Goal: Communication & Community: Answer question/provide support

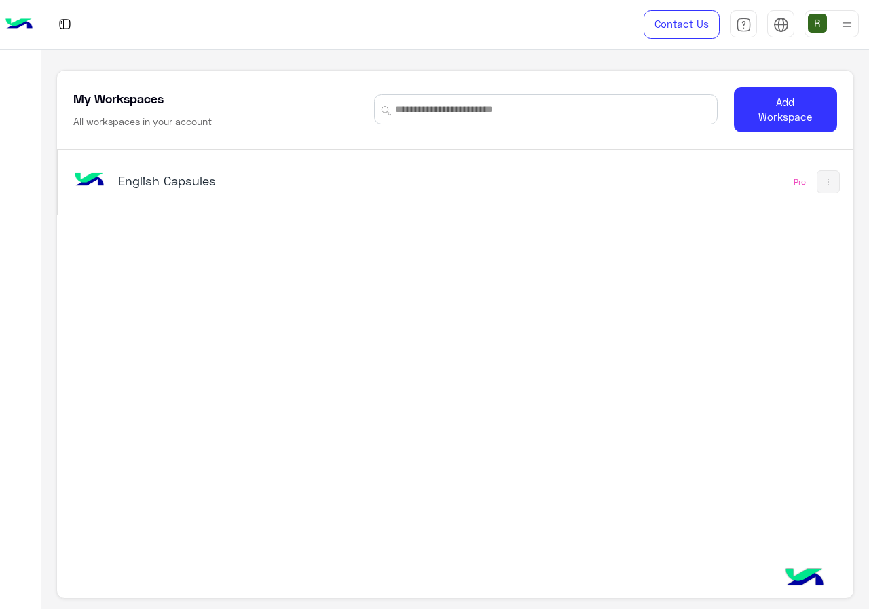
click at [363, 174] on h5 "English Capsules" at bounding box center [256, 180] width 277 height 16
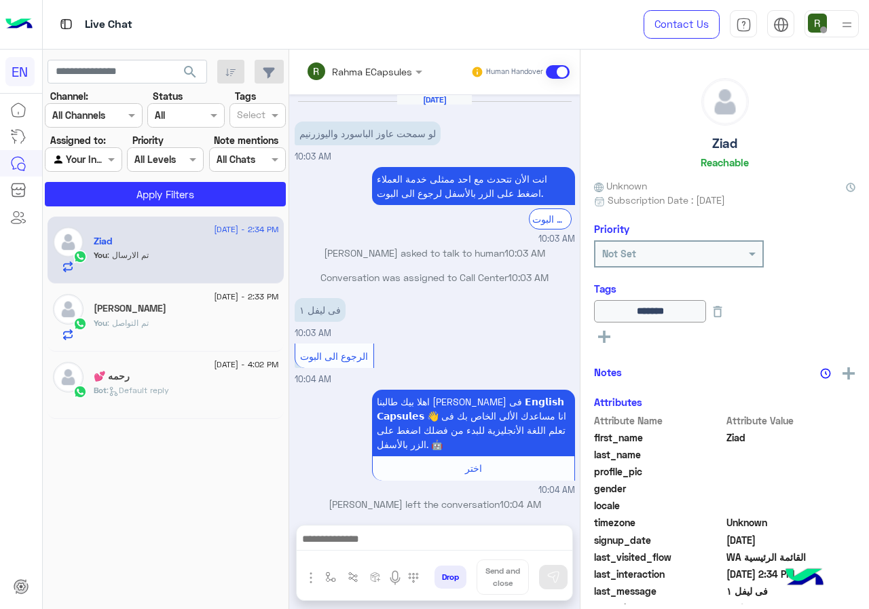
scroll to position [246, 0]
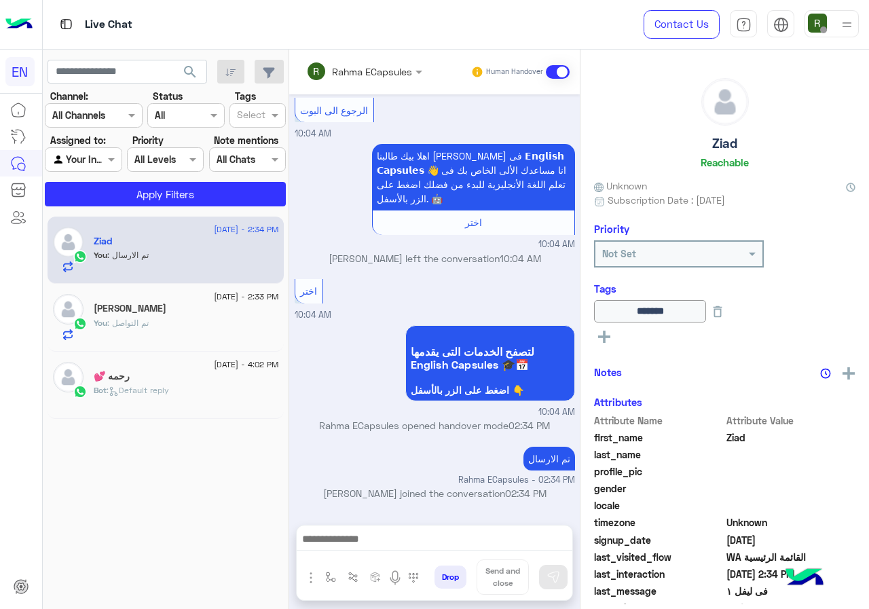
click at [111, 117] on div at bounding box center [93, 115] width 96 height 16
click at [129, 180] on div "WhatsApp" at bounding box center [94, 168] width 98 height 26
click at [145, 201] on button "Apply Filters" at bounding box center [165, 194] width 241 height 24
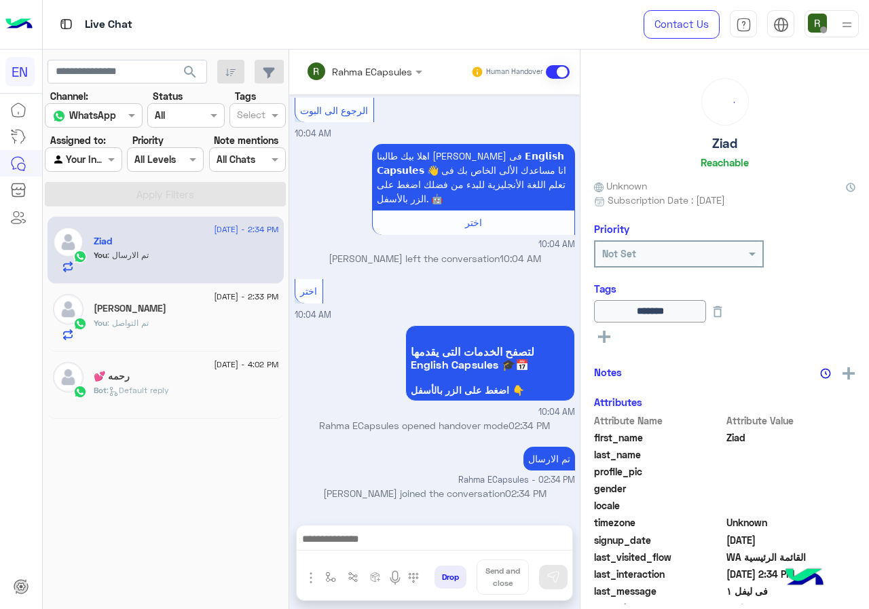
click at [350, 78] on div "Rahma ECapsules" at bounding box center [372, 71] width 80 height 14
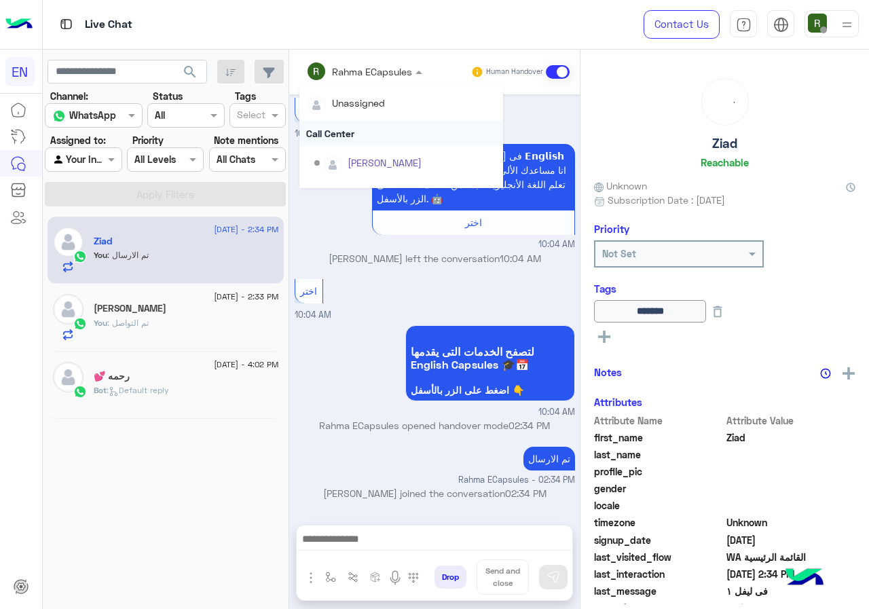
click at [352, 126] on div "Call Center" at bounding box center [401, 133] width 204 height 25
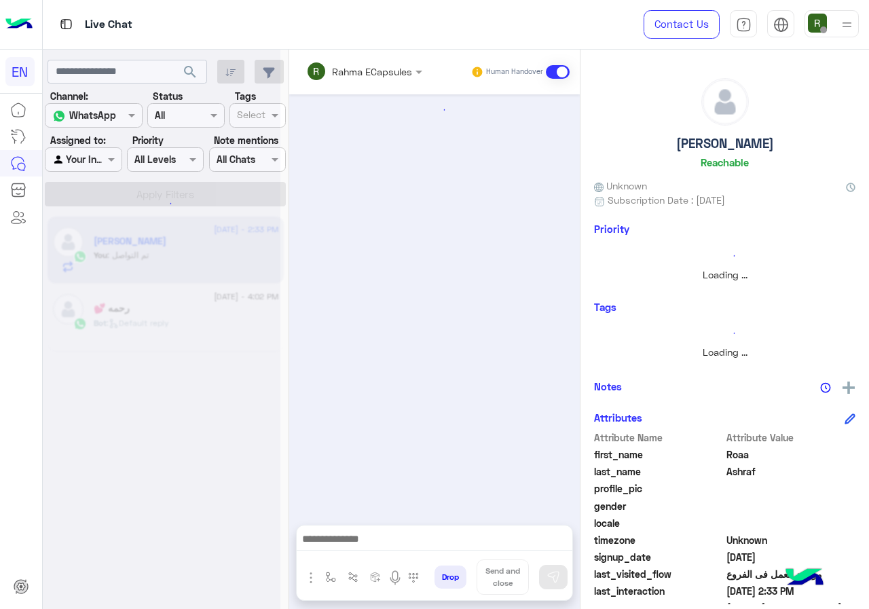
click at [353, 69] on input "text" at bounding box center [345, 71] width 79 height 14
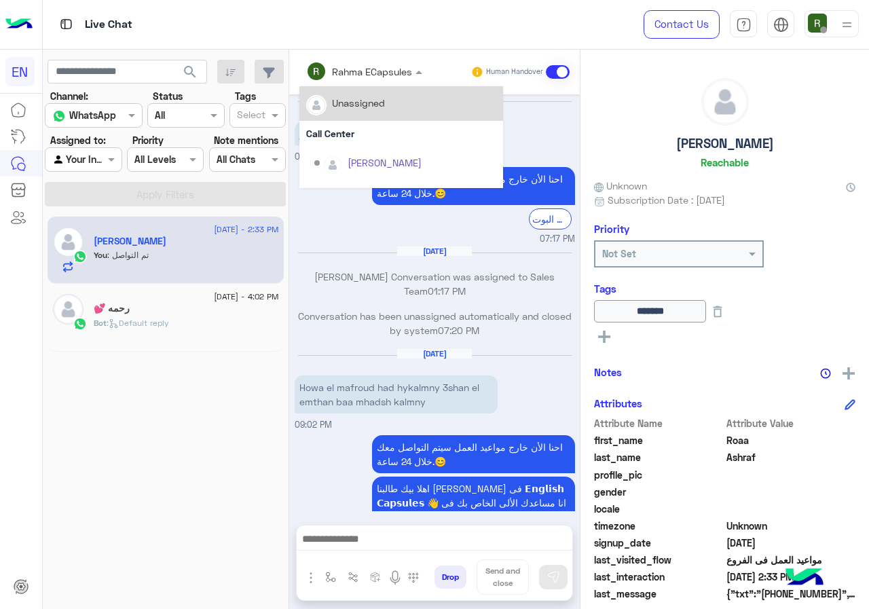
scroll to position [508, 0]
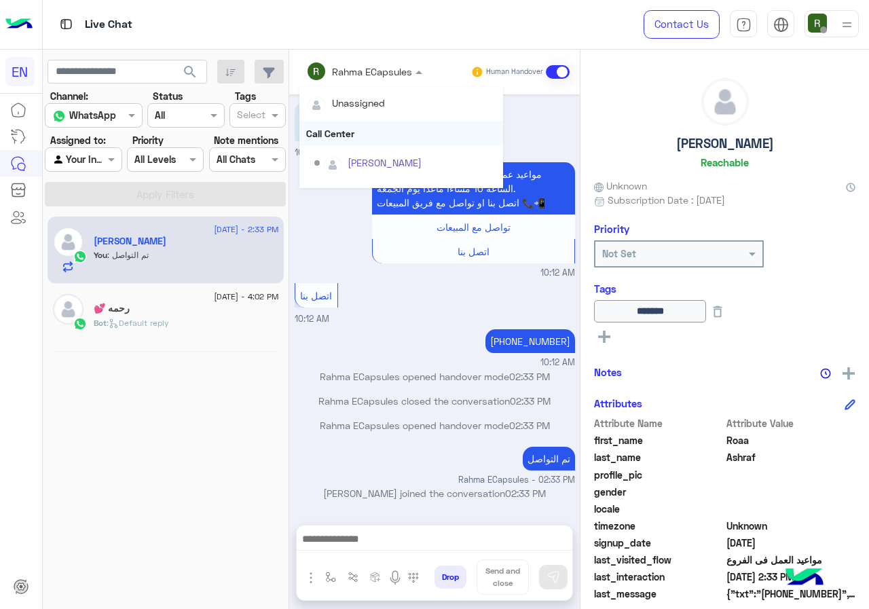
click at [348, 122] on div "Call Center" at bounding box center [401, 133] width 204 height 25
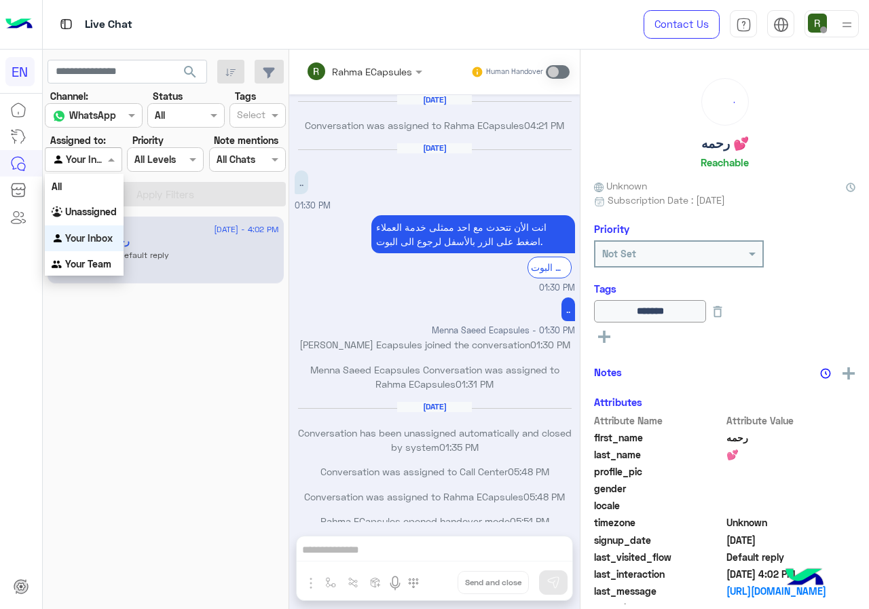
scroll to position [658, 0]
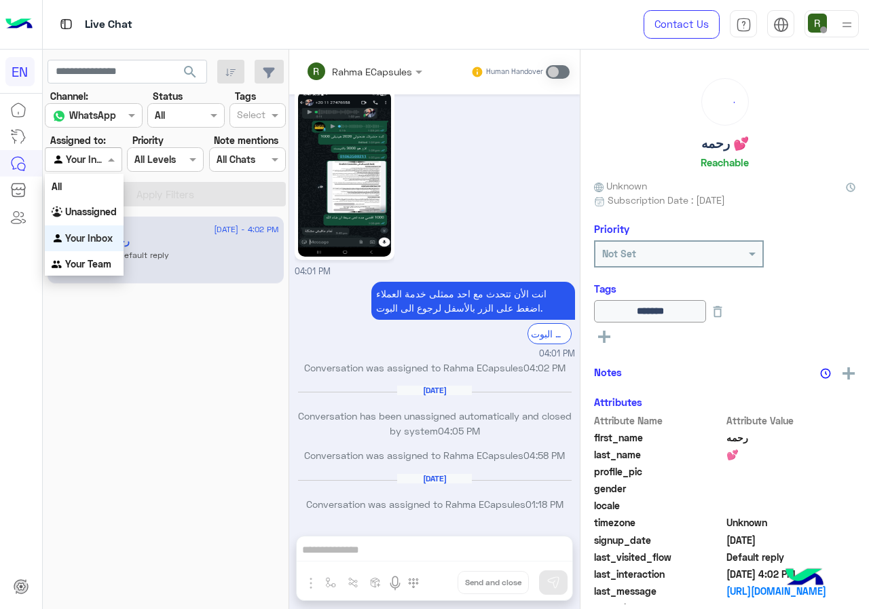
click at [69, 168] on div "Agent Filter Your Inbox" at bounding box center [83, 159] width 77 height 24
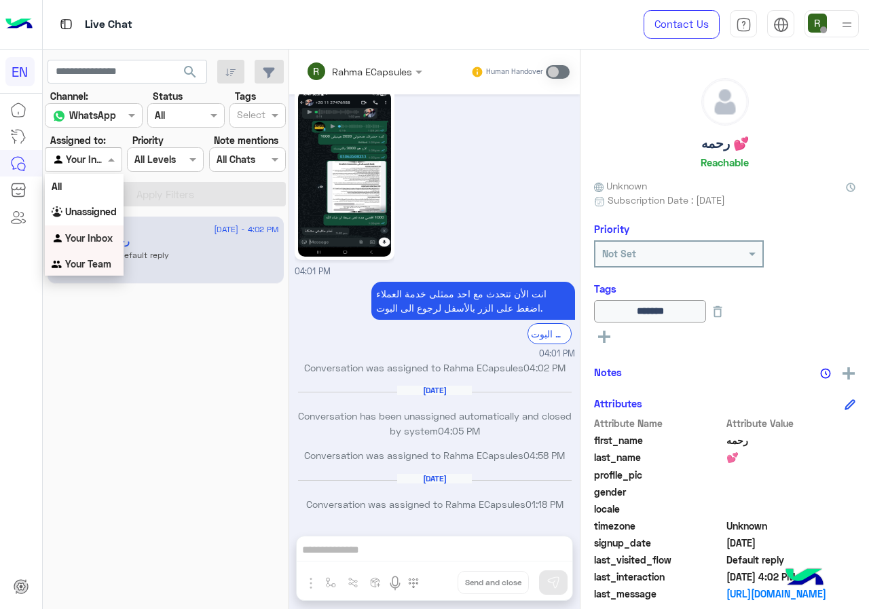
click at [100, 259] on b "Your Team" at bounding box center [88, 264] width 46 height 12
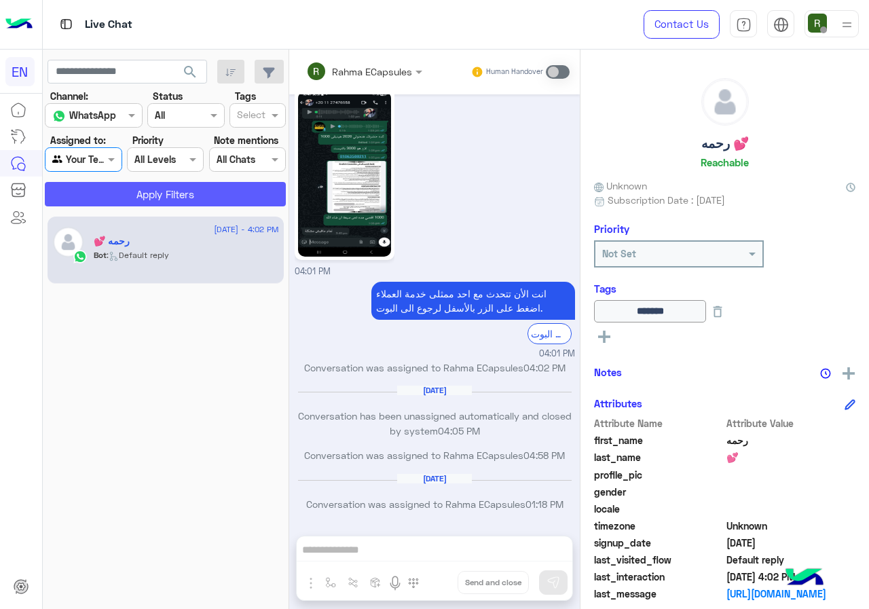
click at [122, 202] on button "Apply Filters" at bounding box center [165, 194] width 241 height 24
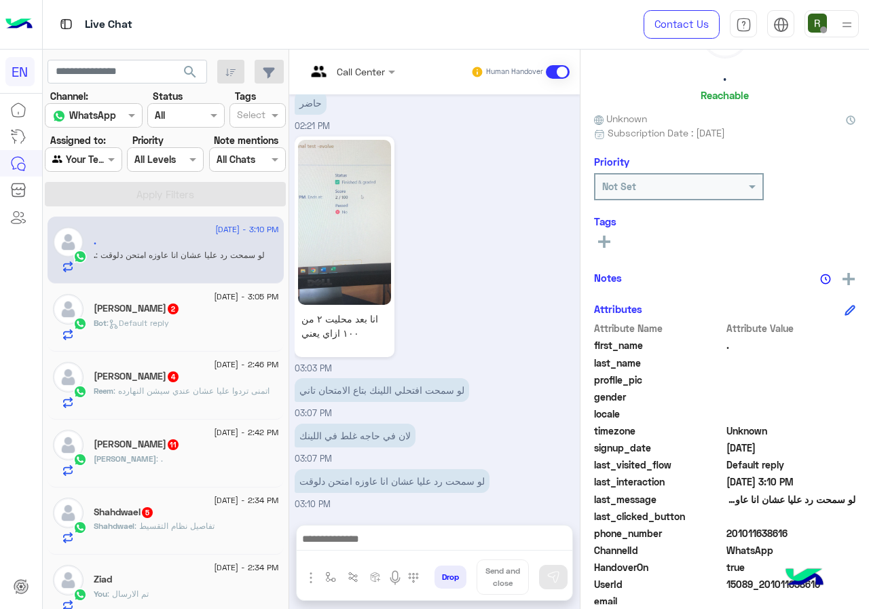
scroll to position [122, 0]
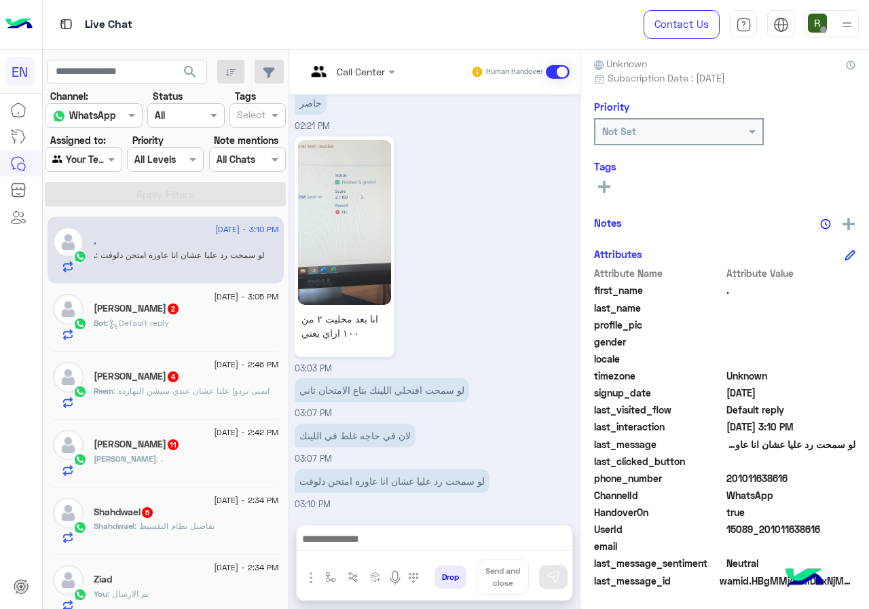
drag, startPoint x: 771, startPoint y: 482, endPoint x: 852, endPoint y: 480, distance: 80.8
click at [852, 480] on span "201011638616" at bounding box center [791, 478] width 130 height 14
copy span "01011638616"
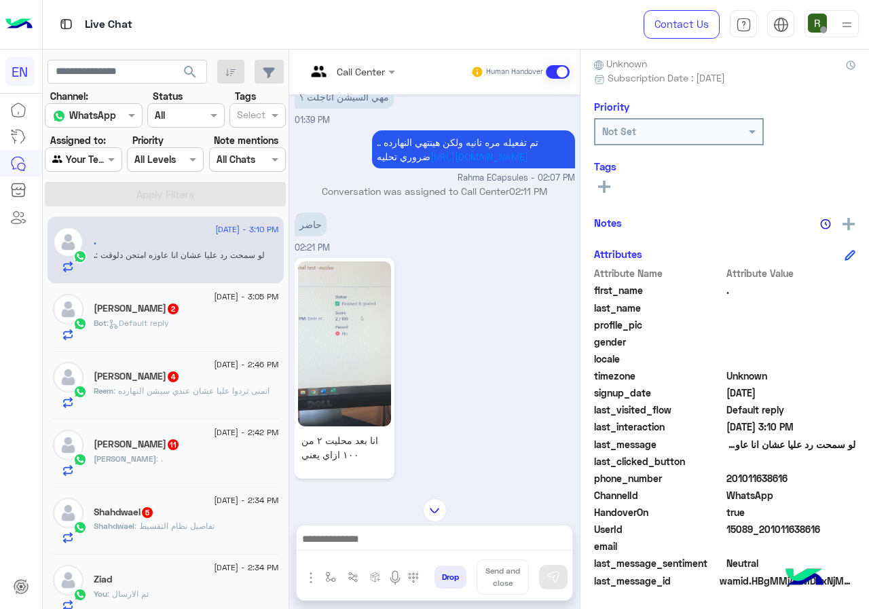
scroll to position [737, 0]
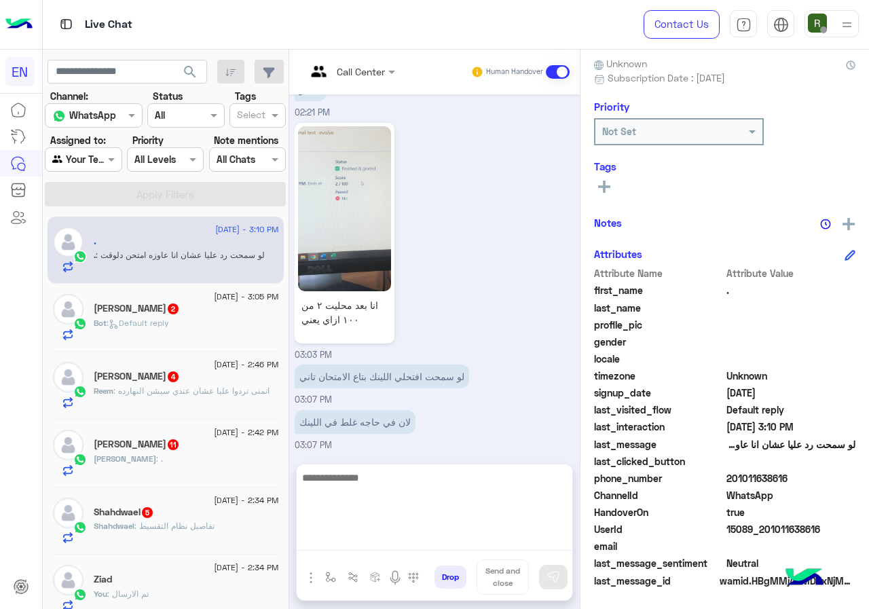
click at [458, 548] on textarea at bounding box center [435, 509] width 276 height 81
type textarea "**********"
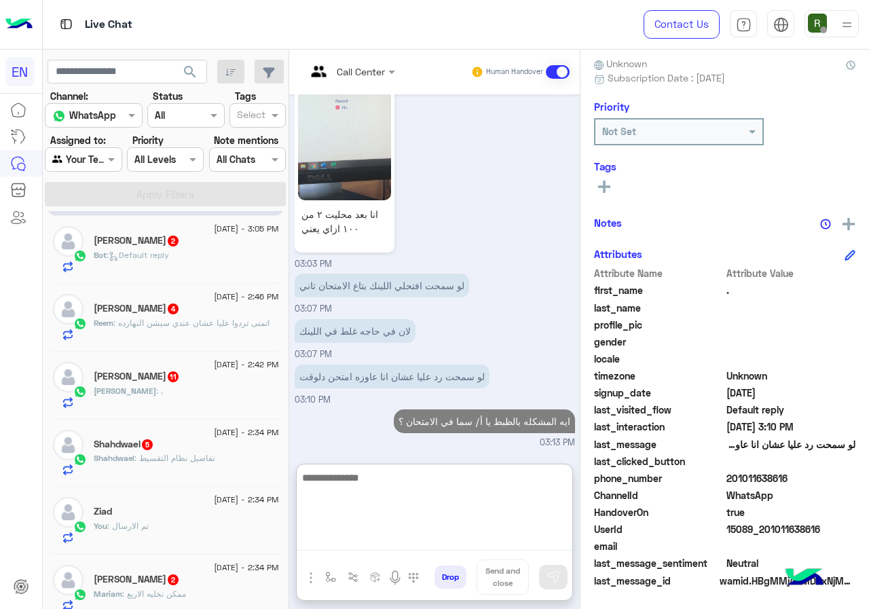
scroll to position [0, 0]
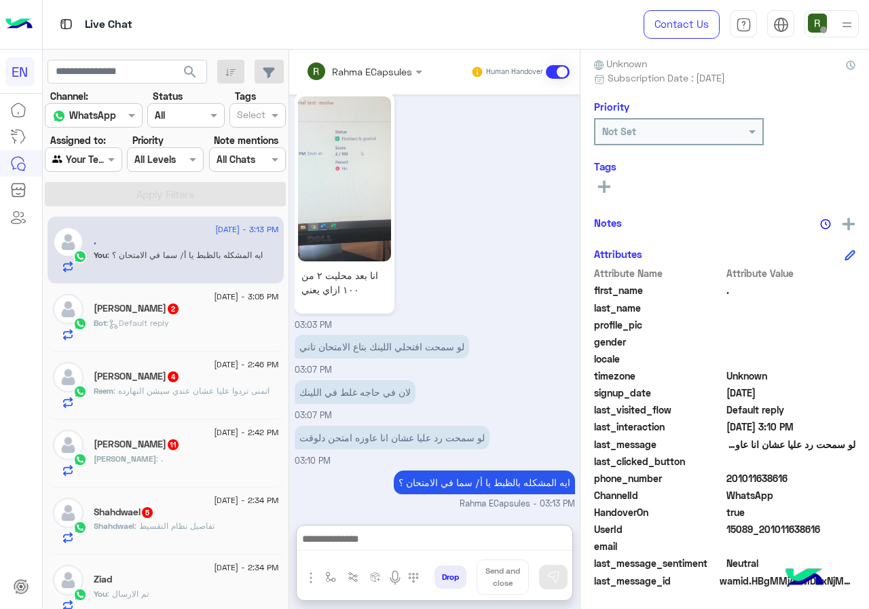
click at [241, 330] on div "Bot : Default reply" at bounding box center [186, 329] width 185 height 24
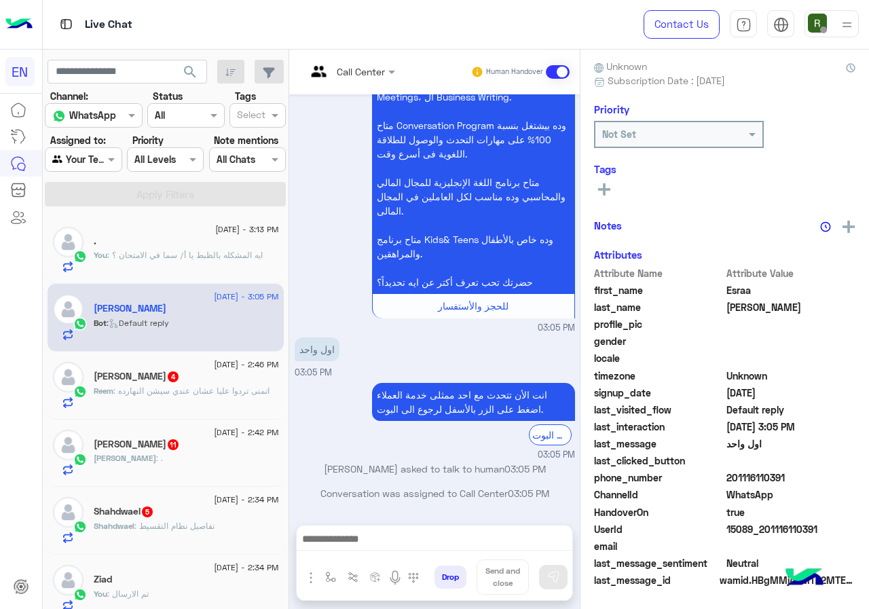
scroll to position [119, 0]
drag, startPoint x: 773, startPoint y: 476, endPoint x: 847, endPoint y: 476, distance: 74.7
click at [847, 476] on span "201116110391" at bounding box center [791, 478] width 130 height 14
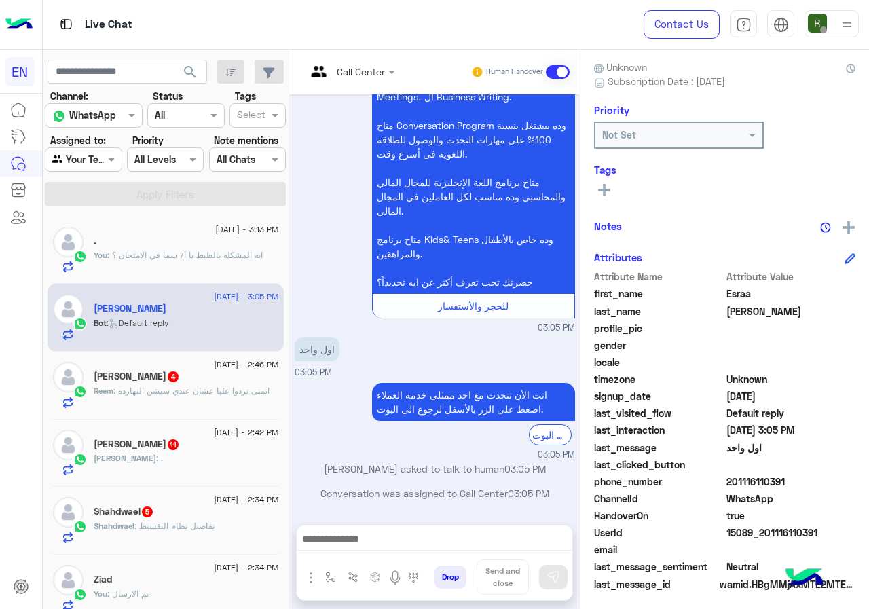
copy span "01116110391"
click at [360, 75] on input "text" at bounding box center [333, 71] width 55 height 14
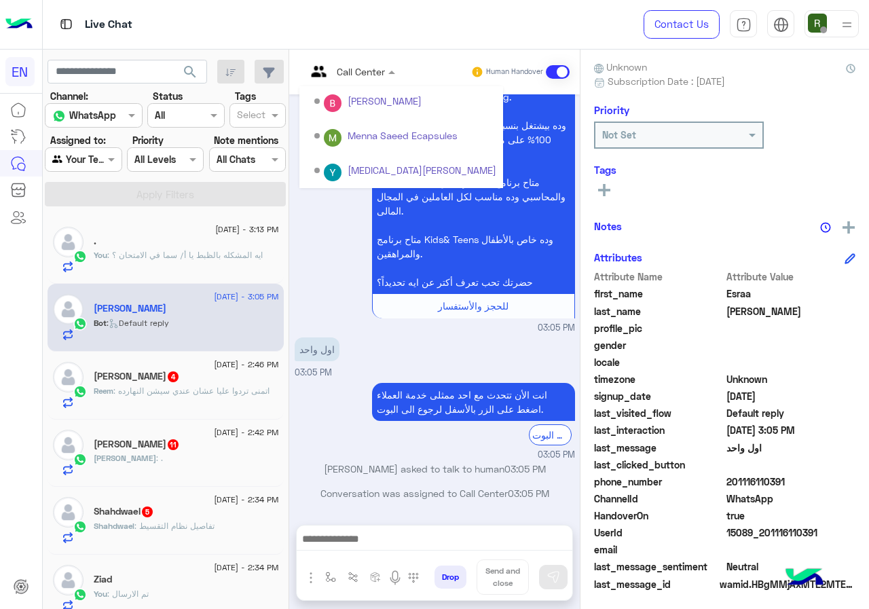
scroll to position [225, 0]
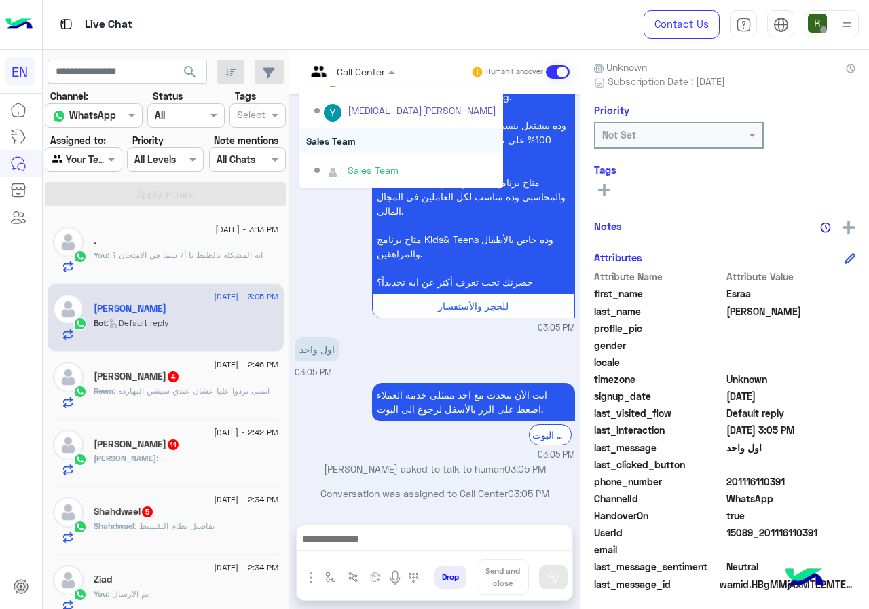
click at [373, 128] on div "Sales Team" at bounding box center [401, 140] width 204 height 25
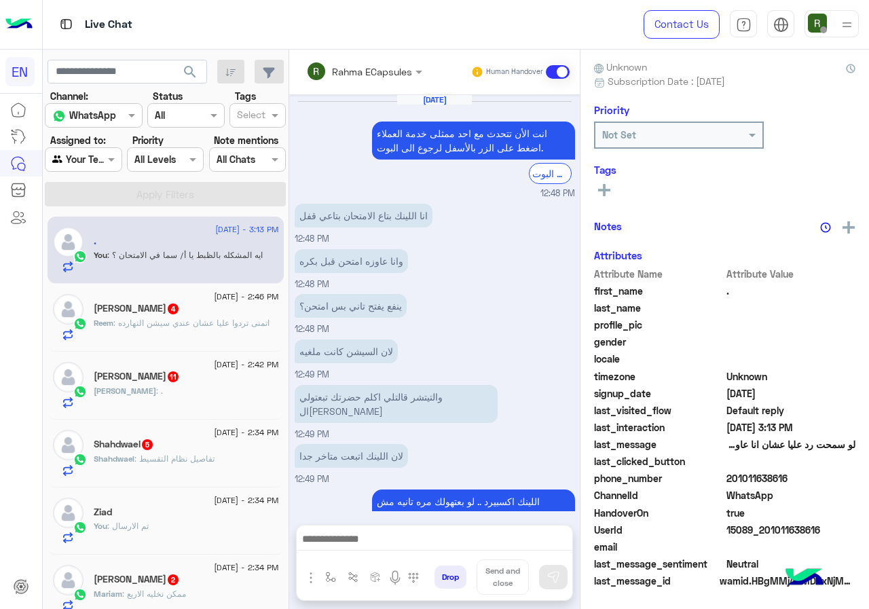
scroll to position [736, 0]
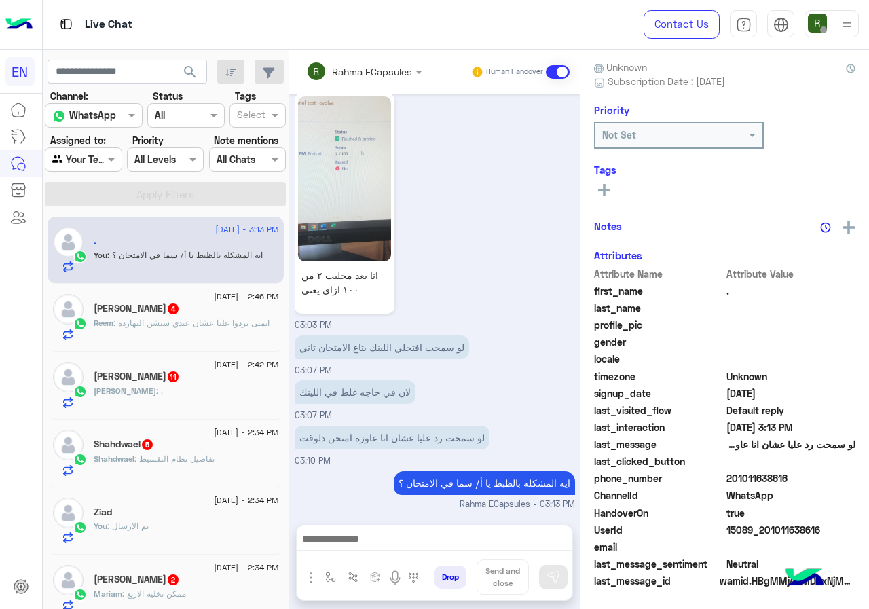
click at [240, 302] on span "15 September - 2:46 PM" at bounding box center [246, 297] width 64 height 12
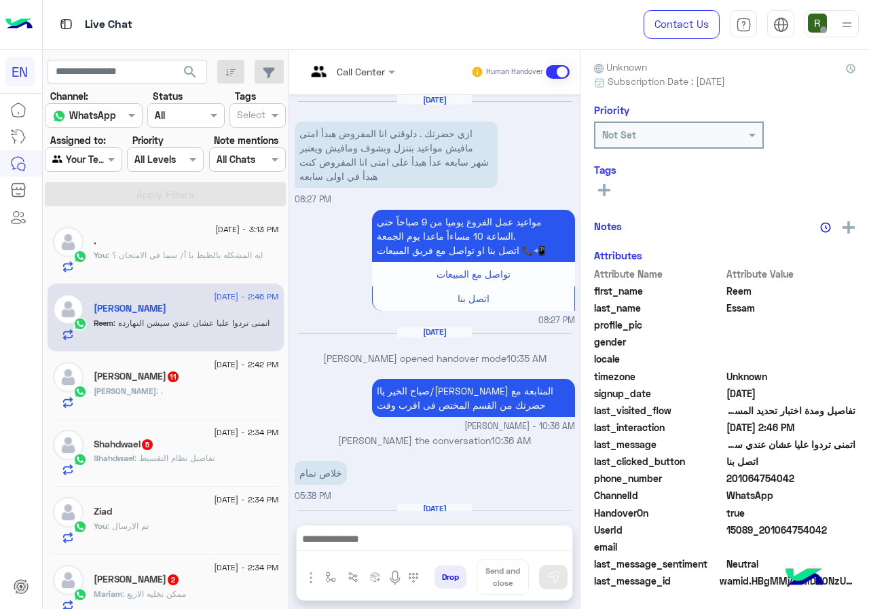
scroll to position [870, 0]
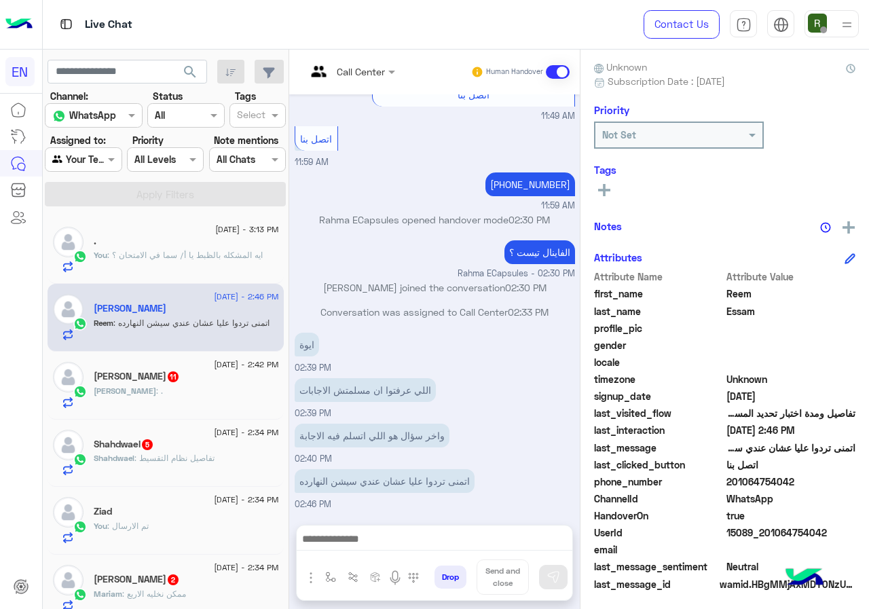
drag, startPoint x: 771, startPoint y: 481, endPoint x: 853, endPoint y: 481, distance: 82.8
click at [853, 481] on span "201064754042" at bounding box center [791, 482] width 130 height 14
copy span "01064754042"
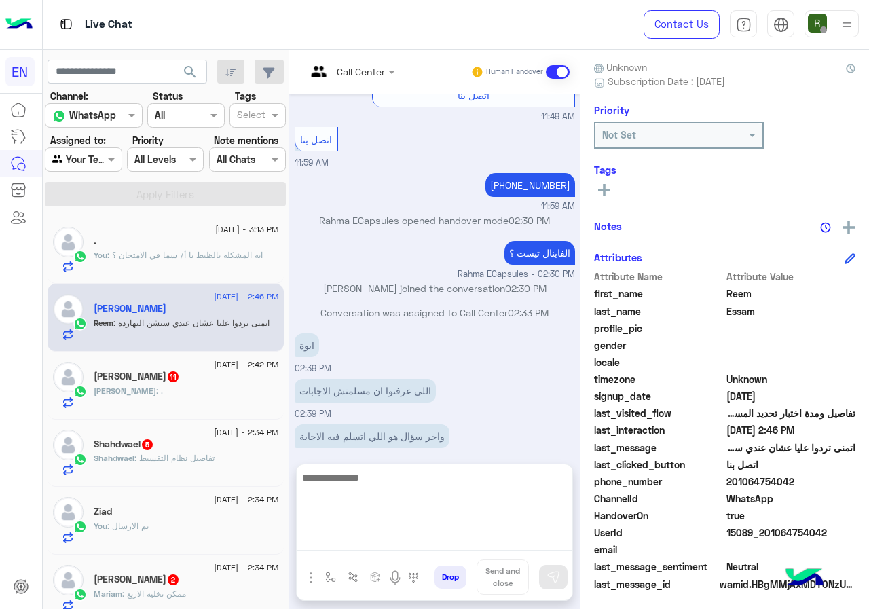
drag, startPoint x: 415, startPoint y: 534, endPoint x: 413, endPoint y: 541, distance: 6.9
click at [415, 536] on textarea at bounding box center [435, 509] width 276 height 81
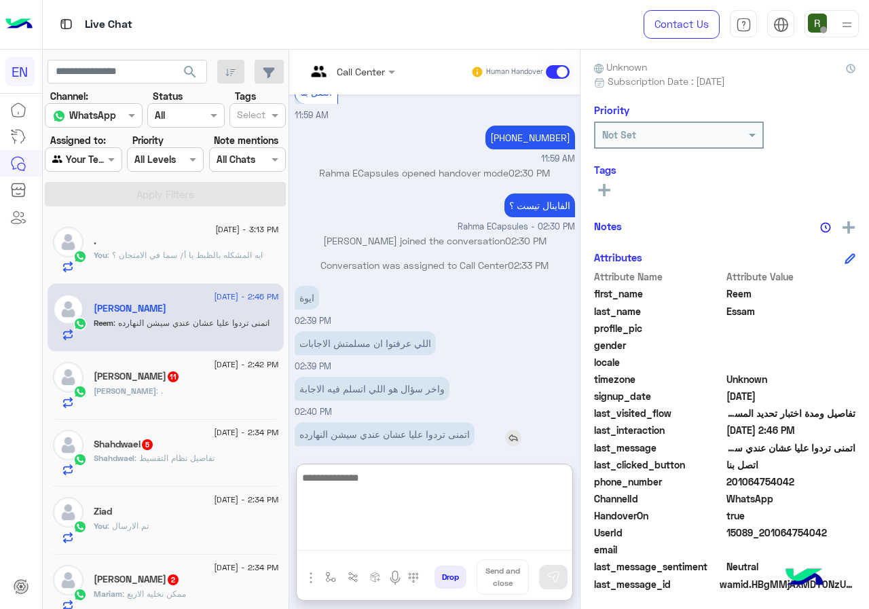
scroll to position [931, 0]
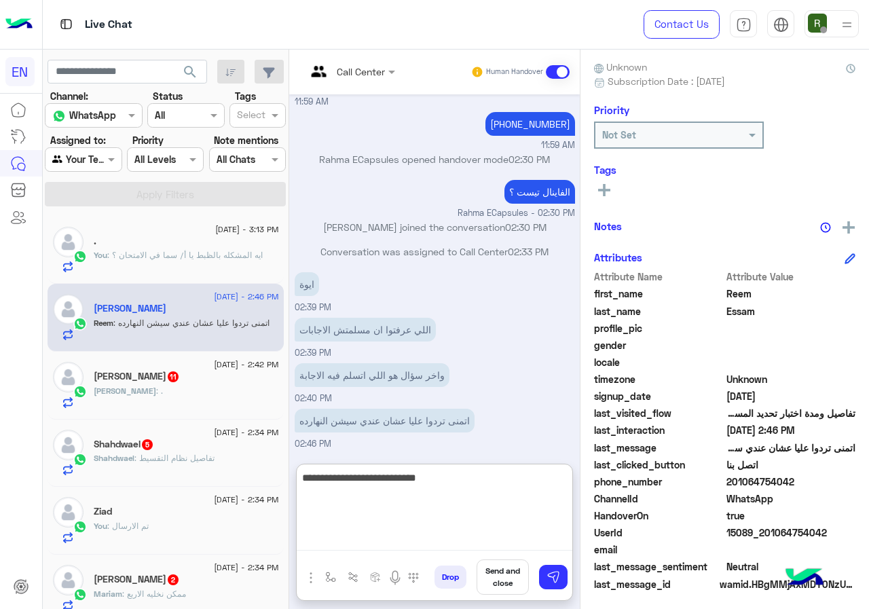
type textarea "**********"
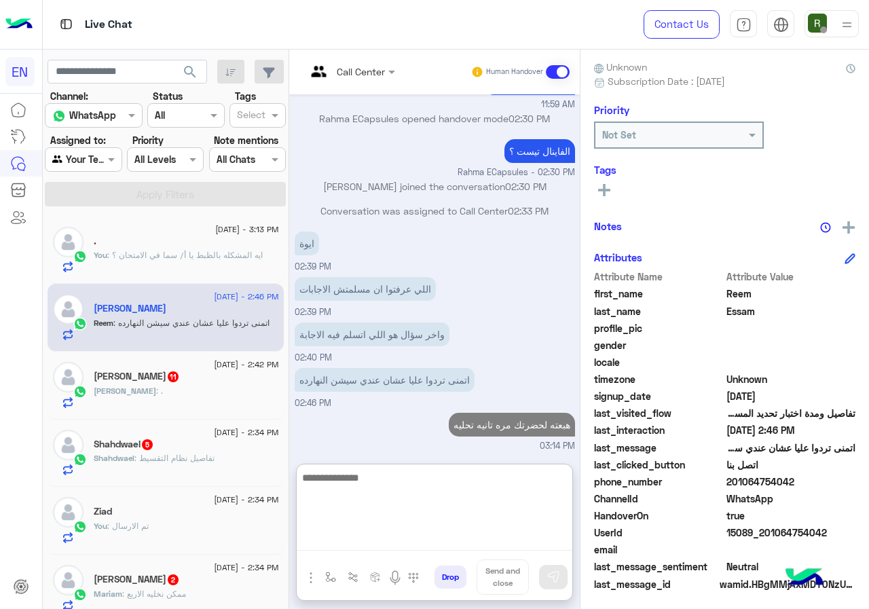
scroll to position [974, 0]
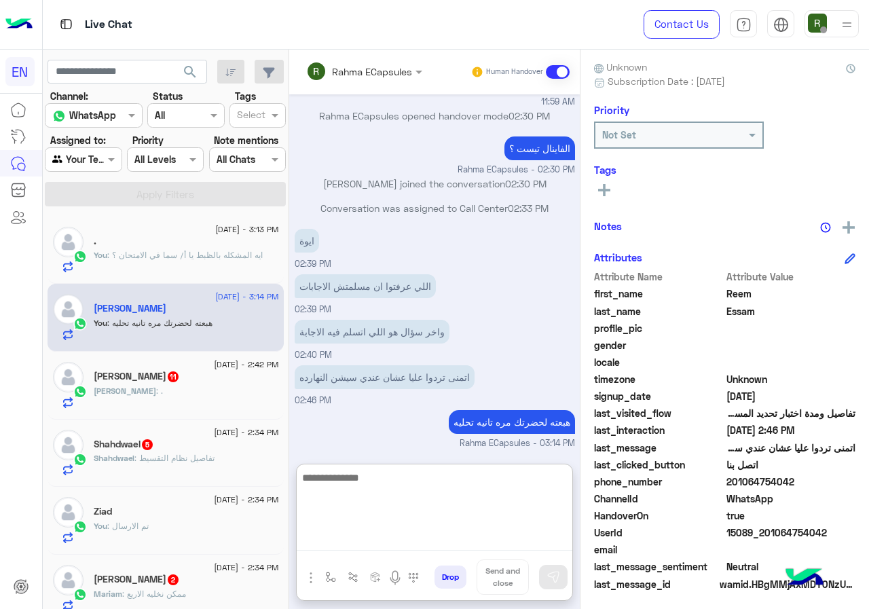
click at [401, 494] on textarea at bounding box center [435, 509] width 276 height 81
type textarea "**********"
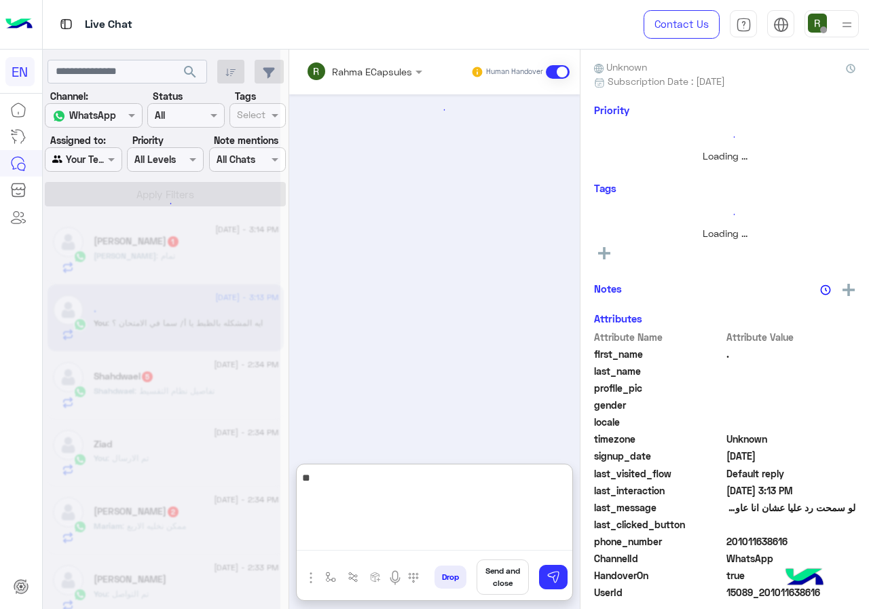
type textarea "*"
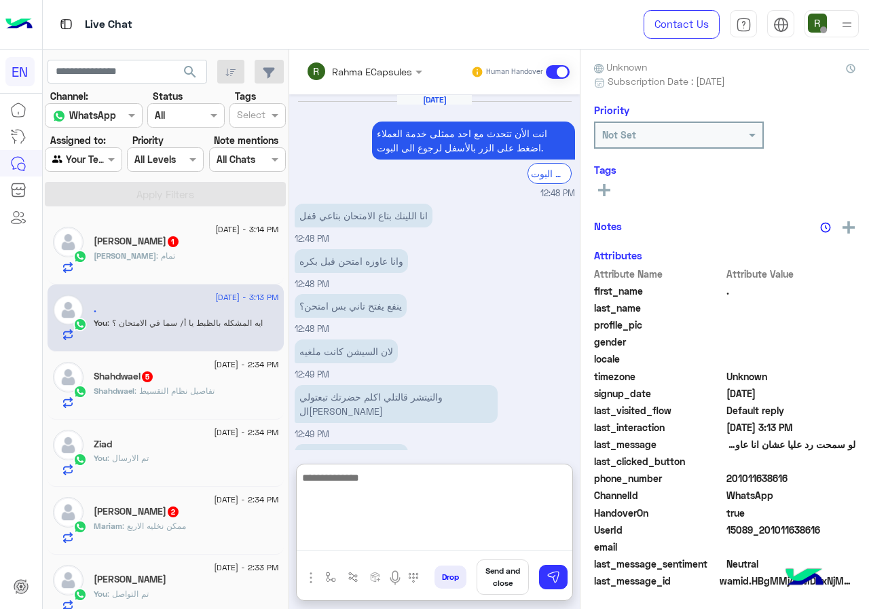
scroll to position [797, 0]
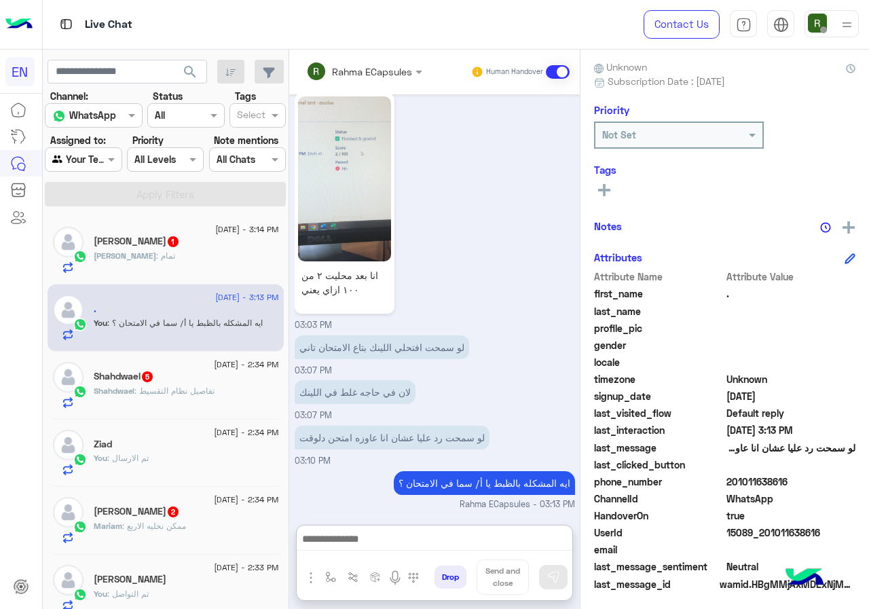
click at [168, 244] on span "1" at bounding box center [173, 241] width 11 height 11
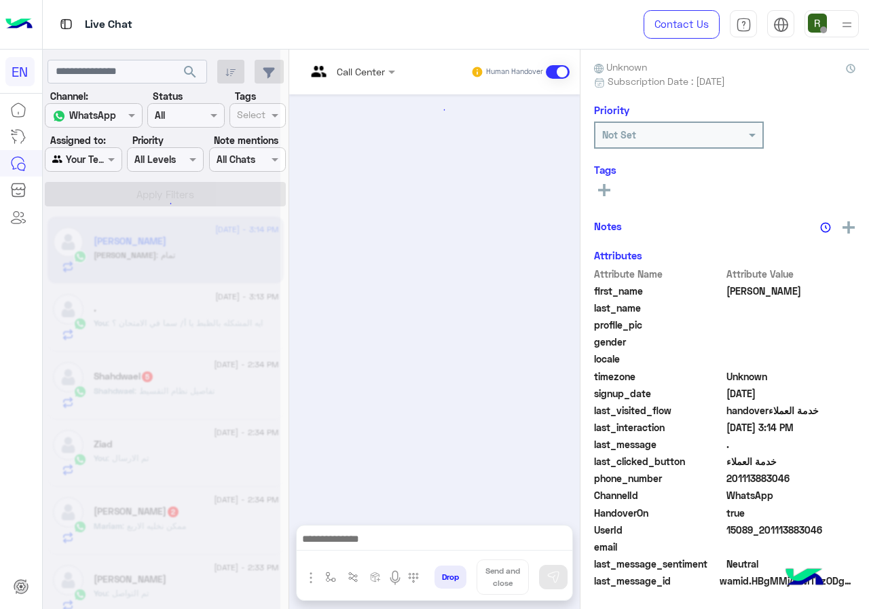
scroll to position [1385, 0]
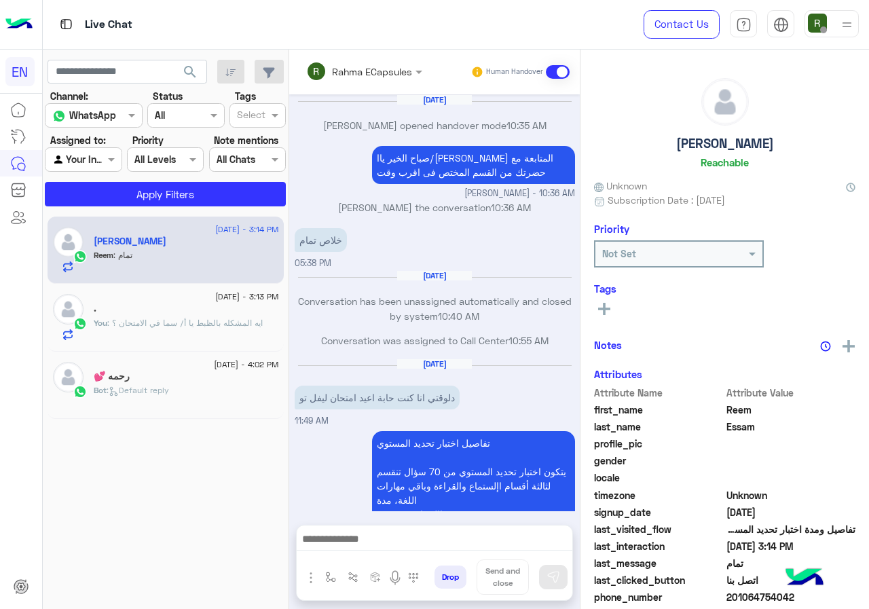
scroll to position [726, 0]
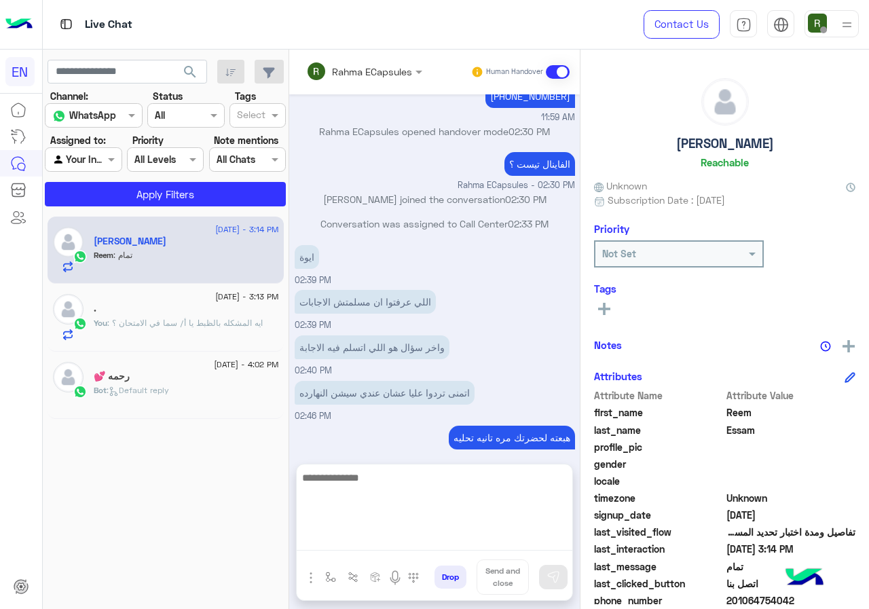
click at [389, 549] on textarea at bounding box center [435, 509] width 276 height 81
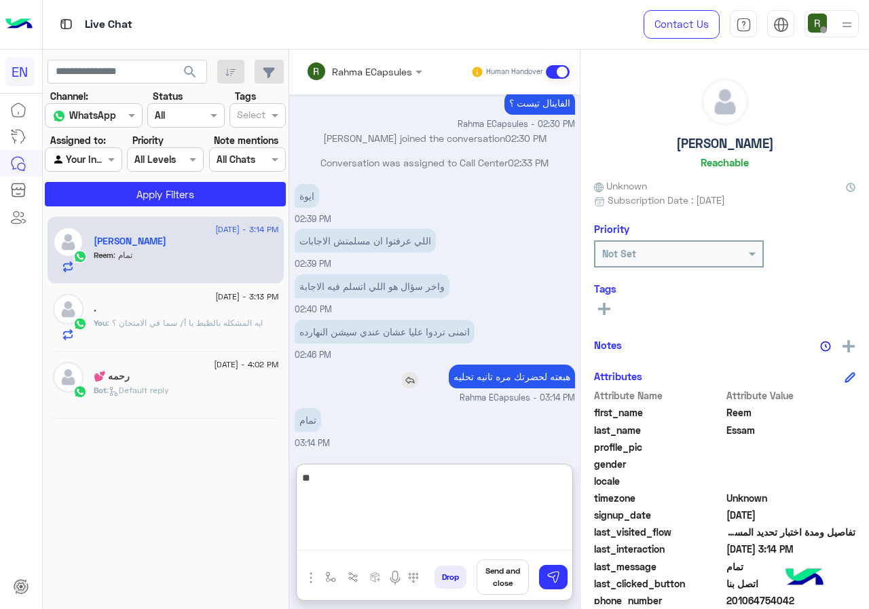
type textarea "*"
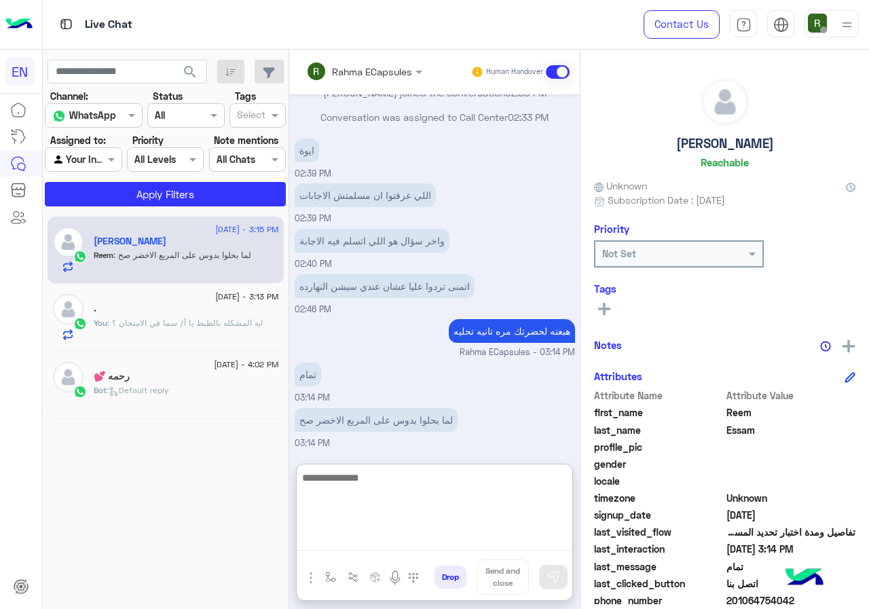
click at [386, 517] on textarea at bounding box center [435, 509] width 276 height 81
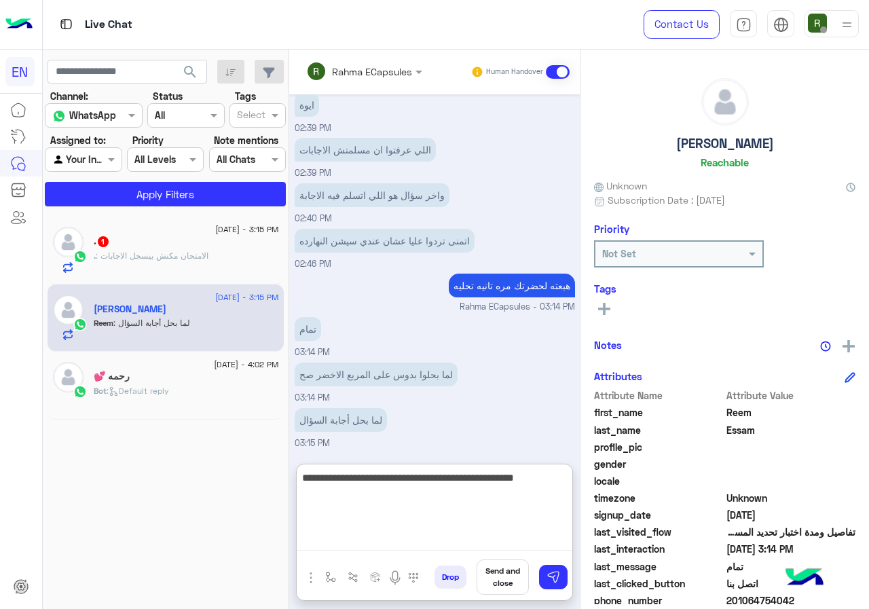
type textarea "**********"
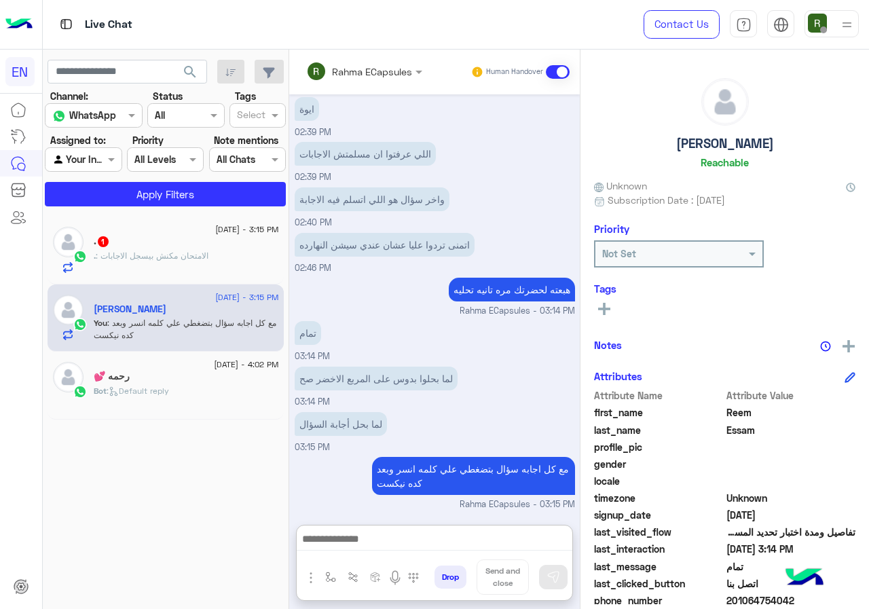
click at [205, 260] on span ": الامتحان مكنش بيسجل الاجابات" at bounding box center [152, 256] width 113 height 10
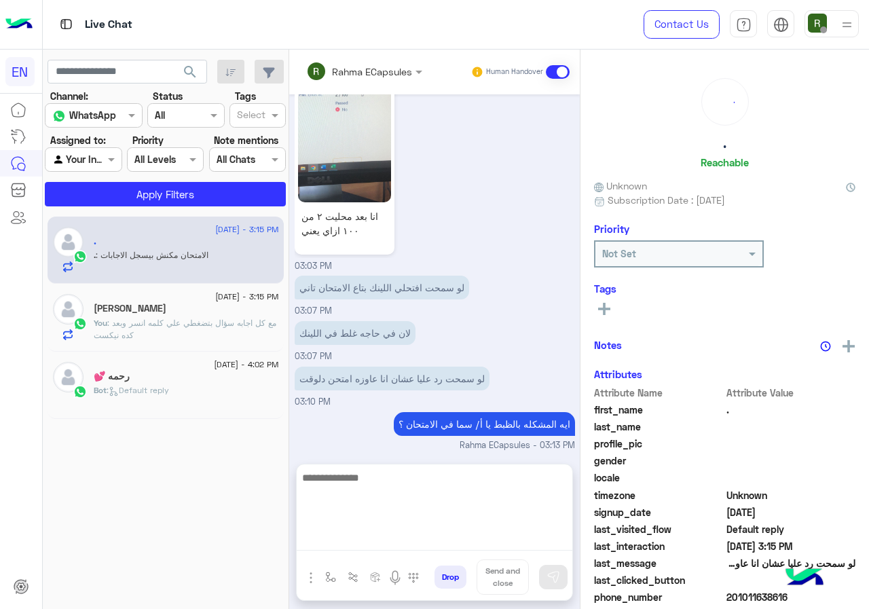
click at [420, 544] on textarea at bounding box center [435, 509] width 276 height 81
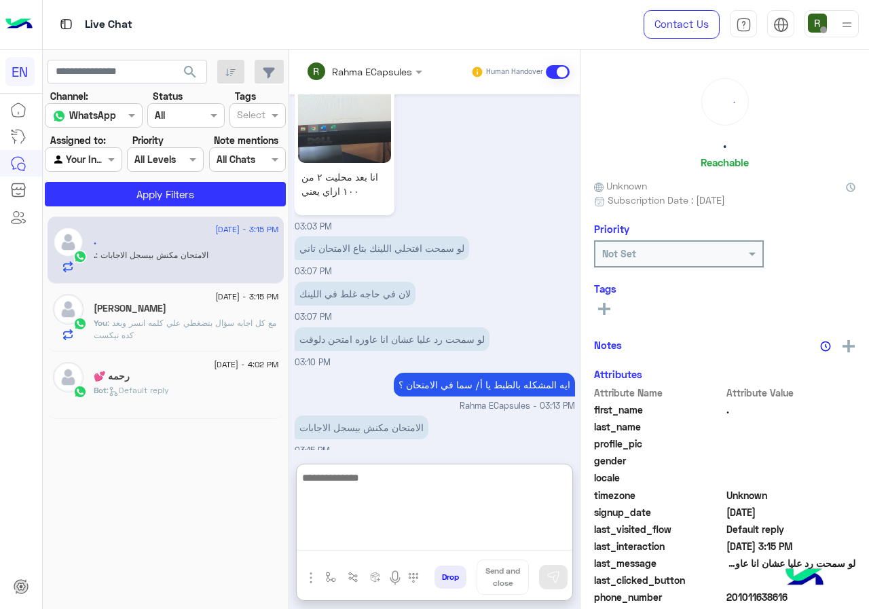
scroll to position [760, 0]
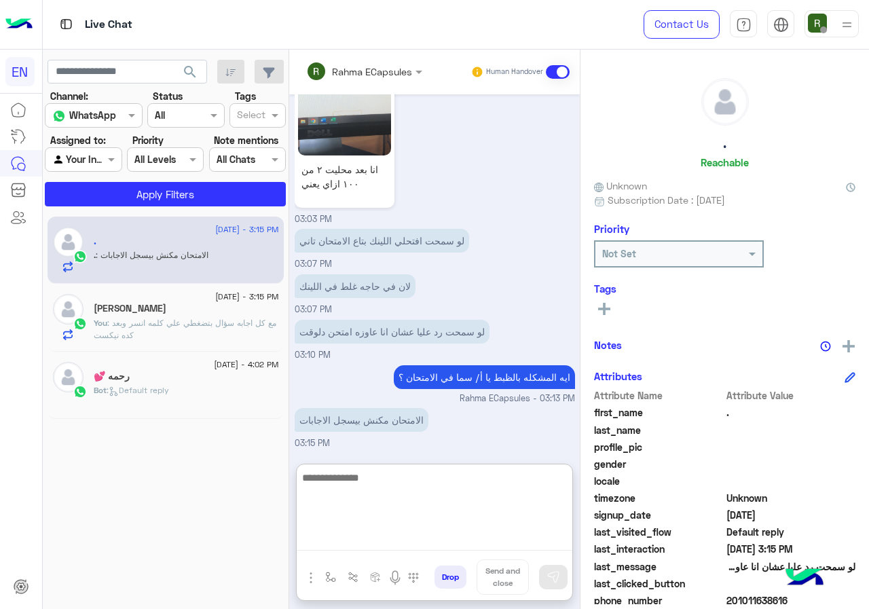
click at [394, 473] on textarea at bounding box center [435, 509] width 276 height 81
type textarea "**********"
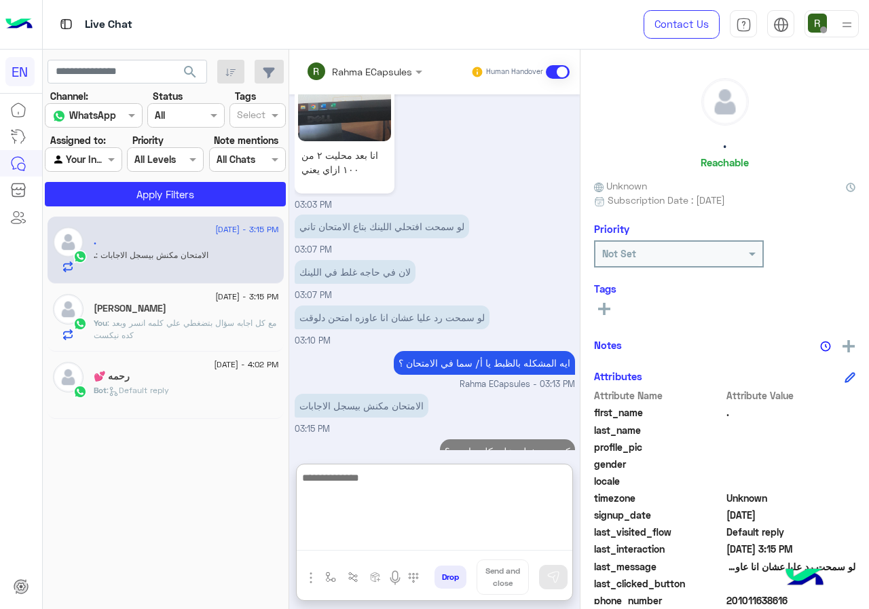
scroll to position [803, 0]
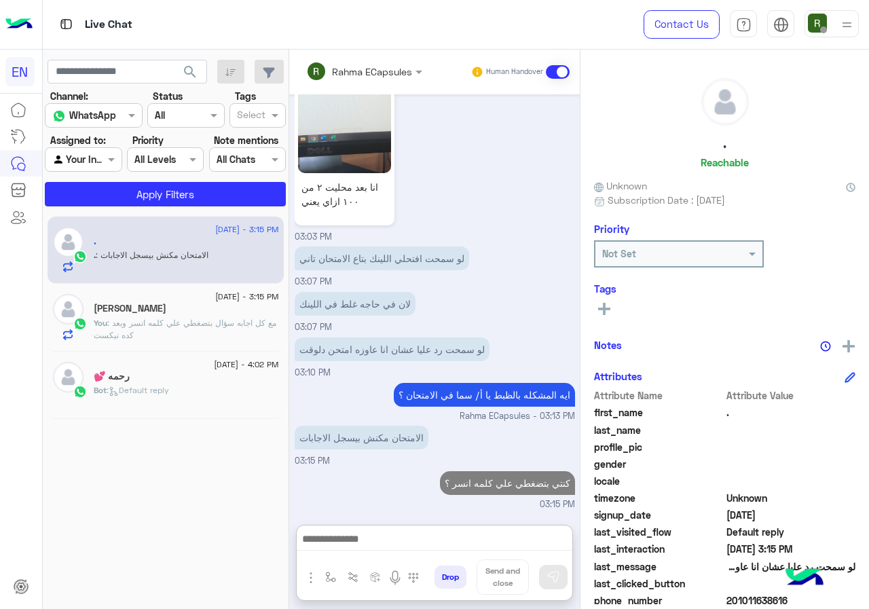
click at [382, 80] on div "Rahma ECapsules" at bounding box center [359, 71] width 106 height 27
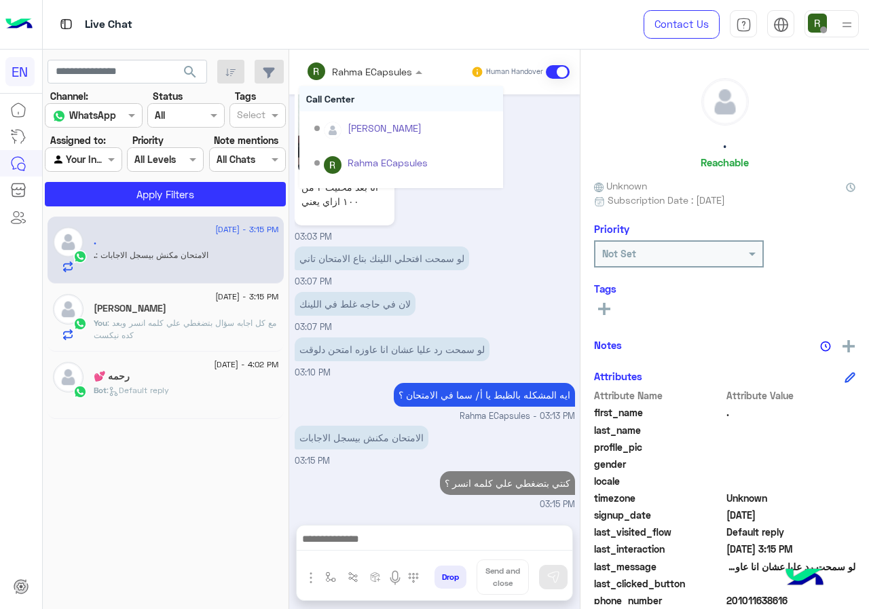
scroll to position [742, 0]
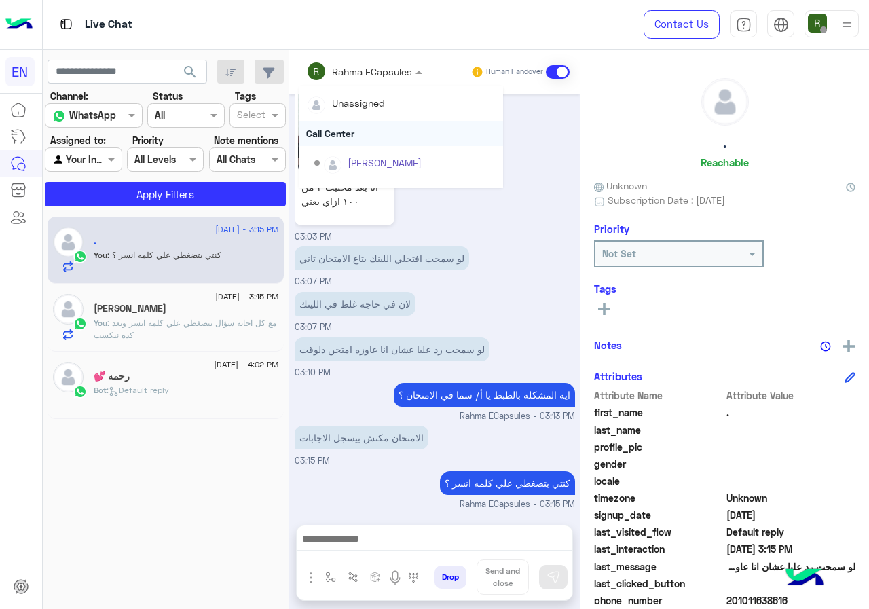
click at [353, 142] on div "Call Center" at bounding box center [401, 133] width 204 height 25
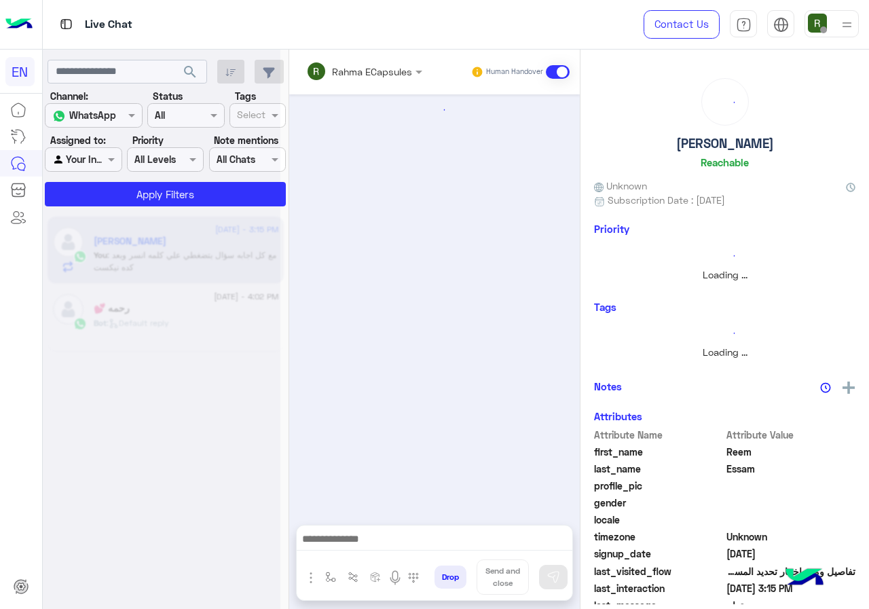
click at [353, 58] on div "Rahma ECapsules Human Handover" at bounding box center [434, 72] width 291 height 45
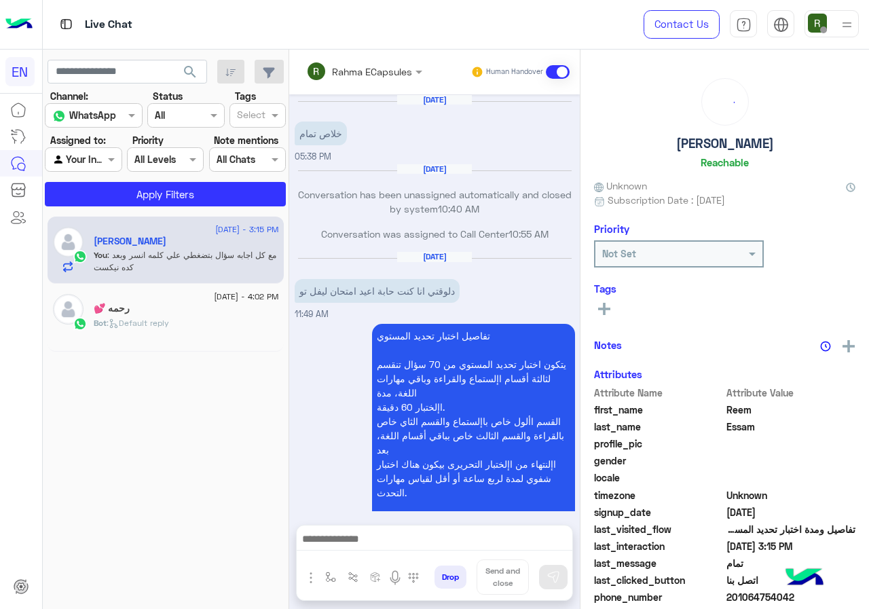
scroll to position [767, 0]
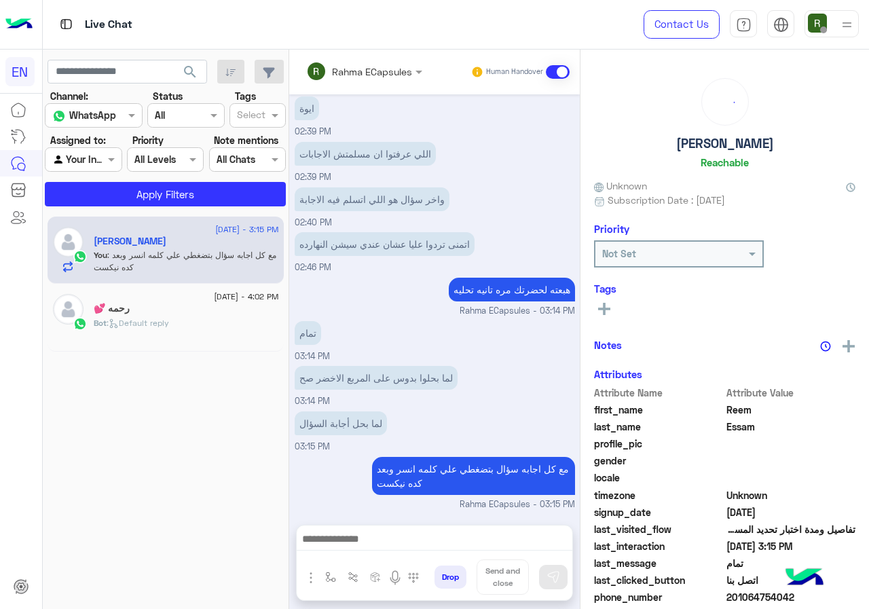
click at [350, 88] on div "Rahma ECapsules Human Handover" at bounding box center [434, 72] width 291 height 45
click at [353, 73] on input "text" at bounding box center [345, 71] width 79 height 14
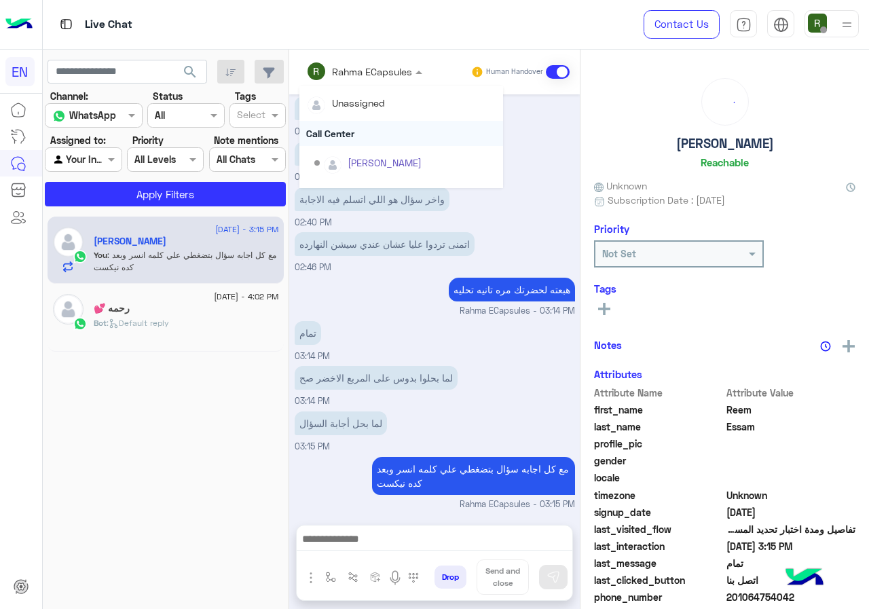
click at [346, 140] on div "Call Center" at bounding box center [401, 133] width 204 height 25
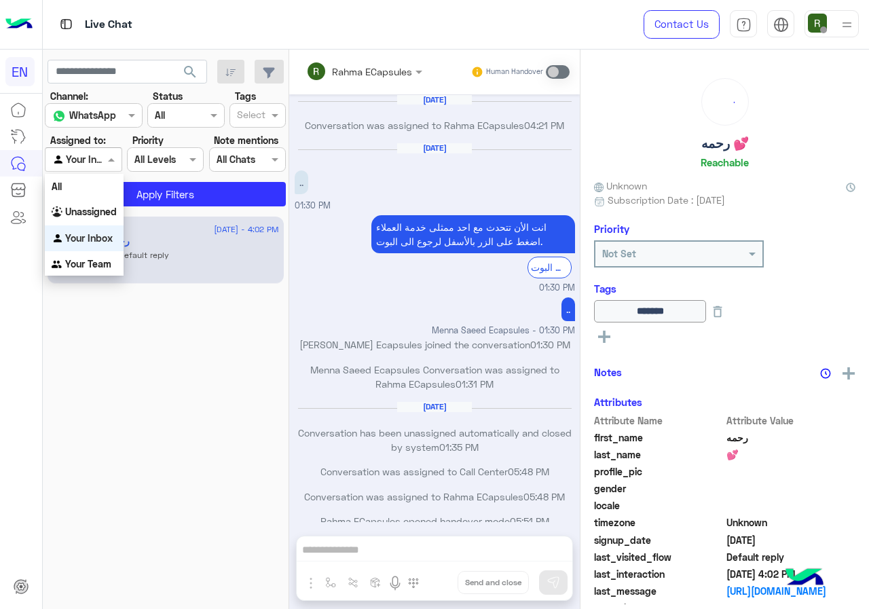
click at [96, 159] on div at bounding box center [82, 159] width 75 height 16
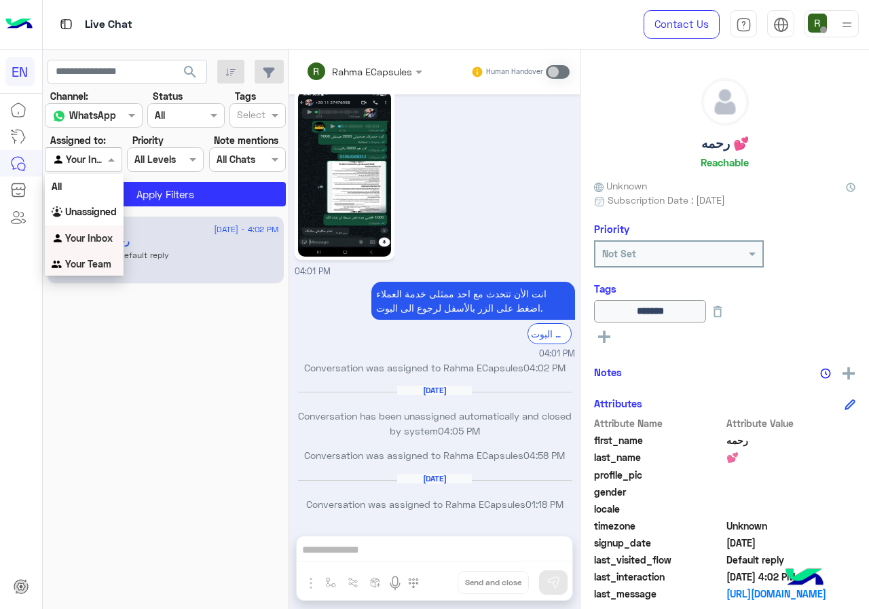
click at [89, 257] on div "Your Team" at bounding box center [84, 264] width 79 height 26
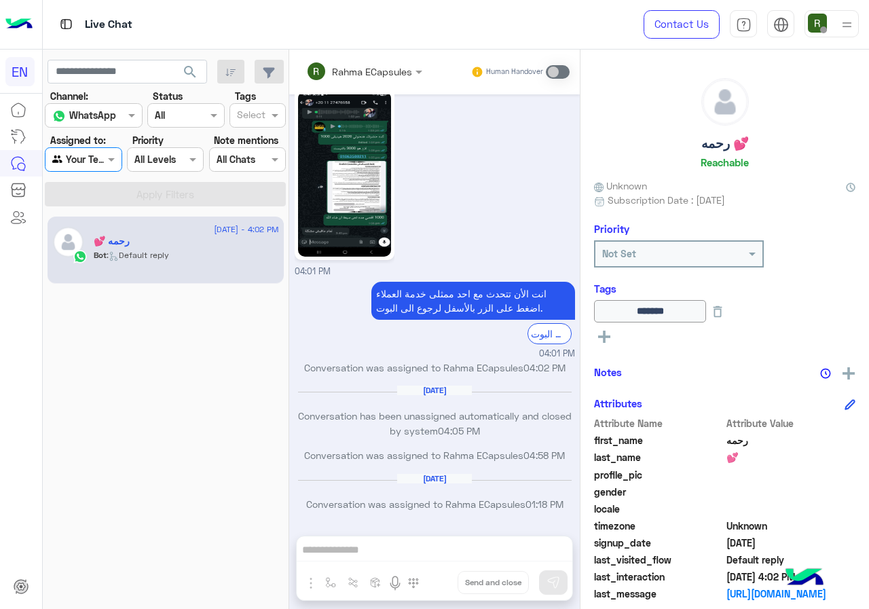
click at [141, 178] on section "Channel: Channel WhatsApp Status Channel All Tags Select Assigned to: Agent Fil…" at bounding box center [166, 147] width 226 height 117
click at [187, 69] on span "search" at bounding box center [190, 72] width 16 height 16
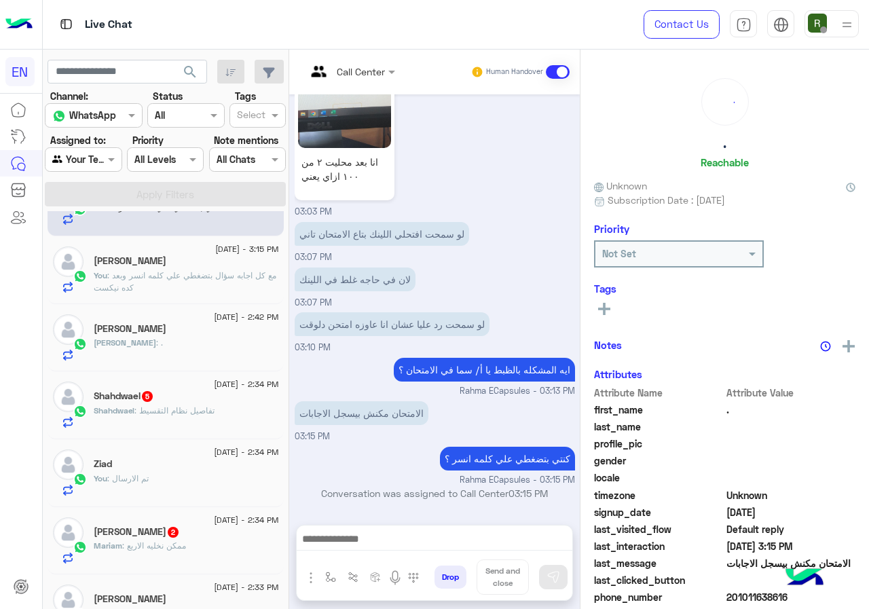
scroll to position [68, 0]
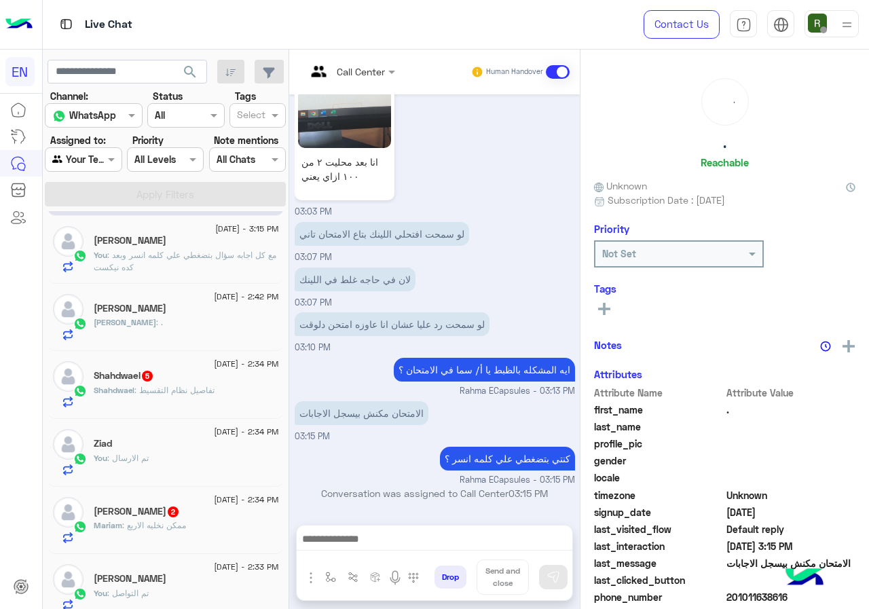
click at [186, 309] on div "[PERSON_NAME]" at bounding box center [186, 310] width 185 height 14
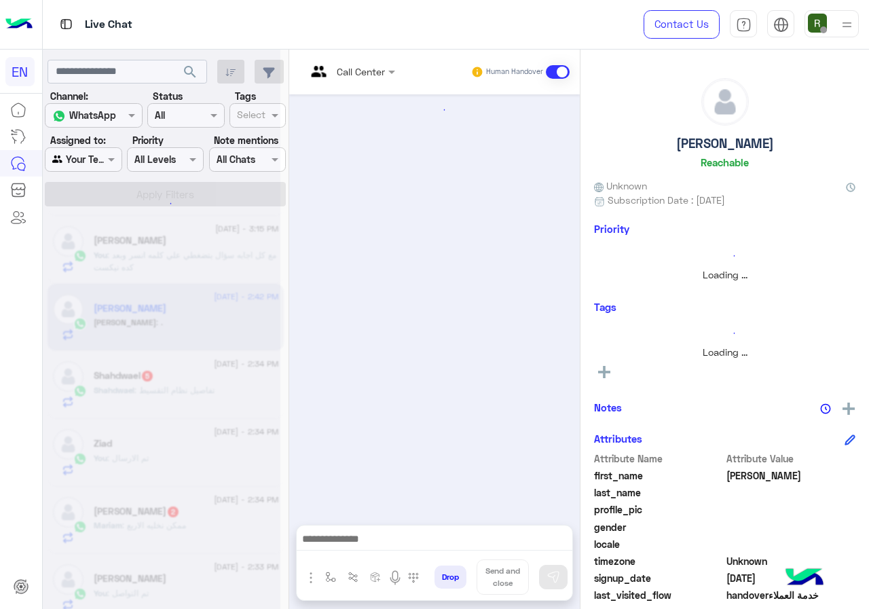
scroll to position [122, 0]
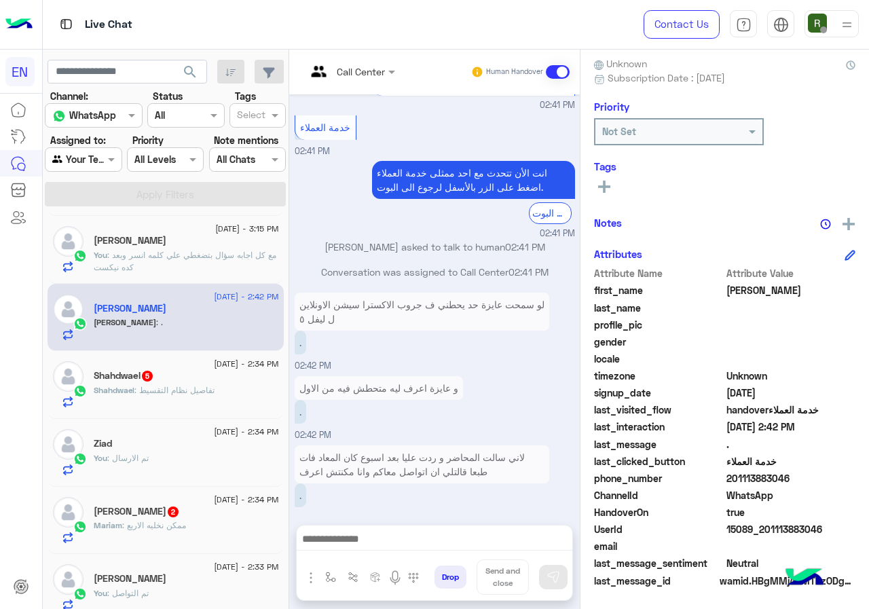
drag, startPoint x: 773, startPoint y: 479, endPoint x: 843, endPoint y: 479, distance: 70.6
click at [843, 479] on span "201113883046" at bounding box center [791, 478] width 130 height 14
copy span "01113883046"
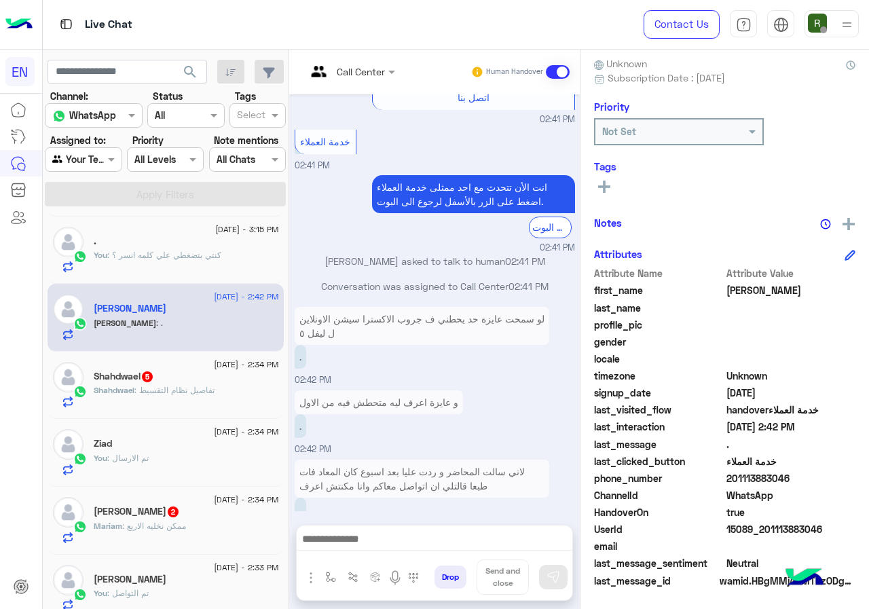
scroll to position [1384, 0]
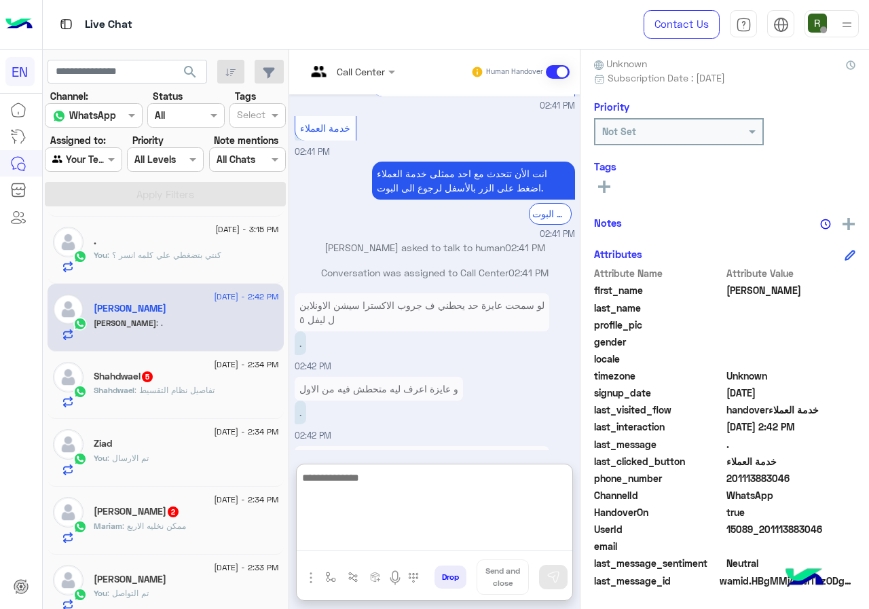
click at [440, 540] on textarea at bounding box center [435, 509] width 276 height 81
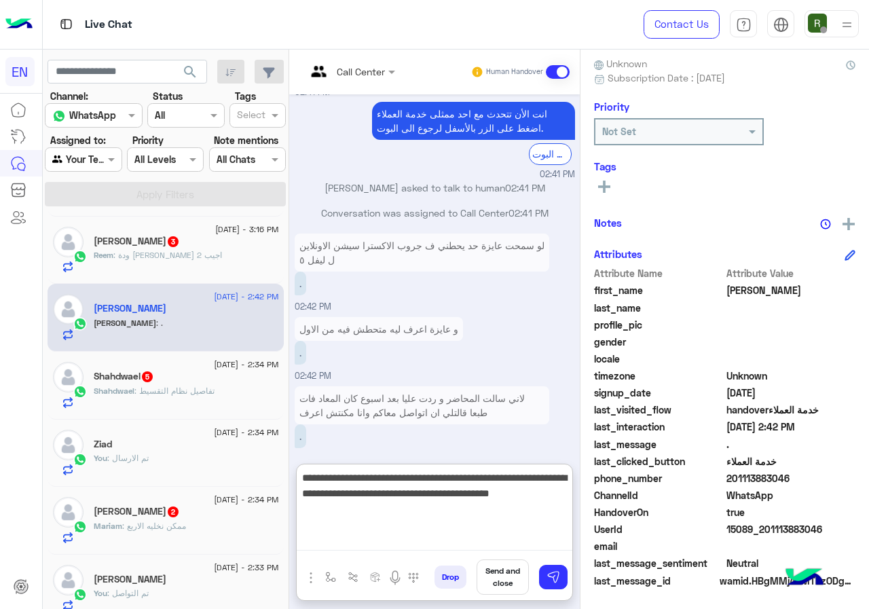
type textarea "**********"
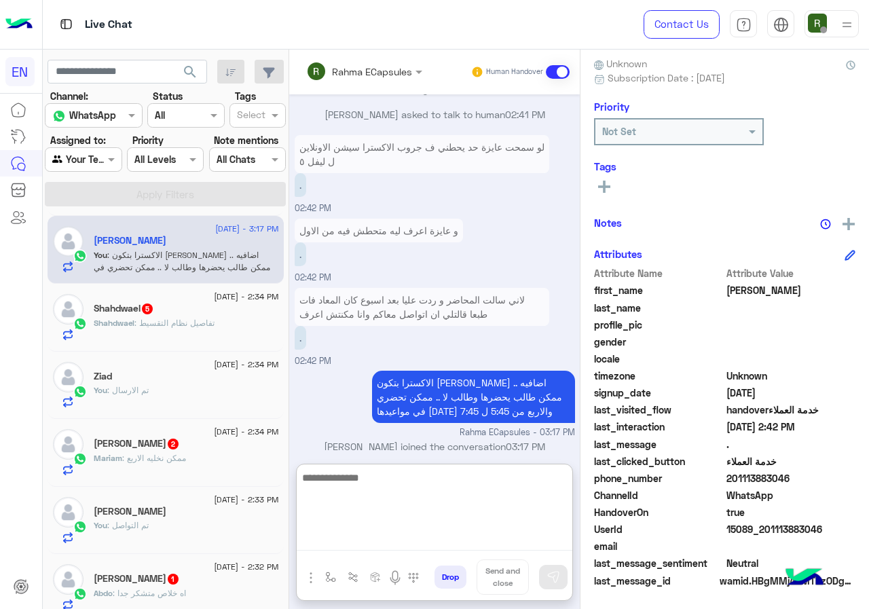
scroll to position [0, 0]
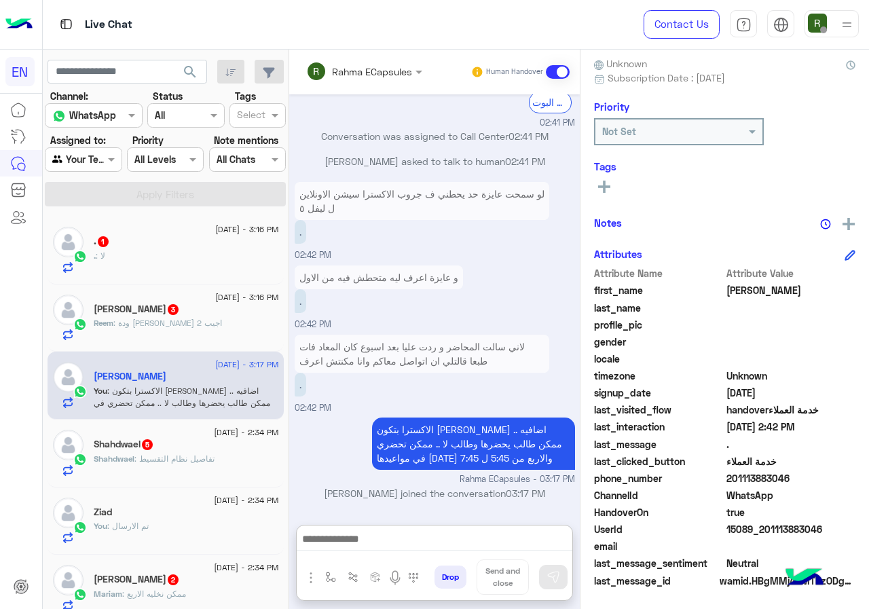
click at [204, 265] on div ". : لا" at bounding box center [186, 262] width 185 height 24
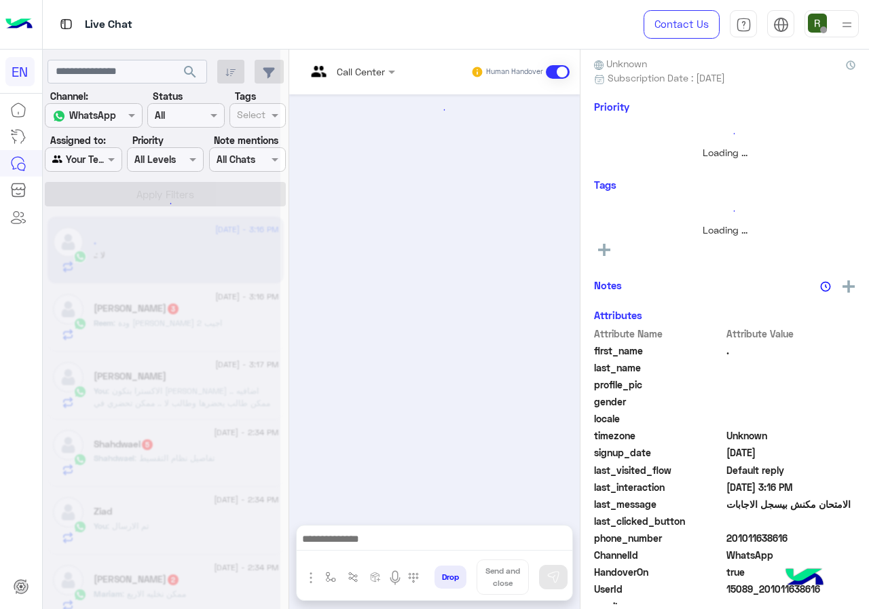
scroll to position [119, 0]
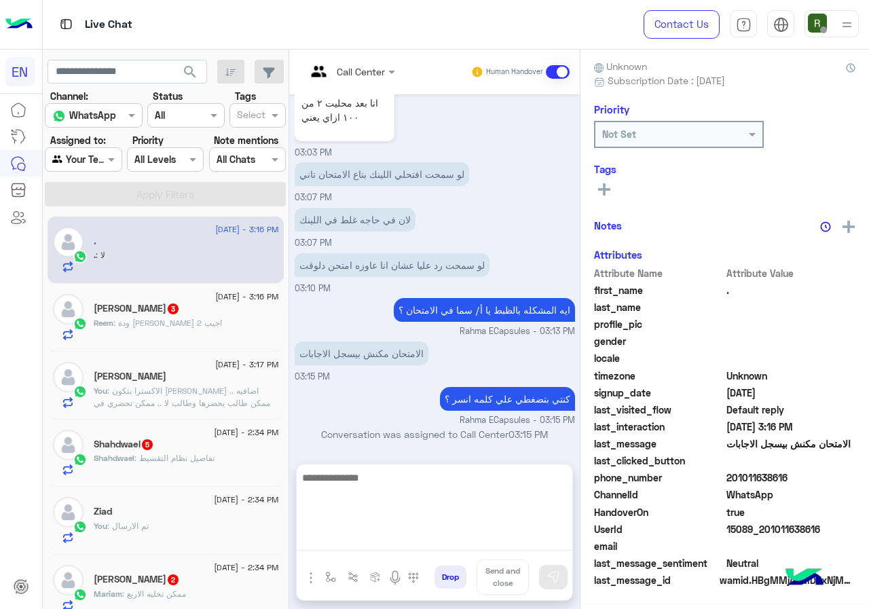
click at [458, 540] on textarea at bounding box center [435, 509] width 276 height 81
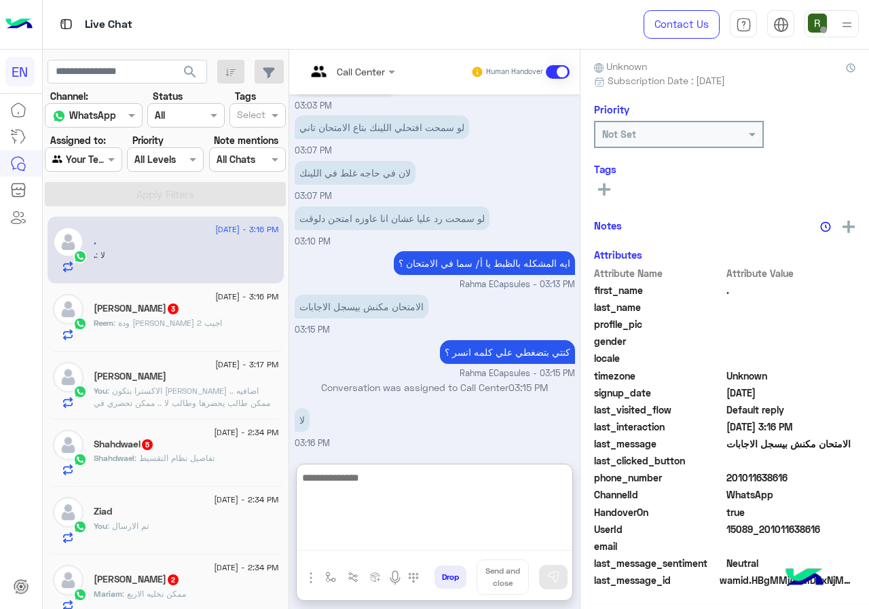
scroll to position [122, 0]
type textarea "**********"
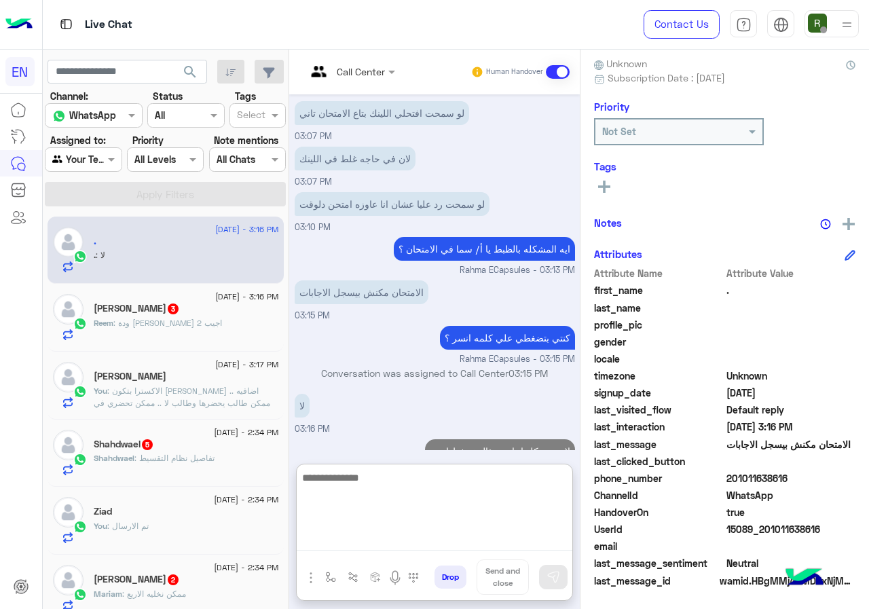
scroll to position [781, 0]
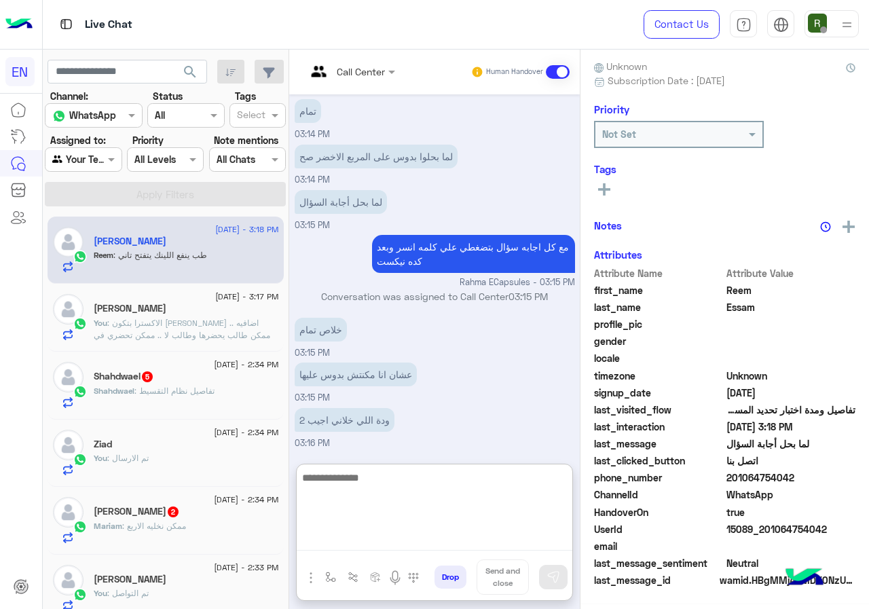
scroll to position [122, 0]
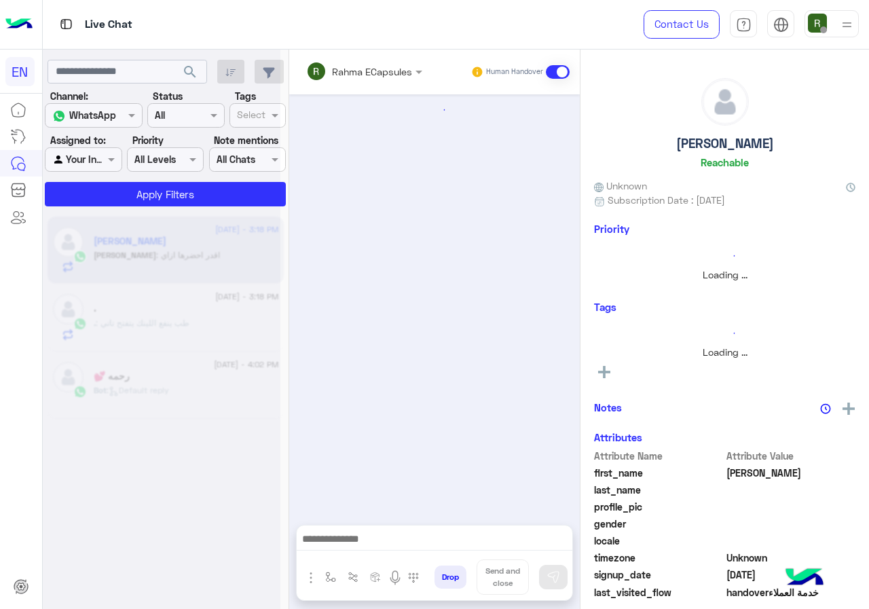
scroll to position [1373, 0]
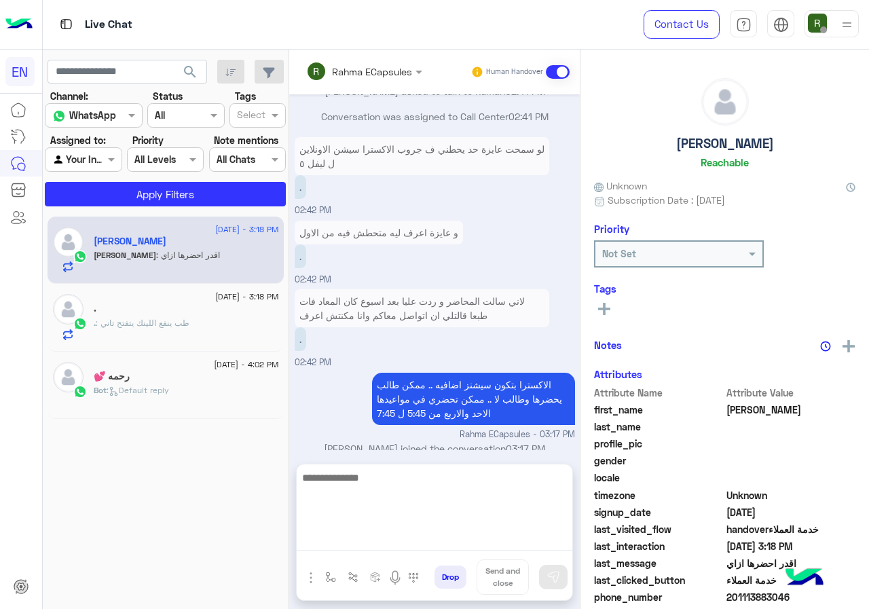
click at [397, 530] on textarea at bounding box center [435, 509] width 276 height 81
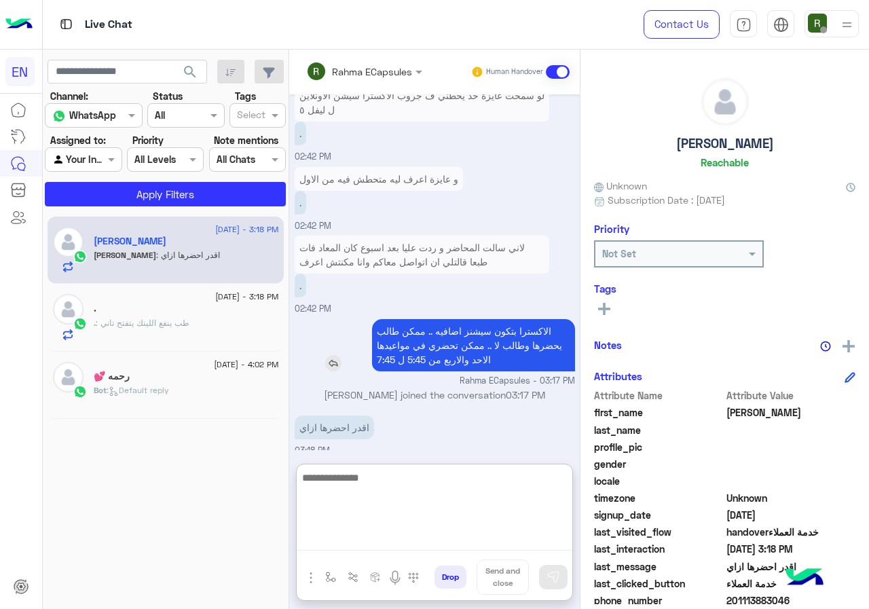
scroll to position [1434, 0]
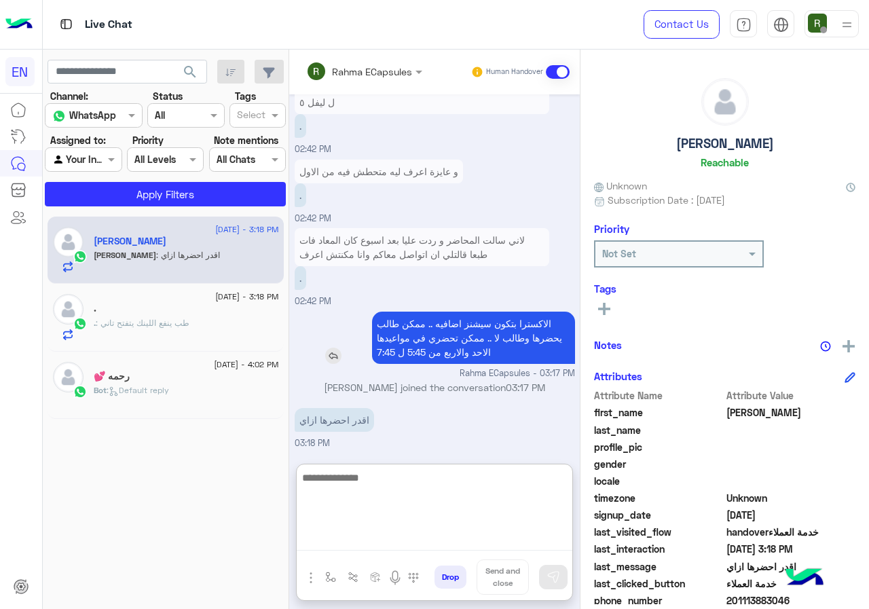
type textarea "*"
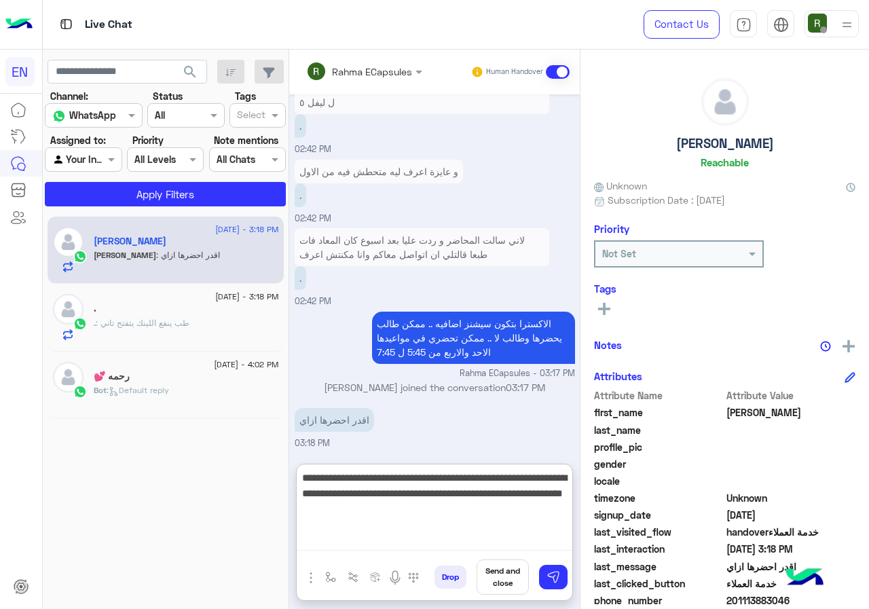
type textarea "**********"
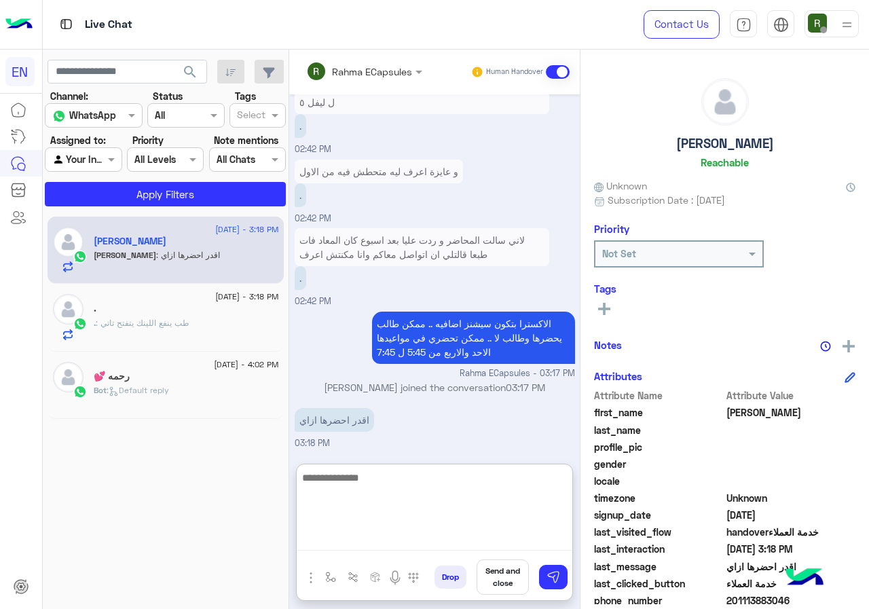
scroll to position [1521, 0]
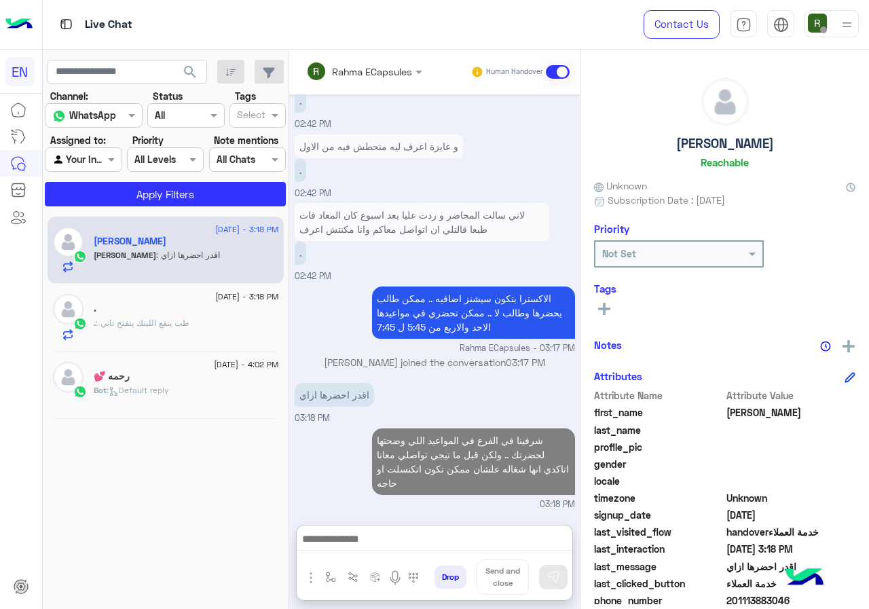
click at [377, 67] on input "text" at bounding box center [345, 71] width 79 height 14
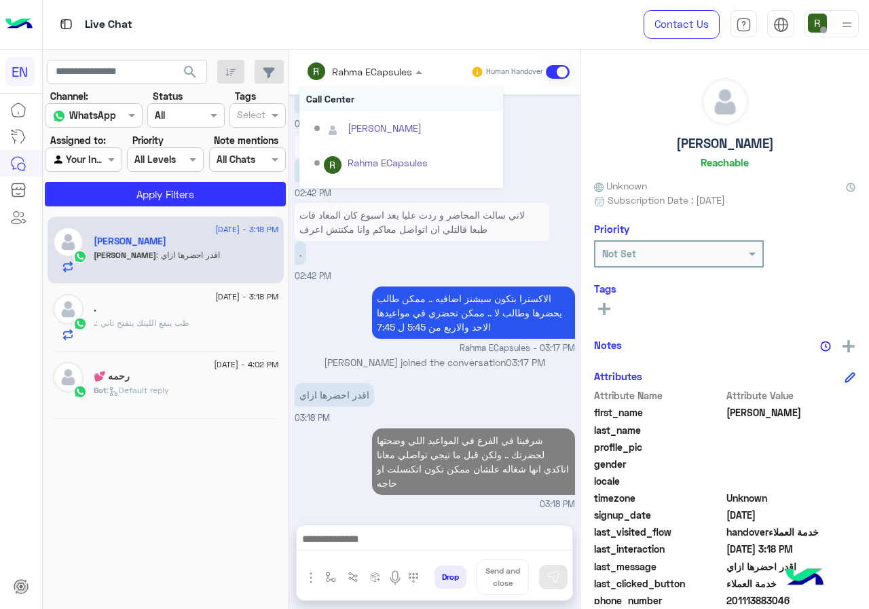
scroll to position [1460, 0]
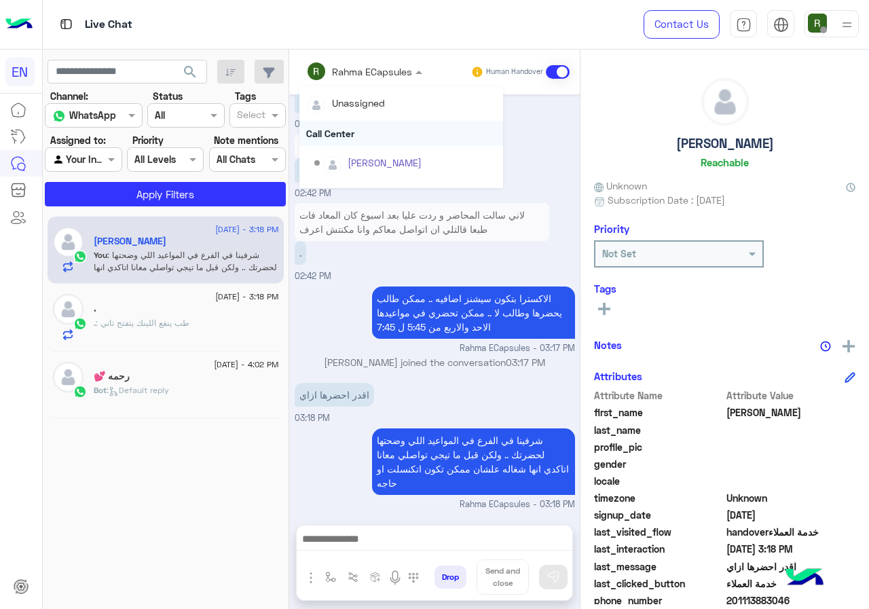
click at [360, 132] on div "Call Center" at bounding box center [401, 133] width 204 height 25
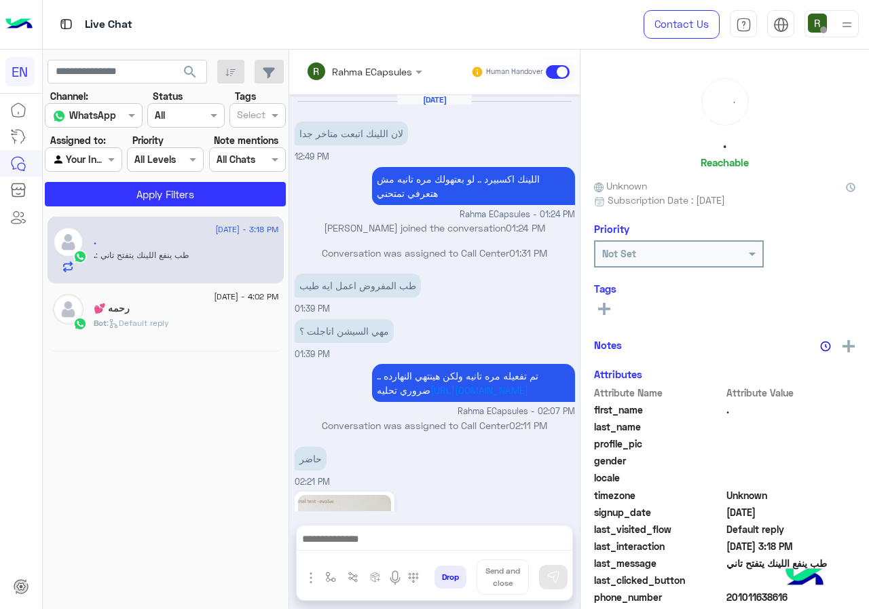
click at [354, 67] on input "text" at bounding box center [345, 71] width 79 height 14
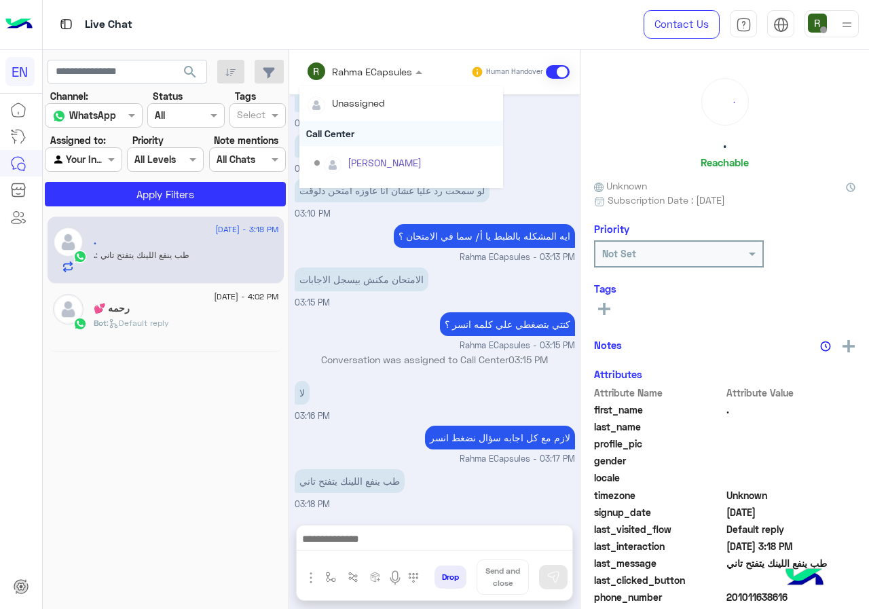
click at [352, 126] on div "Call Center" at bounding box center [401, 133] width 204 height 25
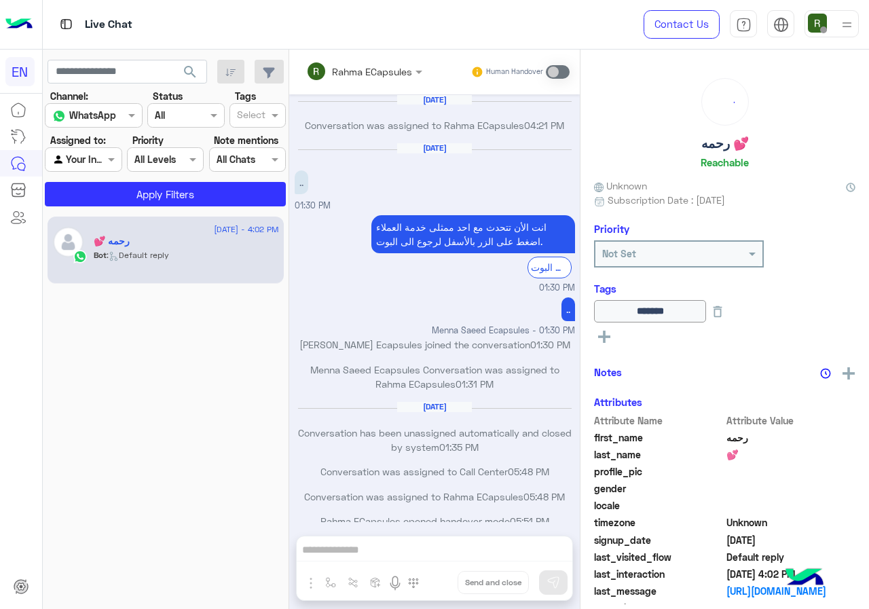
scroll to position [658, 0]
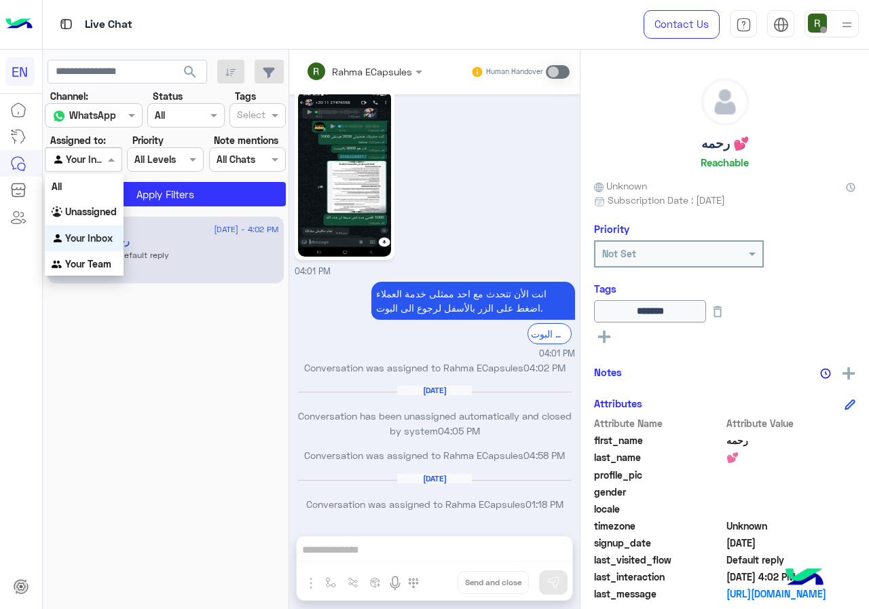
click at [86, 155] on div at bounding box center [82, 159] width 75 height 16
click at [101, 263] on b "Your Team" at bounding box center [88, 264] width 46 height 12
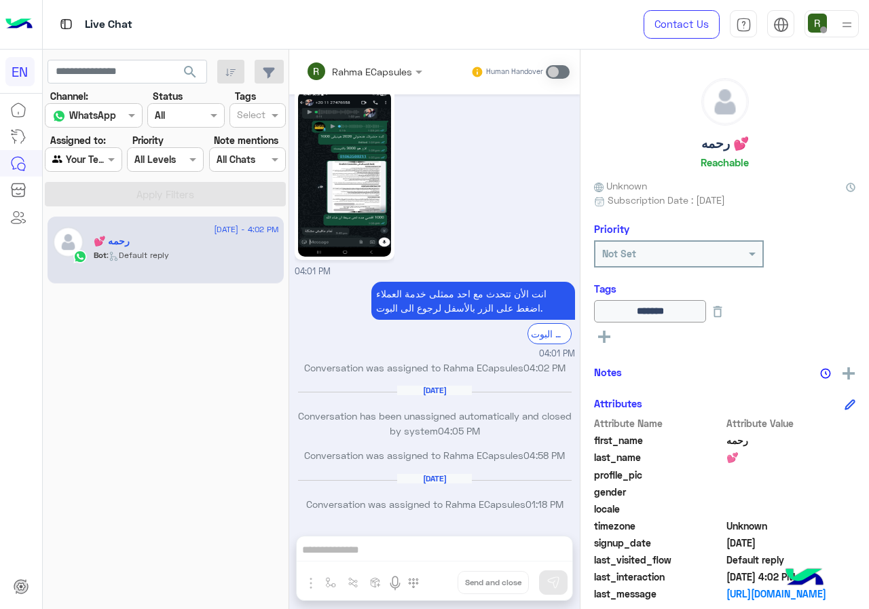
click at [138, 179] on section "Channel: Channel WhatsApp Status Channel All Tags Select Assigned to: Agent Fil…" at bounding box center [166, 147] width 226 height 117
click at [187, 69] on span "search" at bounding box center [190, 72] width 16 height 16
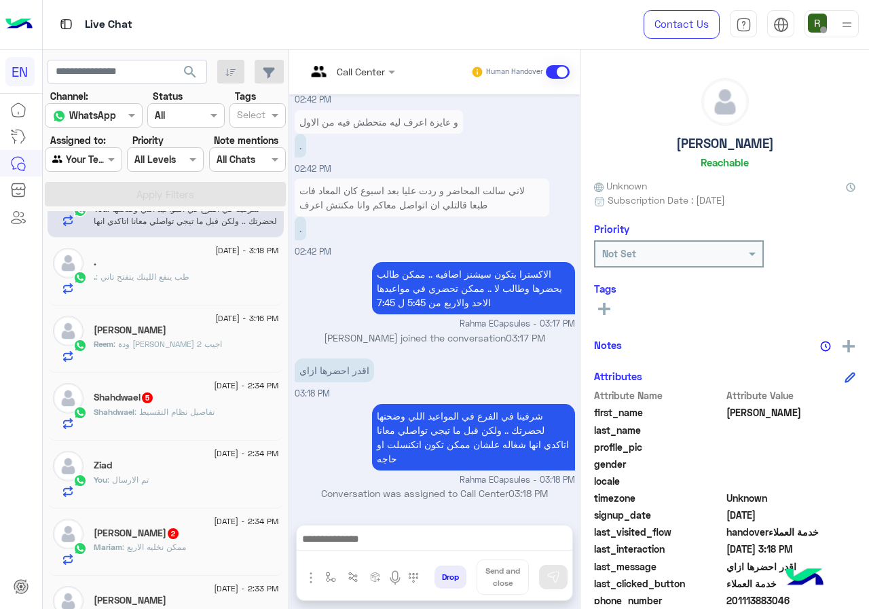
scroll to position [68, 0]
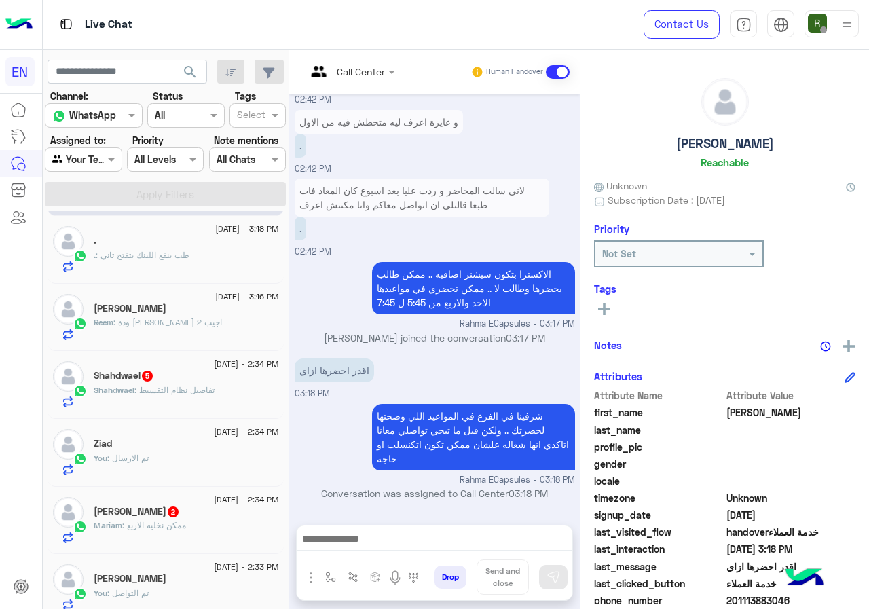
click at [200, 344] on div "[DATE] - 3:16 PM Reem [PERSON_NAME] : ودة اللي خلاني اجيب 2" at bounding box center [166, 318] width 236 height 68
click at [201, 330] on div "Reem : ودة [PERSON_NAME] اجيب 2" at bounding box center [186, 328] width 185 height 24
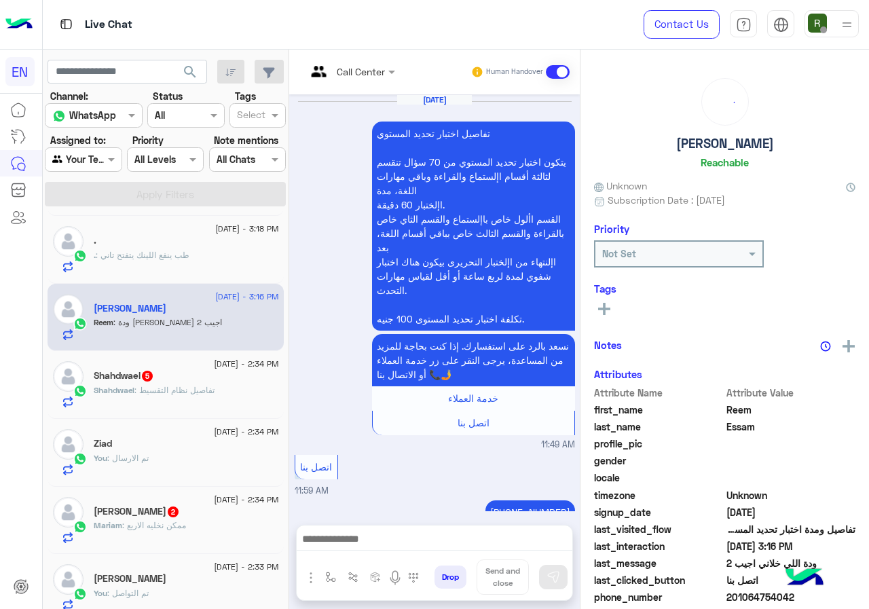
scroll to position [725, 0]
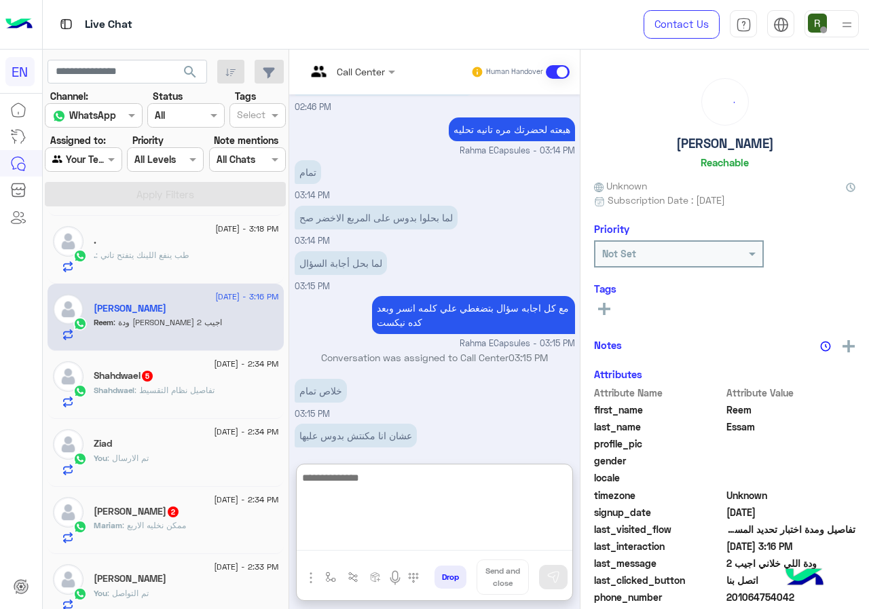
click at [456, 538] on textarea at bounding box center [435, 509] width 276 height 81
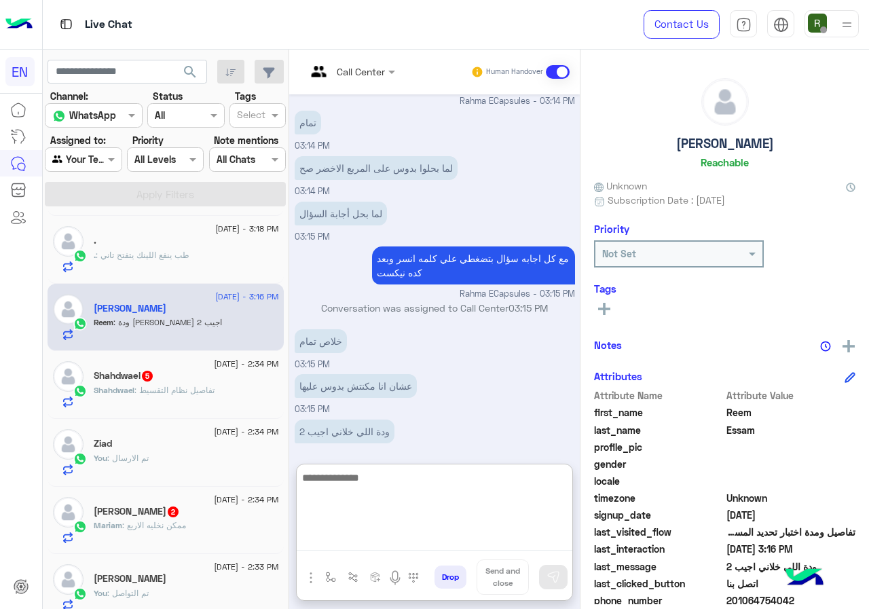
scroll to position [786, 0]
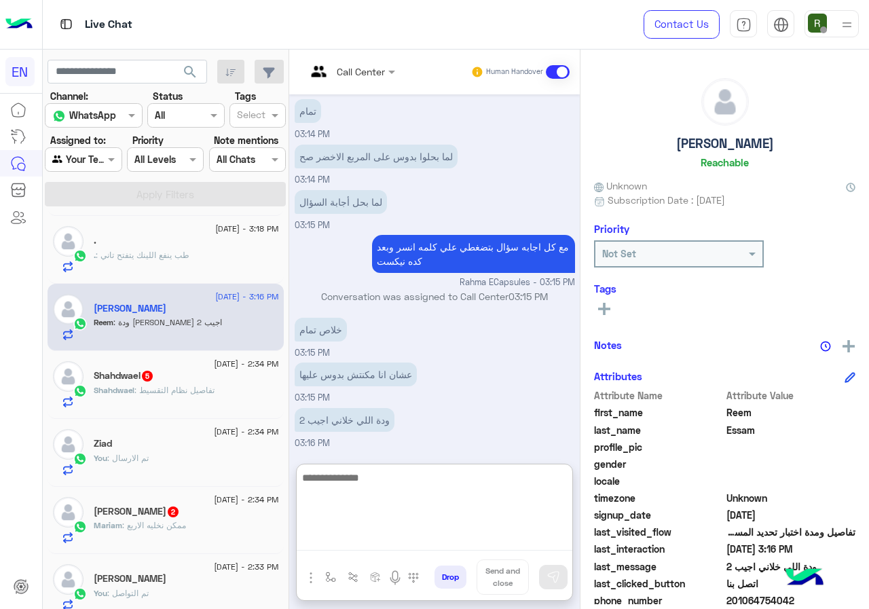
click at [477, 486] on textarea at bounding box center [435, 509] width 276 height 81
type textarea "**********"
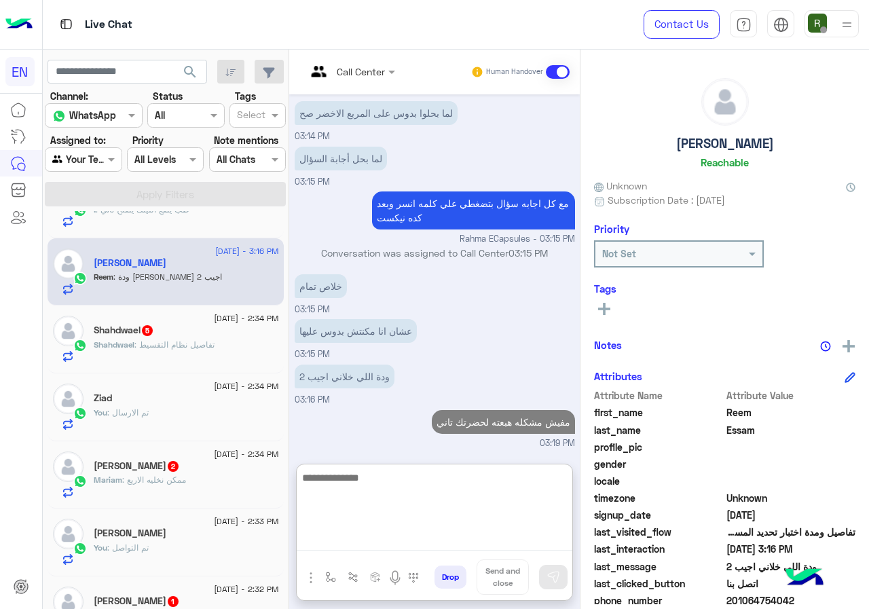
scroll to position [136, 0]
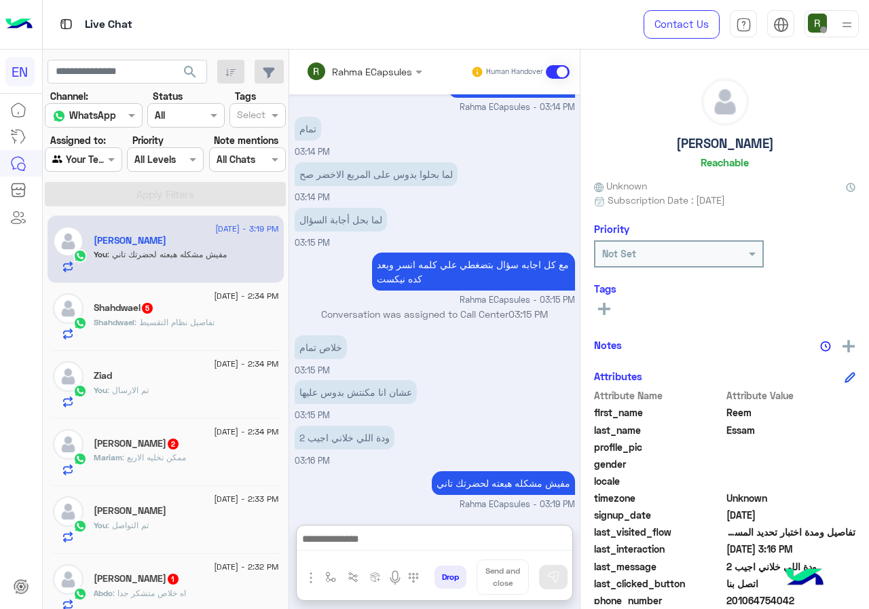
click at [213, 335] on div "Shahdwael : تفاصيل نظام التقسيط" at bounding box center [186, 328] width 185 height 24
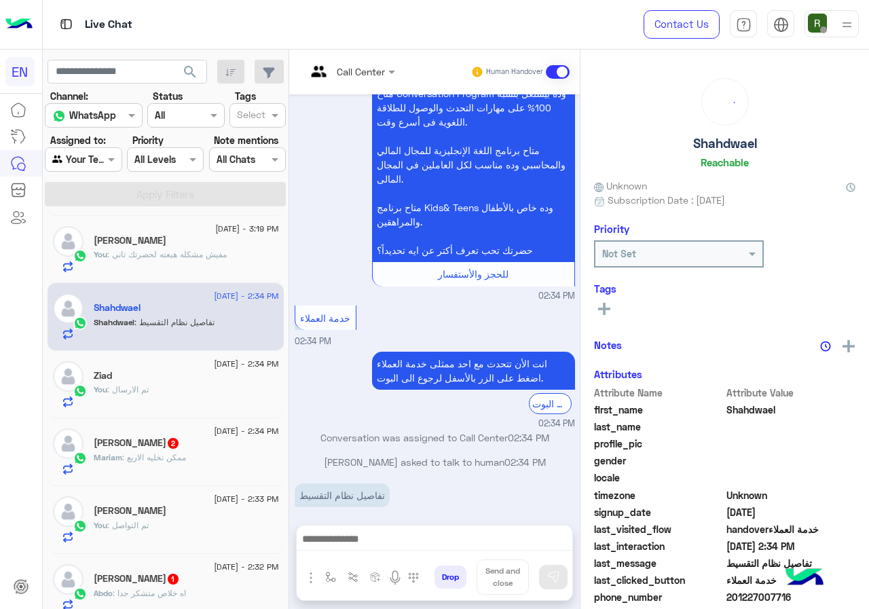
scroll to position [119, 0]
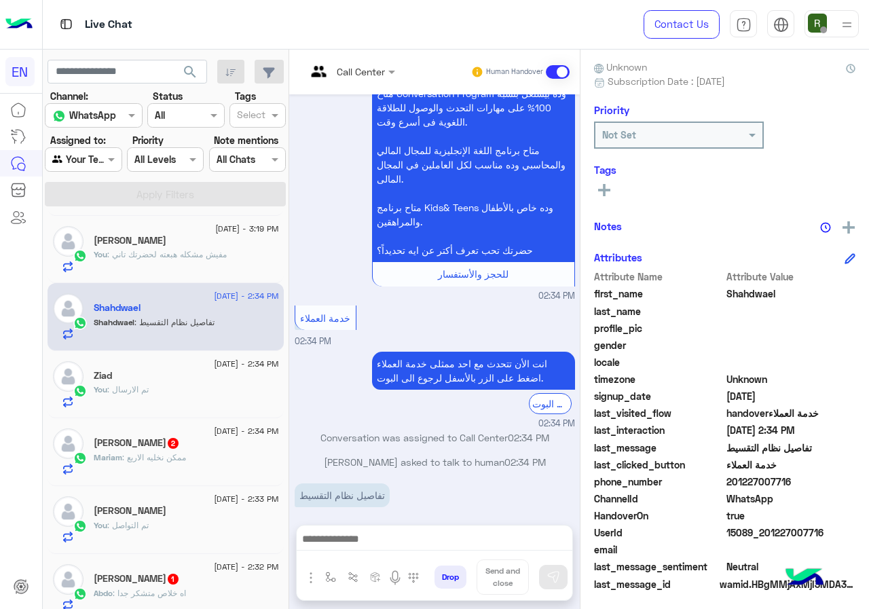
drag, startPoint x: 773, startPoint y: 474, endPoint x: 840, endPoint y: 477, distance: 66.6
click at [840, 477] on span "201227007716" at bounding box center [791, 482] width 130 height 14
copy span "01227007716"
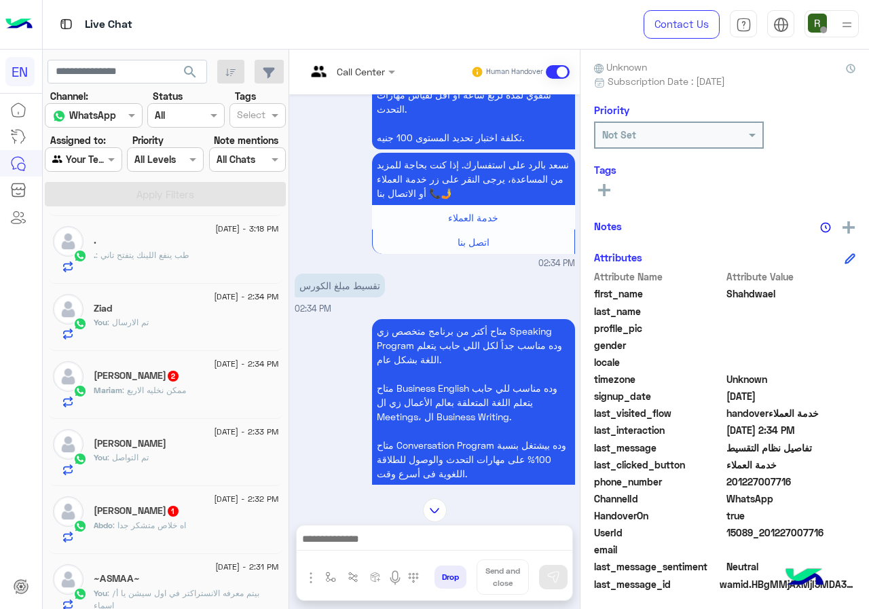
scroll to position [1254, 0]
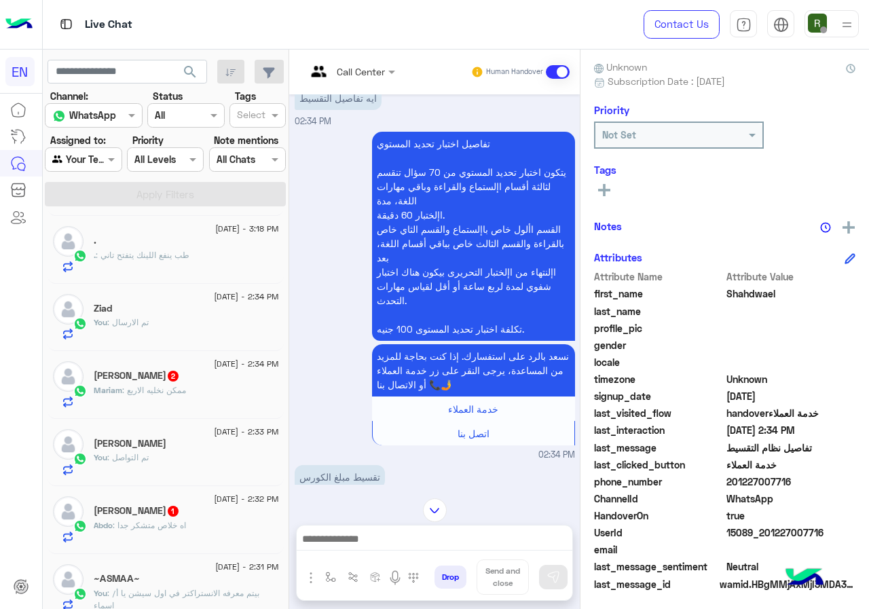
click at [375, 56] on div "Call Center Human Handover" at bounding box center [434, 72] width 291 height 45
click at [361, 64] on input "text" at bounding box center [333, 71] width 55 height 14
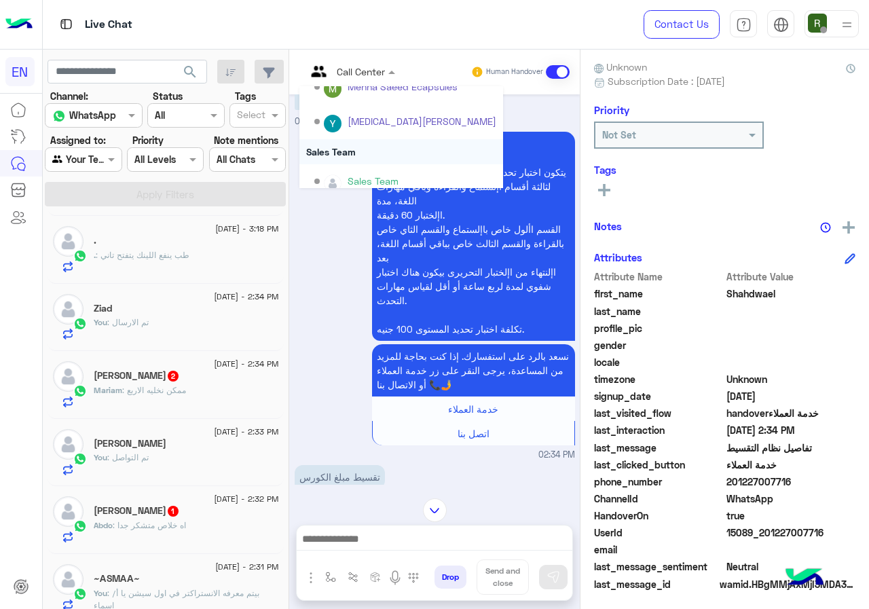
scroll to position [225, 0]
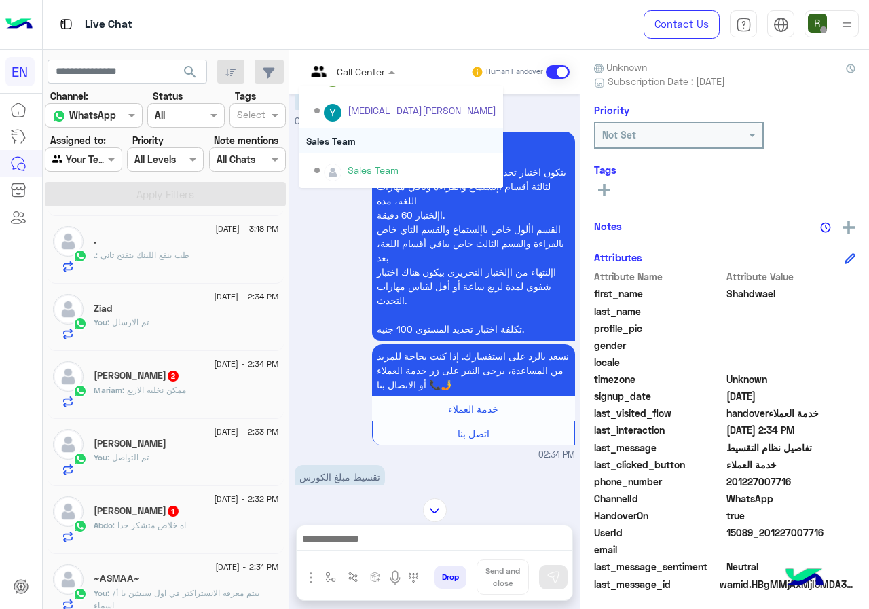
click at [392, 141] on div "Sales Team" at bounding box center [401, 140] width 204 height 25
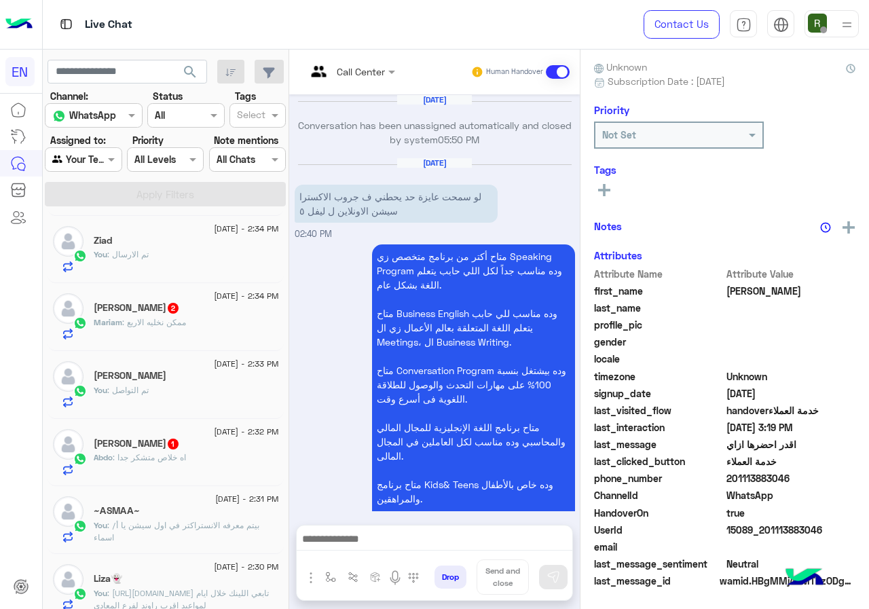
scroll to position [1367, 0]
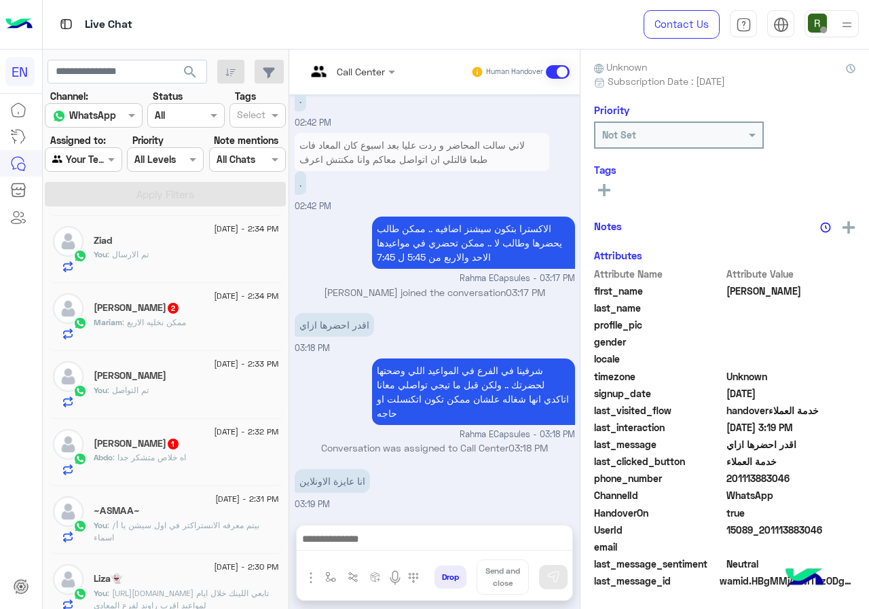
click at [204, 310] on div "Mariam Tareq 2" at bounding box center [186, 309] width 185 height 14
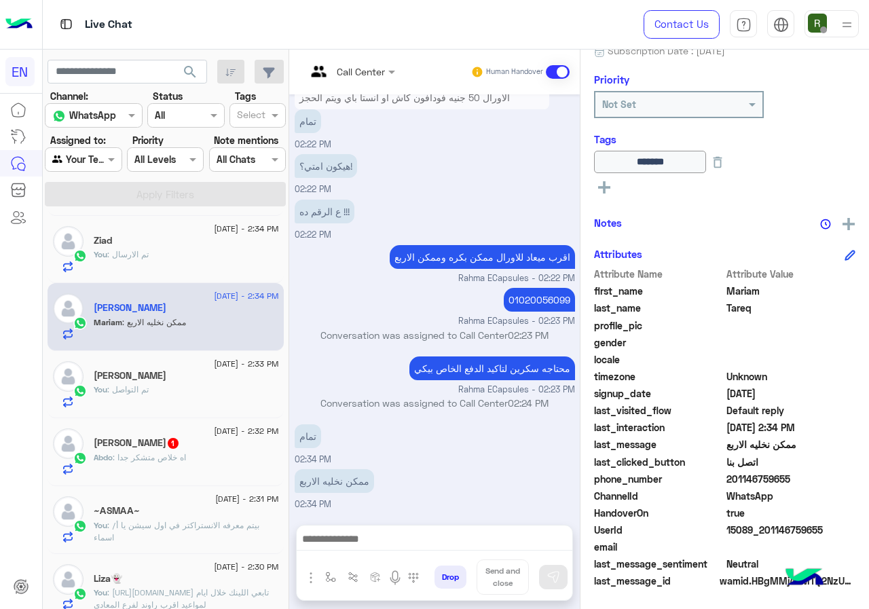
scroll to position [150, 0]
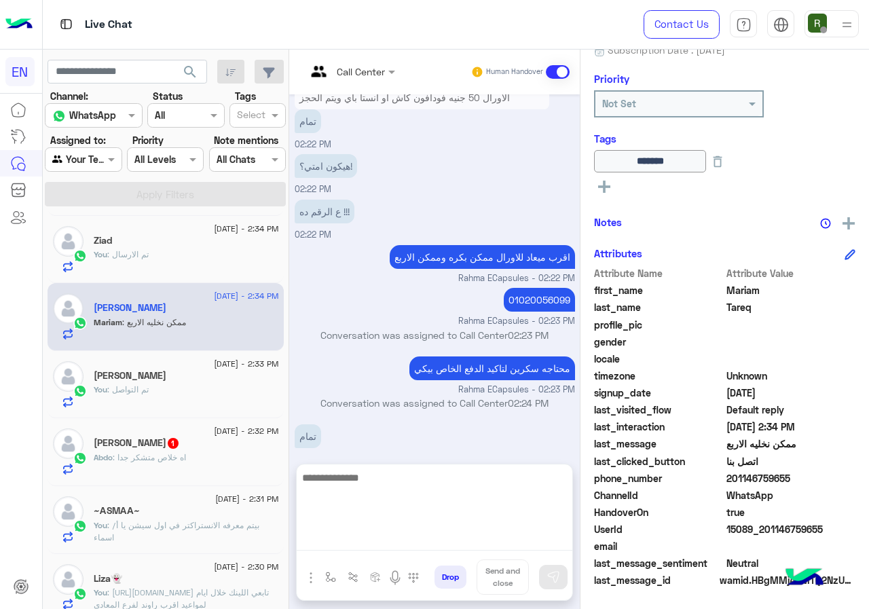
click at [429, 540] on textarea at bounding box center [435, 509] width 276 height 81
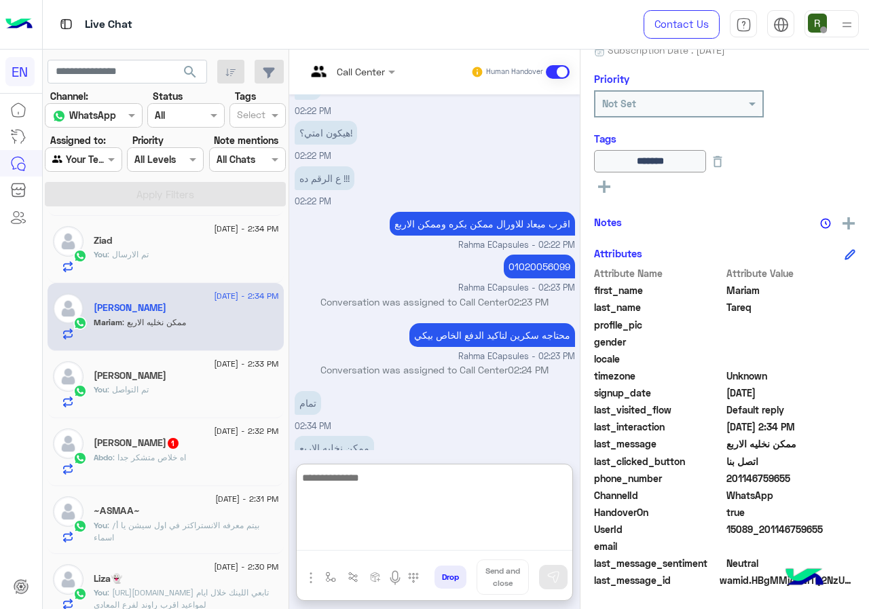
scroll to position [519, 0]
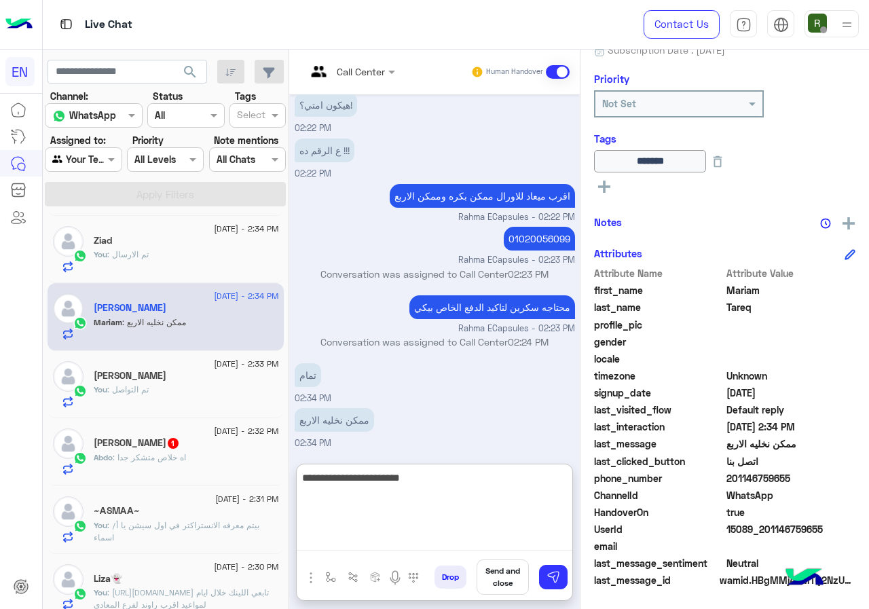
type textarea "**********"
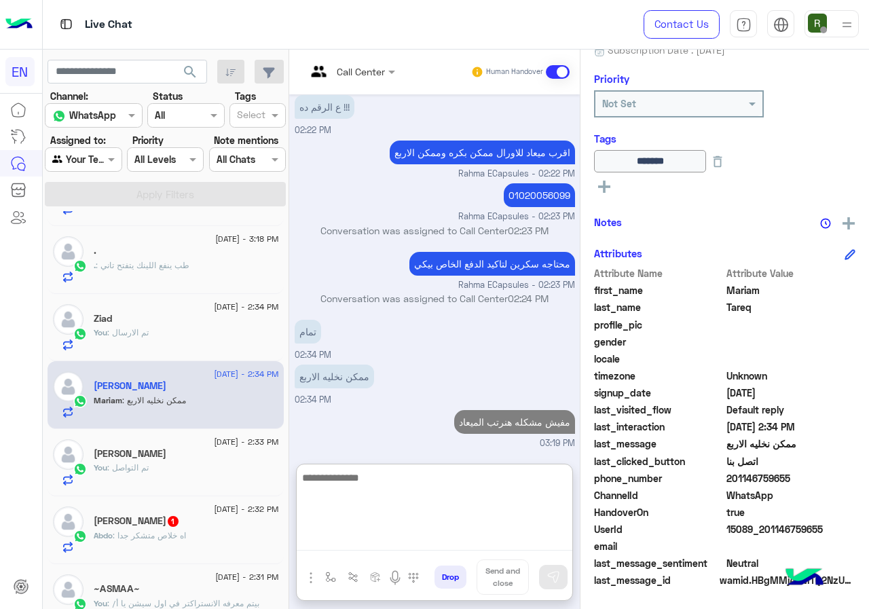
scroll to position [0, 0]
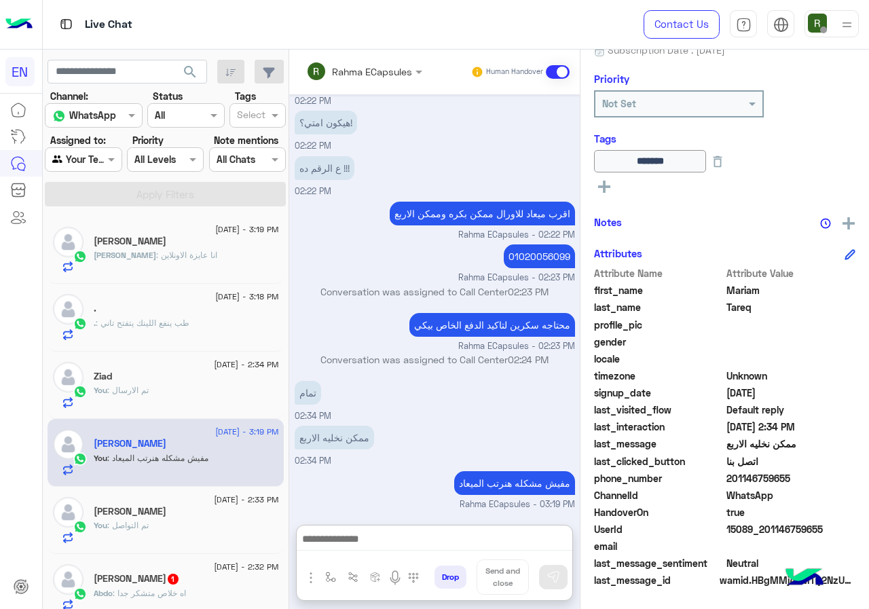
click at [174, 267] on div "Sara : انا عايزة الاونلاين" at bounding box center [186, 261] width 185 height 24
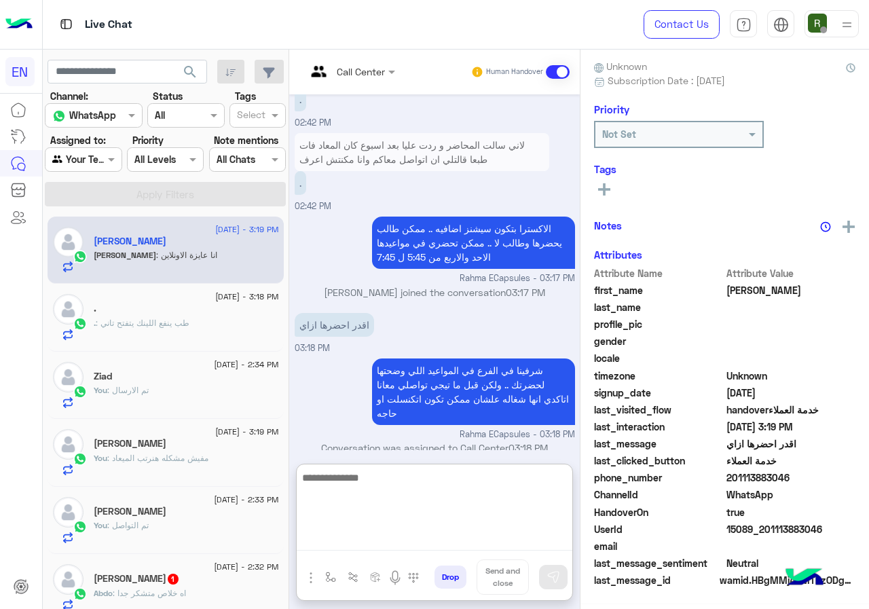
click at [414, 536] on textarea at bounding box center [435, 509] width 276 height 81
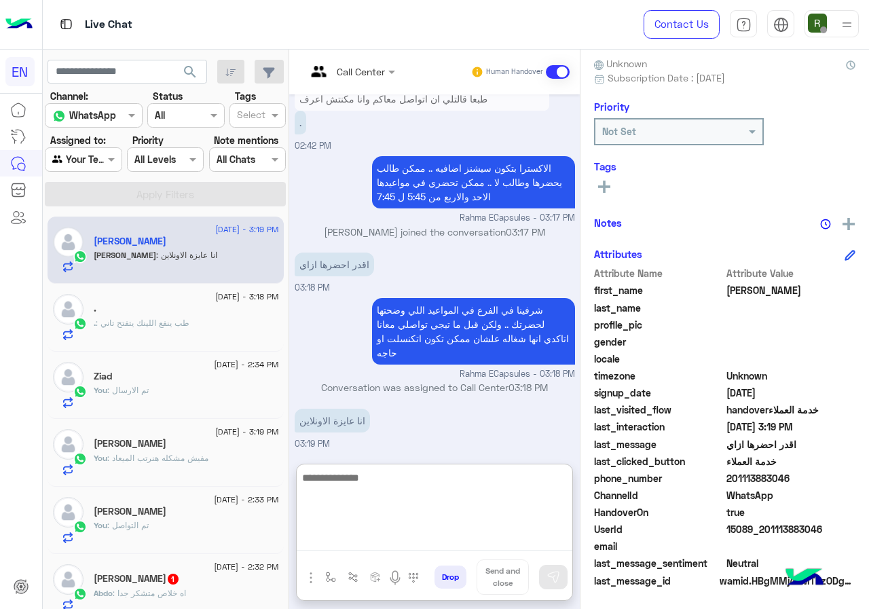
click at [415, 496] on textarea at bounding box center [435, 509] width 276 height 81
type textarea "**********"
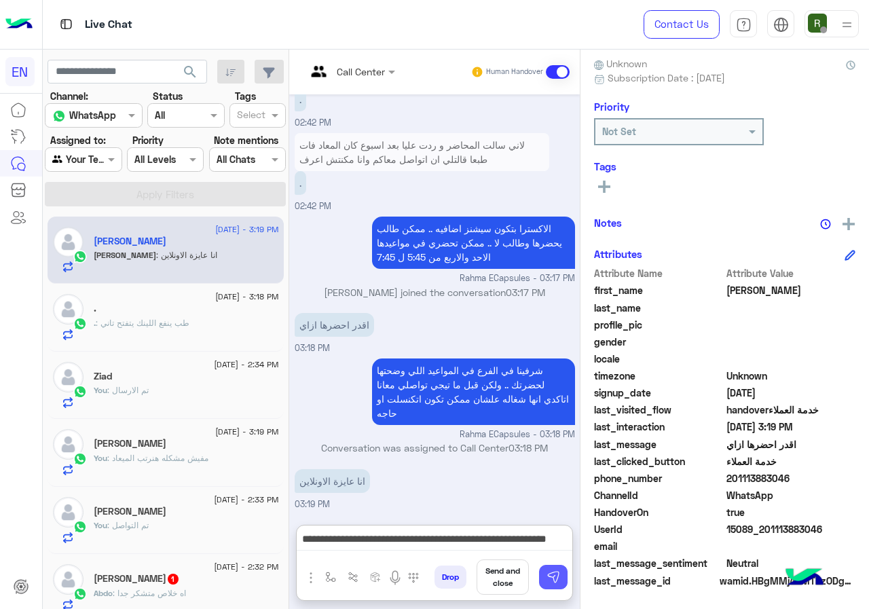
click at [560, 574] on img at bounding box center [554, 577] width 14 height 14
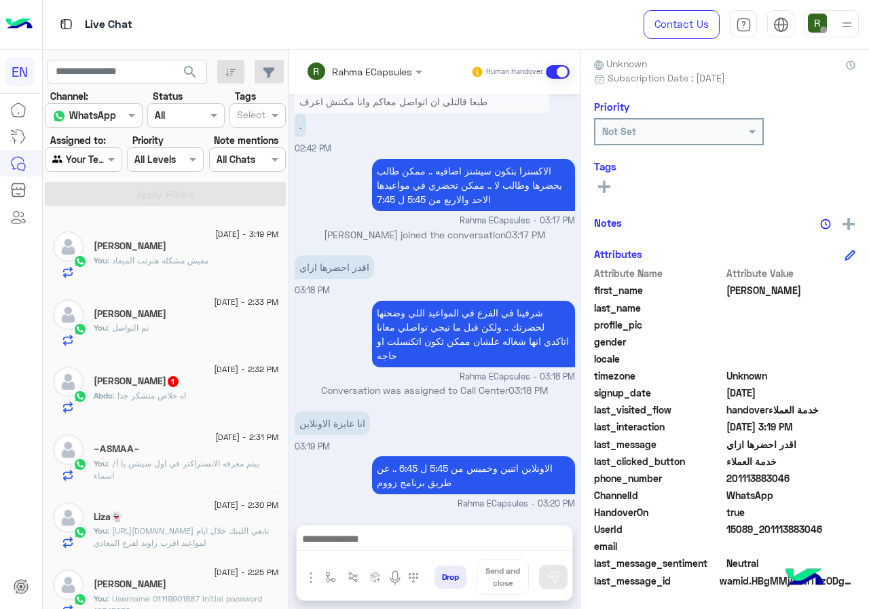
scroll to position [204, 0]
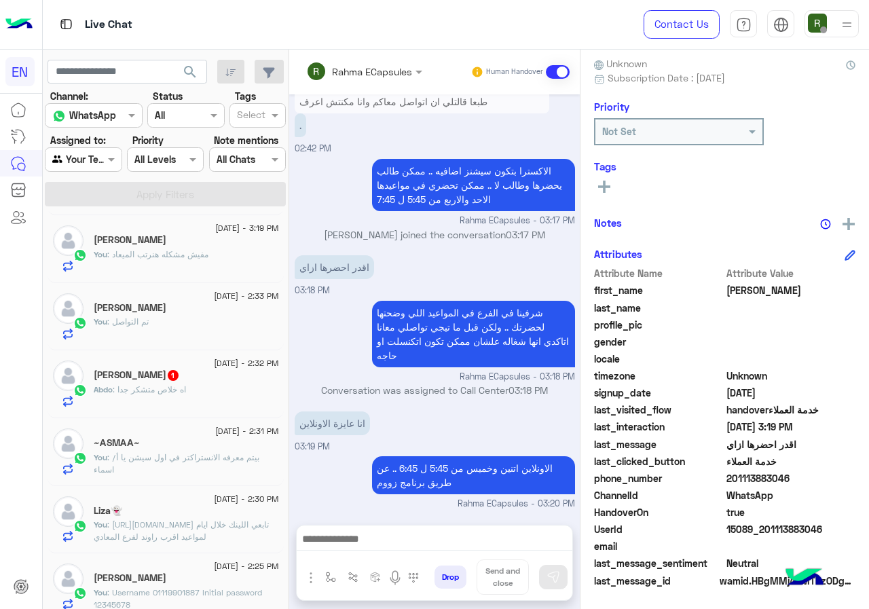
click at [204, 388] on div "Abdo : اه خلاص متشكر جدا" at bounding box center [186, 396] width 185 height 24
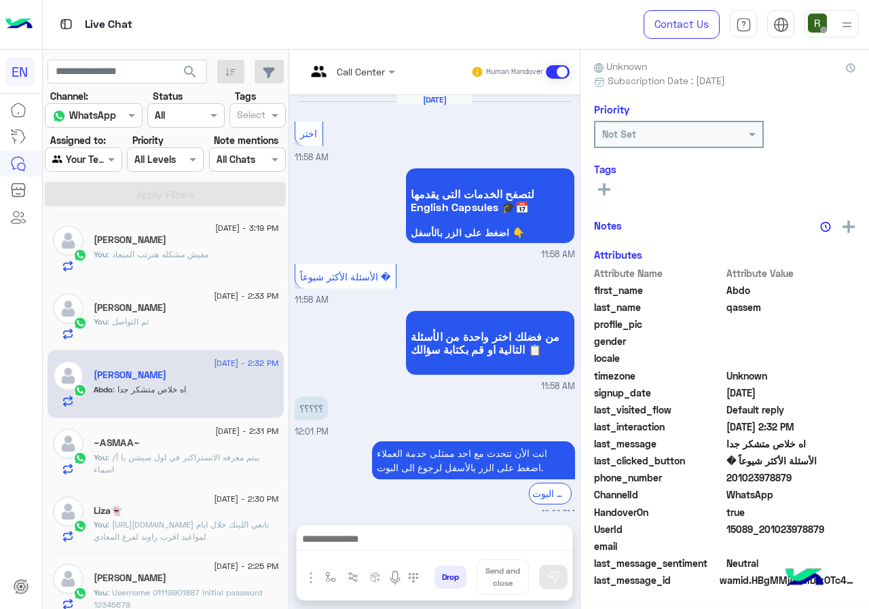
scroll to position [823, 0]
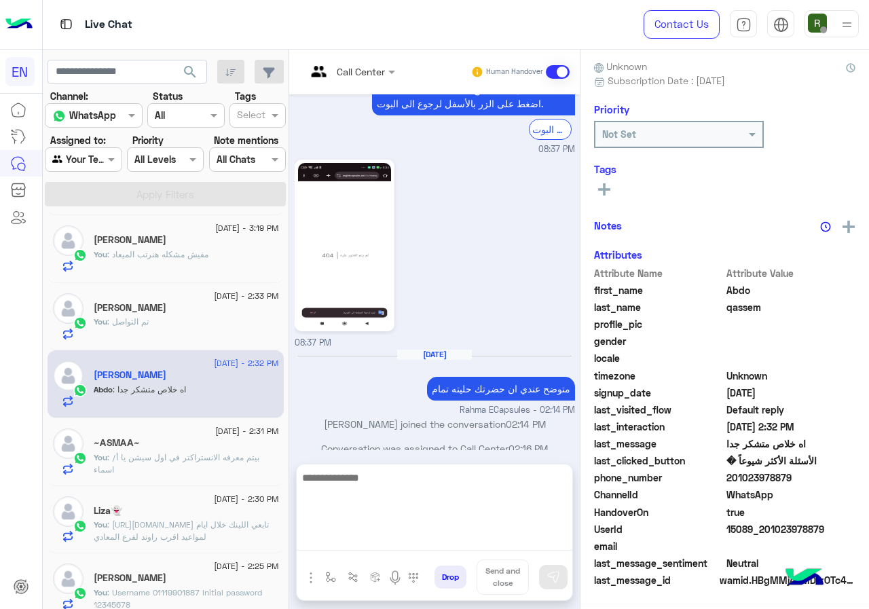
click at [440, 540] on textarea at bounding box center [435, 509] width 276 height 81
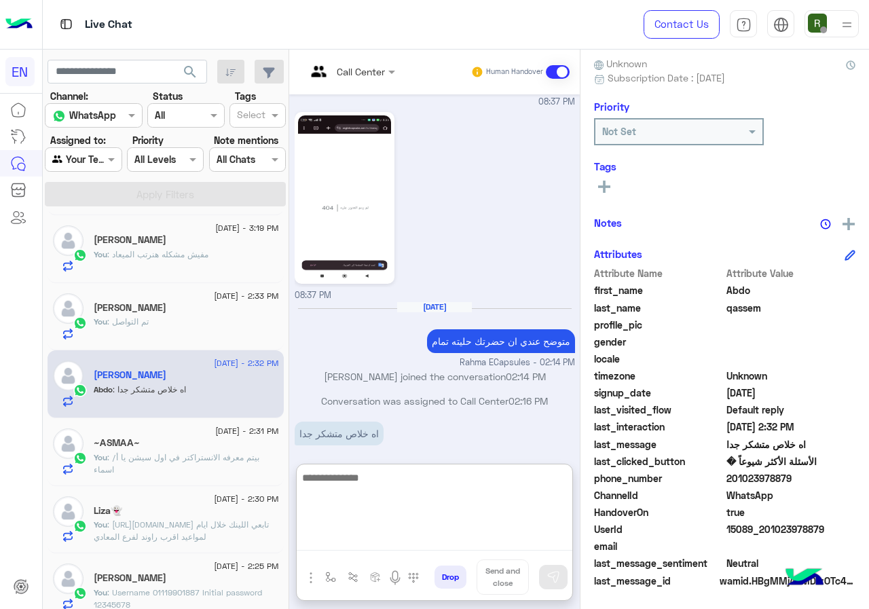
scroll to position [885, 0]
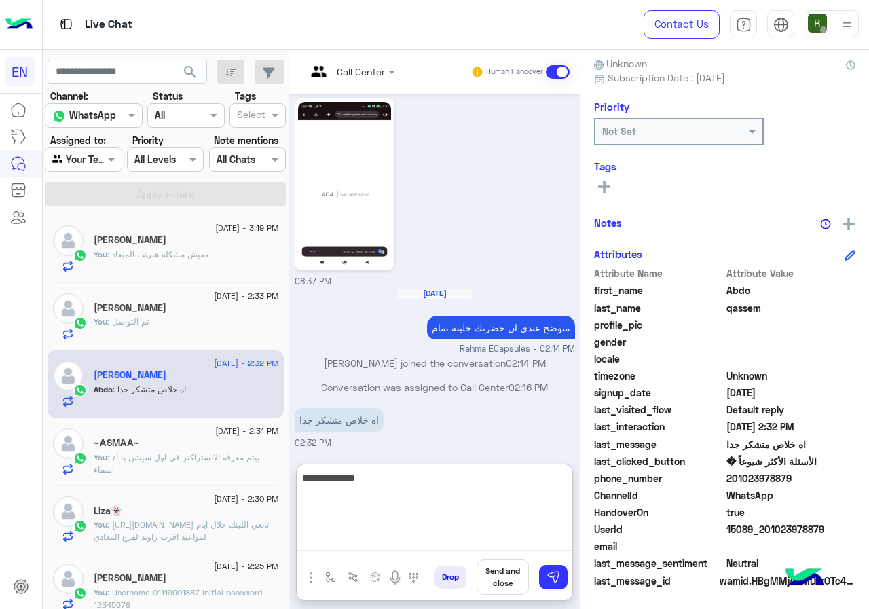
type textarea "**********"
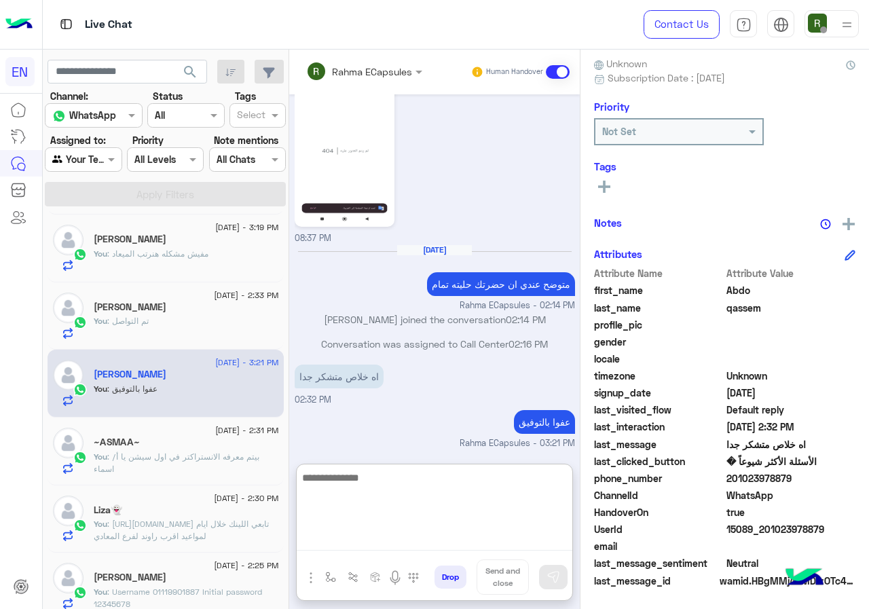
scroll to position [0, 0]
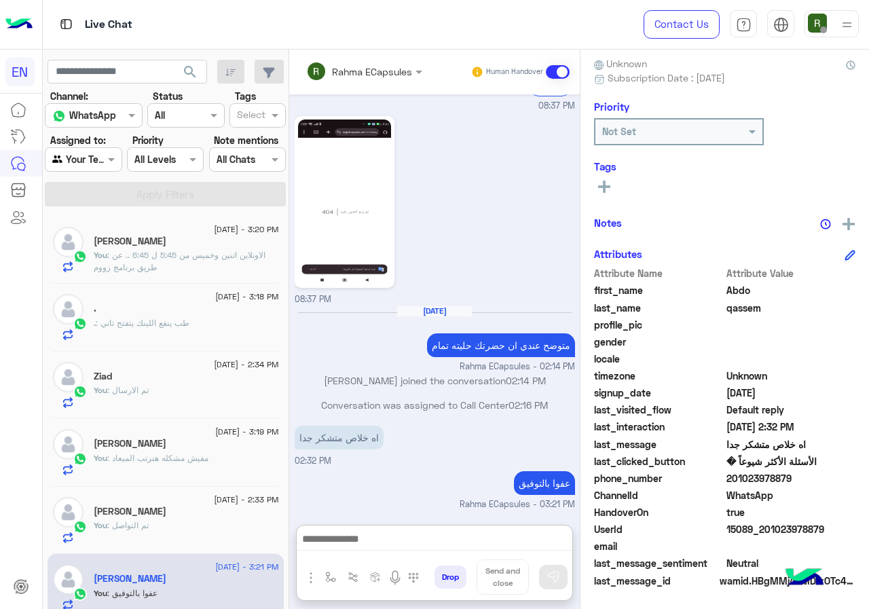
click at [98, 159] on div at bounding box center [82, 159] width 75 height 16
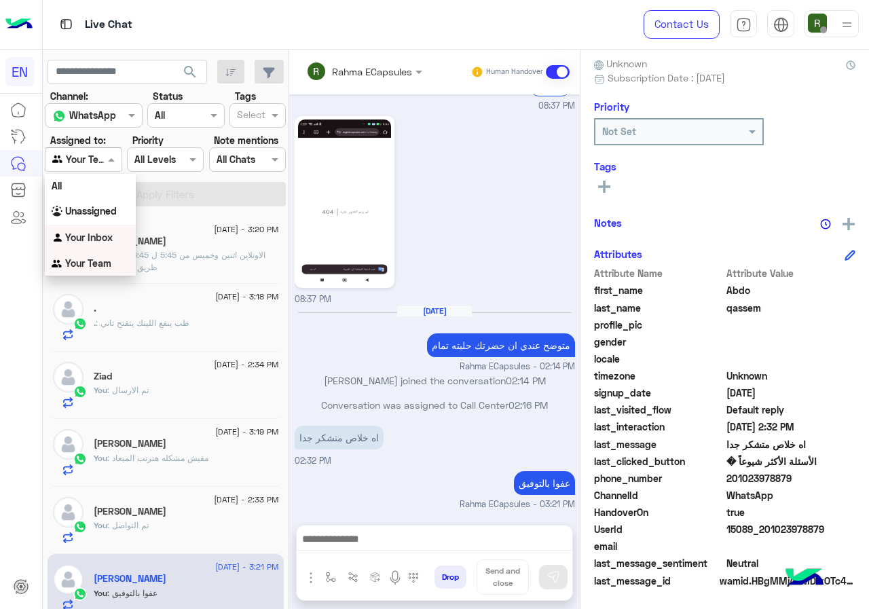
scroll to position [867, 0]
click at [100, 232] on b "Your Inbox" at bounding box center [89, 237] width 48 height 12
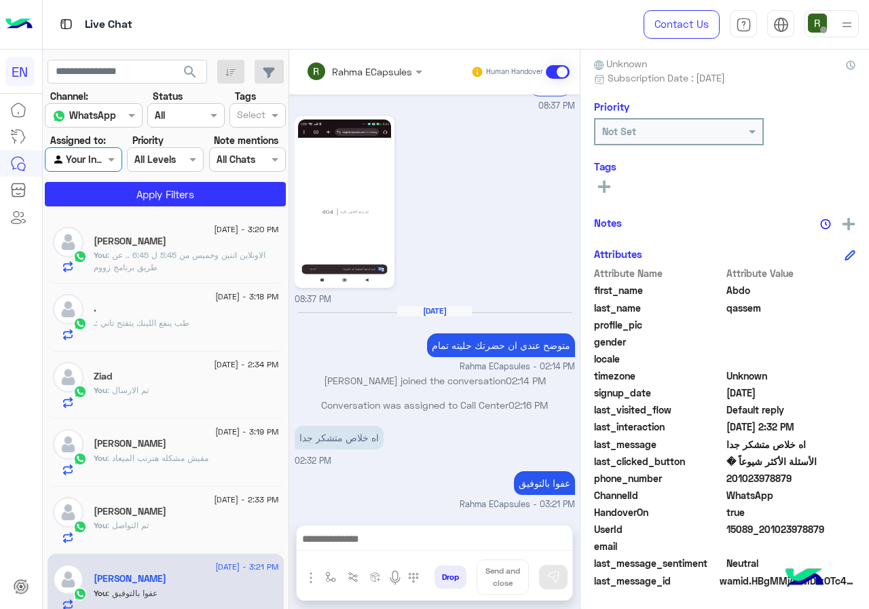
click at [113, 208] on app-inbox-users-filters "search Channel: Channel WhatsApp Status Channel All Tags Select Assigned to: Ag…" at bounding box center [166, 131] width 246 height 162
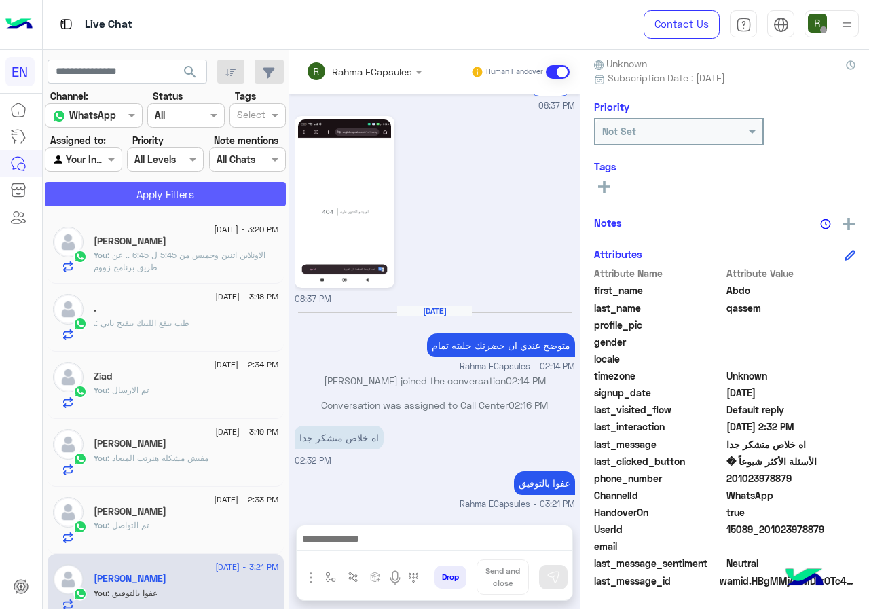
click at [114, 204] on button "Apply Filters" at bounding box center [165, 194] width 241 height 24
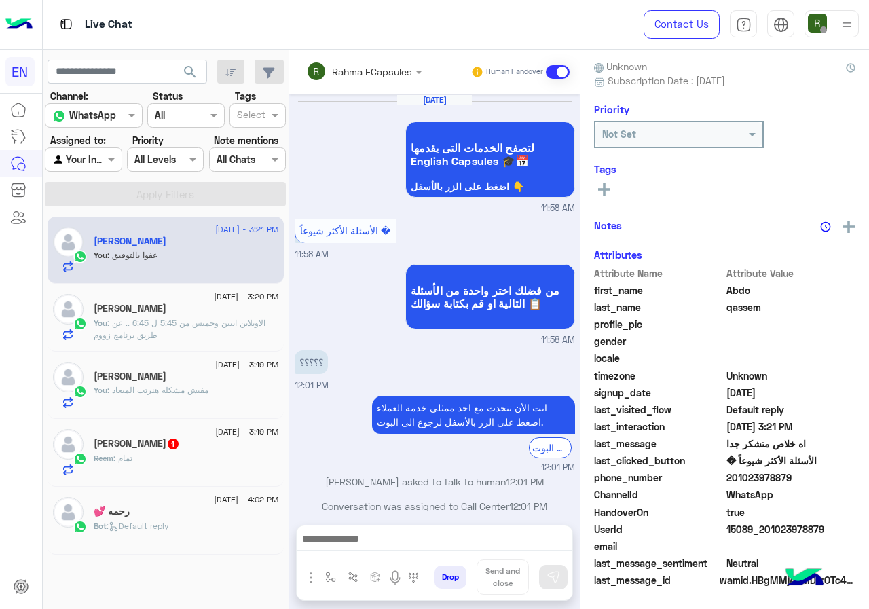
scroll to position [821, 0]
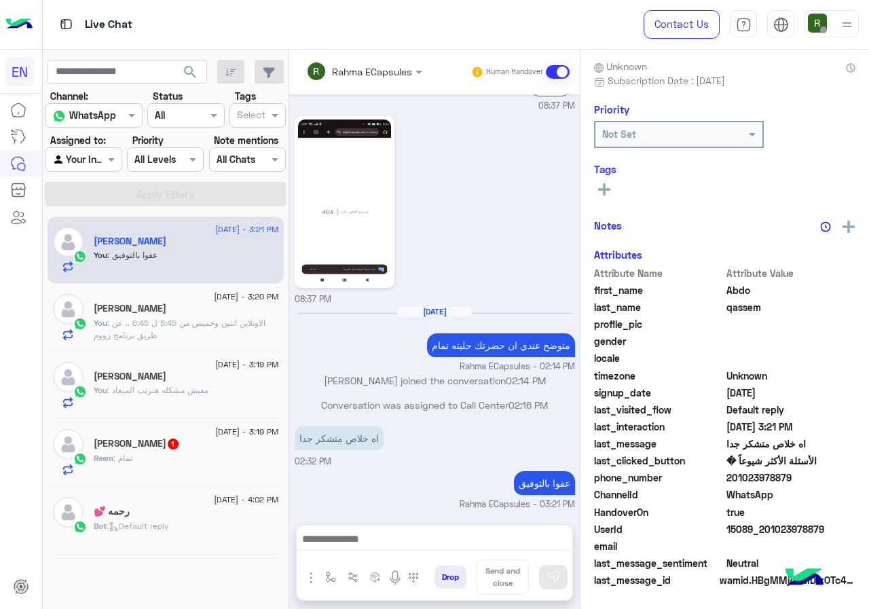
click at [357, 75] on input "text" at bounding box center [345, 71] width 79 height 14
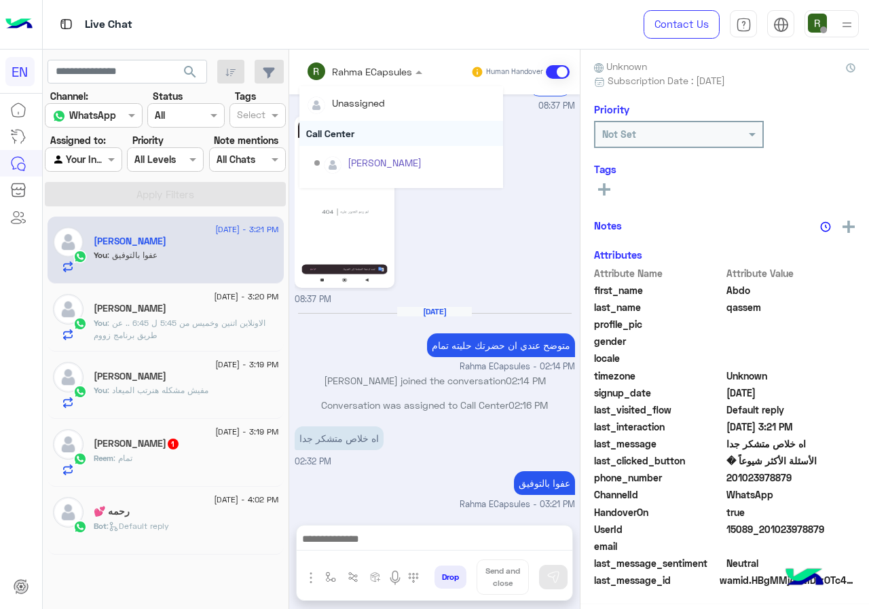
click at [357, 141] on div "Call Center" at bounding box center [401, 133] width 204 height 25
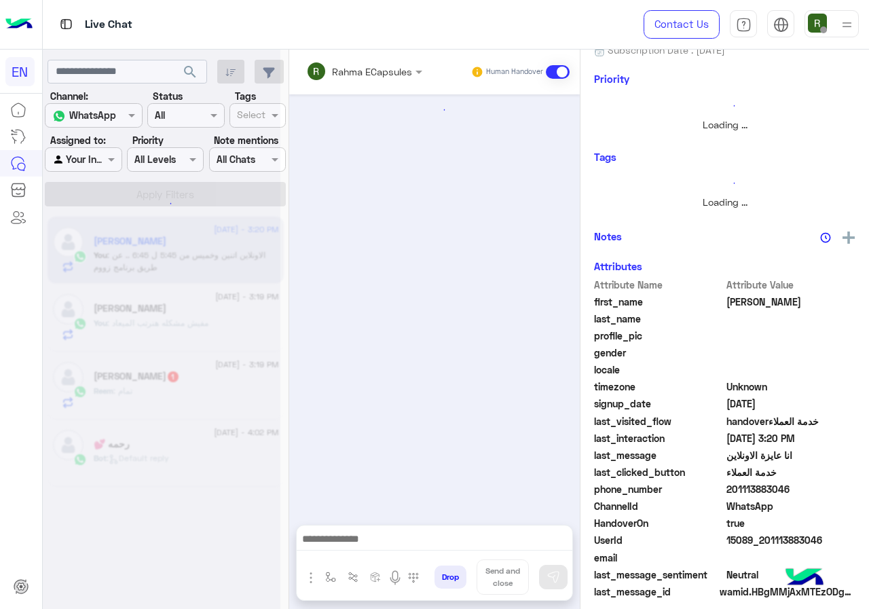
click at [354, 67] on input "text" at bounding box center [345, 71] width 79 height 14
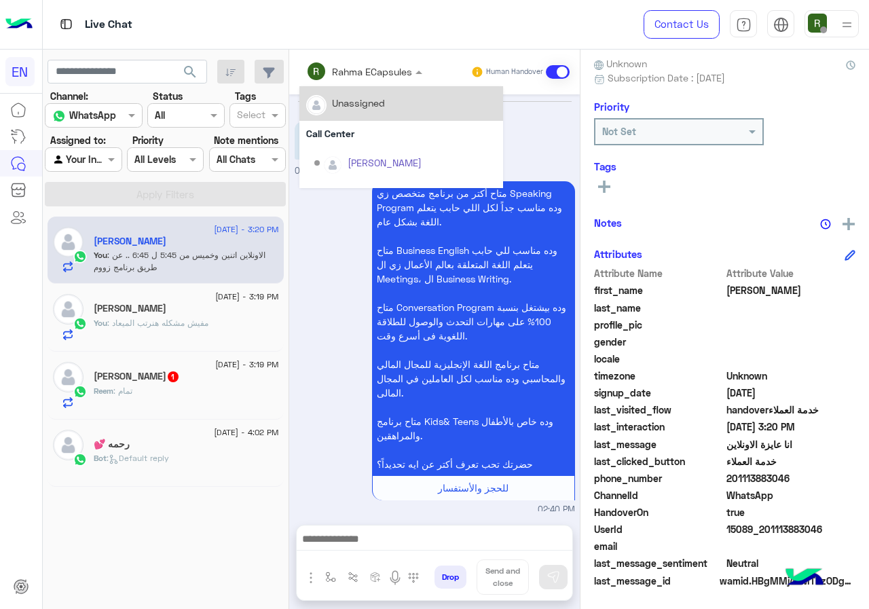
scroll to position [1361, 0]
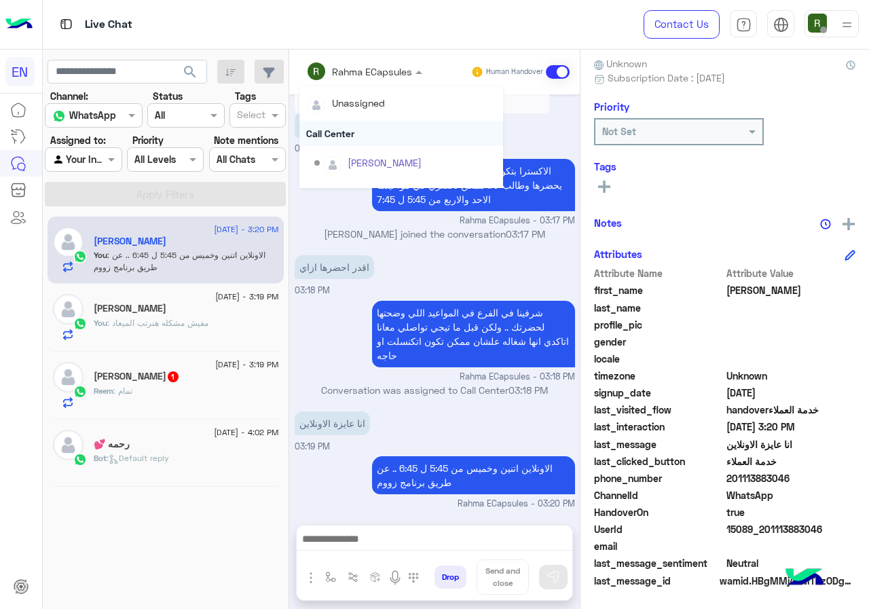
click at [350, 130] on div "Call Center" at bounding box center [401, 133] width 204 height 25
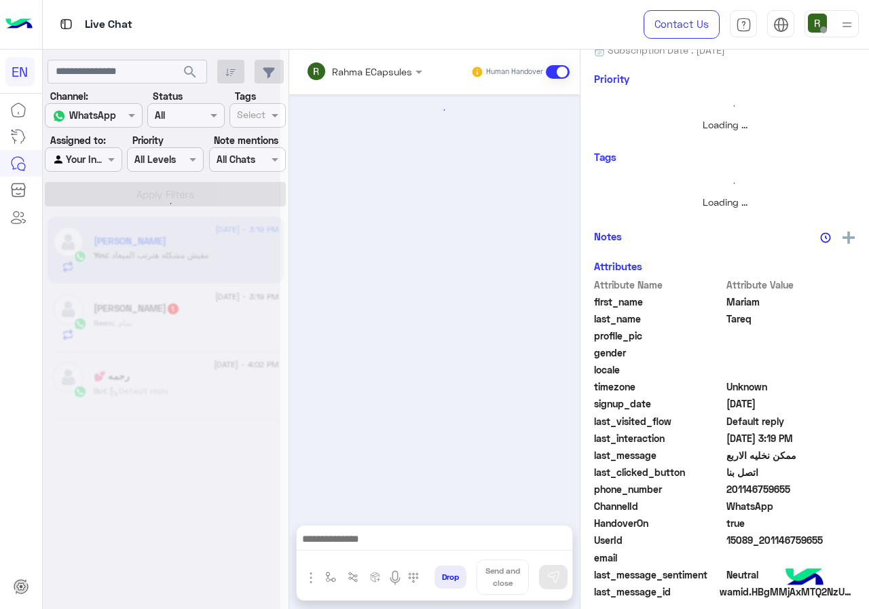
click at [349, 71] on input "text" at bounding box center [345, 71] width 79 height 14
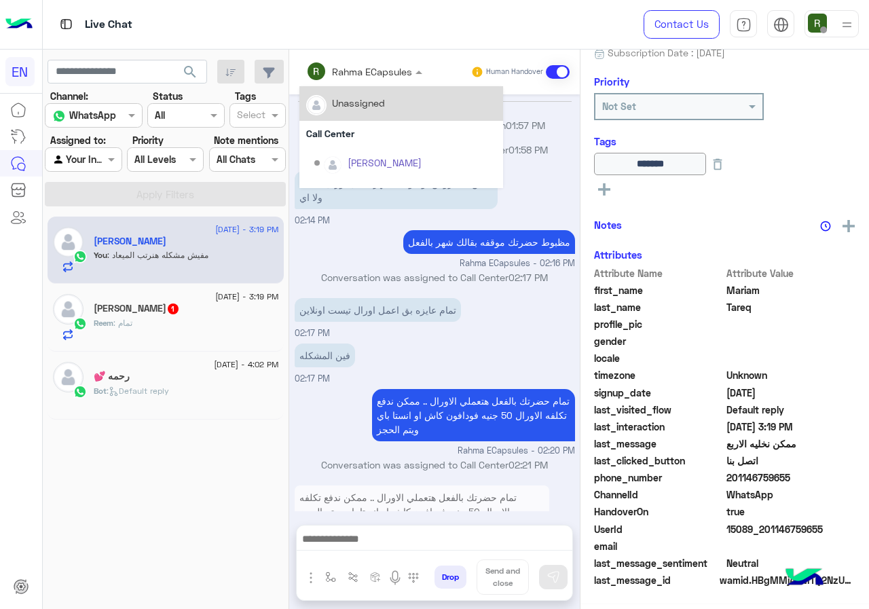
scroll to position [458, 0]
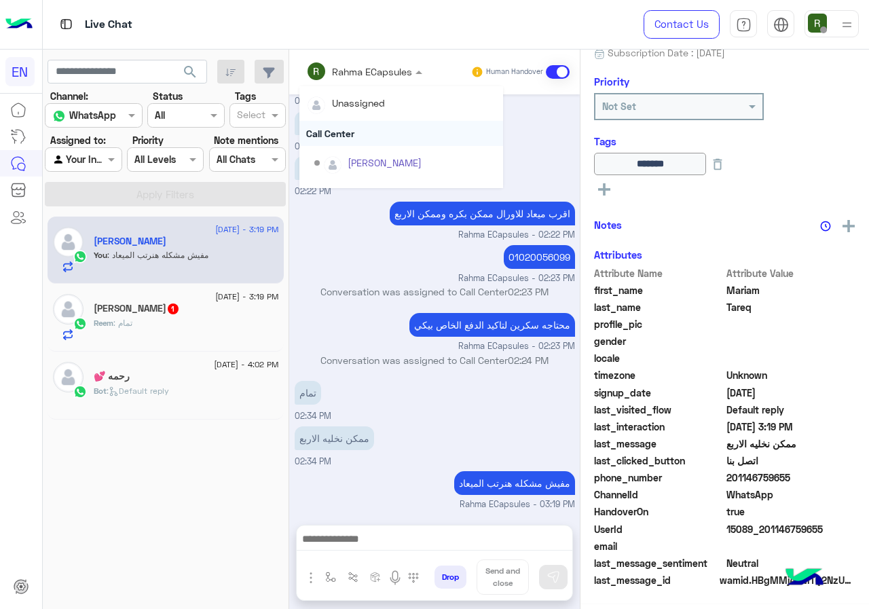
click at [348, 122] on div "Call Center" at bounding box center [401, 133] width 204 height 25
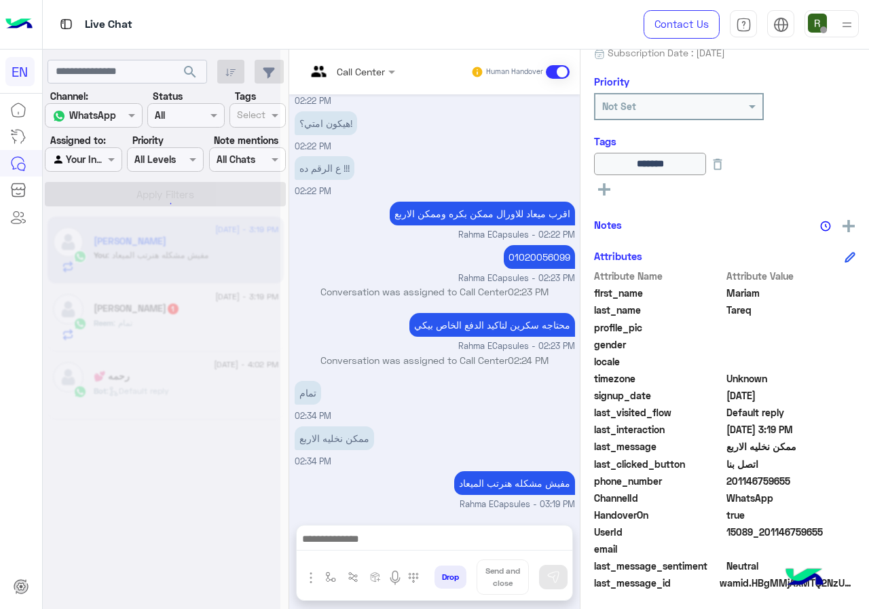
scroll to position [150, 0]
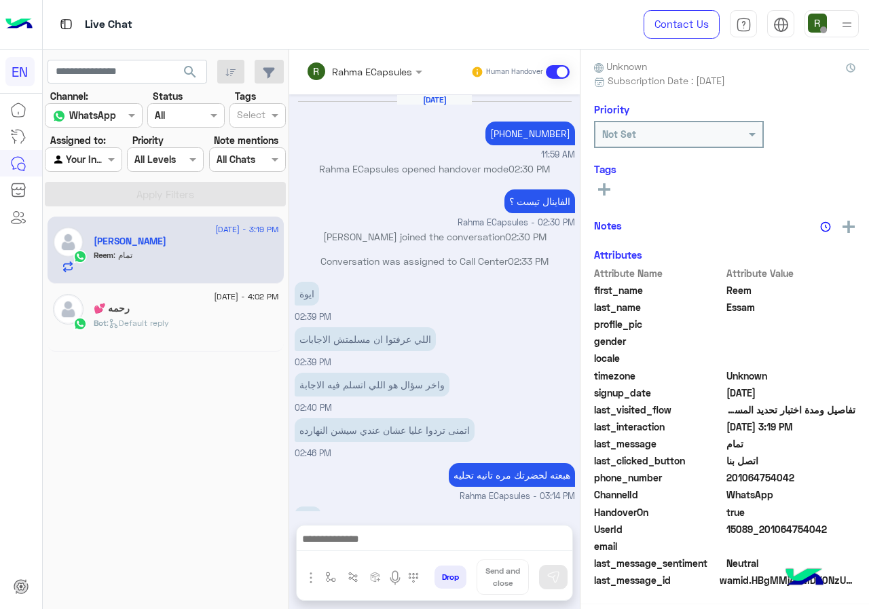
scroll to position [434, 0]
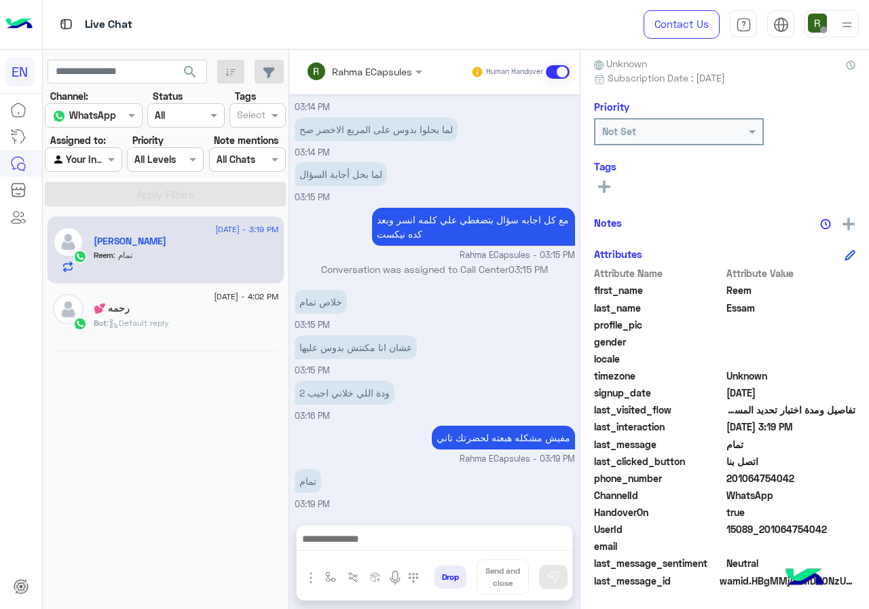
click at [330, 75] on input "text" at bounding box center [345, 71] width 79 height 14
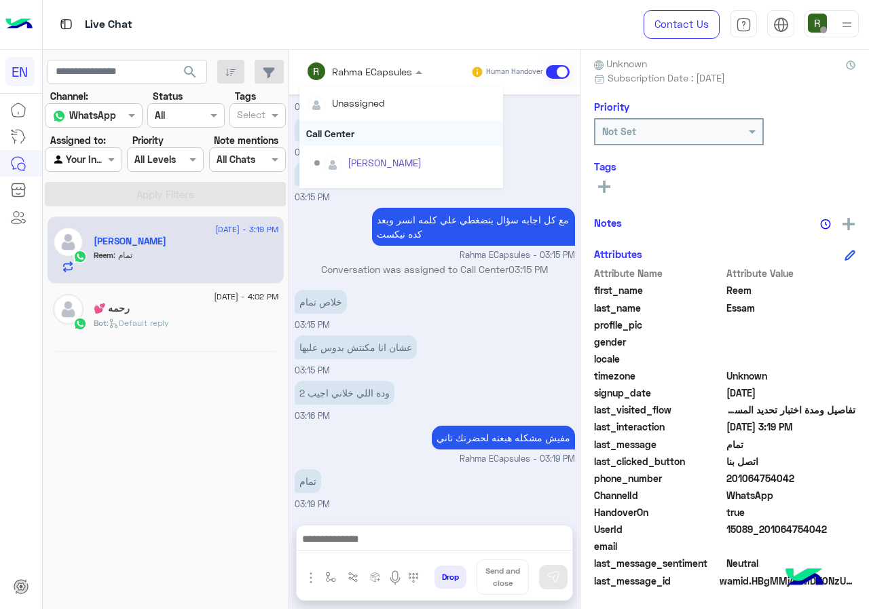
click at [358, 136] on div "Call Center" at bounding box center [401, 133] width 204 height 25
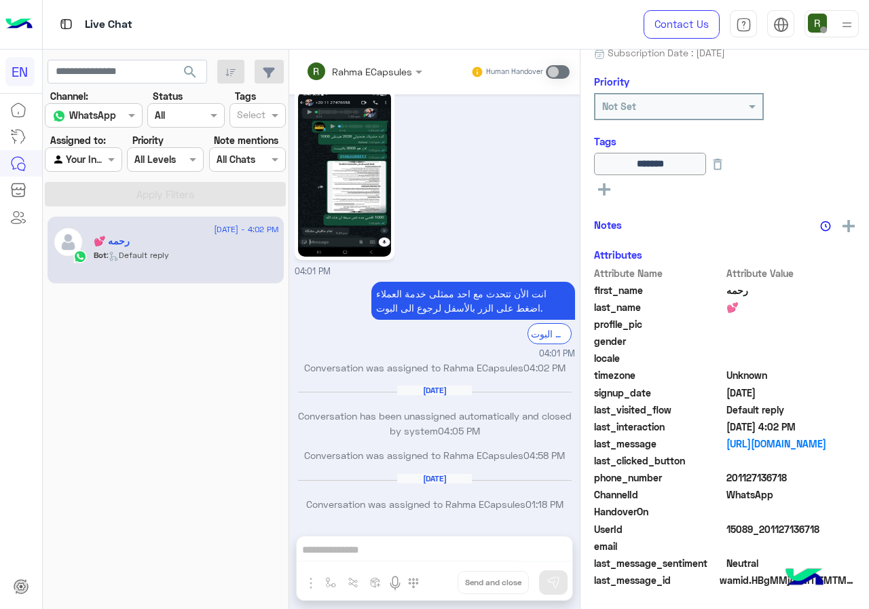
click at [100, 160] on div at bounding box center [82, 159] width 75 height 16
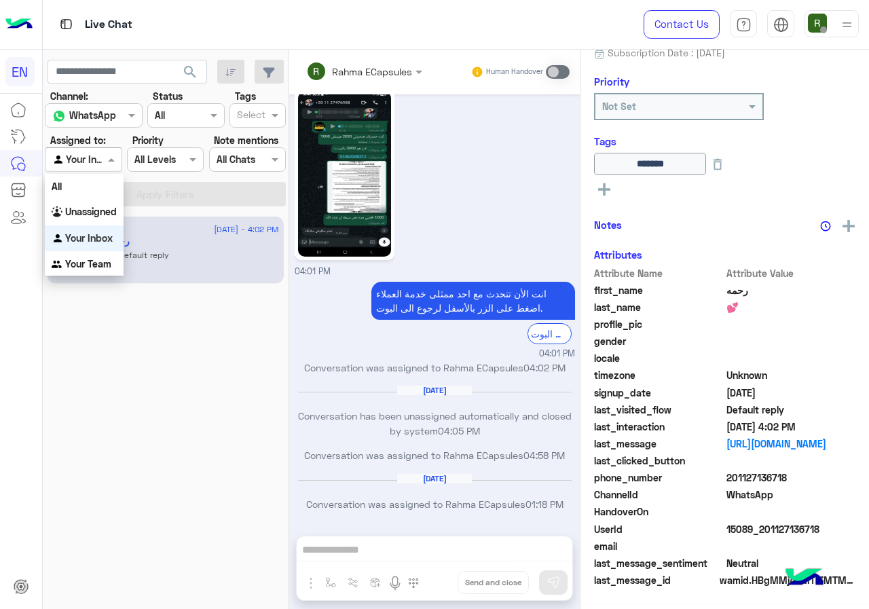
click at [100, 261] on b "Your Team" at bounding box center [88, 264] width 46 height 12
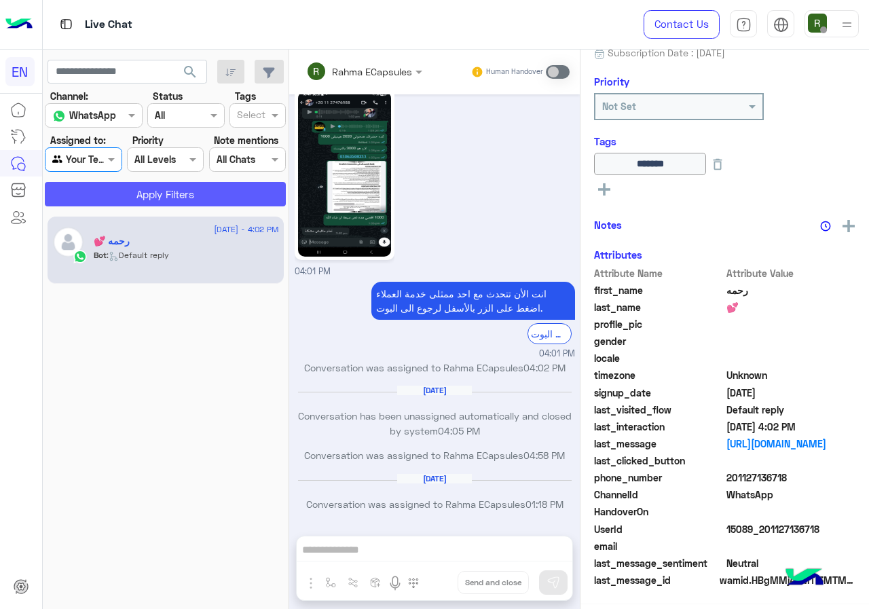
click at [126, 192] on button "Apply Filters" at bounding box center [165, 194] width 241 height 24
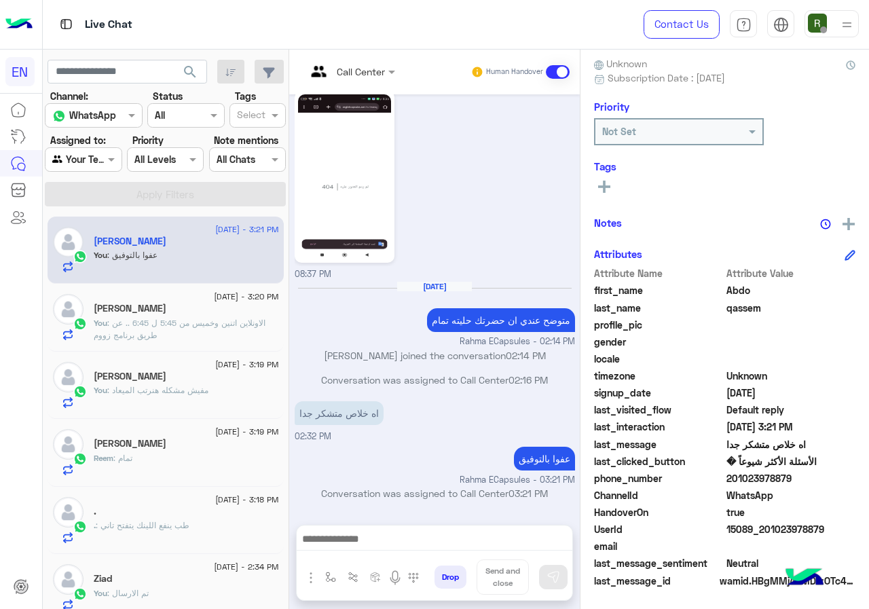
click at [76, 153] on input "text" at bounding box center [67, 160] width 31 height 14
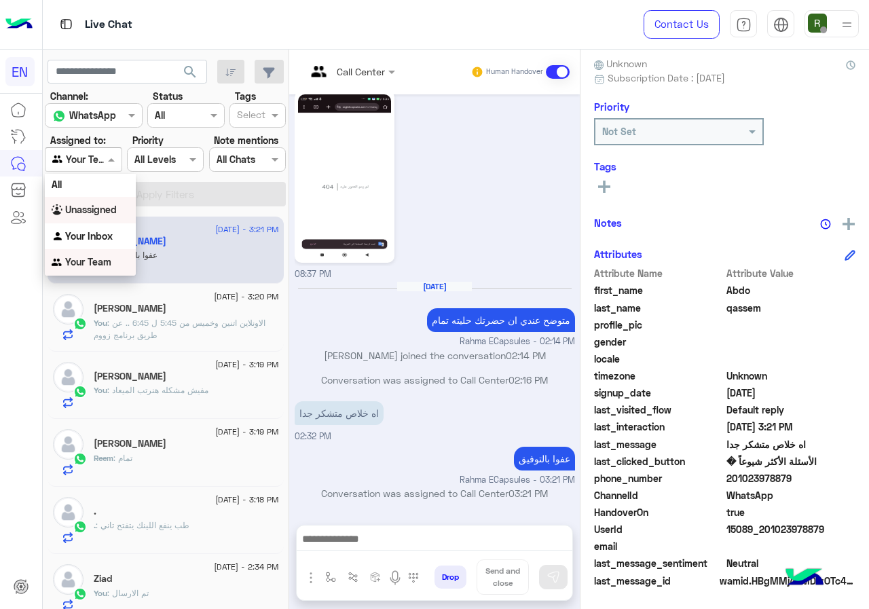
click at [100, 198] on div "Unassigned" at bounding box center [90, 210] width 91 height 26
click at [119, 187] on button "Apply Filters" at bounding box center [165, 194] width 241 height 24
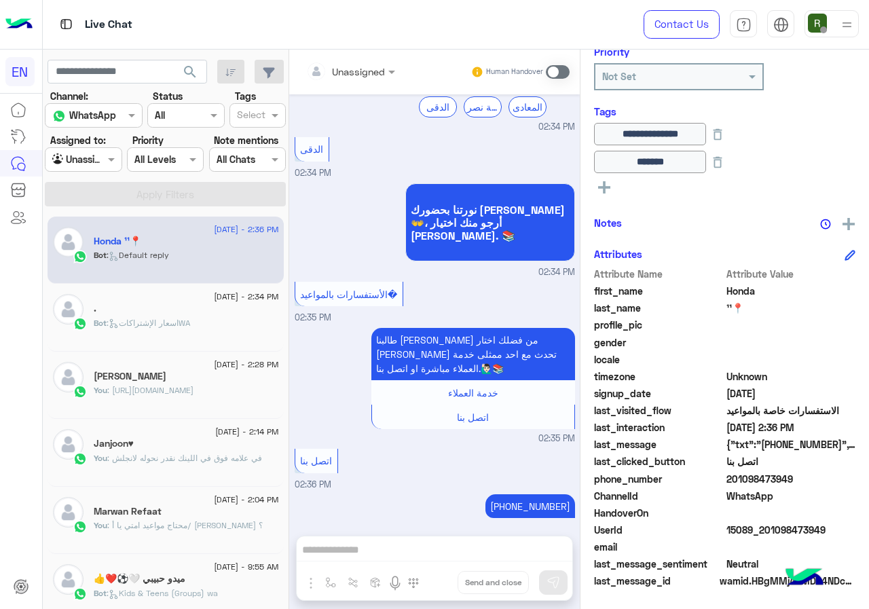
drag, startPoint x: 771, startPoint y: 477, endPoint x: 868, endPoint y: 490, distance: 97.9
click at [855, 490] on div "Attribute Name Attribute Value first_name Honda last_name ¹¹📍 profile_pic gende…" at bounding box center [724, 429] width 261 height 324
click at [807, 481] on span "201098473949" at bounding box center [791, 479] width 130 height 14
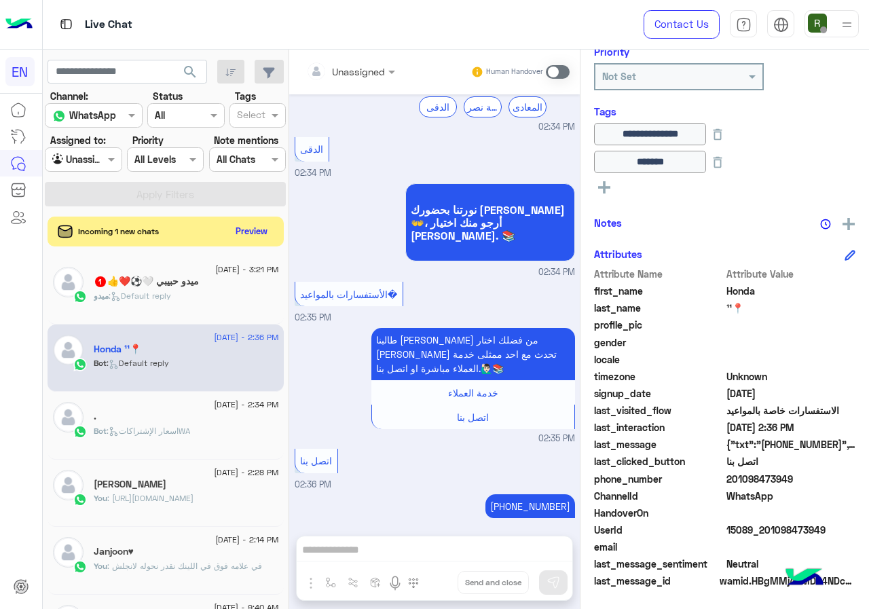
drag, startPoint x: 771, startPoint y: 477, endPoint x: 830, endPoint y: 482, distance: 59.3
click at [835, 483] on span "201098473949" at bounding box center [791, 479] width 130 height 14
copy span "01098473949"
click at [274, 229] on button "Preview" at bounding box center [252, 230] width 42 height 18
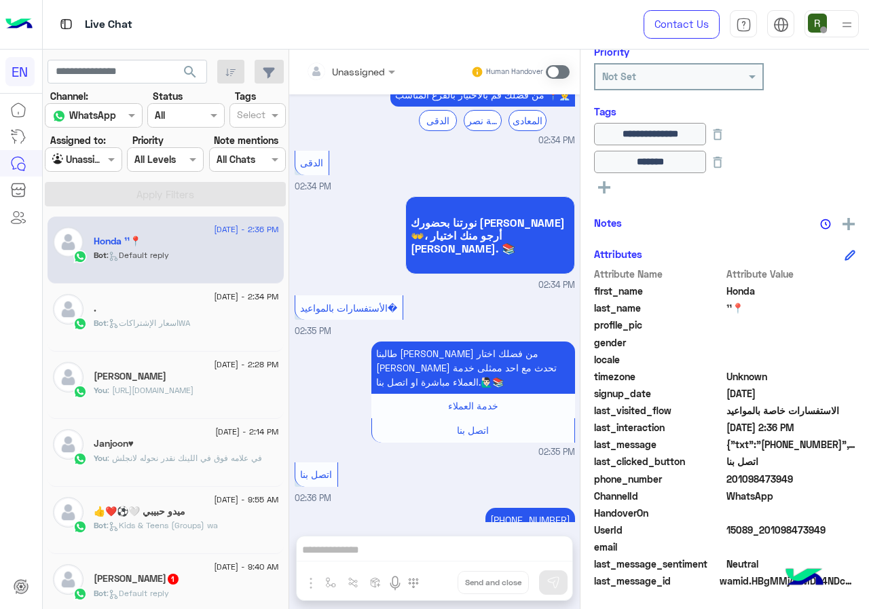
click at [438, 545] on div "Unassigned Human Handover Sep 9, 2024 الرجوع الى البوت 01:54 PM اهلا بيك طالبنا…" at bounding box center [434, 332] width 291 height 565
click at [570, 69] on span at bounding box center [558, 72] width 24 height 14
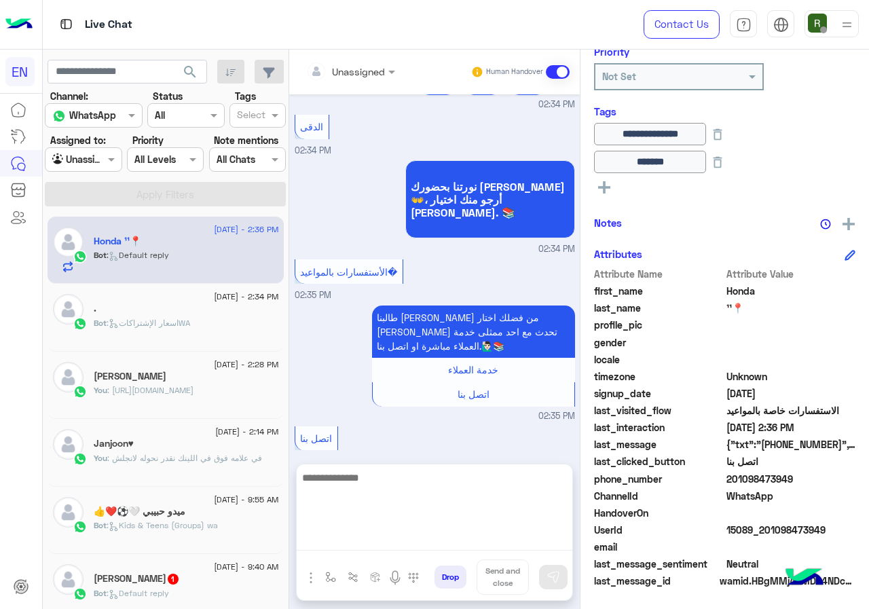
click at [435, 546] on textarea at bounding box center [435, 509] width 276 height 81
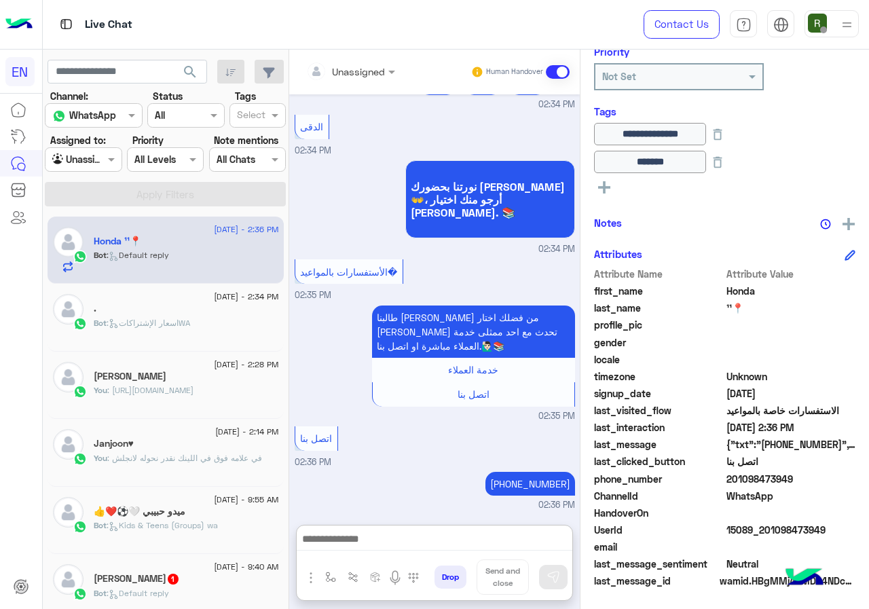
click at [332, 82] on div at bounding box center [319, 71] width 26 height 27
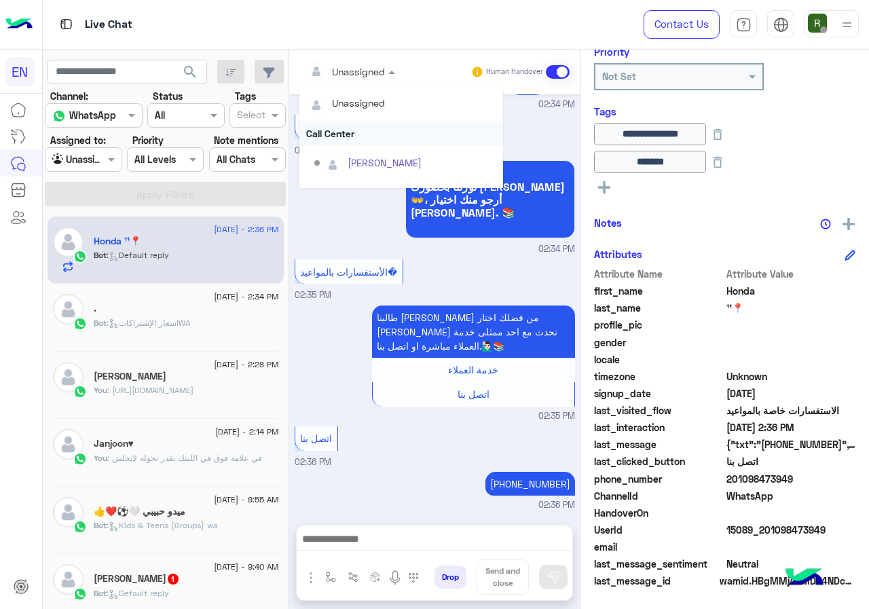
click at [388, 126] on div "Call Center" at bounding box center [401, 133] width 204 height 25
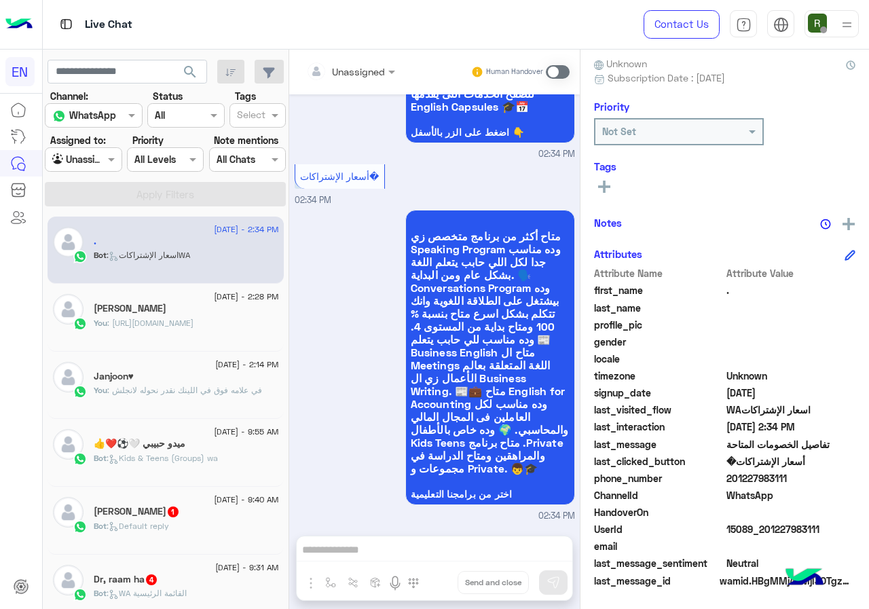
drag, startPoint x: 773, startPoint y: 477, endPoint x: 816, endPoint y: 480, distance: 43.6
click at [828, 483] on span "201227983111" at bounding box center [791, 478] width 130 height 14
copy span "01227983111"
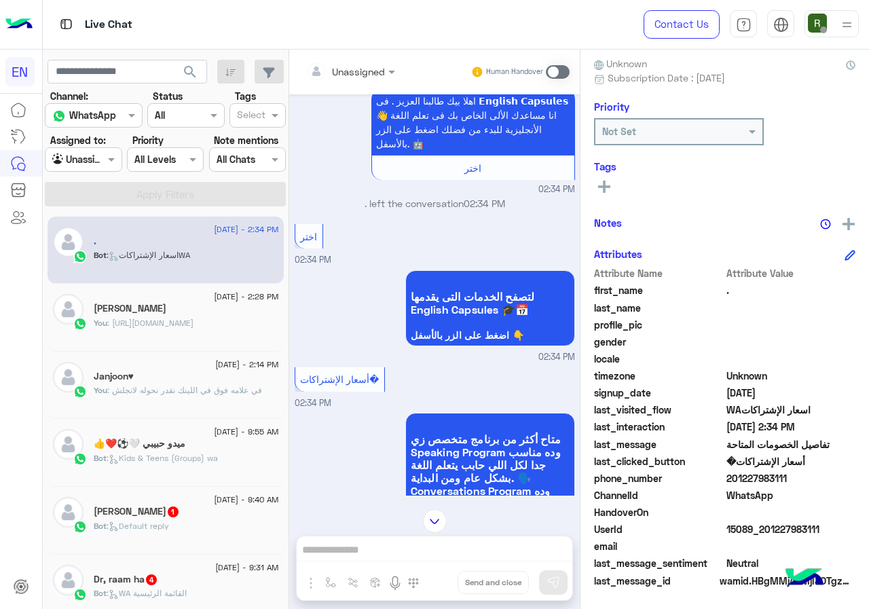
scroll to position [1805, 0]
click at [398, 88] on div "Unassigned Human Handover" at bounding box center [434, 72] width 291 height 45
click at [361, 72] on input "text" at bounding box center [333, 71] width 55 height 14
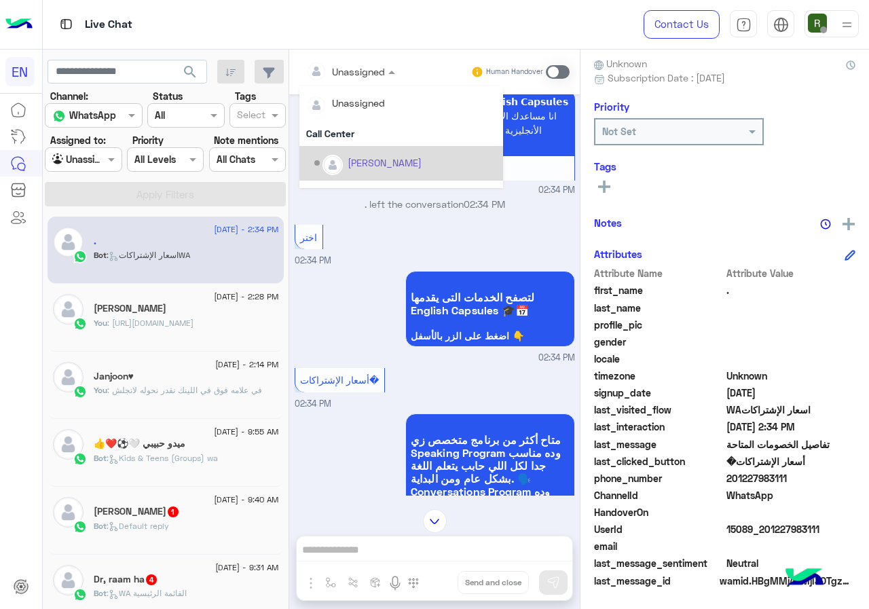
scroll to position [225, 0]
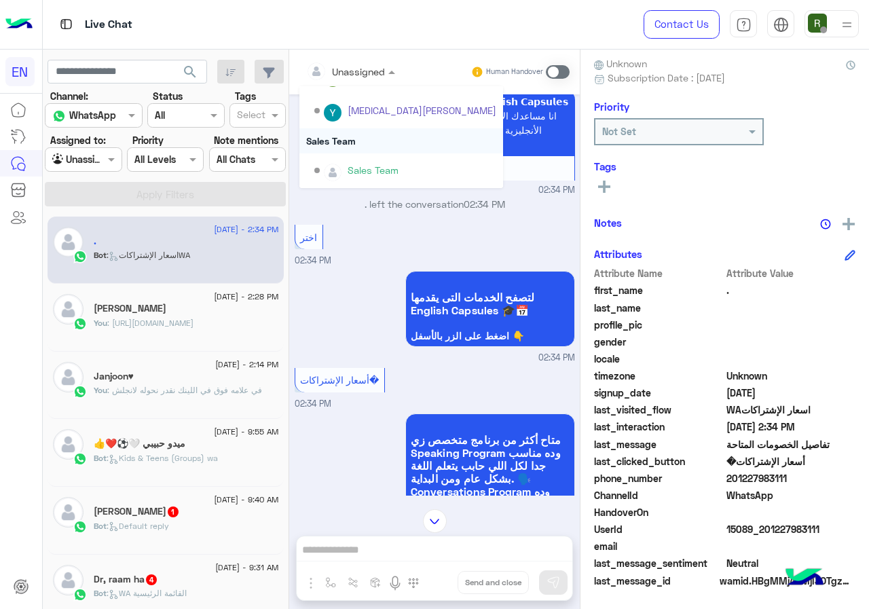
click at [396, 148] on div "Sales Team" at bounding box center [401, 140] width 204 height 25
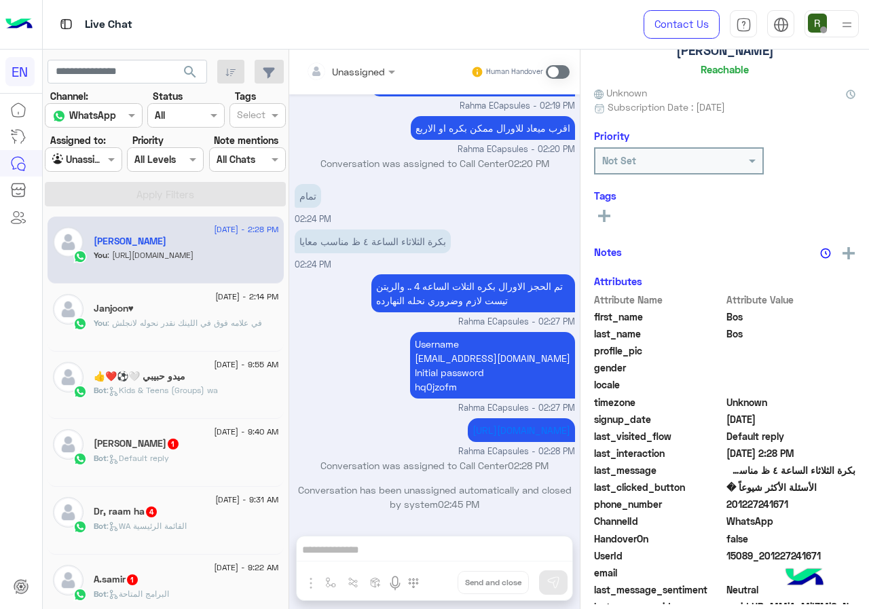
scroll to position [119, 0]
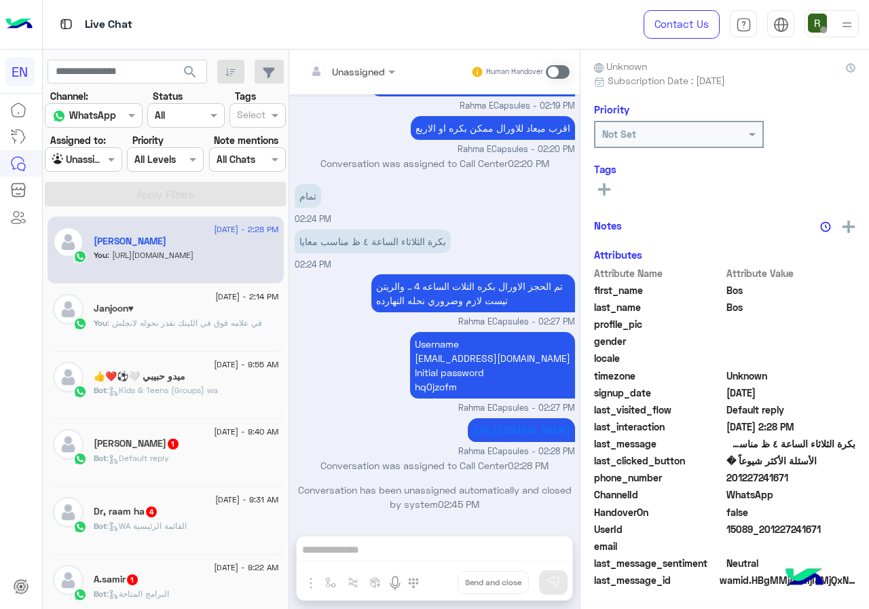
click at [385, 81] on div "Unassigned" at bounding box center [345, 71] width 79 height 27
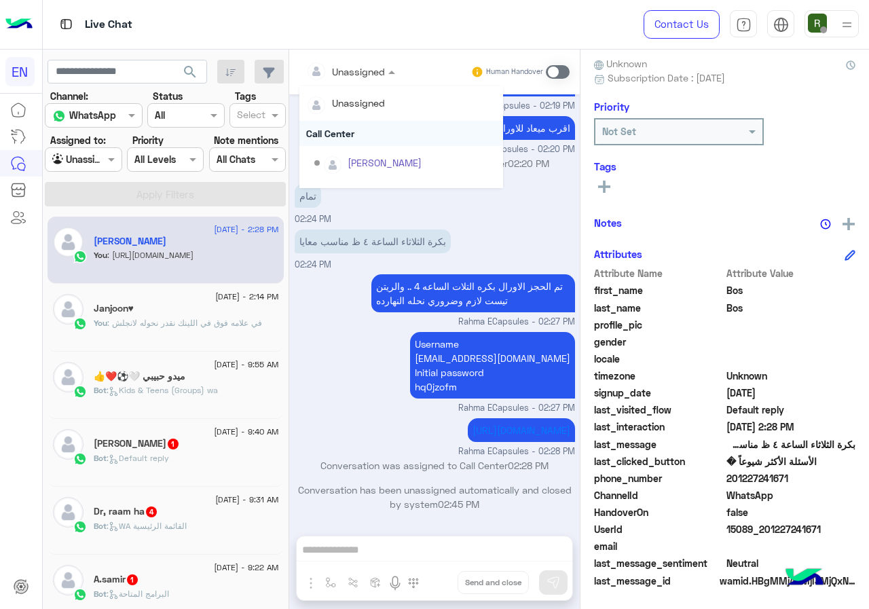
click at [386, 139] on div "Call Center" at bounding box center [401, 133] width 204 height 25
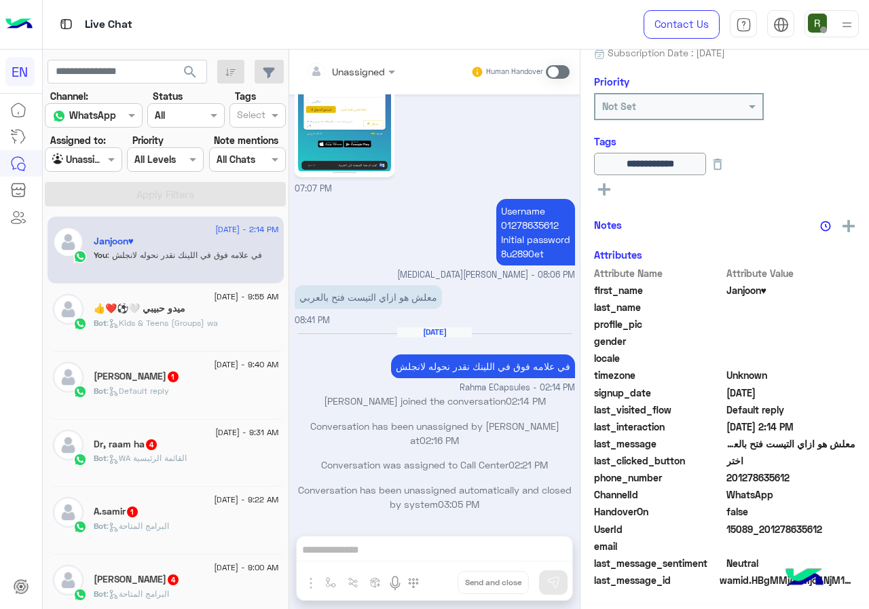
scroll to position [150, 0]
click at [365, 75] on div at bounding box center [350, 71] width 103 height 16
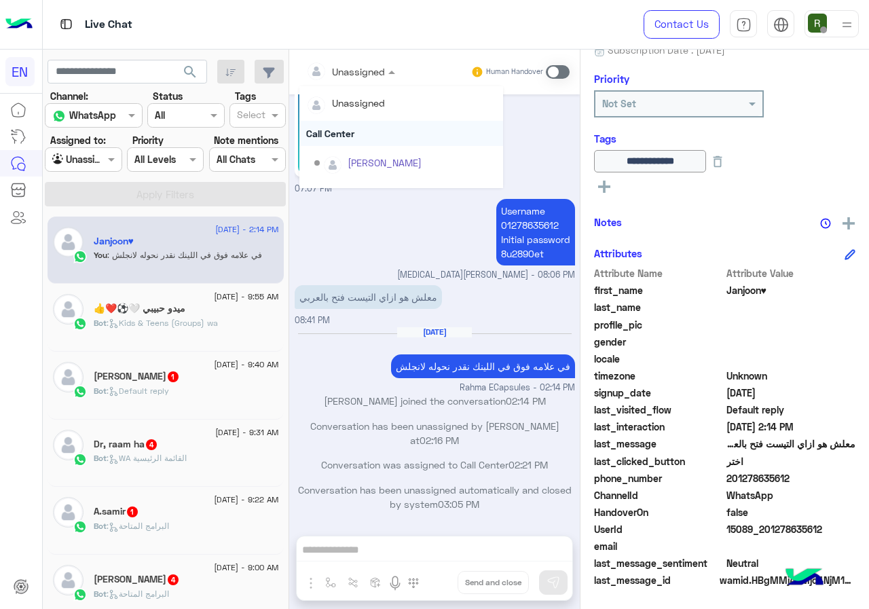
click at [349, 129] on div "Call Center" at bounding box center [401, 133] width 204 height 25
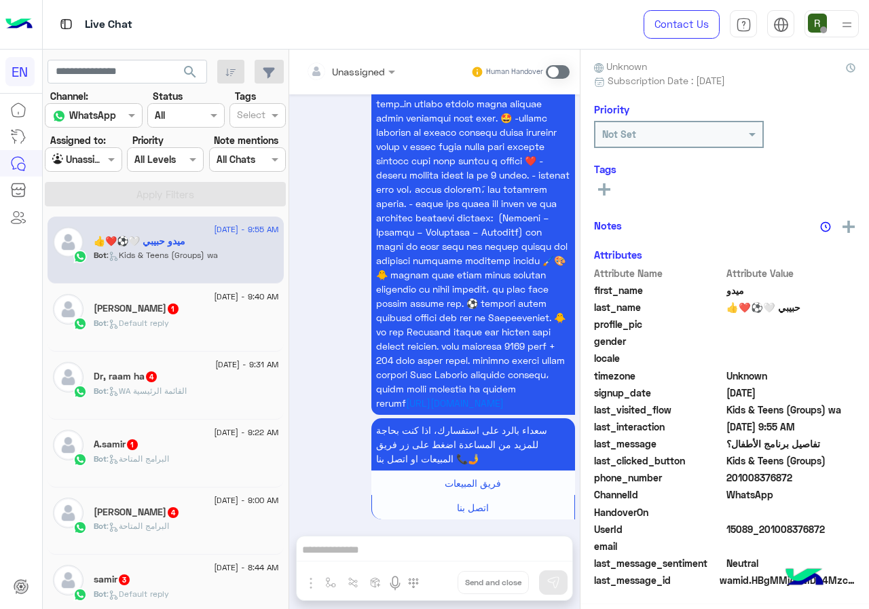
scroll to position [119, 0]
drag, startPoint x: 730, startPoint y: 477, endPoint x: 810, endPoint y: 477, distance: 80.1
click at [810, 477] on span "201008376872" at bounding box center [791, 478] width 130 height 14
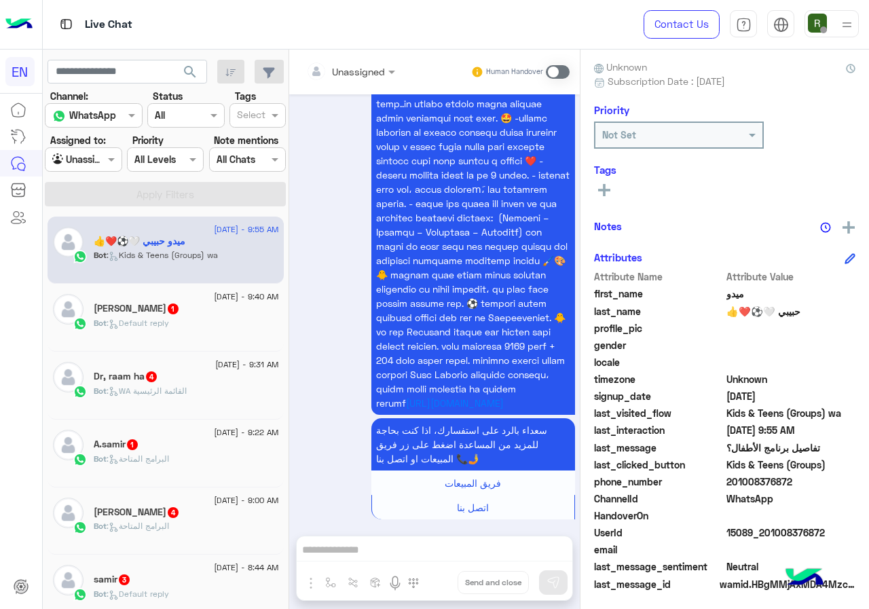
copy span "01008376872"
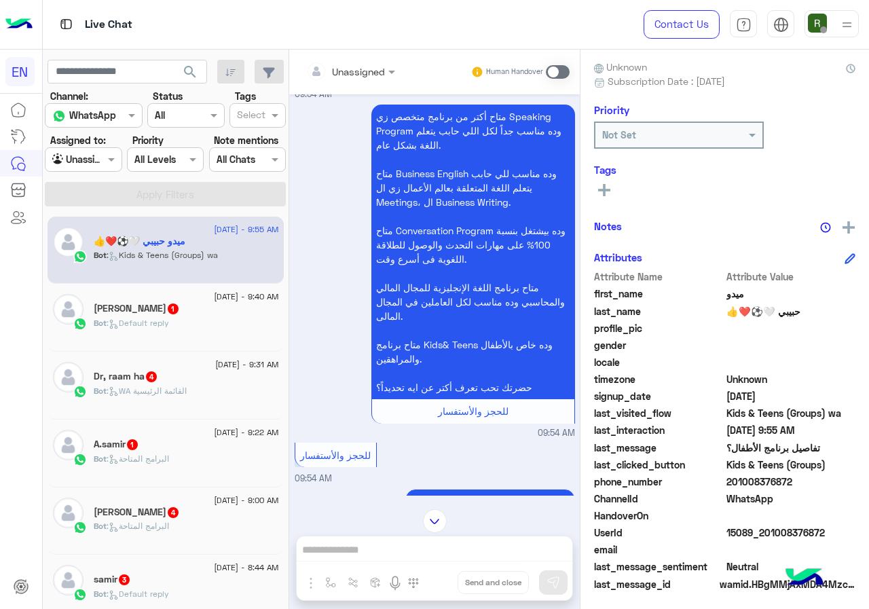
scroll to position [0, 0]
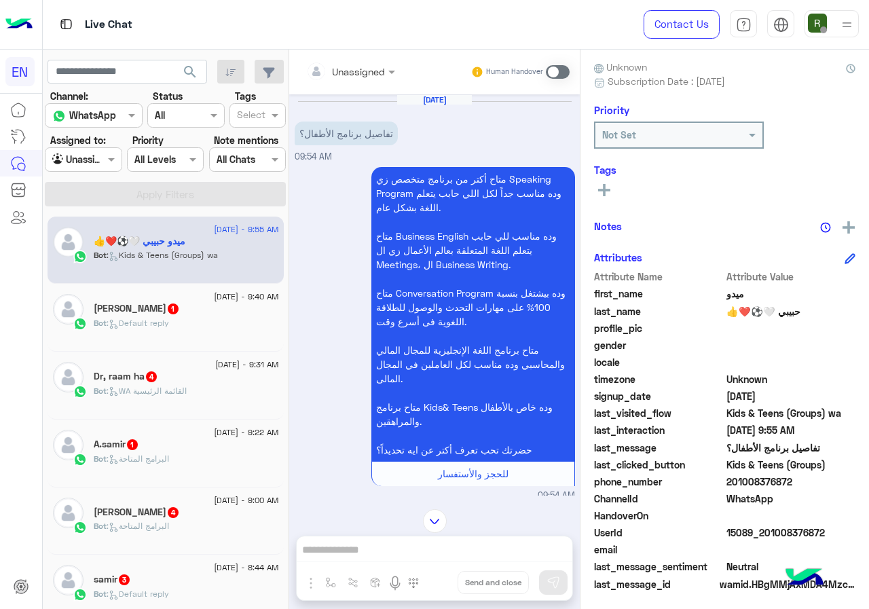
click at [359, 64] on input "text" at bounding box center [333, 71] width 55 height 14
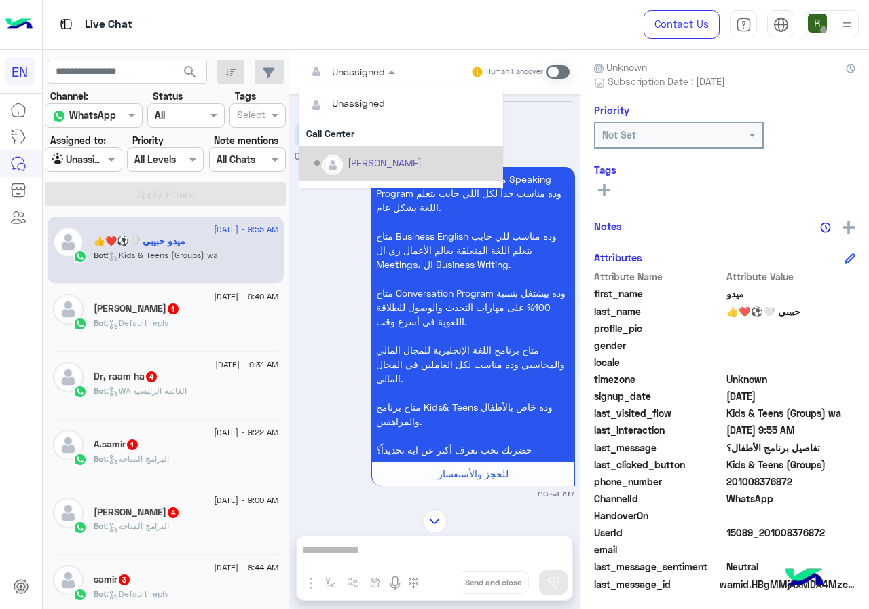
scroll to position [225, 0]
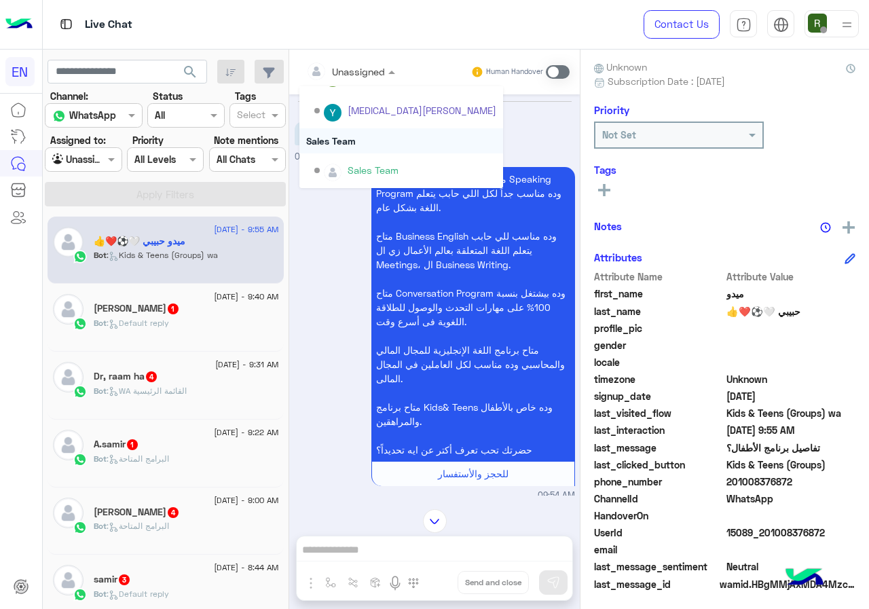
click at [383, 130] on div "Sales Team" at bounding box center [401, 140] width 204 height 25
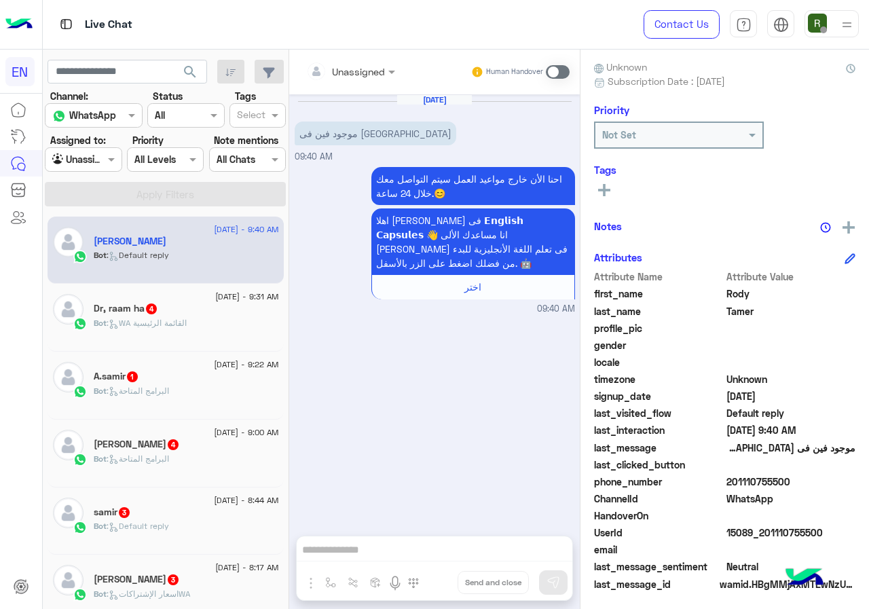
drag, startPoint x: 781, startPoint y: 473, endPoint x: 798, endPoint y: 481, distance: 18.2
click at [798, 481] on span "201110755500" at bounding box center [791, 482] width 130 height 14
copy span "01110755500"
click at [357, 73] on input "text" at bounding box center [333, 71] width 55 height 14
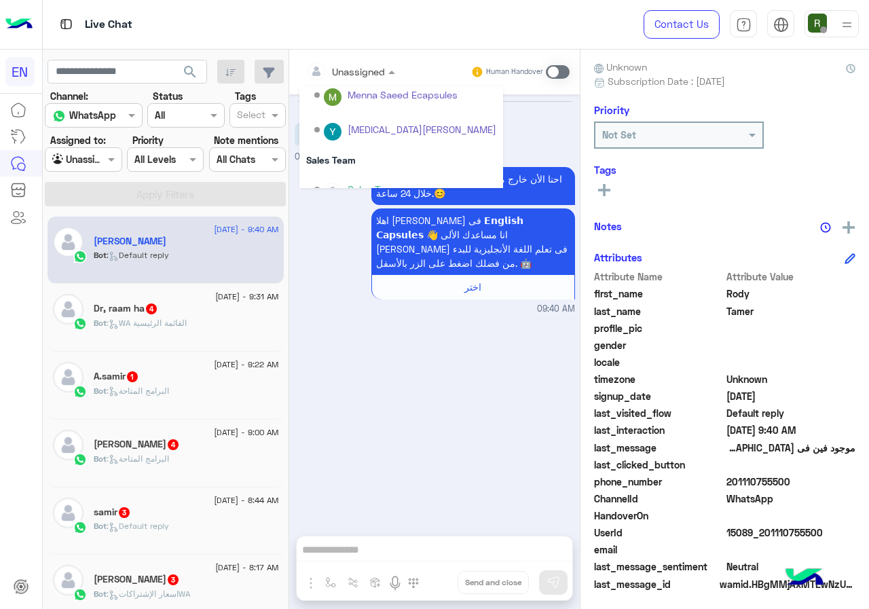
scroll to position [225, 0]
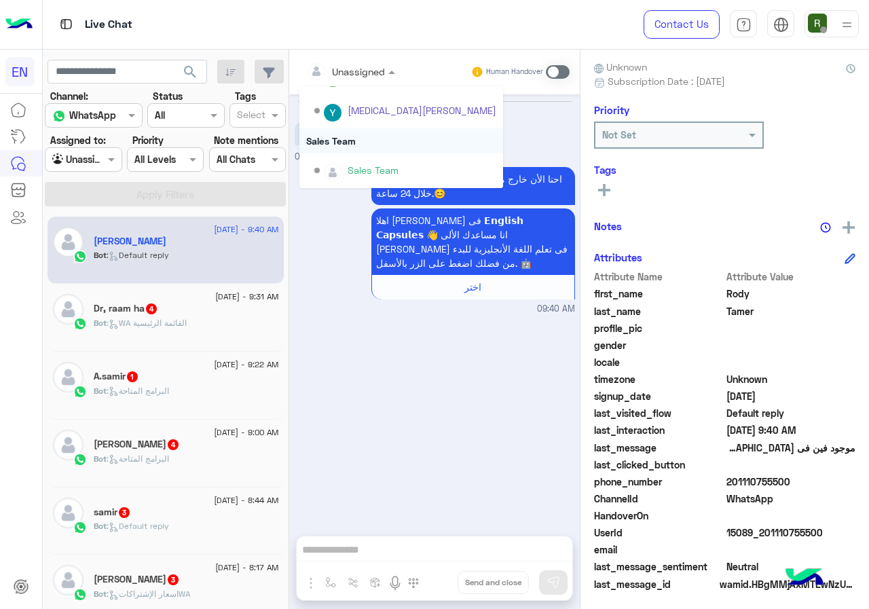
click at [371, 139] on div "Sales Team" at bounding box center [401, 140] width 204 height 25
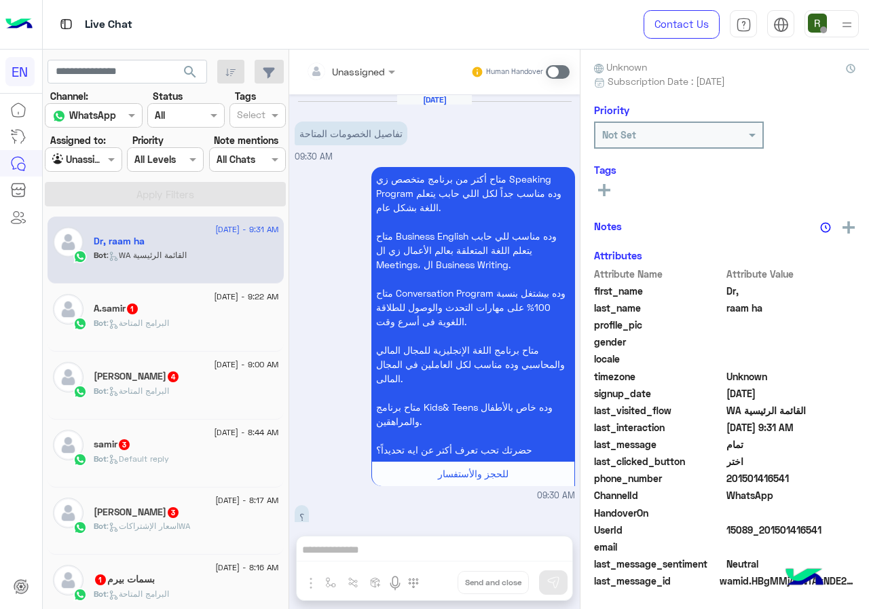
scroll to position [517, 0]
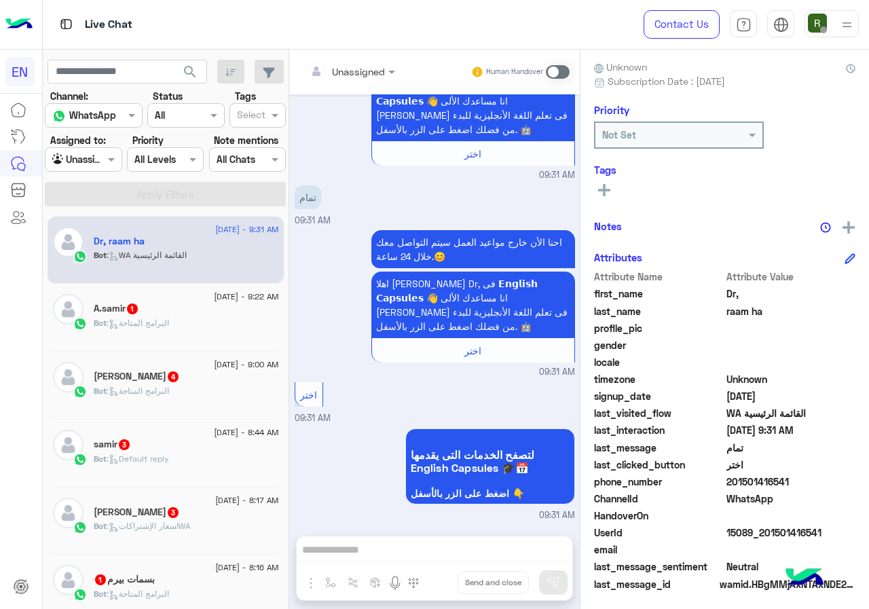
drag, startPoint x: 731, startPoint y: 479, endPoint x: 828, endPoint y: 479, distance: 96.4
click at [828, 479] on span "201501416541" at bounding box center [791, 482] width 130 height 14
copy span "01501416541"
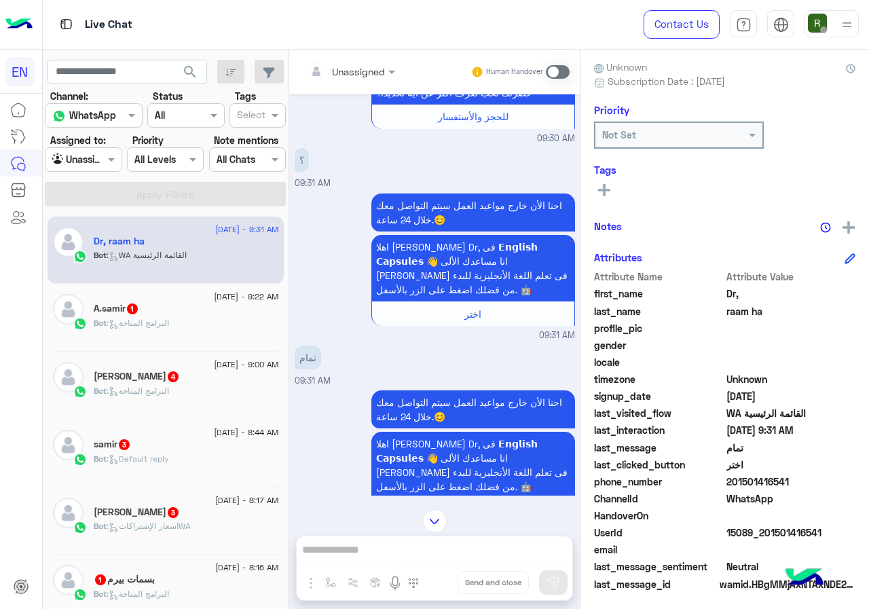
scroll to position [382, 0]
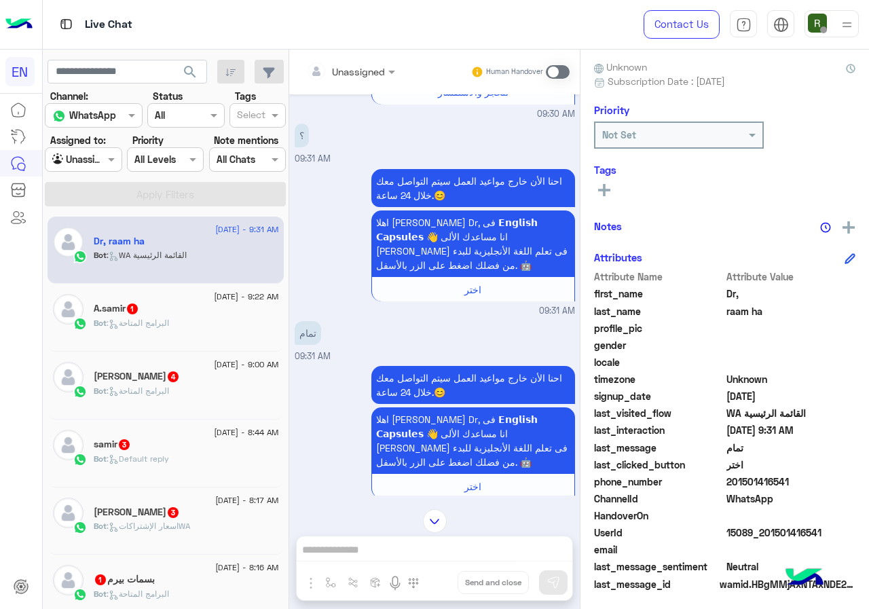
click at [359, 69] on input "text" at bounding box center [333, 71] width 55 height 14
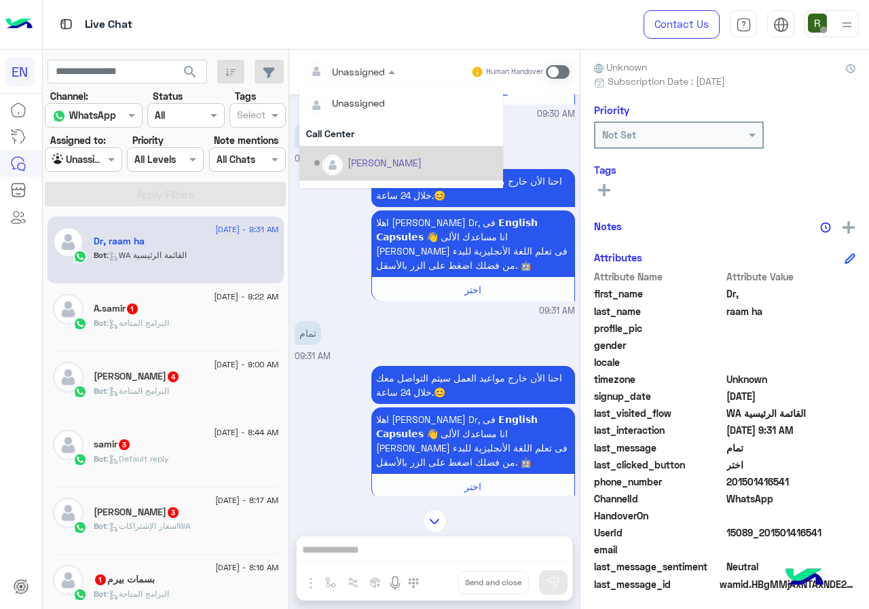
scroll to position [225, 0]
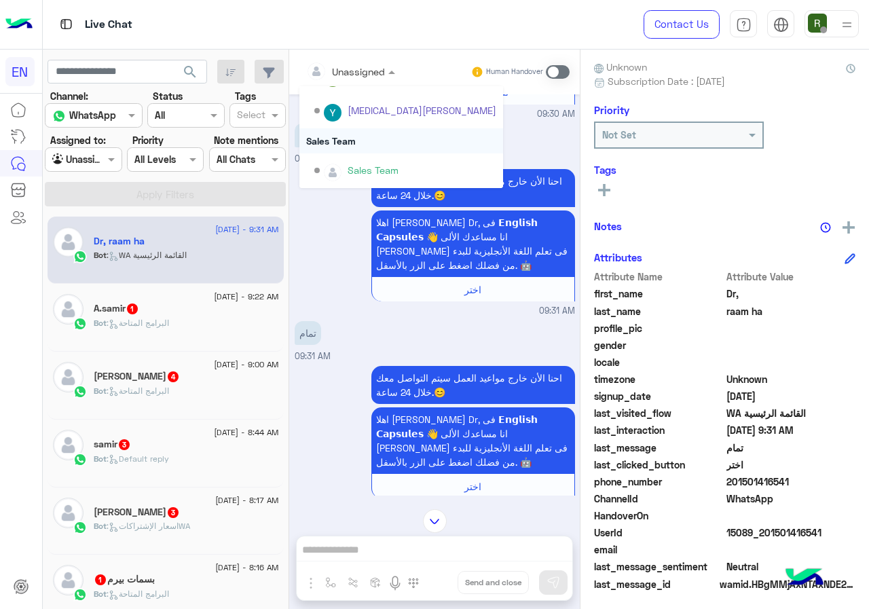
click at [372, 148] on div "Sales Team" at bounding box center [401, 140] width 204 height 25
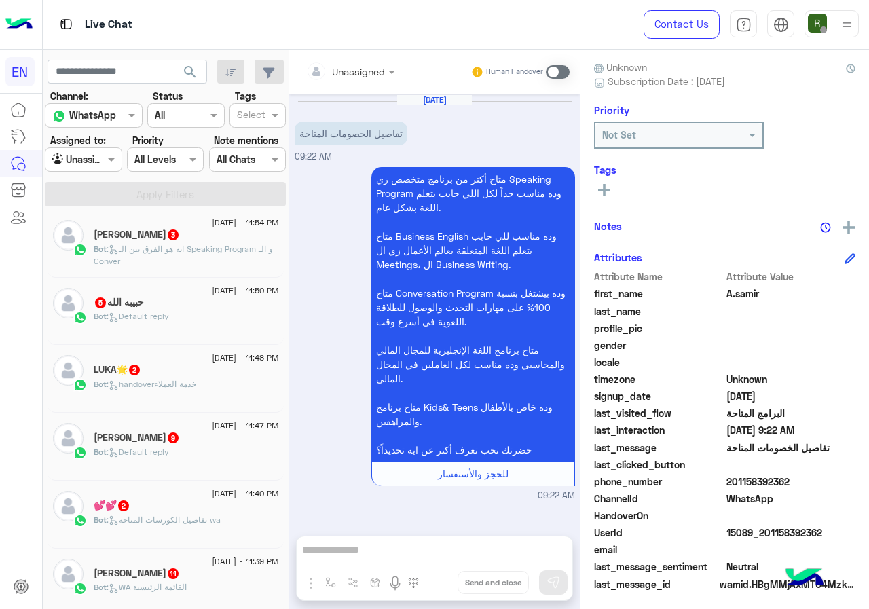
scroll to position [2, 0]
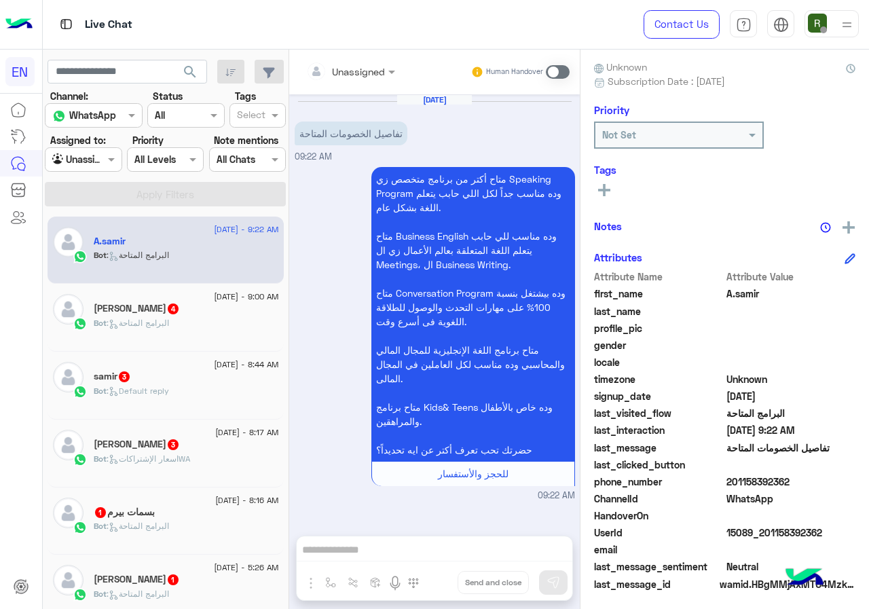
drag, startPoint x: 728, startPoint y: 479, endPoint x: 816, endPoint y: 479, distance: 87.6
click at [816, 479] on span "201158392362" at bounding box center [791, 482] width 130 height 14
click at [350, 67] on input "text" at bounding box center [333, 71] width 55 height 14
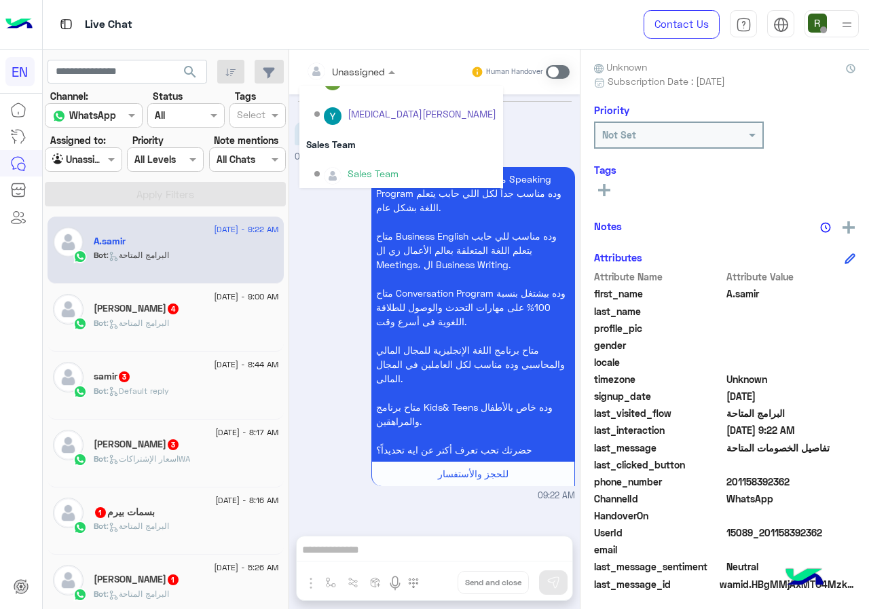
scroll to position [225, 0]
click at [360, 138] on div "Sales Team" at bounding box center [401, 140] width 204 height 25
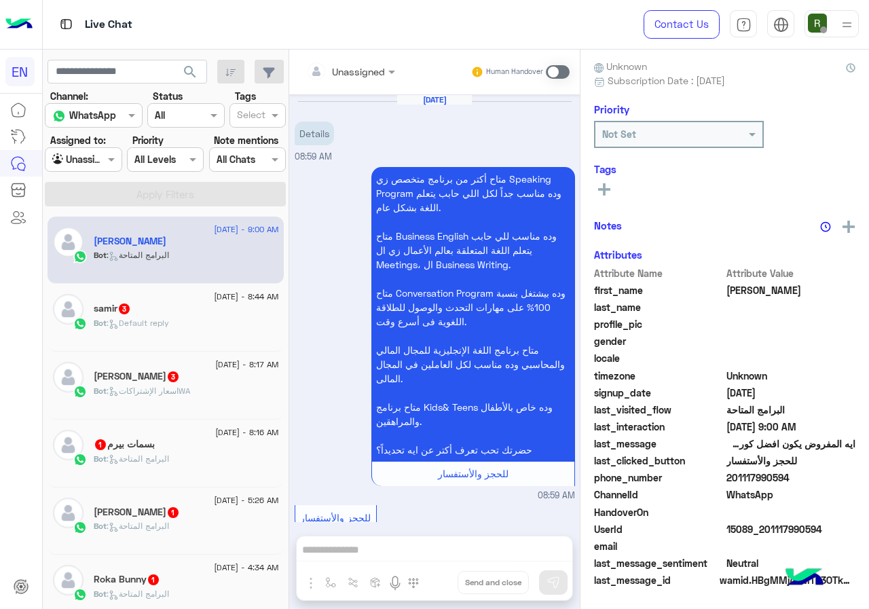
scroll to position [119, 0]
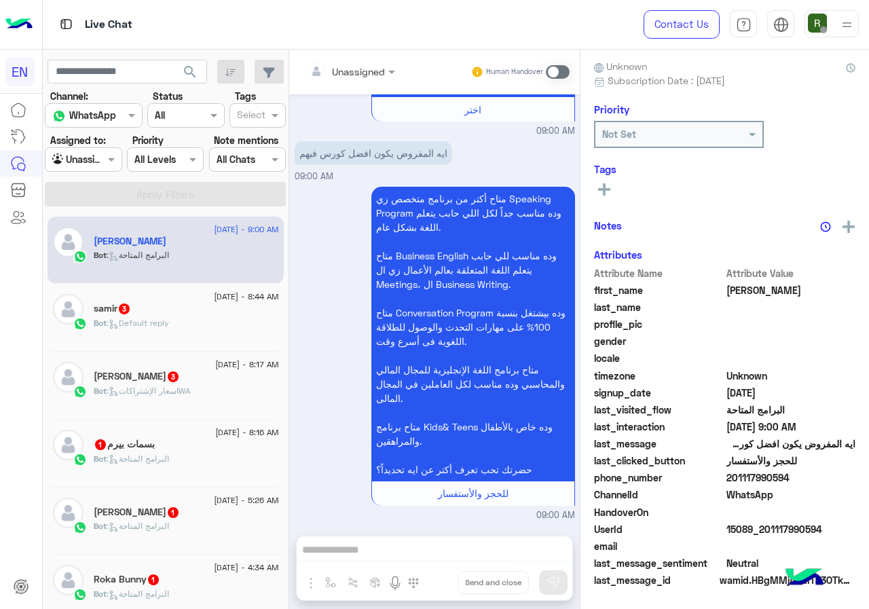
drag, startPoint x: 731, startPoint y: 476, endPoint x: 809, endPoint y: 473, distance: 78.1
click at [809, 473] on span "201117990594" at bounding box center [791, 477] width 130 height 14
copy span "01117990594"
click at [365, 56] on div "Unassigned Human Handover" at bounding box center [434, 72] width 291 height 45
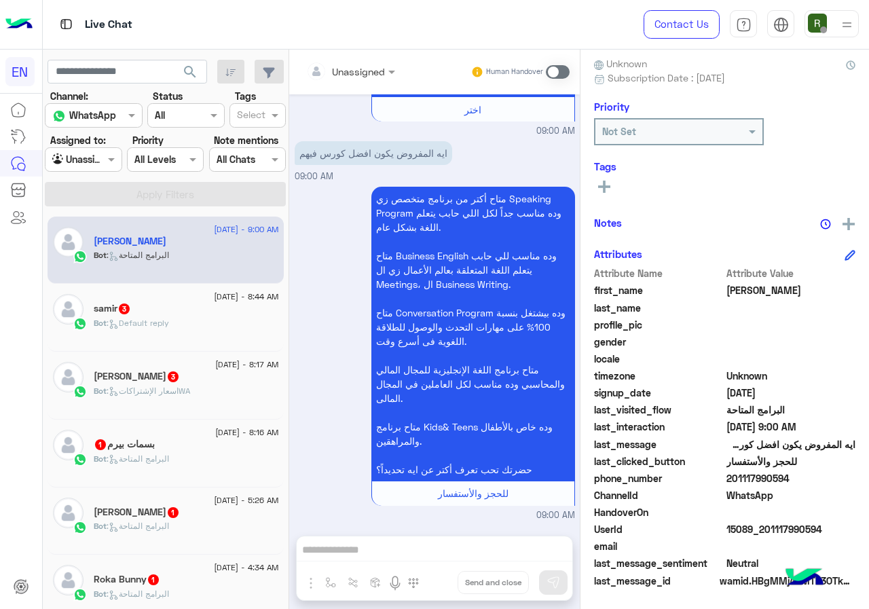
click at [355, 73] on input "text" at bounding box center [333, 71] width 55 height 14
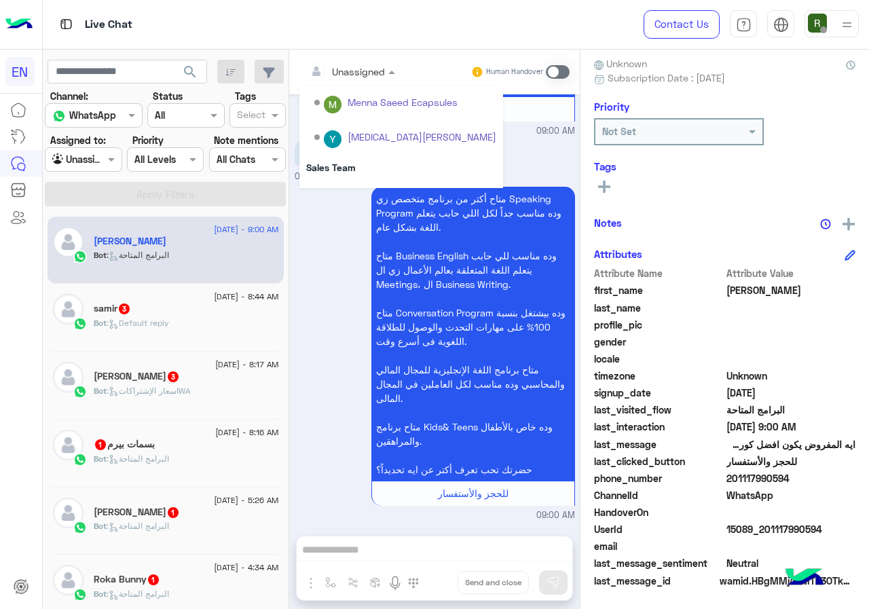
scroll to position [225, 0]
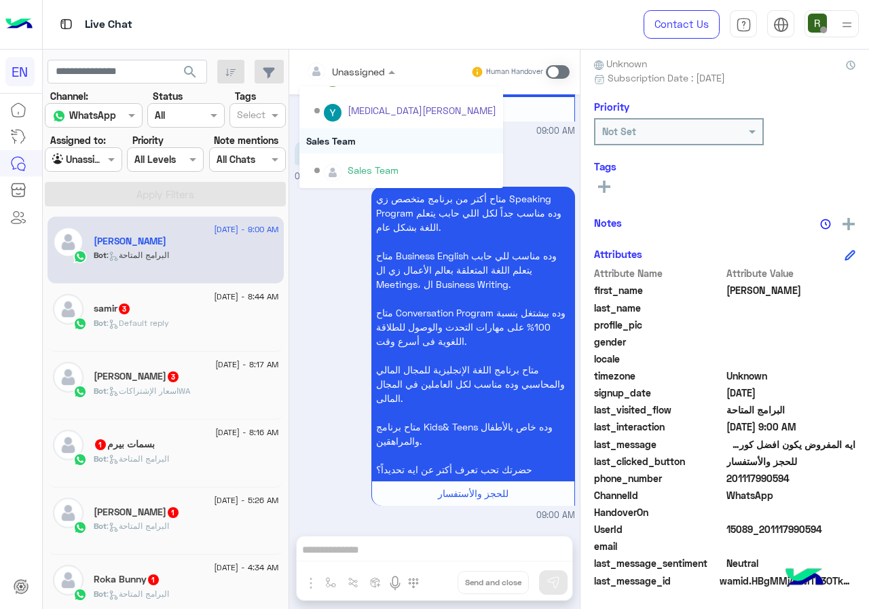
click at [357, 140] on div "Sales Team" at bounding box center [401, 140] width 204 height 25
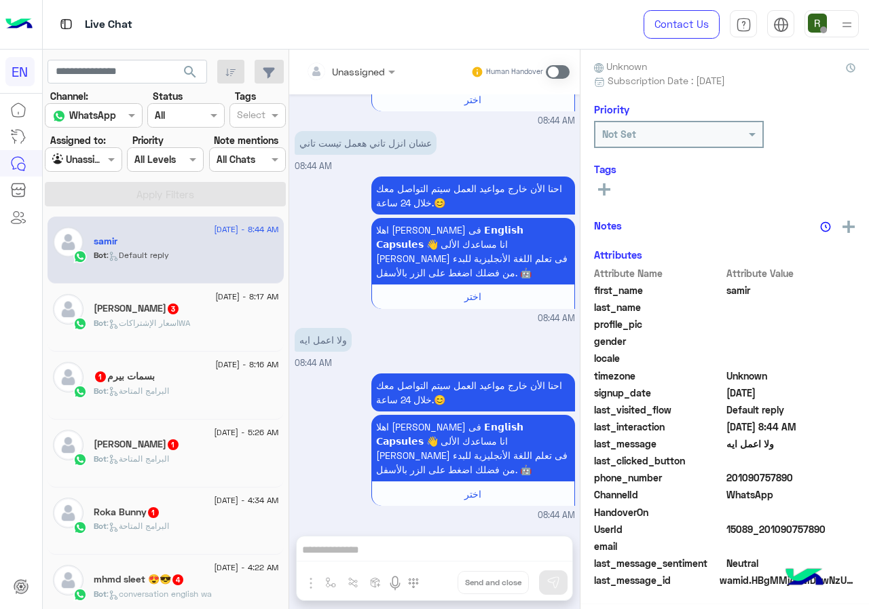
scroll to position [119, 0]
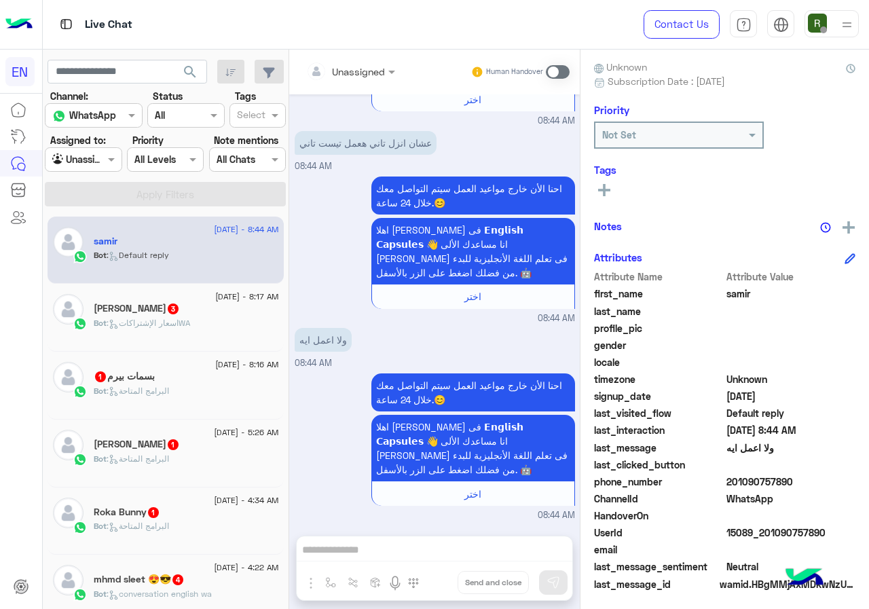
drag, startPoint x: 731, startPoint y: 480, endPoint x: 828, endPoint y: 480, distance: 97.1
click at [828, 480] on span "201090757890" at bounding box center [791, 482] width 130 height 14
copy span "01090757890"
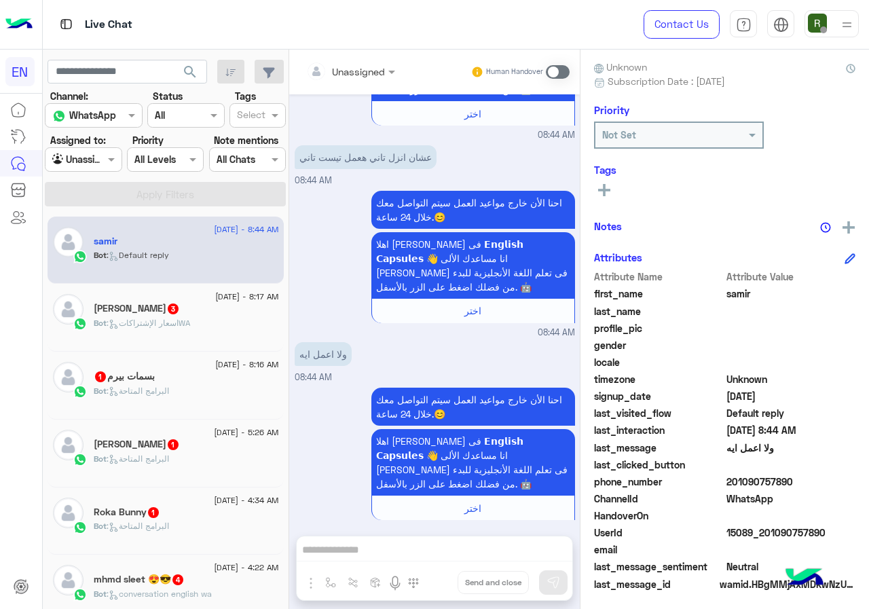
scroll to position [1096, 0]
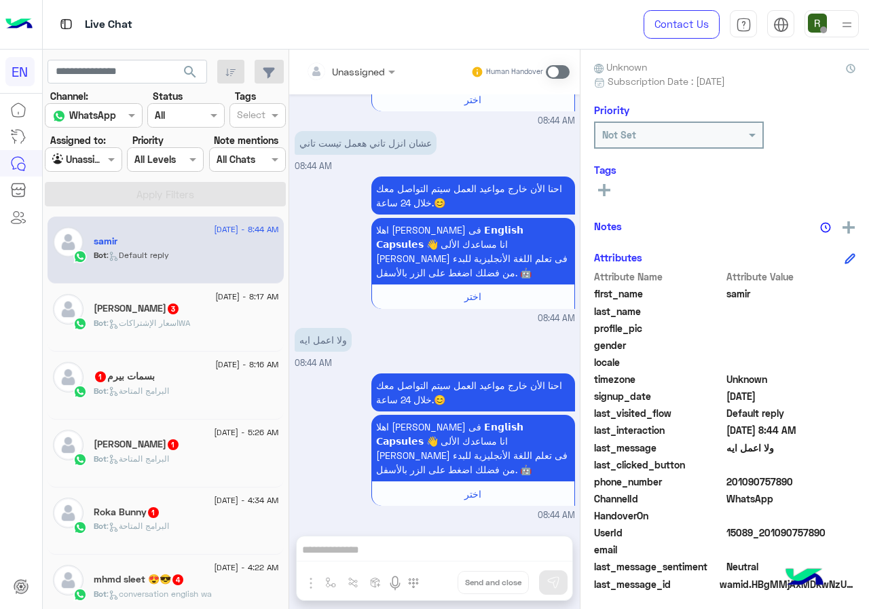
click at [368, 70] on div at bounding box center [350, 71] width 103 height 16
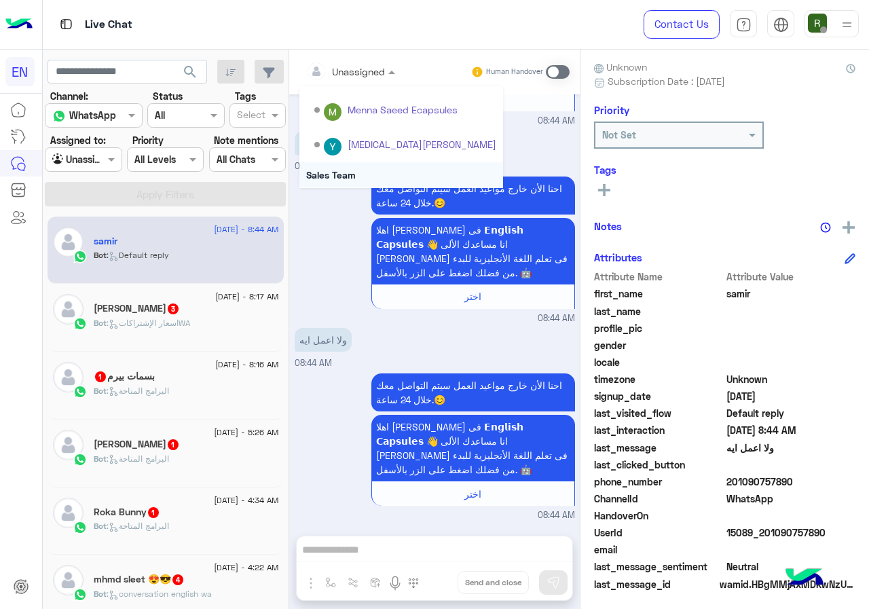
scroll to position [225, 0]
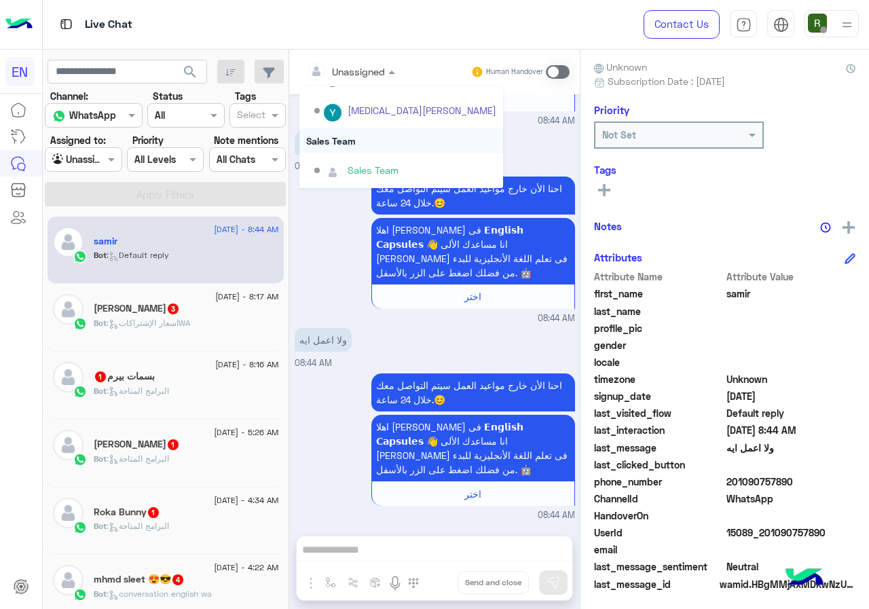
click at [373, 141] on div "Sales Team" at bounding box center [401, 140] width 204 height 25
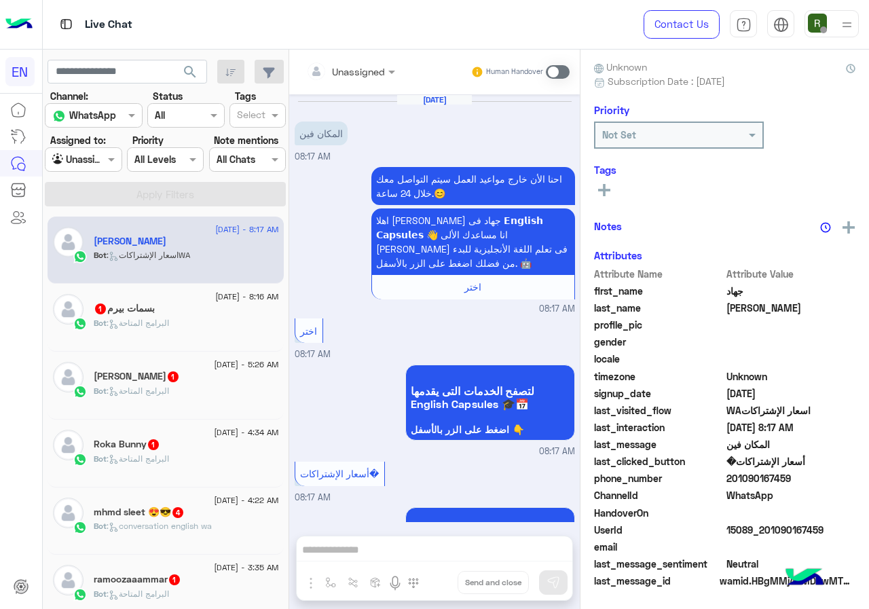
scroll to position [312, 0]
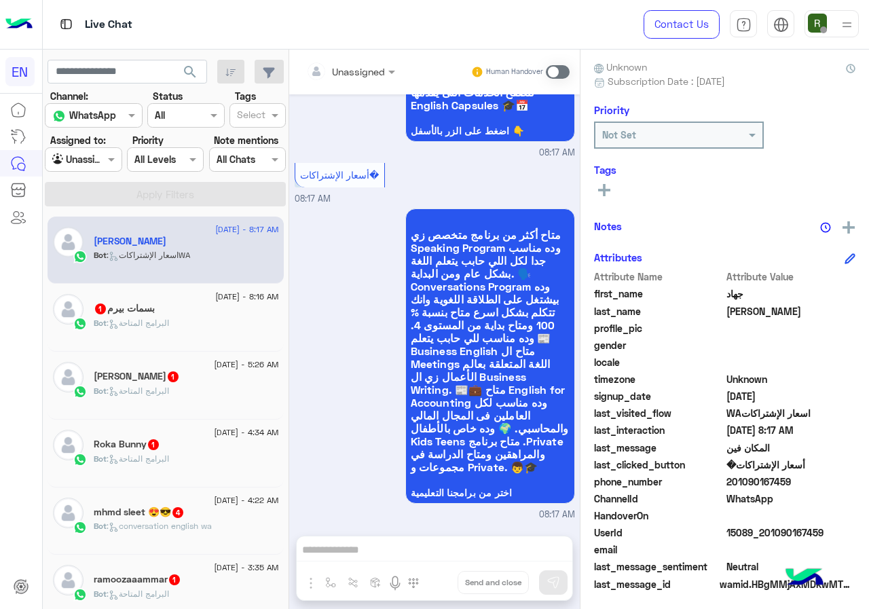
drag, startPoint x: 730, startPoint y: 479, endPoint x: 844, endPoint y: 482, distance: 114.1
click at [844, 482] on span "201090167459" at bounding box center [791, 482] width 130 height 14
copy span "01090167459"
click at [399, 62] on div "Unassigned" at bounding box center [350, 72] width 103 height 24
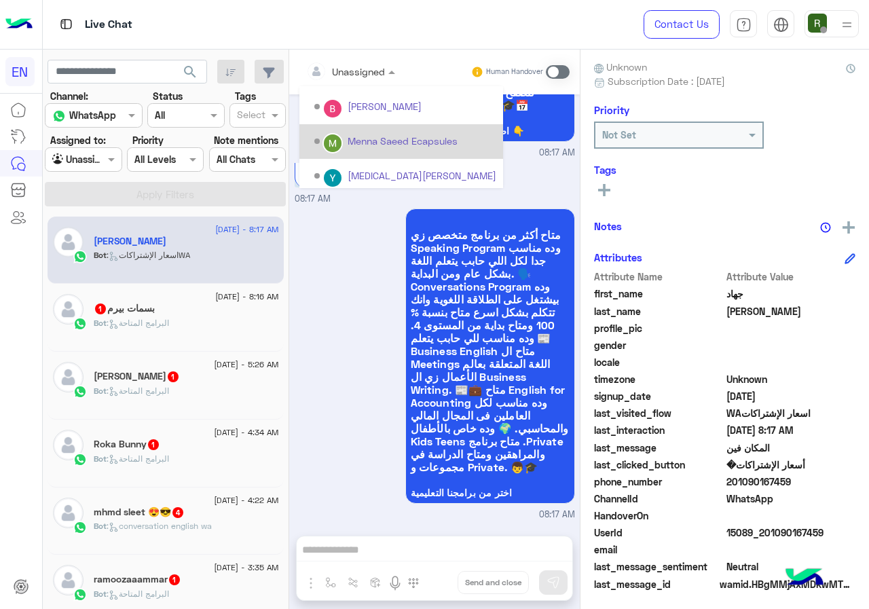
scroll to position [225, 0]
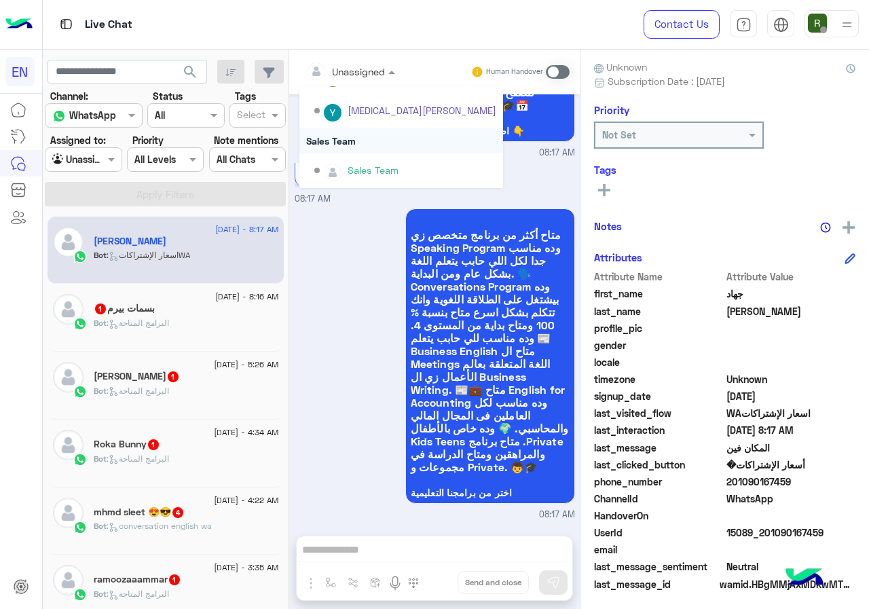
click at [339, 132] on div "Sales Team" at bounding box center [401, 140] width 204 height 25
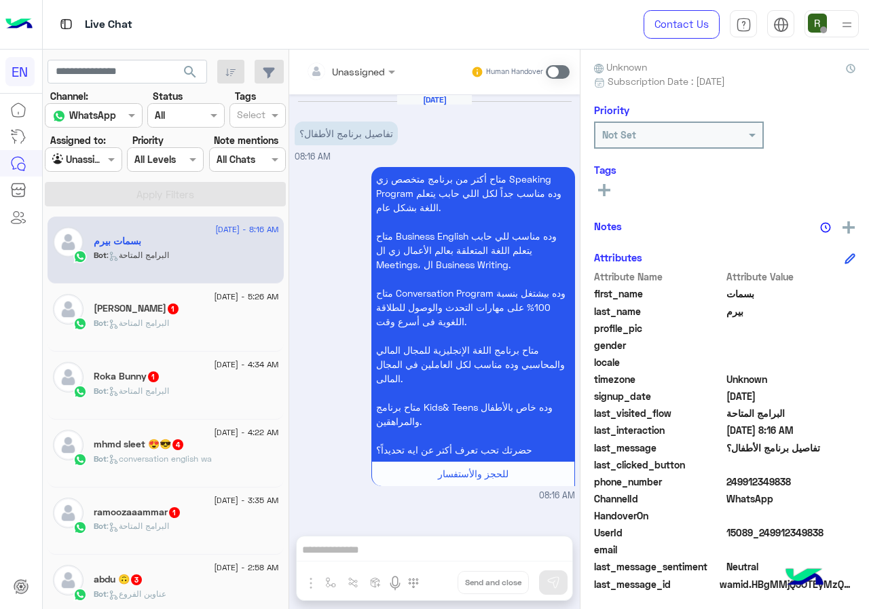
drag, startPoint x: 726, startPoint y: 475, endPoint x: 802, endPoint y: 478, distance: 75.4
click at [802, 478] on span "249912349838" at bounding box center [791, 482] width 130 height 14
click at [748, 483] on span "249912349838" at bounding box center [791, 482] width 130 height 14
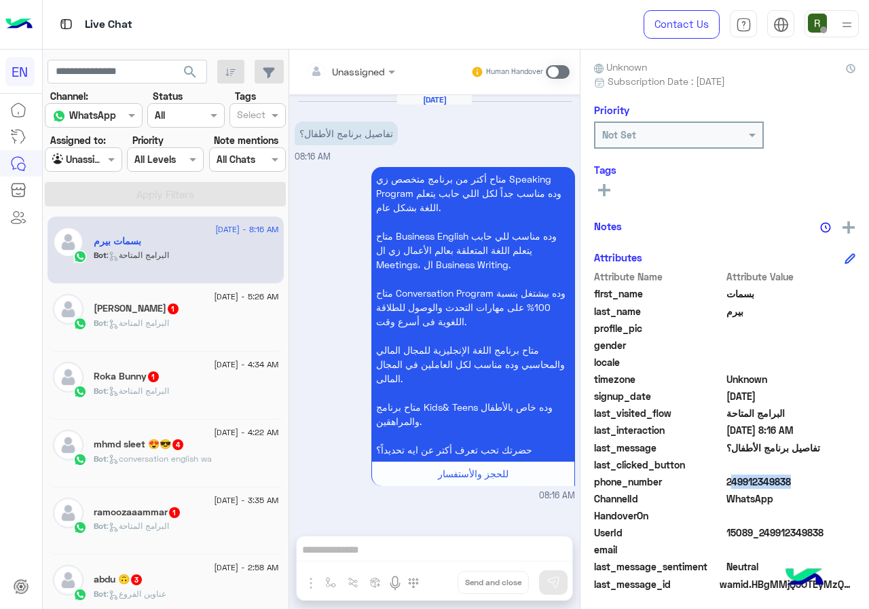
click at [342, 71] on input "text" at bounding box center [333, 71] width 55 height 14
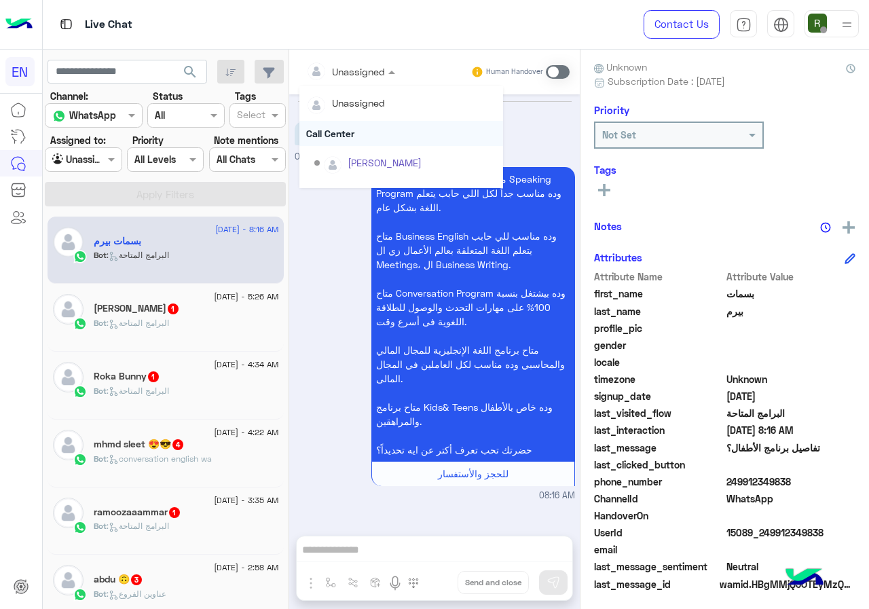
scroll to position [225, 0]
click at [356, 138] on div "Sales Team" at bounding box center [401, 140] width 204 height 25
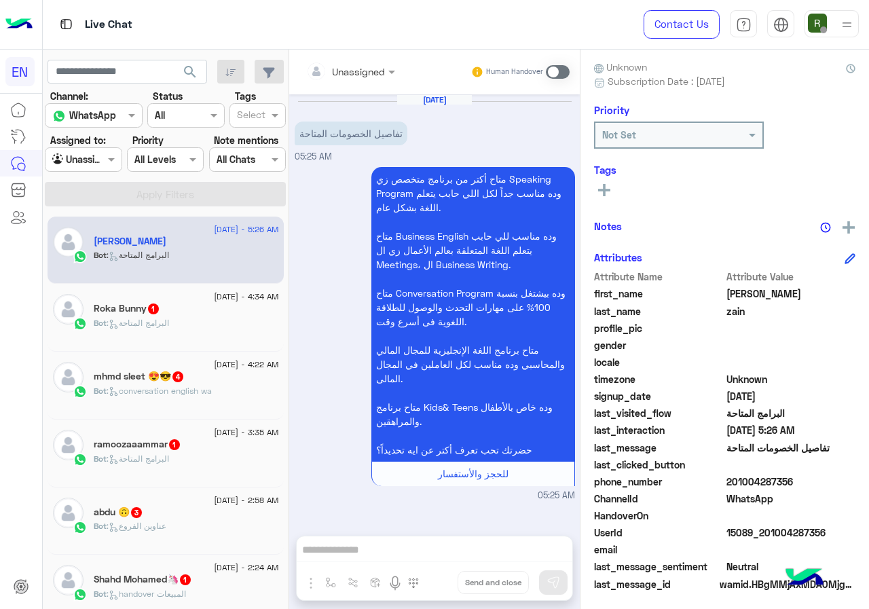
drag, startPoint x: 730, startPoint y: 478, endPoint x: 827, endPoint y: 481, distance: 96.5
click at [827, 481] on span "201004287356" at bounding box center [791, 482] width 130 height 14
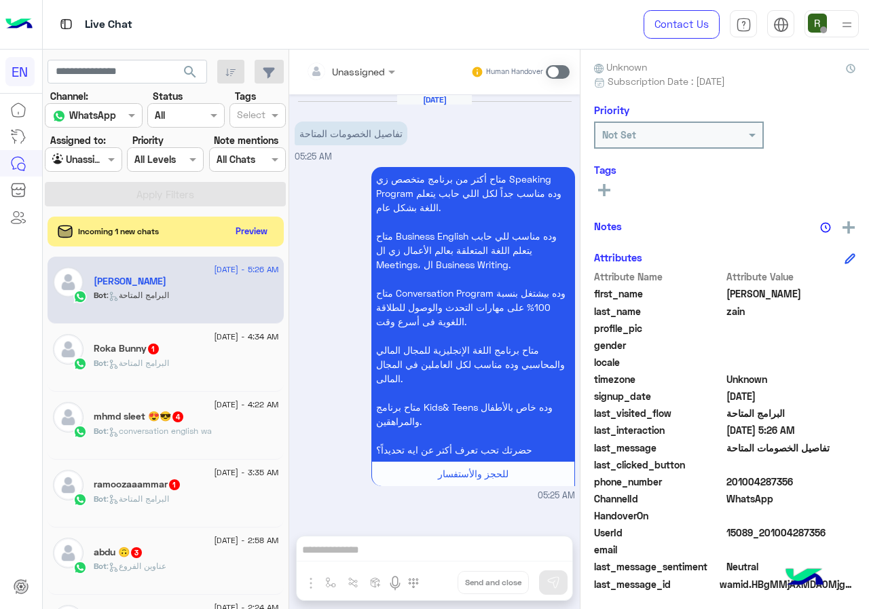
copy span "01004287356"
click at [251, 236] on button "Preview" at bounding box center [252, 230] width 42 height 18
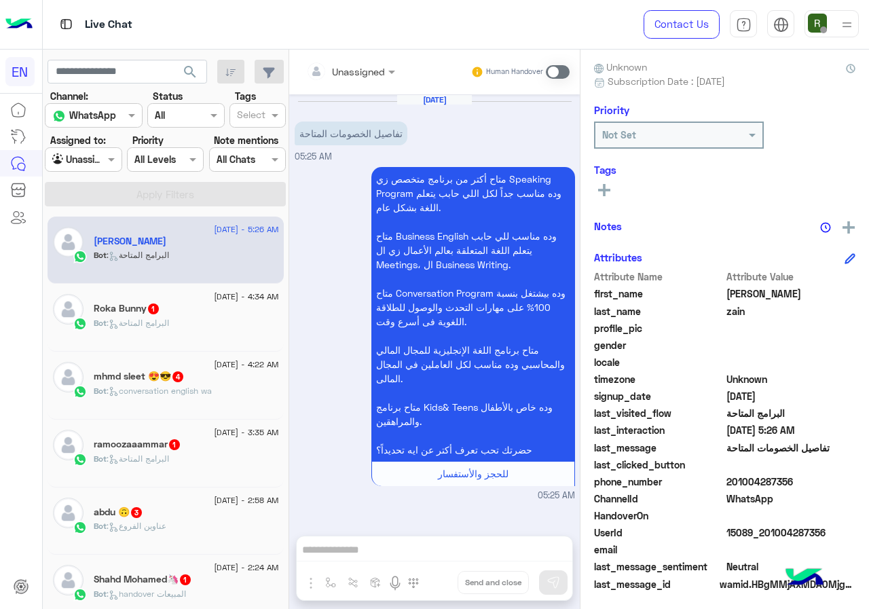
click at [350, 73] on input "text" at bounding box center [333, 71] width 55 height 14
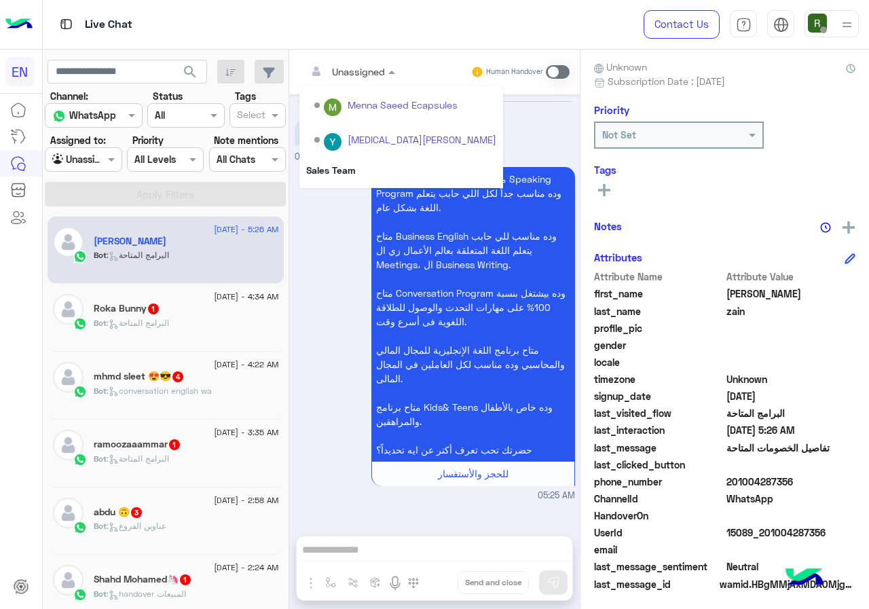
scroll to position [225, 0]
click at [369, 149] on div "Unassigned Call Center Shorouk Salah Rahma ECapsules Eman salman Bassant Ayman …" at bounding box center [401, 24] width 204 height 327
click at [373, 149] on div "Sales Team" at bounding box center [401, 140] width 204 height 25
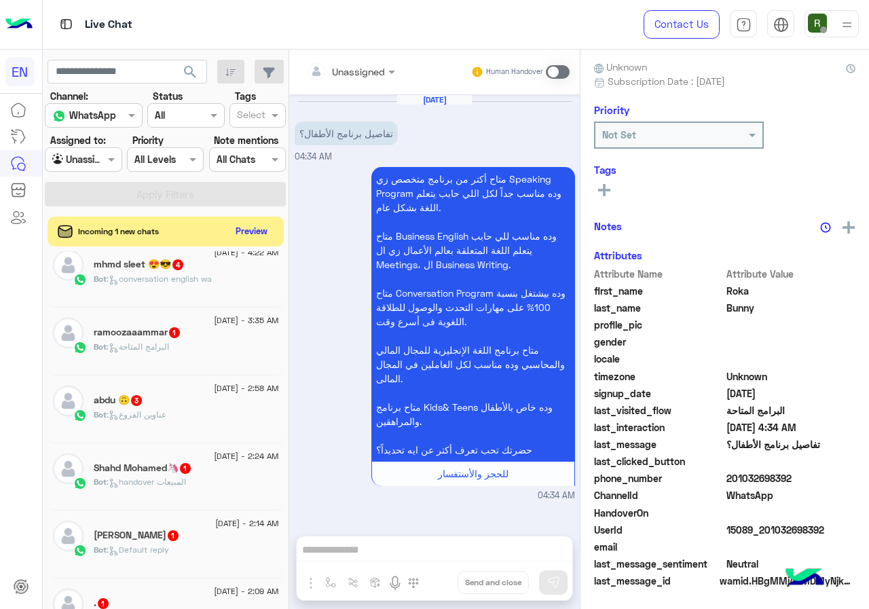
scroll to position [68, 0]
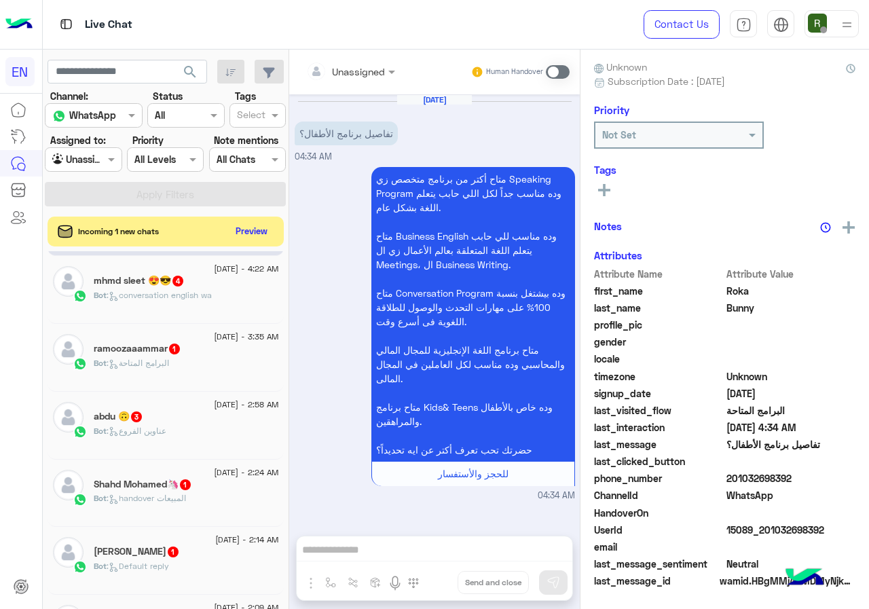
click at [260, 220] on div "Incoming 1 new chats Preview" at bounding box center [166, 232] width 236 height 30
click at [257, 231] on button "Preview" at bounding box center [252, 230] width 42 height 18
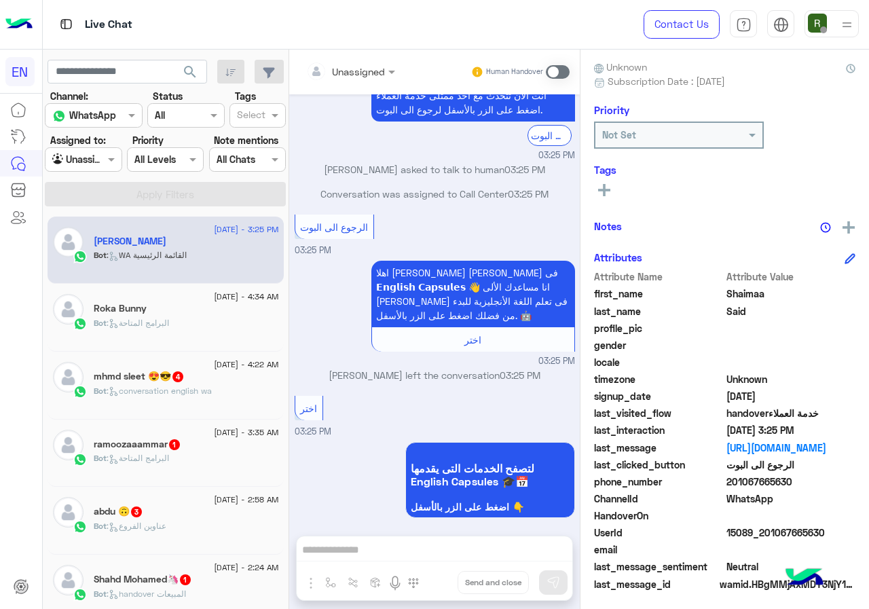
scroll to position [245, 0]
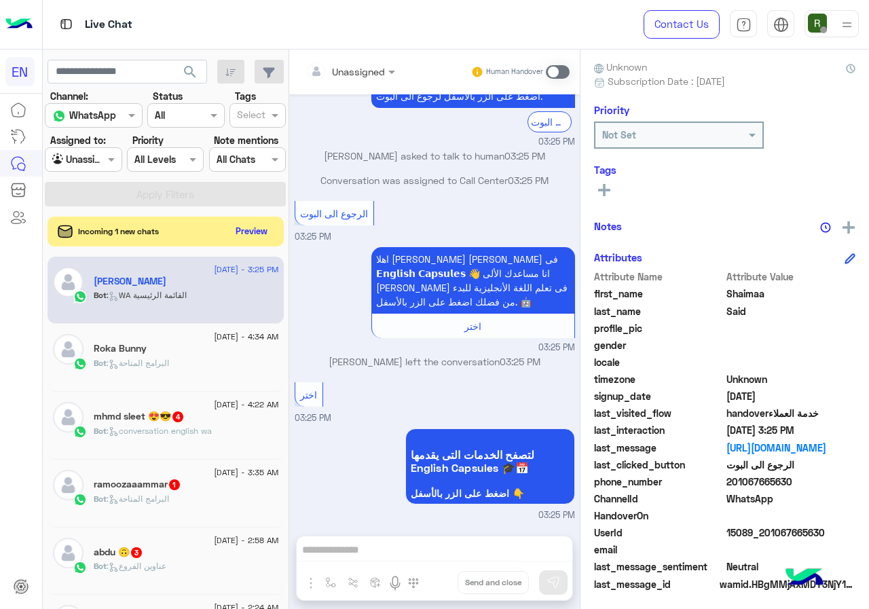
drag, startPoint x: 727, startPoint y: 481, endPoint x: 791, endPoint y: 482, distance: 63.8
click at [791, 482] on span "201067665630" at bounding box center [791, 482] width 130 height 14
click at [255, 232] on button "Preview" at bounding box center [252, 230] width 42 height 18
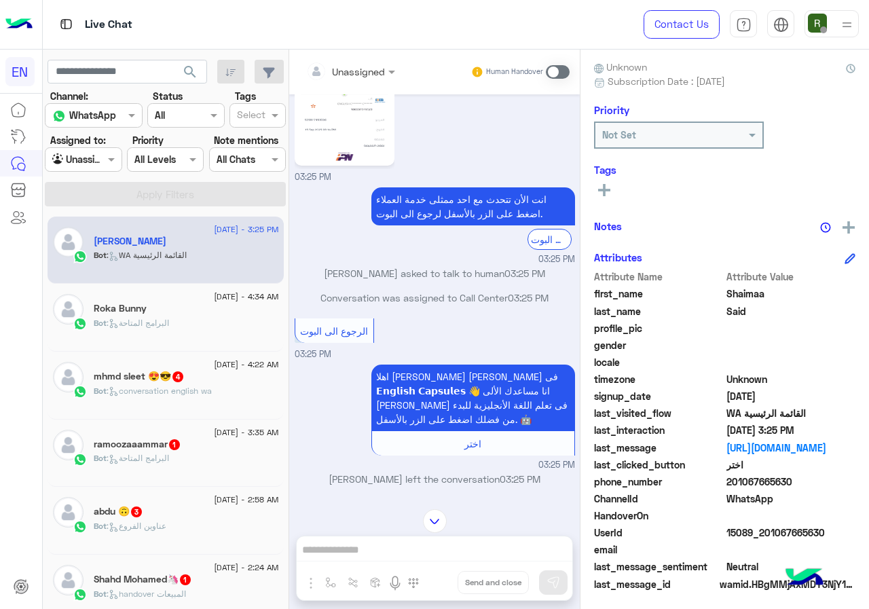
scroll to position [0, 0]
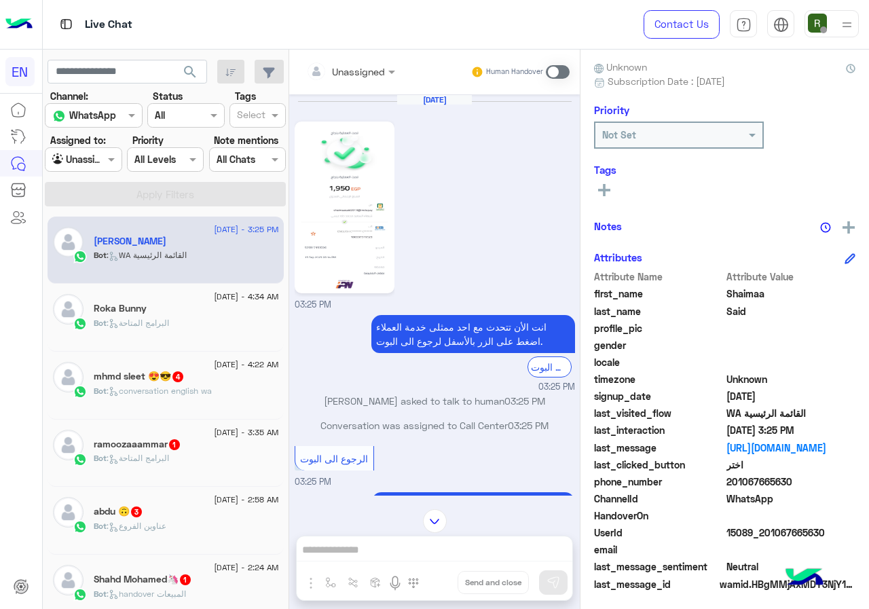
click at [345, 215] on img at bounding box center [344, 207] width 93 height 165
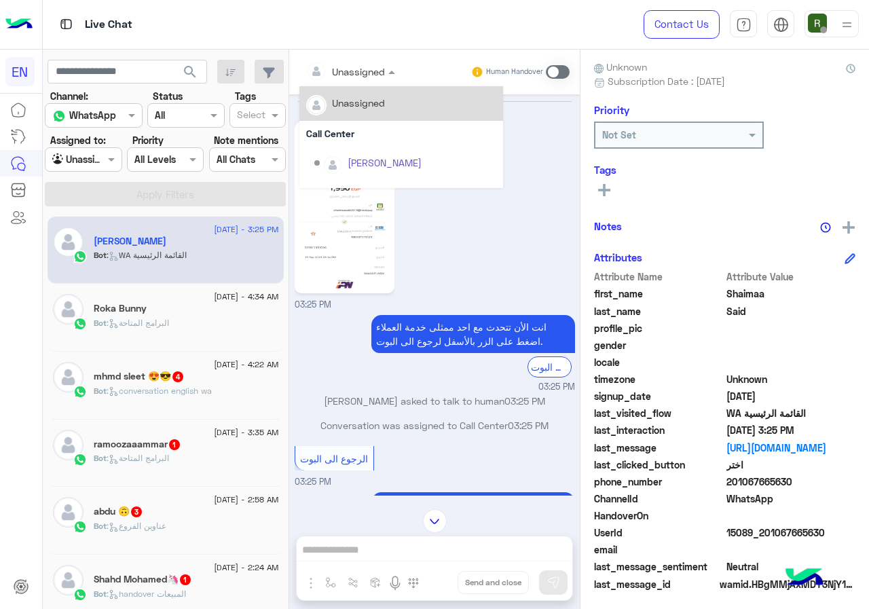
click at [377, 72] on div at bounding box center [350, 71] width 103 height 16
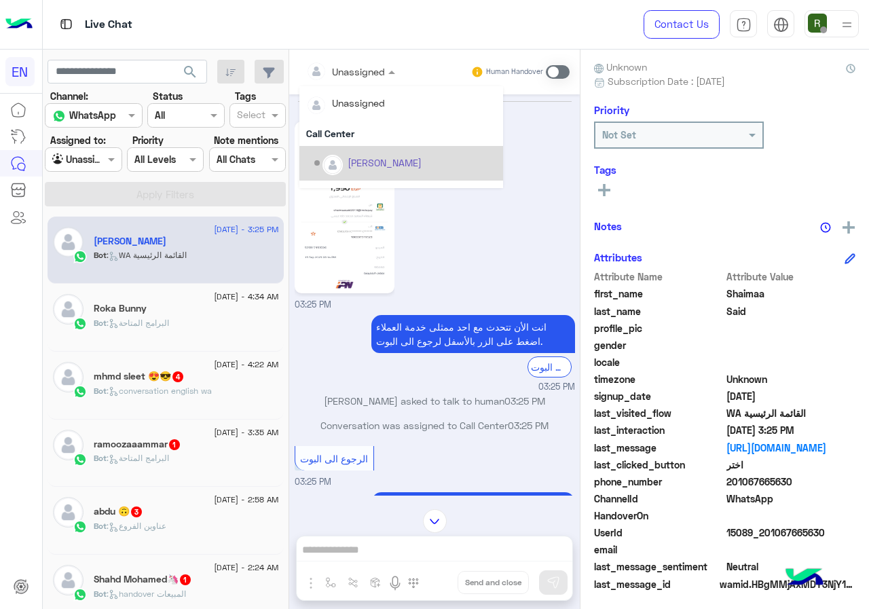
scroll to position [225, 0]
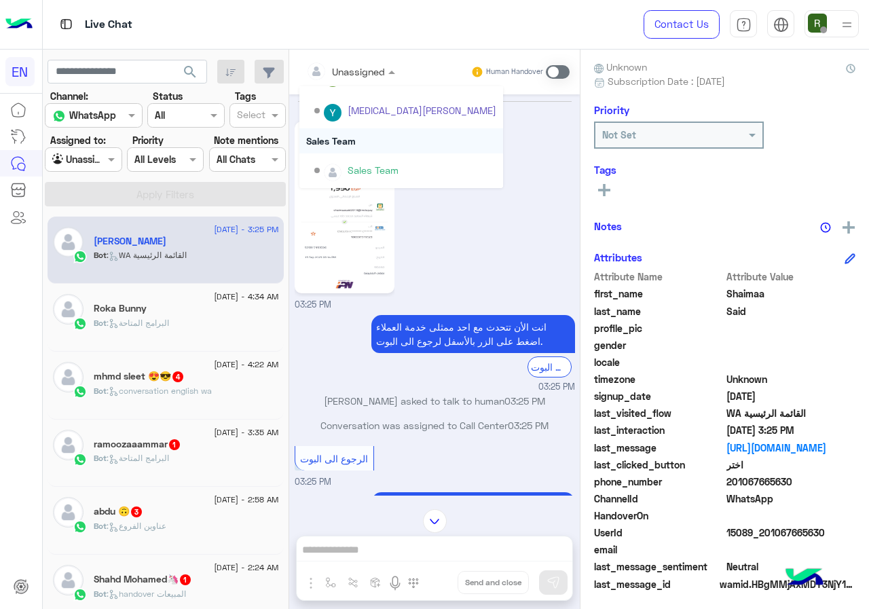
click at [374, 146] on div "Sales Team" at bounding box center [401, 140] width 204 height 25
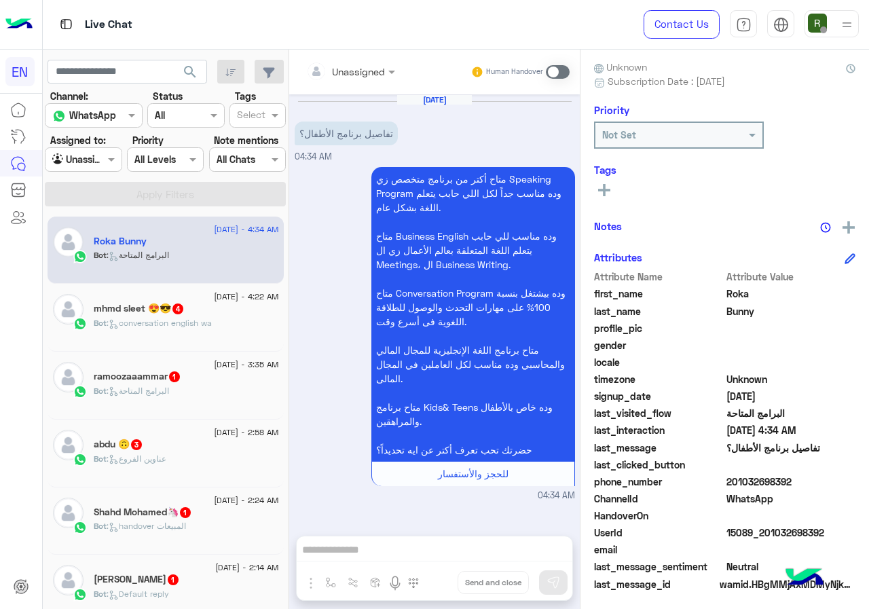
drag, startPoint x: 728, startPoint y: 480, endPoint x: 802, endPoint y: 481, distance: 74.0
click at [802, 481] on span "201032698392" at bounding box center [791, 482] width 130 height 14
click at [378, 75] on div at bounding box center [350, 71] width 103 height 16
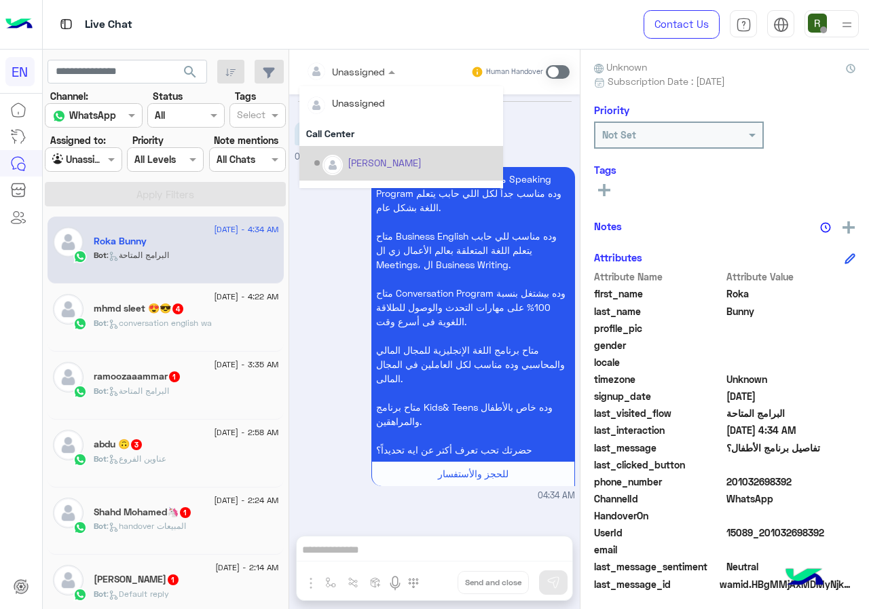
scroll to position [225, 0]
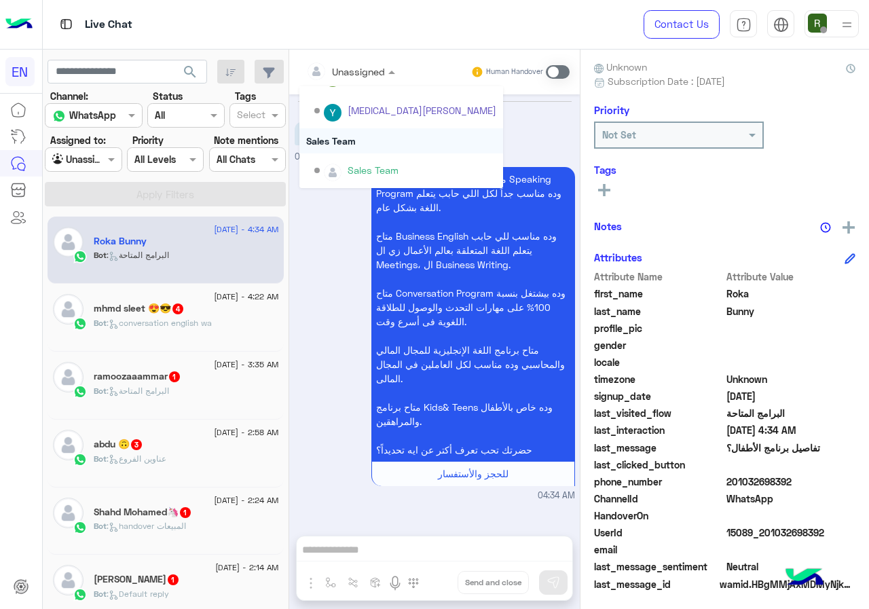
click at [387, 138] on div "Sales Team" at bounding box center [401, 140] width 204 height 25
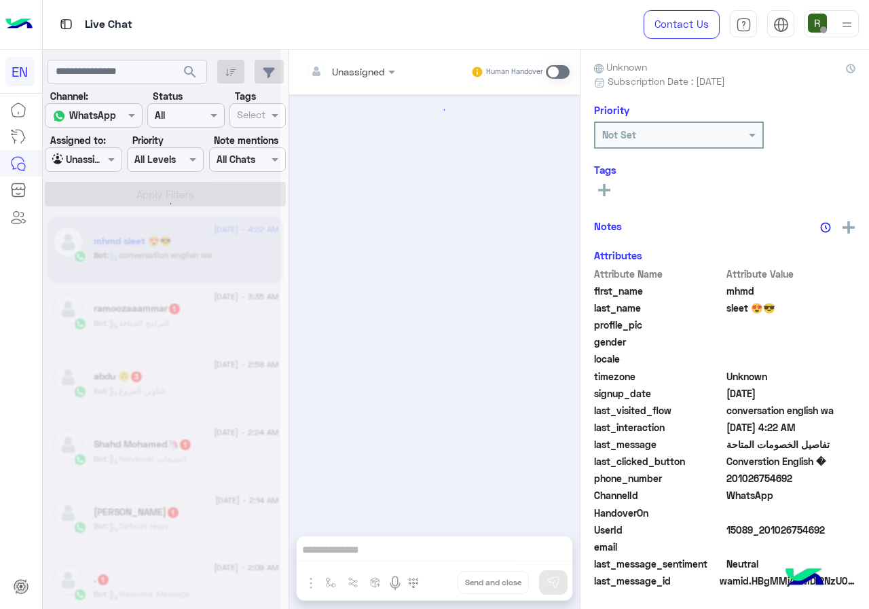
scroll to position [1552, 0]
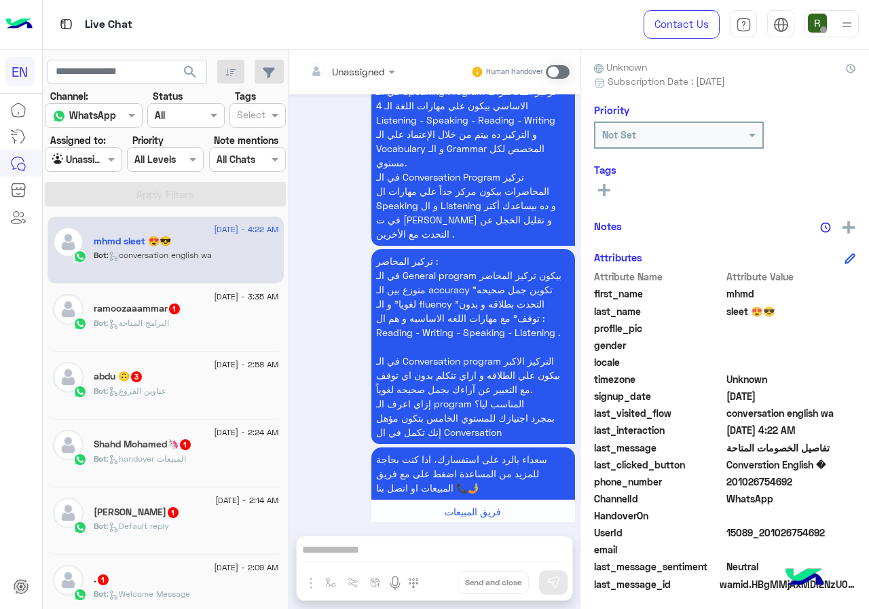
drag, startPoint x: 730, startPoint y: 476, endPoint x: 797, endPoint y: 479, distance: 67.3
click at [797, 479] on span "201026754692" at bounding box center [791, 482] width 130 height 14
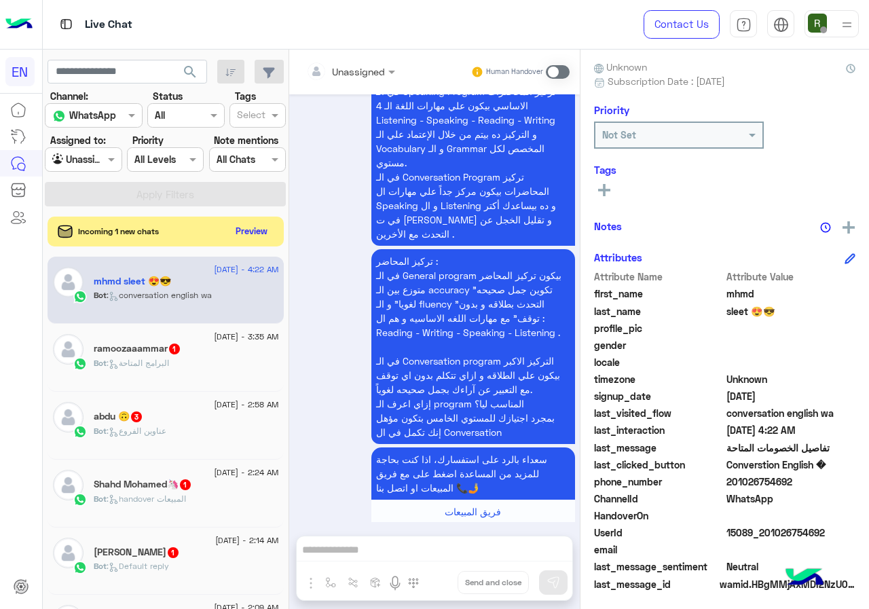
click at [366, 77] on div "Unassigned" at bounding box center [358, 71] width 53 height 14
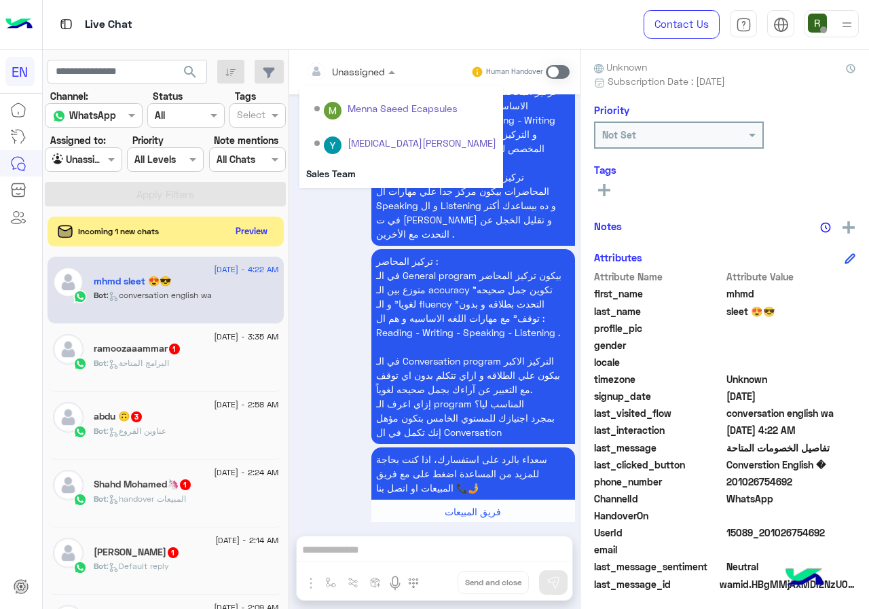
scroll to position [225, 0]
click at [354, 141] on div "Sales Team" at bounding box center [401, 140] width 204 height 25
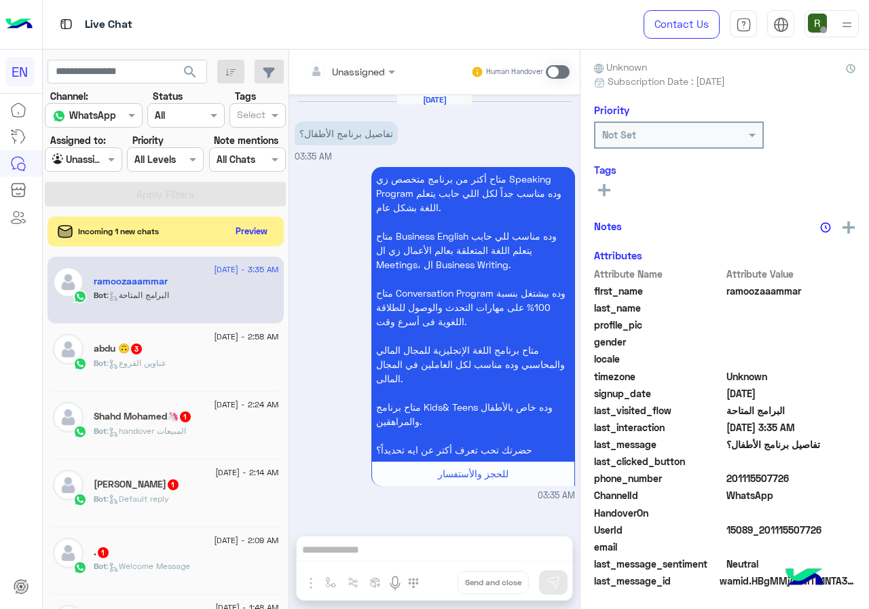
scroll to position [119, 0]
click at [249, 234] on button "Preview" at bounding box center [252, 230] width 42 height 18
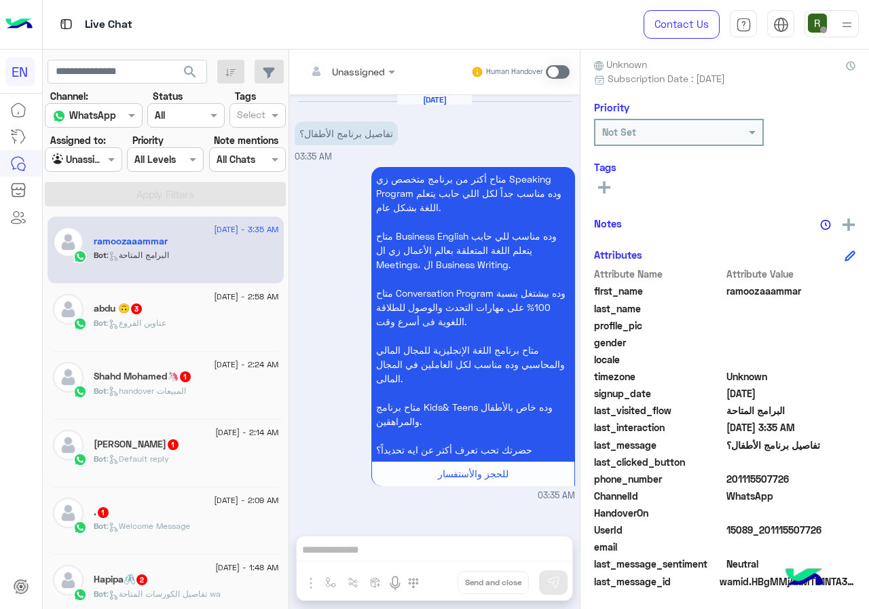
scroll to position [122, 0]
drag, startPoint x: 730, startPoint y: 479, endPoint x: 795, endPoint y: 477, distance: 64.6
click at [795, 477] on span "201115507726" at bounding box center [791, 478] width 130 height 14
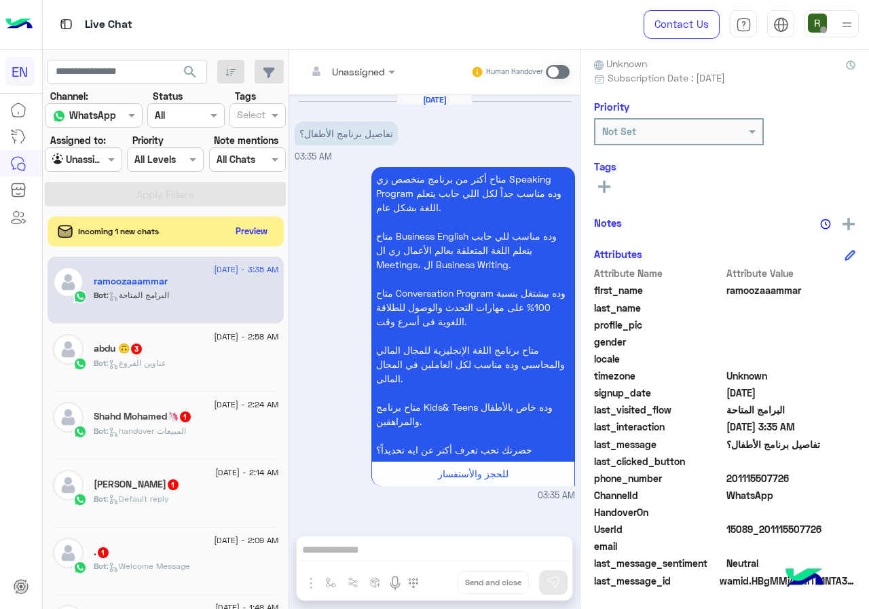
click at [357, 64] on input "text" at bounding box center [333, 71] width 55 height 14
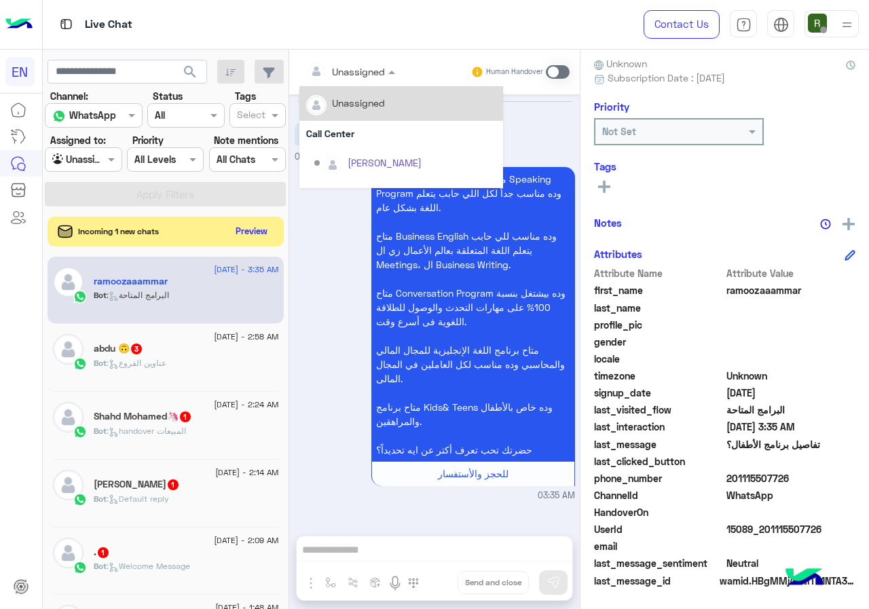
scroll to position [225, 0]
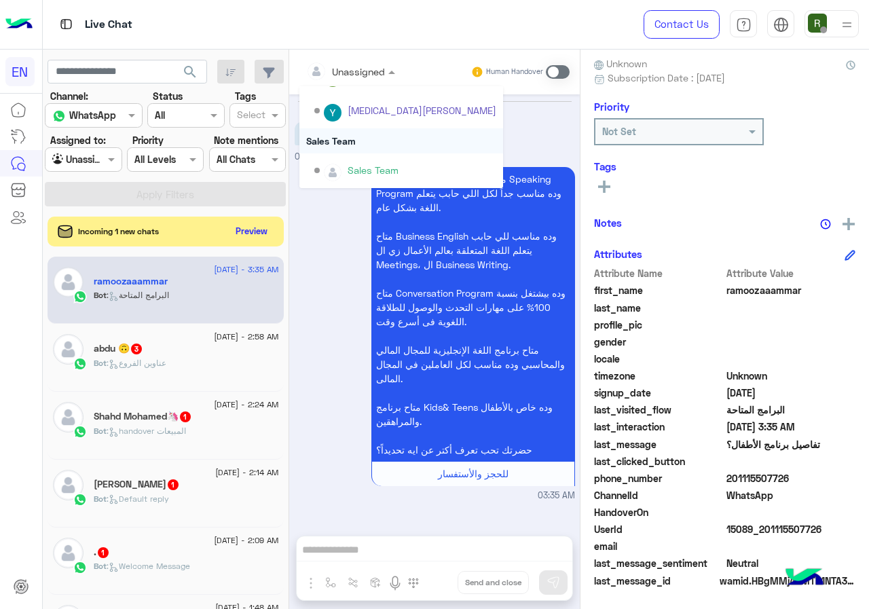
click at [357, 133] on div "Sales Team" at bounding box center [401, 140] width 204 height 25
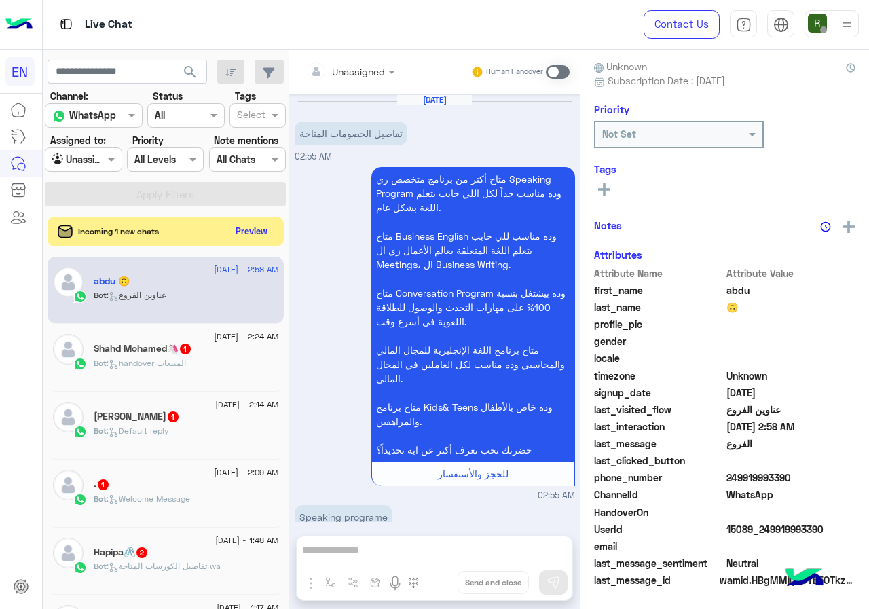
scroll to position [923, 0]
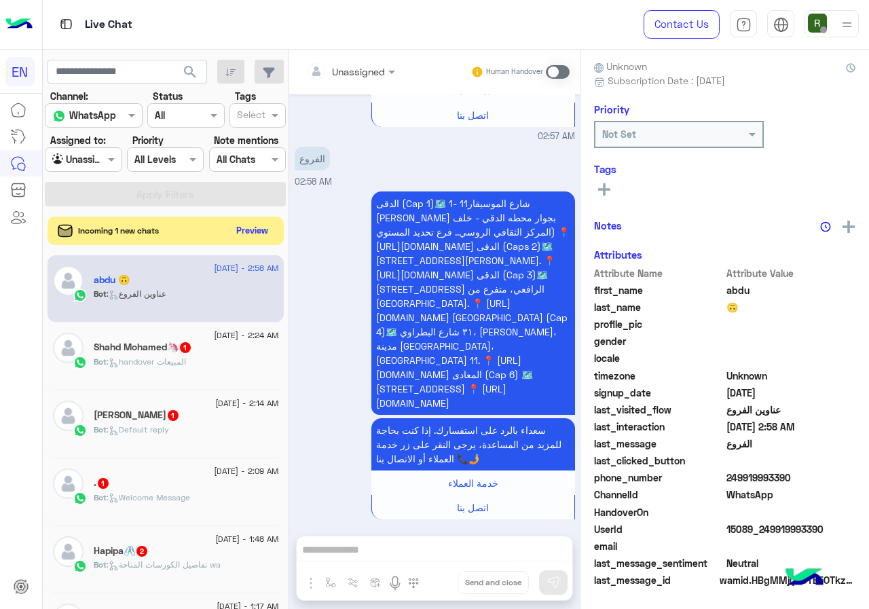
click at [246, 231] on button "Preview" at bounding box center [252, 230] width 42 height 18
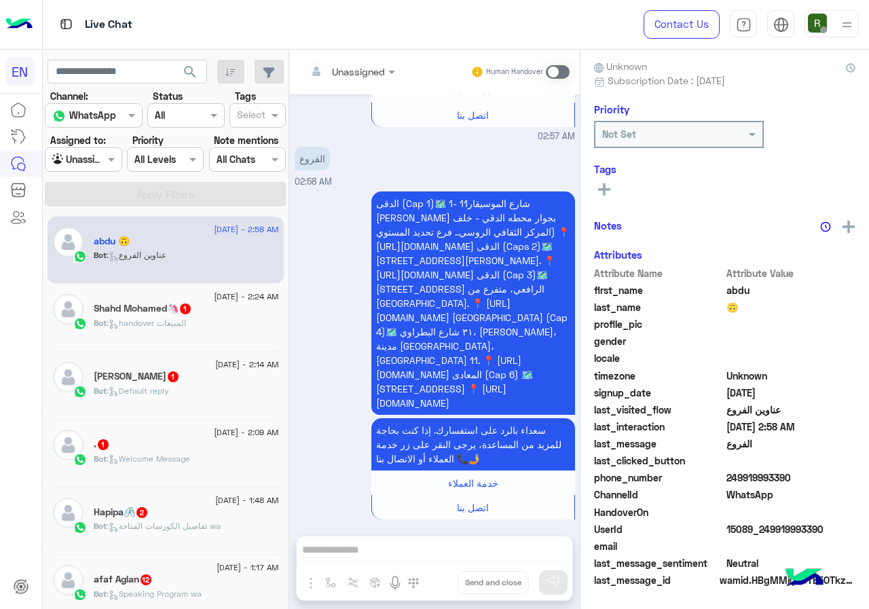
scroll to position [122, 0]
click at [727, 476] on span "249919993390" at bounding box center [791, 478] width 130 height 14
click at [360, 52] on div "Unassigned Human Handover" at bounding box center [434, 72] width 291 height 45
click at [357, 70] on input "text" at bounding box center [333, 71] width 55 height 14
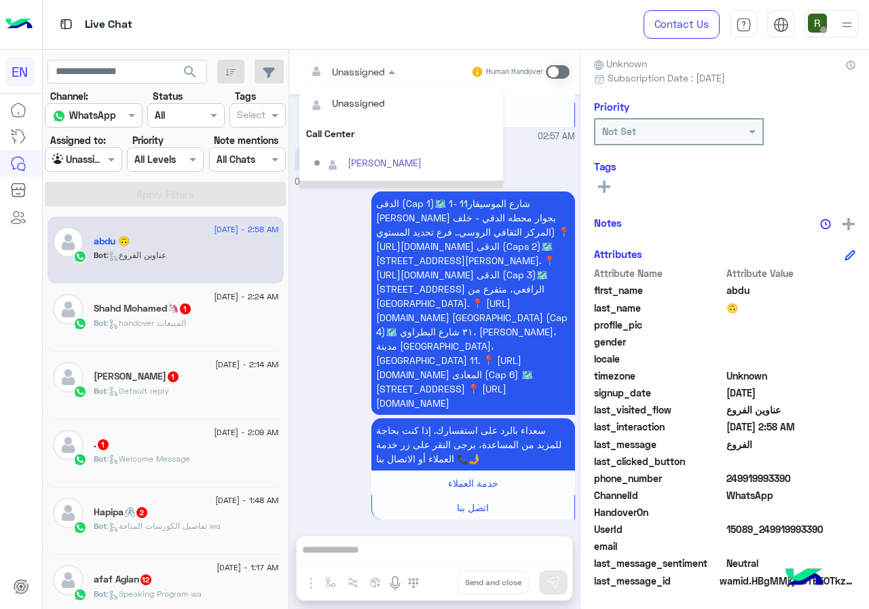
scroll to position [225, 0]
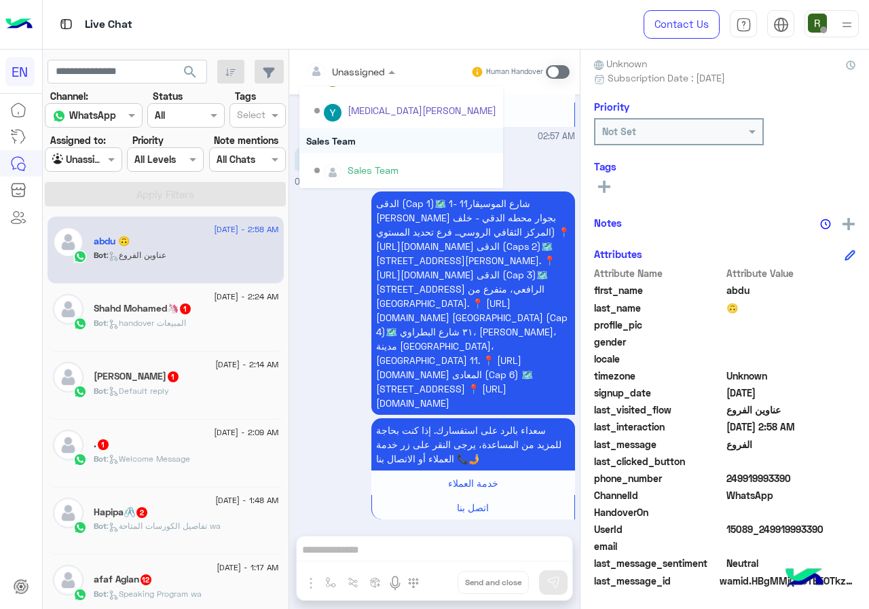
click at [396, 145] on div "Sales Team" at bounding box center [401, 140] width 204 height 25
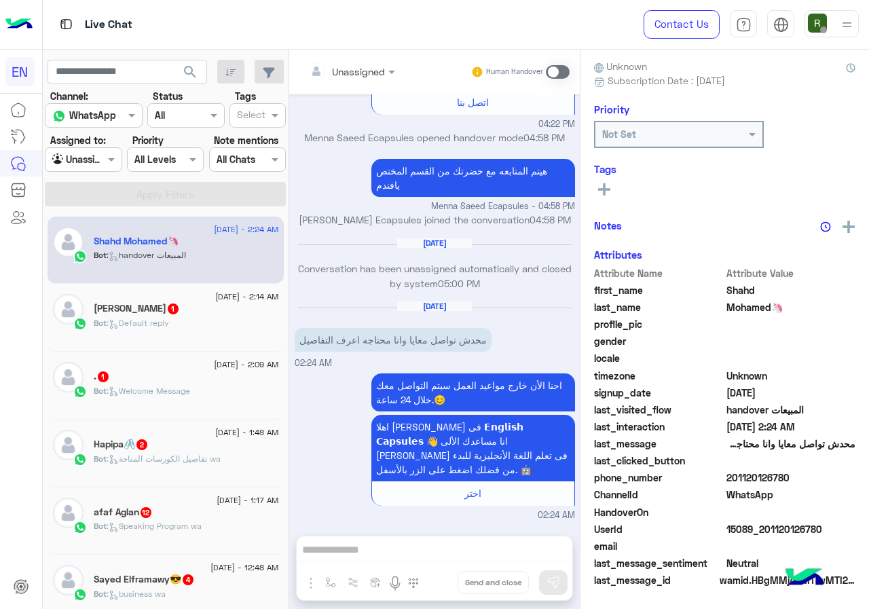
scroll to position [119, 0]
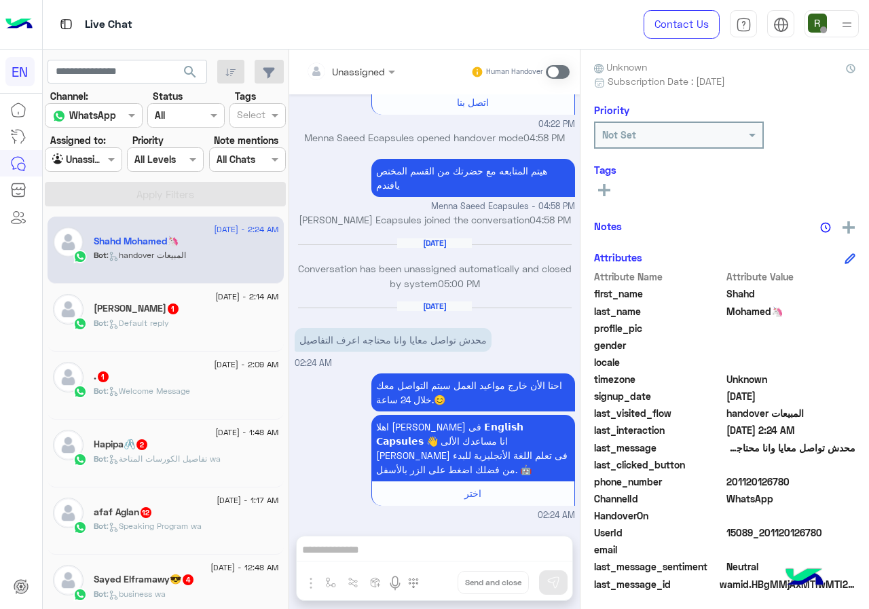
drag, startPoint x: 730, startPoint y: 481, endPoint x: 828, endPoint y: 486, distance: 98.6
click at [828, 486] on span "201120126780" at bounding box center [791, 482] width 130 height 14
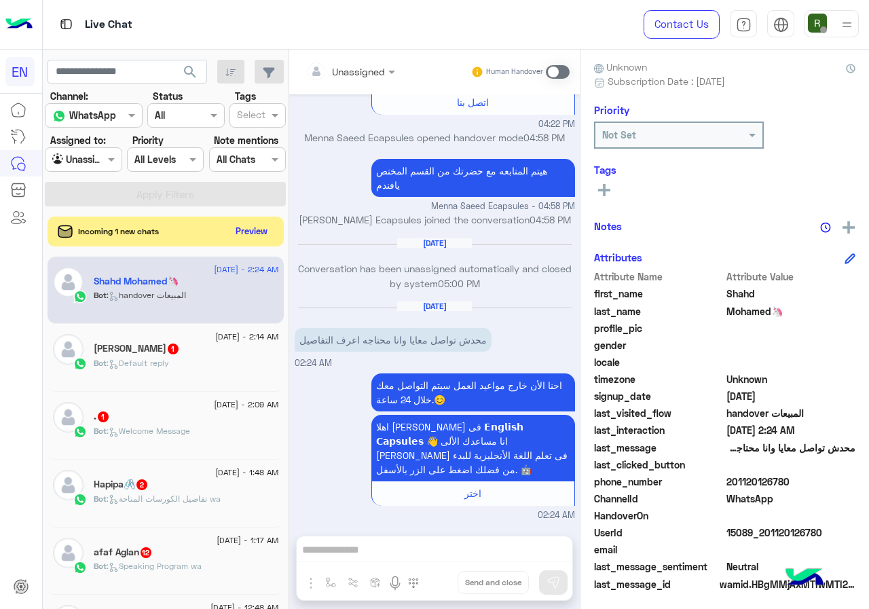
click at [560, 66] on span at bounding box center [558, 72] width 24 height 14
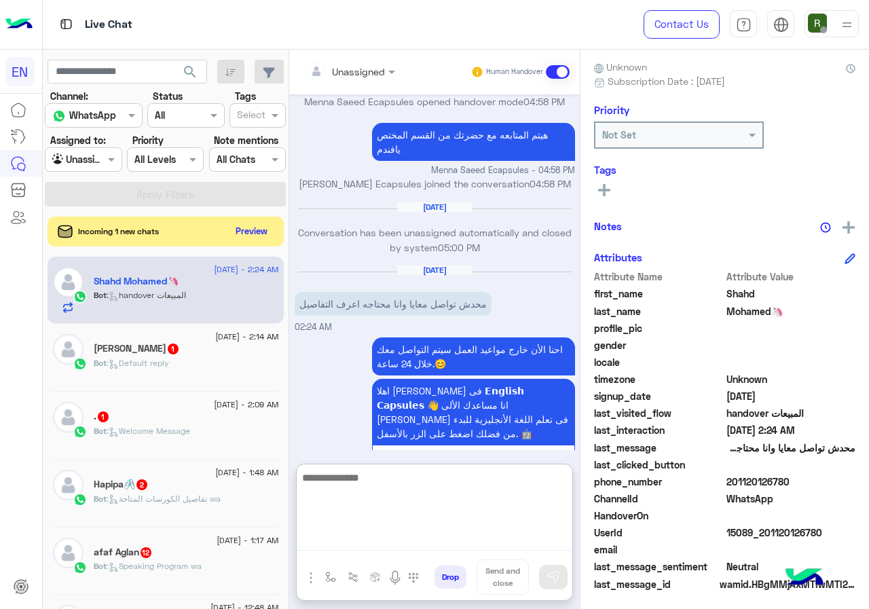
click at [398, 547] on textarea at bounding box center [435, 509] width 276 height 81
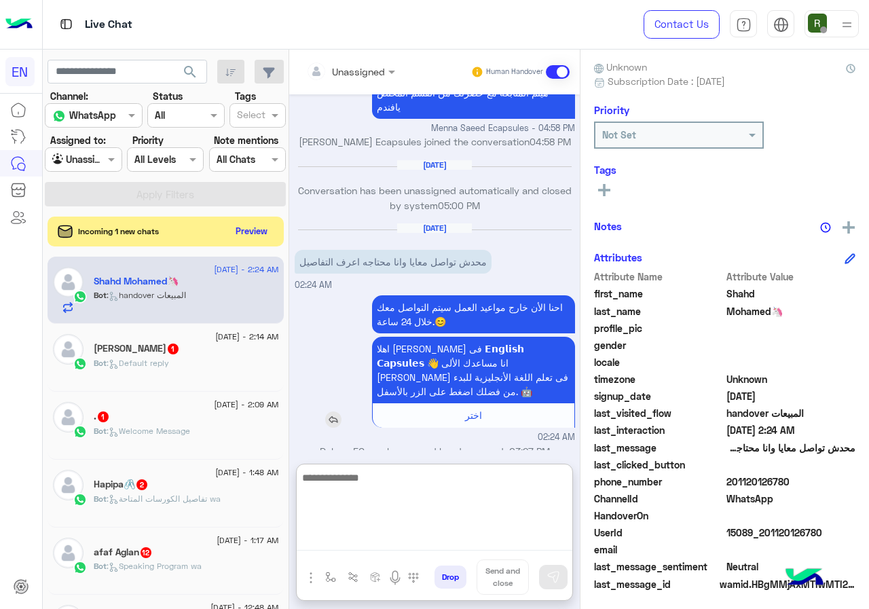
scroll to position [264, 0]
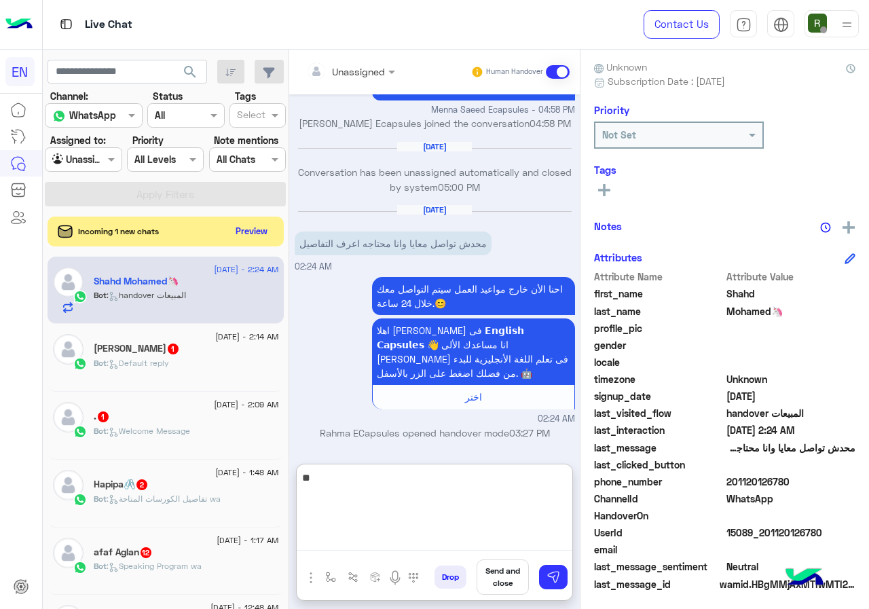
type textarea "*"
type textarea "**********"
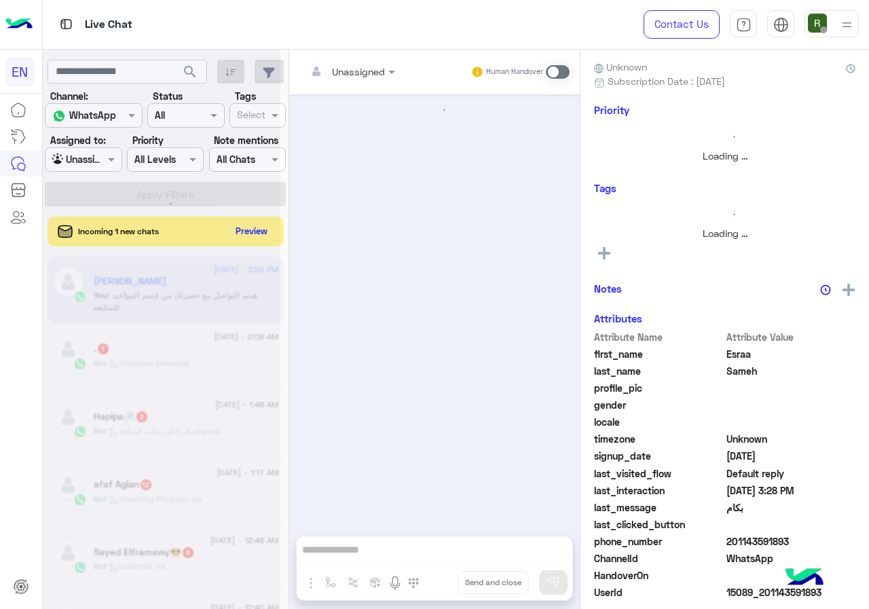
click at [256, 228] on div at bounding box center [162, 309] width 238 height 609
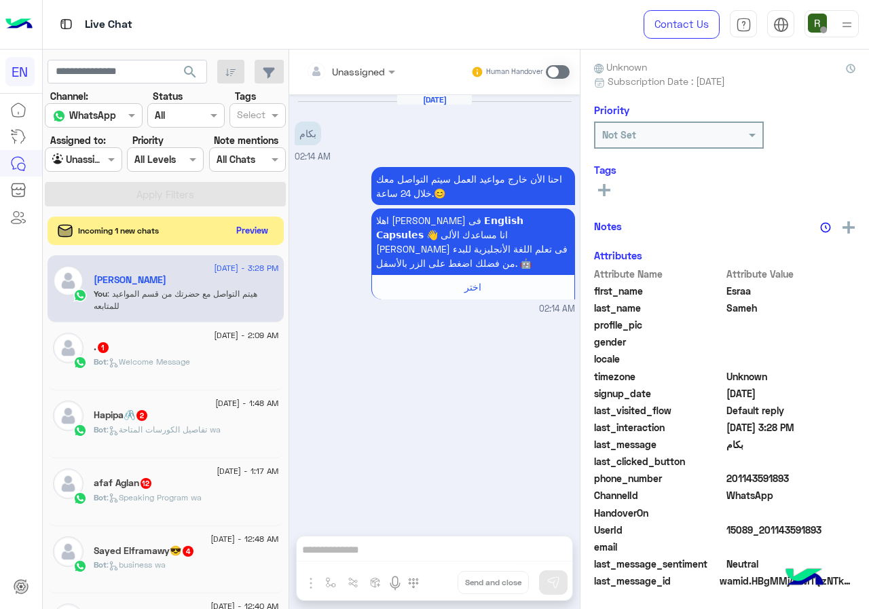
click at [257, 239] on button "Preview" at bounding box center [252, 230] width 42 height 18
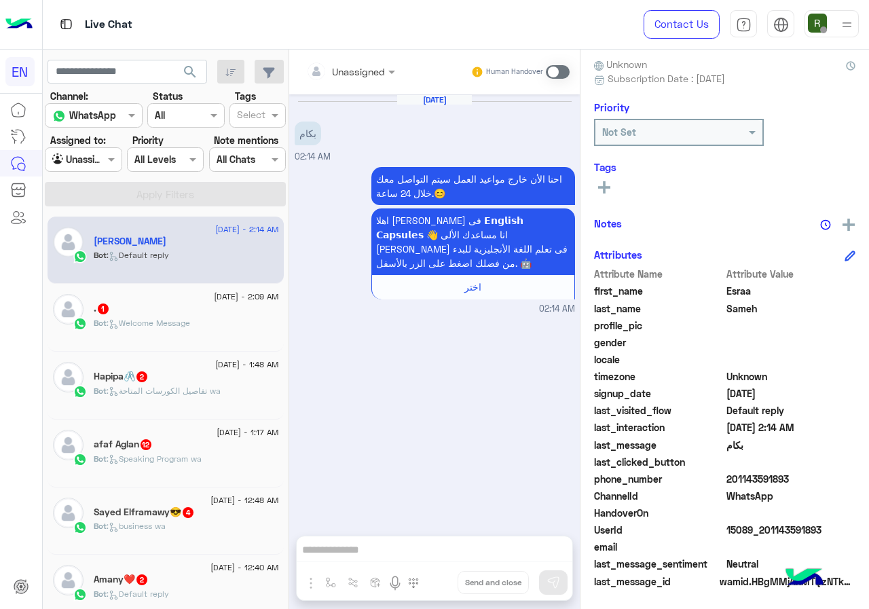
scroll to position [122, 0]
drag, startPoint x: 730, startPoint y: 474, endPoint x: 830, endPoint y: 475, distance: 99.8
click at [830, 475] on span "201143591893" at bounding box center [791, 478] width 130 height 14
click at [352, 76] on input "text" at bounding box center [333, 71] width 55 height 14
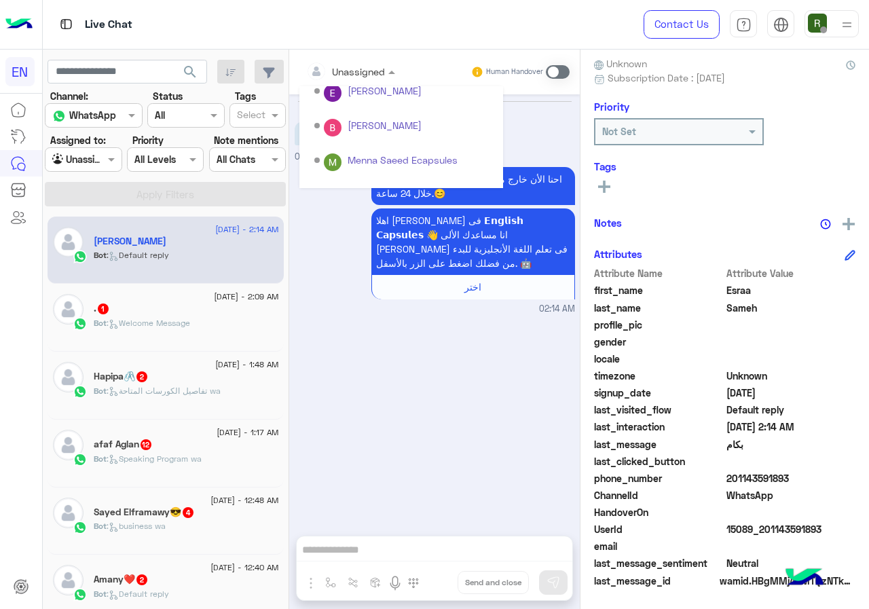
scroll to position [225, 0]
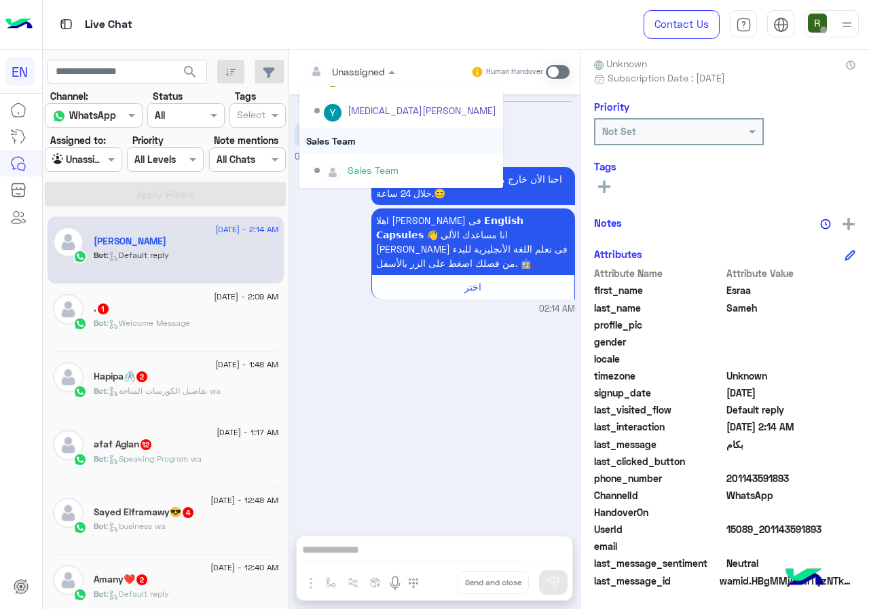
click at [365, 145] on div "Sales Team" at bounding box center [401, 140] width 204 height 25
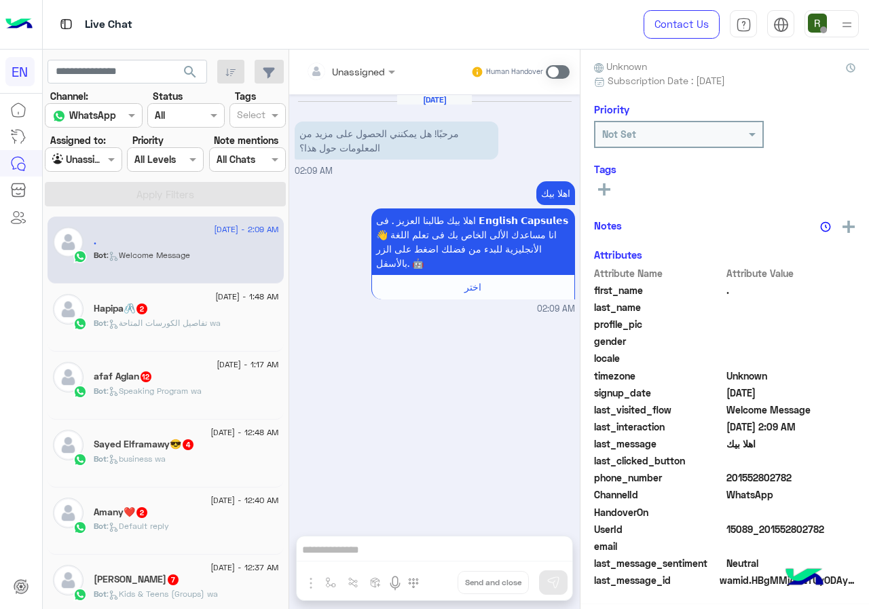
scroll to position [119, 0]
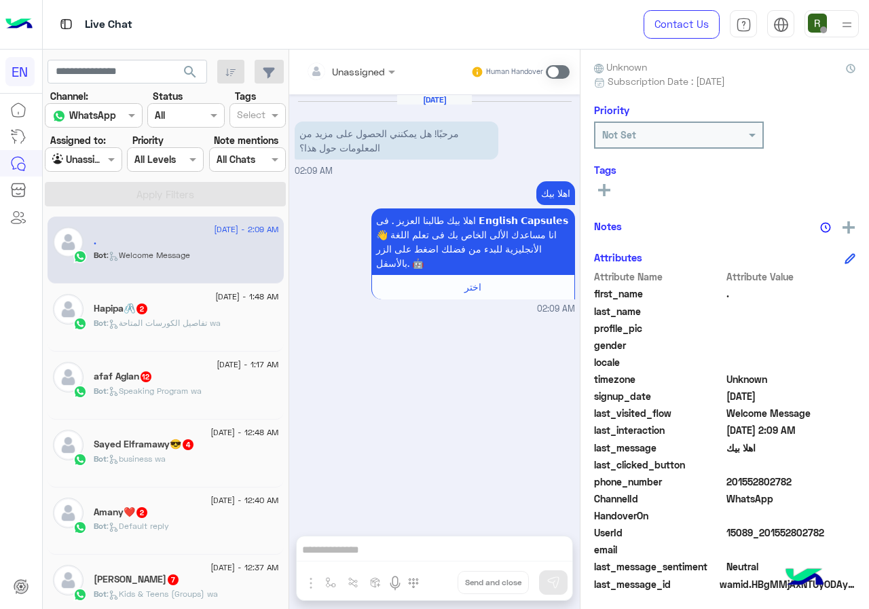
drag, startPoint x: 762, startPoint y: 481, endPoint x: 819, endPoint y: 481, distance: 57.0
click at [819, 481] on span "201552802782" at bounding box center [791, 482] width 130 height 14
click at [379, 71] on div at bounding box center [350, 71] width 103 height 16
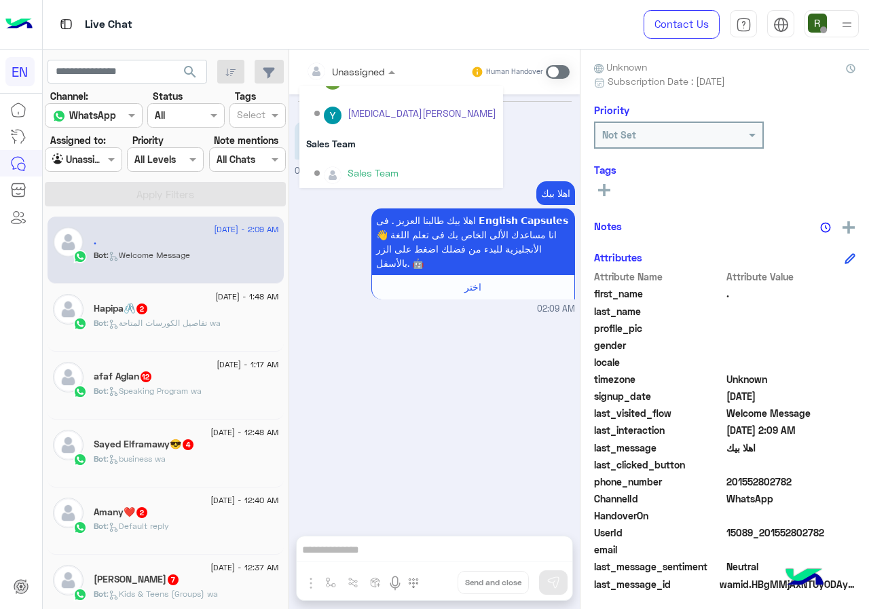
scroll to position [225, 0]
click at [360, 143] on div "Sales Team" at bounding box center [401, 140] width 204 height 25
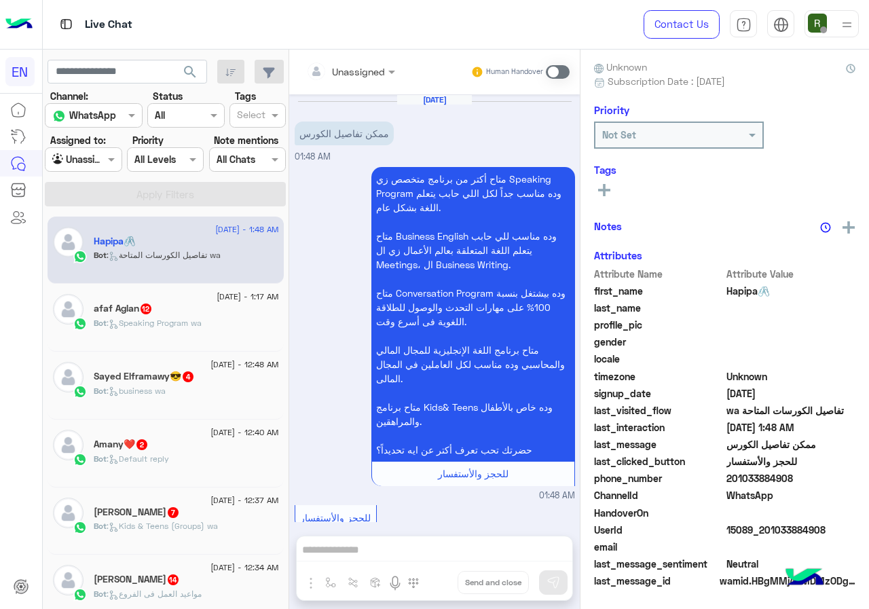
scroll to position [119, 0]
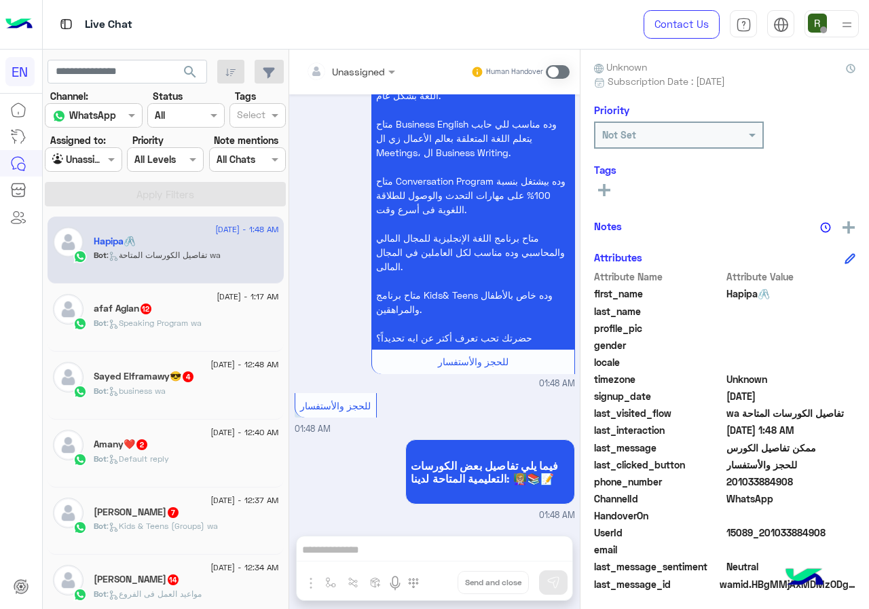
drag, startPoint x: 730, startPoint y: 474, endPoint x: 792, endPoint y: 476, distance: 61.8
click at [792, 476] on span "201033884908" at bounding box center [791, 482] width 130 height 14
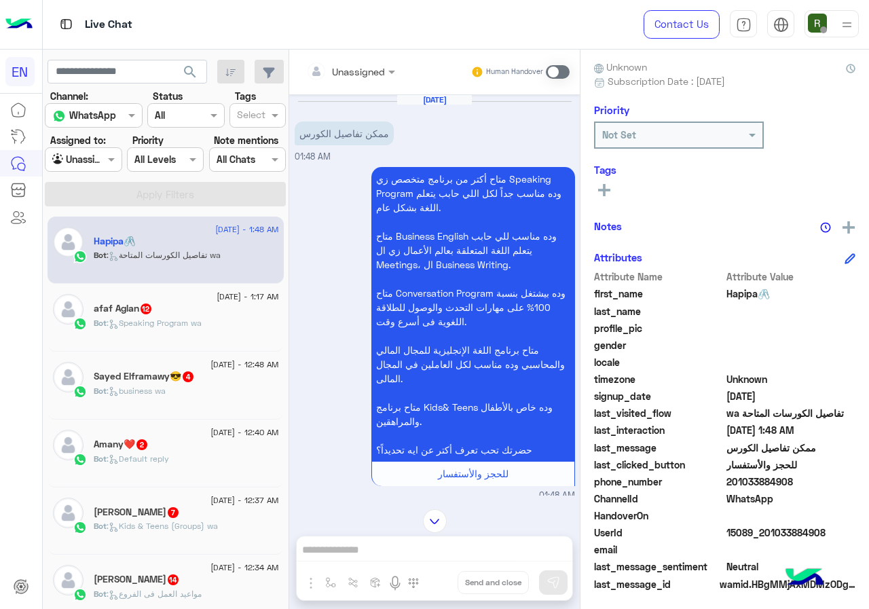
scroll to position [112, 0]
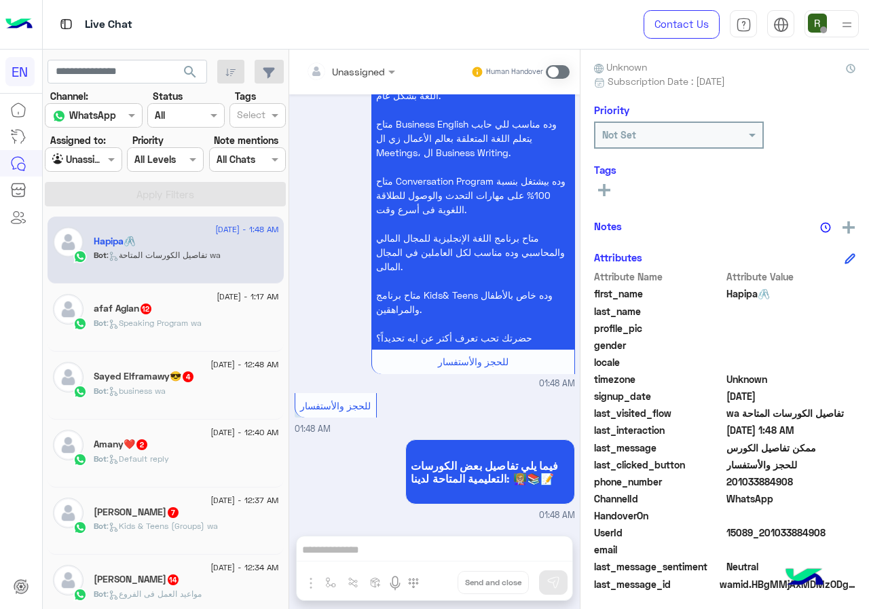
click at [331, 67] on input "text" at bounding box center [333, 71] width 55 height 14
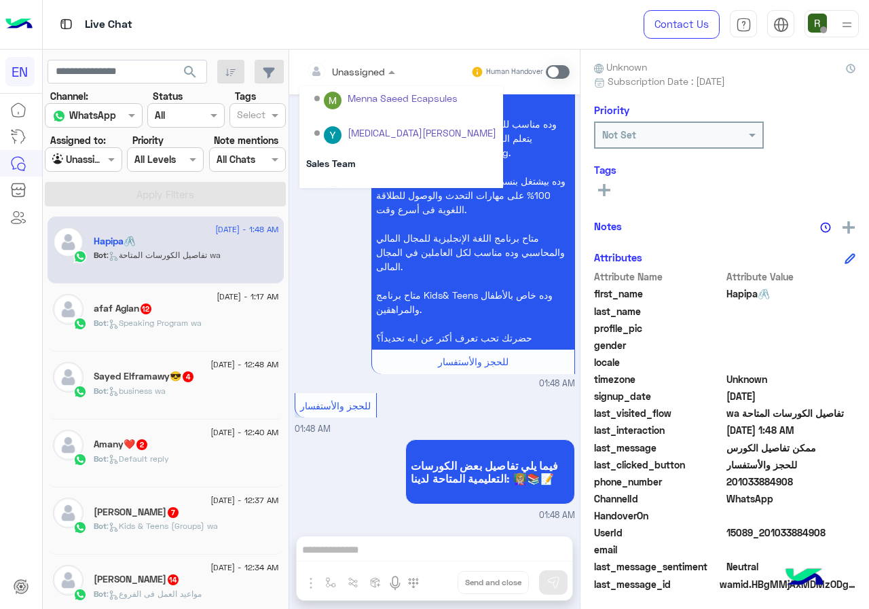
scroll to position [225, 0]
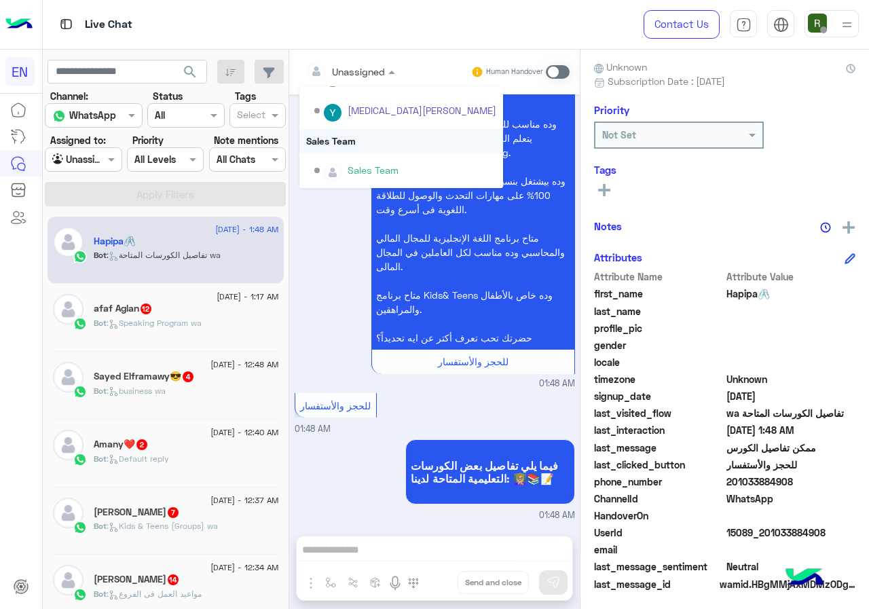
click at [373, 136] on div "Sales Team" at bounding box center [401, 140] width 204 height 25
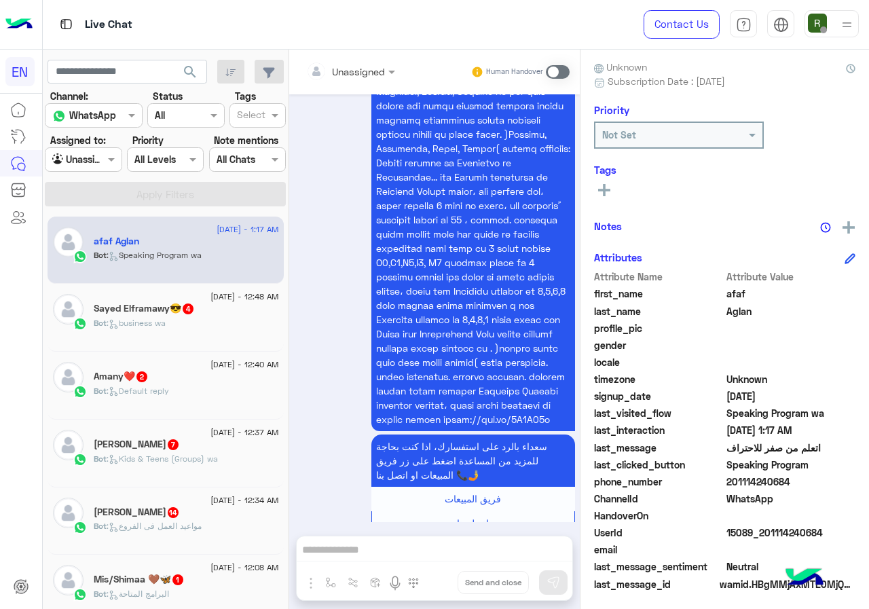
drag, startPoint x: 781, startPoint y: 481, endPoint x: 868, endPoint y: 482, distance: 86.9
click at [868, 482] on div "afaf Aglan Reachable Unknown Subscription Date : 09/15/2025 Priority Not Set Ta…" at bounding box center [724, 327] width 289 height 555
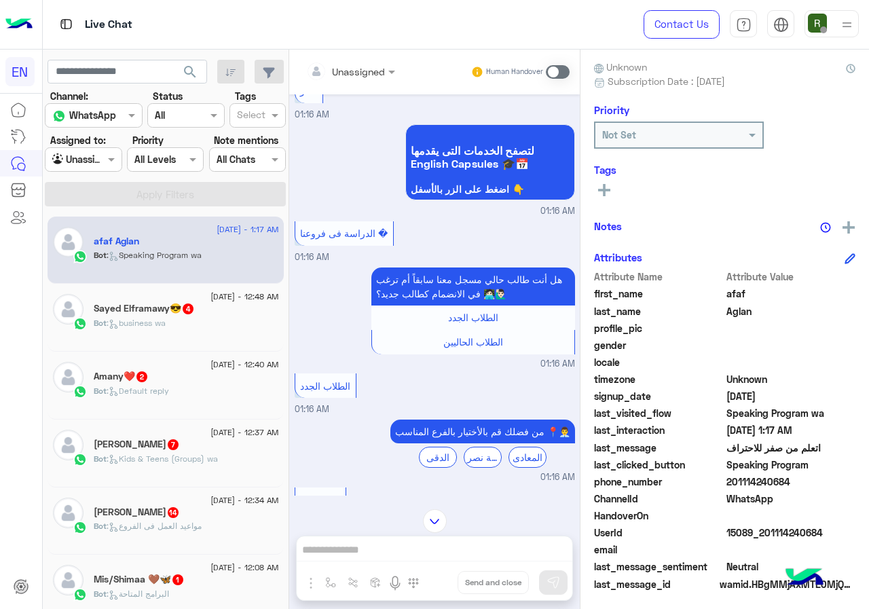
scroll to position [1514, 0]
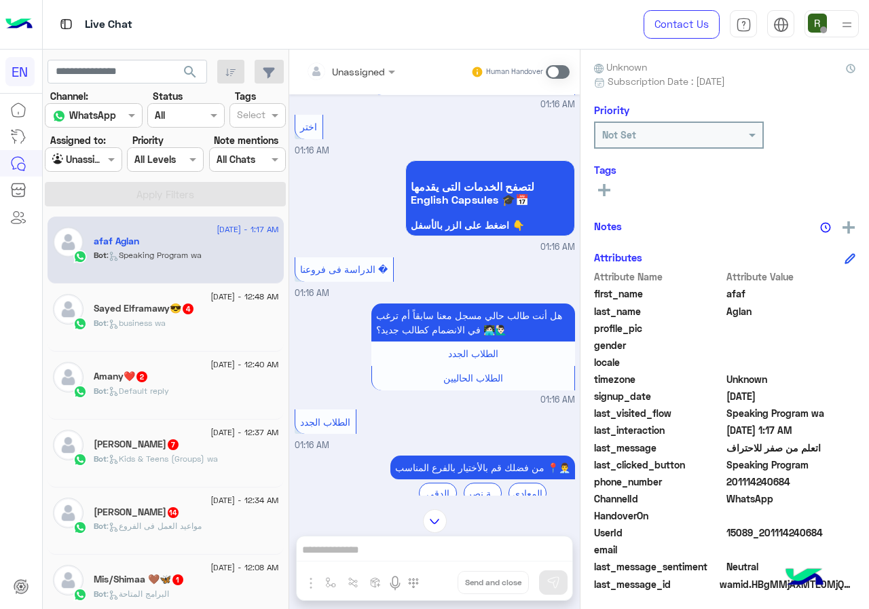
drag, startPoint x: 334, startPoint y: 44, endPoint x: 341, endPoint y: 60, distance: 17.7
click at [337, 52] on div "Live Chat Contact Us Help Center عربي English search Channel: Channel WhatsApp …" at bounding box center [456, 304] width 827 height 609
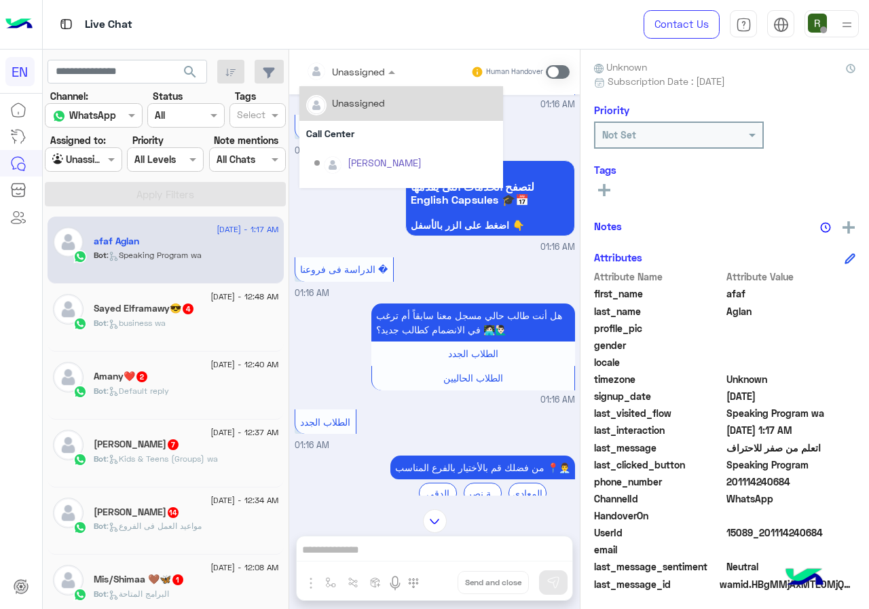
click at [341, 60] on div "Unassigned" at bounding box center [345, 71] width 79 height 27
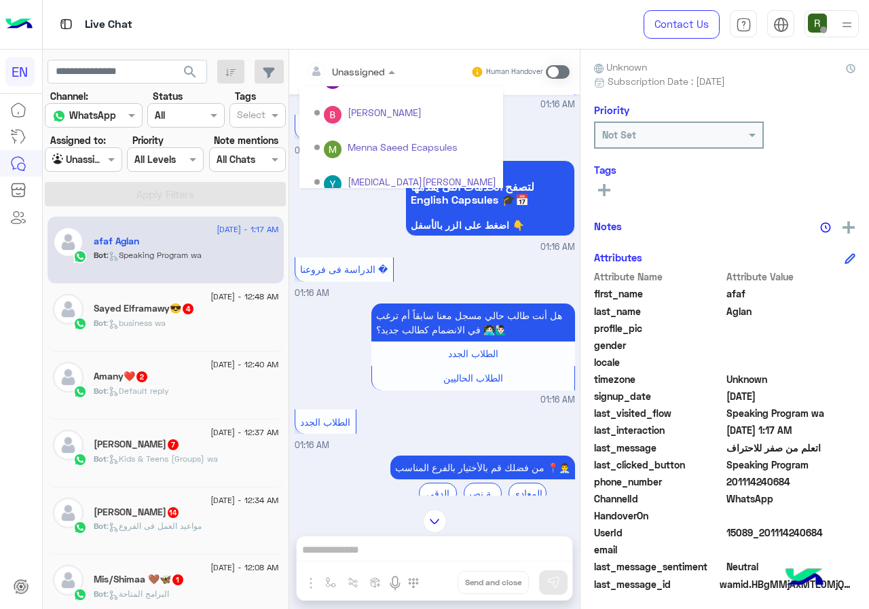
scroll to position [225, 0]
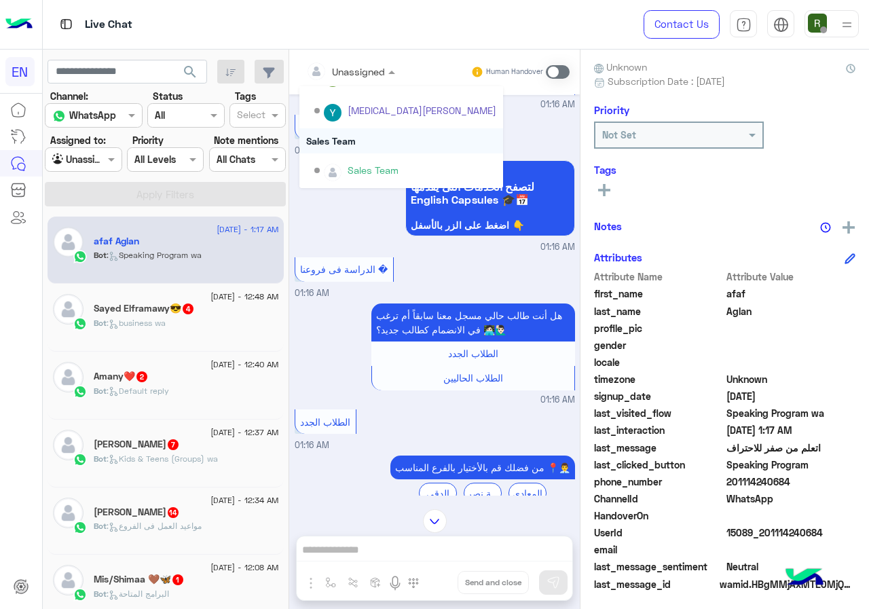
click at [351, 145] on div "Sales Team" at bounding box center [401, 140] width 204 height 25
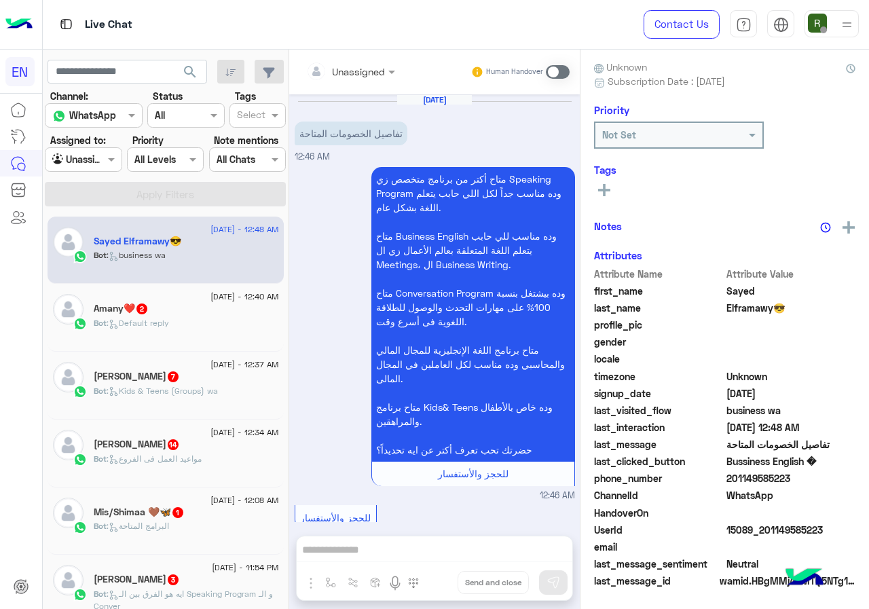
scroll to position [2035, 0]
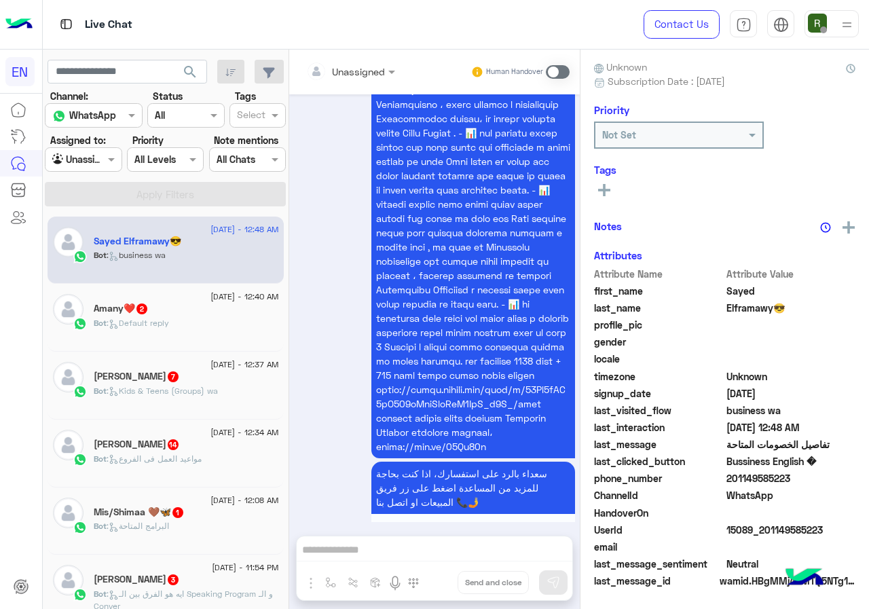
drag, startPoint x: 728, startPoint y: 473, endPoint x: 835, endPoint y: 484, distance: 107.8
click at [835, 484] on span "201149585223" at bounding box center [791, 478] width 130 height 14
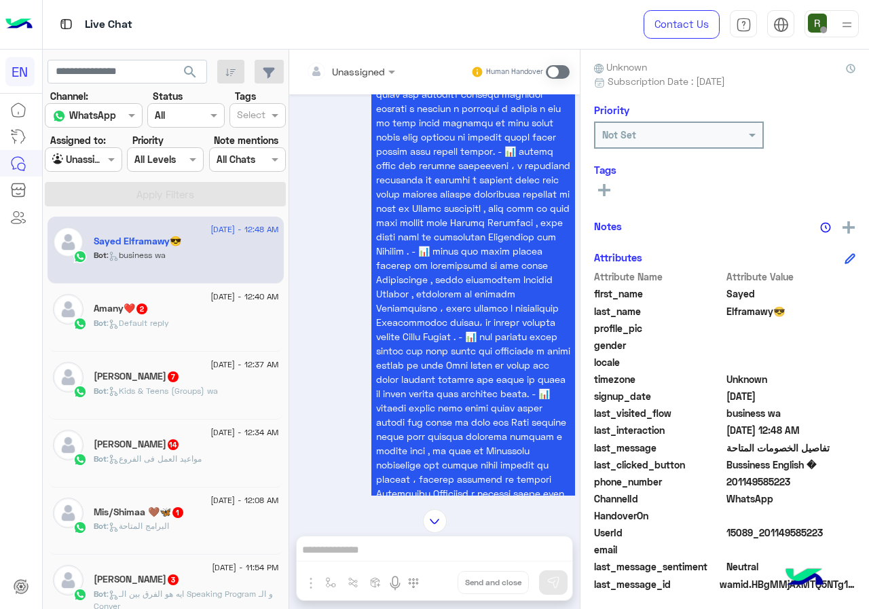
scroll to position [1696, 0]
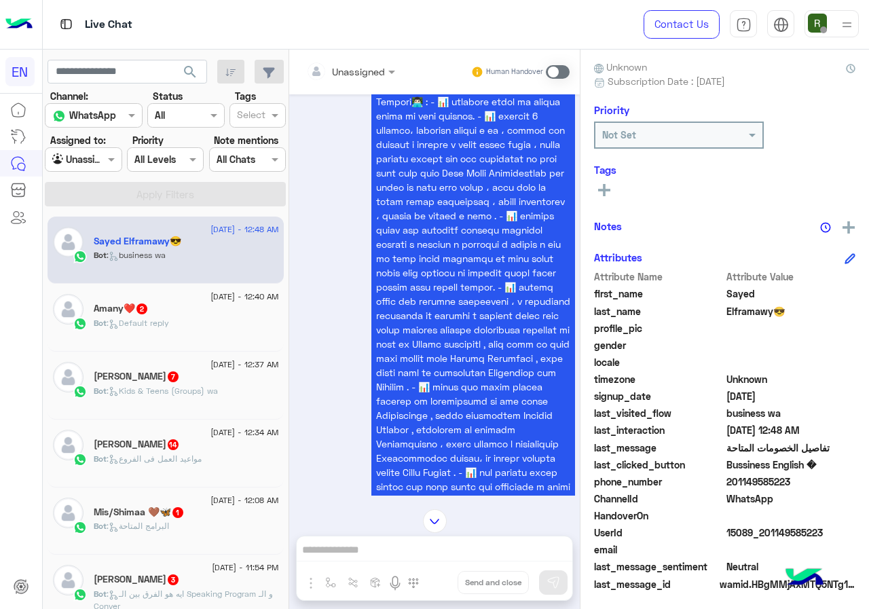
click at [371, 73] on div at bounding box center [350, 71] width 103 height 16
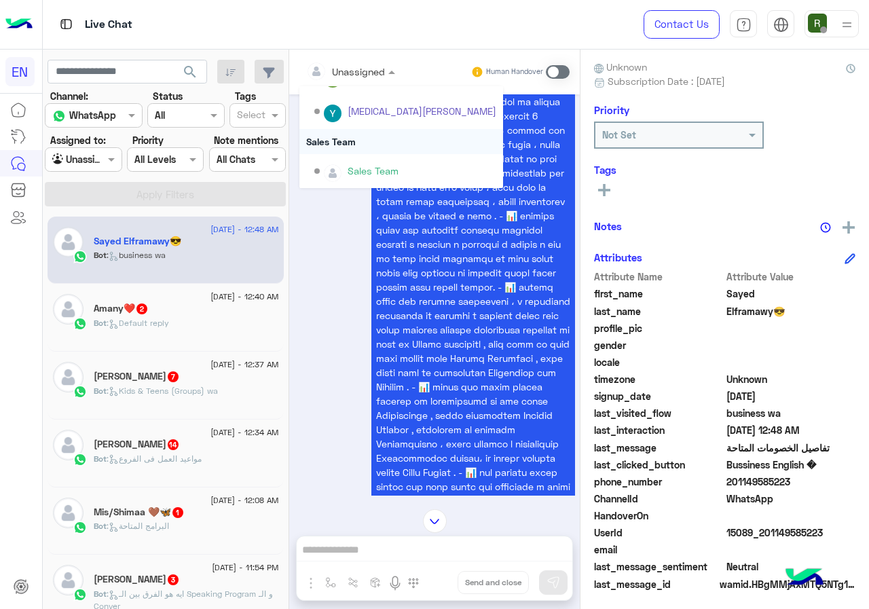
scroll to position [225, 0]
click at [350, 144] on div "Sales Team" at bounding box center [401, 140] width 204 height 25
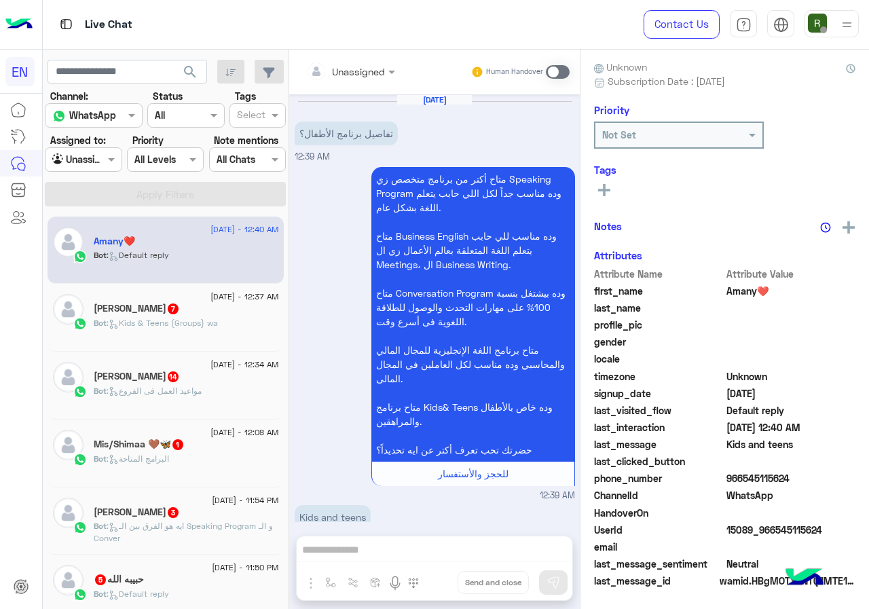
scroll to position [177, 0]
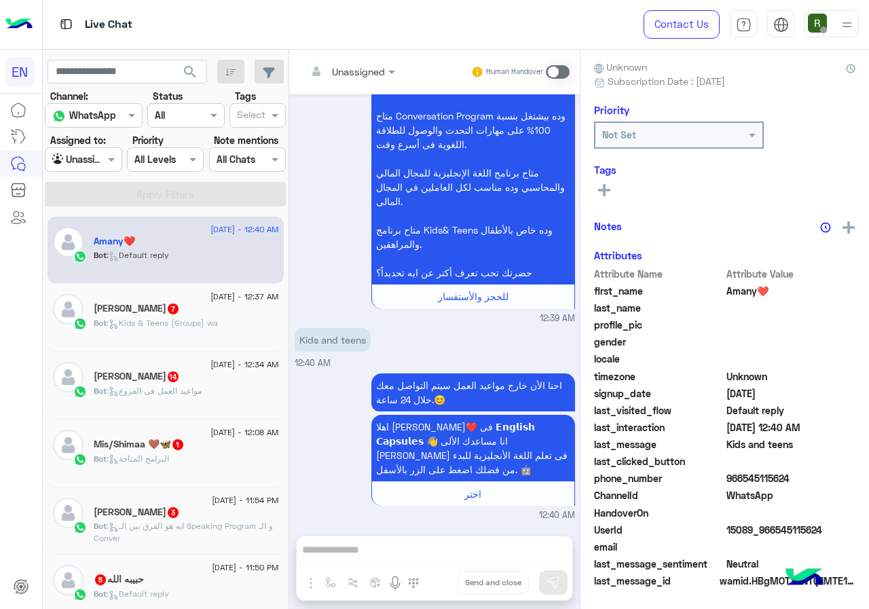
click at [729, 481] on span "966545115624" at bounding box center [791, 478] width 130 height 14
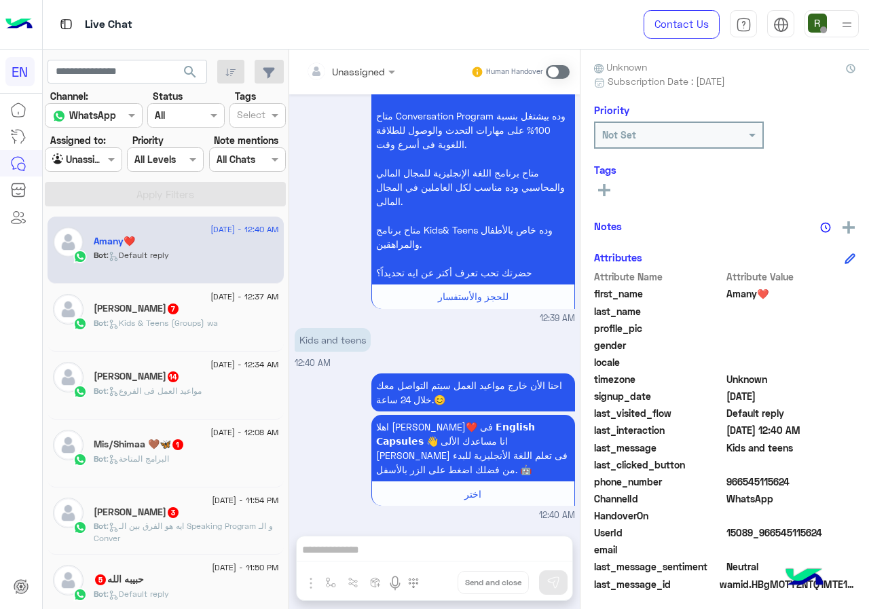
click at [354, 75] on input "text" at bounding box center [333, 71] width 55 height 14
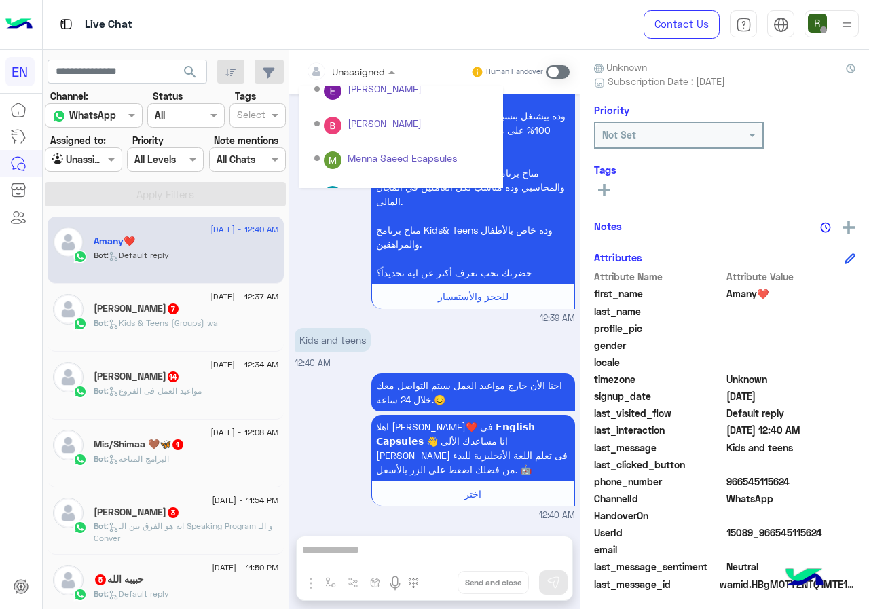
scroll to position [225, 0]
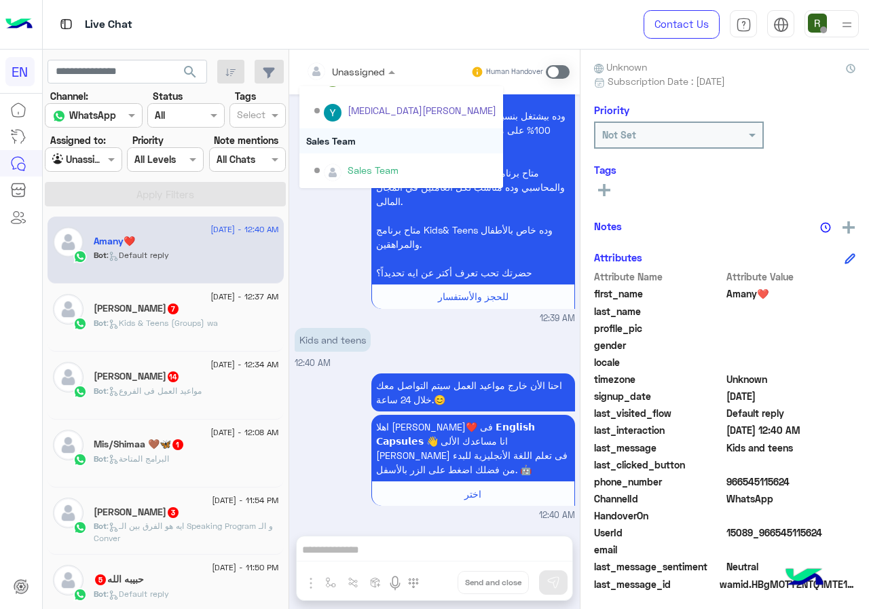
click at [358, 145] on div "Sales Team" at bounding box center [401, 140] width 204 height 25
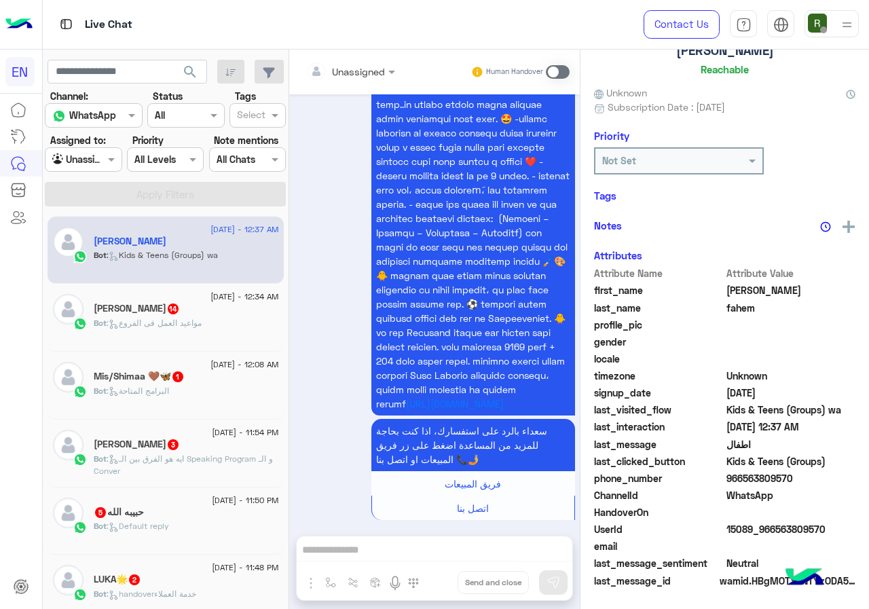
scroll to position [119, 0]
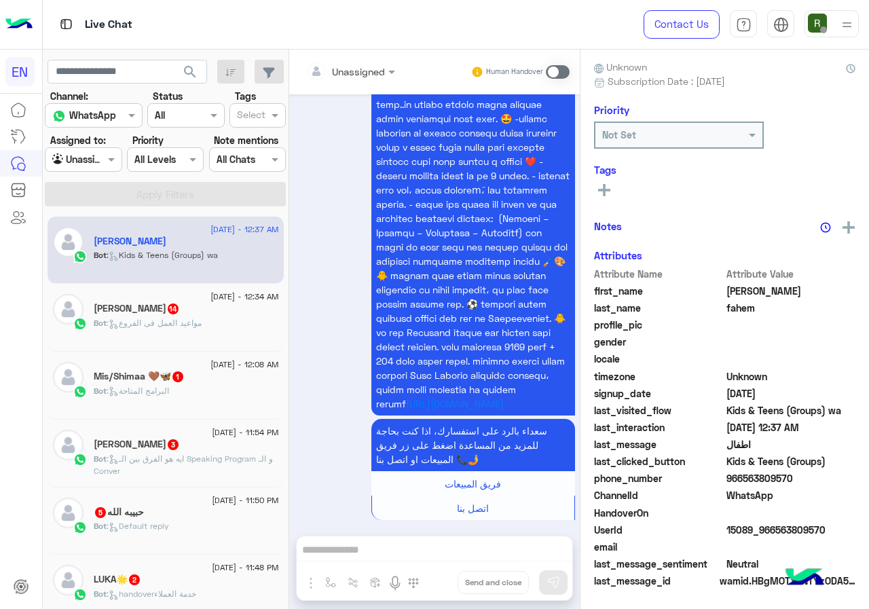
click at [739, 485] on span "966563809570" at bounding box center [791, 478] width 130 height 14
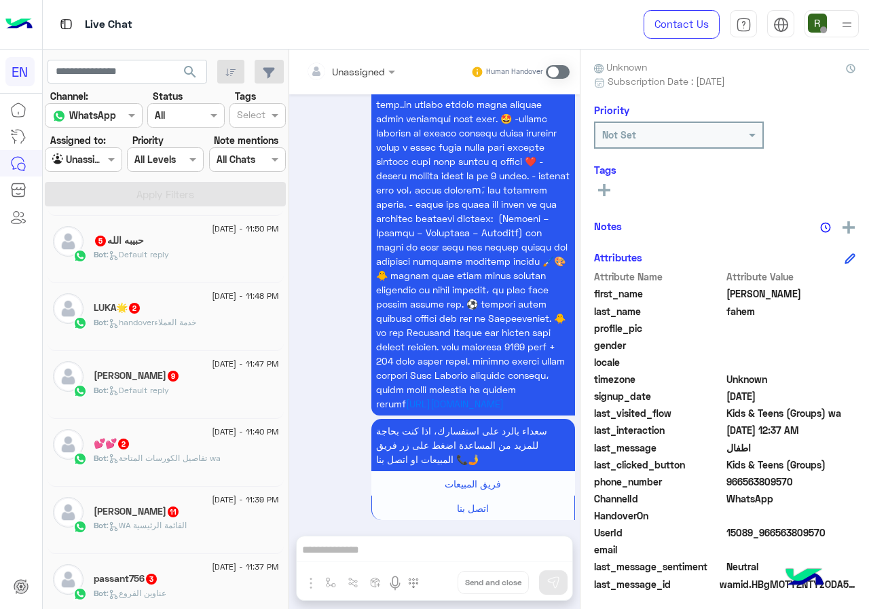
scroll to position [0, 0]
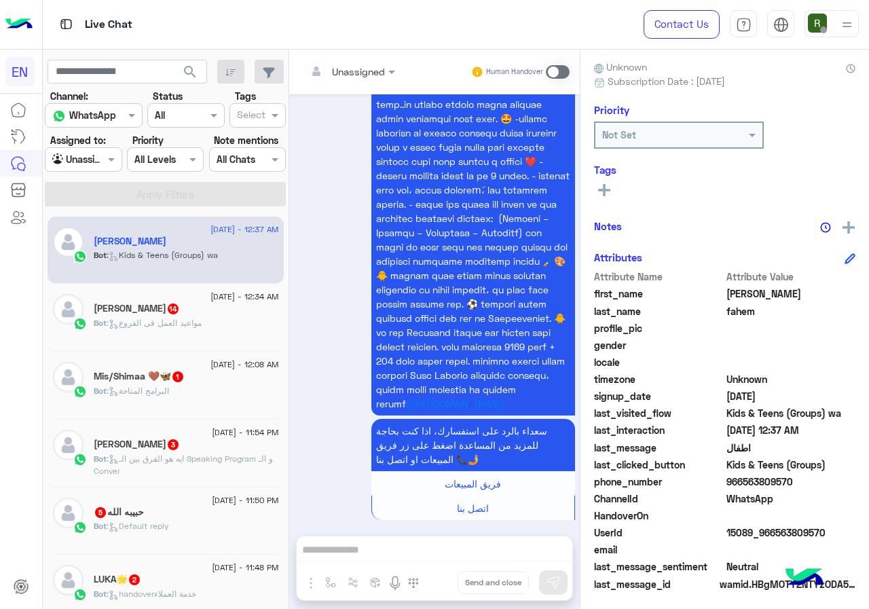
click at [344, 72] on input "text" at bounding box center [333, 71] width 55 height 14
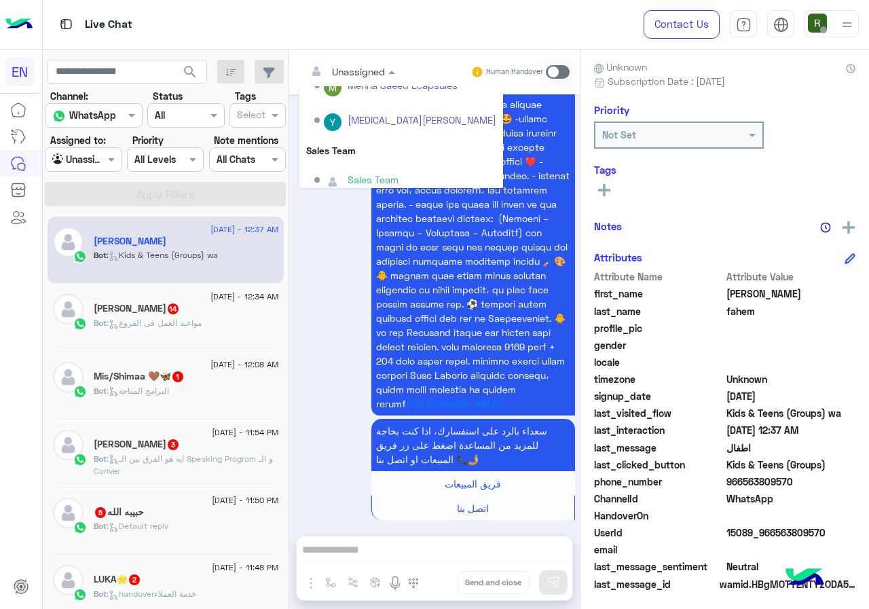
scroll to position [225, 0]
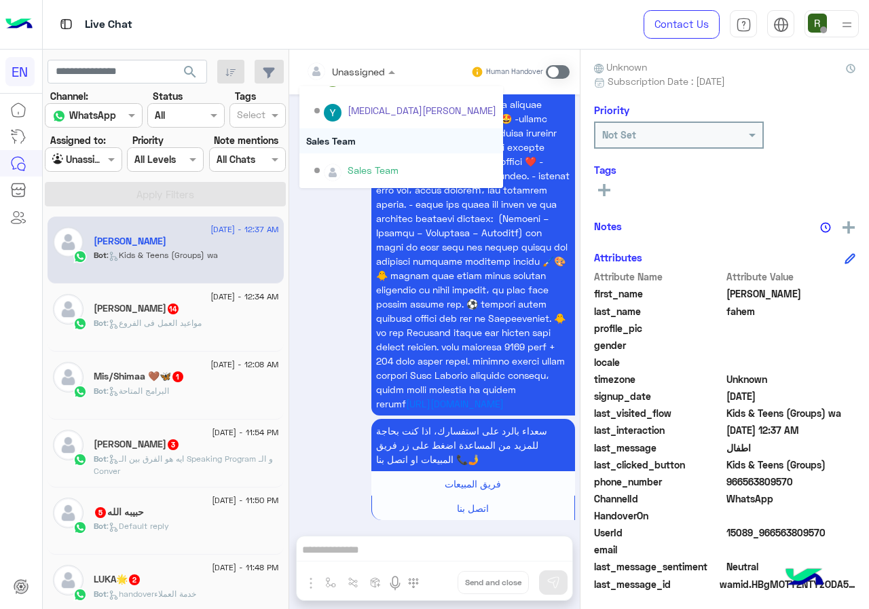
click at [340, 139] on div "Sales Team" at bounding box center [401, 140] width 204 height 25
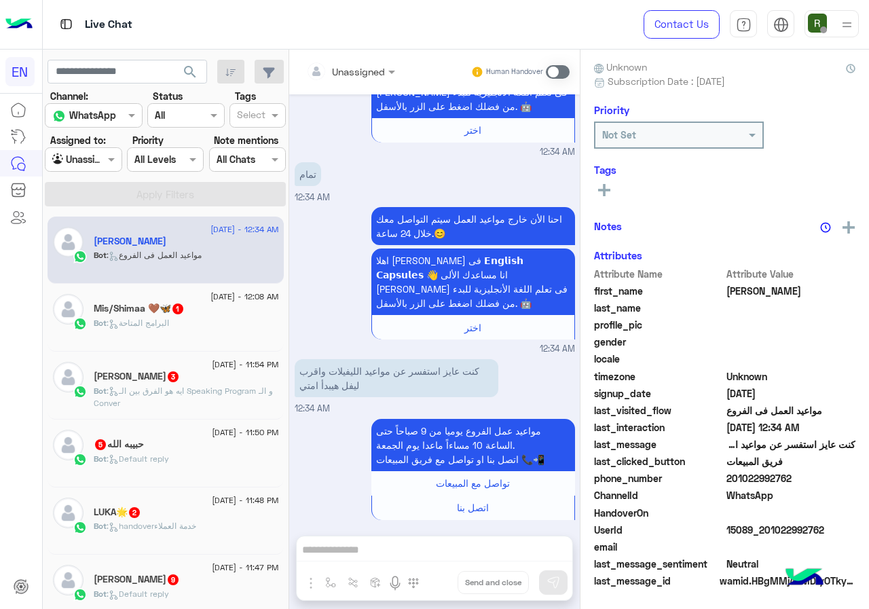
scroll to position [2417, 0]
drag, startPoint x: 727, startPoint y: 483, endPoint x: 851, endPoint y: 477, distance: 123.7
click at [851, 477] on div "Karim Reachable Unknown Subscription Date : 09/15/2025 Priority Not Set Tags Se…" at bounding box center [724, 327] width 289 height 555
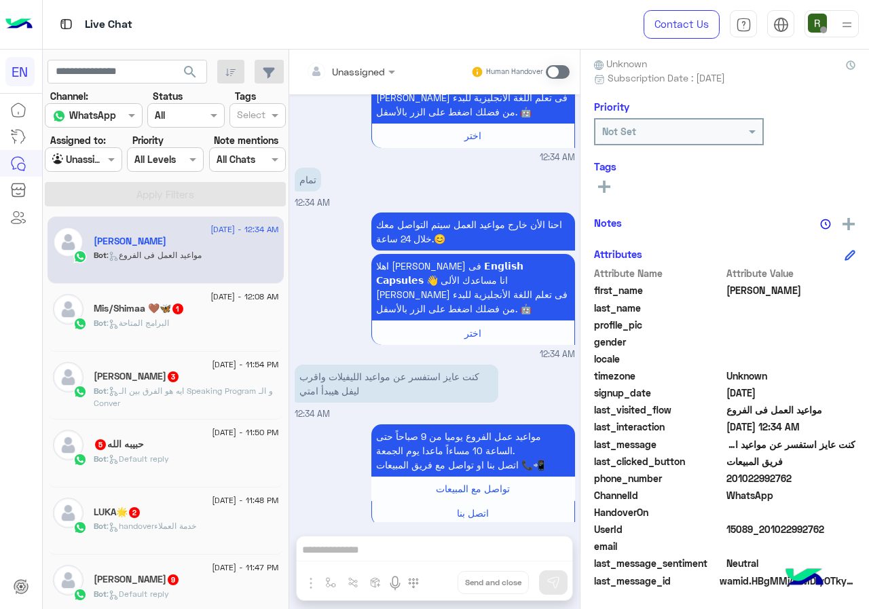
scroll to position [2416, 0]
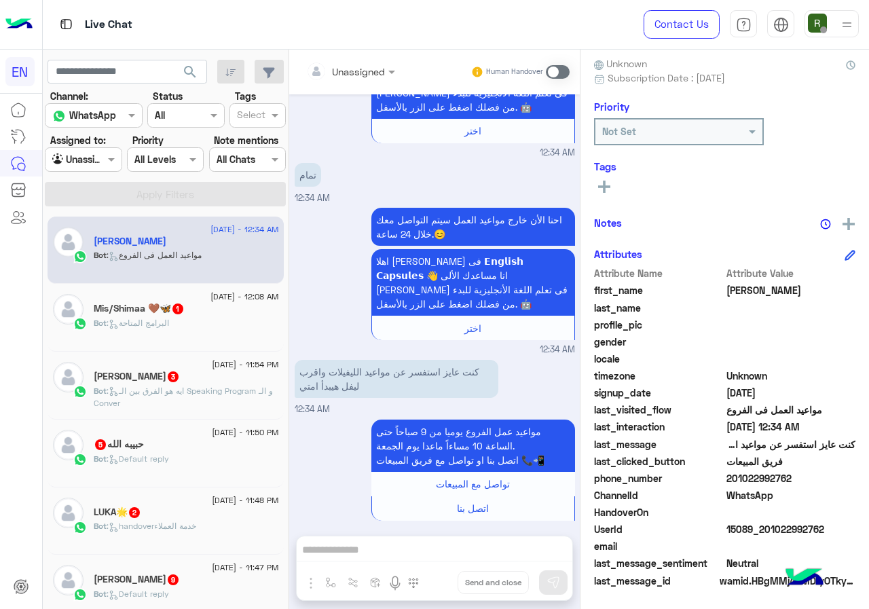
click at [363, 63] on div at bounding box center [350, 71] width 103 height 16
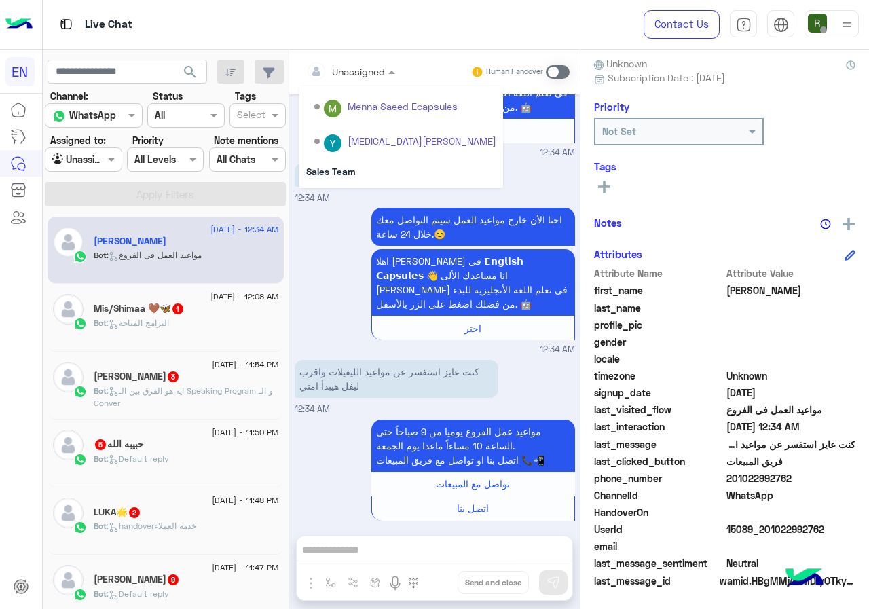
scroll to position [225, 0]
click at [364, 146] on div "Sales Team" at bounding box center [401, 140] width 204 height 25
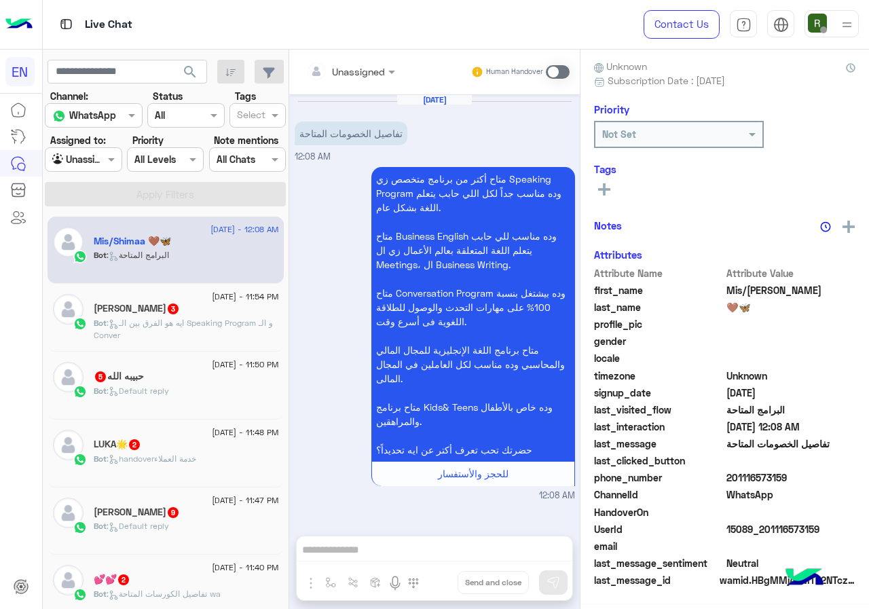
scroll to position [119, 0]
drag, startPoint x: 756, startPoint y: 477, endPoint x: 823, endPoint y: 478, distance: 66.5
click at [823, 478] on span "201116573159" at bounding box center [791, 478] width 130 height 14
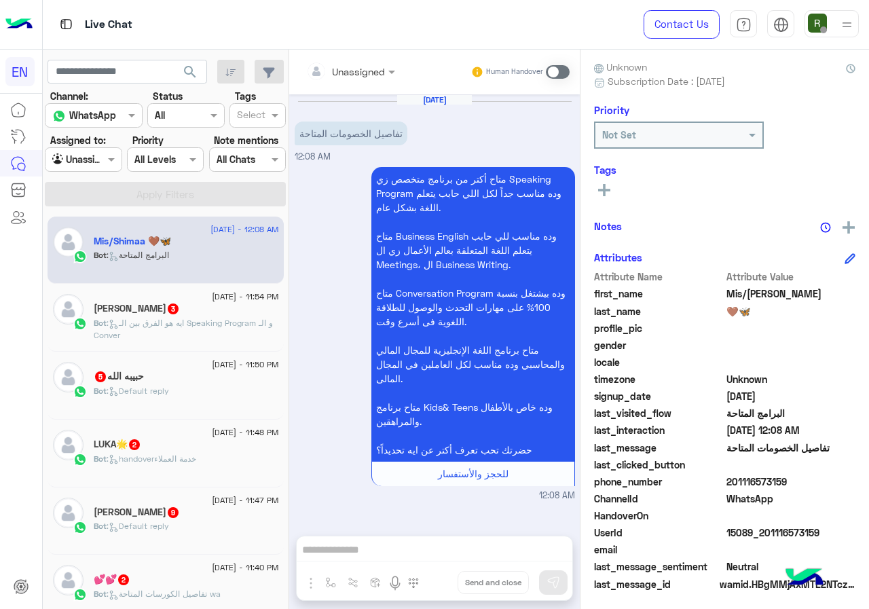
click at [343, 88] on div "Unassigned Human Handover" at bounding box center [434, 72] width 291 height 45
click at [357, 72] on input "text" at bounding box center [333, 71] width 55 height 14
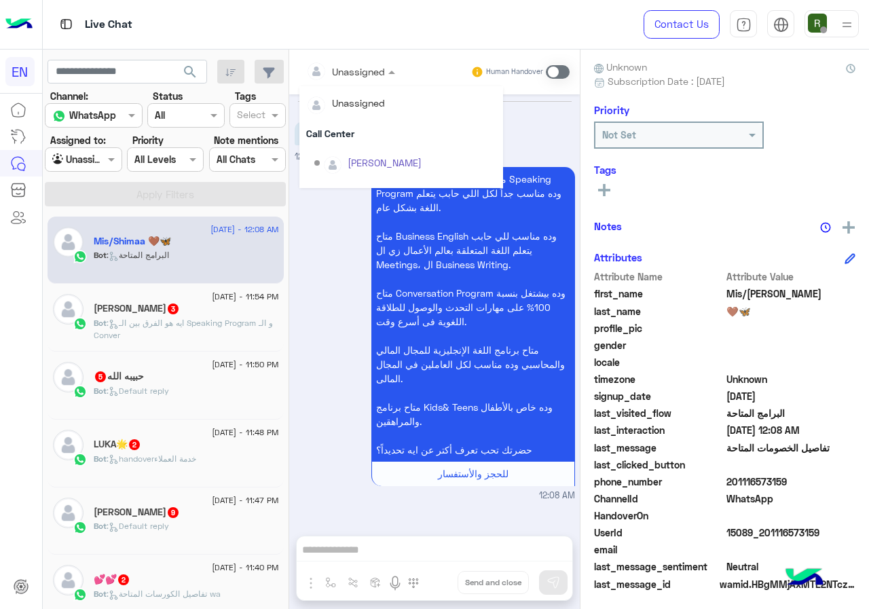
scroll to position [225, 0]
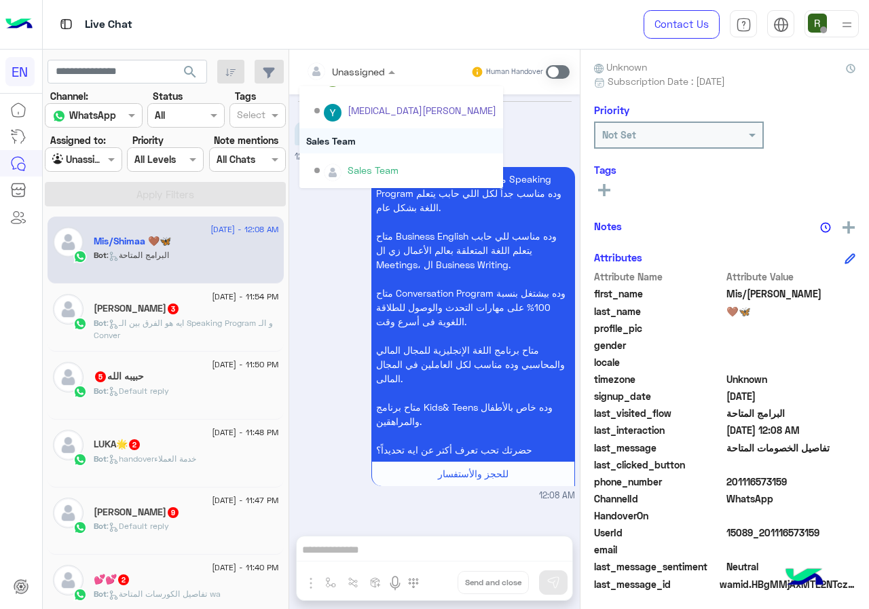
click at [384, 147] on div "Sales Team" at bounding box center [401, 140] width 204 height 25
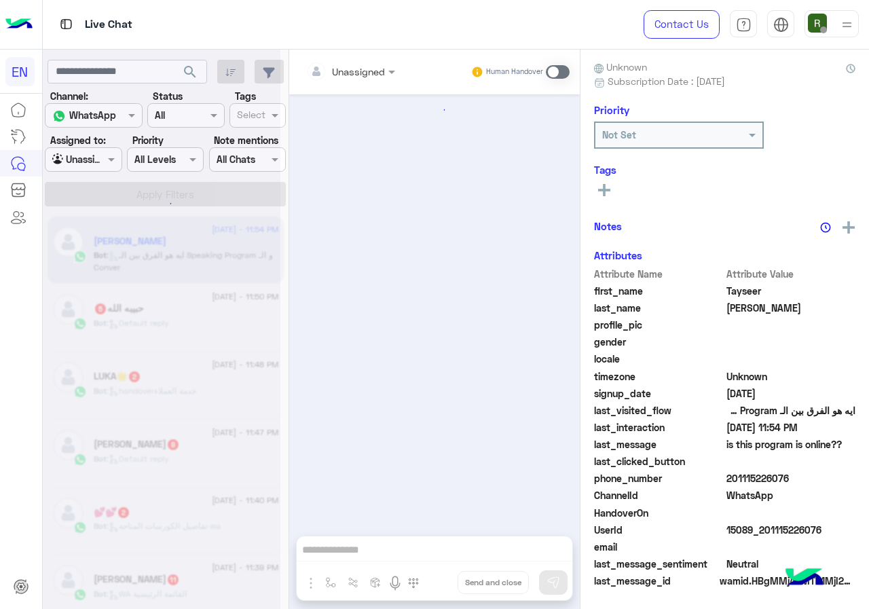
scroll to position [1094, 0]
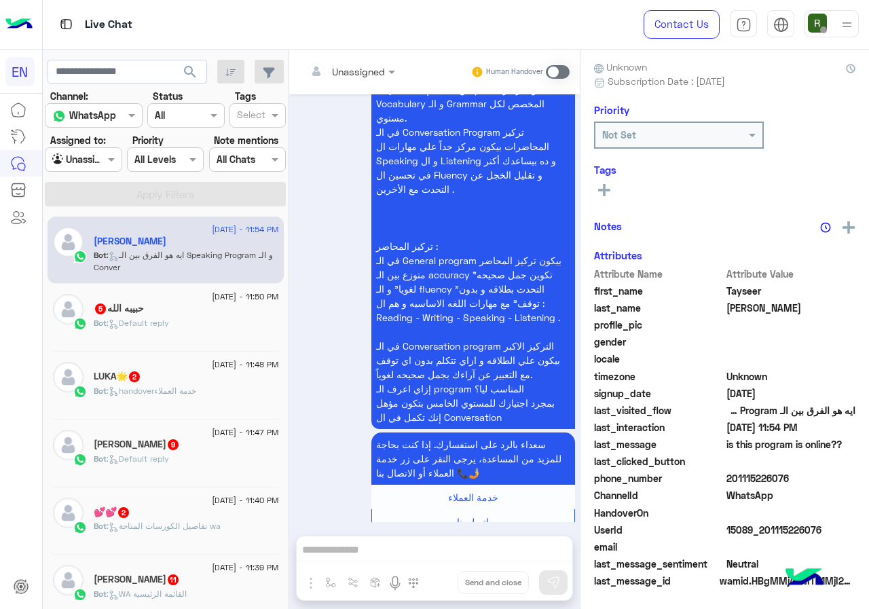
drag, startPoint x: 726, startPoint y: 477, endPoint x: 830, endPoint y: 478, distance: 104.6
click at [830, 478] on span "201115226076" at bounding box center [791, 478] width 130 height 14
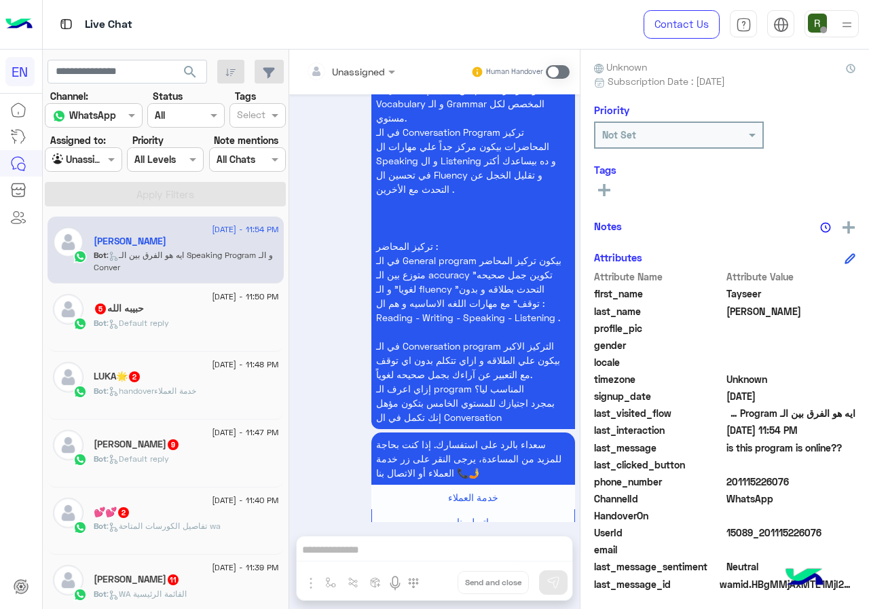
click at [775, 484] on span "201115226076" at bounding box center [791, 482] width 130 height 14
drag, startPoint x: 731, startPoint y: 481, endPoint x: 827, endPoint y: 481, distance: 95.7
click at [827, 481] on span "201115226076" at bounding box center [791, 482] width 130 height 14
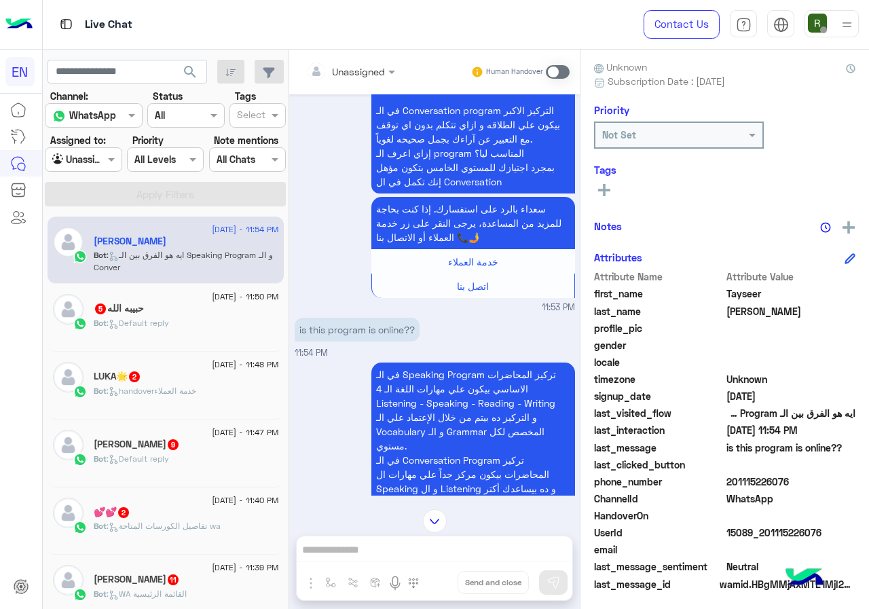
scroll to position [754, 0]
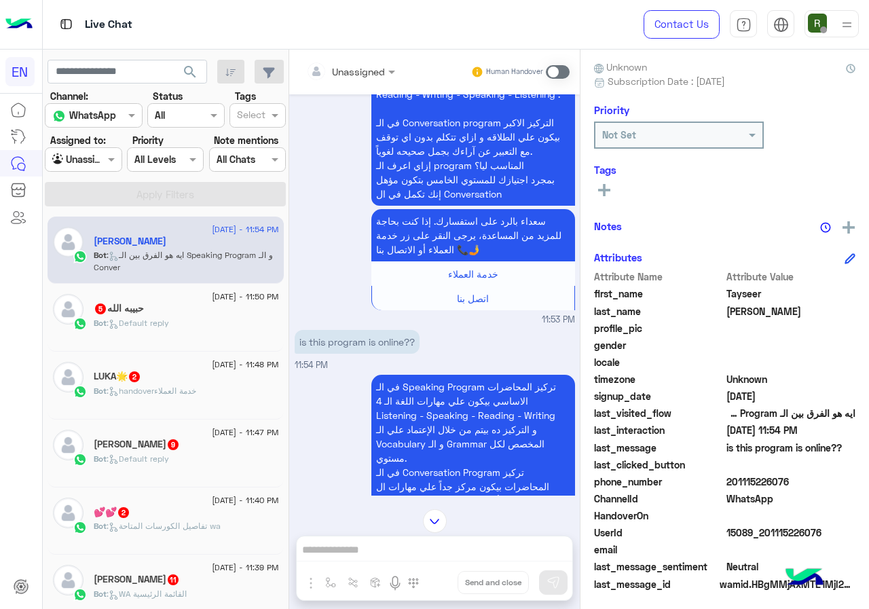
click at [335, 64] on input "text" at bounding box center [333, 71] width 55 height 14
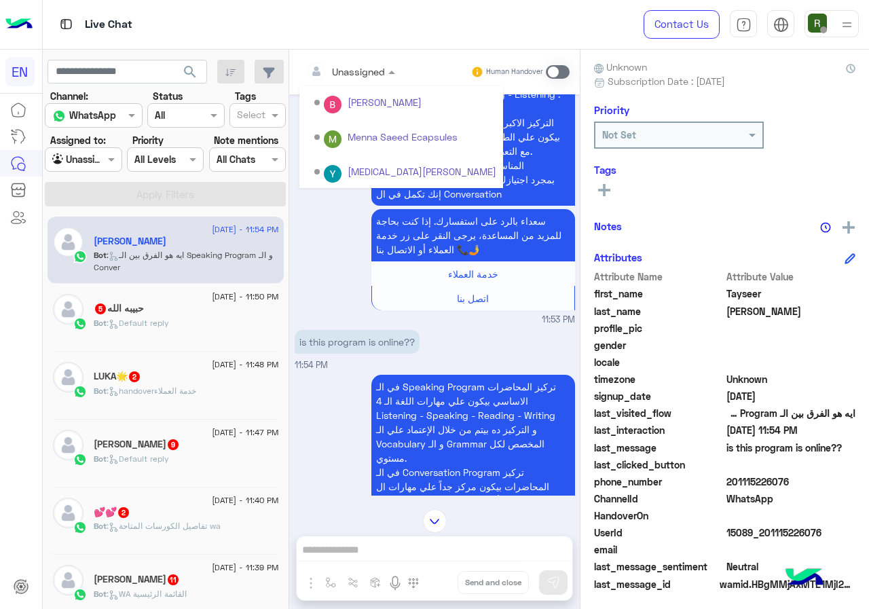
scroll to position [225, 0]
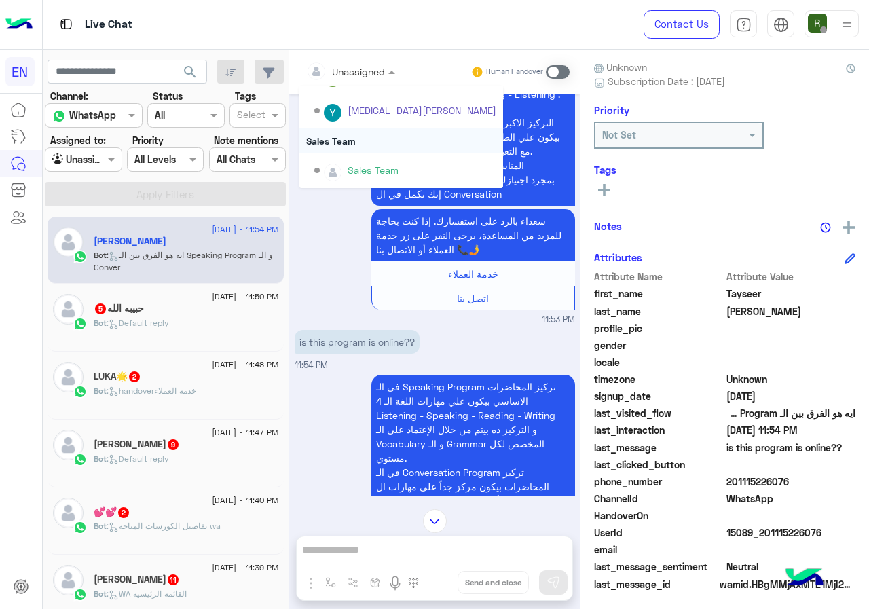
click at [358, 136] on div "Sales Team" at bounding box center [401, 140] width 204 height 25
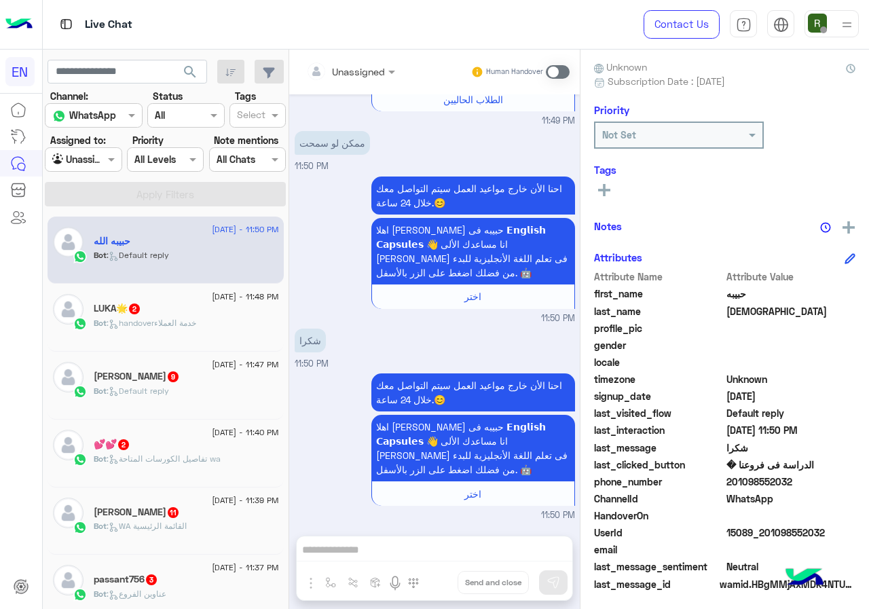
scroll to position [122, 0]
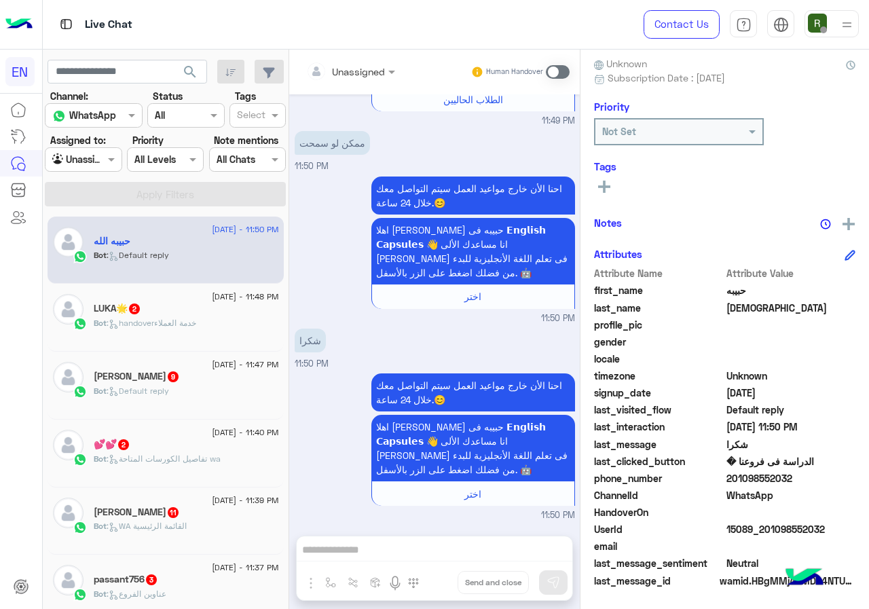
drag, startPoint x: 729, startPoint y: 477, endPoint x: 834, endPoint y: 483, distance: 104.7
click at [834, 483] on span "201098552032" at bounding box center [791, 478] width 130 height 14
click at [337, 64] on input "text" at bounding box center [333, 71] width 55 height 14
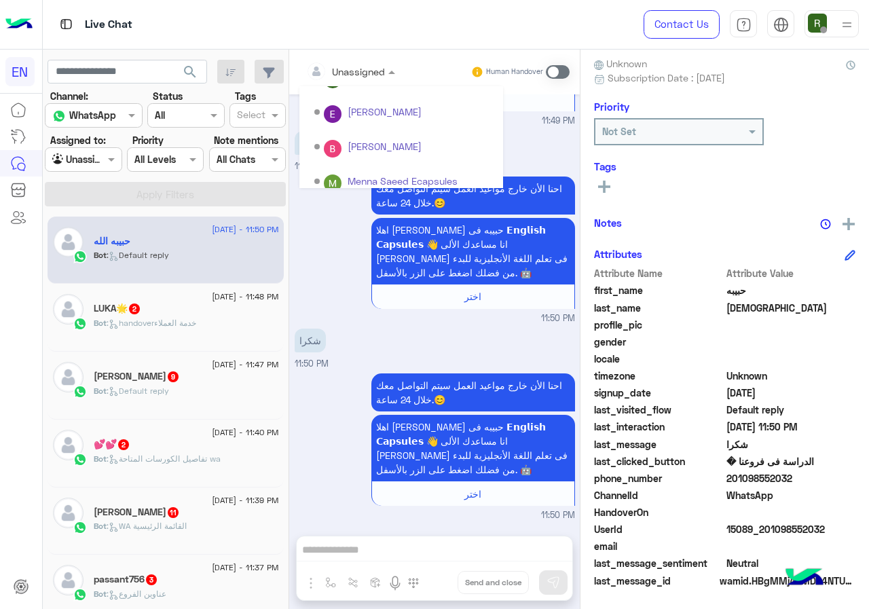
scroll to position [225, 0]
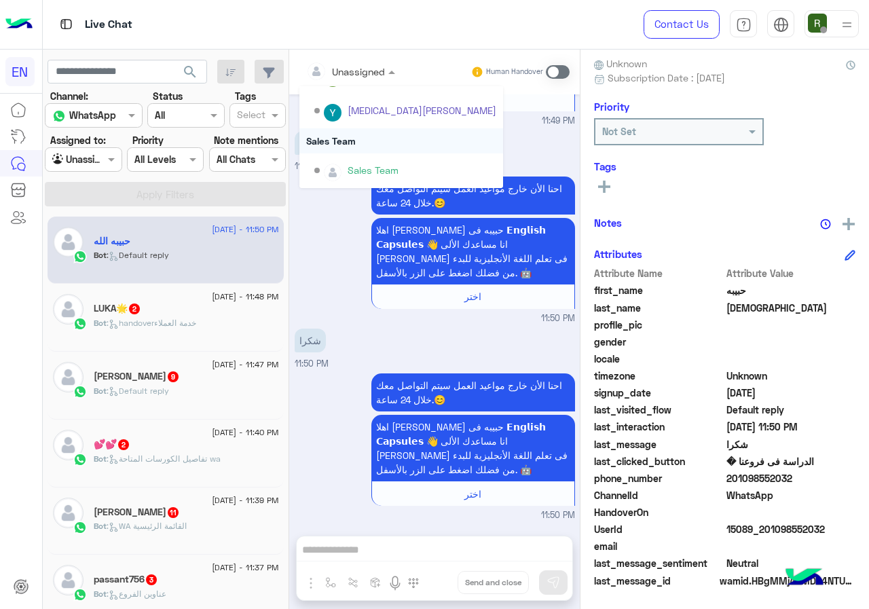
click at [360, 145] on div "Sales Team" at bounding box center [401, 140] width 204 height 25
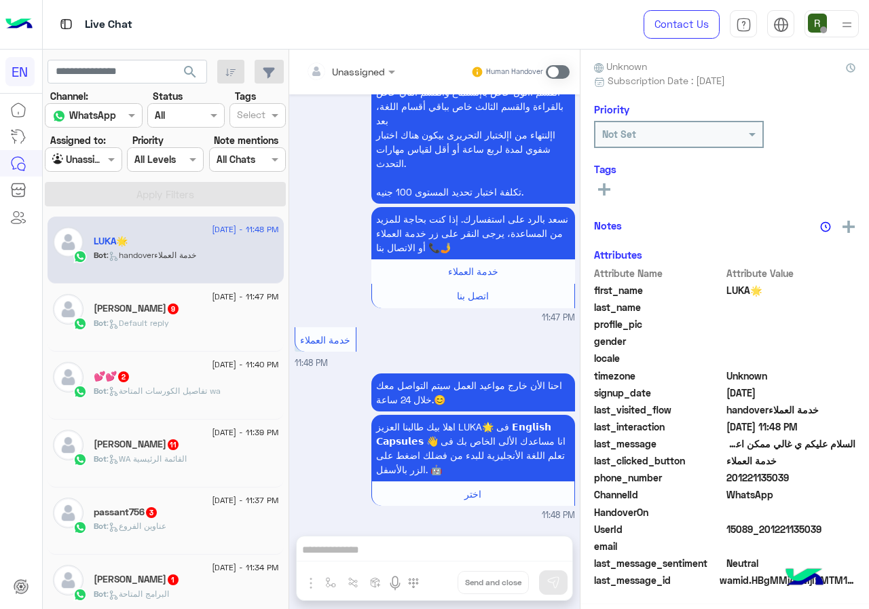
scroll to position [119, 0]
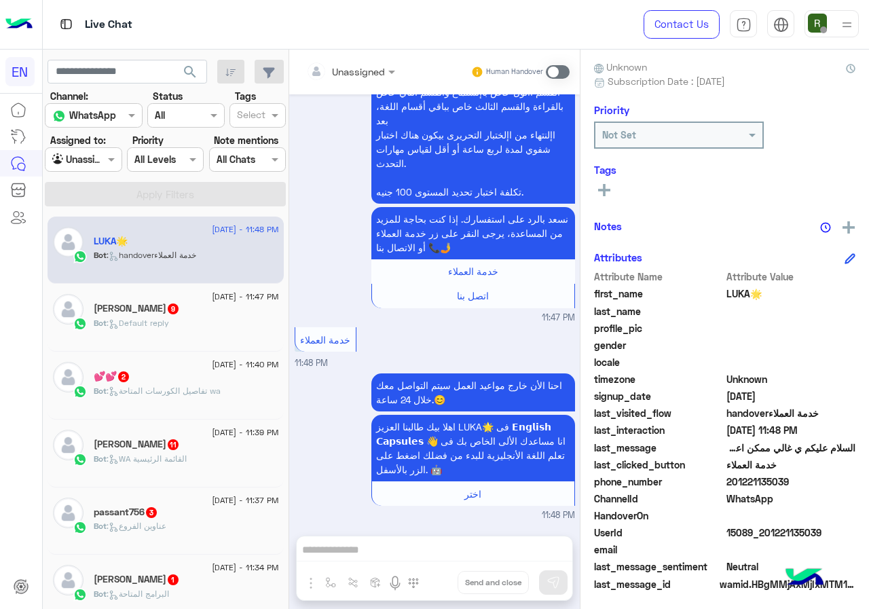
drag, startPoint x: 777, startPoint y: 479, endPoint x: 813, endPoint y: 481, distance: 36.7
click at [813, 481] on span "201221135039" at bounding box center [791, 482] width 130 height 14
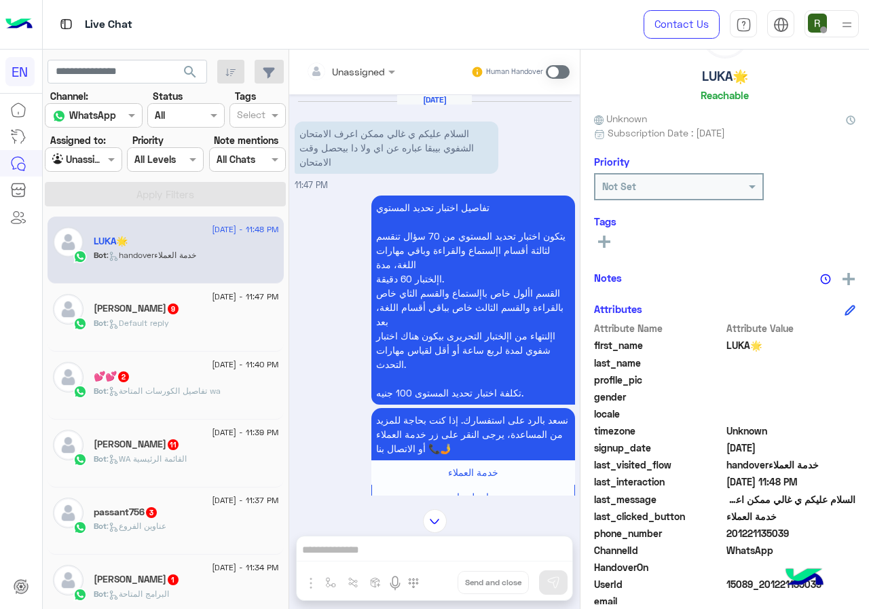
scroll to position [0, 0]
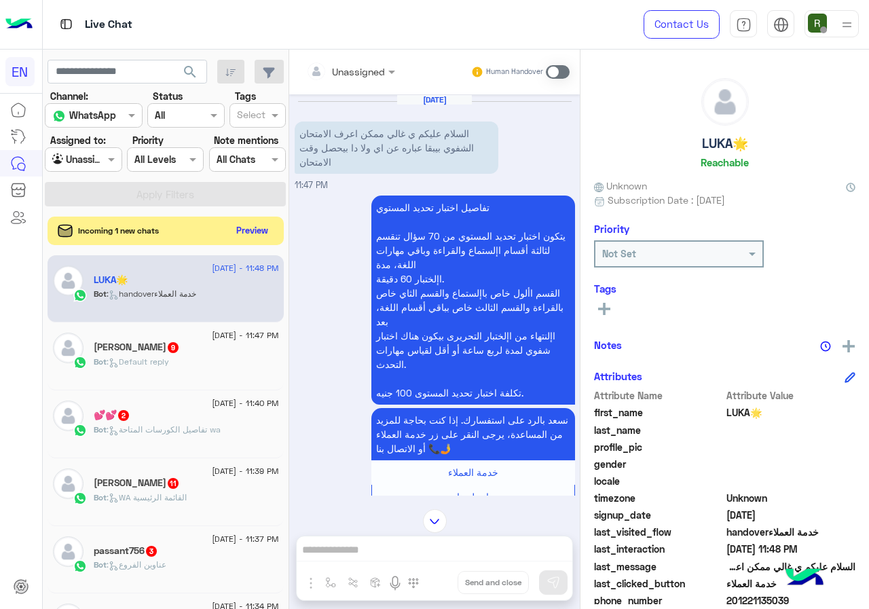
click at [241, 227] on button "Preview" at bounding box center [252, 230] width 42 height 18
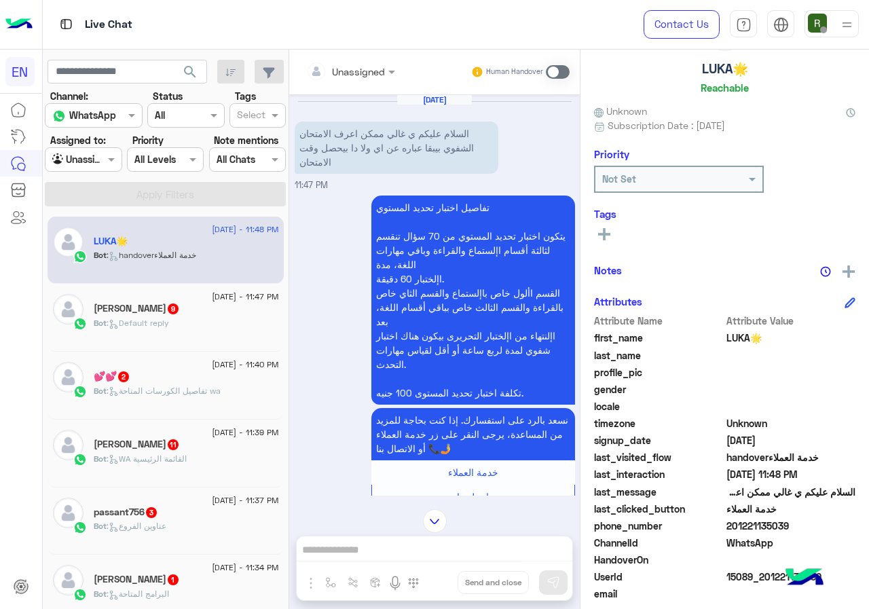
scroll to position [122, 0]
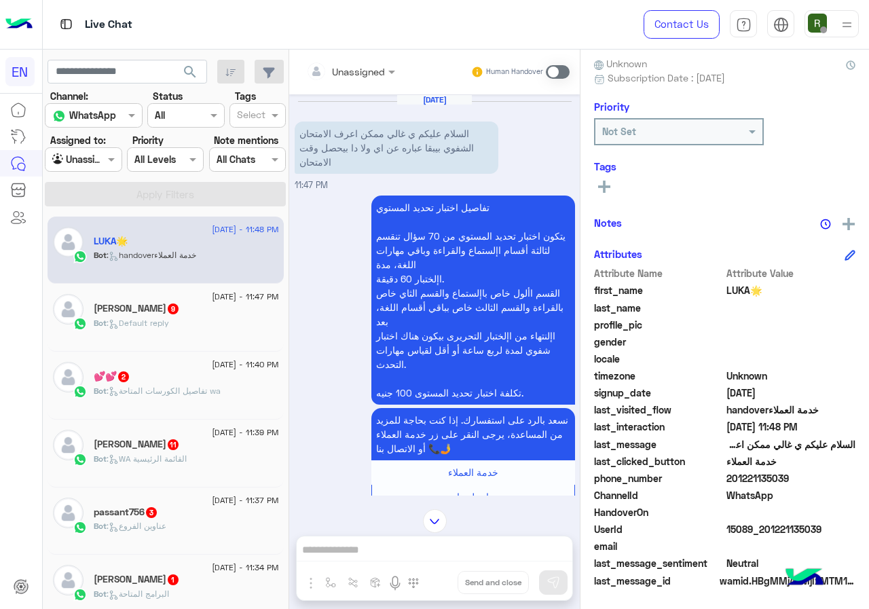
click at [540, 71] on small "Human Handover" at bounding box center [514, 72] width 57 height 11
click at [552, 71] on span at bounding box center [558, 72] width 24 height 14
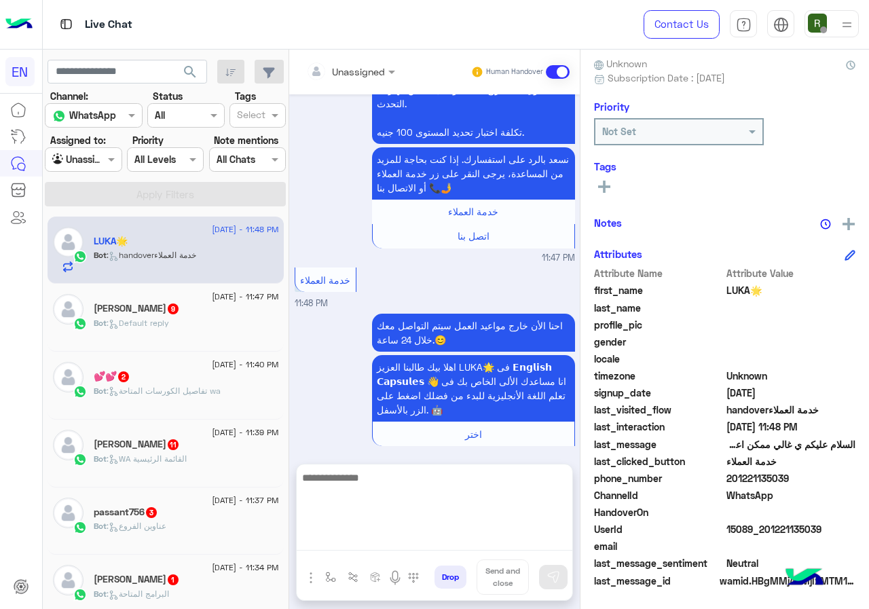
click at [411, 534] on textarea at bounding box center [435, 509] width 276 height 81
type textarea "*"
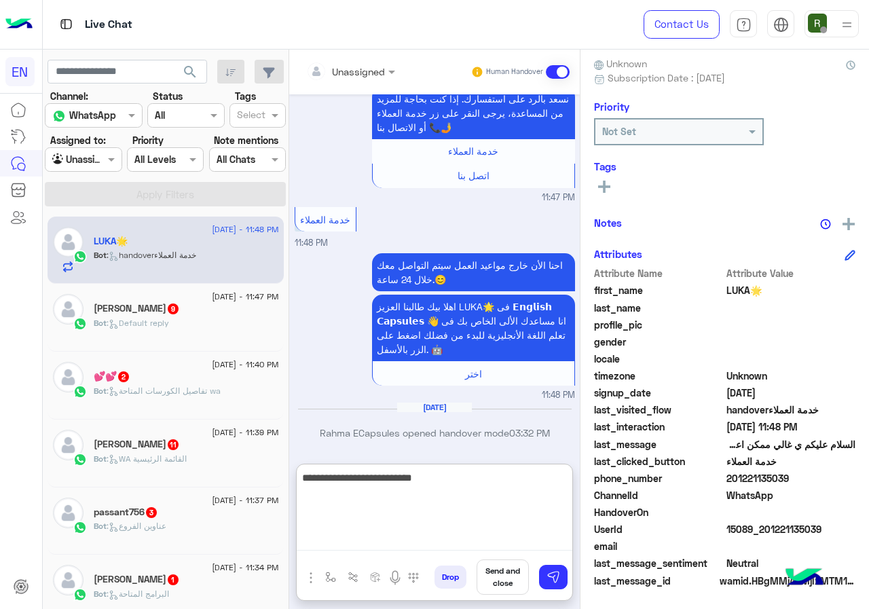
scroll to position [0, 0]
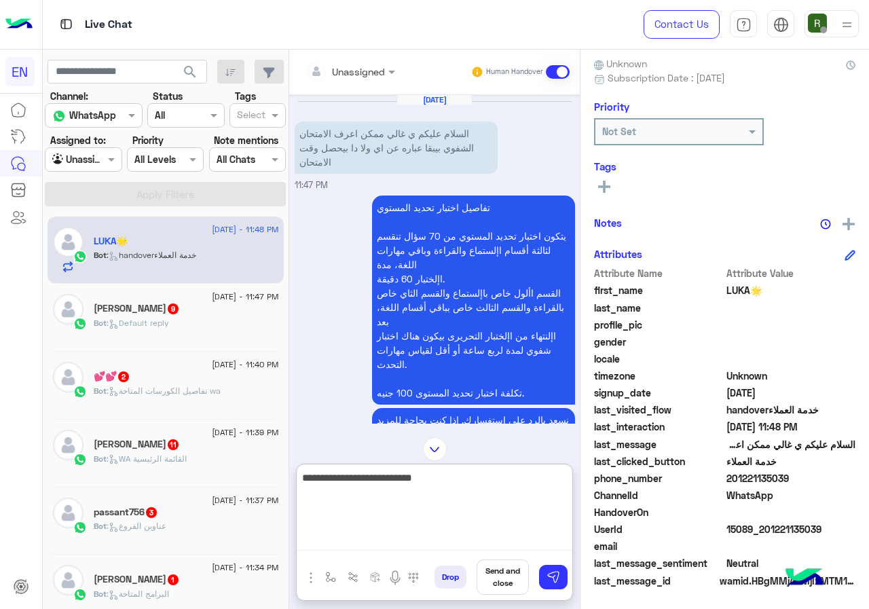
click at [371, 476] on textarea "**********" at bounding box center [435, 509] width 276 height 81
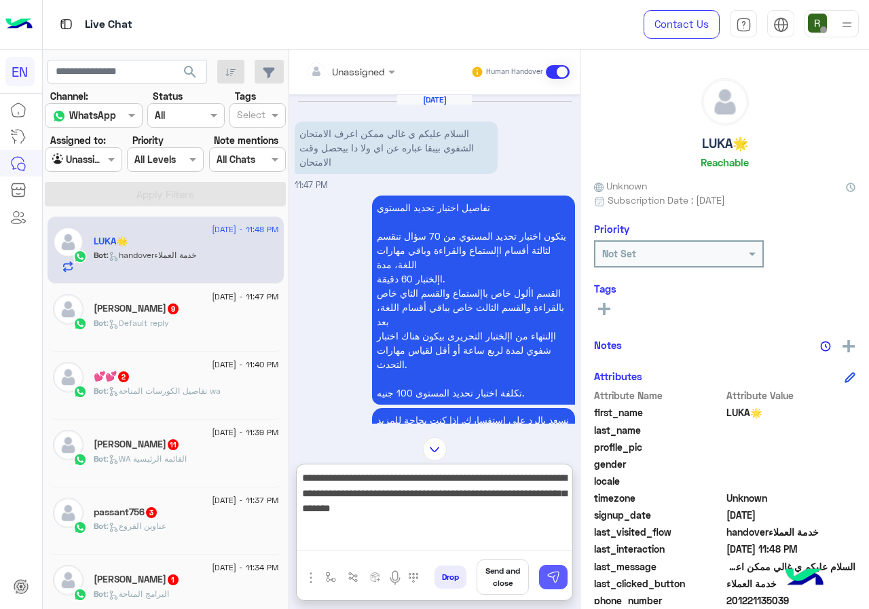
type textarea "**********"
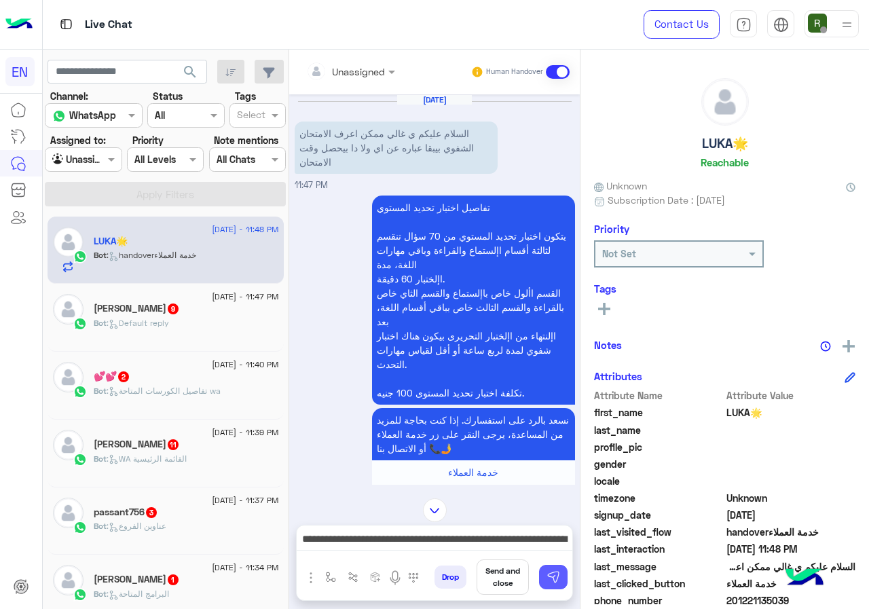
click at [547, 580] on img at bounding box center [554, 577] width 14 height 14
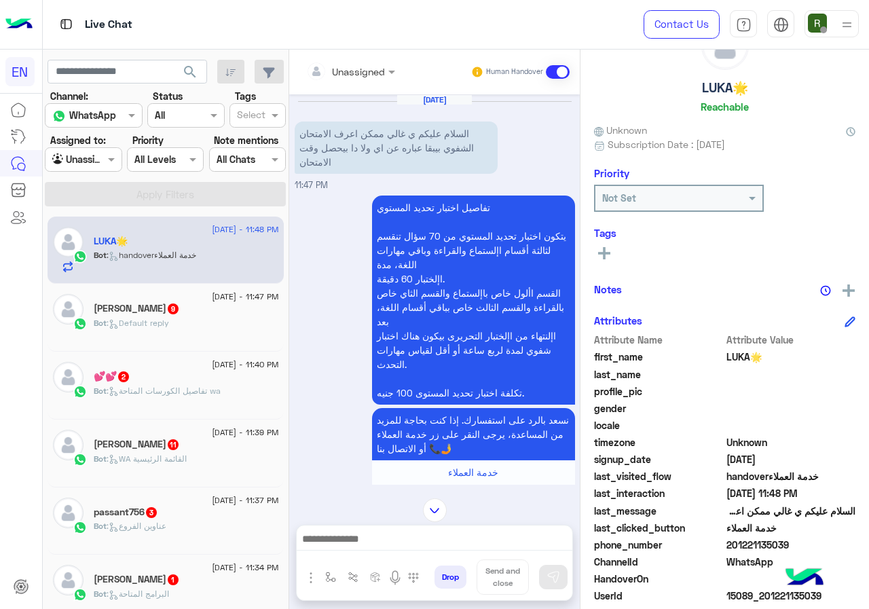
scroll to position [122, 0]
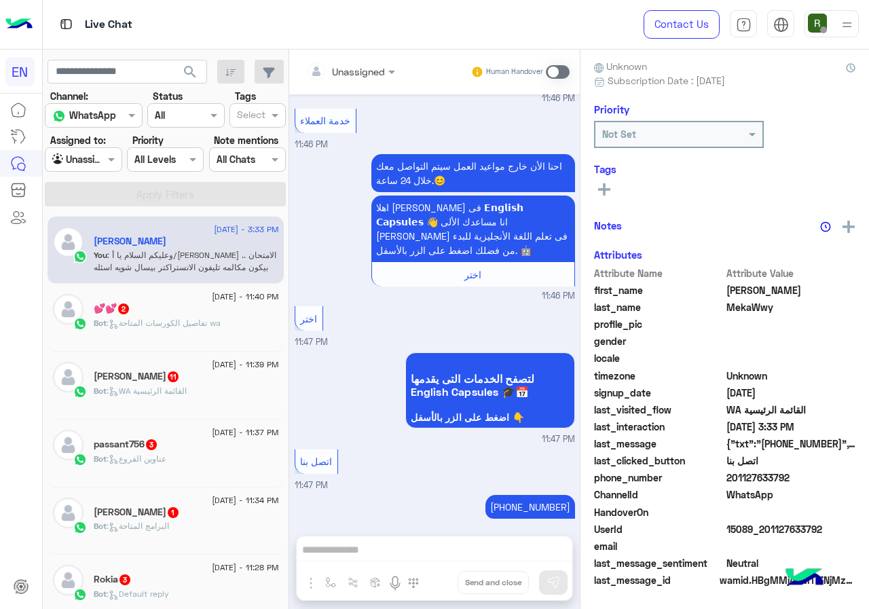
scroll to position [119, 0]
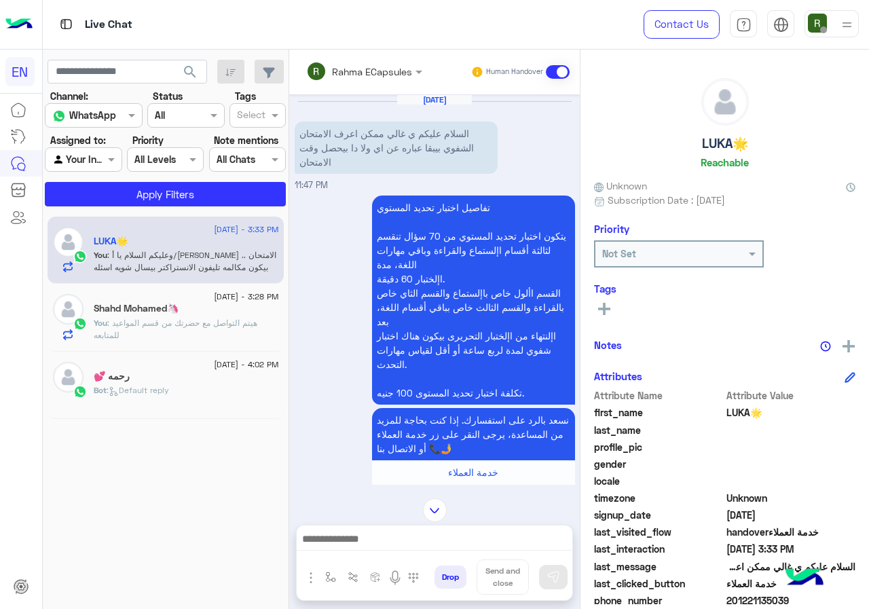
click at [367, 72] on input "text" at bounding box center [345, 71] width 79 height 14
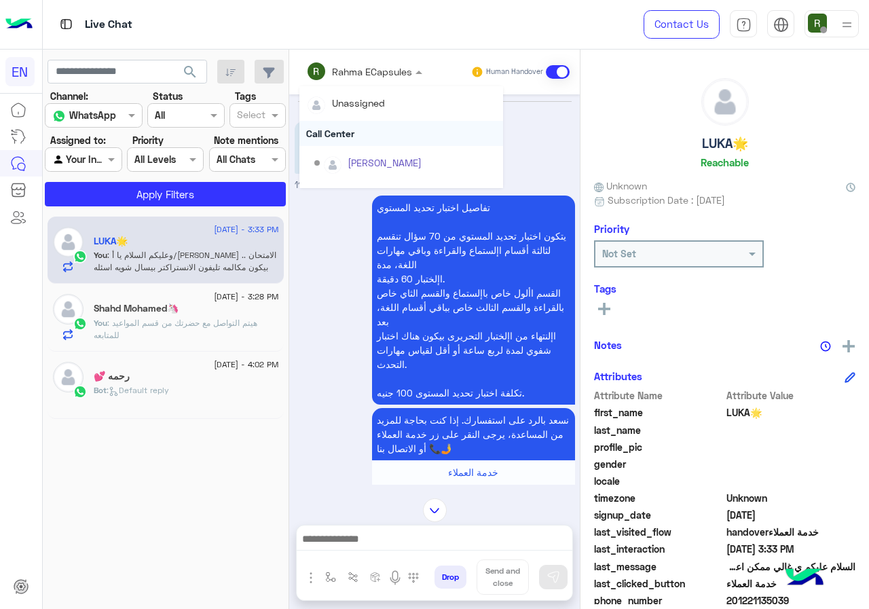
click at [366, 125] on div "Call Center" at bounding box center [401, 133] width 204 height 25
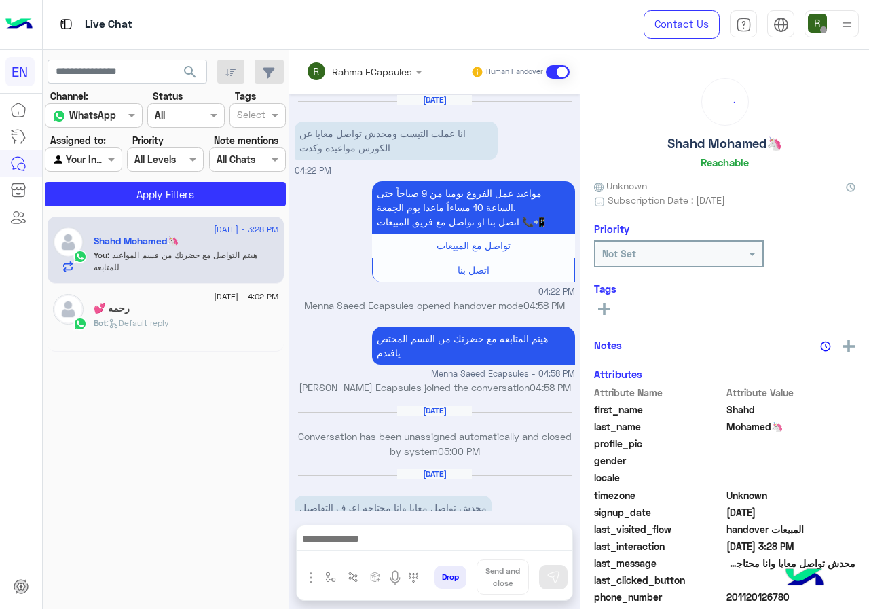
scroll to position [286, 0]
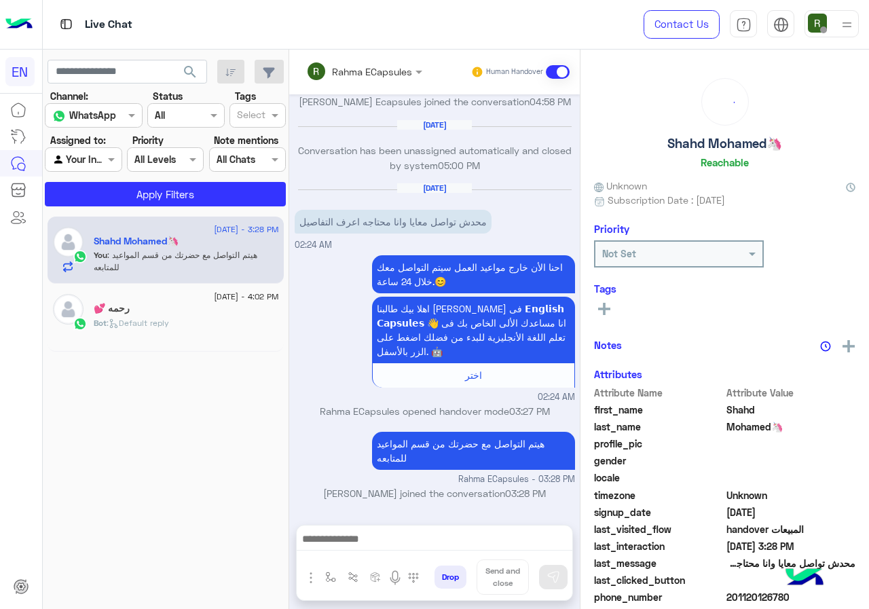
click at [354, 71] on input "text" at bounding box center [345, 71] width 79 height 14
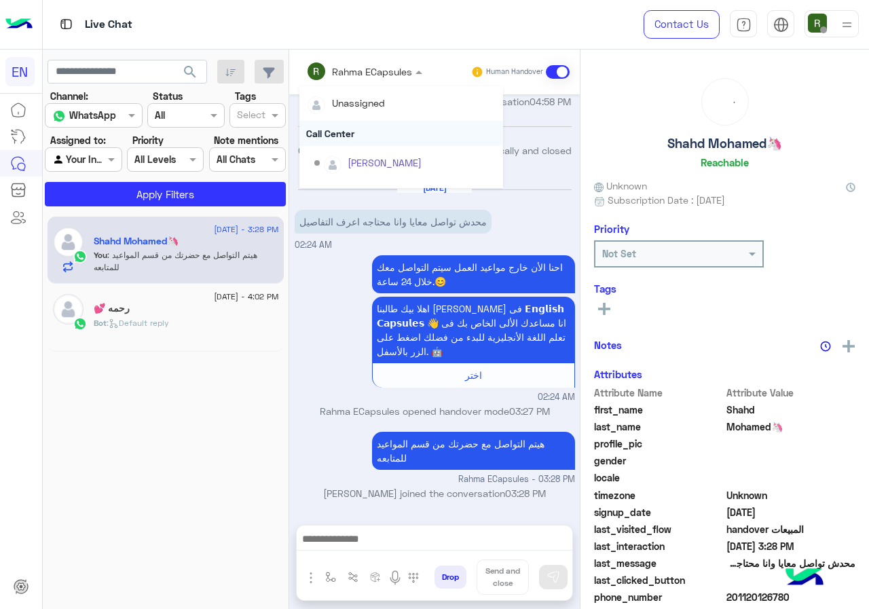
click at [352, 138] on div "Call Center" at bounding box center [401, 133] width 204 height 25
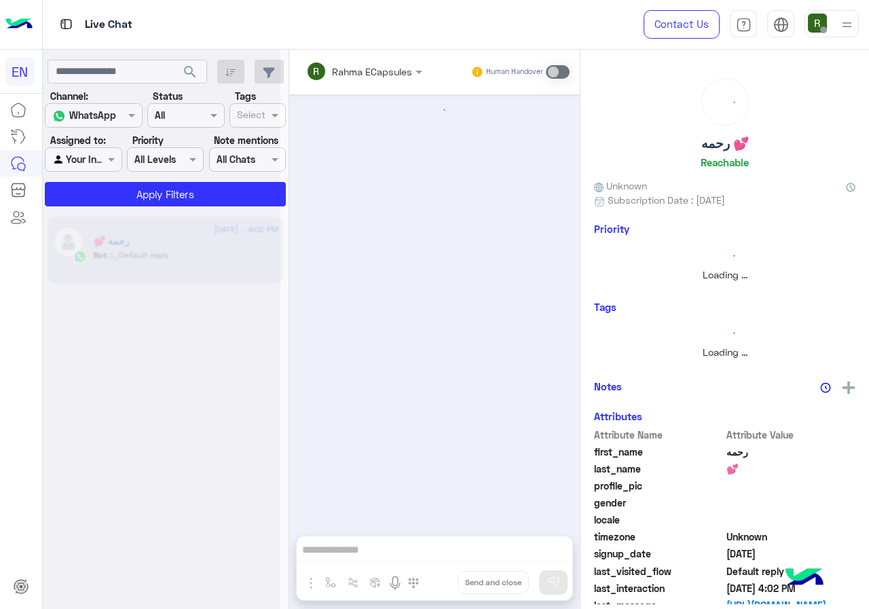
click at [82, 165] on div at bounding box center [162, 309] width 238 height 609
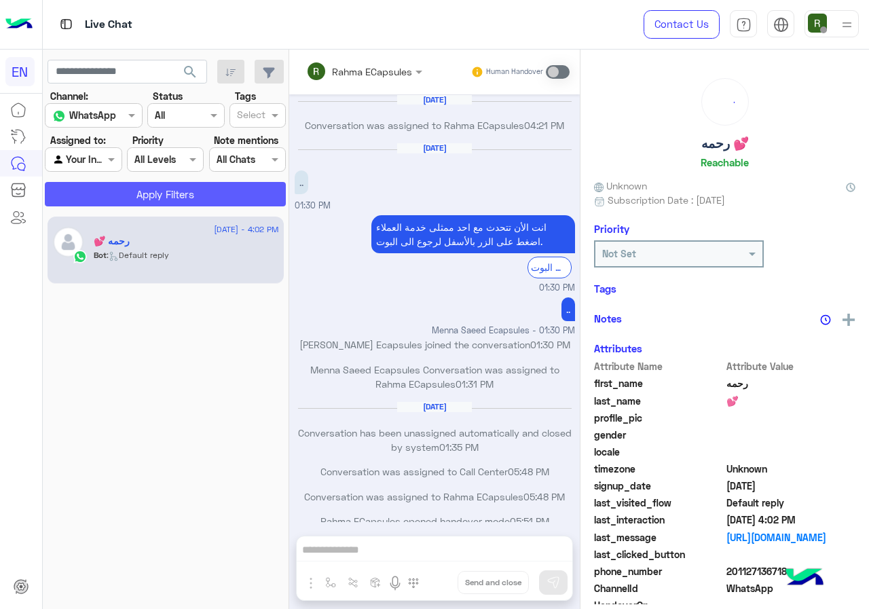
scroll to position [658, 0]
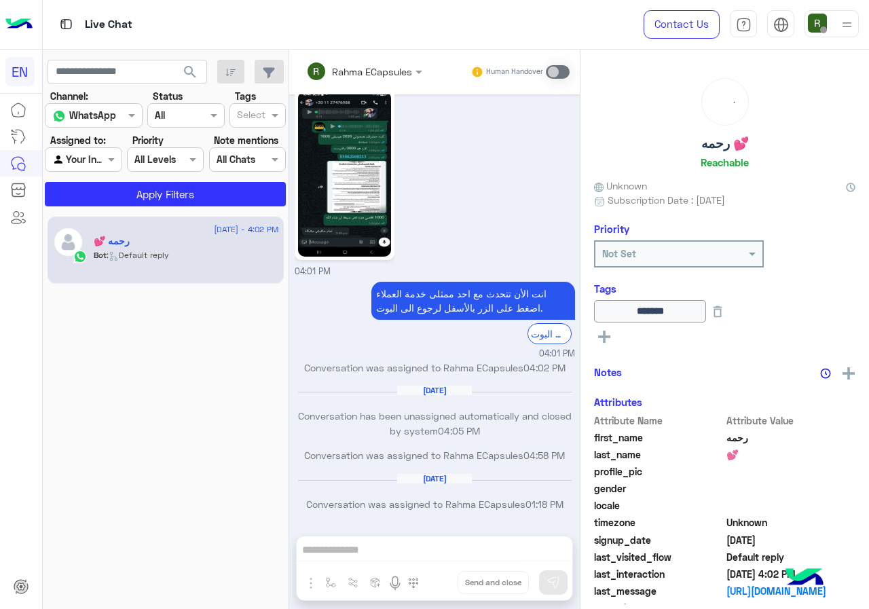
click at [94, 170] on div "Agent Filter Your Inbox" at bounding box center [83, 159] width 77 height 24
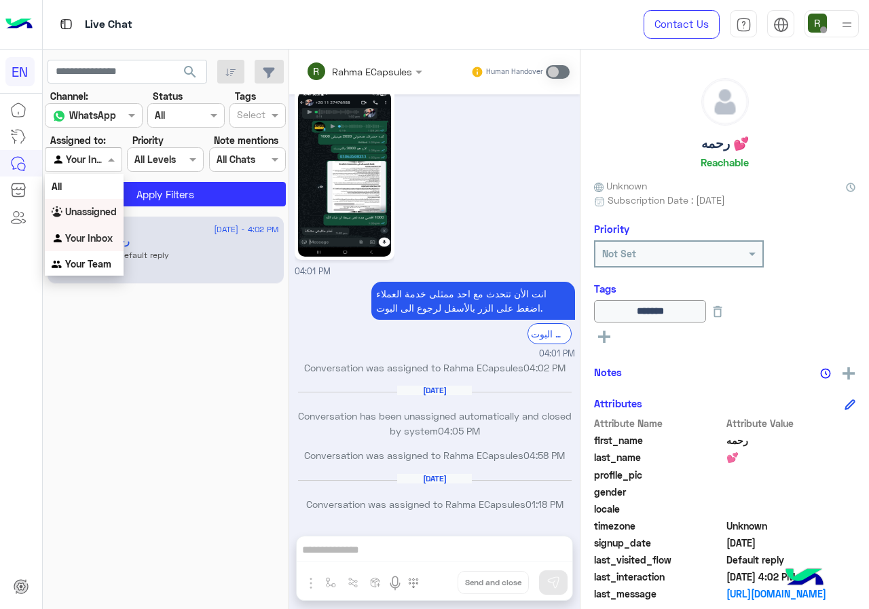
click at [100, 220] on div "Unassigned" at bounding box center [84, 212] width 79 height 26
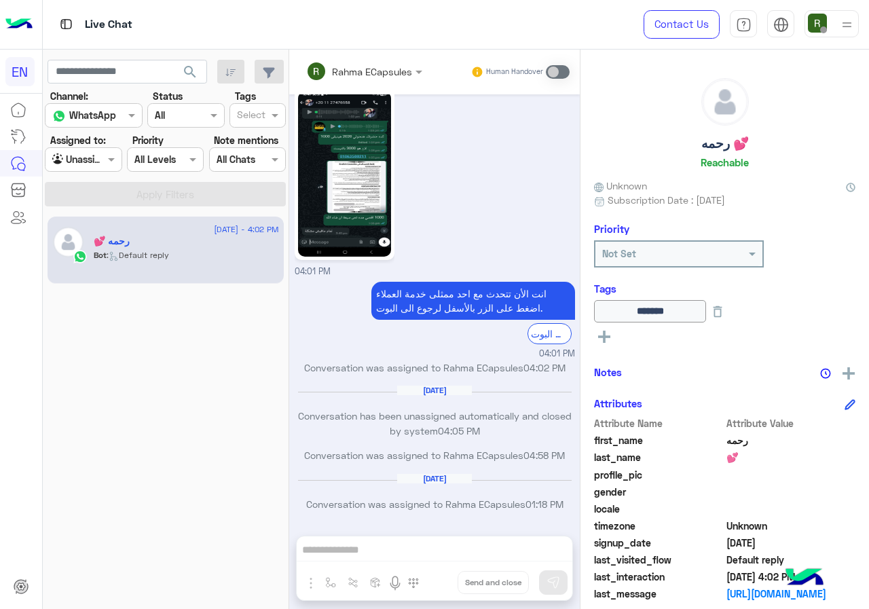
click at [180, 80] on button "search" at bounding box center [190, 74] width 33 height 29
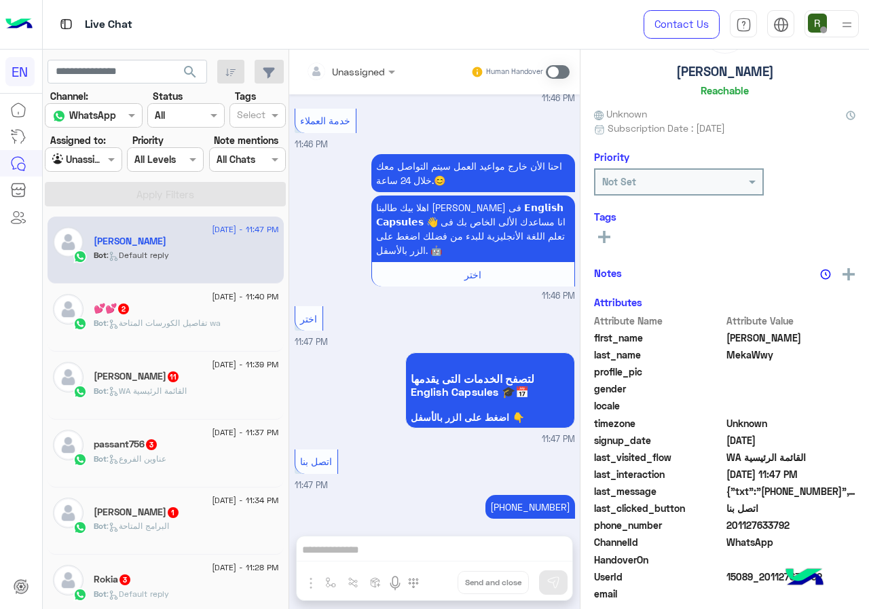
scroll to position [119, 0]
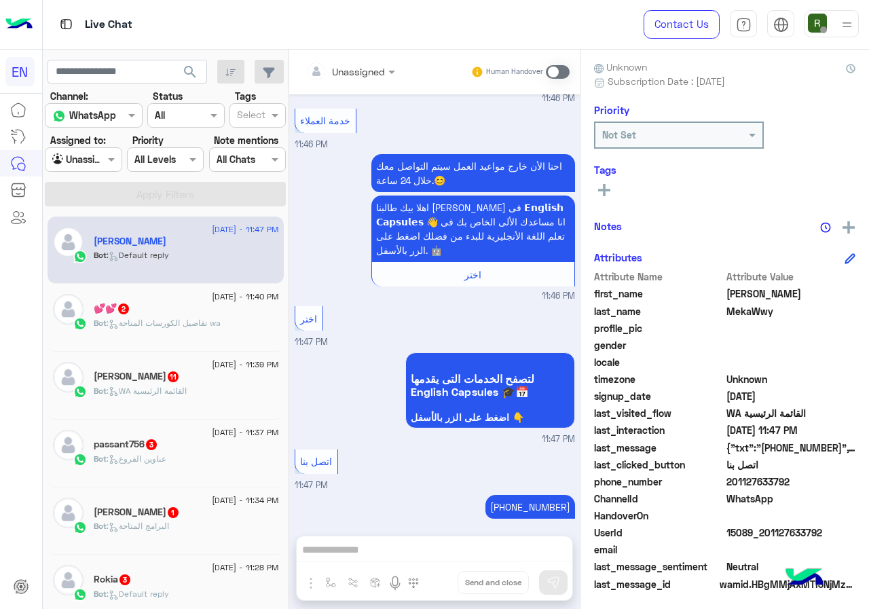
drag, startPoint x: 732, startPoint y: 477, endPoint x: 802, endPoint y: 477, distance: 69.9
click at [802, 477] on span "201127633792" at bounding box center [791, 482] width 130 height 14
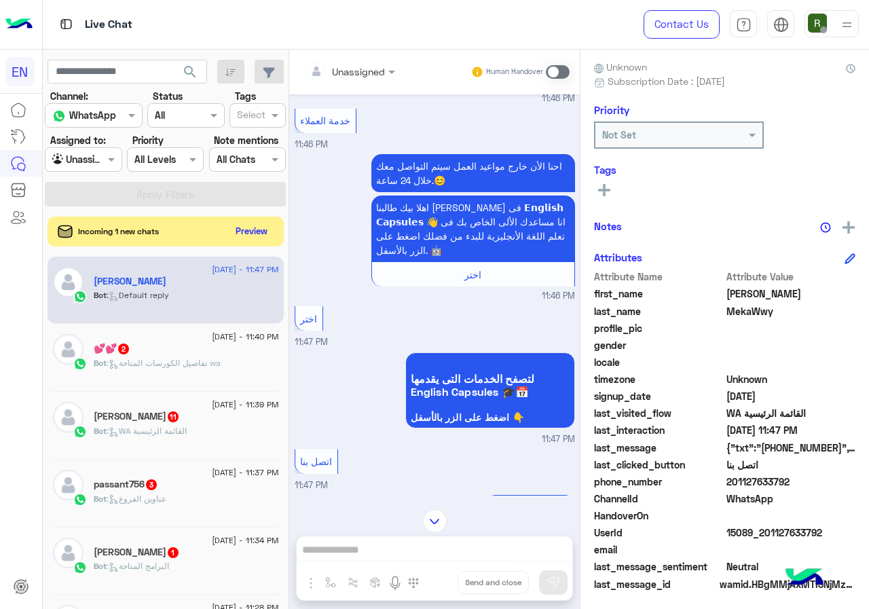
scroll to position [727, 0]
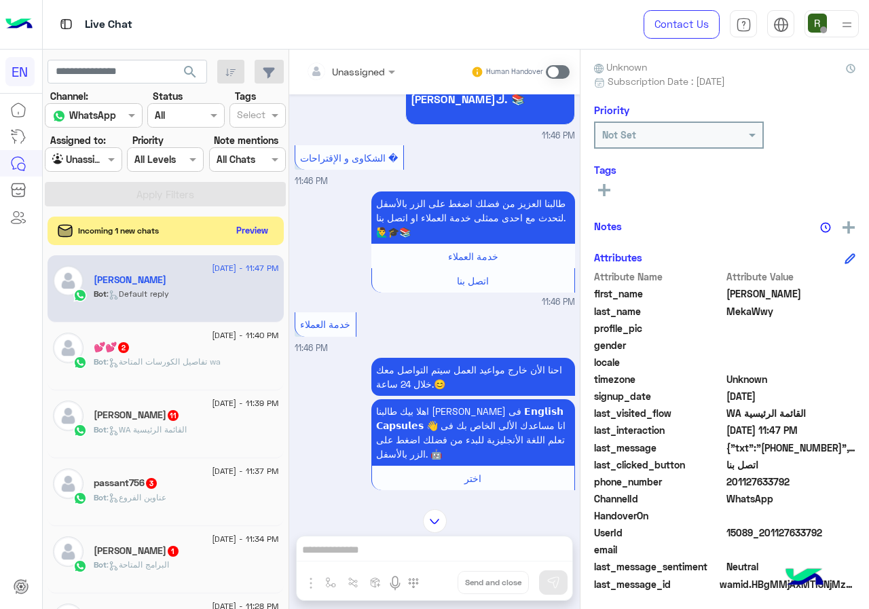
click at [267, 237] on button "Preview" at bounding box center [252, 230] width 42 height 18
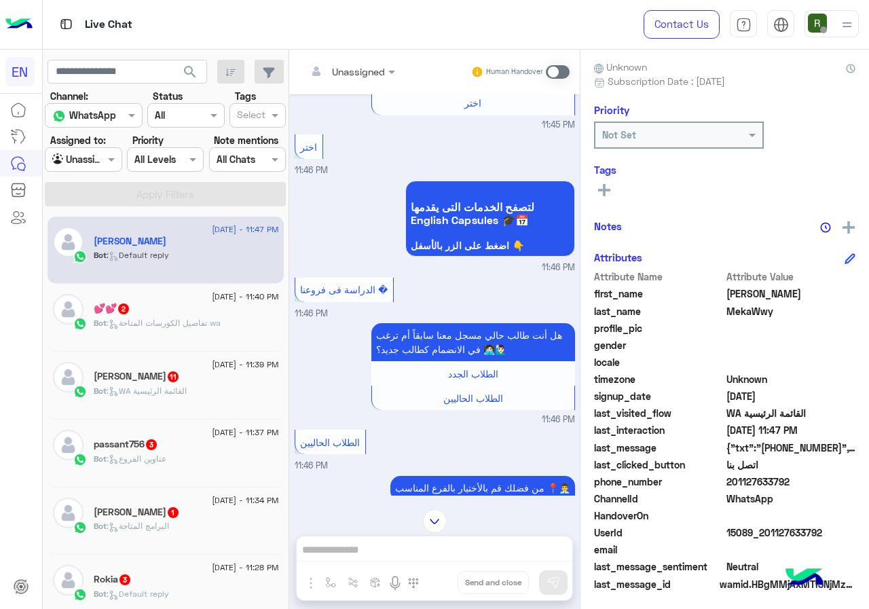
scroll to position [0, 0]
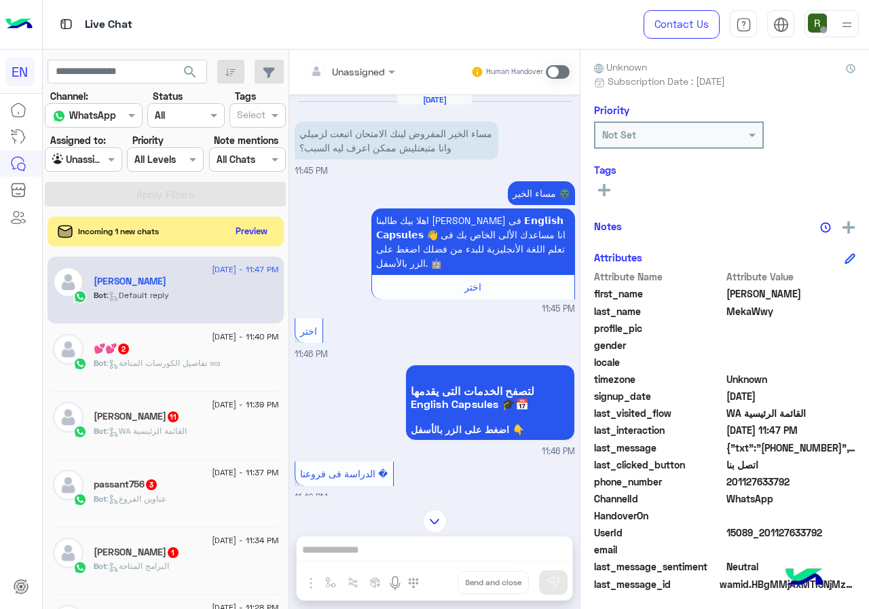
click at [248, 221] on div "Incoming 1 new chats Preview" at bounding box center [166, 232] width 236 height 30
click at [249, 222] on button "Preview" at bounding box center [252, 230] width 42 height 18
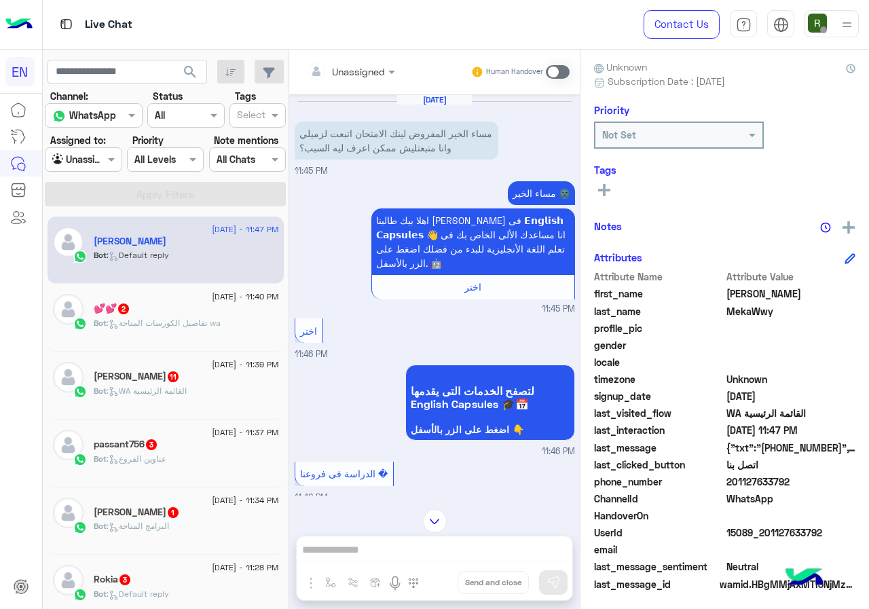
drag, startPoint x: 731, startPoint y: 483, endPoint x: 798, endPoint y: 479, distance: 66.7
click at [798, 479] on span "201127633792" at bounding box center [791, 482] width 130 height 14
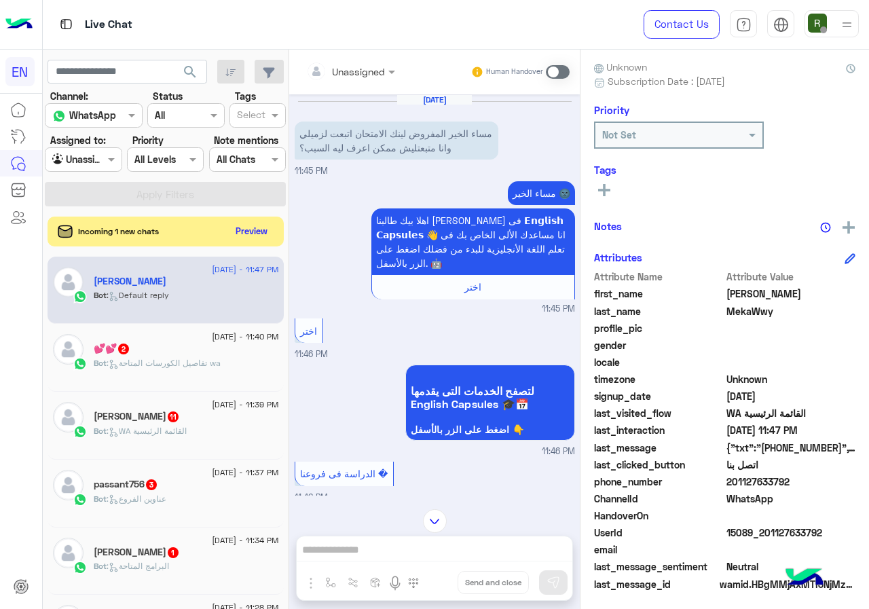
copy span "01127633792"
click at [242, 231] on button "Preview" at bounding box center [252, 230] width 42 height 18
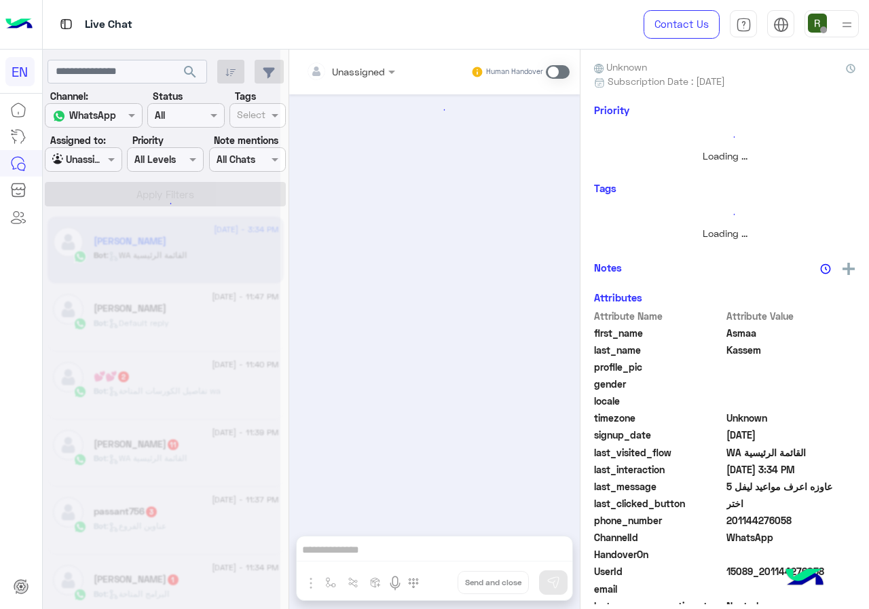
scroll to position [413, 0]
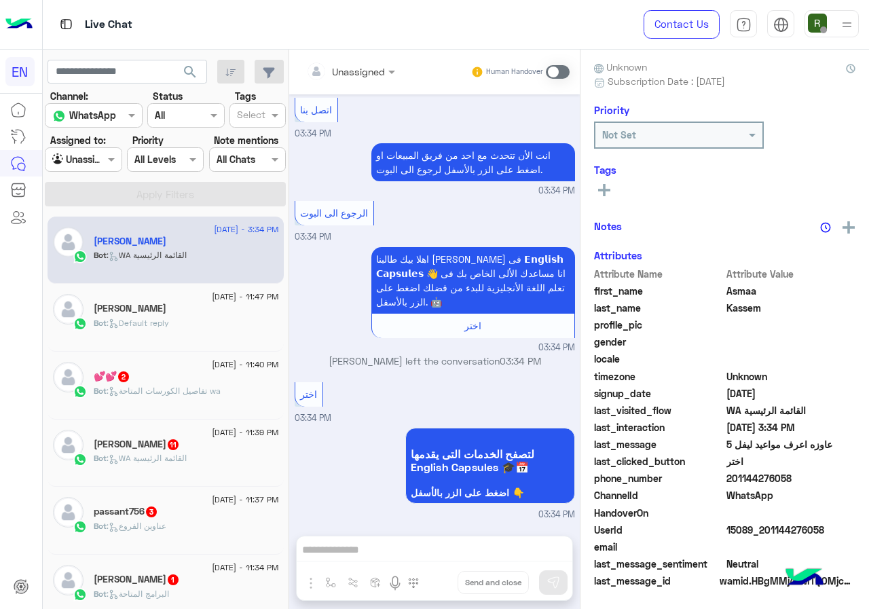
click at [204, 323] on div "Bot : Default reply" at bounding box center [186, 329] width 185 height 24
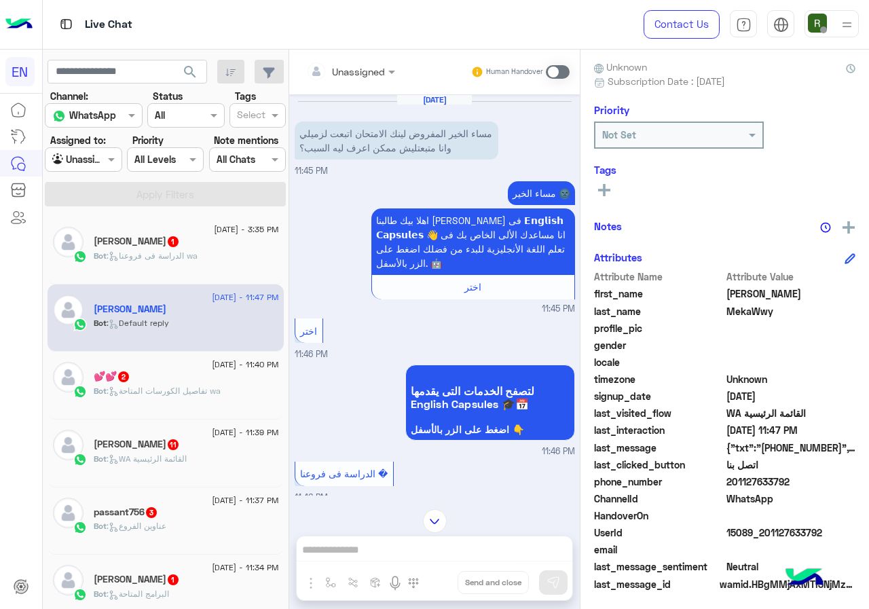
click at [562, 63] on div "Human Handover" at bounding box center [520, 72] width 100 height 24
click at [558, 72] on span at bounding box center [558, 72] width 24 height 14
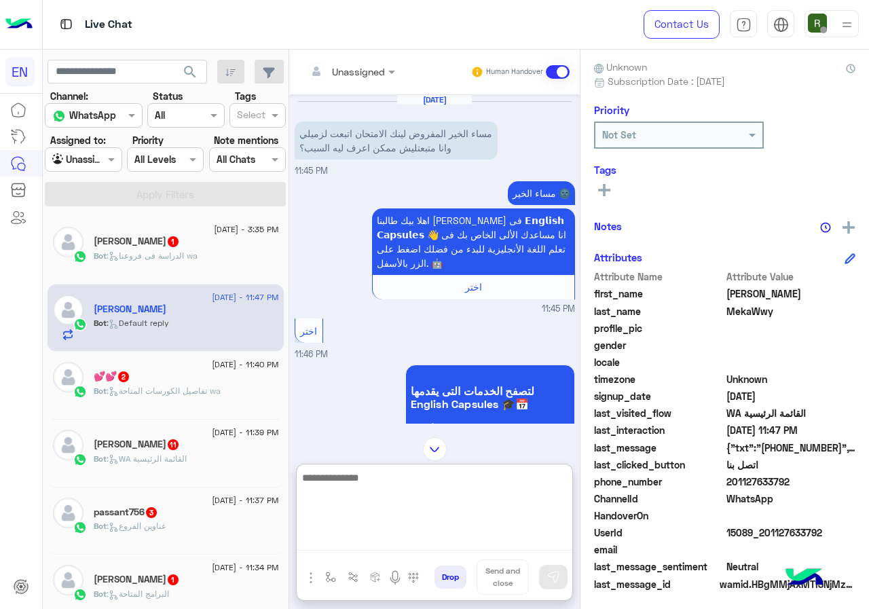
paste textarea "**********"
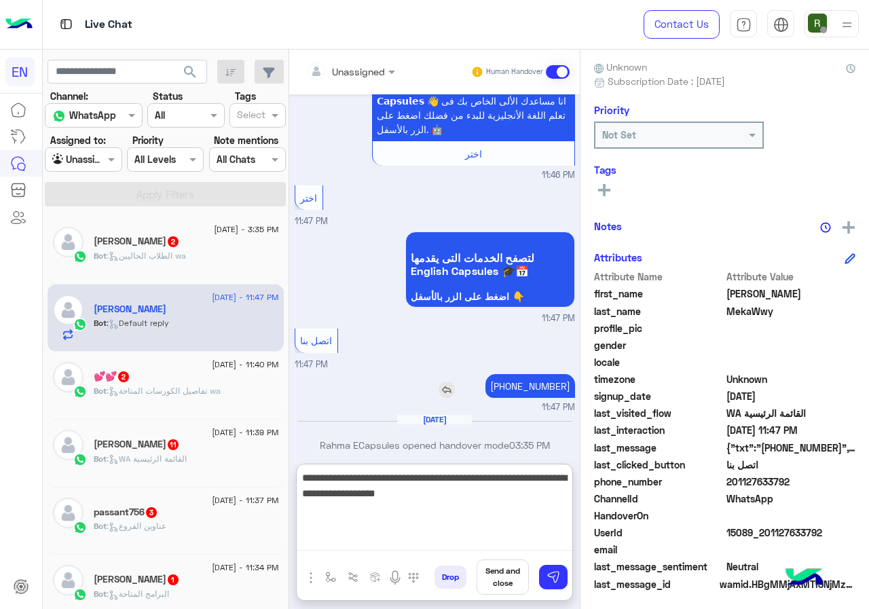
type textarea "**********"
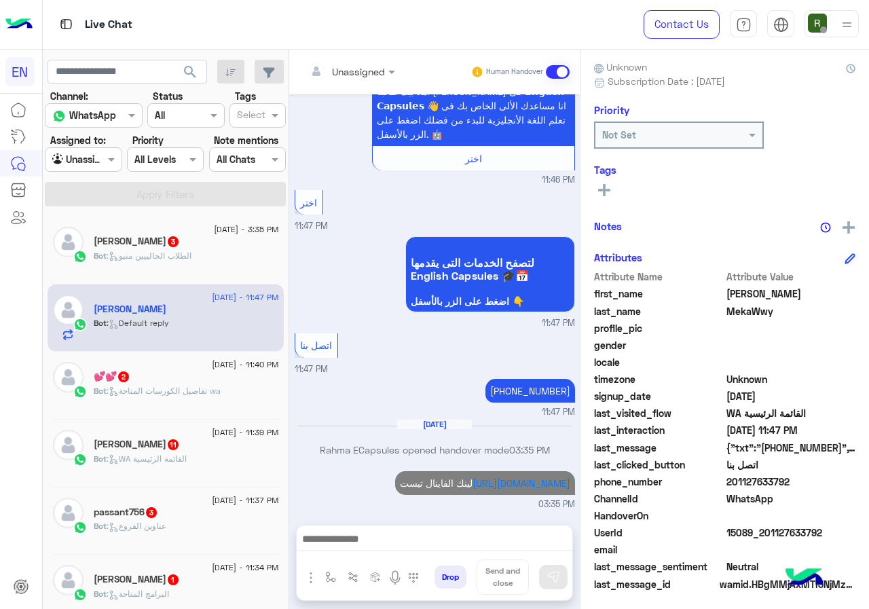
scroll to position [1062, 0]
click at [352, 236] on div "لتصفح الخدمات التى يقدمها English Capsules 🎓📅 اضغط على الزر بالأسفل 👇" at bounding box center [451, 274] width 247 height 77
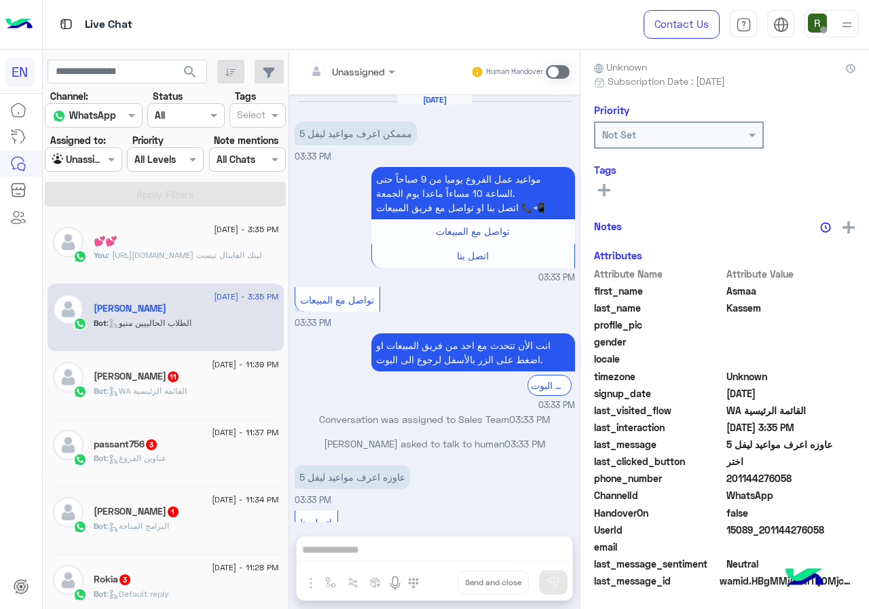
scroll to position [811, 0]
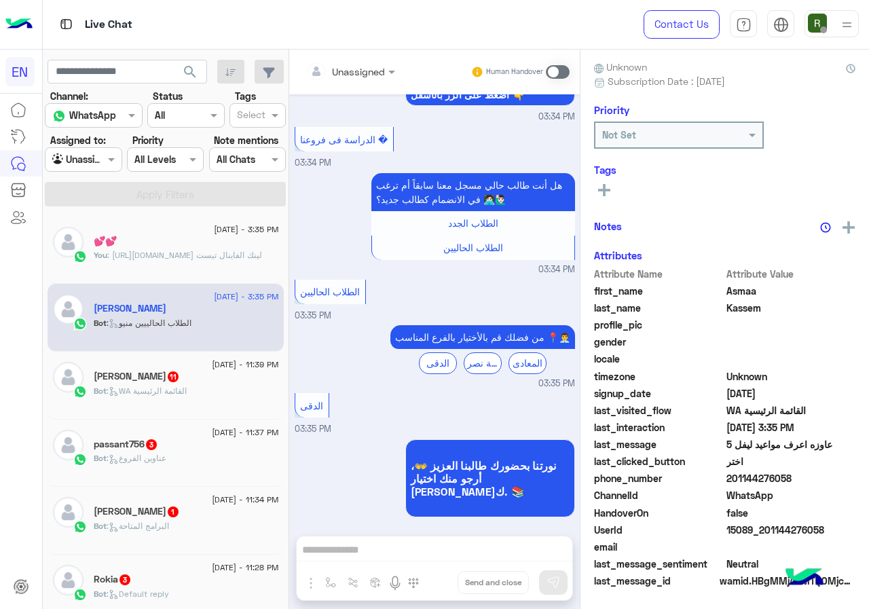
click at [222, 257] on p "You : https://englishcapsules.net/lms/student/tc/tests/test/78036/view لينك الف…" at bounding box center [178, 255] width 168 height 12
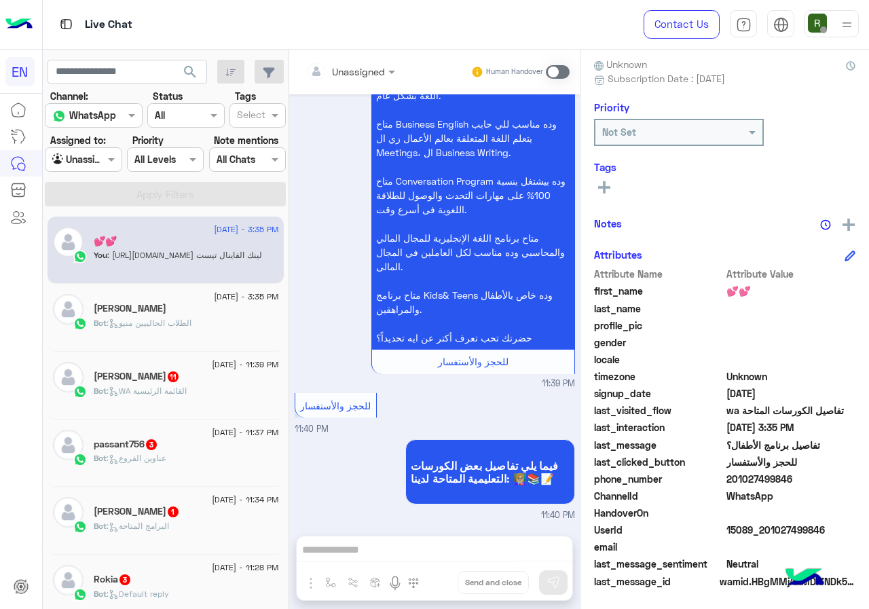
scroll to position [122, 0]
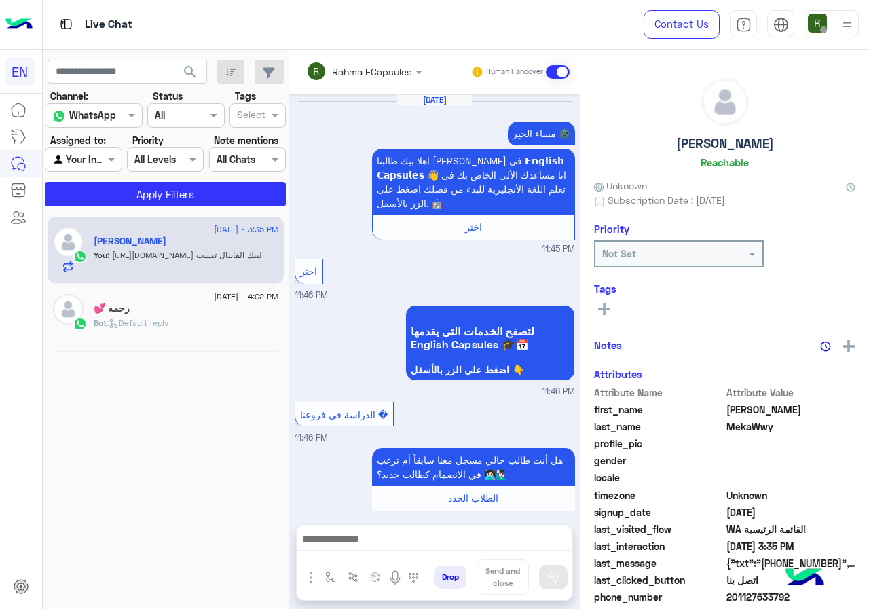
scroll to position [1028, 0]
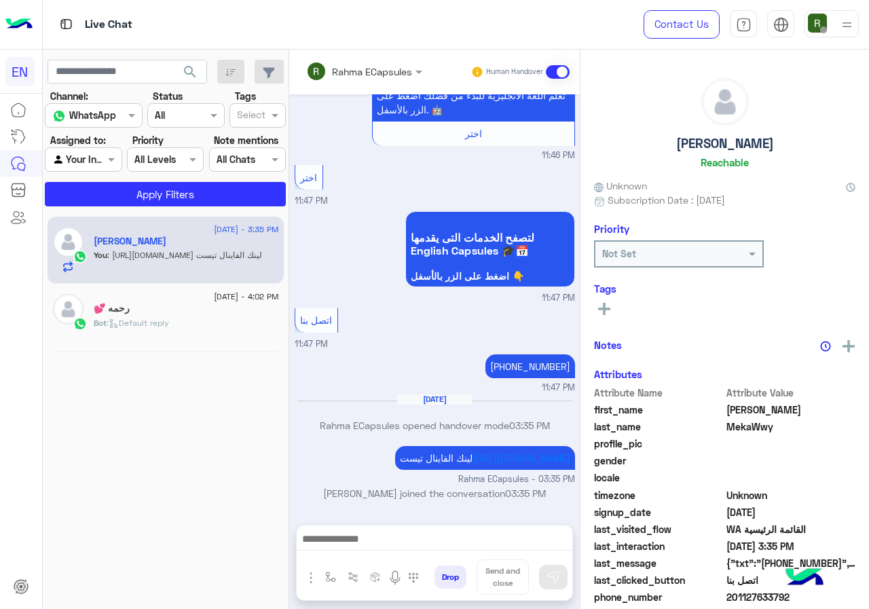
click at [386, 70] on input "text" at bounding box center [345, 71] width 79 height 14
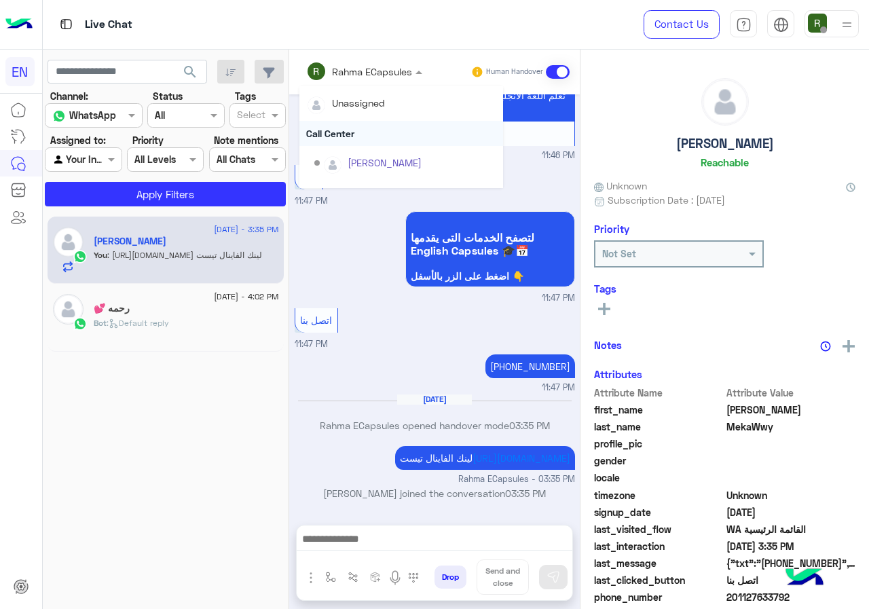
click at [395, 132] on div "Call Center" at bounding box center [401, 133] width 204 height 25
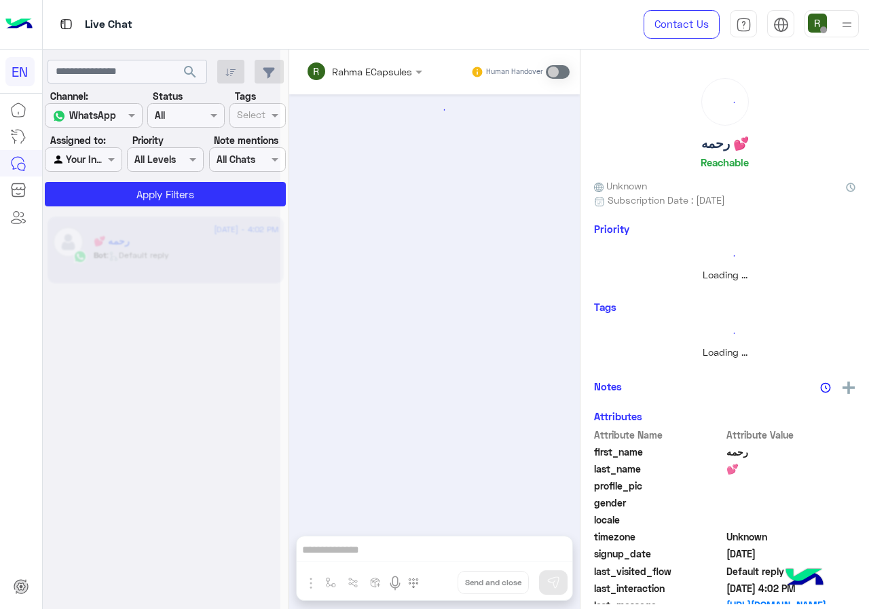
click at [73, 151] on div at bounding box center [162, 309] width 238 height 609
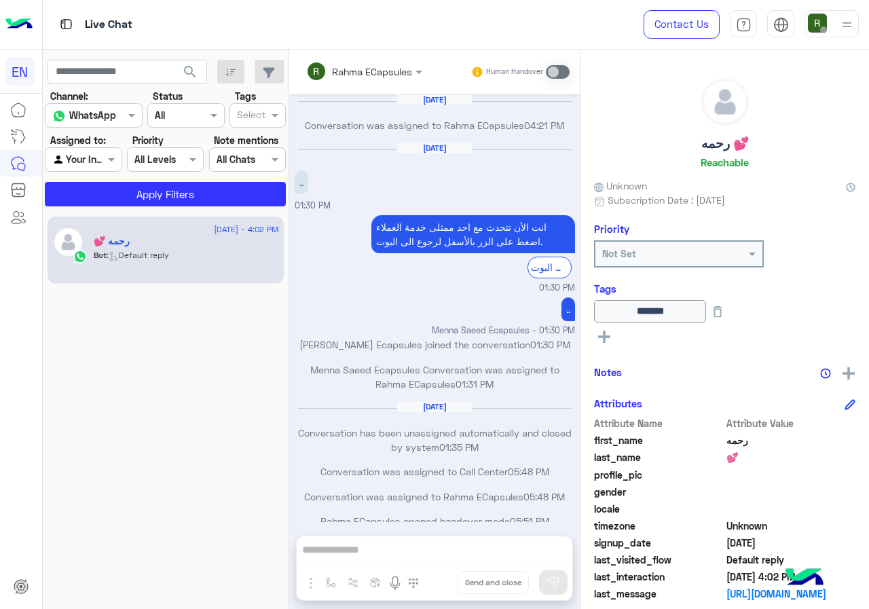
scroll to position [658, 0]
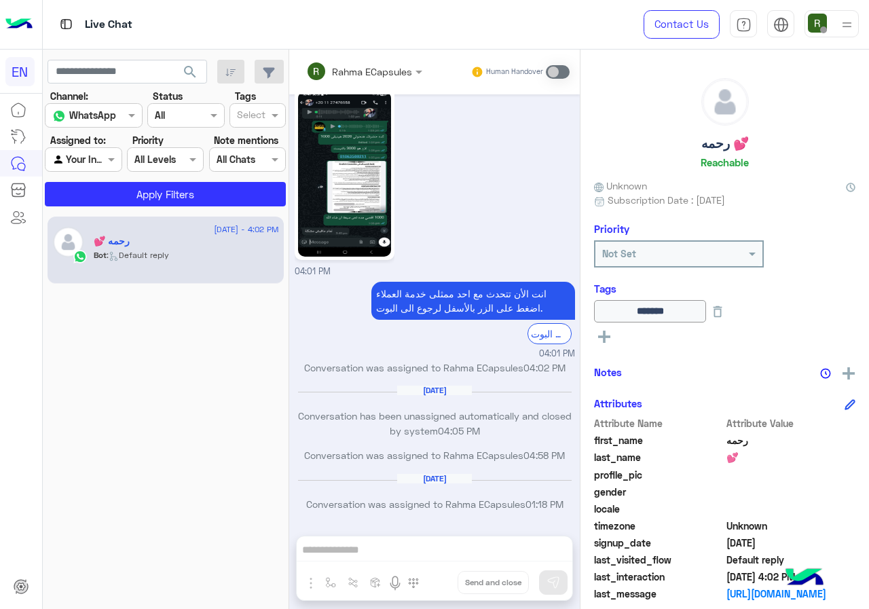
click at [88, 168] on div "Agent Filter Your Inbox" at bounding box center [83, 159] width 77 height 24
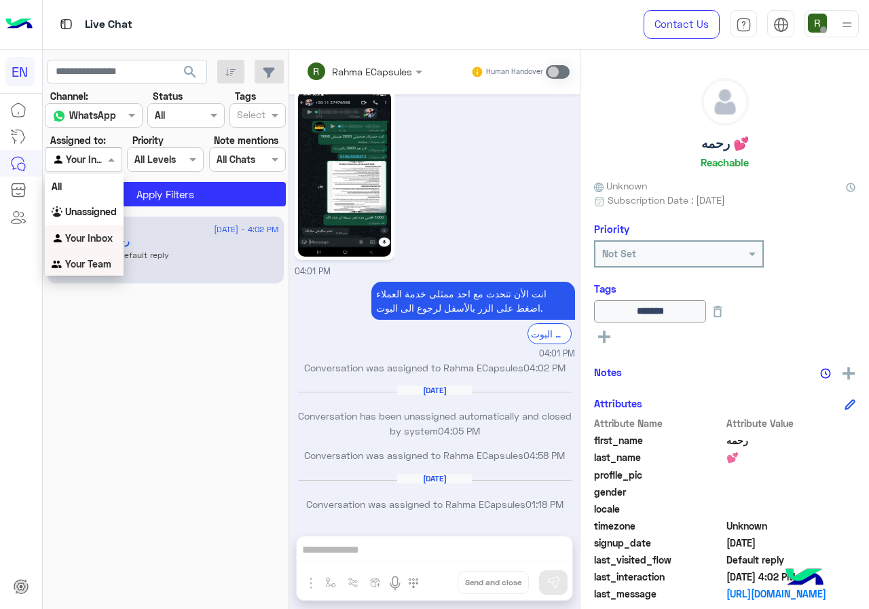
click at [94, 263] on b "Your Team" at bounding box center [88, 264] width 46 height 12
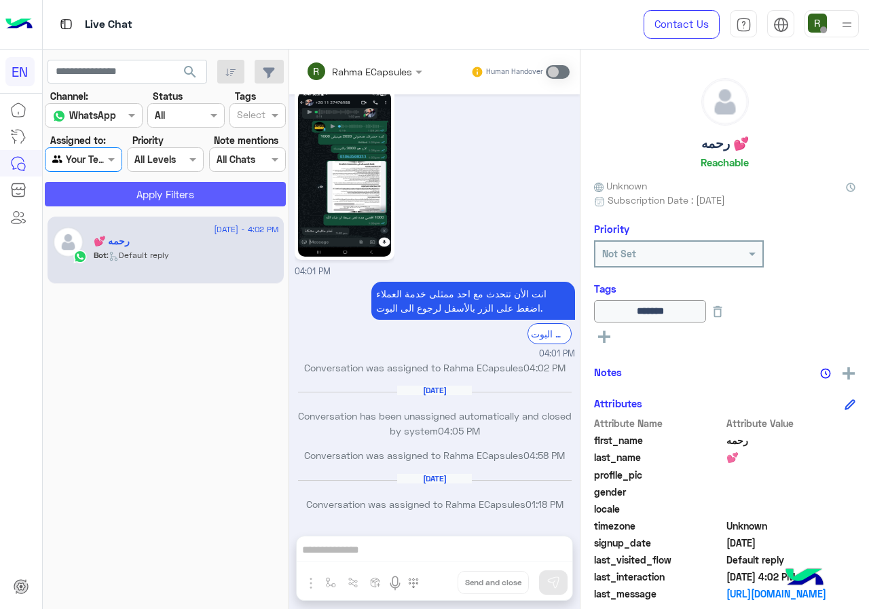
click at [121, 191] on button "Apply Filters" at bounding box center [165, 194] width 241 height 24
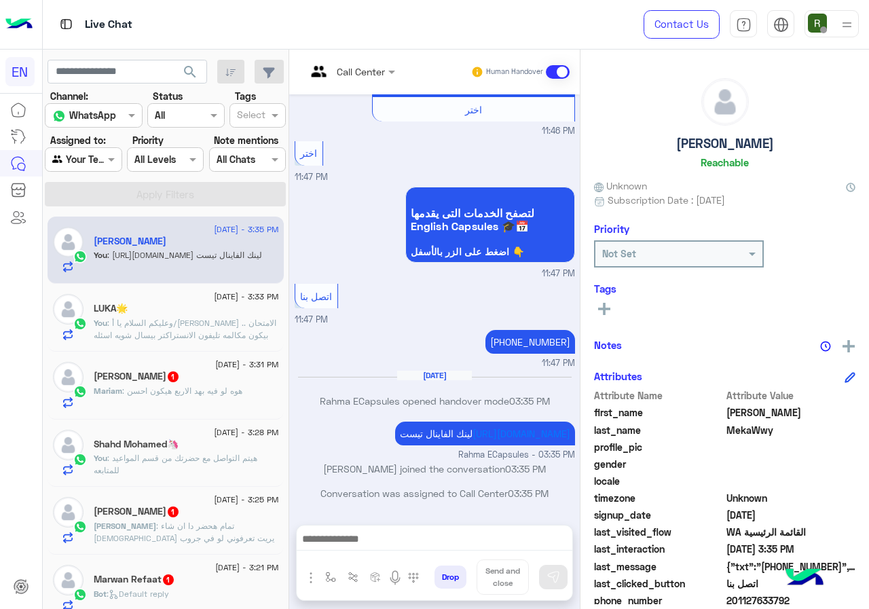
click at [102, 137] on label "Assigned to:" at bounding box center [78, 140] width 56 height 14
click at [105, 155] on div at bounding box center [82, 159] width 75 height 16
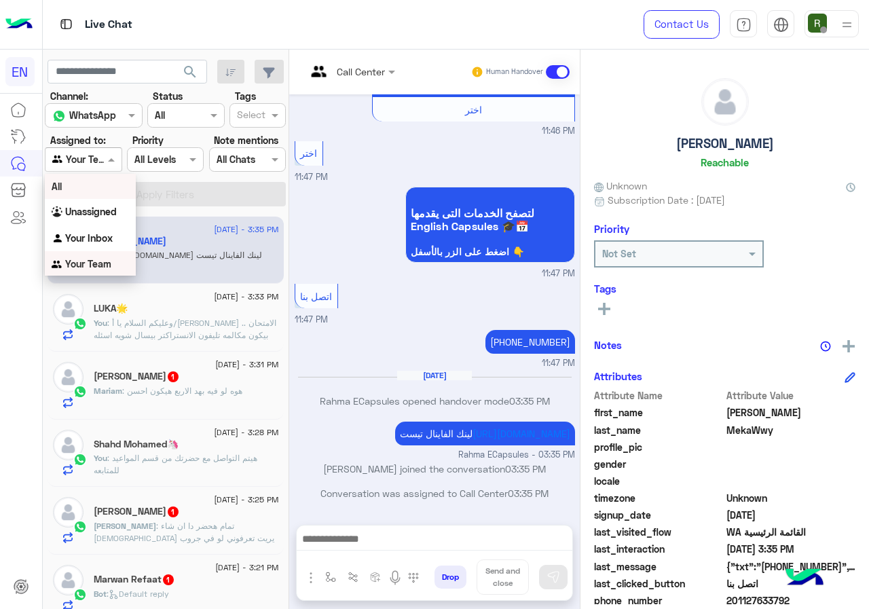
scroll to position [2, 0]
click at [113, 207] on b "Unassigned" at bounding box center [91, 210] width 52 height 12
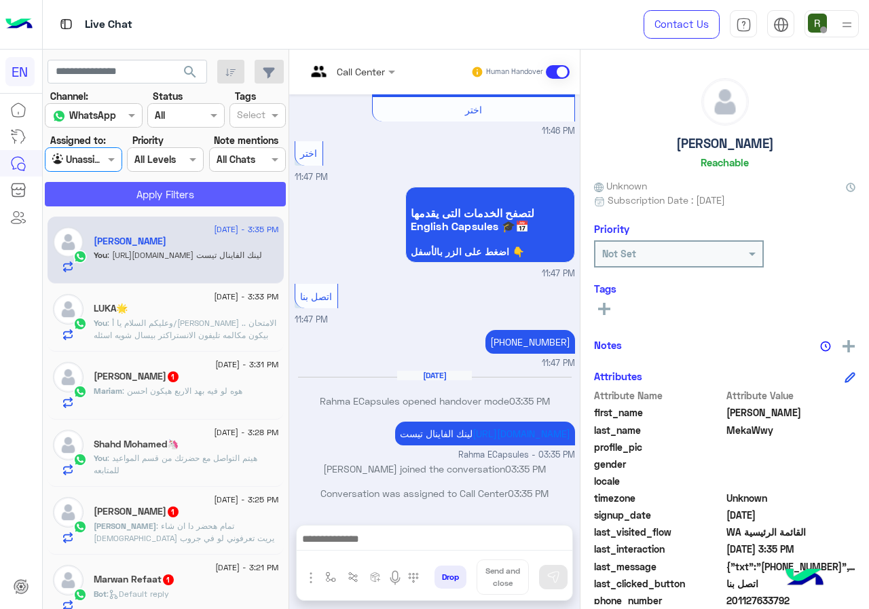
click at [130, 185] on button "Apply Filters" at bounding box center [165, 194] width 241 height 24
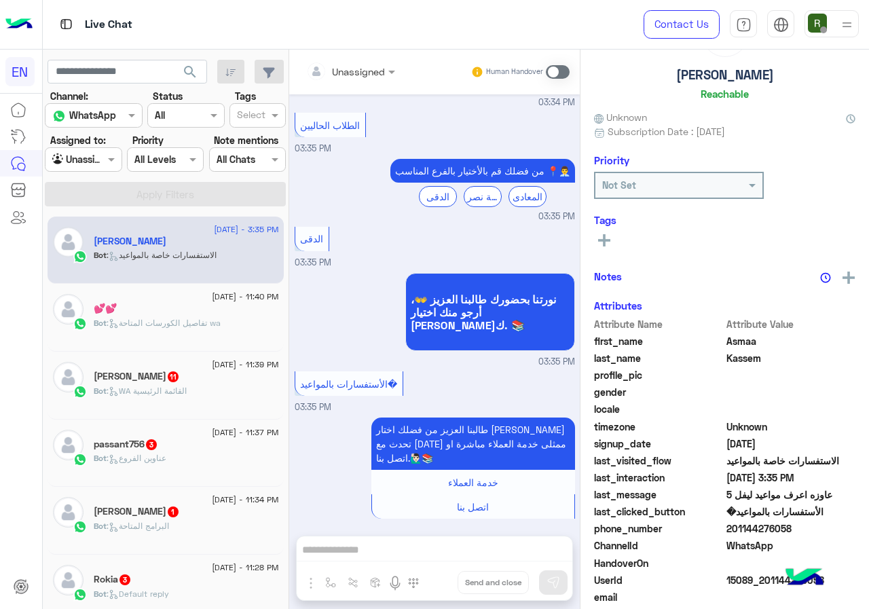
scroll to position [119, 0]
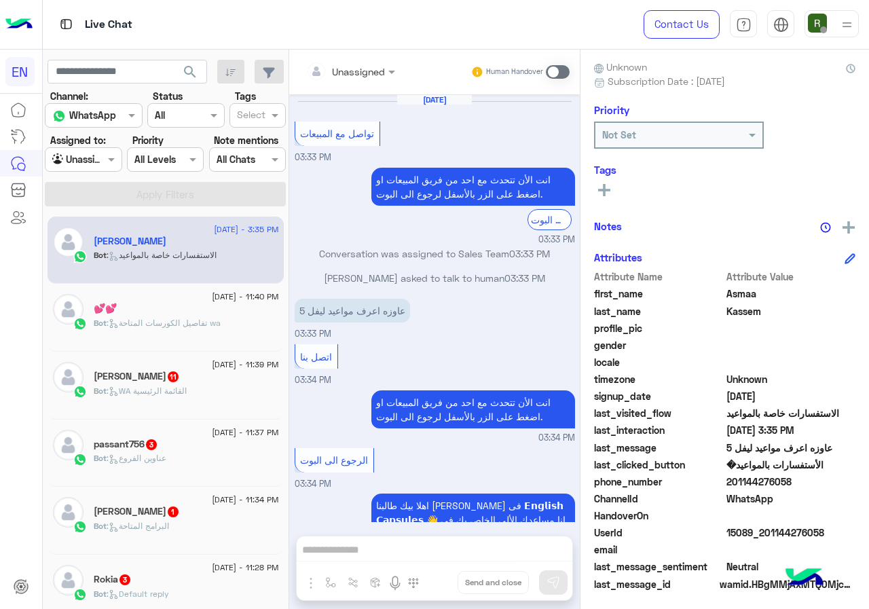
drag, startPoint x: 729, startPoint y: 474, endPoint x: 804, endPoint y: 475, distance: 75.4
click at [804, 475] on div "Attribute Name Attribute Value first_name Asmaa last_name Kassem profile_pic ge…" at bounding box center [724, 432] width 261 height 324
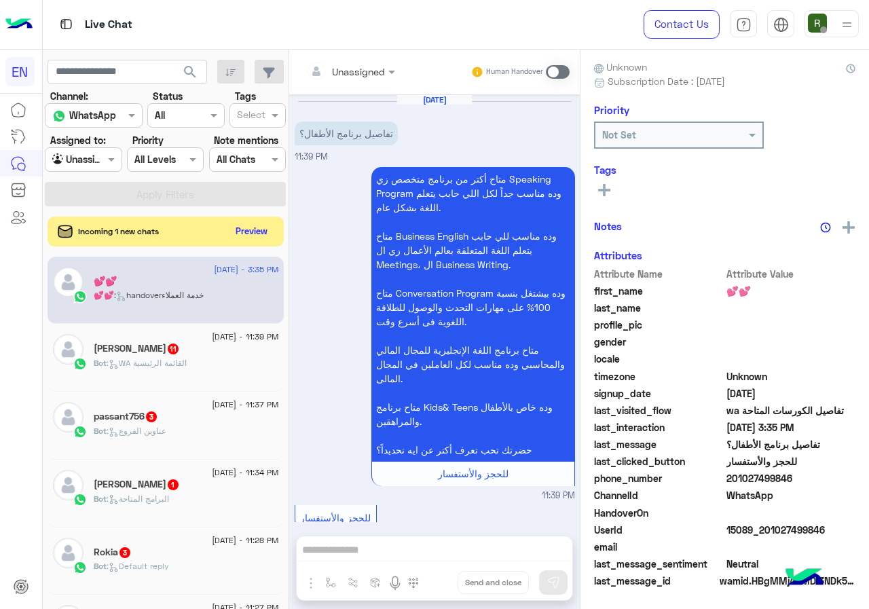
scroll to position [112, 0]
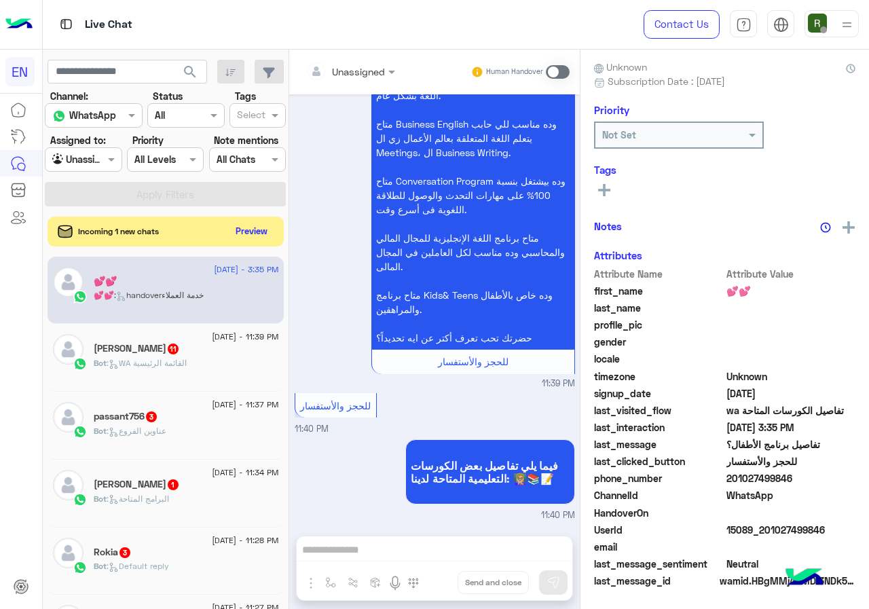
drag, startPoint x: 781, startPoint y: 479, endPoint x: 848, endPoint y: 390, distance: 112.0
click at [848, 390] on span "09/14/2025" at bounding box center [791, 393] width 130 height 14
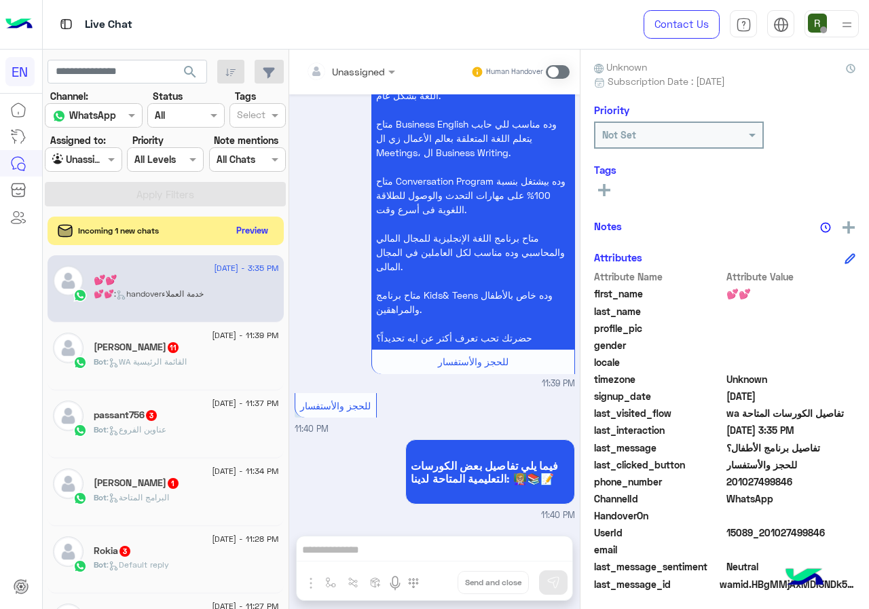
click at [253, 233] on button "Preview" at bounding box center [252, 230] width 42 height 18
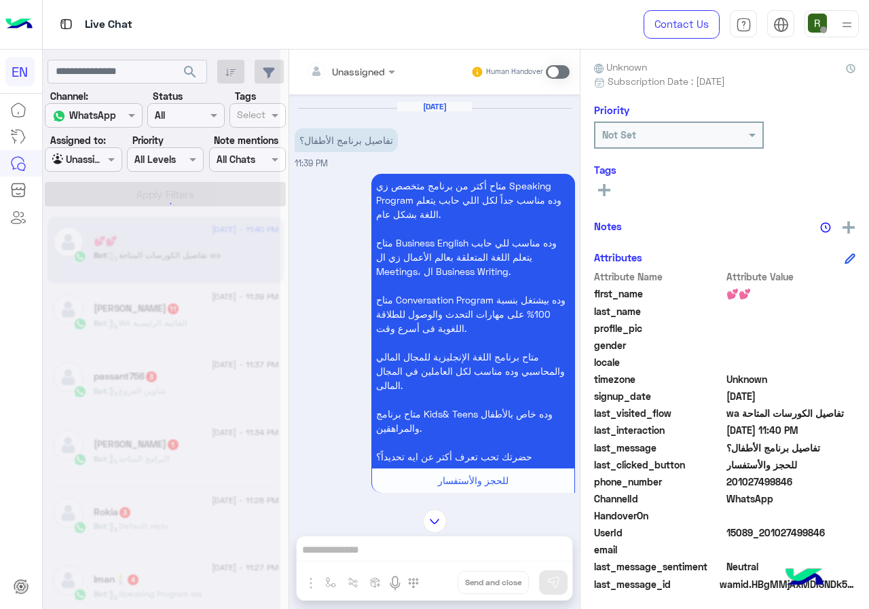
scroll to position [0, 0]
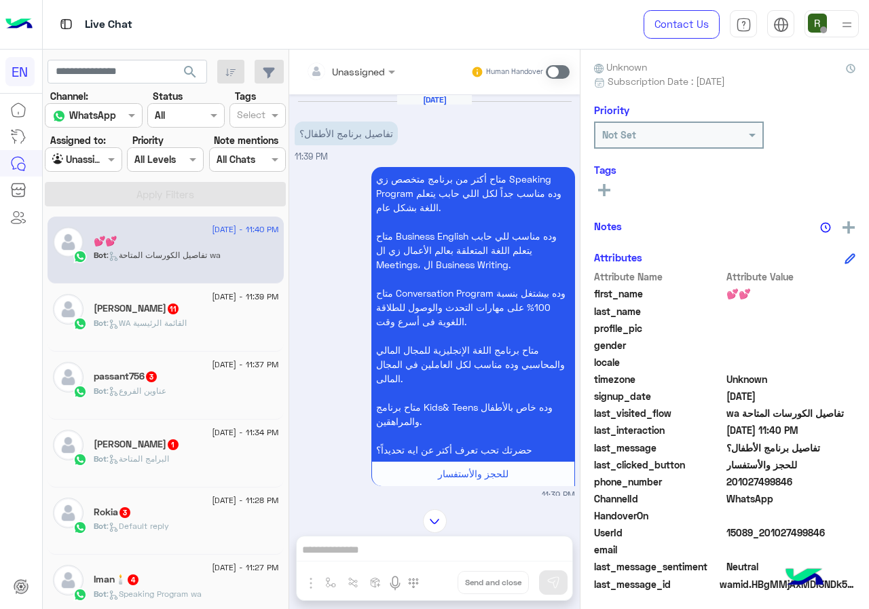
drag, startPoint x: 728, startPoint y: 479, endPoint x: 807, endPoint y: 475, distance: 78.8
click at [807, 475] on span "201027499846" at bounding box center [791, 482] width 130 height 14
copy span "01027499846"
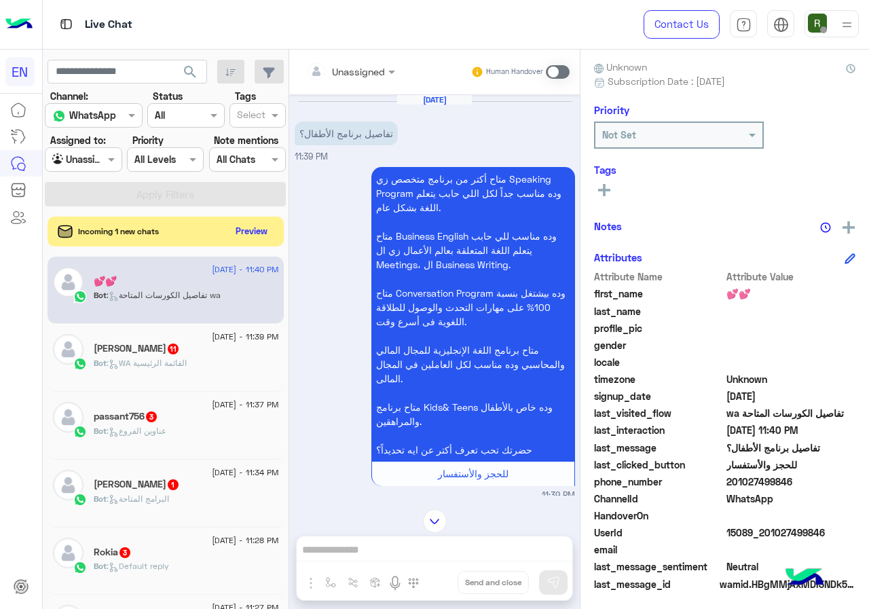
click at [342, 61] on div "Unassigned" at bounding box center [345, 71] width 79 height 27
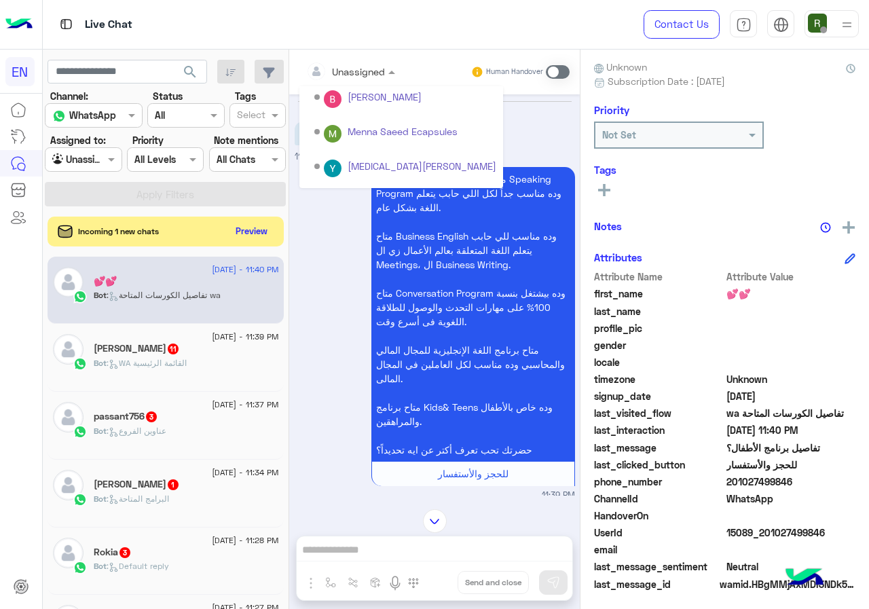
scroll to position [225, 0]
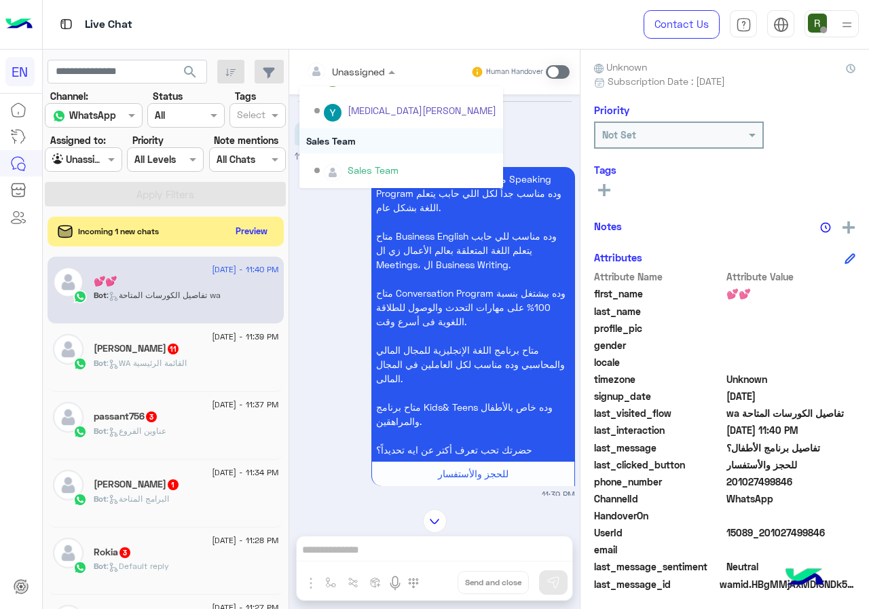
click at [354, 136] on div "Sales Team" at bounding box center [401, 140] width 204 height 25
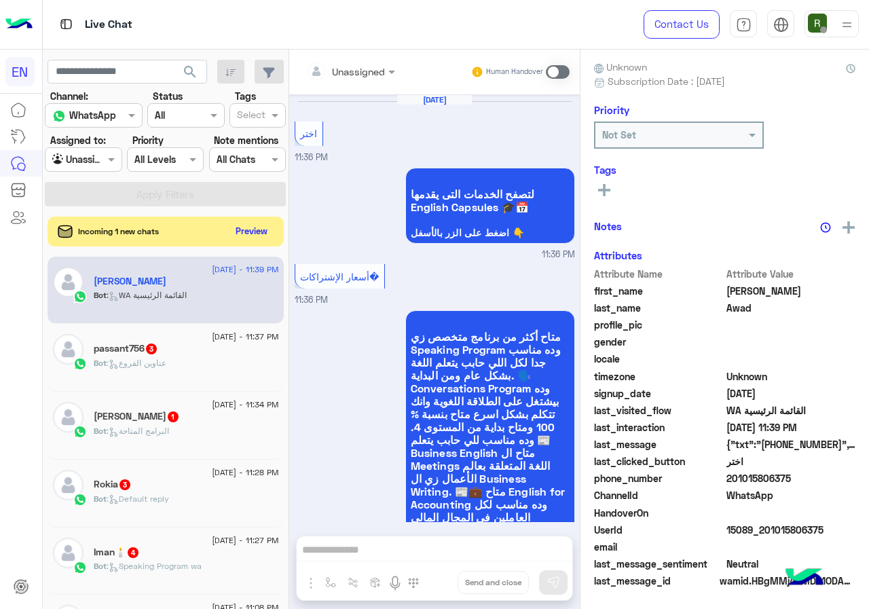
scroll to position [2260, 0]
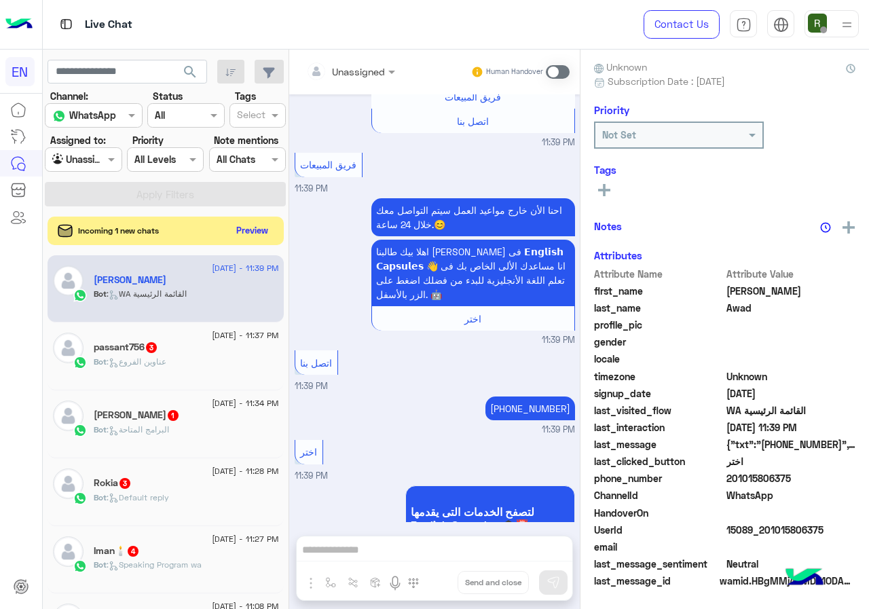
click at [254, 229] on button "Preview" at bounding box center [252, 230] width 42 height 18
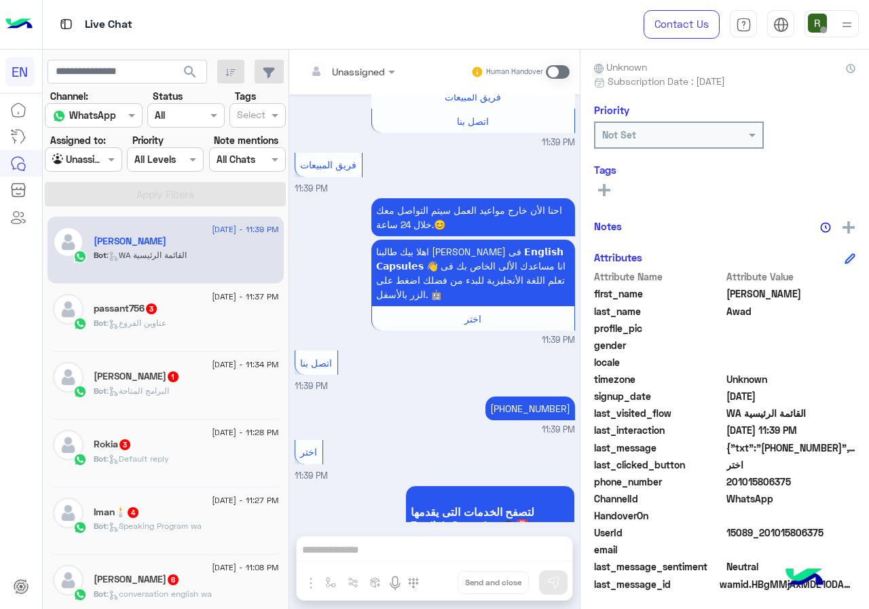
scroll to position [122, 0]
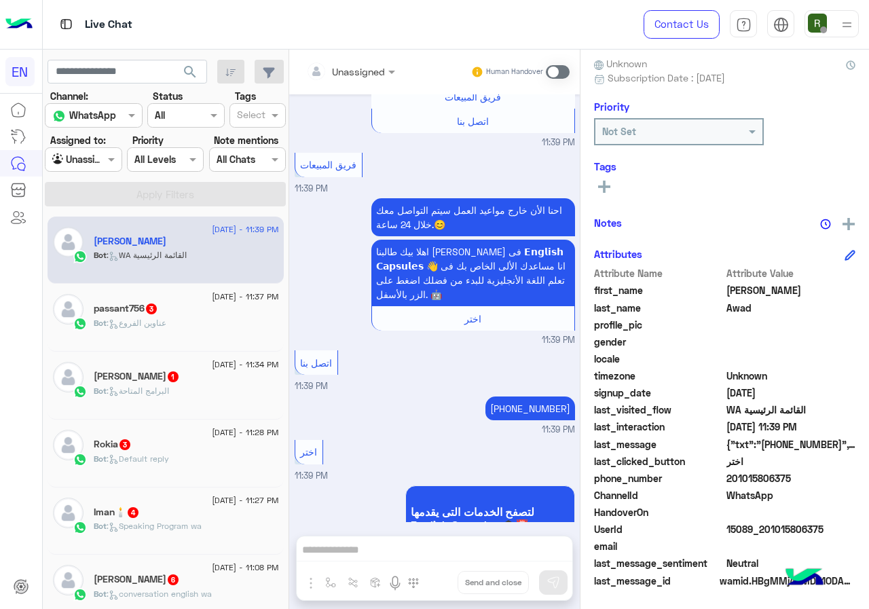
drag, startPoint x: 728, startPoint y: 475, endPoint x: 823, endPoint y: 481, distance: 94.5
click at [823, 481] on span "201015806375" at bounding box center [791, 478] width 130 height 14
copy span "01015806375"
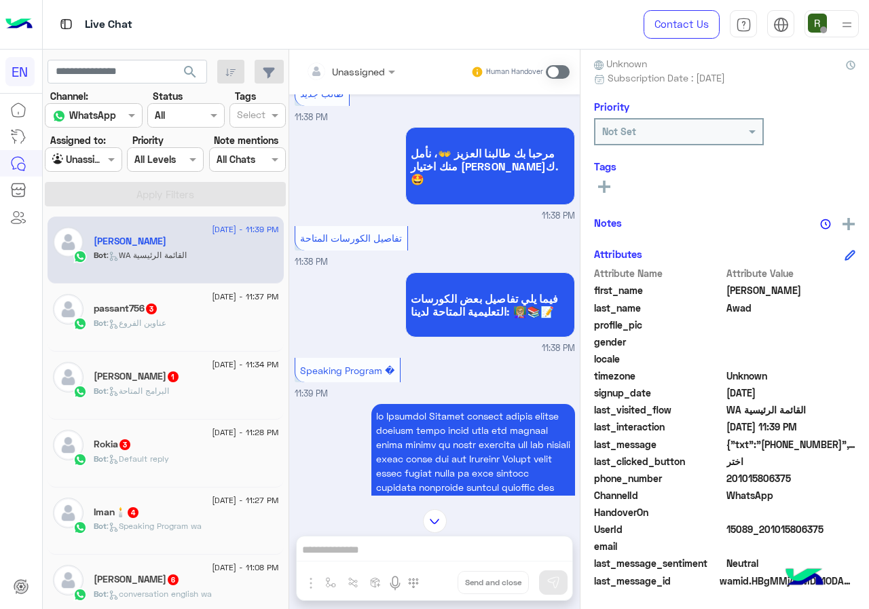
scroll to position [1310, 0]
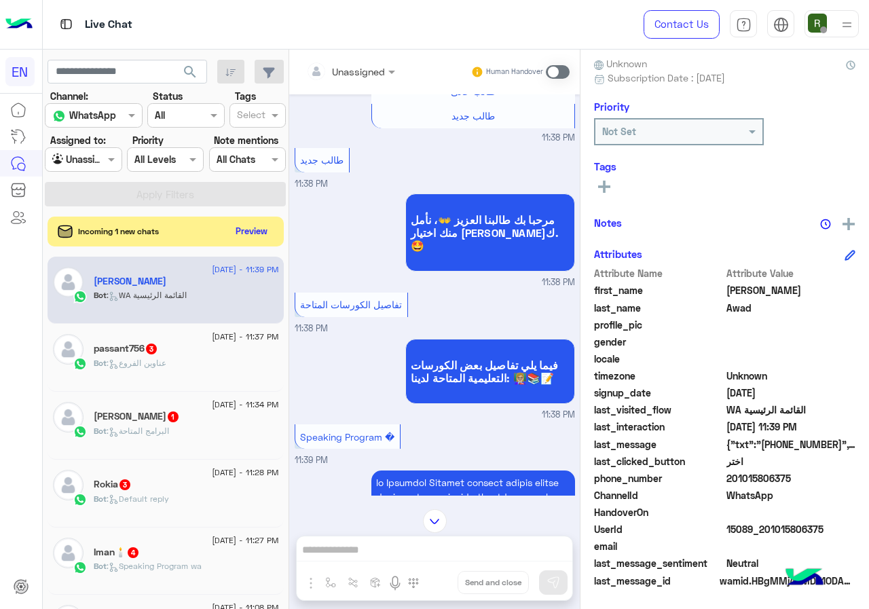
click at [346, 75] on input "text" at bounding box center [333, 71] width 55 height 14
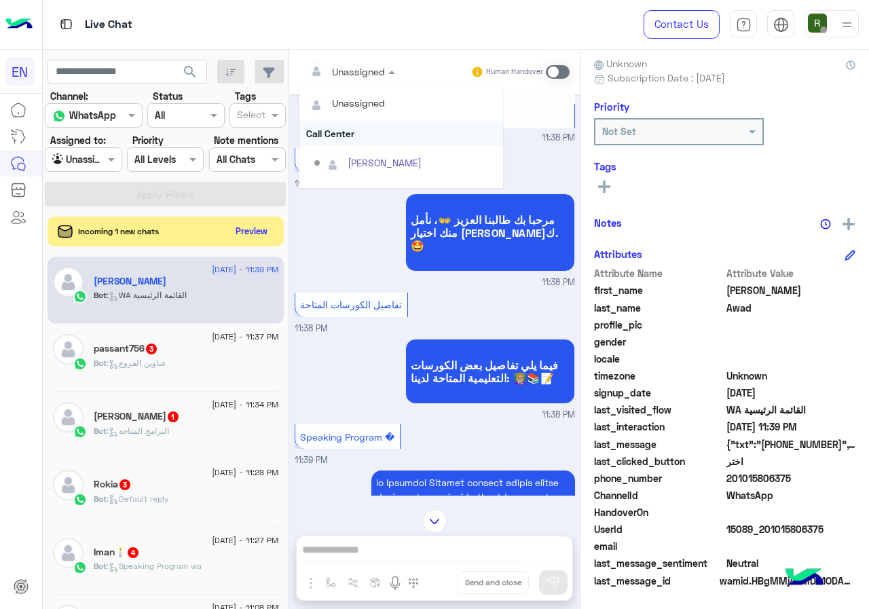
scroll to position [225, 0]
click at [367, 144] on div "Sales Team" at bounding box center [401, 140] width 204 height 25
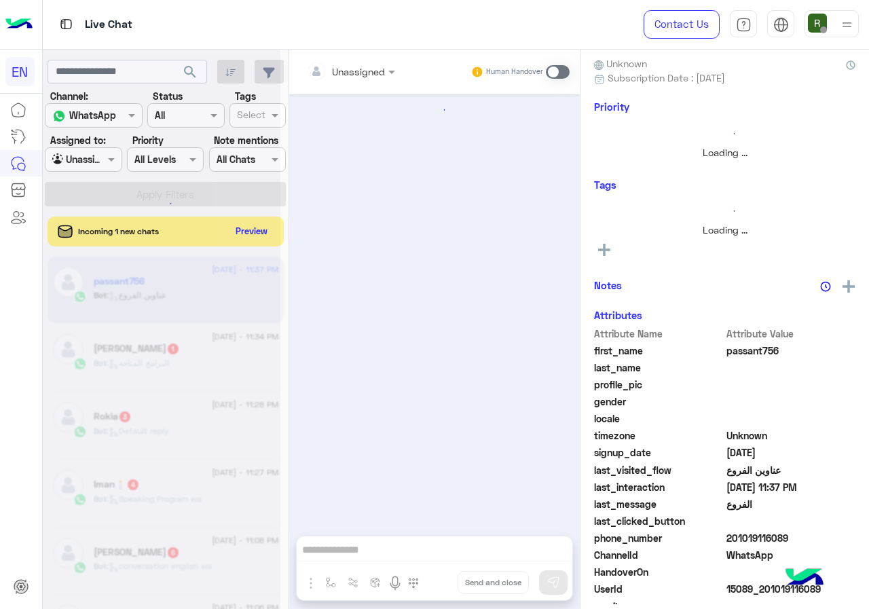
scroll to position [570, 0]
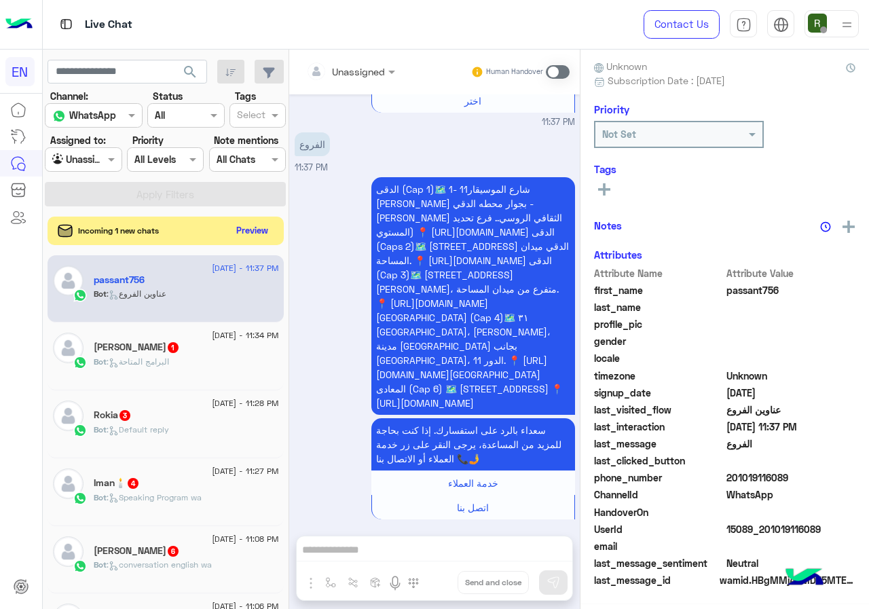
click at [260, 229] on button "Preview" at bounding box center [252, 230] width 42 height 18
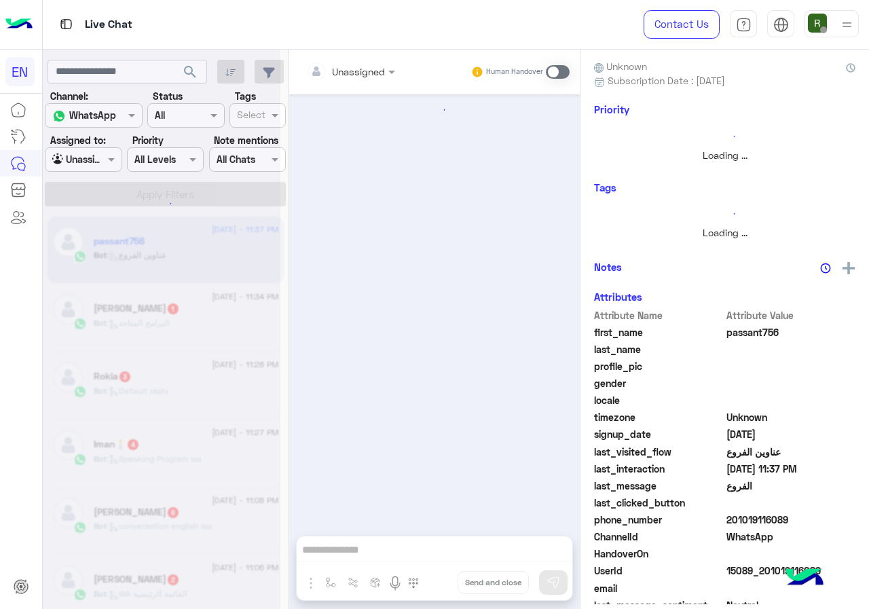
scroll to position [0, 0]
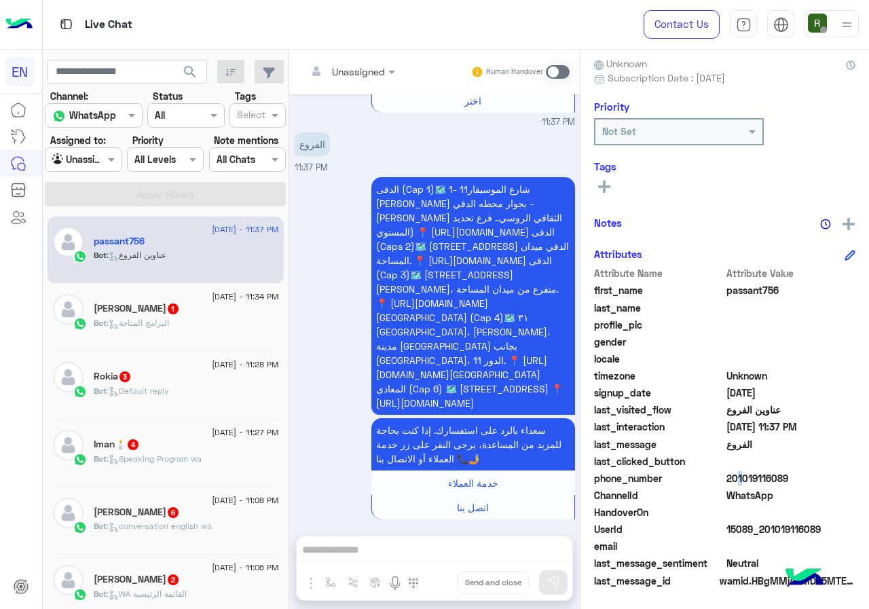
click at [729, 474] on span "201019116089" at bounding box center [791, 478] width 130 height 14
click at [739, 483] on span "201019116089" at bounding box center [791, 478] width 130 height 14
drag, startPoint x: 728, startPoint y: 479, endPoint x: 803, endPoint y: 479, distance: 75.4
click at [803, 479] on span "201019116089" at bounding box center [791, 478] width 130 height 14
copy span "01019116089"
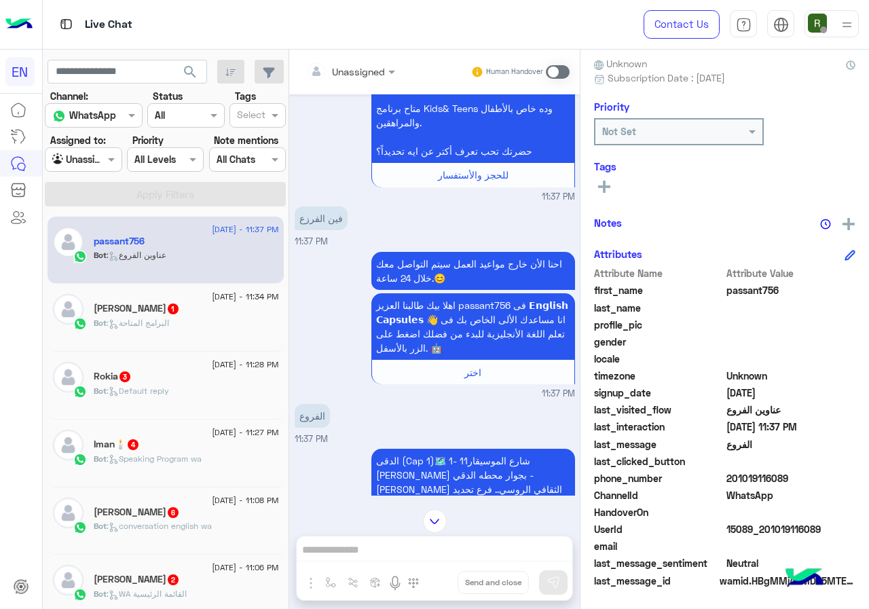
click at [358, 60] on div "Unassigned" at bounding box center [345, 71] width 79 height 27
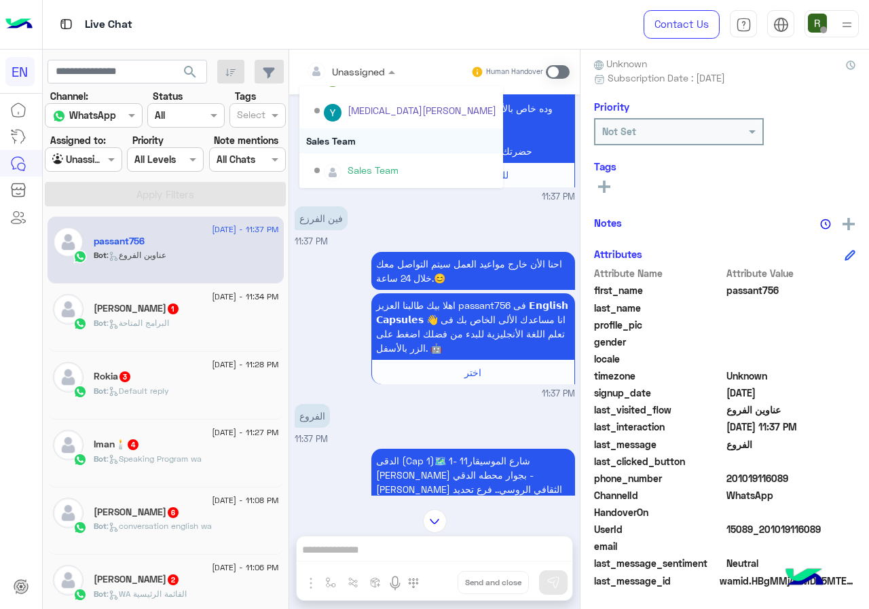
click at [350, 138] on div "Sales Team" at bounding box center [401, 140] width 204 height 25
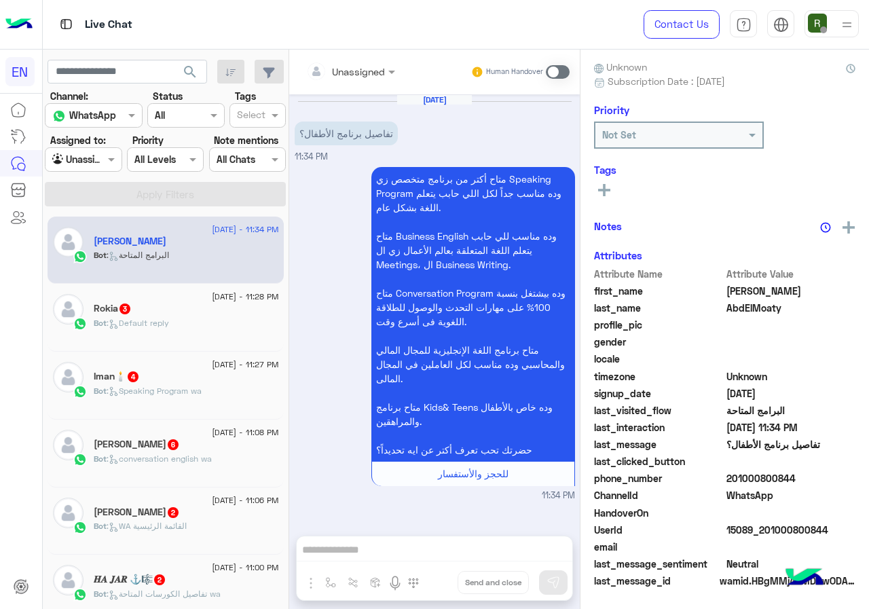
drag, startPoint x: 731, startPoint y: 481, endPoint x: 834, endPoint y: 477, distance: 103.3
click at [834, 477] on span "201000800844" at bounding box center [791, 478] width 130 height 14
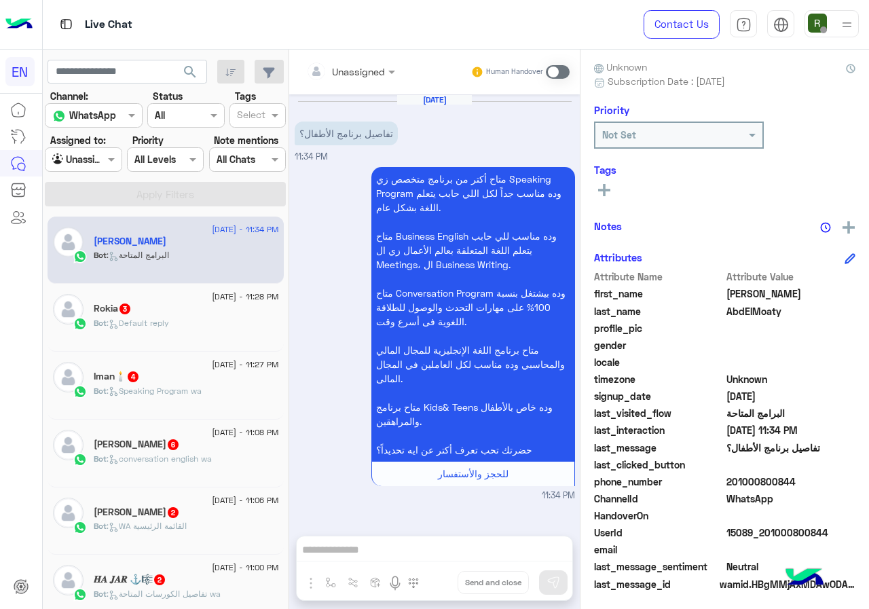
copy span "01000800844"
click at [339, 67] on input "text" at bounding box center [333, 71] width 55 height 14
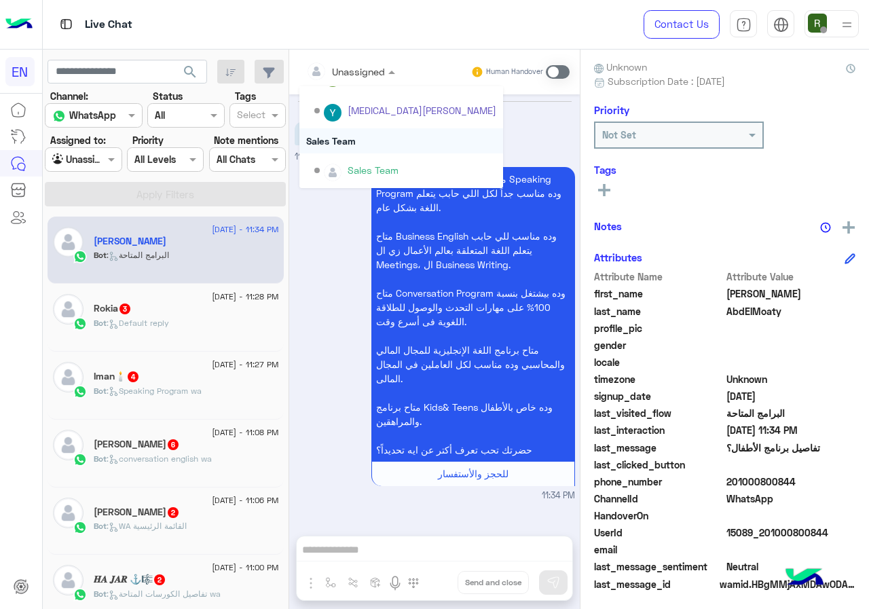
click at [356, 139] on div "Sales Team" at bounding box center [401, 140] width 204 height 25
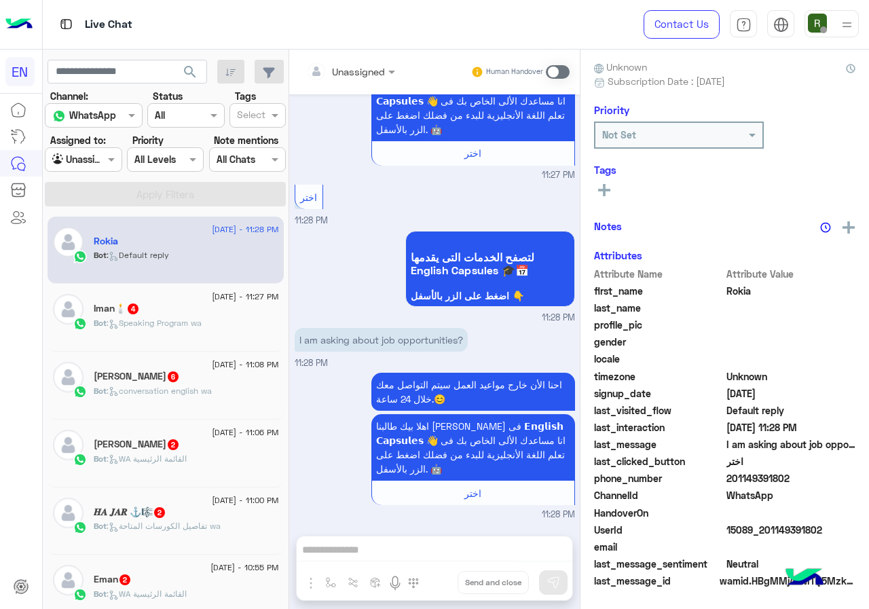
drag, startPoint x: 732, startPoint y: 477, endPoint x: 836, endPoint y: 477, distance: 104.5
click at [836, 477] on span "201149391802" at bounding box center [791, 478] width 130 height 14
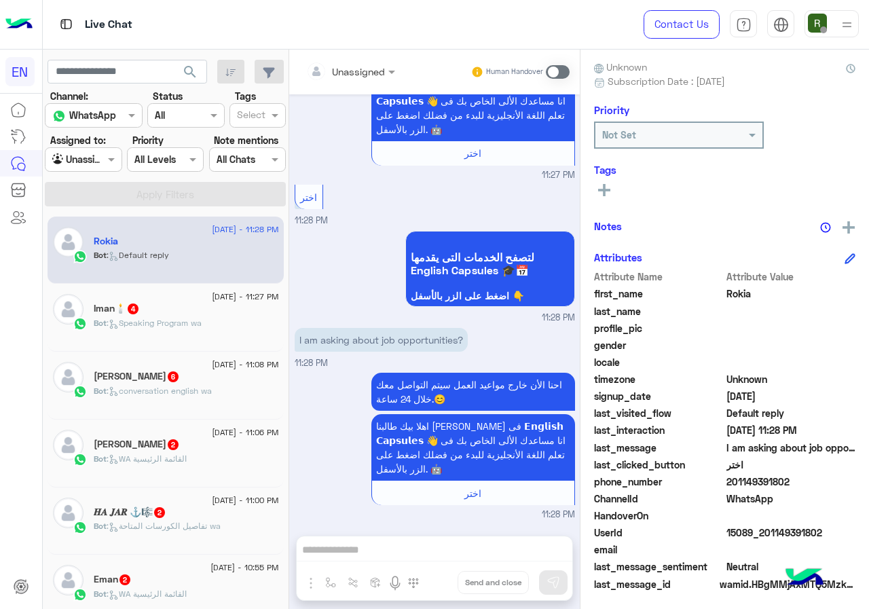
copy span "01149391802"
click at [549, 67] on span at bounding box center [558, 72] width 24 height 14
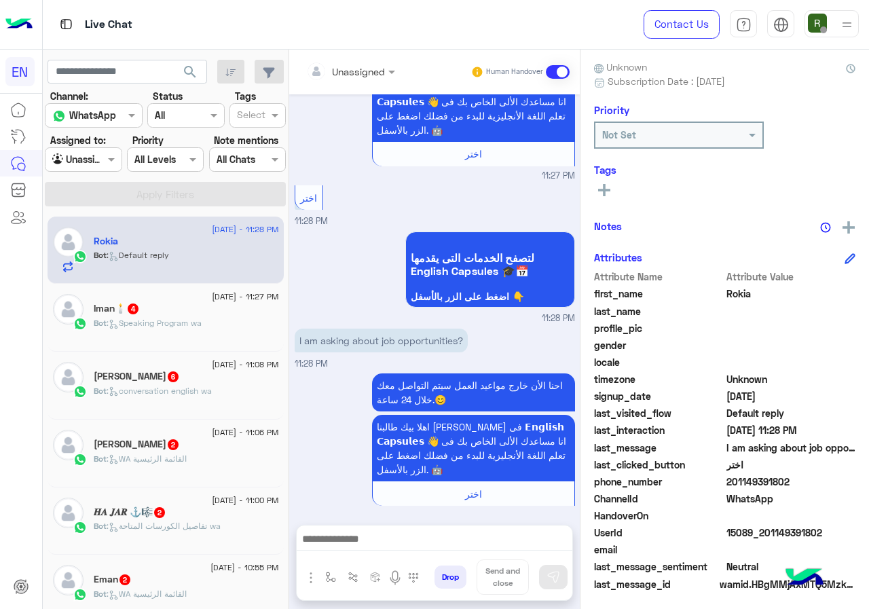
scroll to position [604, 0]
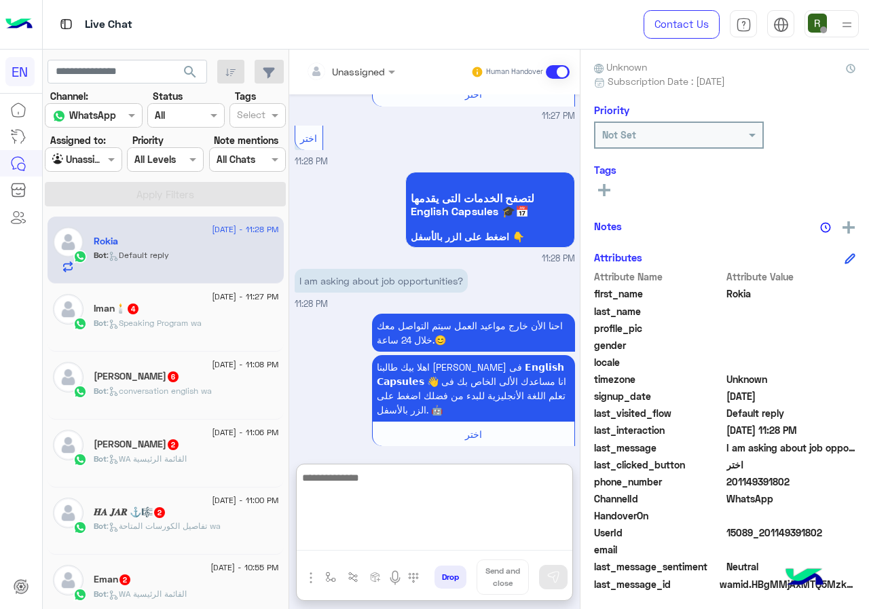
paste textarea "**********"
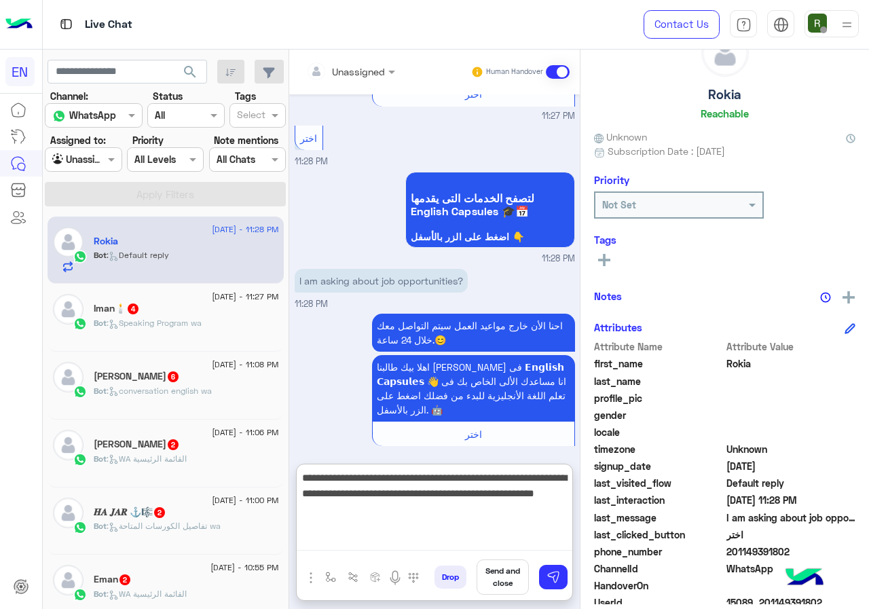
scroll to position [0, 0]
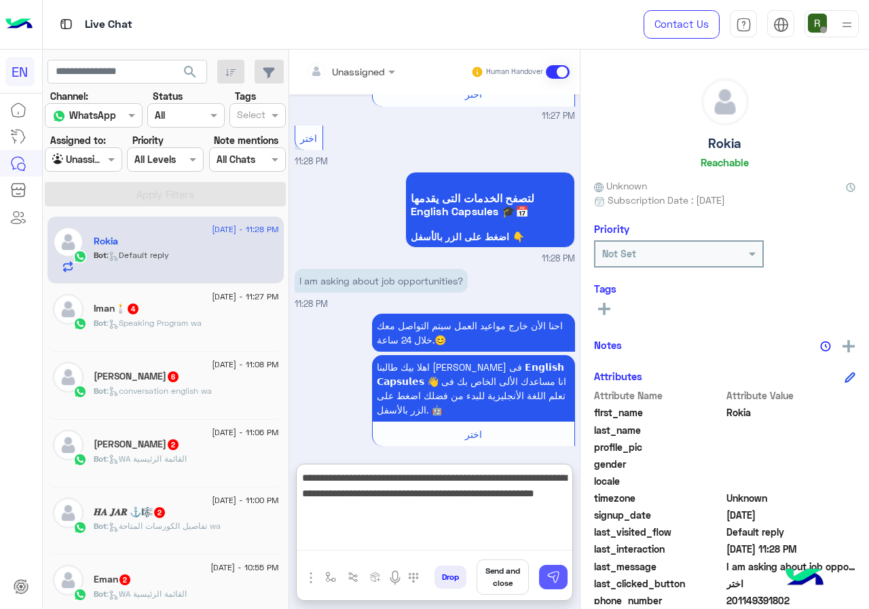
type textarea "**********"
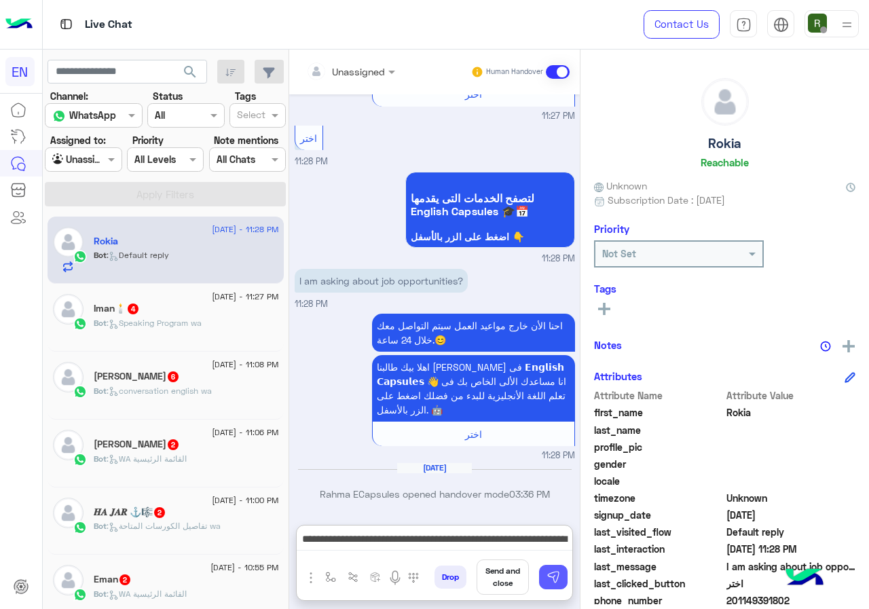
click at [555, 586] on button at bounding box center [553, 577] width 29 height 24
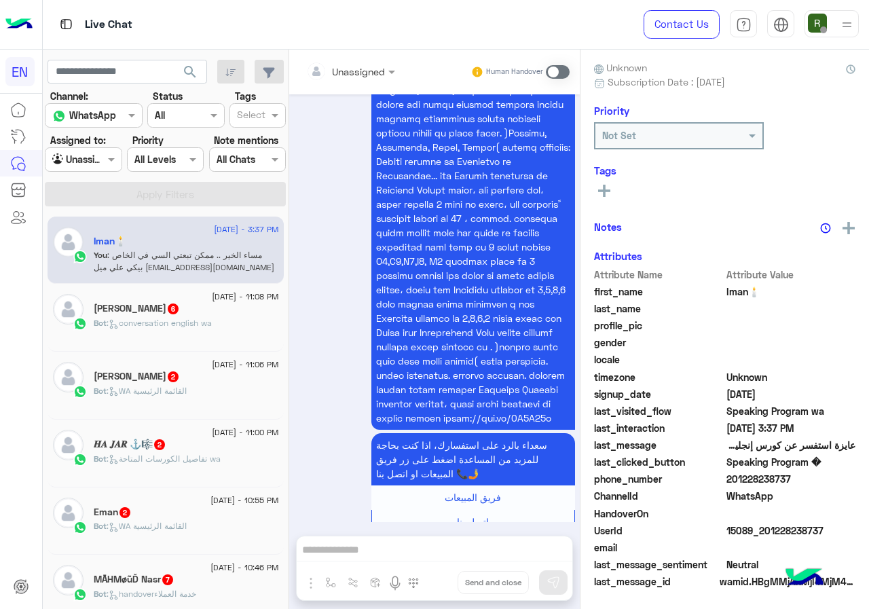
scroll to position [119, 0]
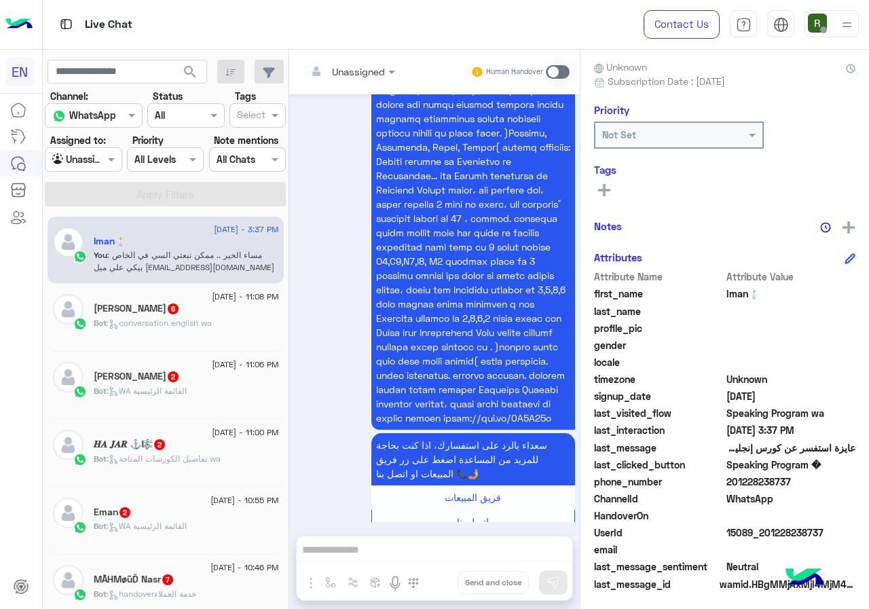
drag, startPoint x: 728, startPoint y: 474, endPoint x: 813, endPoint y: 474, distance: 84.2
click at [813, 475] on span "201228238737" at bounding box center [791, 482] width 130 height 14
drag, startPoint x: 764, startPoint y: 473, endPoint x: 720, endPoint y: 489, distance: 47.0
click at [713, 498] on span "ChannelId" at bounding box center [659, 499] width 130 height 14
drag, startPoint x: 730, startPoint y: 479, endPoint x: 842, endPoint y: 479, distance: 112.0
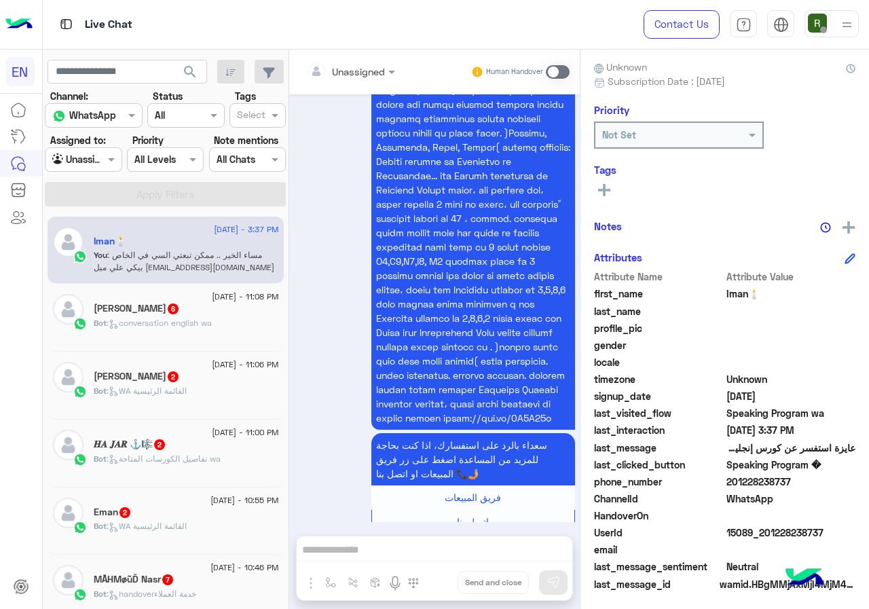
click at [842, 479] on span "201228238737" at bounding box center [791, 482] width 130 height 14
copy span "01228238737"
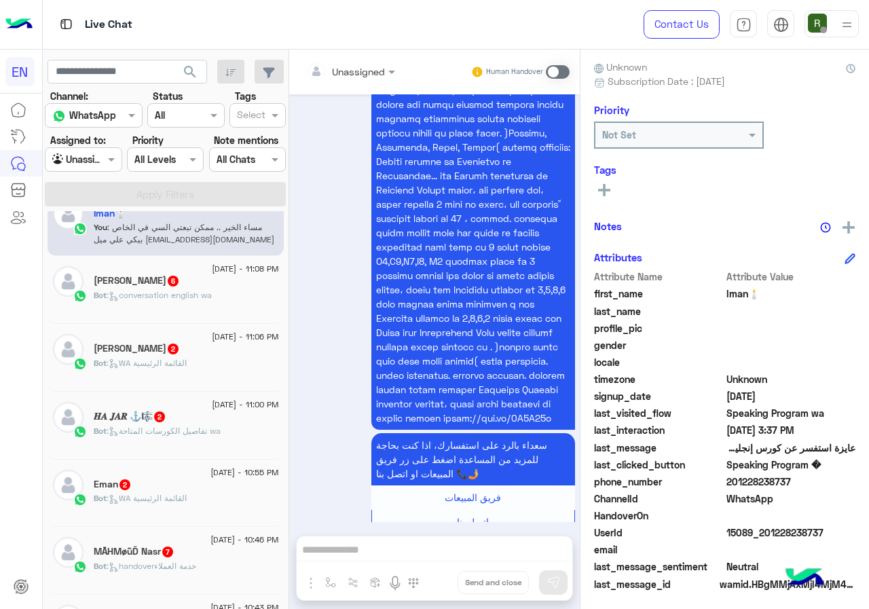
scroll to position [0, 0]
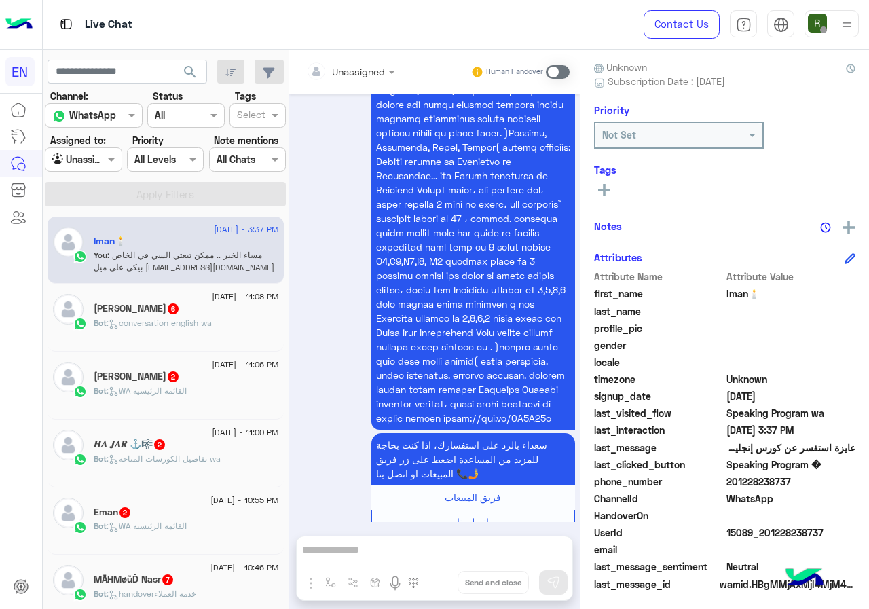
click at [352, 65] on input "text" at bounding box center [333, 71] width 55 height 14
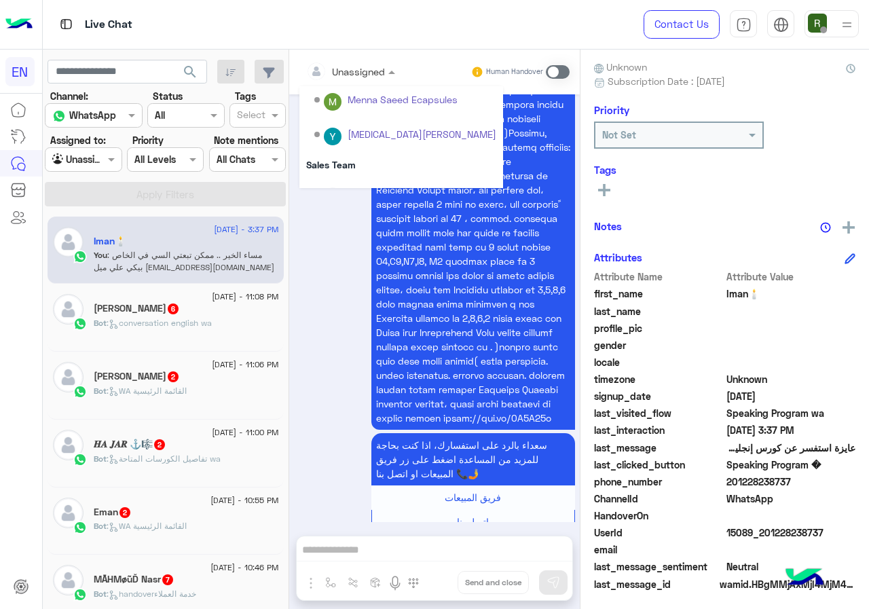
scroll to position [225, 0]
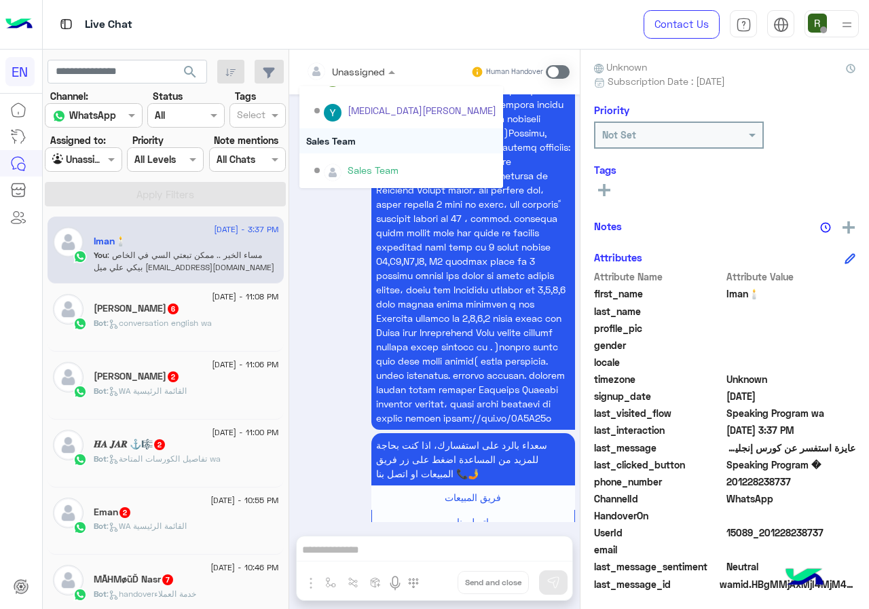
click at [364, 138] on div "Sales Team" at bounding box center [401, 140] width 204 height 25
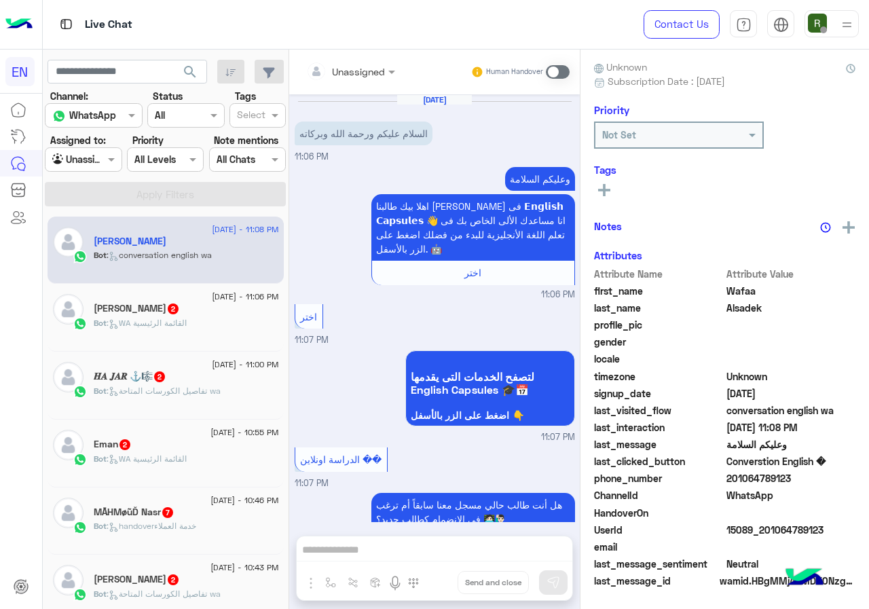
scroll to position [1128, 0]
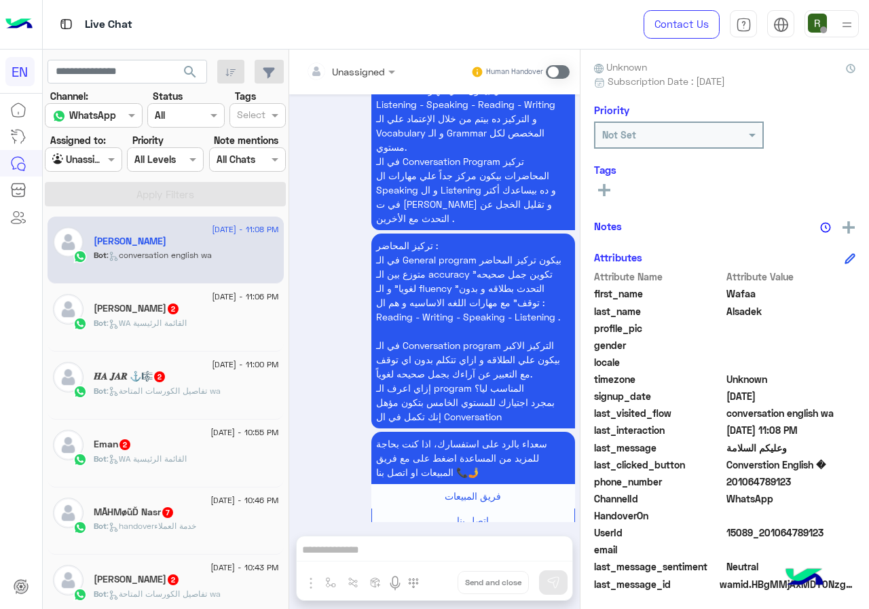
drag, startPoint x: 728, startPoint y: 480, endPoint x: 830, endPoint y: 489, distance: 102.2
click at [830, 489] on span "201064789123" at bounding box center [791, 482] width 130 height 14
copy span "01064789123"
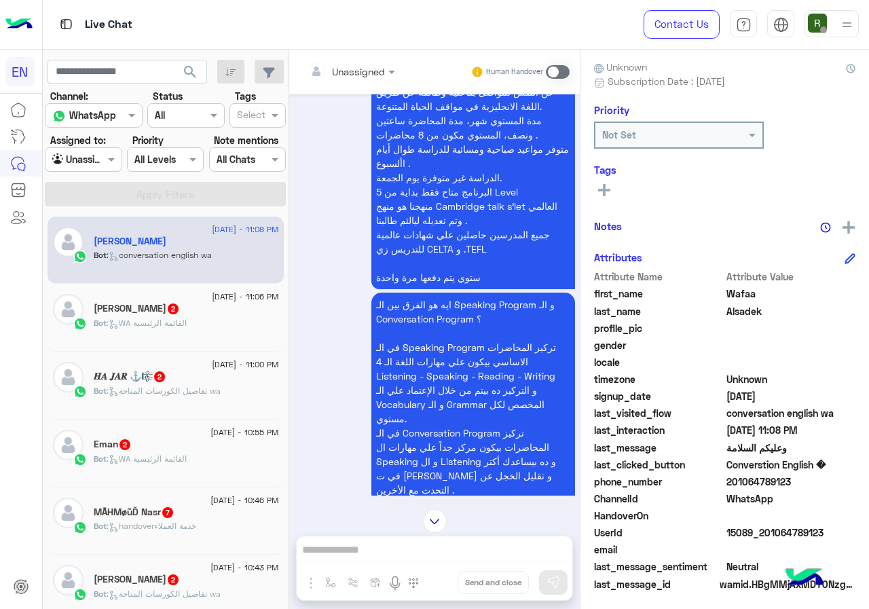
click at [388, 60] on div "Unassigned" at bounding box center [350, 72] width 103 height 24
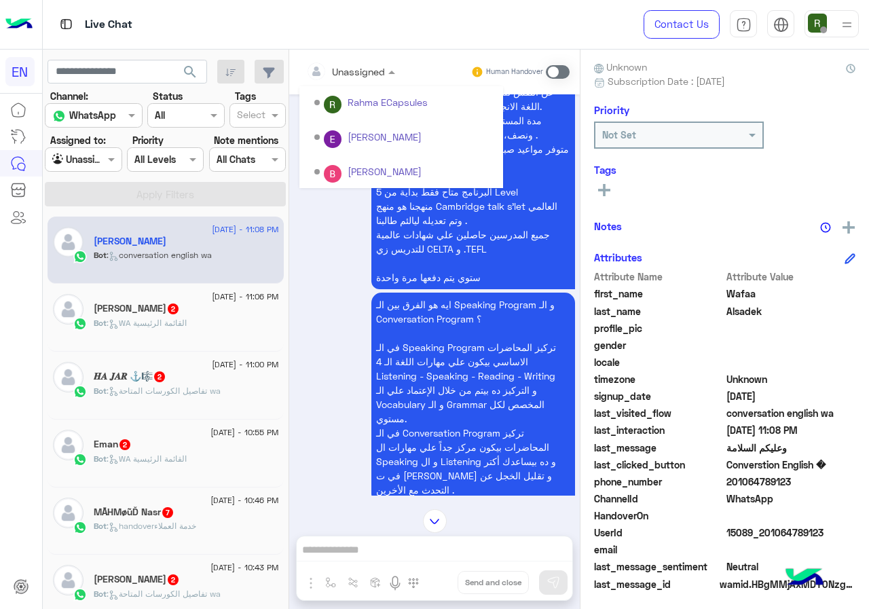
scroll to position [225, 0]
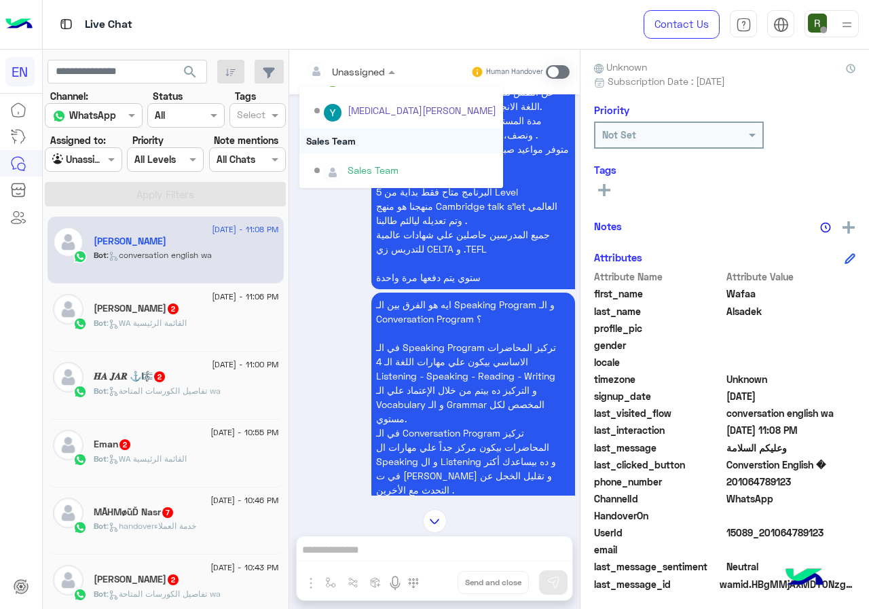
click at [357, 142] on div "Sales Team" at bounding box center [401, 140] width 204 height 25
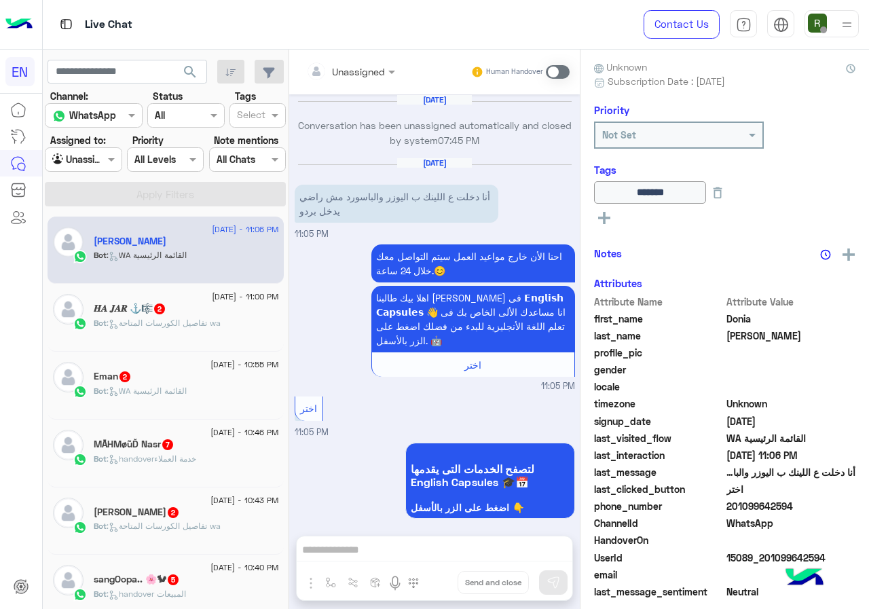
scroll to position [147, 0]
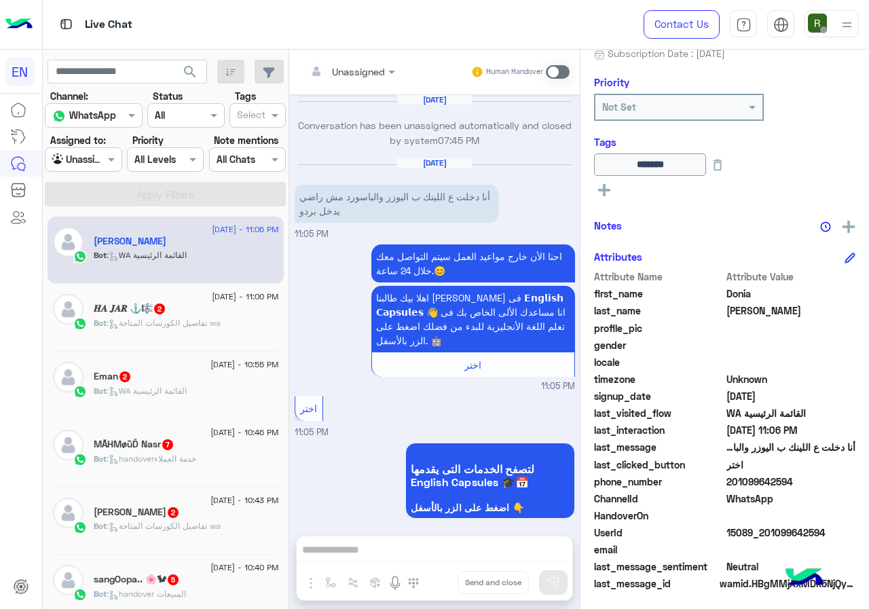
drag, startPoint x: 732, startPoint y: 476, endPoint x: 868, endPoint y: 477, distance: 136.5
click at [868, 477] on div "Donia Mohamed Reachable Unknown Subscription Date : 06/12/2025 Priority Not Set…" at bounding box center [724, 327] width 289 height 555
click at [550, 75] on span at bounding box center [558, 72] width 24 height 14
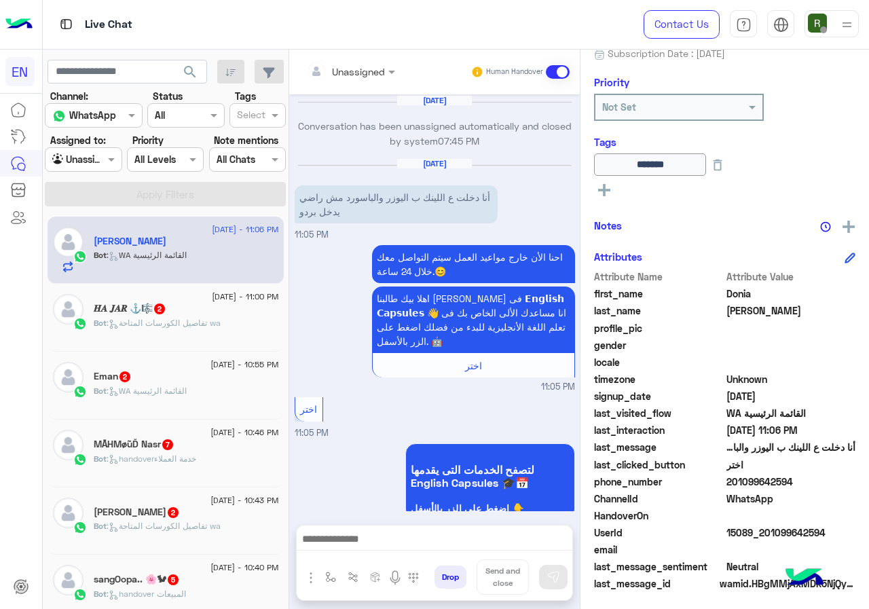
scroll to position [1075, 0]
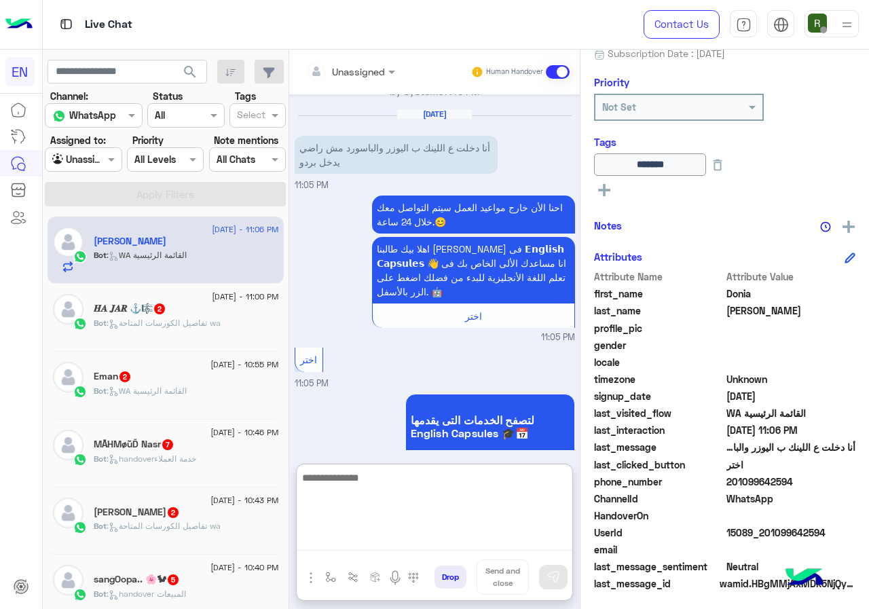
paste textarea "**********"
type textarea "**********"
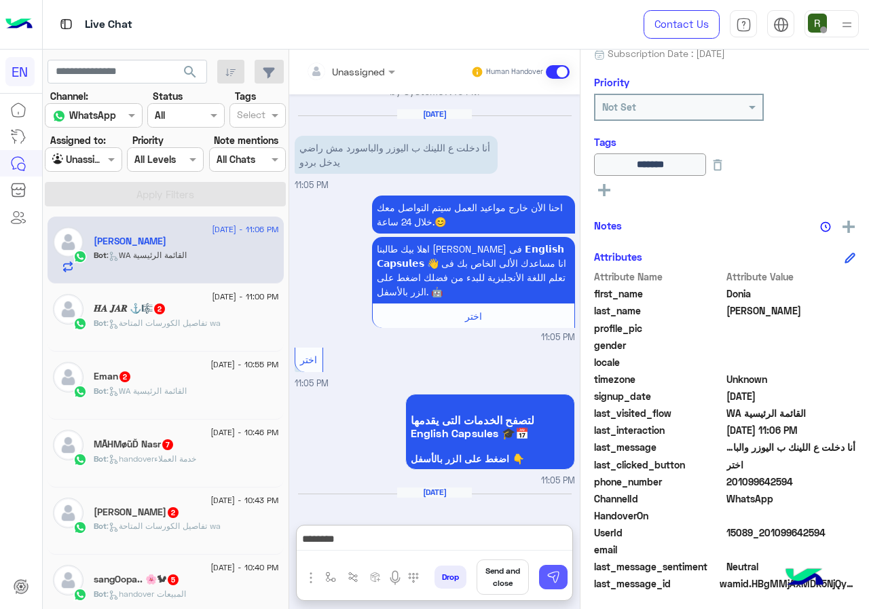
click at [544, 568] on button at bounding box center [553, 577] width 29 height 24
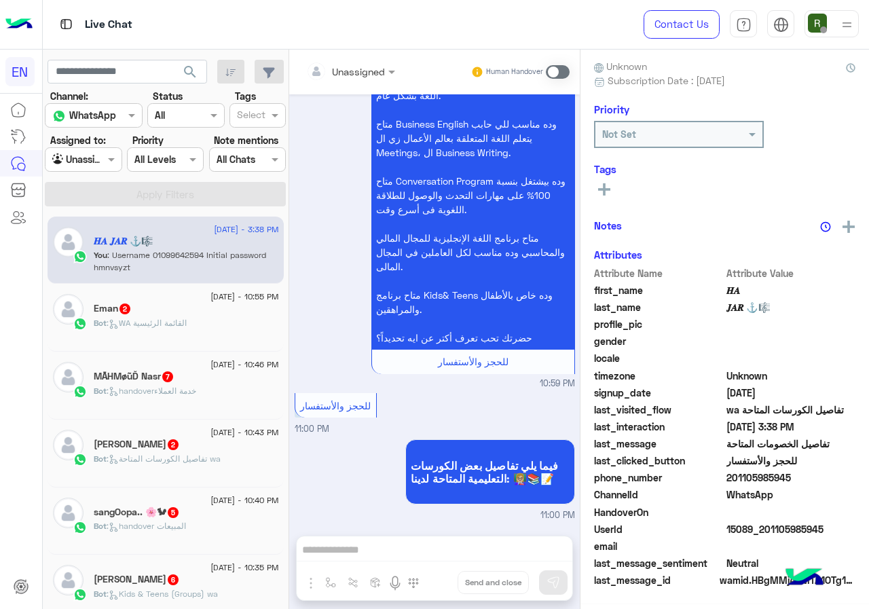
scroll to position [119, 0]
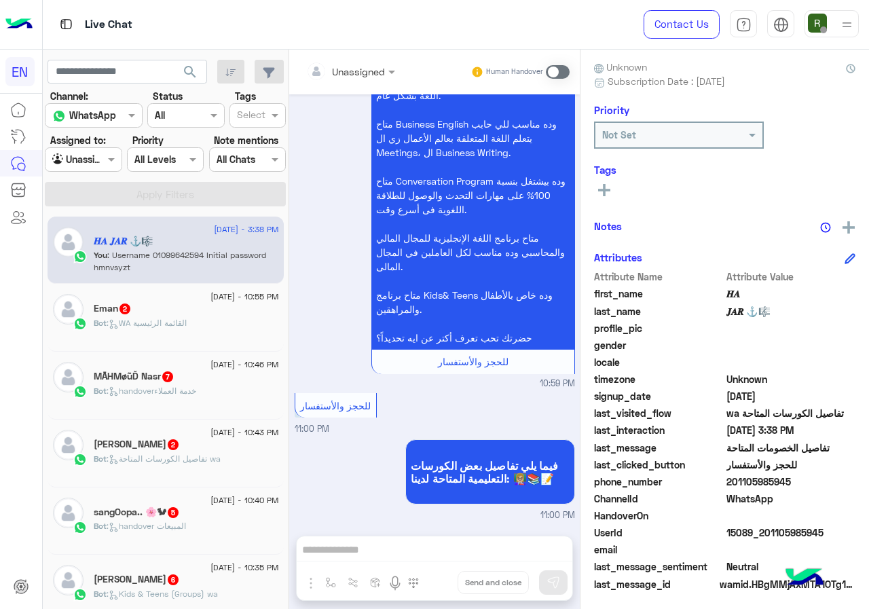
drag, startPoint x: 730, startPoint y: 477, endPoint x: 803, endPoint y: 483, distance: 73.6
click at [803, 483] on span "201105985945" at bounding box center [791, 482] width 130 height 14
copy span "01105985945"
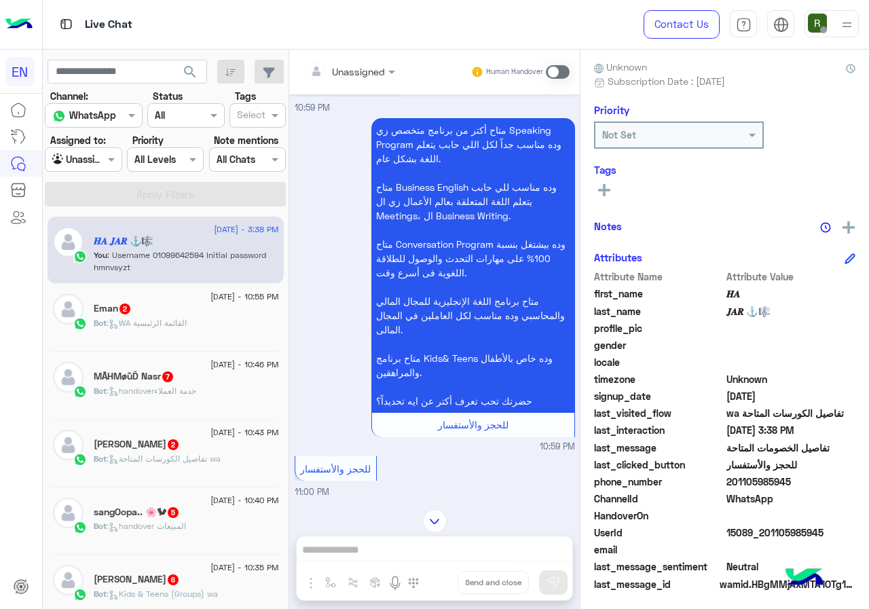
scroll to position [0, 0]
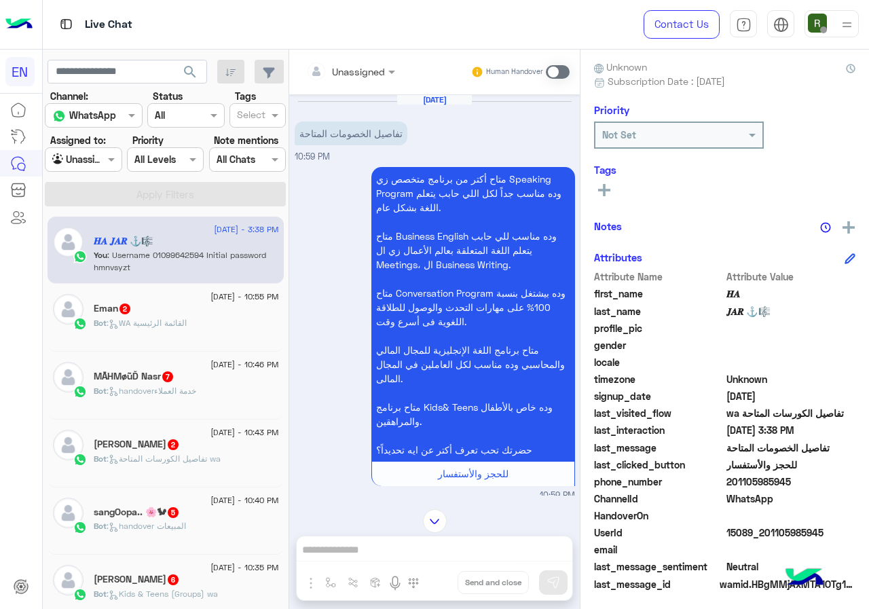
click at [353, 77] on div "Unassigned" at bounding box center [358, 71] width 53 height 14
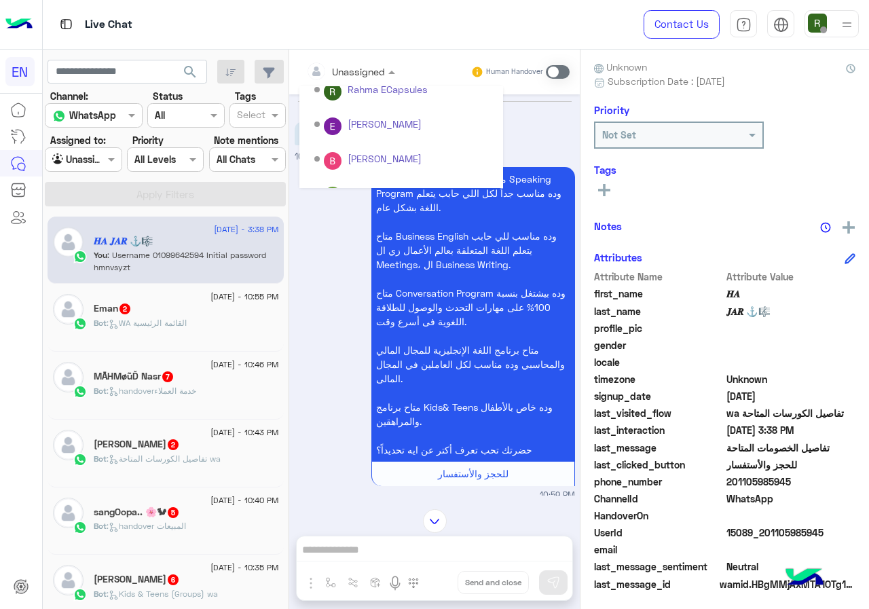
scroll to position [225, 0]
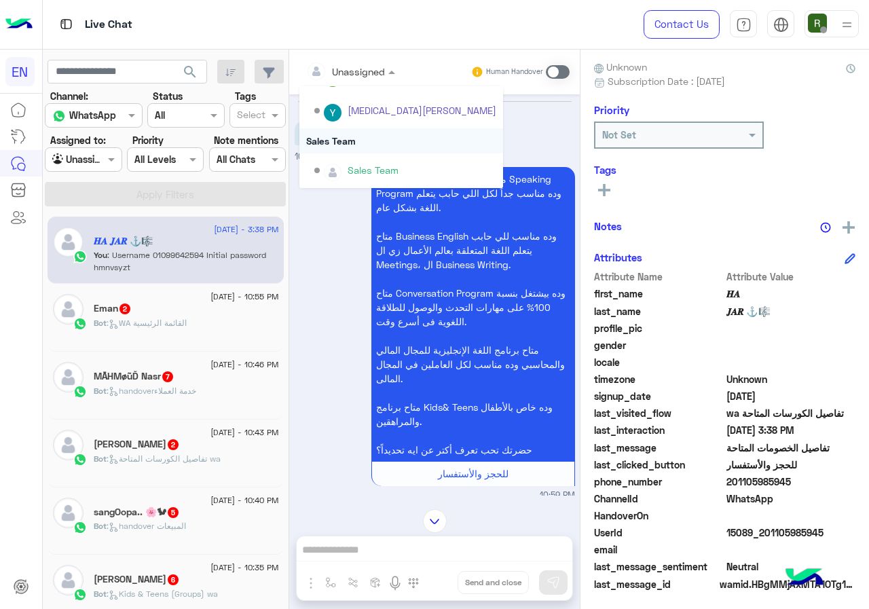
click at [358, 142] on div "Sales Team" at bounding box center [401, 140] width 204 height 25
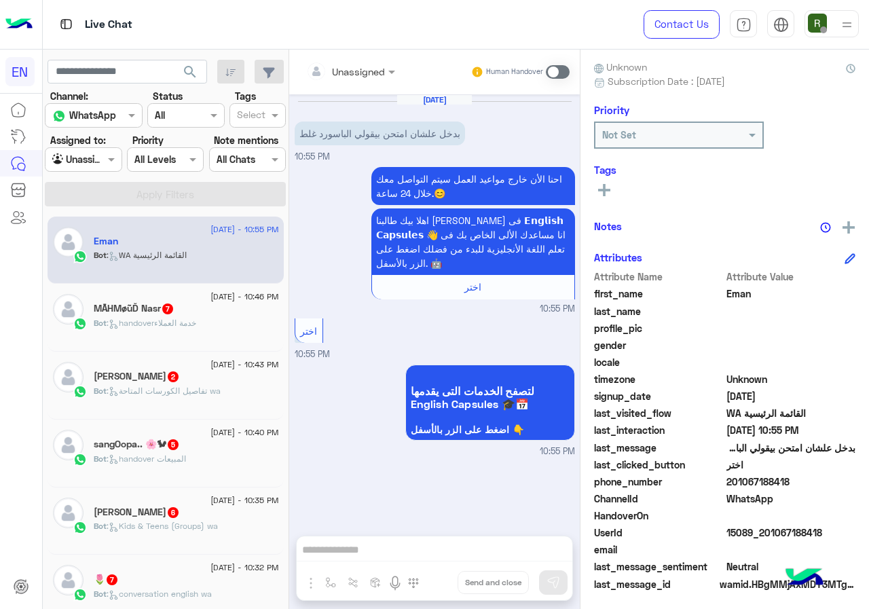
drag, startPoint x: 730, startPoint y: 477, endPoint x: 822, endPoint y: 478, distance: 91.7
click at [822, 478] on span "201067188418" at bounding box center [791, 482] width 130 height 14
copy span "01067188418"
click at [554, 64] on div "Human Handover" at bounding box center [520, 72] width 100 height 24
click at [552, 77] on span at bounding box center [558, 72] width 24 height 14
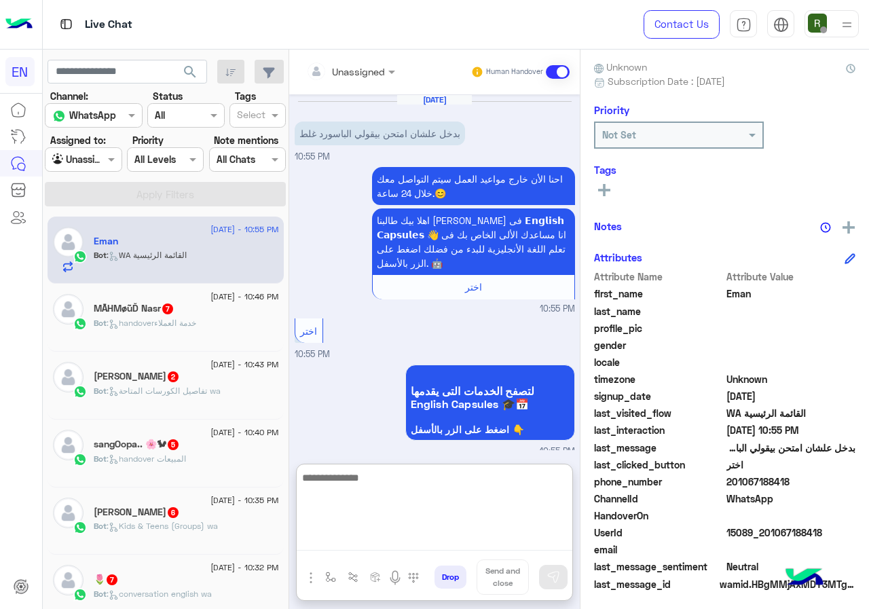
paste textarea "**********"
type textarea "**********"
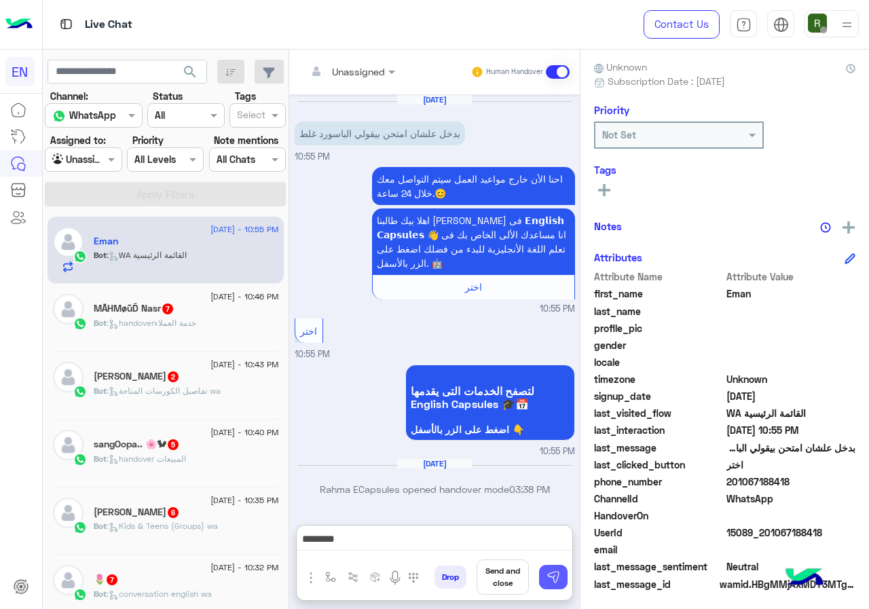
click at [553, 576] on img at bounding box center [554, 577] width 14 height 14
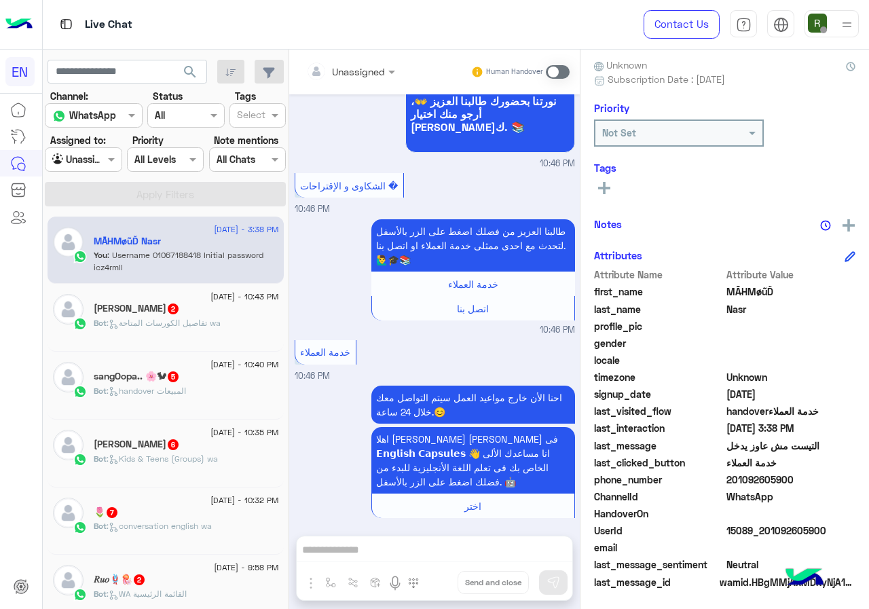
scroll to position [122, 0]
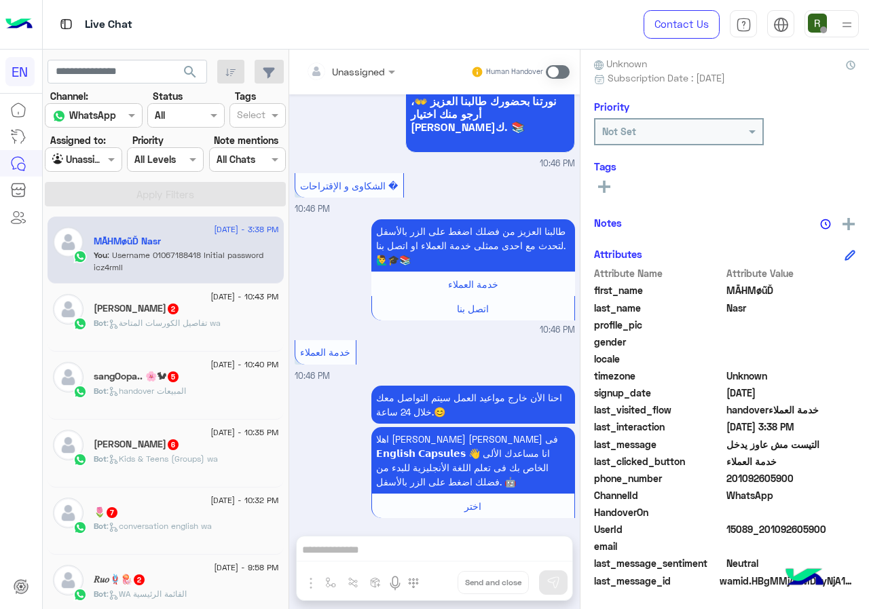
drag, startPoint x: 747, startPoint y: 473, endPoint x: 815, endPoint y: 470, distance: 67.9
click at [815, 471] on span "201092605900" at bounding box center [791, 478] width 130 height 14
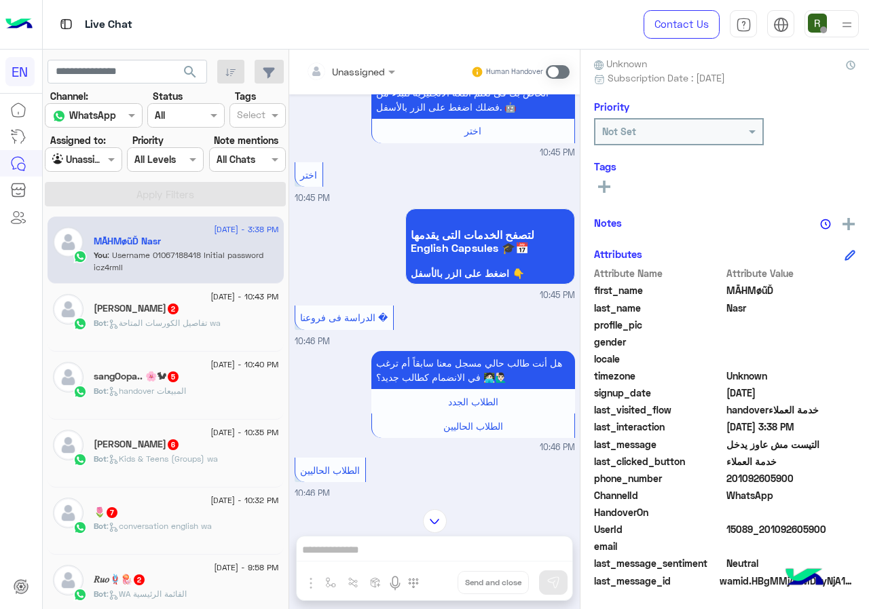
scroll to position [0, 0]
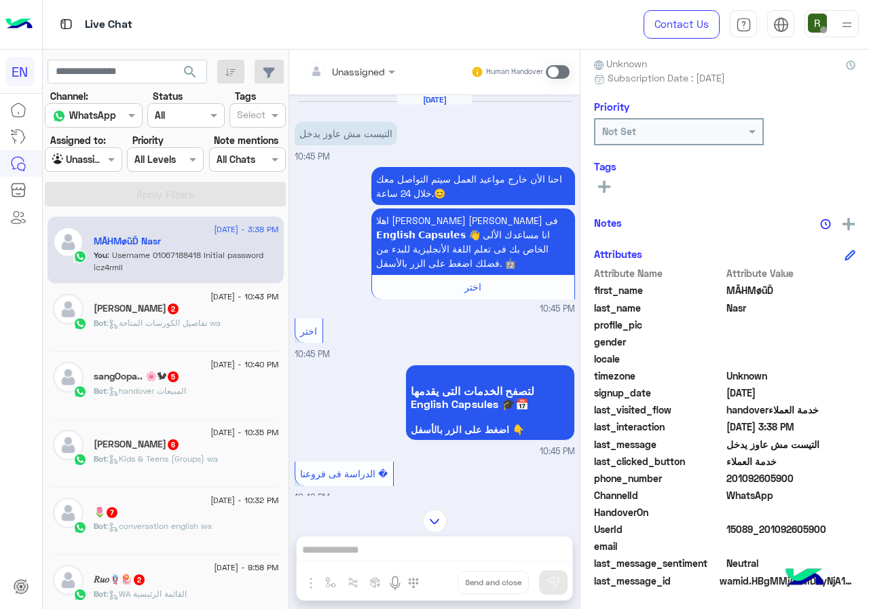
click at [553, 77] on span at bounding box center [558, 72] width 24 height 14
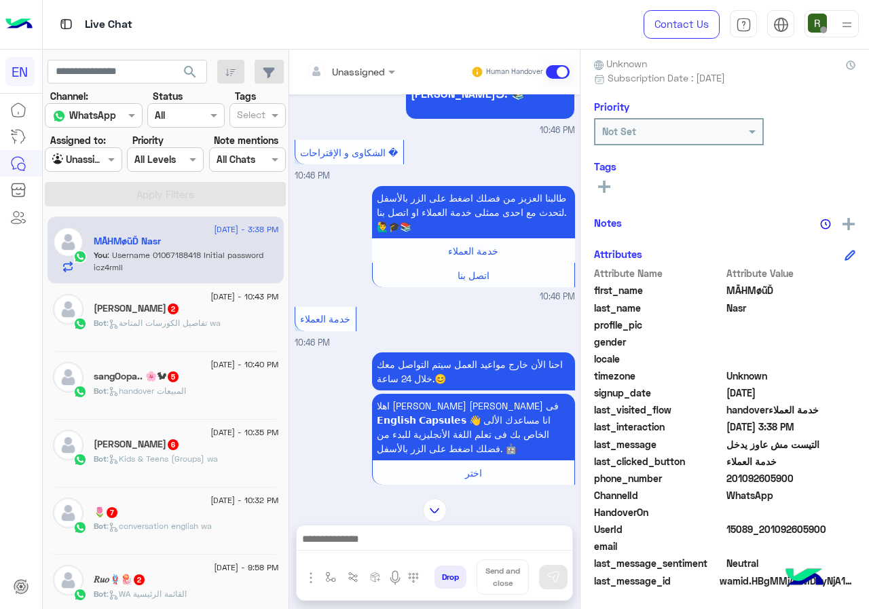
scroll to position [758, 0]
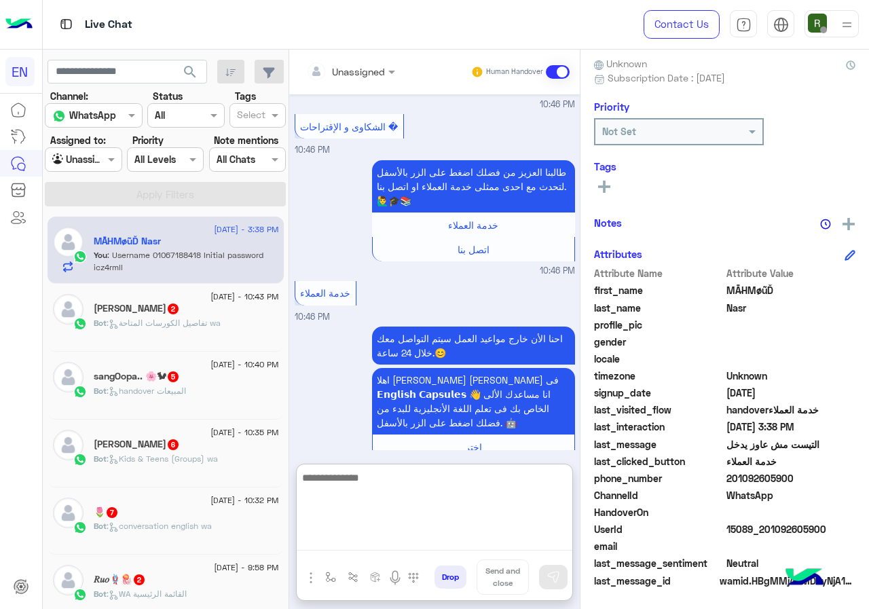
click at [362, 537] on textarea at bounding box center [435, 509] width 276 height 81
type textarea "**********"
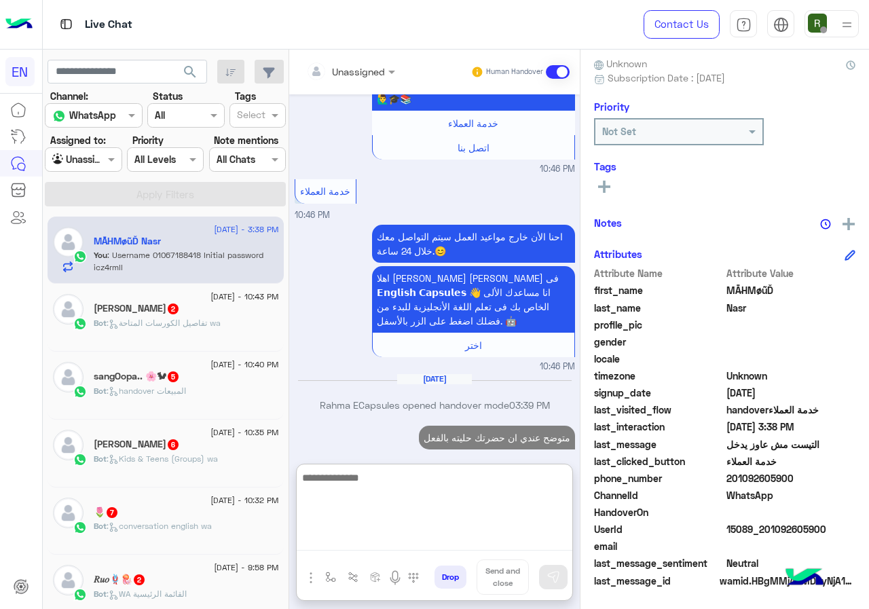
scroll to position [863, 0]
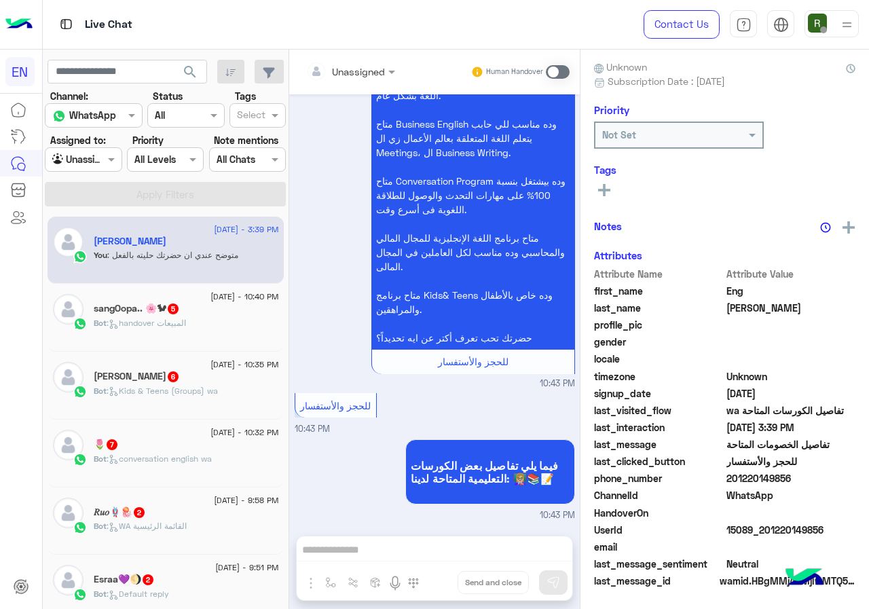
scroll to position [112, 0]
drag, startPoint x: 730, startPoint y: 475, endPoint x: 868, endPoint y: 475, distance: 138.5
click at [868, 475] on div "Eng Mohamed Shawky Reachable Unknown Subscription Date : 09/14/2025 Priority No…" at bounding box center [724, 327] width 289 height 555
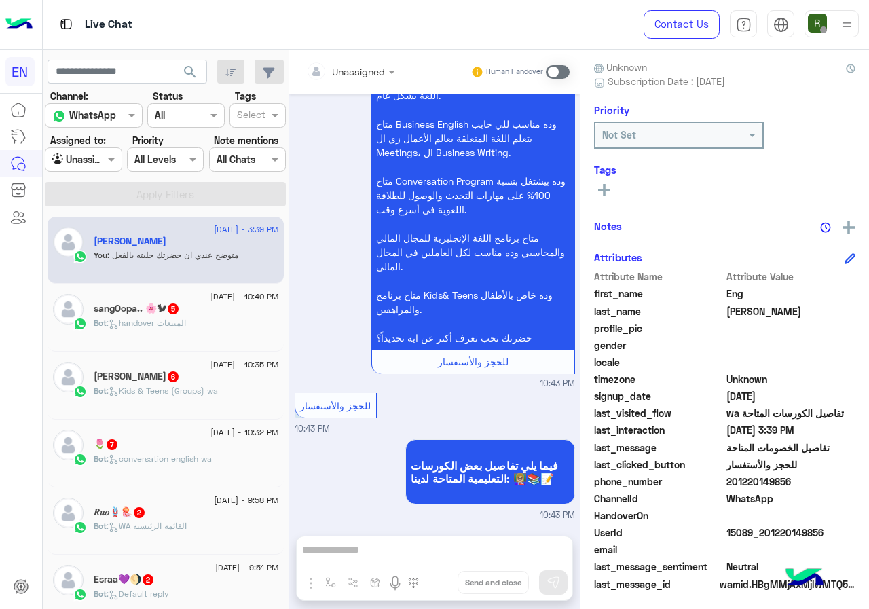
copy span "01220149856"
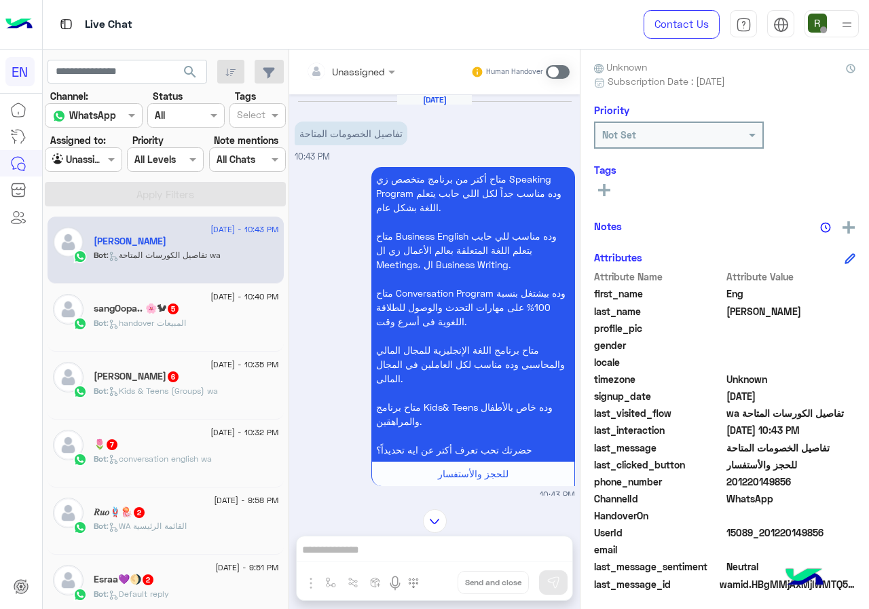
click at [371, 73] on div at bounding box center [350, 71] width 103 height 16
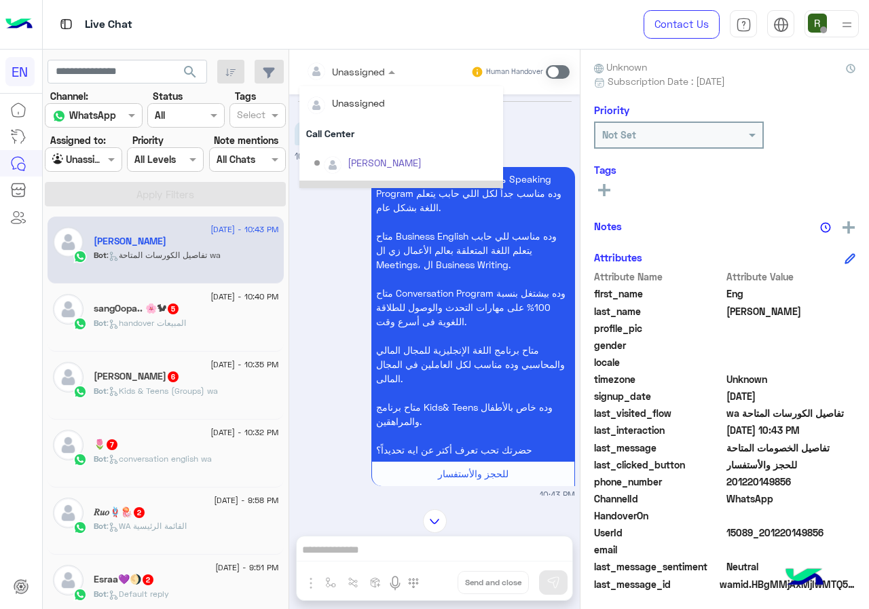
scroll to position [225, 0]
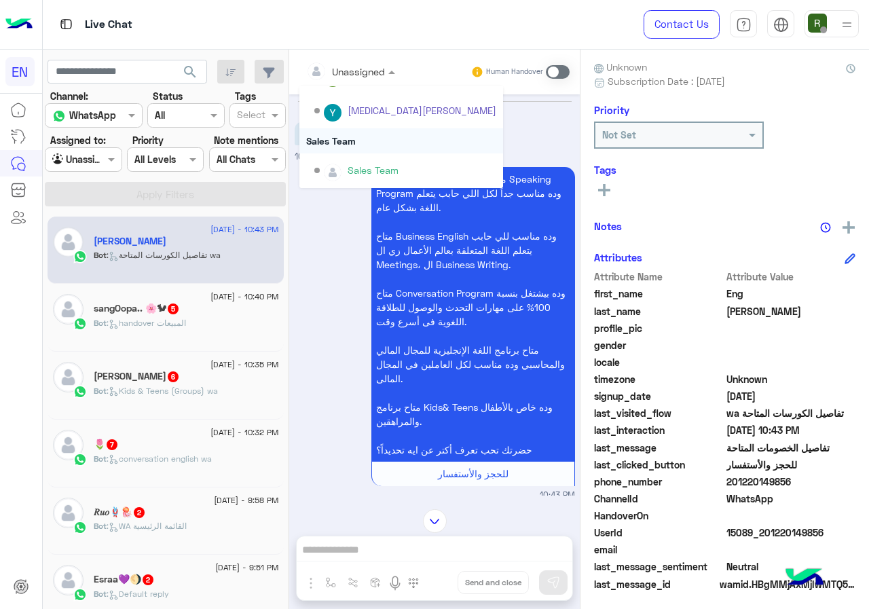
click at [387, 144] on div "Sales Team" at bounding box center [401, 140] width 204 height 25
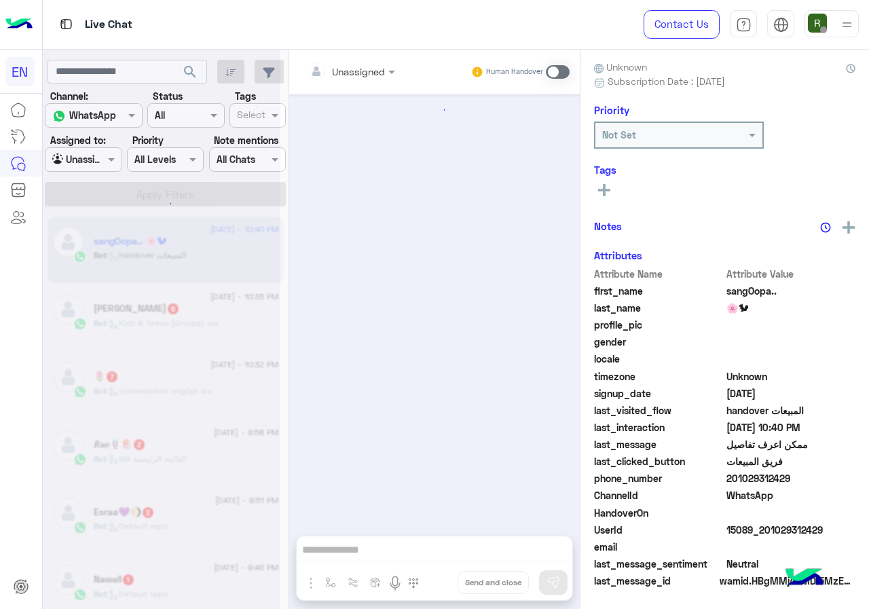
scroll to position [1159, 0]
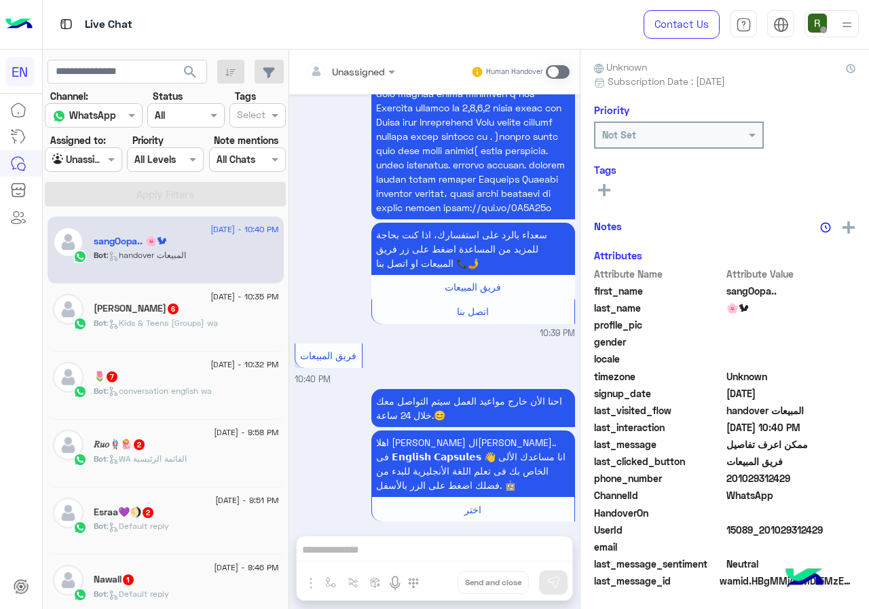
drag, startPoint x: 730, startPoint y: 476, endPoint x: 820, endPoint y: 477, distance: 89.6
click at [820, 477] on span "201029312429" at bounding box center [791, 478] width 130 height 14
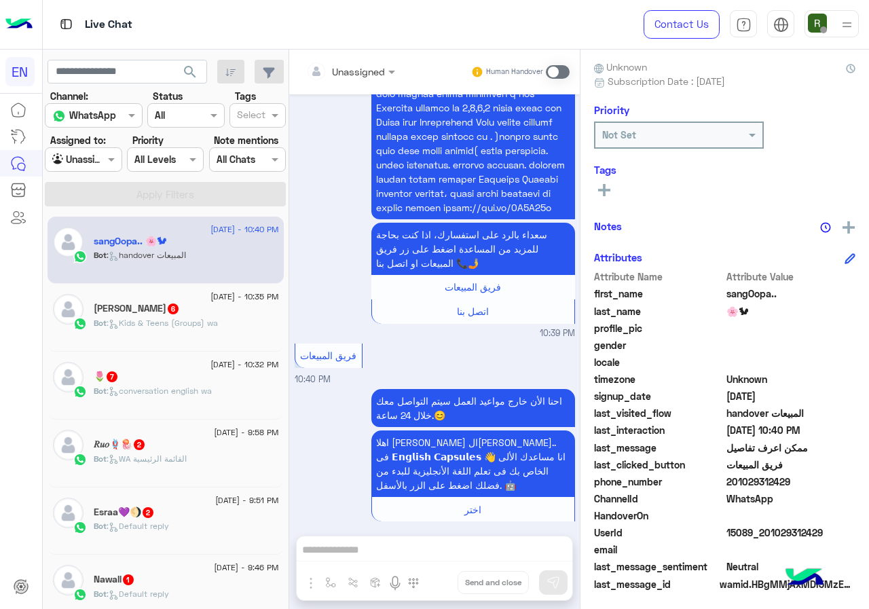
click at [334, 64] on input "text" at bounding box center [333, 71] width 55 height 14
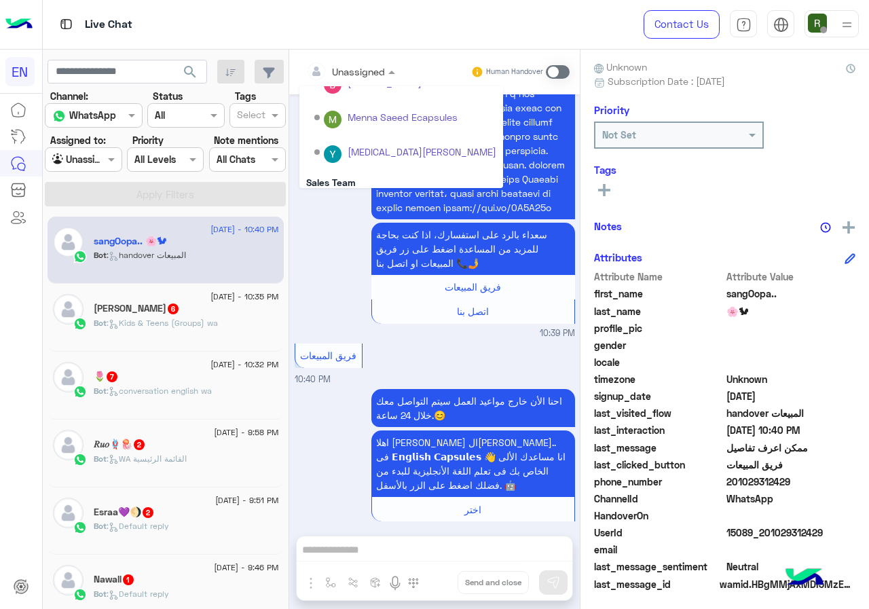
scroll to position [225, 0]
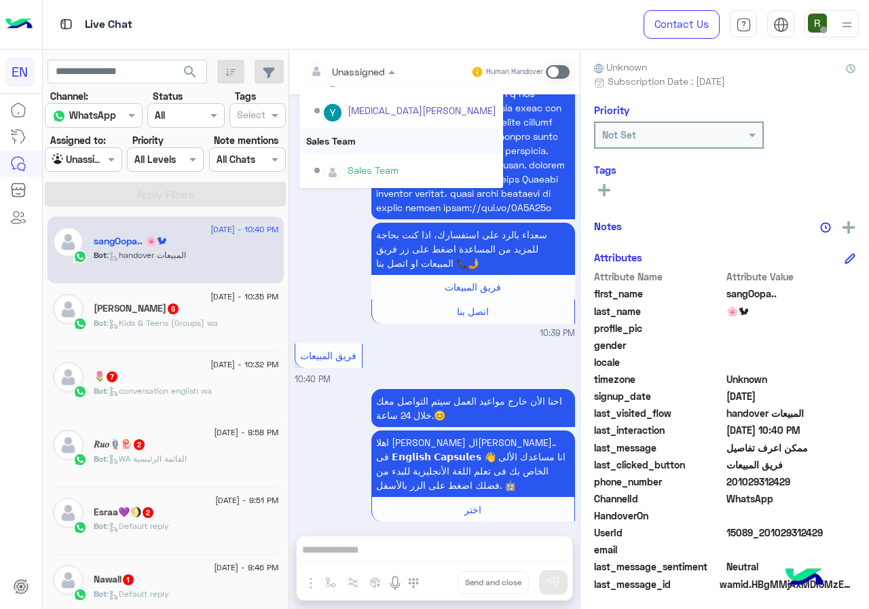
drag, startPoint x: 356, startPoint y: 153, endPoint x: 361, endPoint y: 147, distance: 8.2
click at [361, 147] on div "Unassigned Call Center Shorouk Salah Rahma ECapsules Eman salman Bassant Ayman …" at bounding box center [401, 24] width 204 height 327
click at [361, 147] on div "Sales Team" at bounding box center [401, 140] width 204 height 25
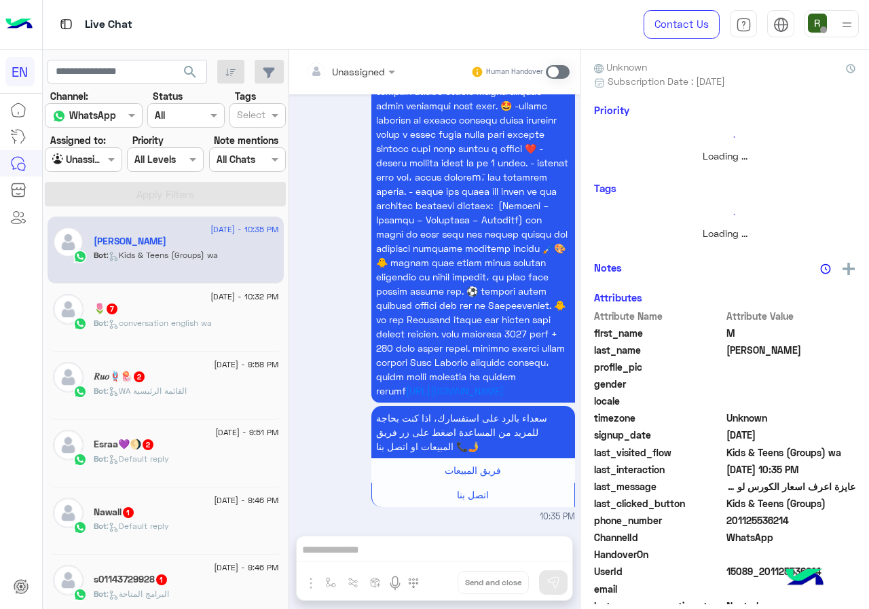
scroll to position [119, 0]
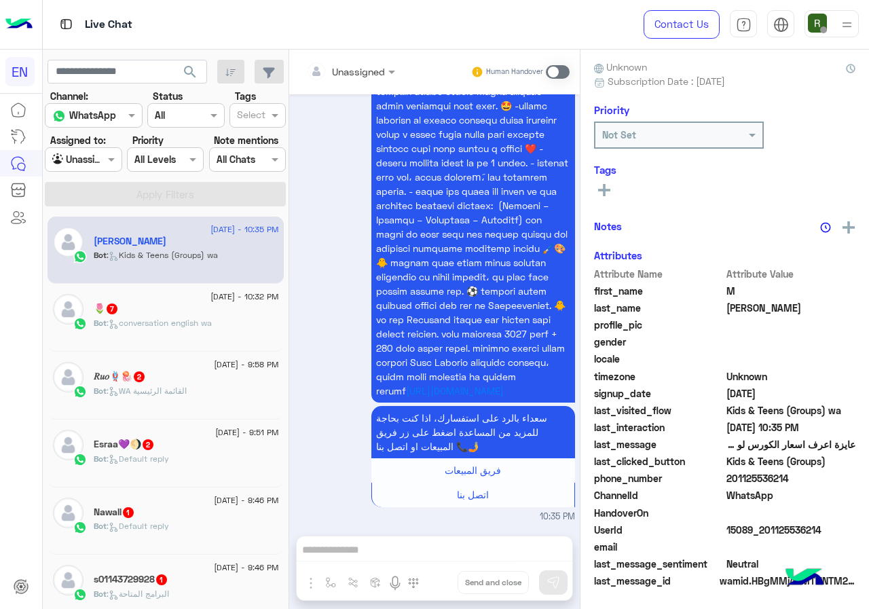
drag, startPoint x: 730, startPoint y: 477, endPoint x: 808, endPoint y: 479, distance: 77.4
click at [808, 479] on span "201125536214" at bounding box center [791, 478] width 130 height 14
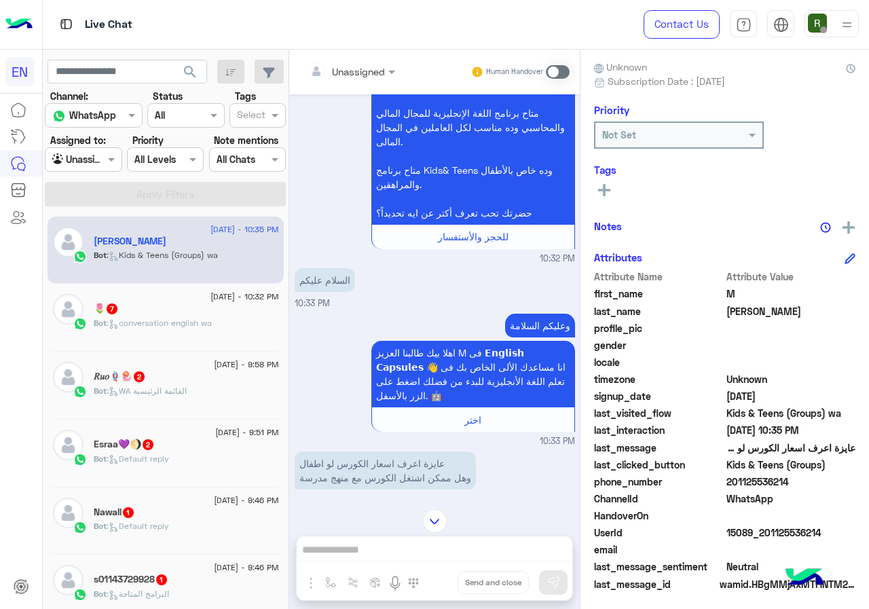
scroll to position [299, 0]
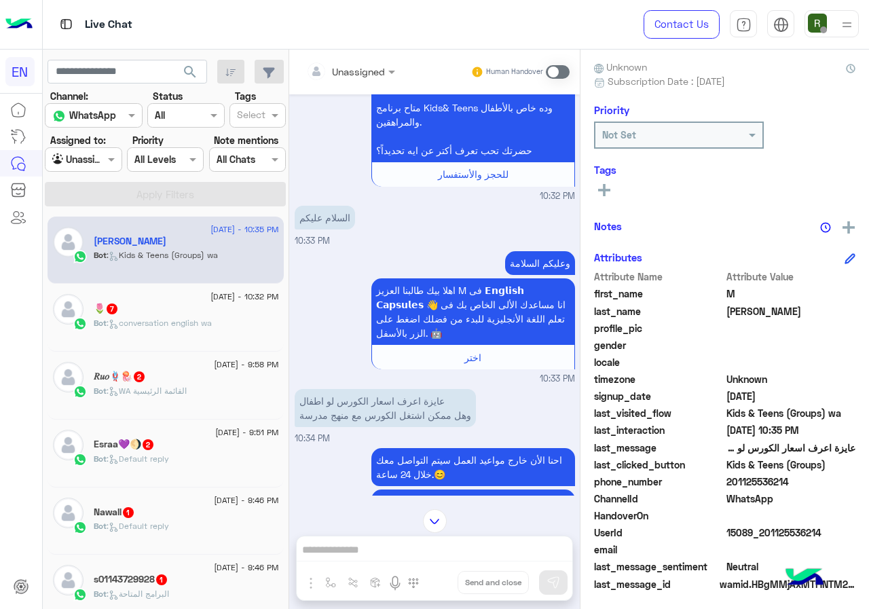
click at [331, 55] on div "Unassigned Human Handover" at bounding box center [434, 72] width 291 height 45
click at [341, 75] on input "text" at bounding box center [333, 71] width 55 height 14
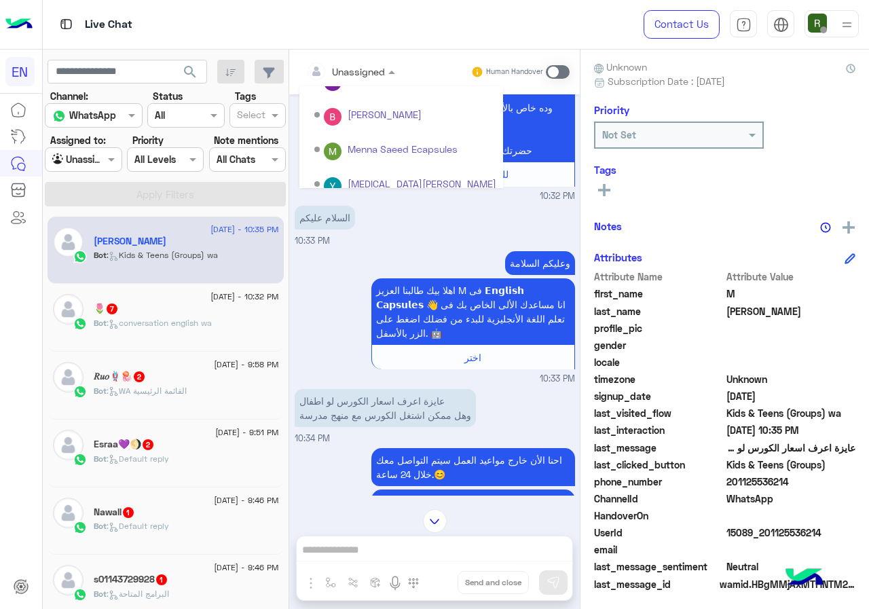
scroll to position [225, 0]
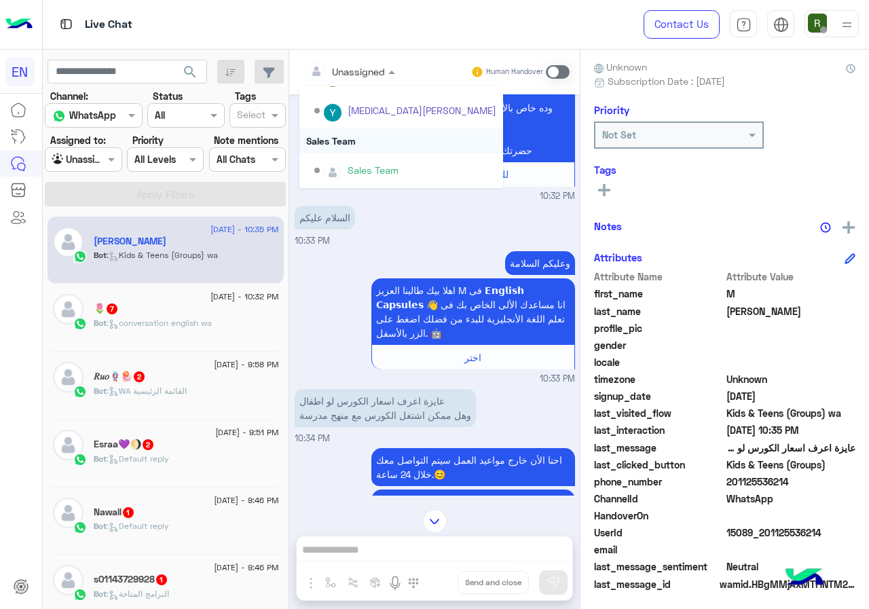
click at [363, 138] on div "Sales Team" at bounding box center [401, 140] width 204 height 25
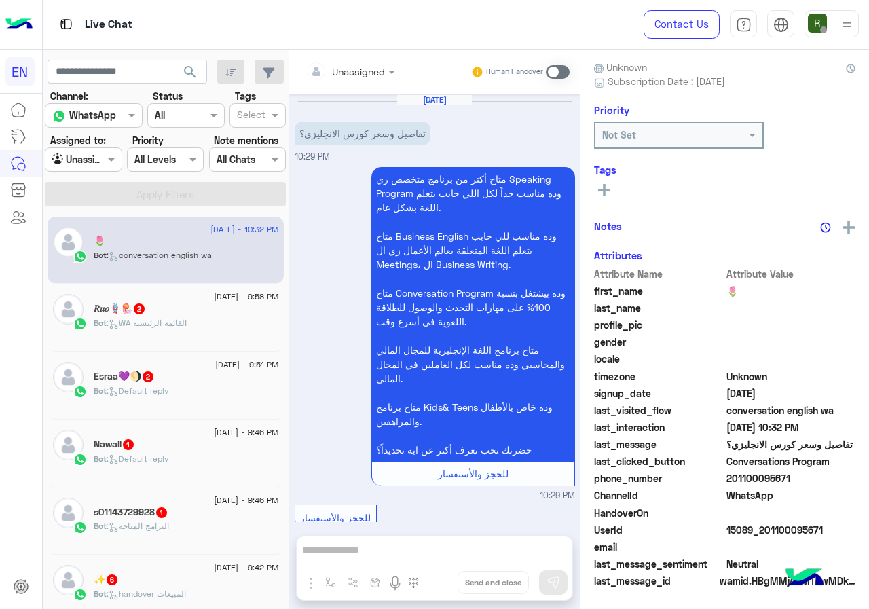
scroll to position [2407, 0]
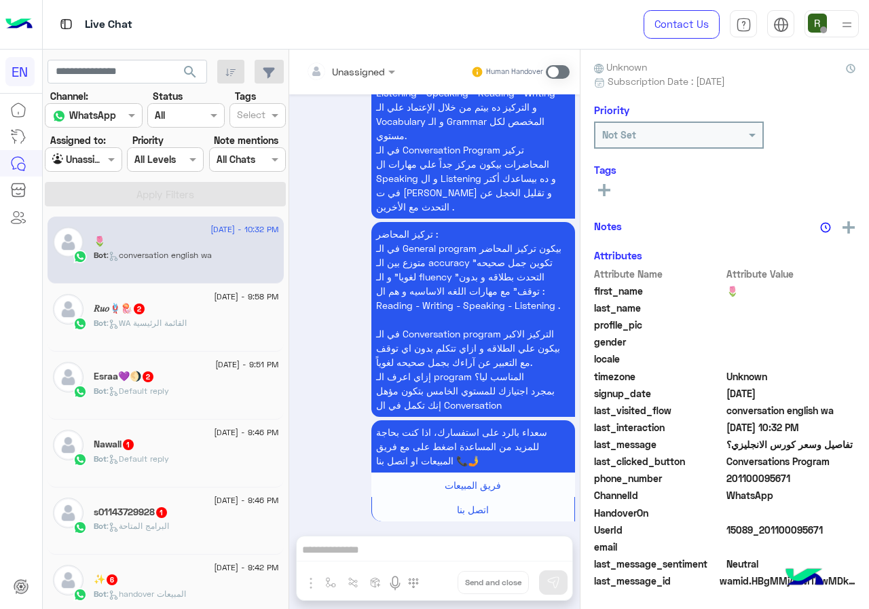
drag, startPoint x: 730, startPoint y: 479, endPoint x: 824, endPoint y: 478, distance: 94.4
click at [824, 478] on span "201100095671" at bounding box center [791, 478] width 130 height 14
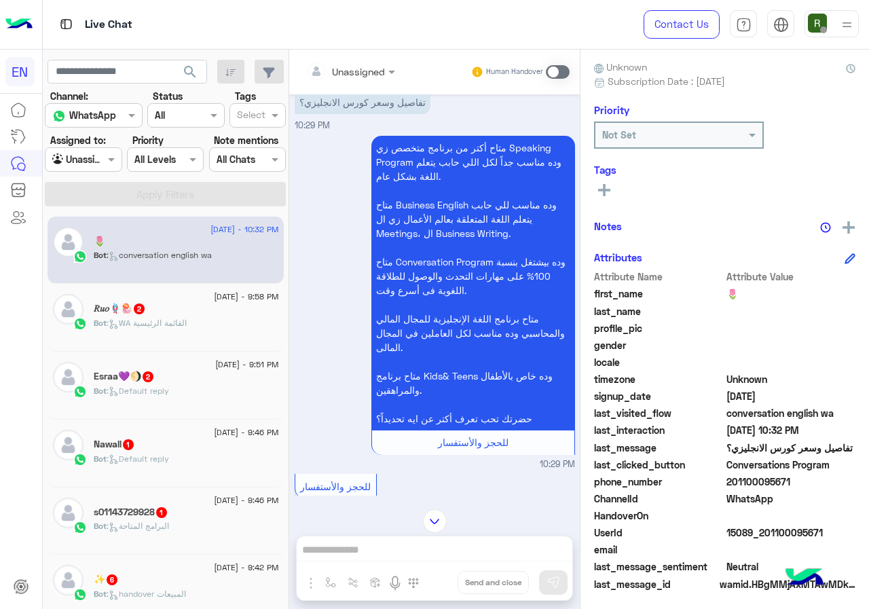
scroll to position [0, 0]
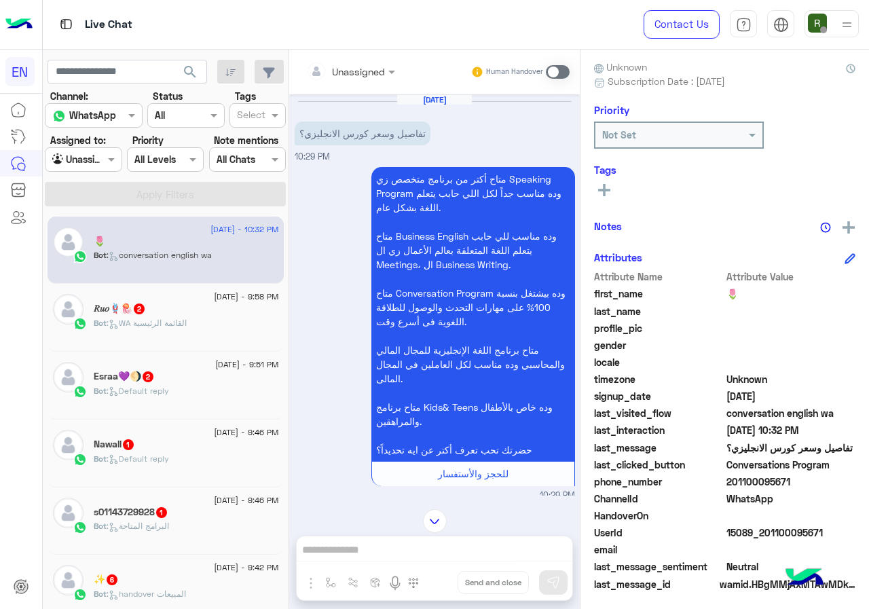
click at [370, 67] on div at bounding box center [350, 71] width 103 height 16
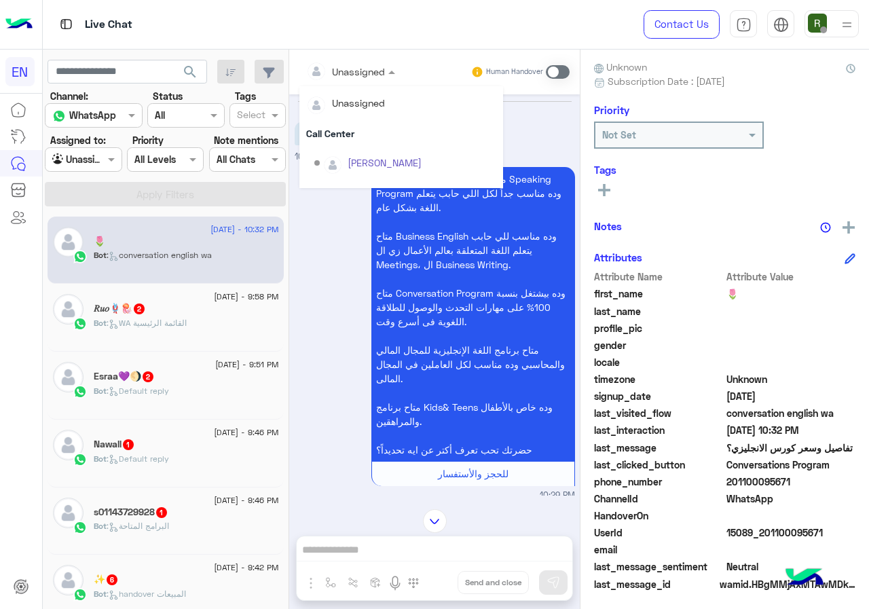
scroll to position [225, 0]
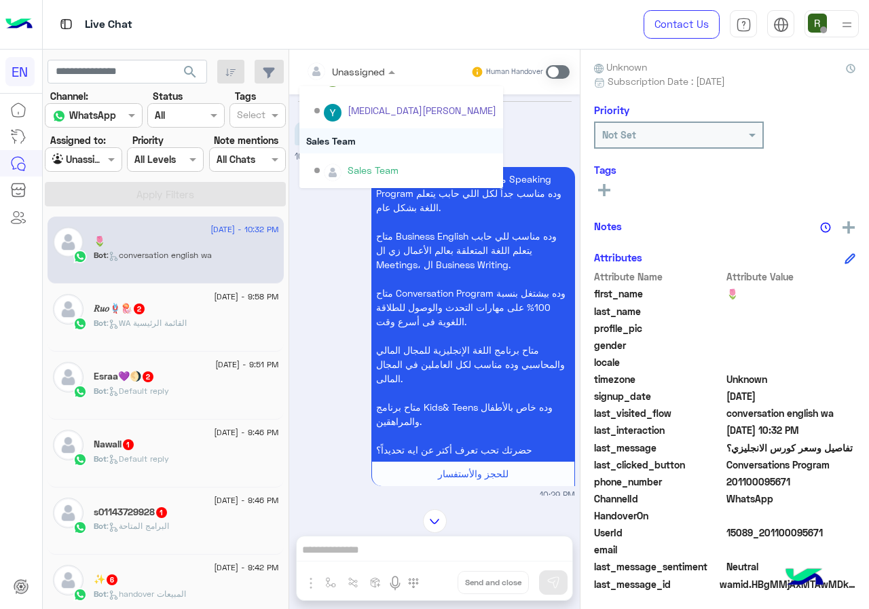
click at [370, 144] on div "Sales Team" at bounding box center [401, 140] width 204 height 25
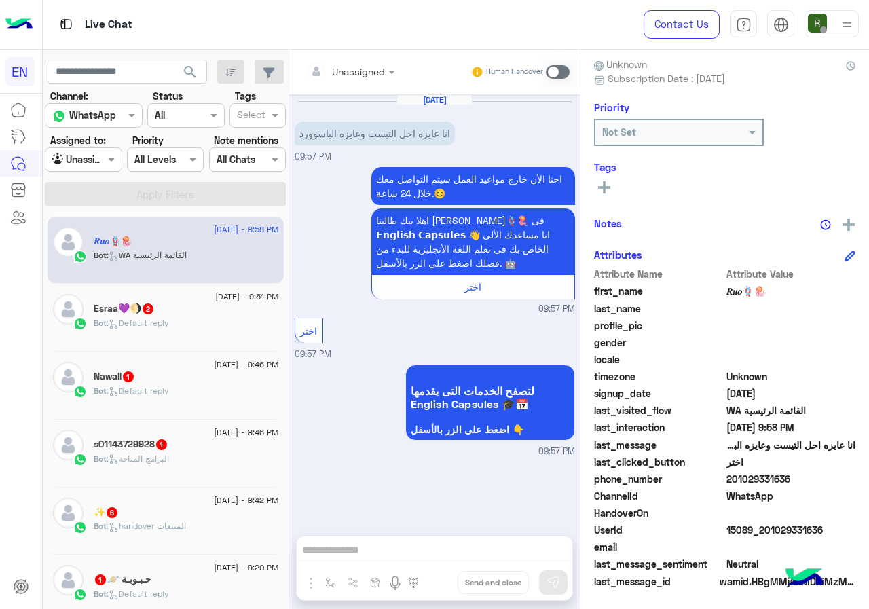
scroll to position [122, 0]
drag, startPoint x: 786, startPoint y: 476, endPoint x: 799, endPoint y: 477, distance: 13.0
click at [799, 477] on span "201029331636" at bounding box center [791, 478] width 130 height 14
click at [555, 67] on span at bounding box center [558, 72] width 24 height 14
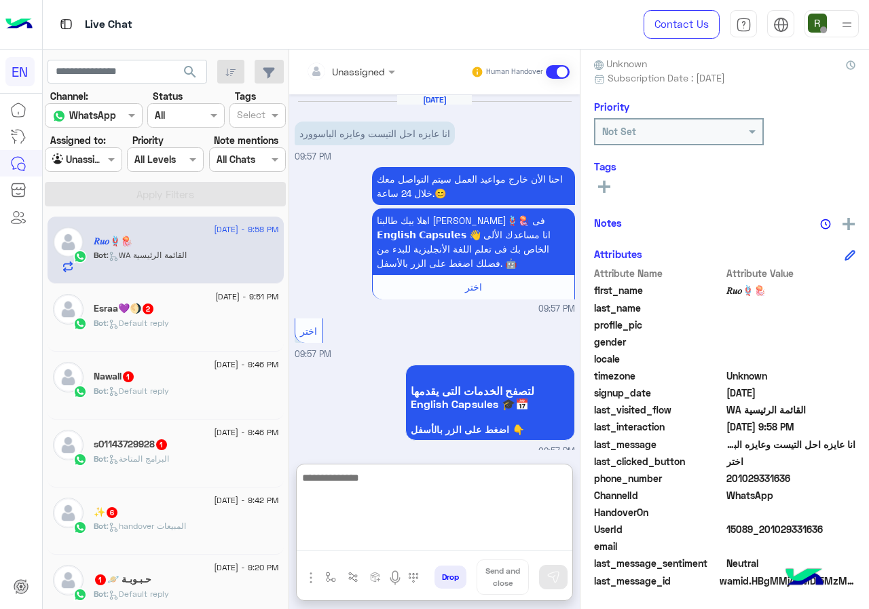
paste textarea "**********"
type textarea "**********"
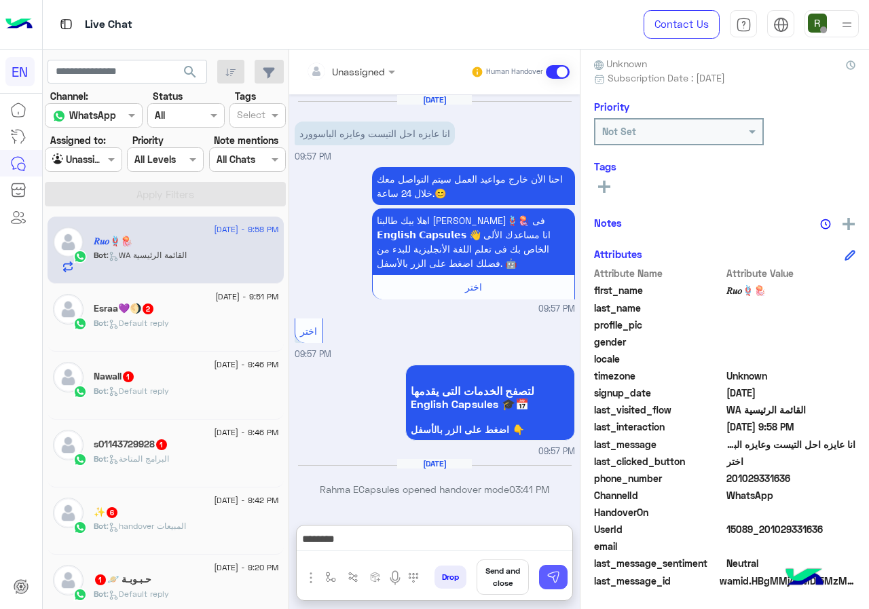
click at [551, 579] on img at bounding box center [554, 577] width 14 height 14
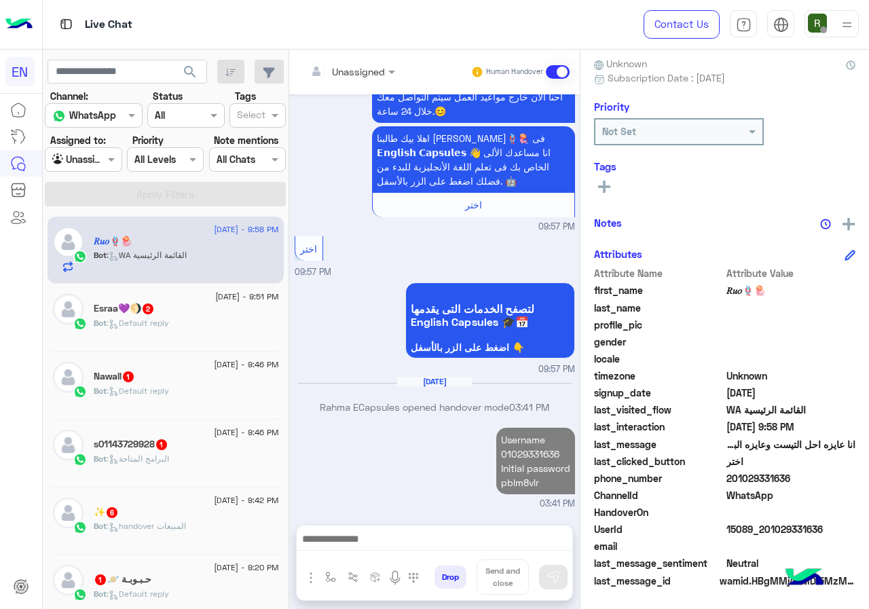
scroll to position [82, 0]
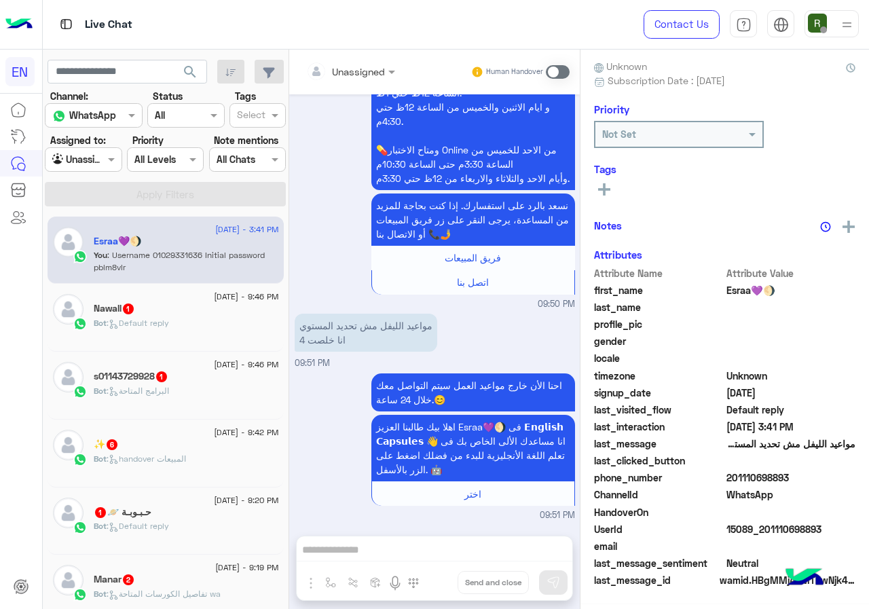
scroll to position [122, 0]
drag, startPoint x: 729, startPoint y: 474, endPoint x: 787, endPoint y: 477, distance: 57.8
click at [787, 477] on span "201110698893" at bounding box center [791, 478] width 130 height 14
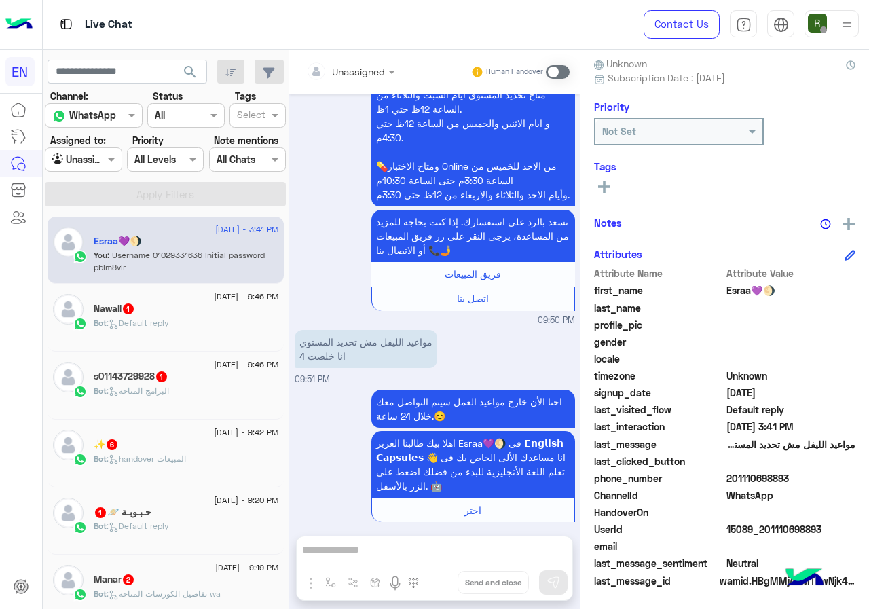
scroll to position [357, 0]
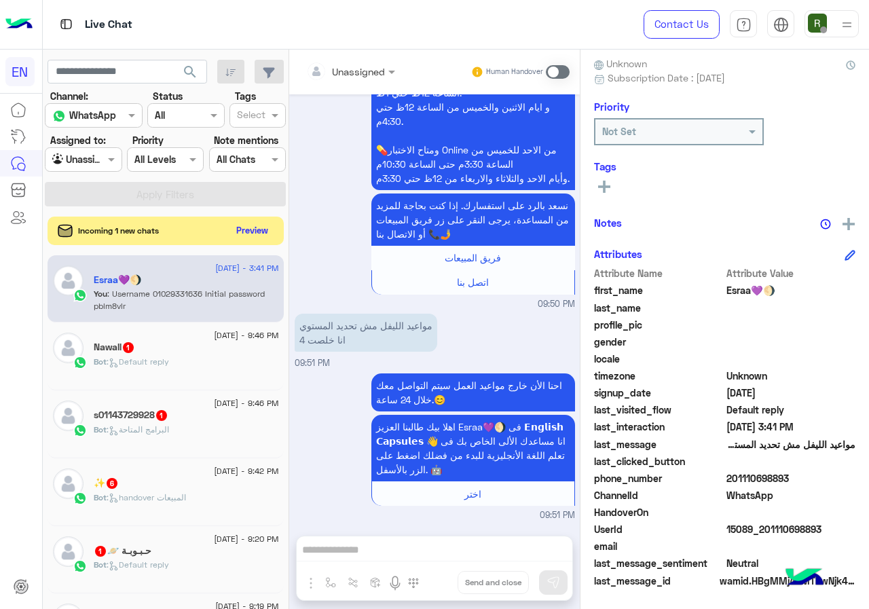
click at [250, 225] on button "Preview" at bounding box center [252, 230] width 42 height 18
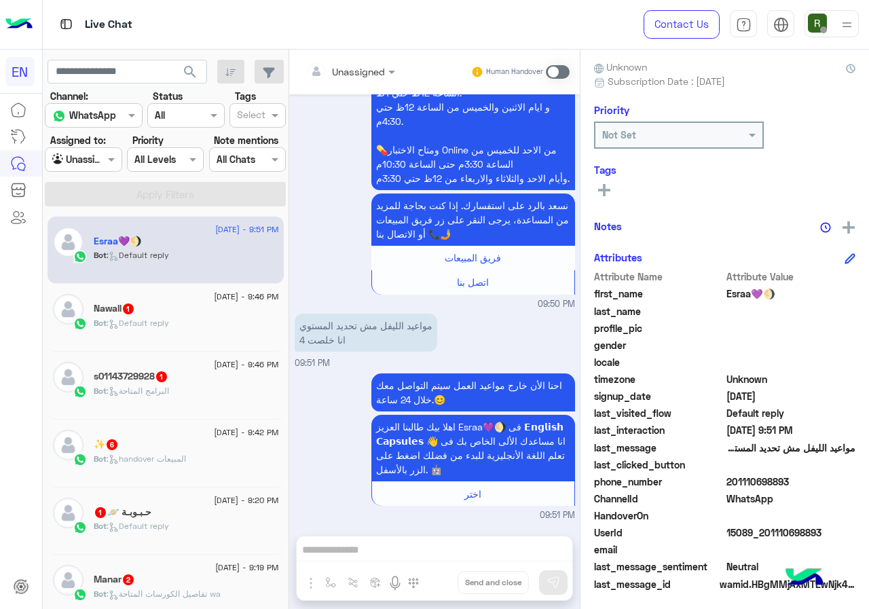
click at [556, 65] on span at bounding box center [558, 72] width 24 height 14
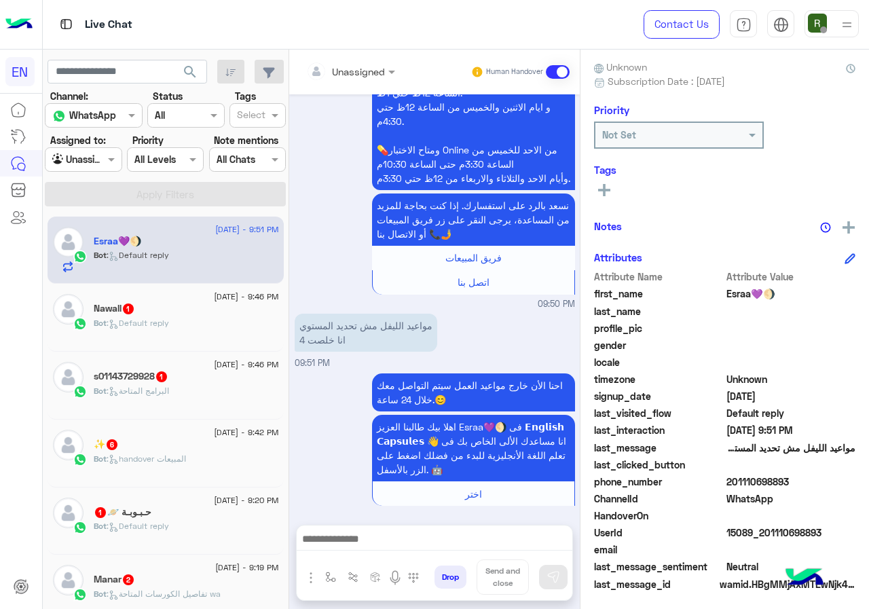
scroll to position [431, 0]
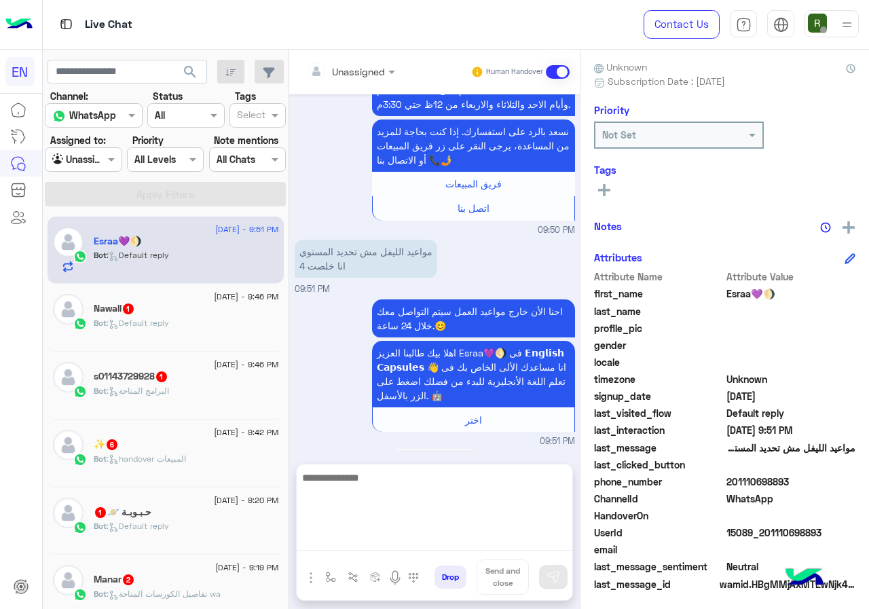
click at [373, 546] on textarea at bounding box center [435, 509] width 276 height 81
type textarea "**********"
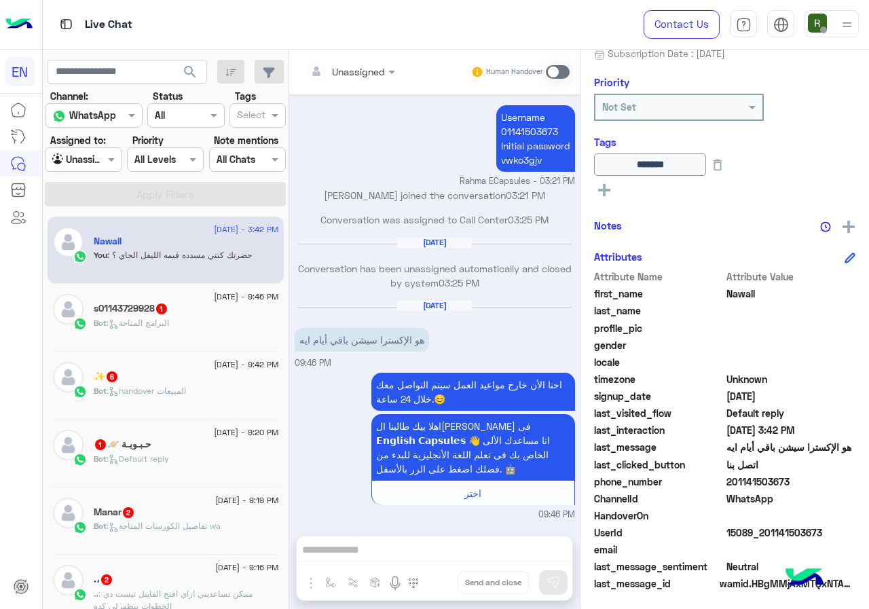
scroll to position [787, 0]
drag, startPoint x: 729, startPoint y: 481, endPoint x: 795, endPoint y: 477, distance: 65.9
click at [795, 477] on span "201141503673" at bounding box center [791, 482] width 130 height 14
click at [547, 69] on span at bounding box center [558, 72] width 24 height 14
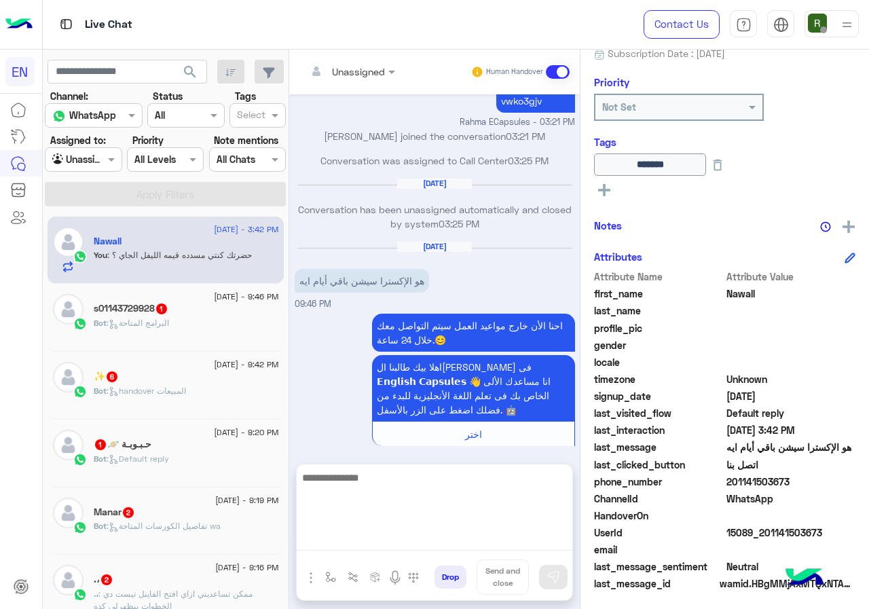
click at [393, 542] on textarea at bounding box center [435, 509] width 276 height 81
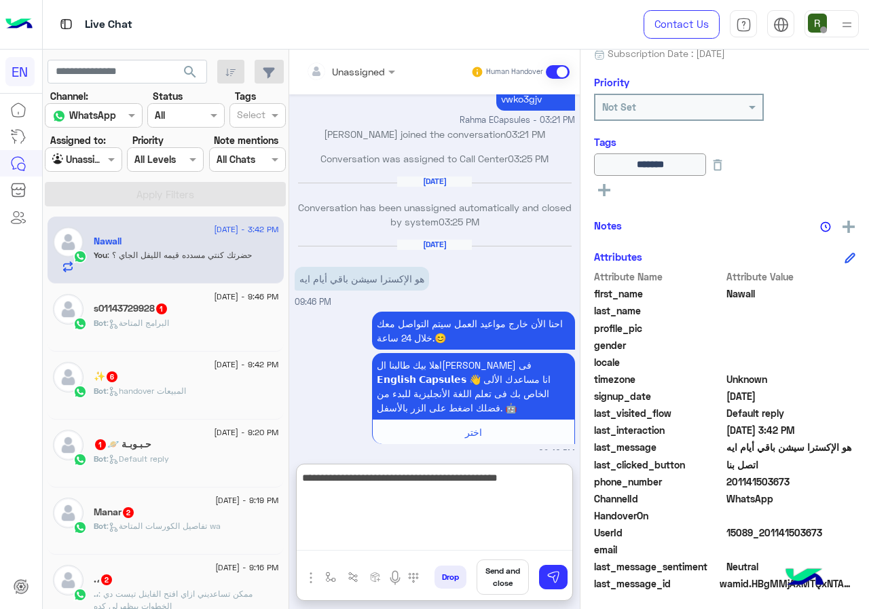
type textarea "**********"
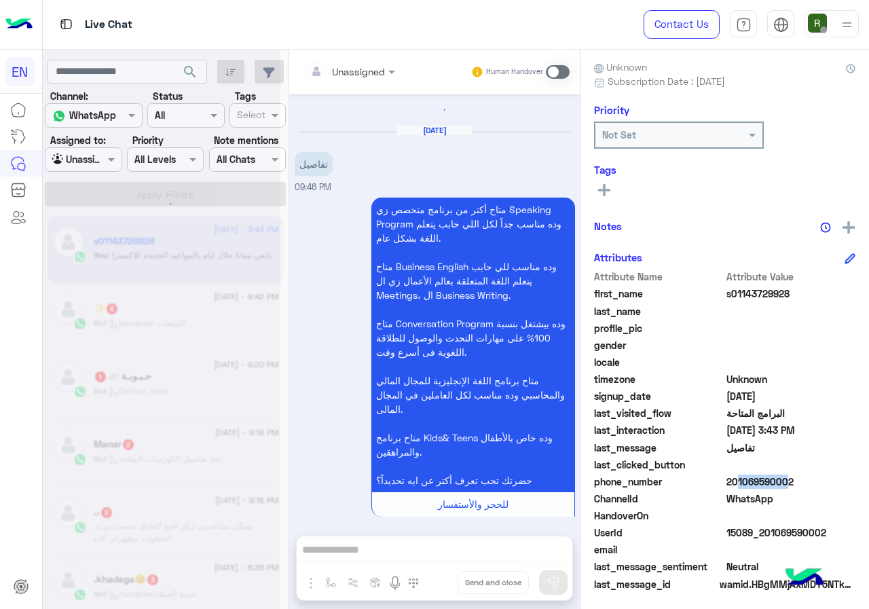
drag, startPoint x: 728, startPoint y: 475, endPoint x: 792, endPoint y: 479, distance: 63.3
click at [792, 479] on span "201069590002" at bounding box center [791, 482] width 130 height 14
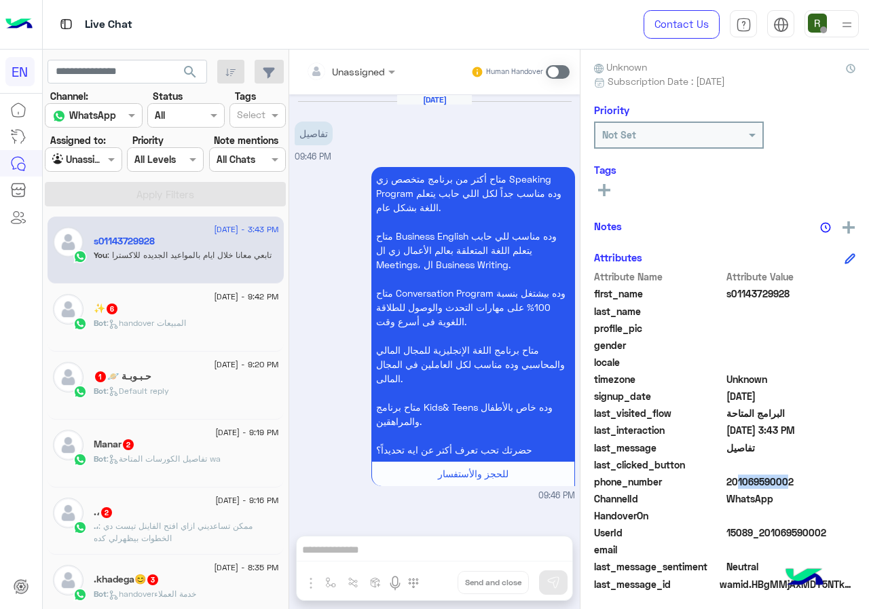
click at [339, 51] on div "Unassigned Human Handover" at bounding box center [434, 72] width 291 height 45
click at [344, 64] on input "text" at bounding box center [333, 71] width 55 height 14
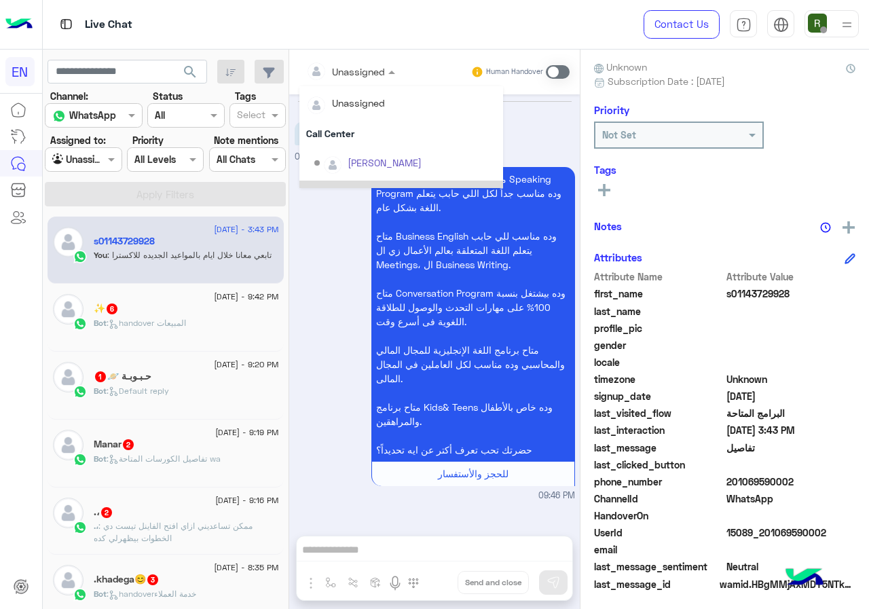
scroll to position [225, 0]
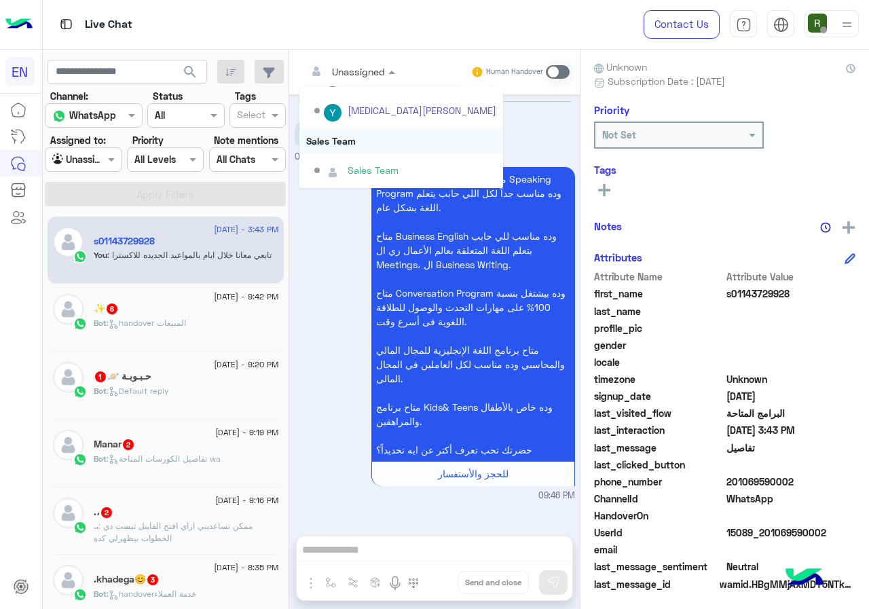
click at [367, 151] on div "Sales Team" at bounding box center [401, 140] width 204 height 25
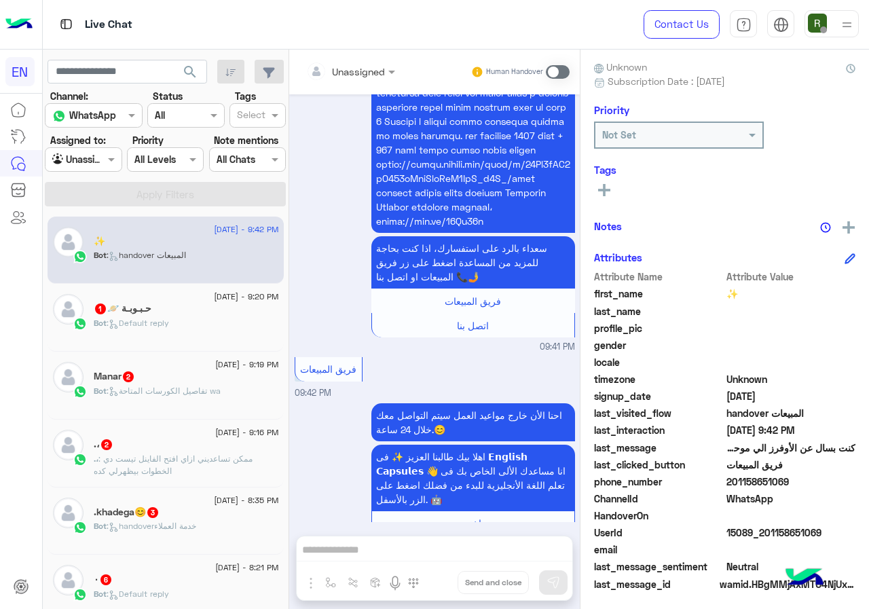
drag, startPoint x: 729, startPoint y: 479, endPoint x: 793, endPoint y: 479, distance: 63.8
click at [793, 479] on span "201158651069" at bounding box center [791, 482] width 130 height 14
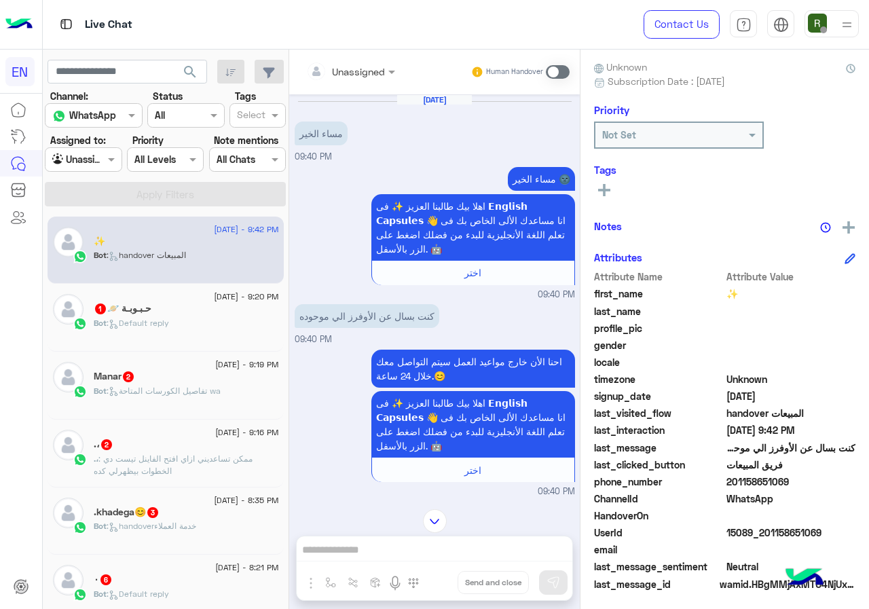
click at [370, 58] on div "Unassigned Human Handover" at bounding box center [434, 72] width 291 height 45
click at [362, 62] on div "Unassigned" at bounding box center [345, 71] width 79 height 27
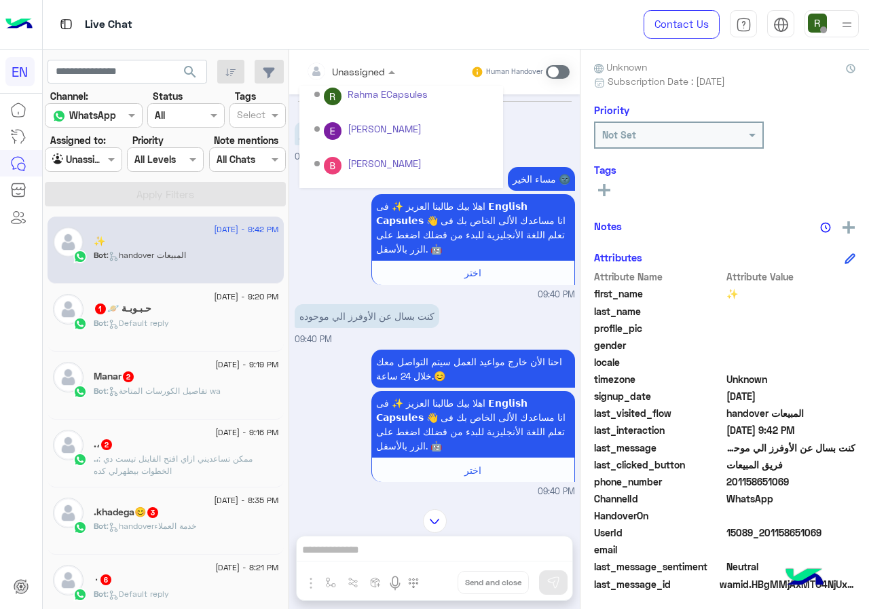
scroll to position [225, 0]
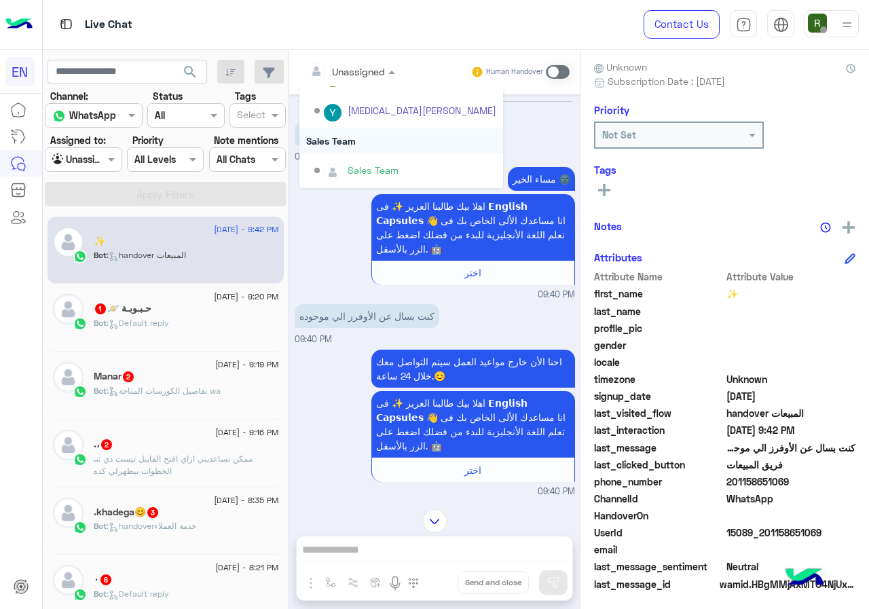
click at [363, 137] on div "Sales Team" at bounding box center [401, 140] width 204 height 25
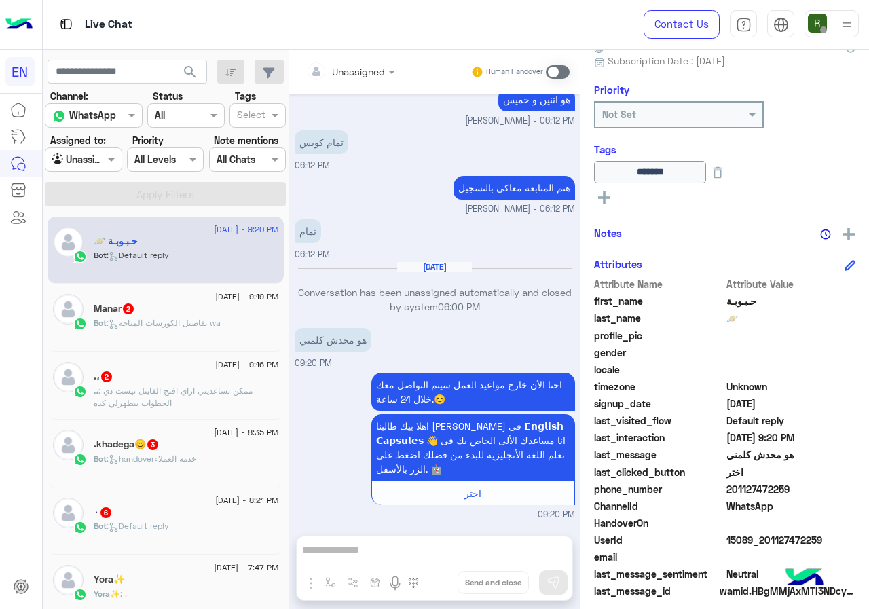
scroll to position [150, 0]
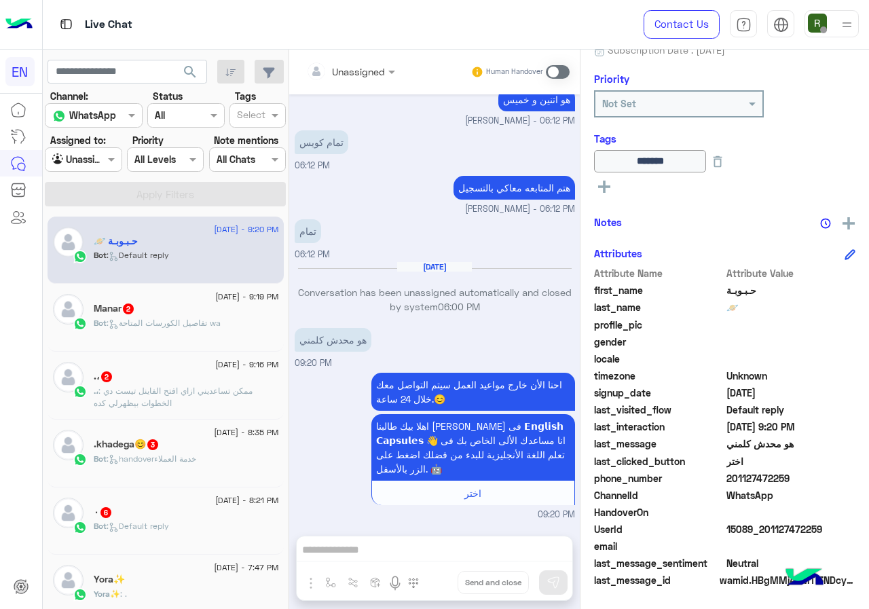
drag, startPoint x: 730, startPoint y: 477, endPoint x: 868, endPoint y: 483, distance: 138.6
click at [868, 483] on div "حـبـوبـة 🪐 Reachable Unknown Subscription Date : 09/10/2025 Priority Not Set Ta…" at bounding box center [724, 327] width 289 height 555
click at [553, 62] on div "Human Handover" at bounding box center [520, 72] width 100 height 24
click at [552, 65] on span at bounding box center [558, 72] width 24 height 14
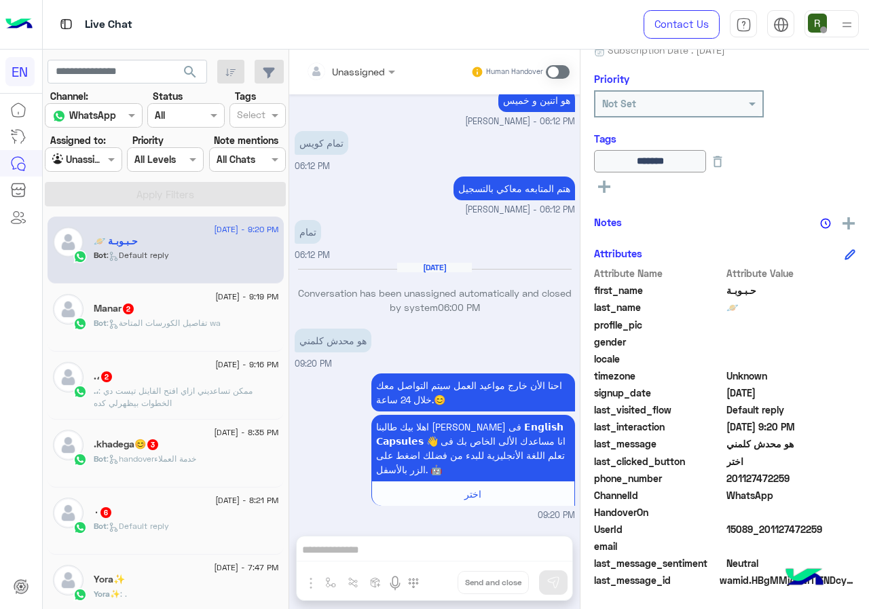
scroll to position [718, 0]
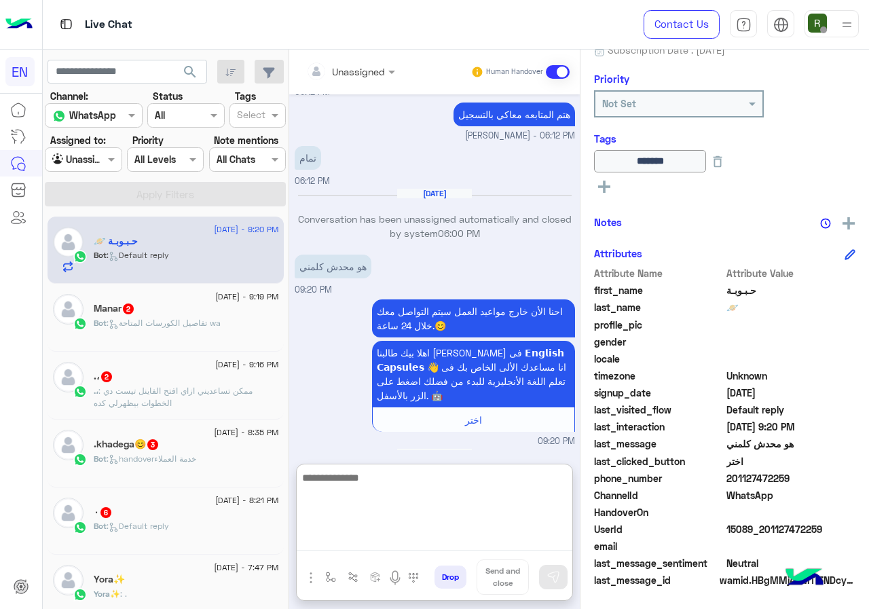
click at [352, 545] on textarea at bounding box center [435, 509] width 276 height 81
type textarea "**********"
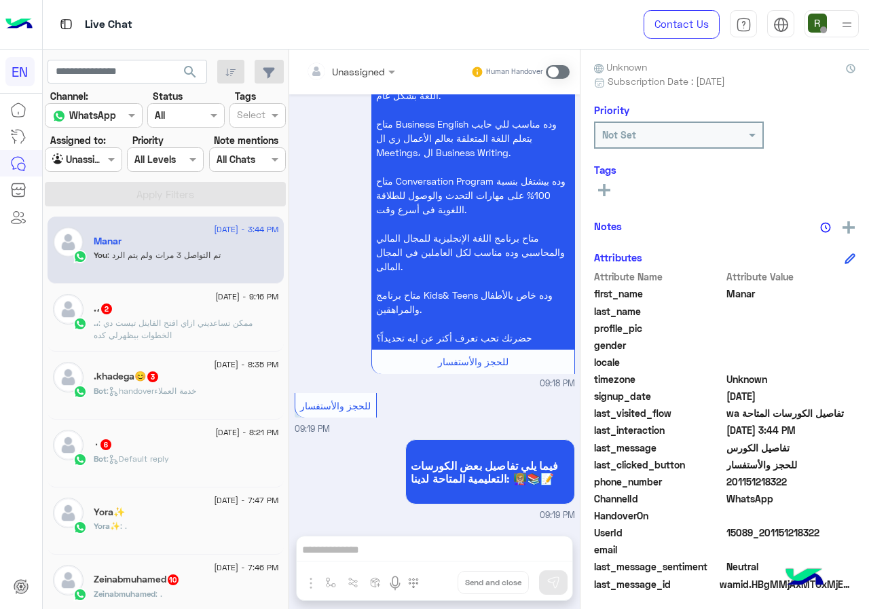
scroll to position [112, 0]
drag, startPoint x: 730, startPoint y: 479, endPoint x: 801, endPoint y: 479, distance: 71.3
click at [801, 479] on span "201151218322" at bounding box center [791, 482] width 130 height 14
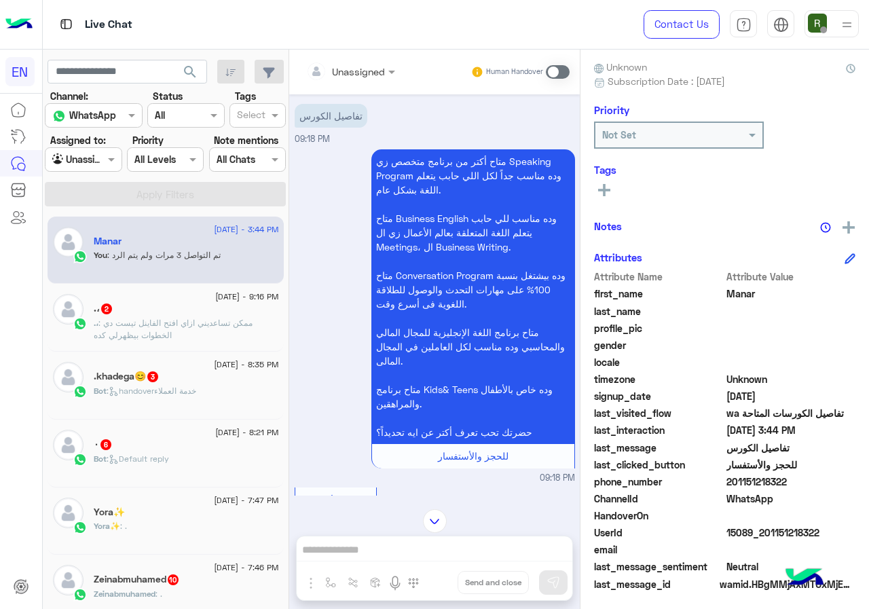
scroll to position [0, 0]
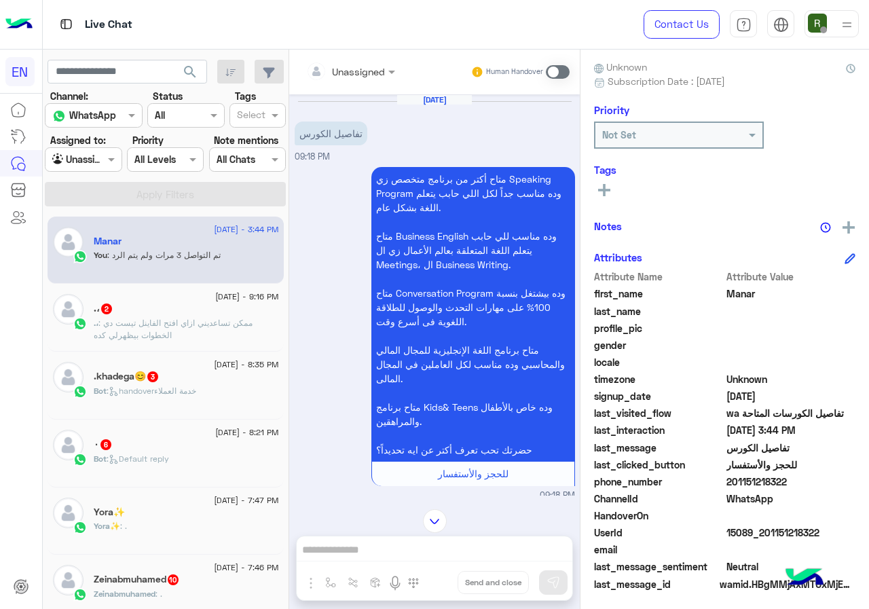
click at [356, 64] on input "text" at bounding box center [333, 71] width 55 height 14
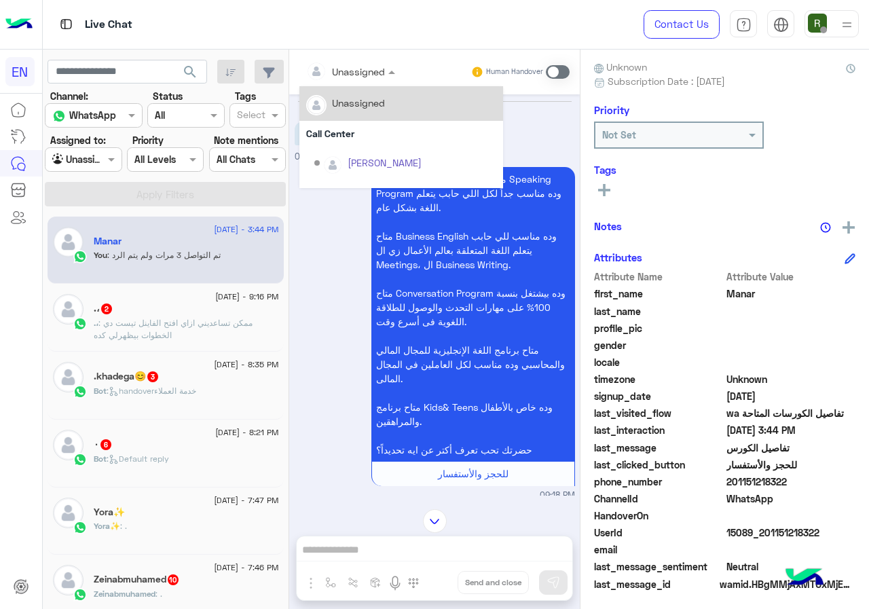
scroll to position [225, 0]
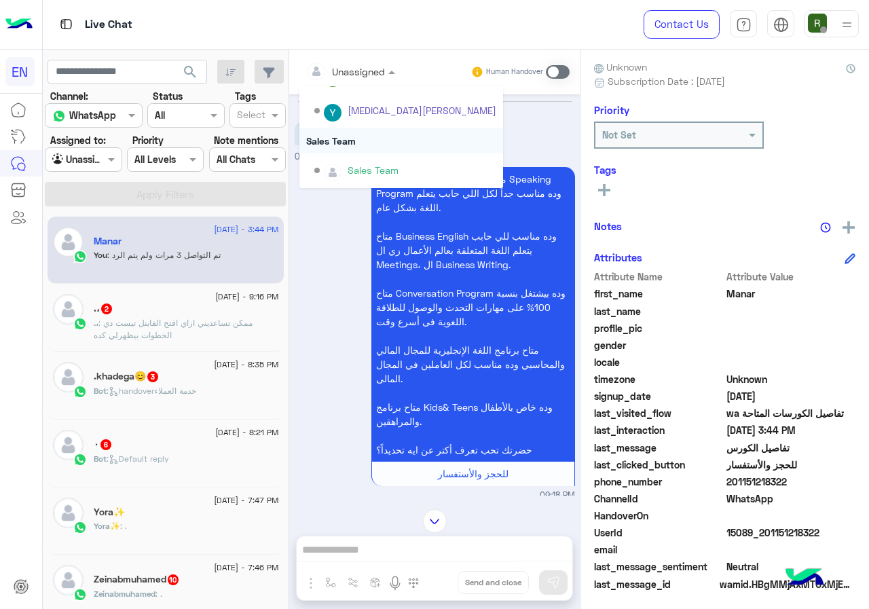
click at [353, 135] on div "Sales Team" at bounding box center [401, 140] width 204 height 25
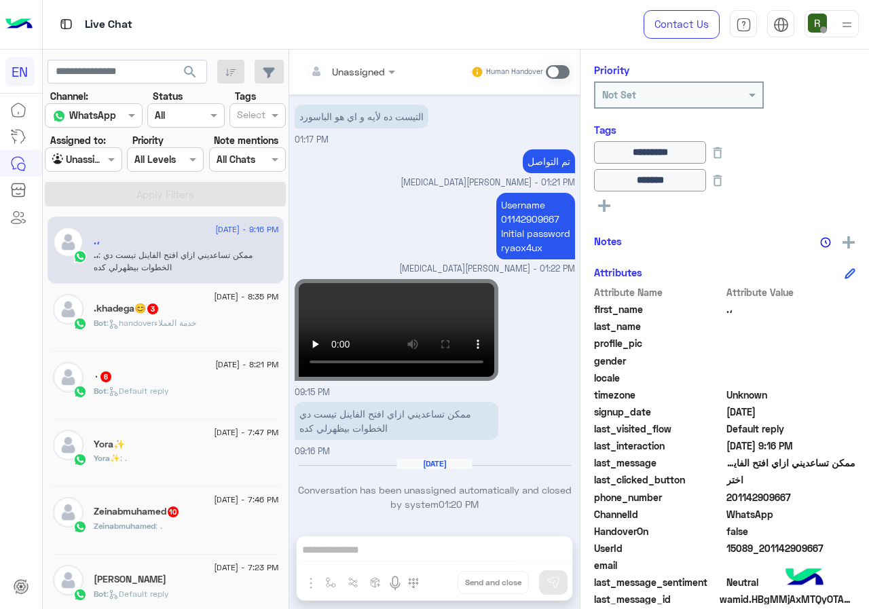
scroll to position [177, 0]
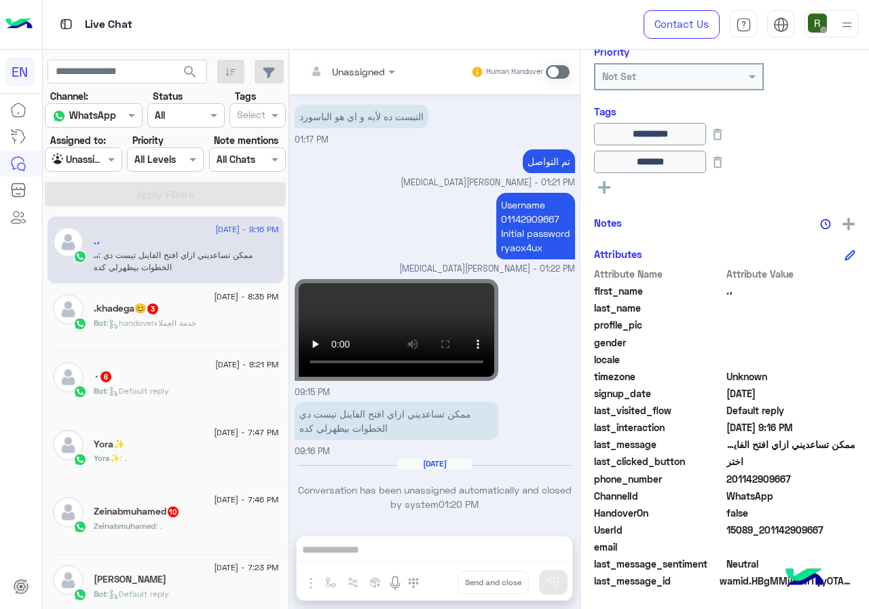
drag, startPoint x: 728, startPoint y: 475, endPoint x: 819, endPoint y: 481, distance: 91.2
click at [819, 481] on span "201142909667" at bounding box center [791, 479] width 130 height 14
click at [362, 67] on div at bounding box center [350, 71] width 103 height 16
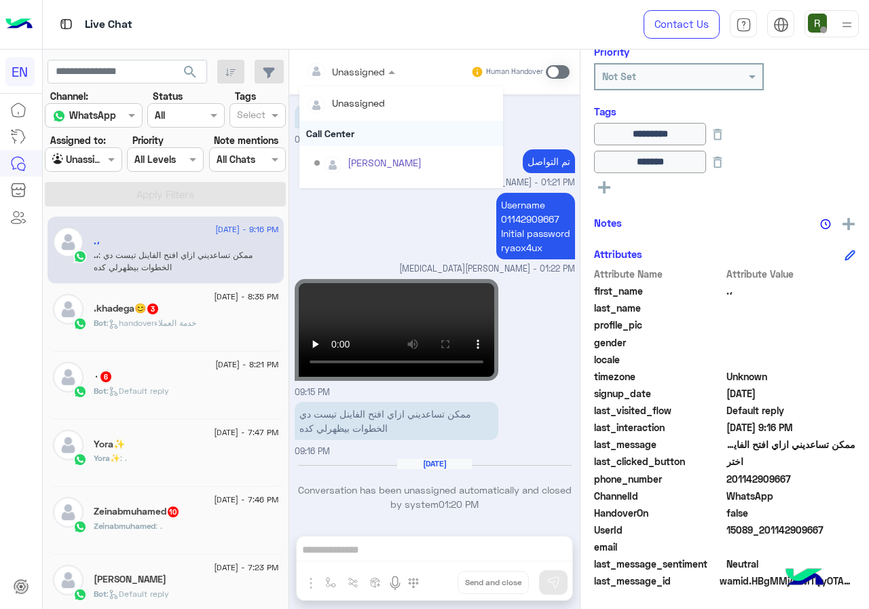
click at [333, 130] on div "Call Center" at bounding box center [401, 133] width 204 height 25
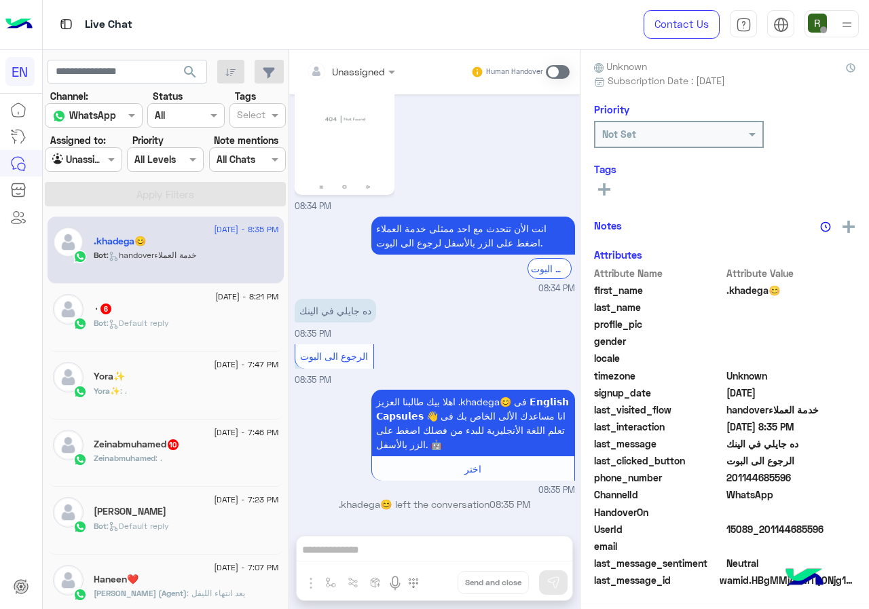
scroll to position [119, 0]
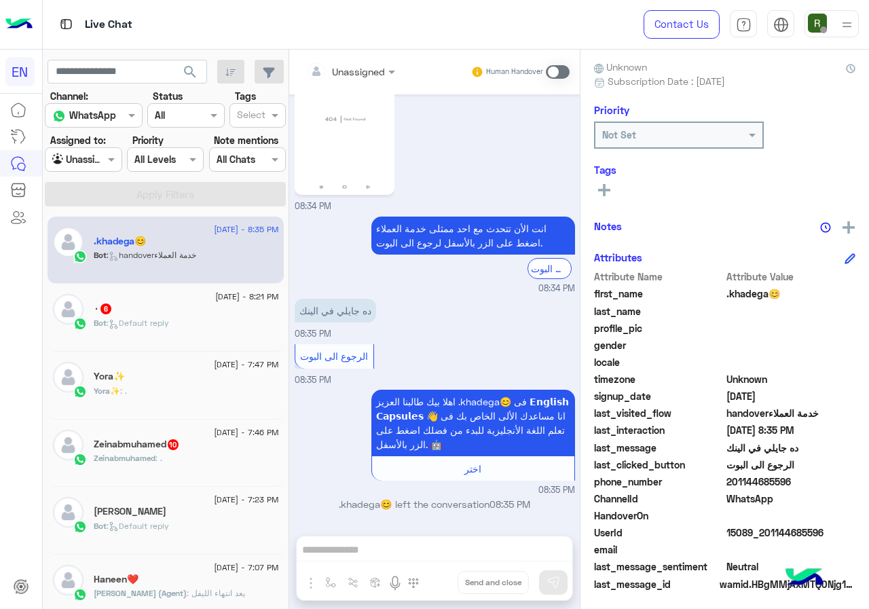
drag, startPoint x: 728, startPoint y: 483, endPoint x: 798, endPoint y: 483, distance: 69.9
click at [798, 483] on span "201144685596" at bounding box center [791, 482] width 130 height 14
click at [605, 186] on rect at bounding box center [604, 190] width 3 height 12
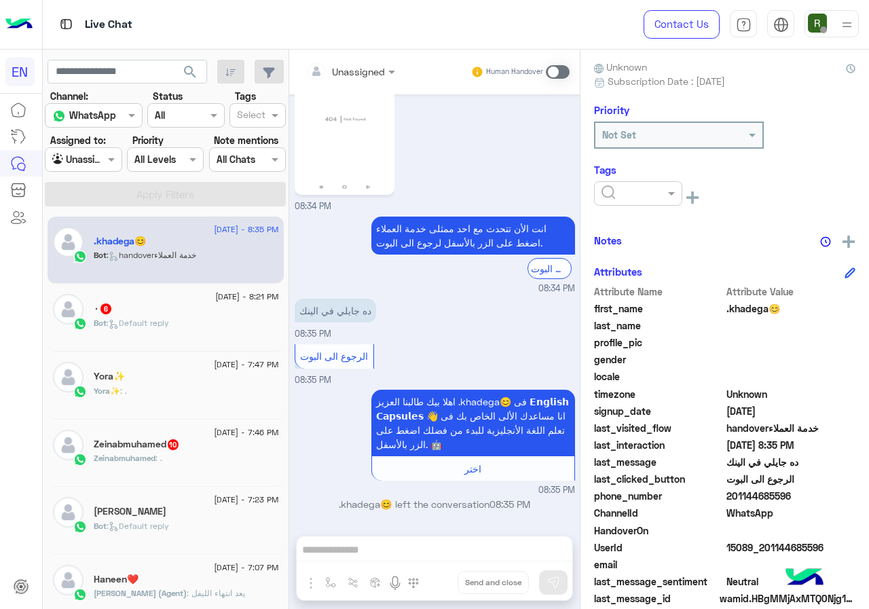
click at [619, 196] on input "text" at bounding box center [621, 194] width 41 height 14
click at [637, 221] on div "Solved" at bounding box center [638, 226] width 88 height 25
click at [660, 232] on div "Notes" at bounding box center [724, 240] width 261 height 17
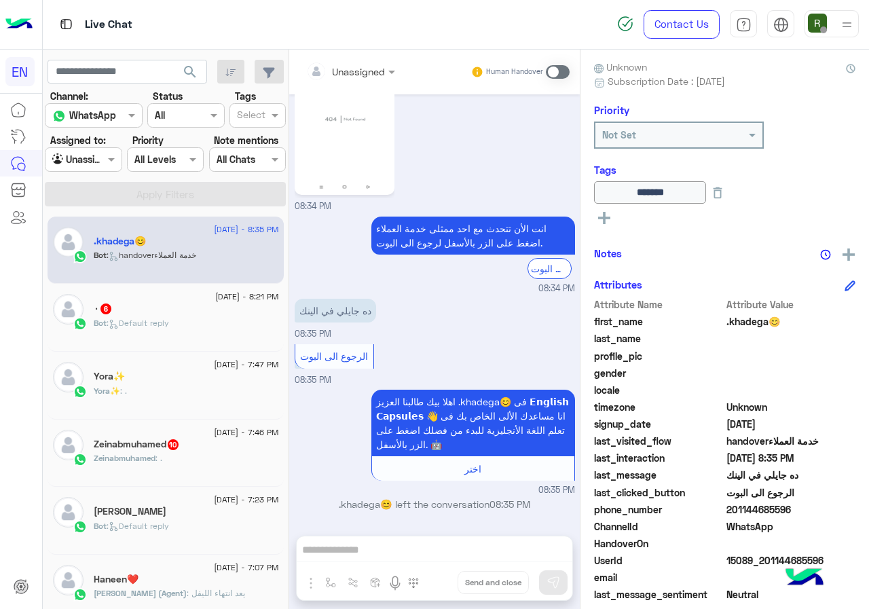
click at [305, 77] on div "Unassigned" at bounding box center [342, 71] width 86 height 27
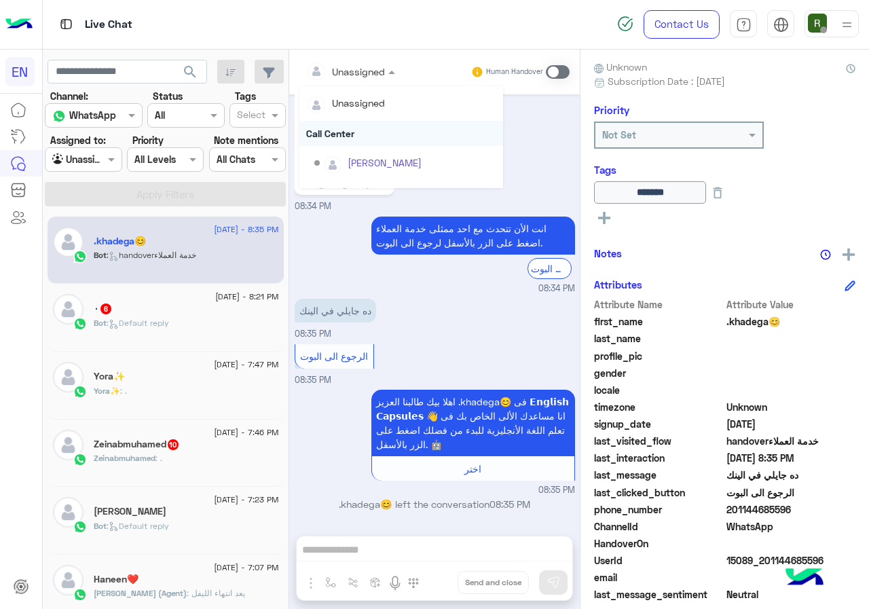
click at [369, 133] on div "Call Center" at bounding box center [401, 133] width 204 height 25
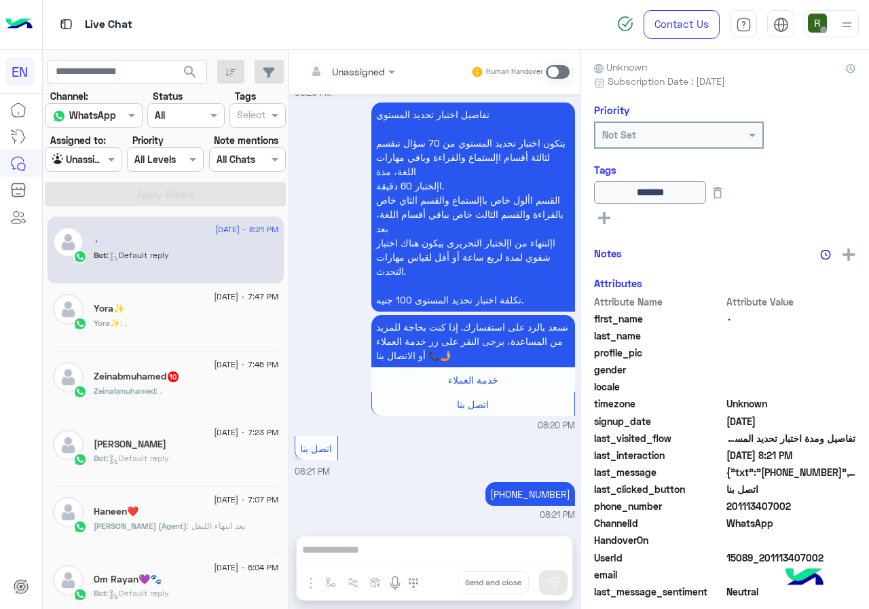
scroll to position [147, 0]
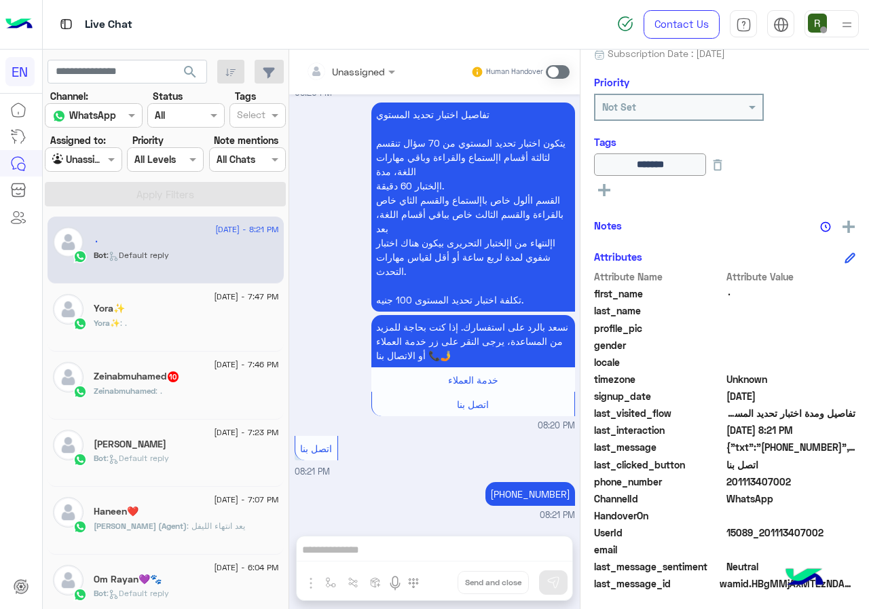
drag, startPoint x: 726, startPoint y: 477, endPoint x: 791, endPoint y: 477, distance: 64.5
click at [791, 477] on span "201113407002" at bounding box center [791, 482] width 130 height 14
drag, startPoint x: 761, startPoint y: 486, endPoint x: 753, endPoint y: 489, distance: 8.6
click at [760, 487] on span "201113407002" at bounding box center [791, 482] width 130 height 14
click at [735, 483] on span "201113407002" at bounding box center [791, 482] width 130 height 14
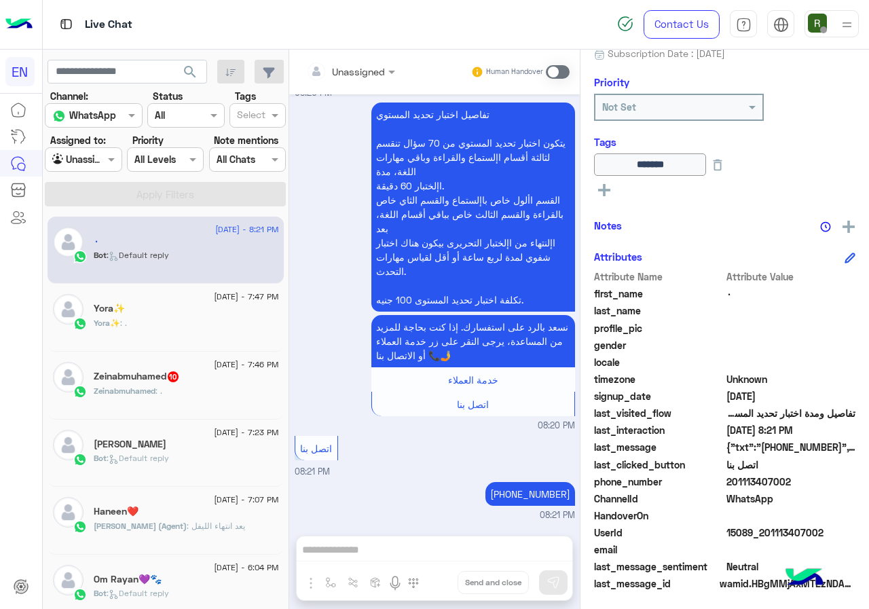
click at [730, 488] on span "201113407002" at bounding box center [791, 482] width 130 height 14
drag, startPoint x: 728, startPoint y: 479, endPoint x: 800, endPoint y: 479, distance: 71.3
click at [800, 479] on span "201113407002" at bounding box center [791, 482] width 130 height 14
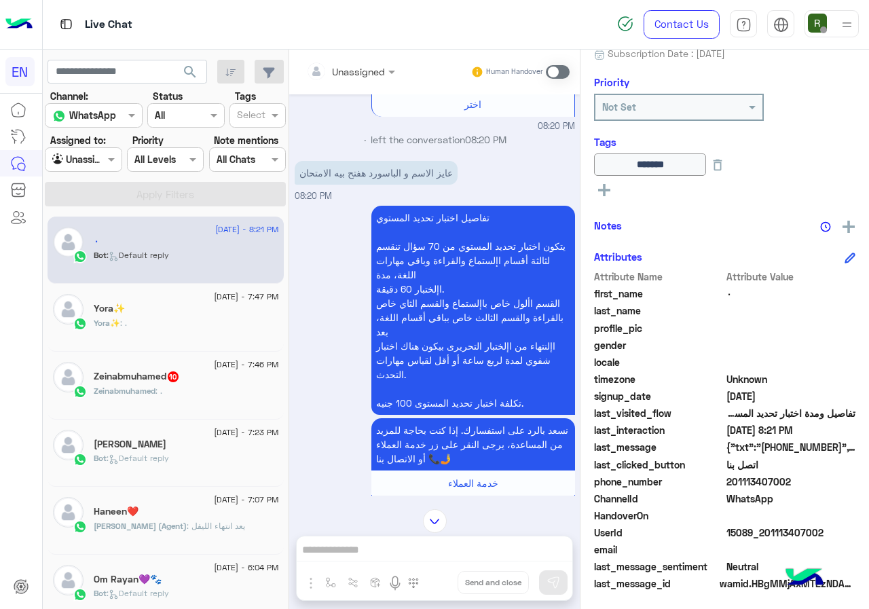
scroll to position [1005, 0]
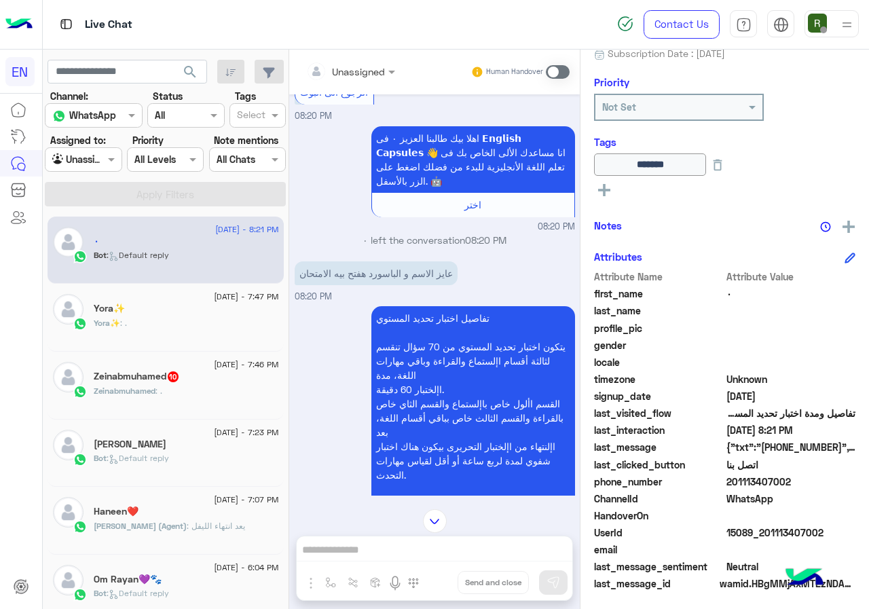
click at [297, 69] on div "Unassigned Human Handover" at bounding box center [434, 72] width 291 height 45
click at [344, 73] on input "text" at bounding box center [333, 71] width 55 height 14
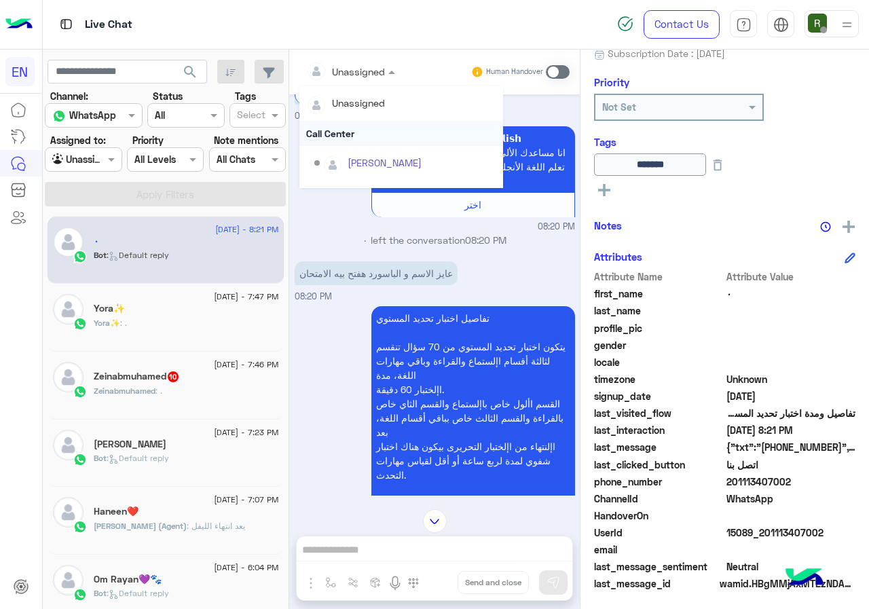
click at [353, 126] on div "Call Center" at bounding box center [401, 133] width 204 height 25
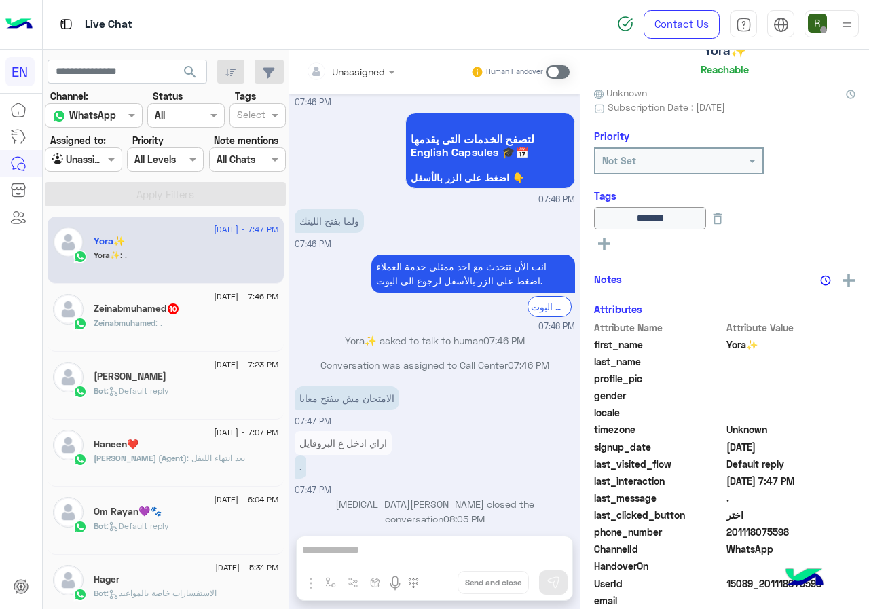
scroll to position [147, 0]
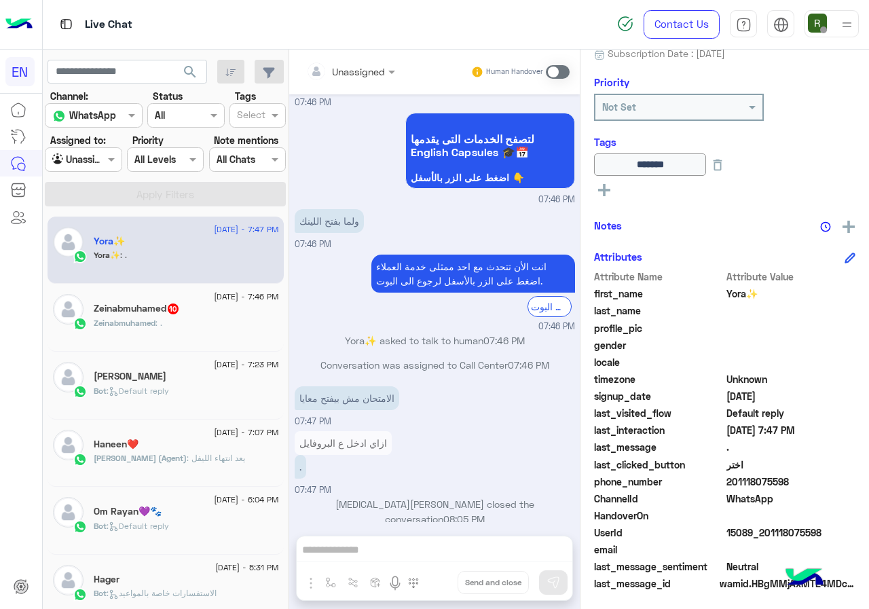
drag, startPoint x: 731, startPoint y: 473, endPoint x: 849, endPoint y: 476, distance: 117.5
click at [849, 476] on div "Attribute Name Attribute Value first_name Yora✨ last_name profile_pic gender lo…" at bounding box center [724, 432] width 261 height 324
click at [797, 484] on span "201118075598" at bounding box center [791, 482] width 130 height 14
drag, startPoint x: 730, startPoint y: 484, endPoint x: 852, endPoint y: 484, distance: 122.2
click at [852, 484] on div "Yora✨ Reachable Unknown Subscription Date : 07/15/2025 Priority Not Set Tags **…" at bounding box center [724, 327] width 289 height 555
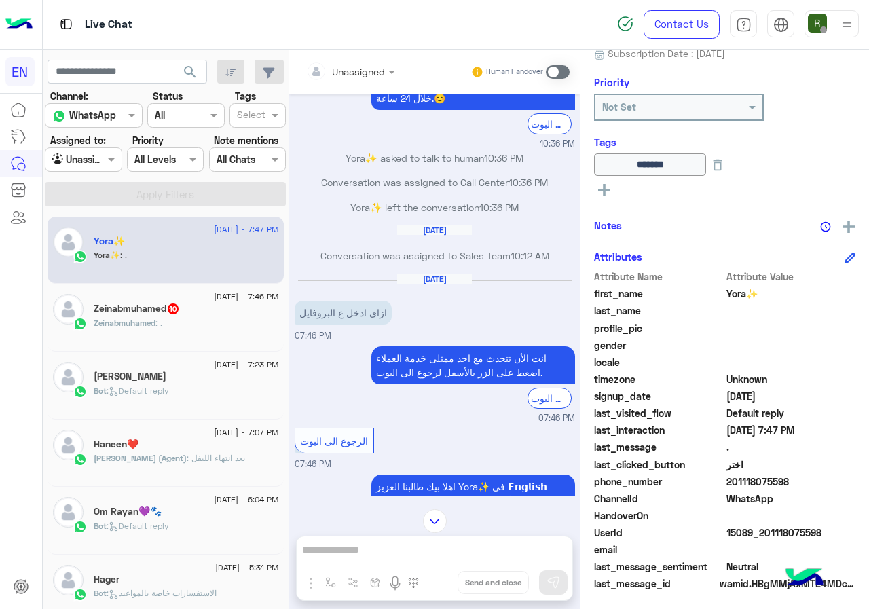
scroll to position [185, 0]
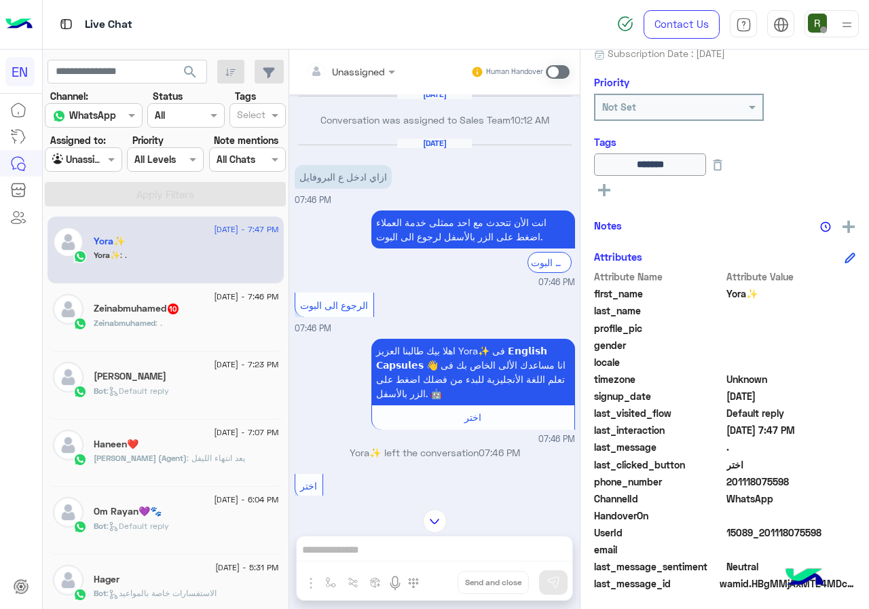
click at [354, 60] on div "Unassigned" at bounding box center [345, 71] width 79 height 27
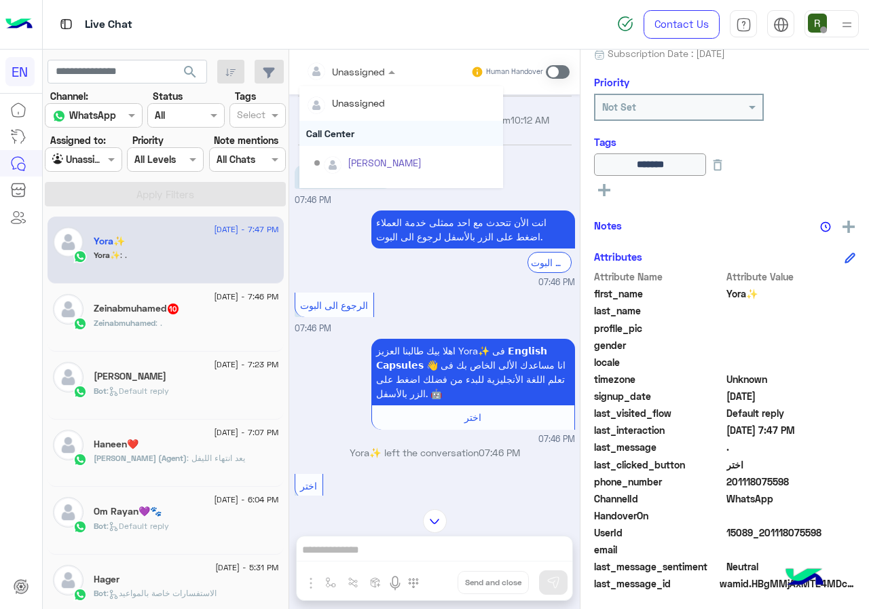
click at [353, 135] on div "Call Center" at bounding box center [401, 133] width 204 height 25
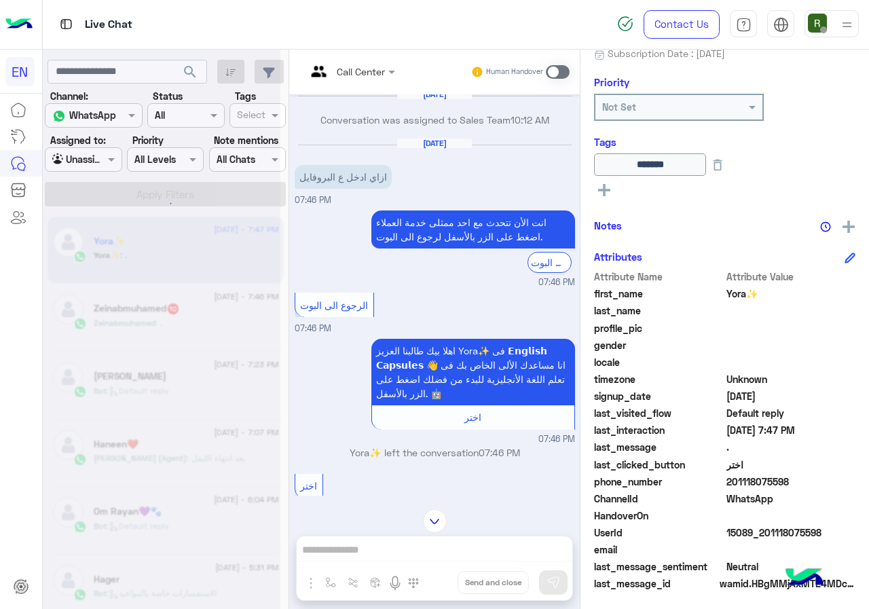
scroll to position [642, 0]
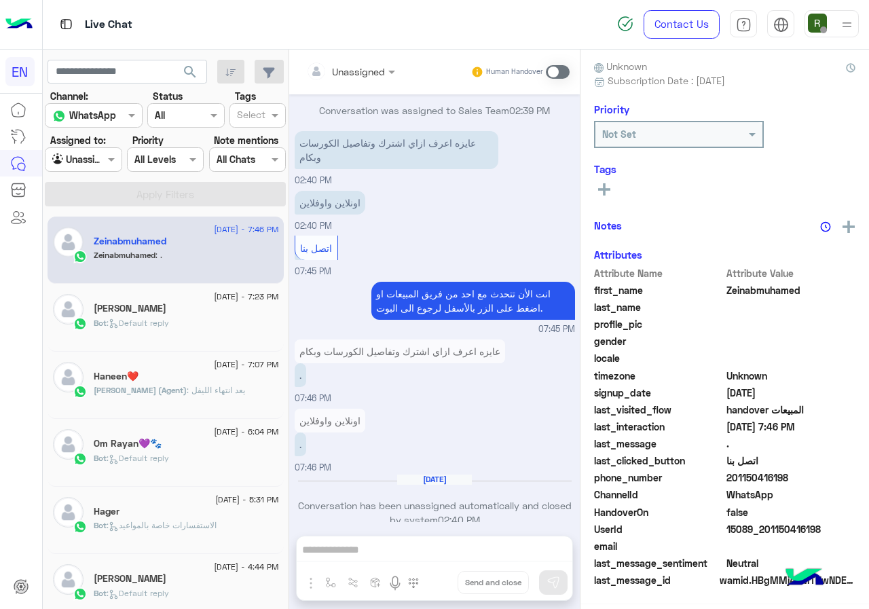
scroll to position [119, 0]
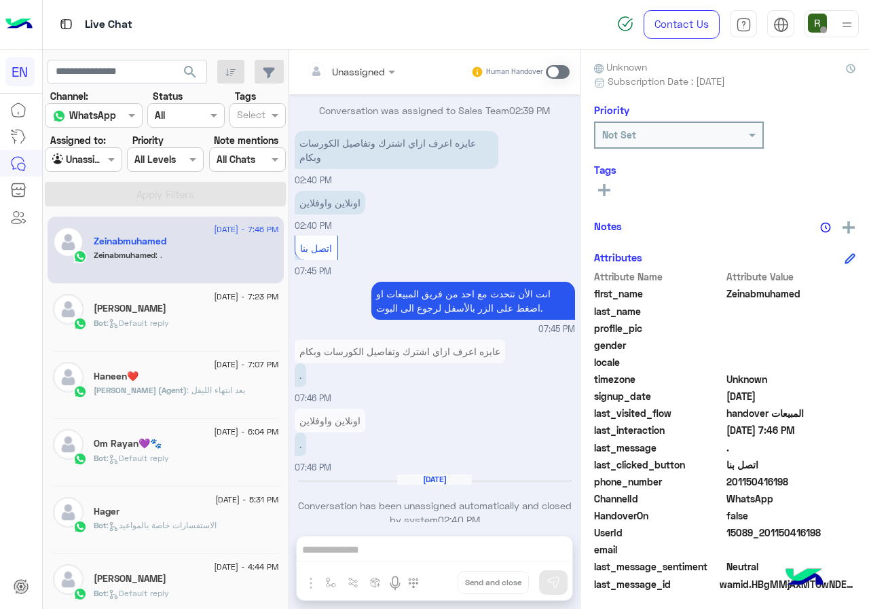
drag, startPoint x: 729, startPoint y: 483, endPoint x: 807, endPoint y: 483, distance: 78.1
click at [807, 483] on span "201150416198" at bounding box center [791, 482] width 130 height 14
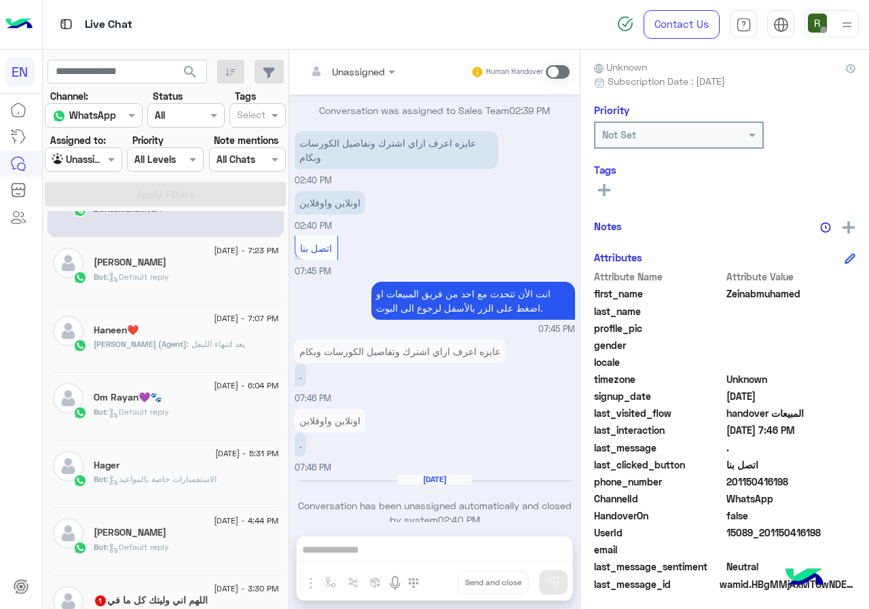
scroll to position [0, 0]
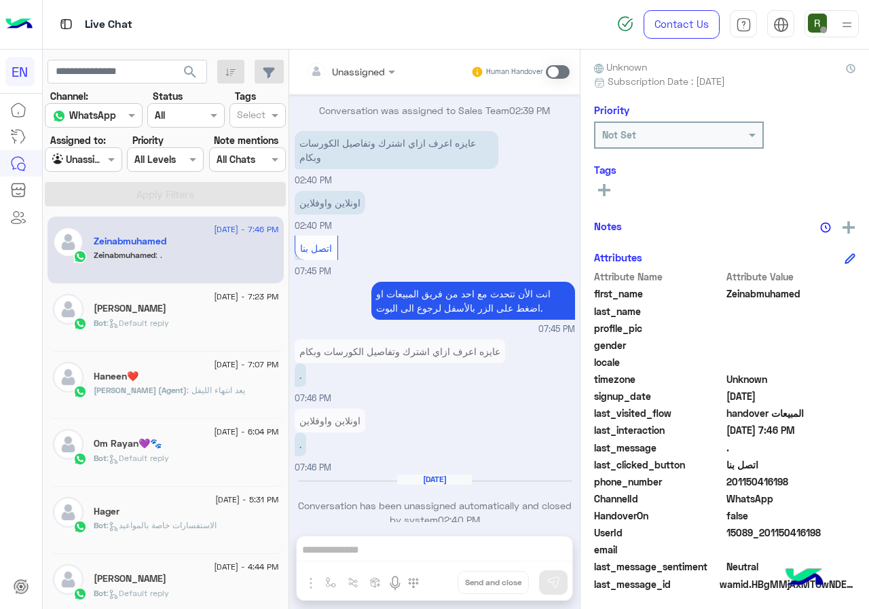
click at [358, 68] on input "text" at bounding box center [333, 71] width 55 height 14
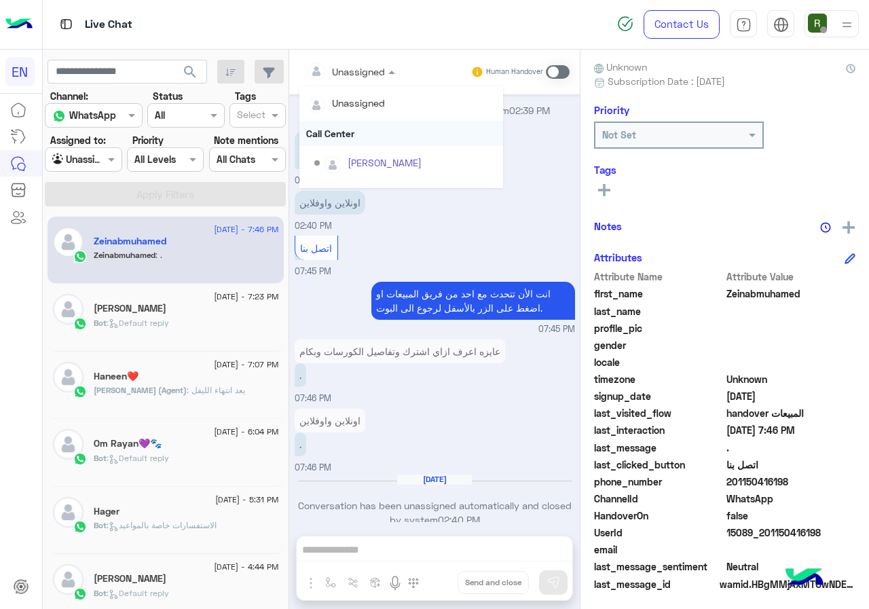
scroll to position [225, 0]
click at [374, 143] on div "Sales Team" at bounding box center [401, 140] width 204 height 25
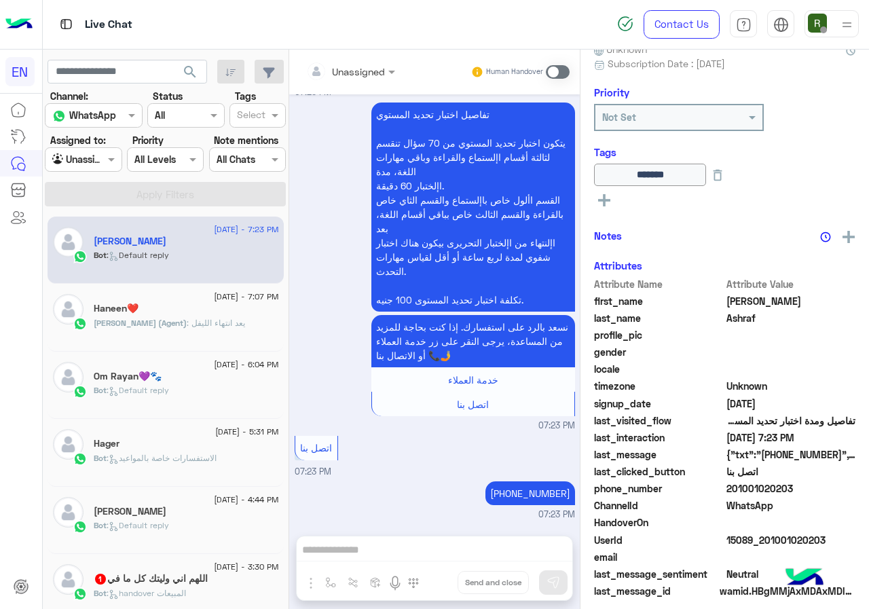
scroll to position [147, 0]
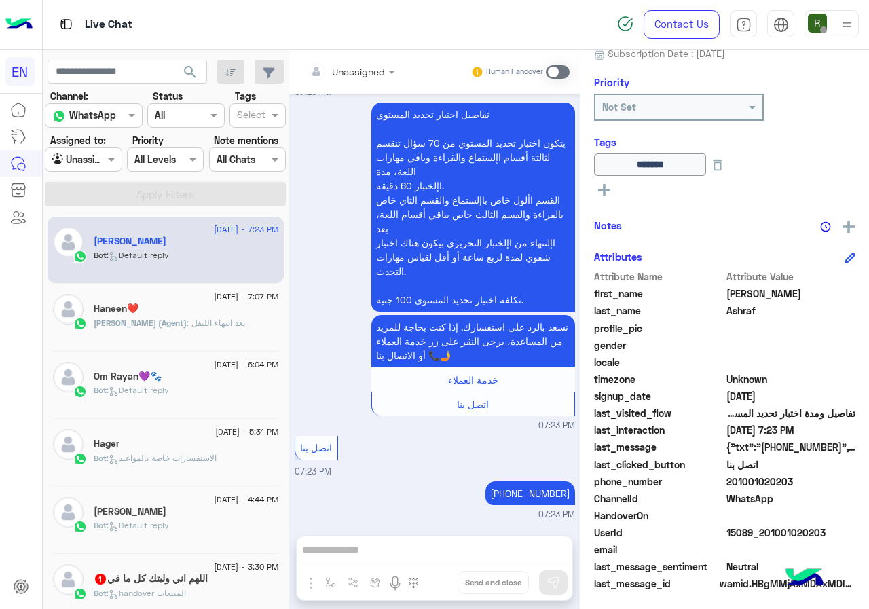
drag, startPoint x: 813, startPoint y: 479, endPoint x: 824, endPoint y: 479, distance: 10.9
click at [824, 479] on span "201001020203" at bounding box center [791, 482] width 130 height 14
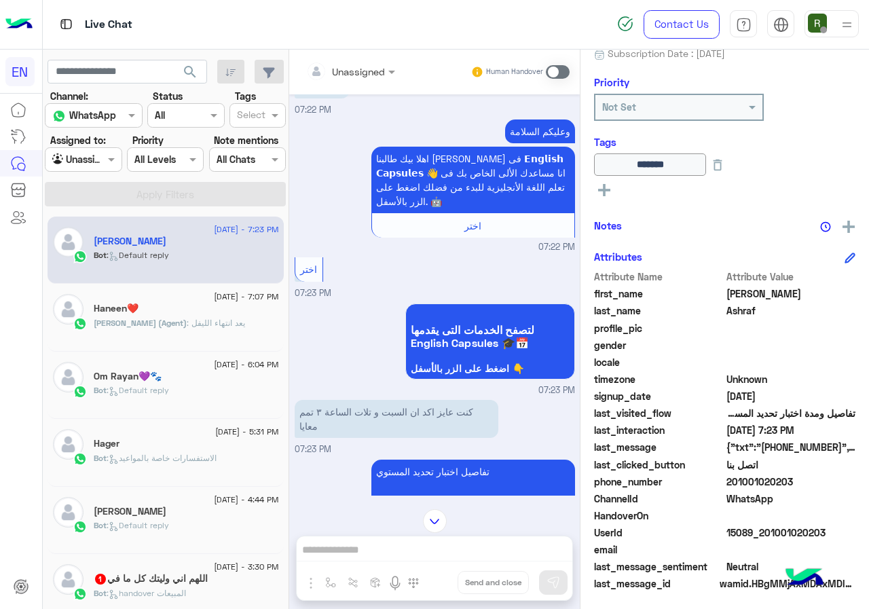
scroll to position [771, 0]
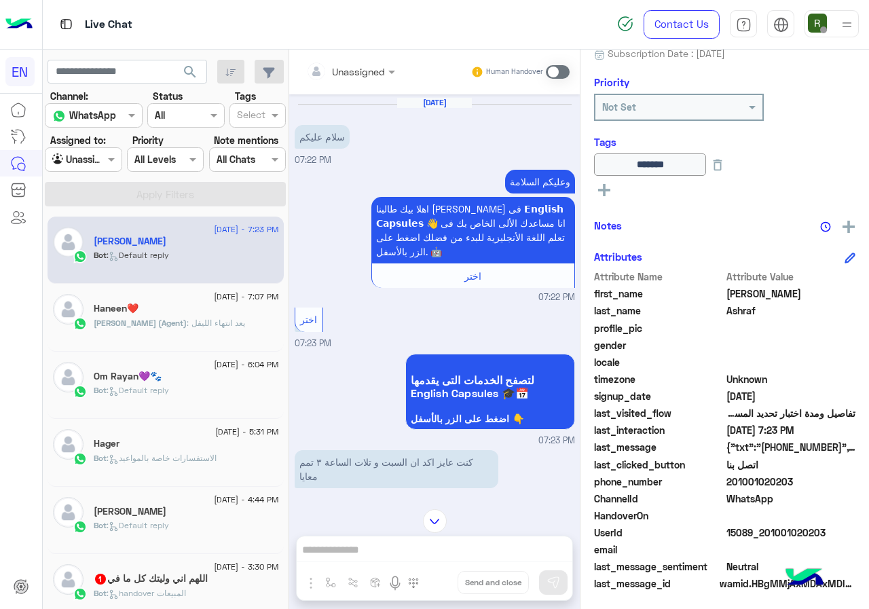
click at [551, 73] on span at bounding box center [558, 72] width 24 height 14
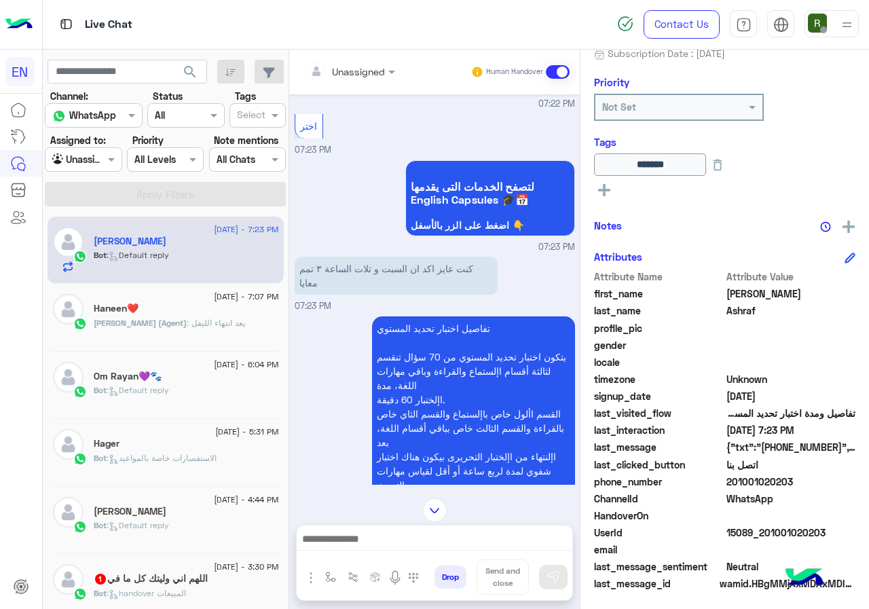
scroll to position [898, 0]
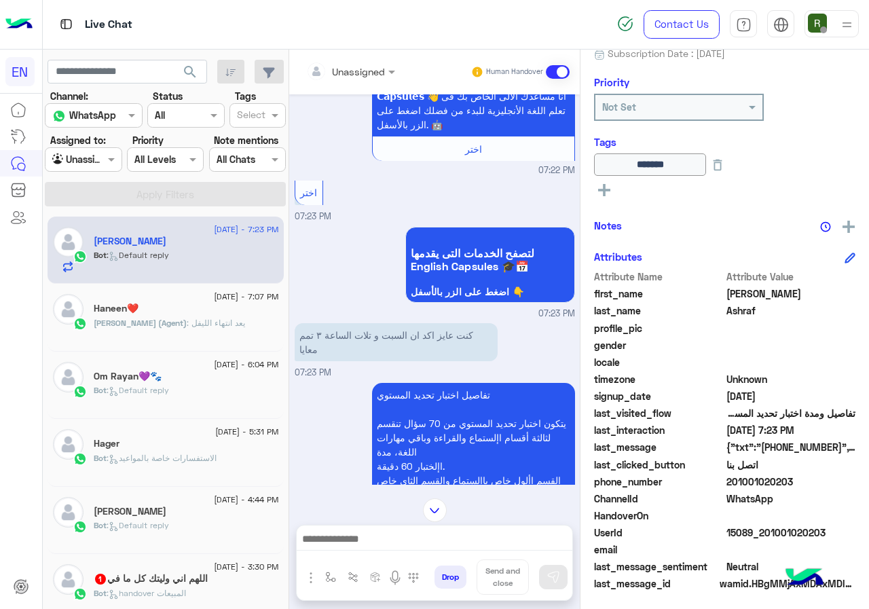
click at [332, 58] on div "Unassigned Human Handover" at bounding box center [434, 72] width 291 height 45
click at [337, 68] on input "text" at bounding box center [333, 71] width 55 height 14
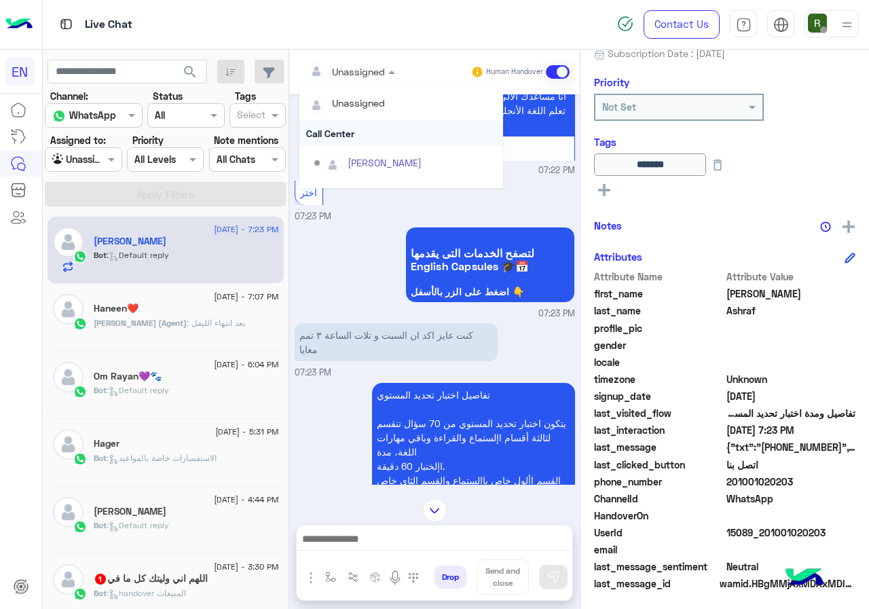
click at [356, 131] on div "Call Center" at bounding box center [401, 133] width 204 height 25
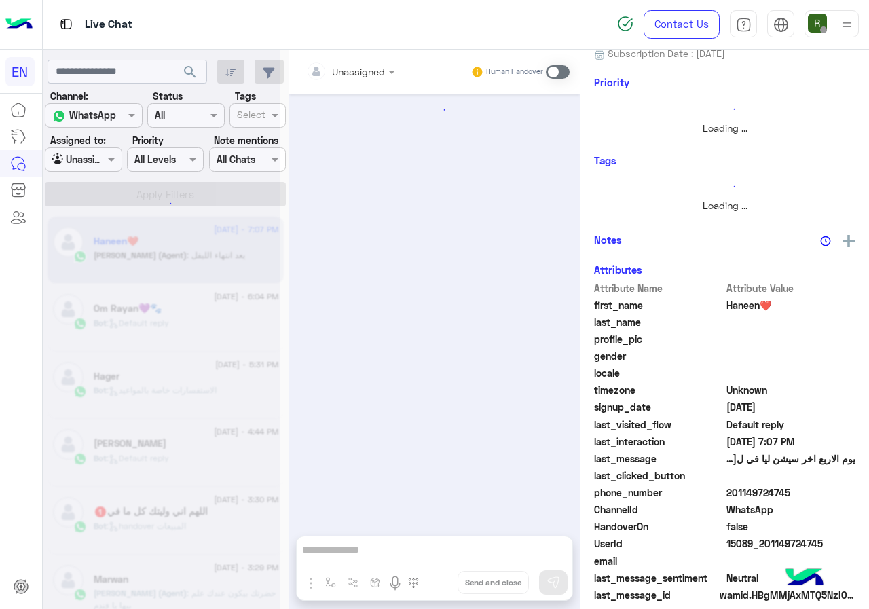
scroll to position [977, 0]
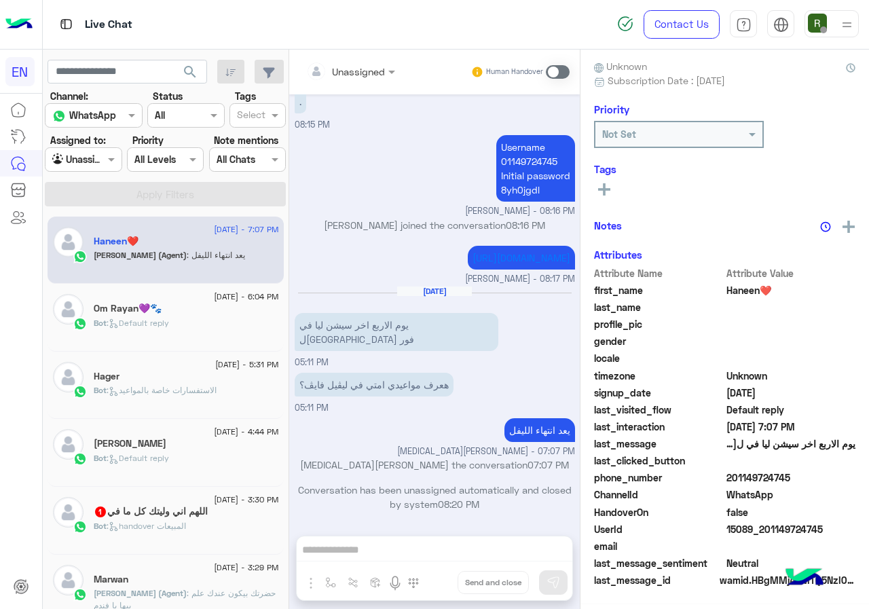
click at [200, 314] on div "Om Rayan💜🐾" at bounding box center [186, 310] width 185 height 14
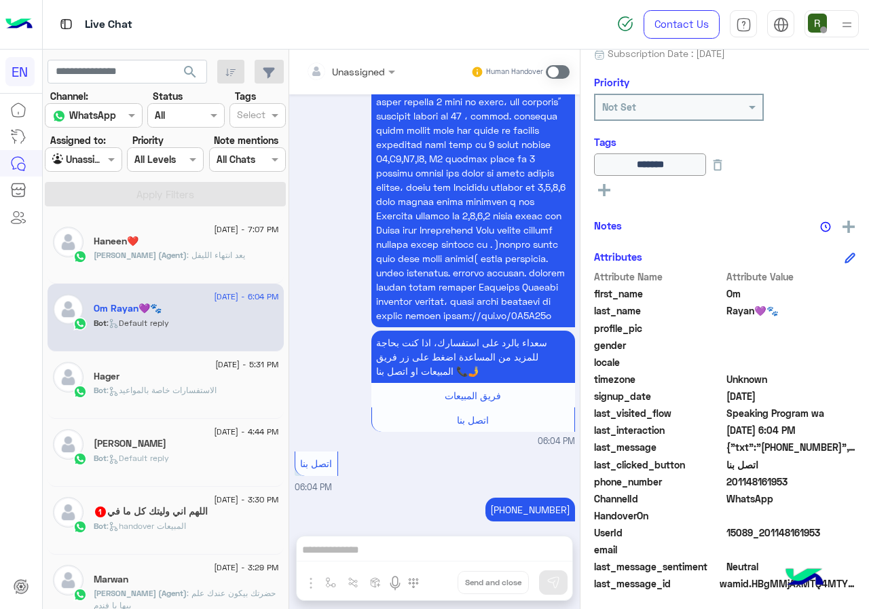
scroll to position [150, 0]
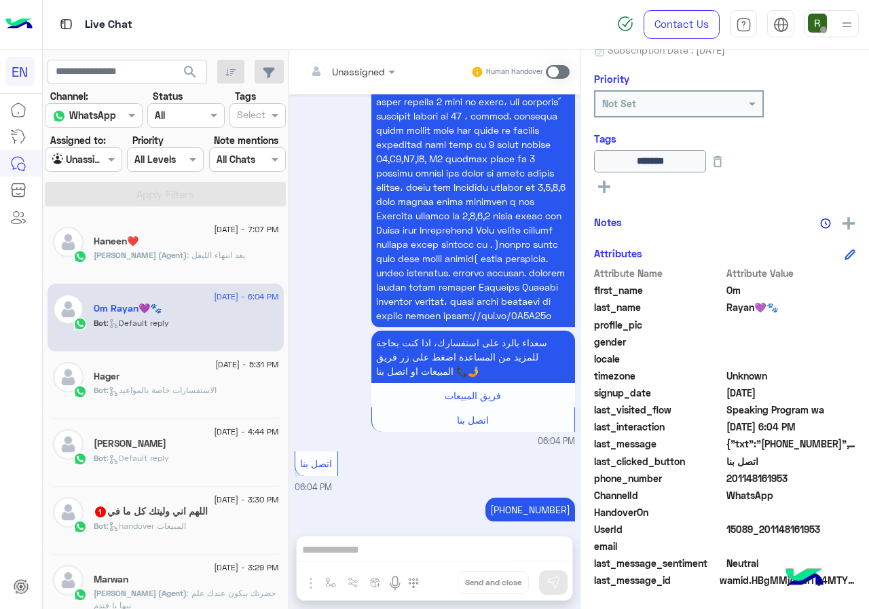
drag, startPoint x: 728, startPoint y: 481, endPoint x: 831, endPoint y: 477, distance: 102.6
click at [831, 477] on span "201148161953" at bounding box center [791, 478] width 130 height 14
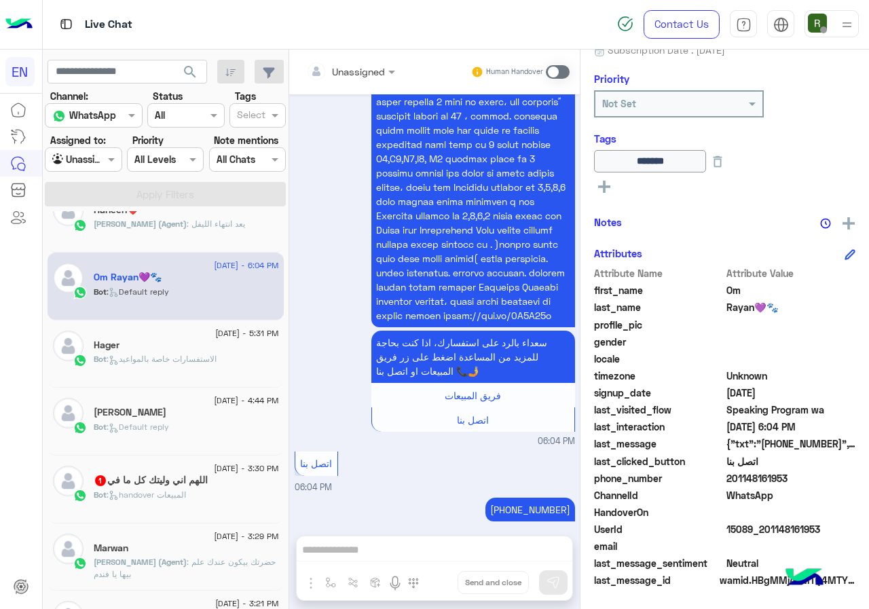
scroll to position [0, 0]
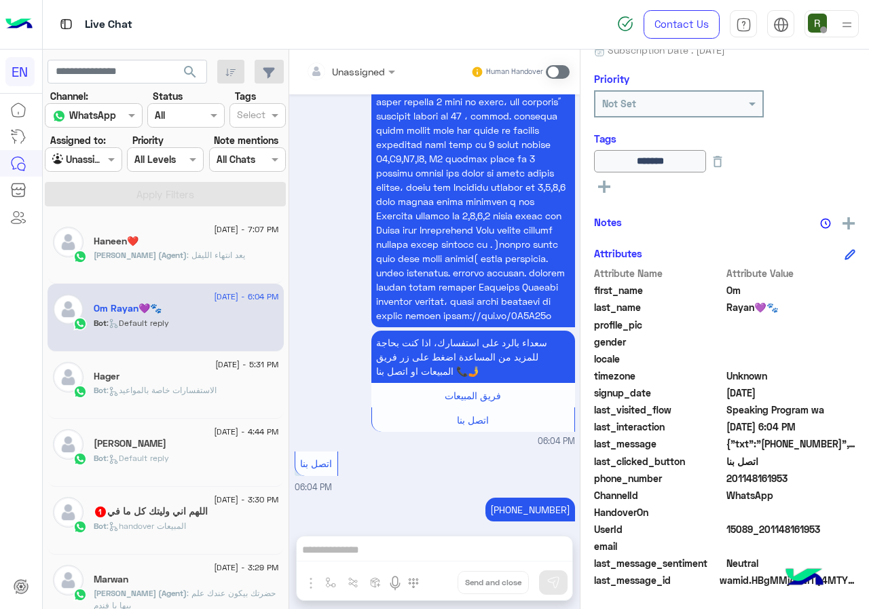
click at [342, 72] on input "text" at bounding box center [333, 71] width 55 height 14
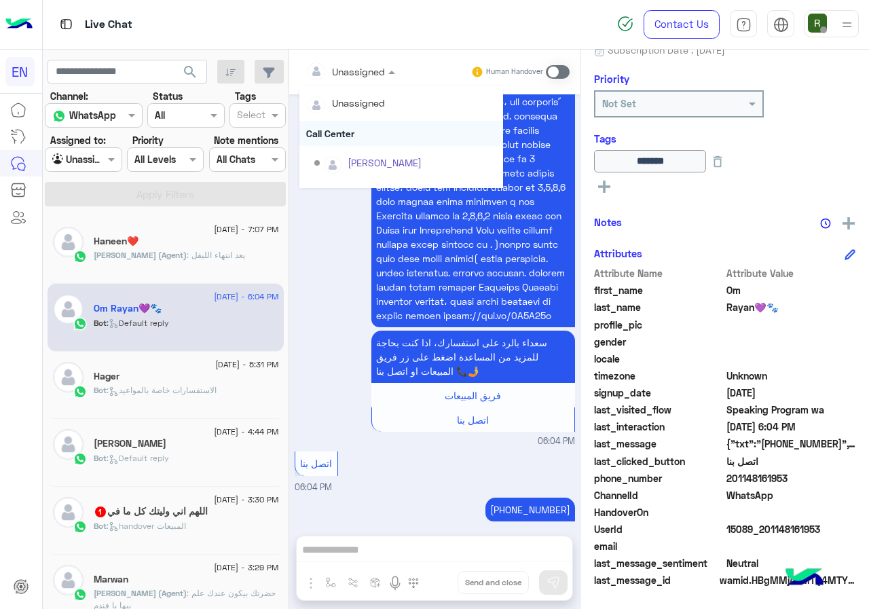
click at [358, 134] on div "Call Center" at bounding box center [401, 133] width 204 height 25
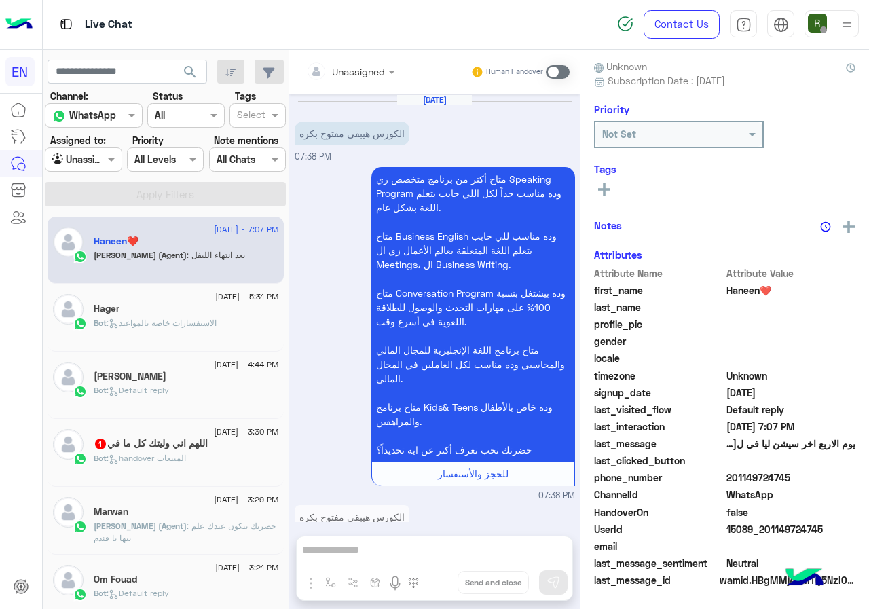
scroll to position [977, 0]
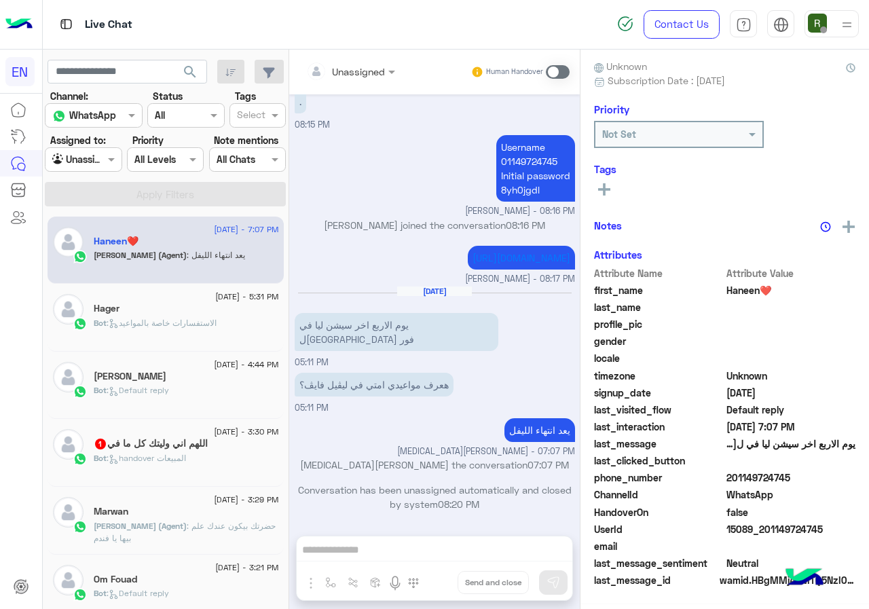
click at [181, 326] on span ": الاستفسارات خاصة بالمواعيد" at bounding box center [162, 323] width 110 height 10
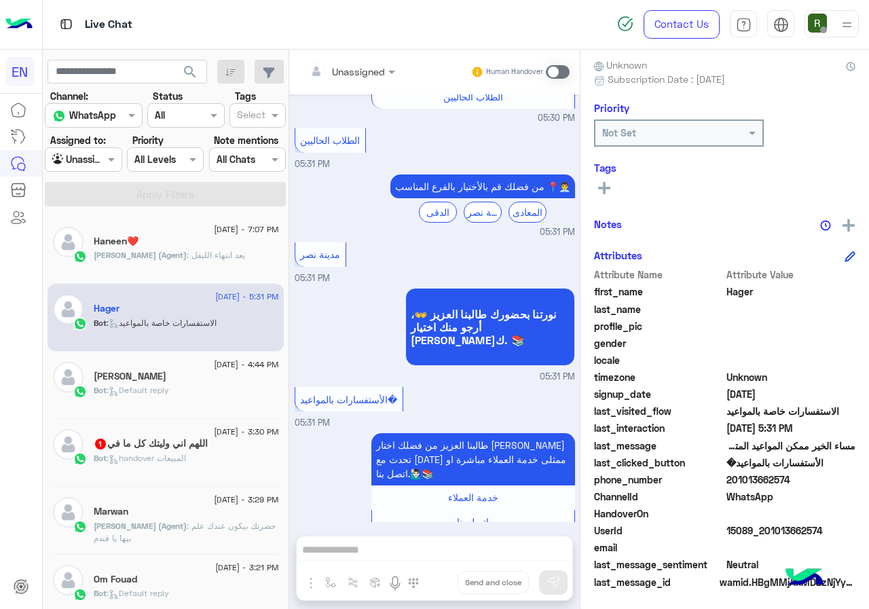
scroll to position [122, 0]
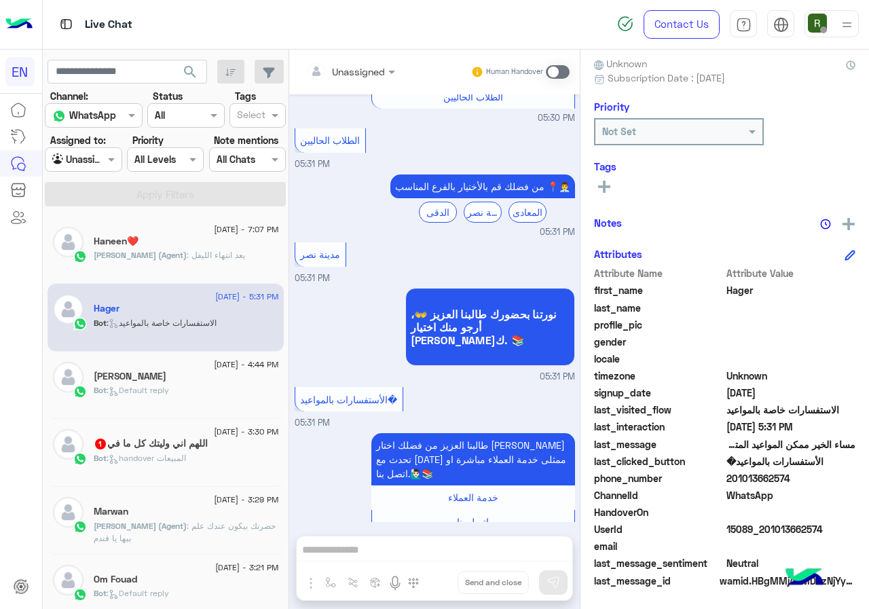
drag, startPoint x: 730, startPoint y: 476, endPoint x: 802, endPoint y: 481, distance: 72.1
click at [802, 481] on span "201013662574" at bounding box center [791, 478] width 130 height 14
click at [365, 56] on div "Unassigned Human Handover" at bounding box center [434, 72] width 291 height 45
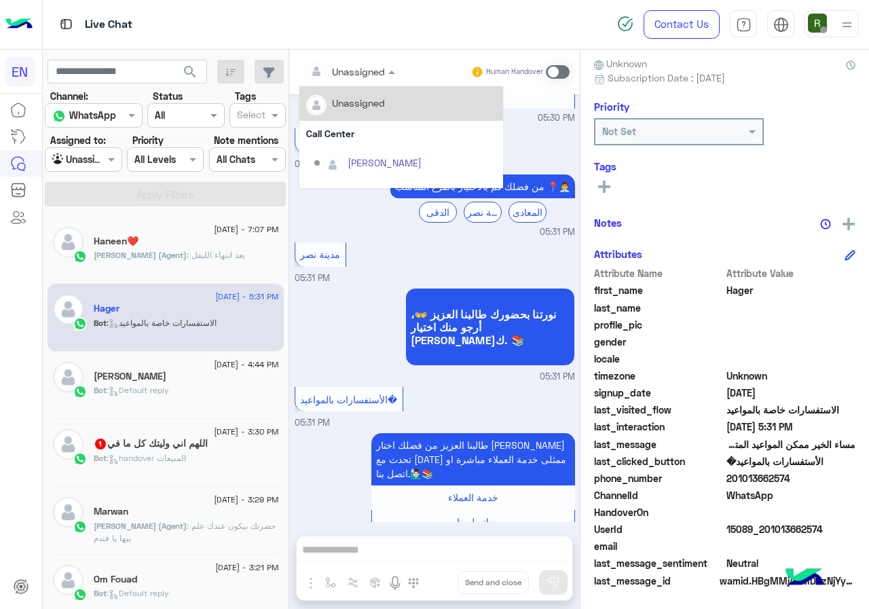
click at [360, 66] on input "text" at bounding box center [333, 71] width 55 height 14
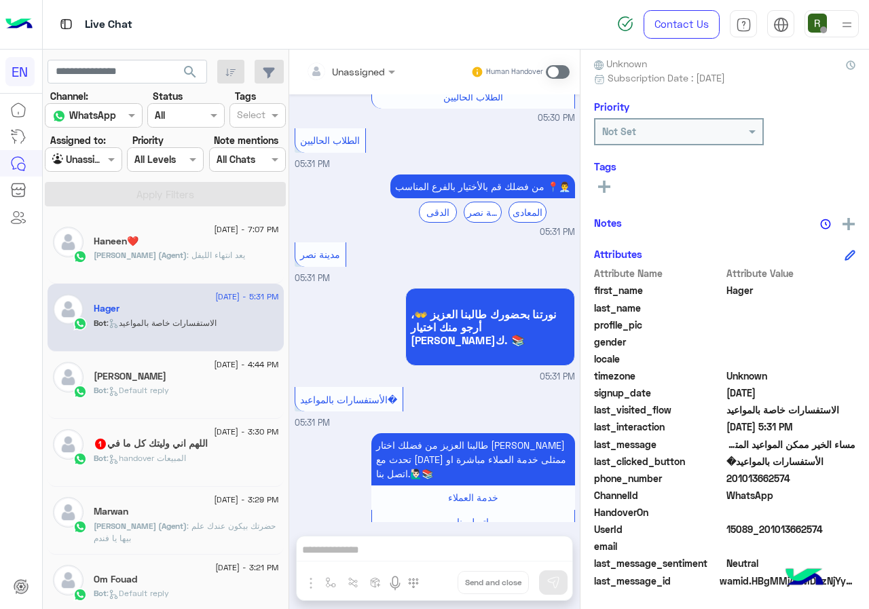
click at [599, 185] on icon at bounding box center [604, 187] width 12 height 12
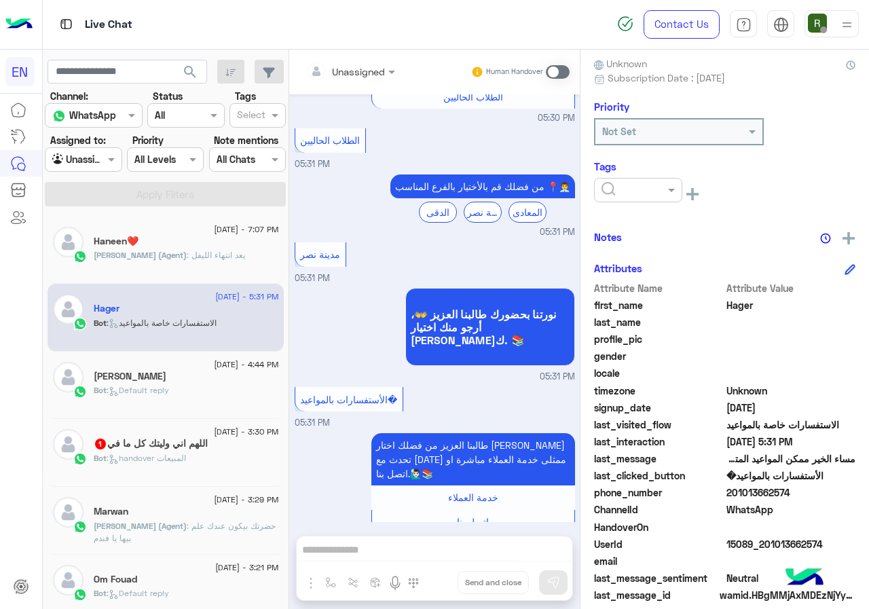
click at [637, 196] on input "text" at bounding box center [621, 190] width 41 height 14
click at [640, 229] on div "Solved" at bounding box center [638, 222] width 88 height 25
click at [698, 208] on div "× Solved See All" at bounding box center [724, 193] width 261 height 31
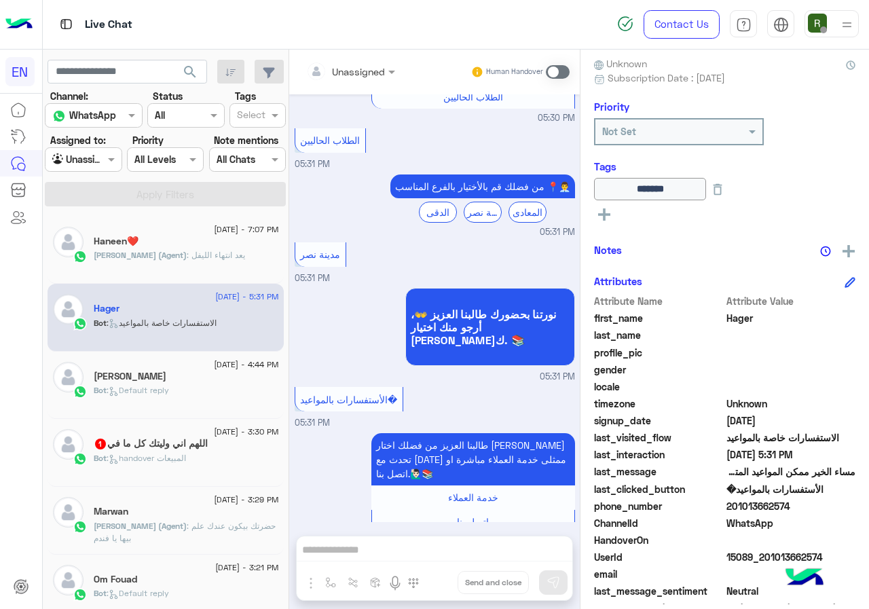
click at [352, 82] on div "Unassigned" at bounding box center [345, 71] width 79 height 27
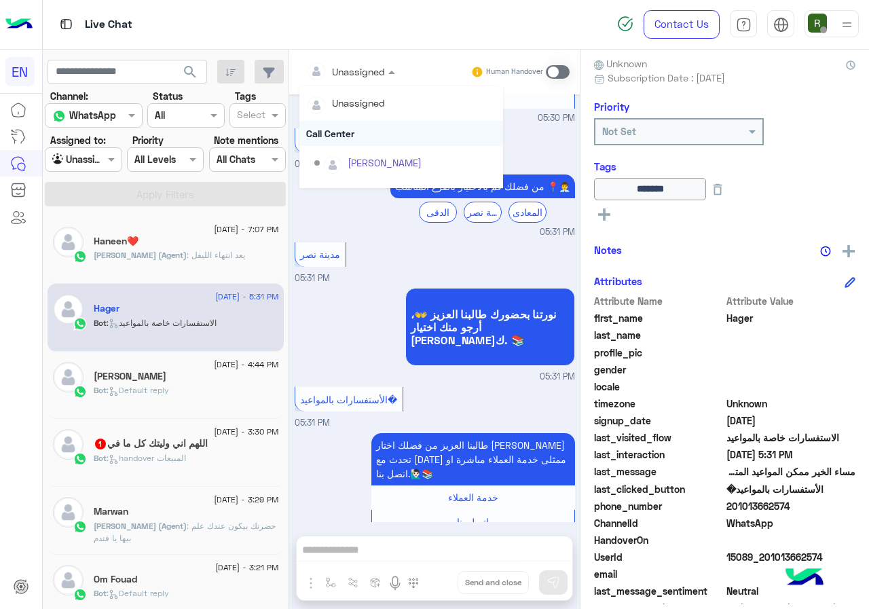
click at [367, 136] on div "Call Center" at bounding box center [401, 133] width 204 height 25
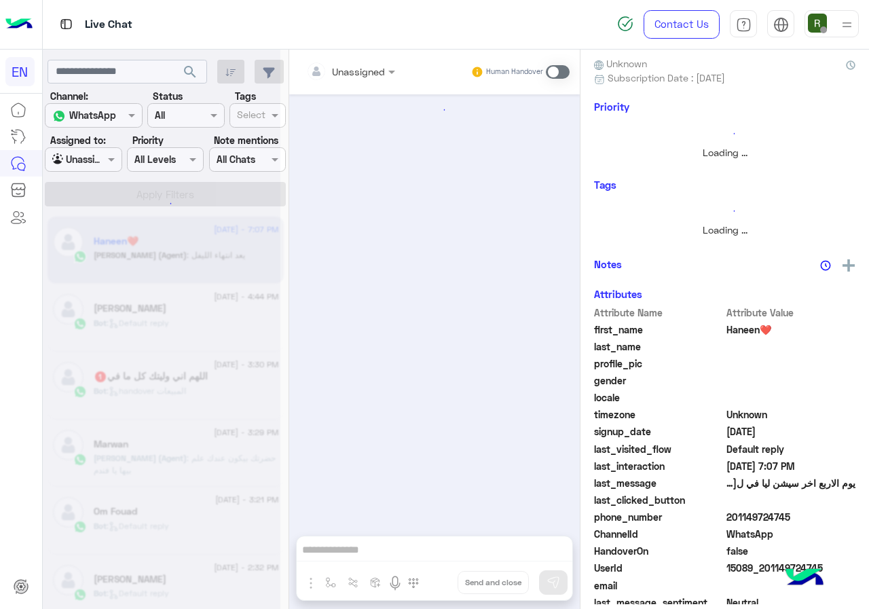
scroll to position [977, 0]
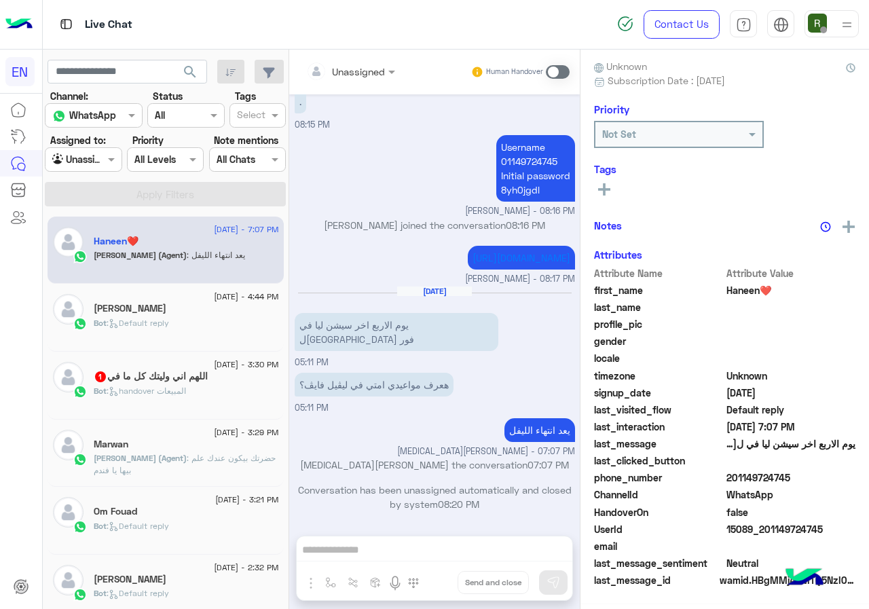
click at [167, 327] on span ": Default reply" at bounding box center [138, 323] width 62 height 10
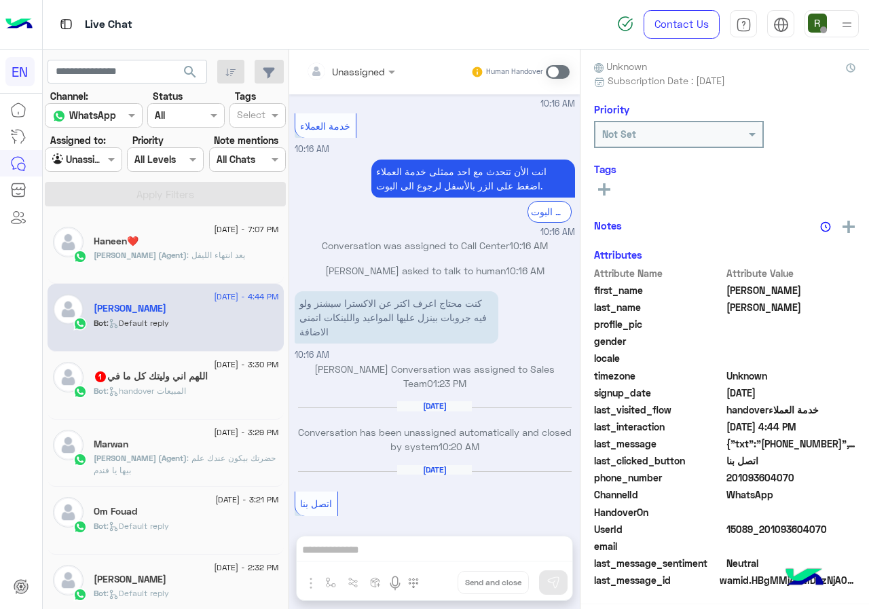
scroll to position [122, 0]
drag, startPoint x: 726, startPoint y: 476, endPoint x: 868, endPoint y: 477, distance: 141.9
click at [868, 477] on div "Mahmoud Abdurhman Reachable Unknown Subscription Date : 02/21/2025 Priority Not…" at bounding box center [724, 327] width 289 height 555
click at [752, 488] on span "WhatsApp" at bounding box center [791, 495] width 130 height 14
drag, startPoint x: 727, startPoint y: 477, endPoint x: 830, endPoint y: 479, distance: 102.5
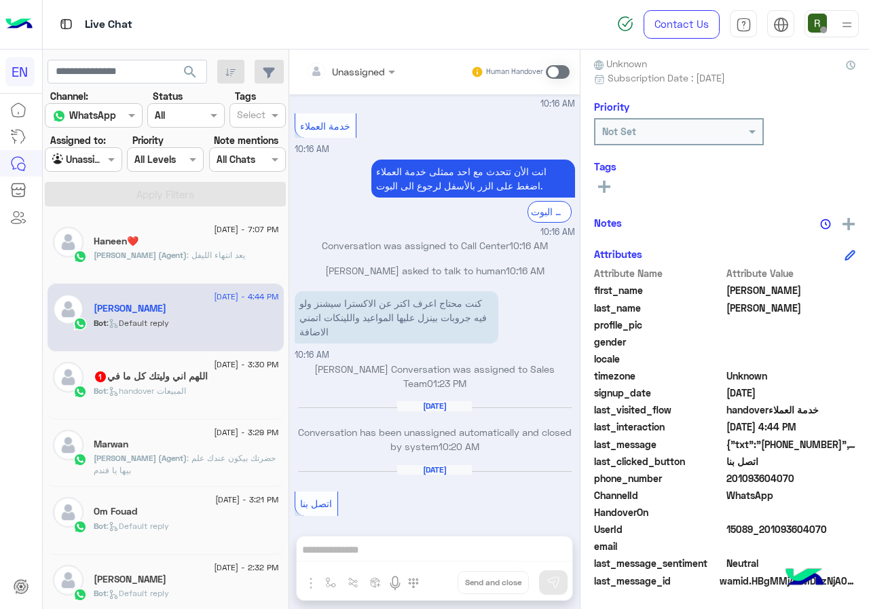
click at [830, 479] on span "201093604070" at bounding box center [791, 478] width 130 height 14
click at [688, 349] on span "gender" at bounding box center [659, 342] width 130 height 14
drag, startPoint x: 729, startPoint y: 479, endPoint x: 832, endPoint y: 482, distance: 102.5
click at [832, 482] on span "201093604070" at bounding box center [791, 478] width 130 height 14
click at [603, 187] on rect at bounding box center [604, 186] width 12 height 3
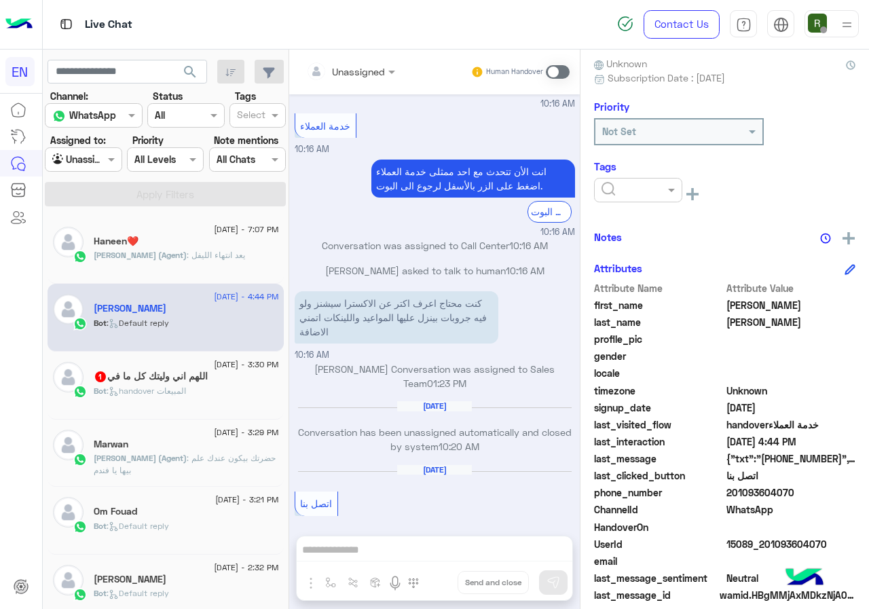
click at [617, 204] on ng-select at bounding box center [638, 193] width 88 height 31
click at [642, 207] on ng-select at bounding box center [638, 193] width 88 height 31
click at [640, 200] on div at bounding box center [638, 190] width 88 height 24
click at [646, 214] on div "Solved" at bounding box center [638, 222] width 88 height 25
click at [717, 231] on div "Notes" at bounding box center [724, 237] width 261 height 17
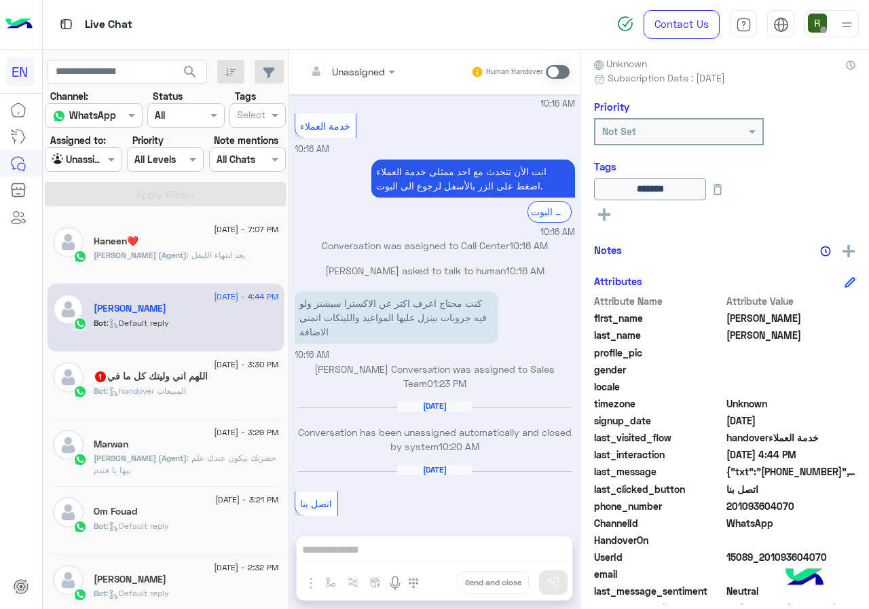
click at [403, 77] on div "Unassigned Human Handover" at bounding box center [434, 72] width 270 height 24
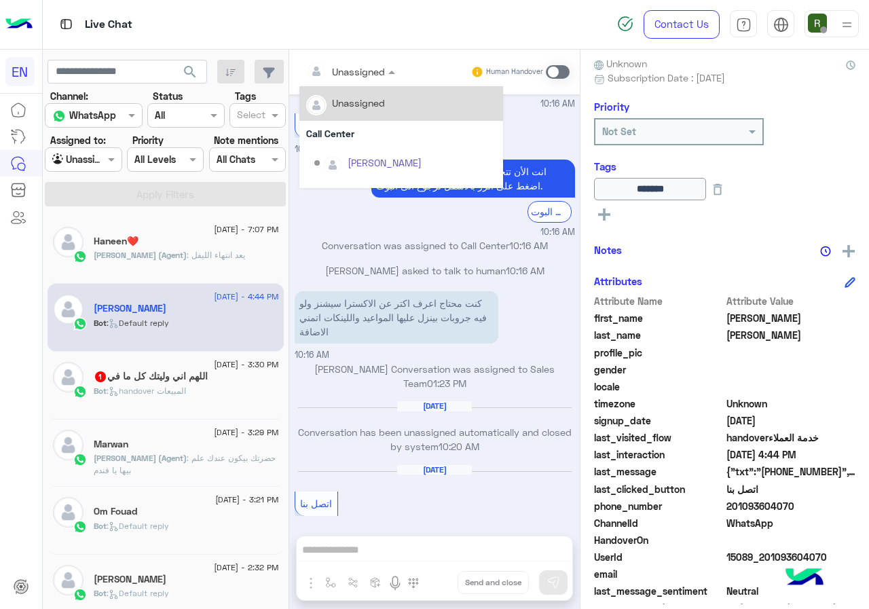
click at [326, 71] on input "text" at bounding box center [333, 71] width 55 height 14
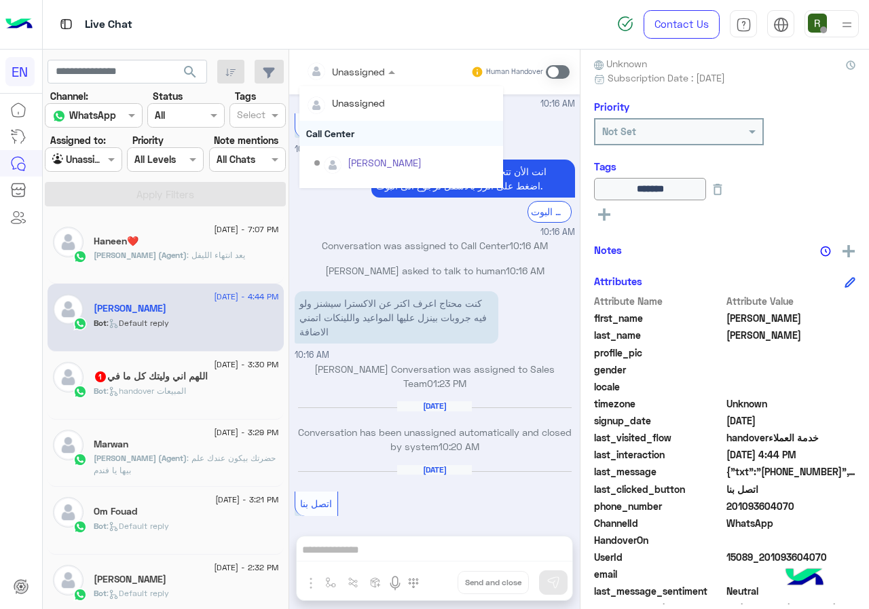
click at [332, 143] on div "Call Center" at bounding box center [401, 133] width 204 height 25
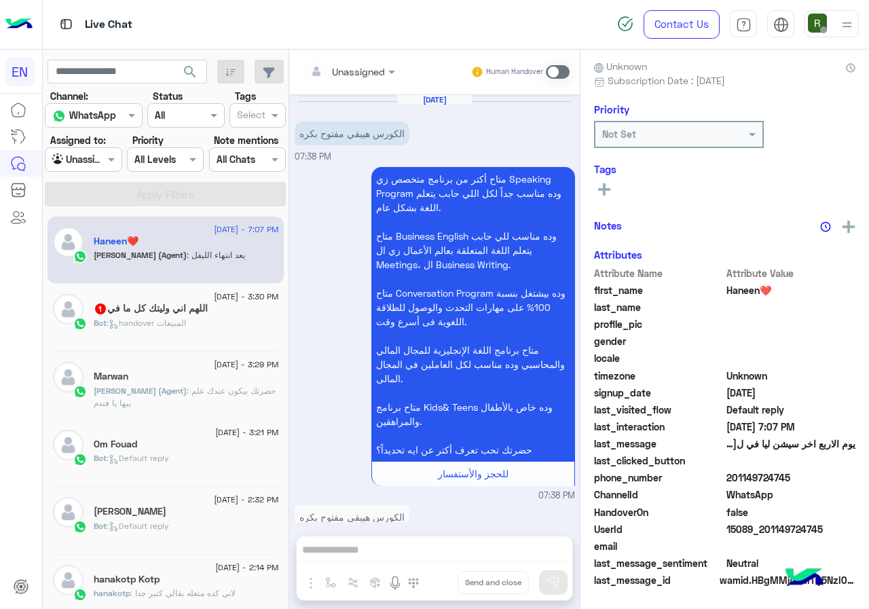
scroll to position [977, 0]
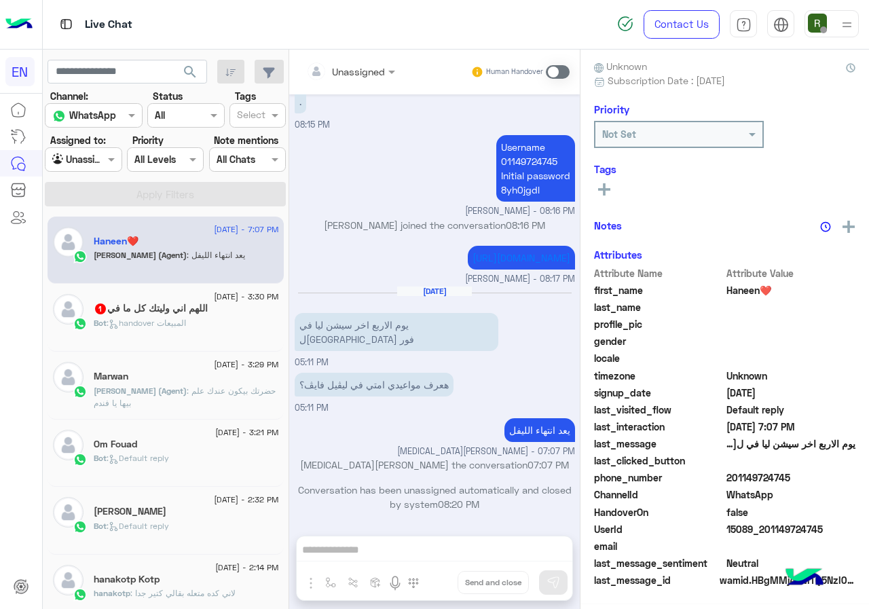
click at [164, 309] on h5 "اللهم اني وليتك كل ما في 1" at bounding box center [151, 309] width 114 height 12
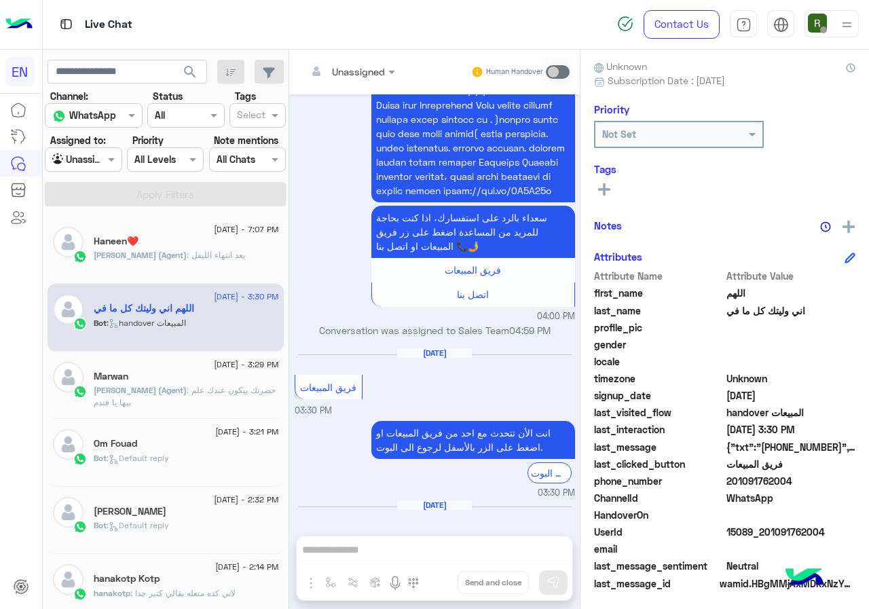
scroll to position [122, 0]
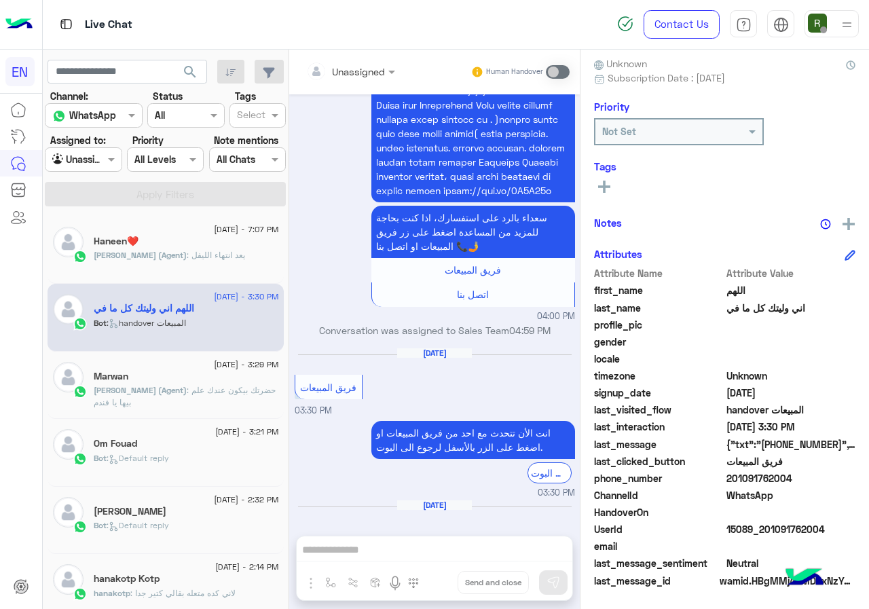
drag, startPoint x: 731, startPoint y: 476, endPoint x: 857, endPoint y: 475, distance: 125.6
click at [857, 475] on div "اللهم اني وليتك كل ما في Reachable Unknown Subscription Date : 08/09/2025 Prior…" at bounding box center [724, 327] width 289 height 555
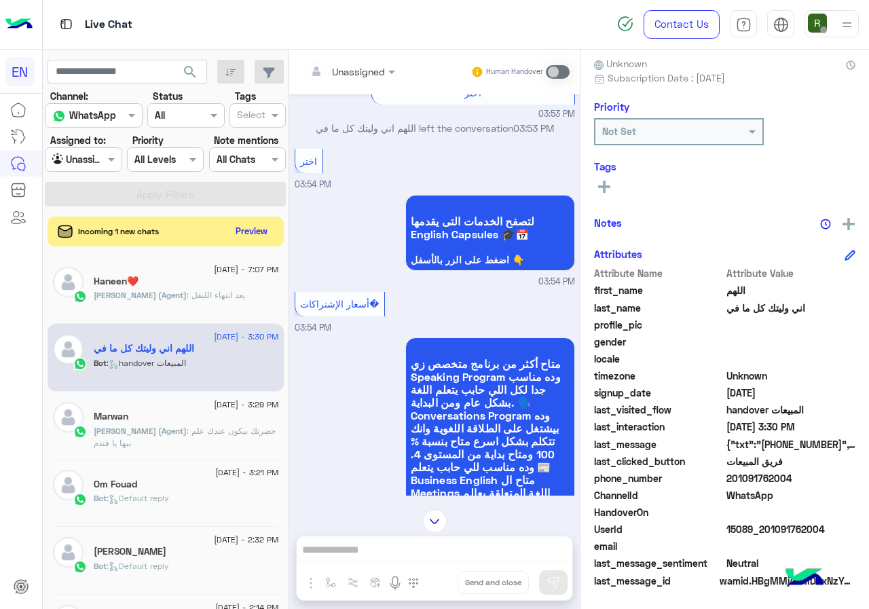
scroll to position [329, 0]
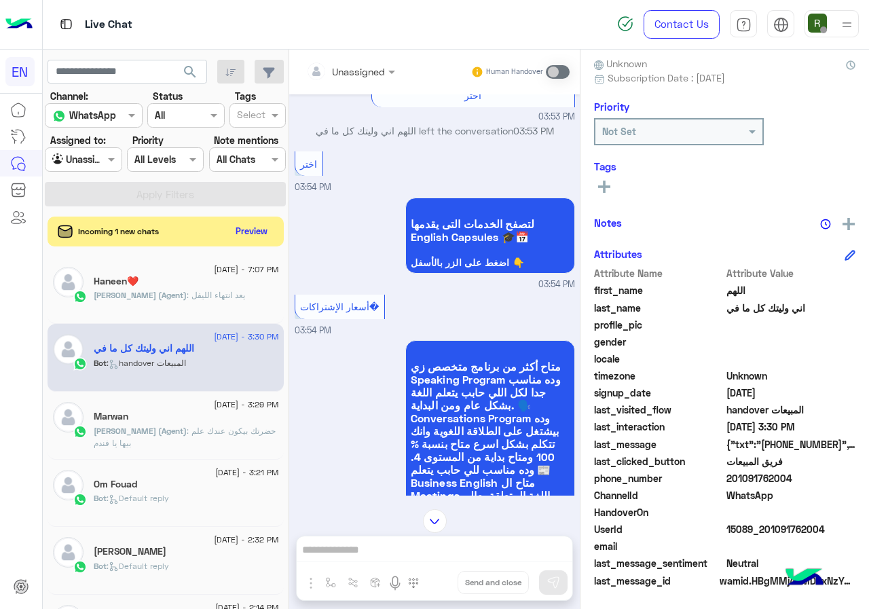
click at [585, 172] on div "اللهم اني وليتك كل ما في Reachable Unknown Subscription Date : 08/09/2025 Prior…" at bounding box center [724, 327] width 289 height 555
click at [595, 179] on button at bounding box center [604, 186] width 20 height 16
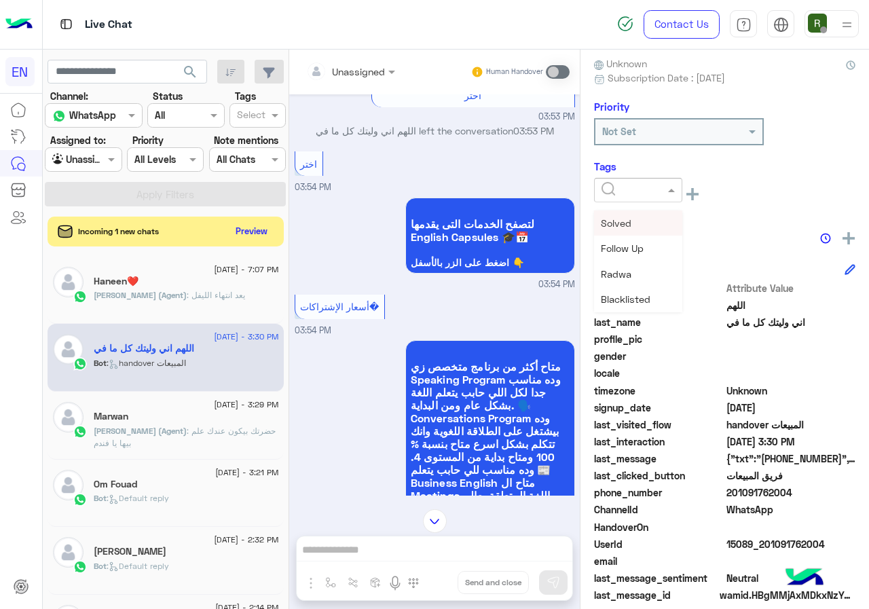
click at [605, 183] on input "text" at bounding box center [621, 190] width 41 height 14
click at [663, 223] on div "Solved" at bounding box center [638, 222] width 88 height 25
click at [667, 229] on div "Notes" at bounding box center [724, 237] width 261 height 17
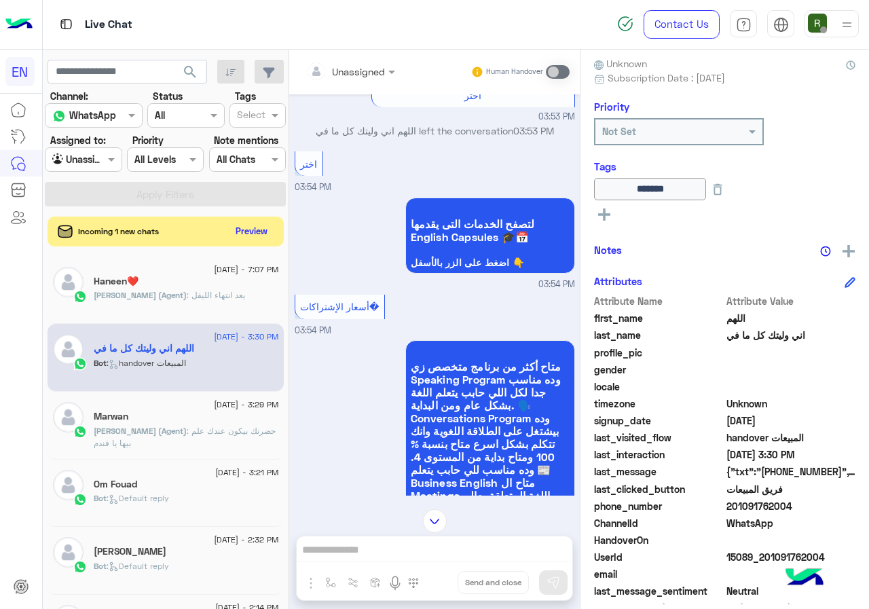
click at [360, 64] on input "text" at bounding box center [333, 71] width 55 height 14
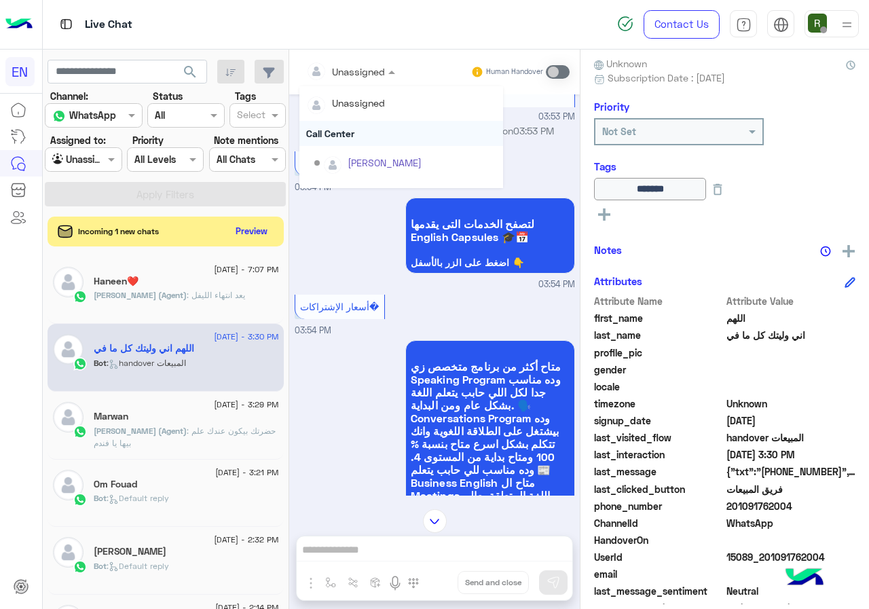
click at [347, 126] on div "Call Center" at bounding box center [401, 133] width 204 height 25
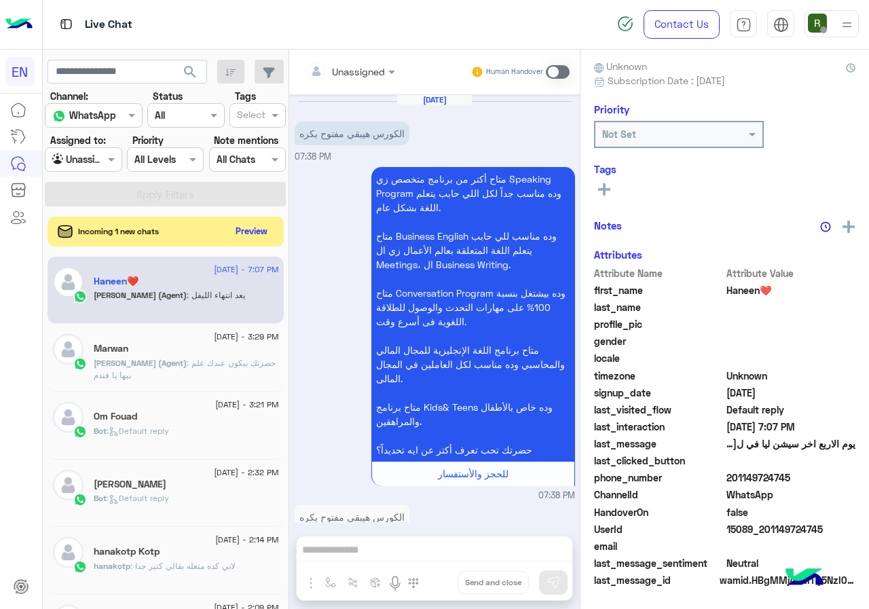
scroll to position [977, 0]
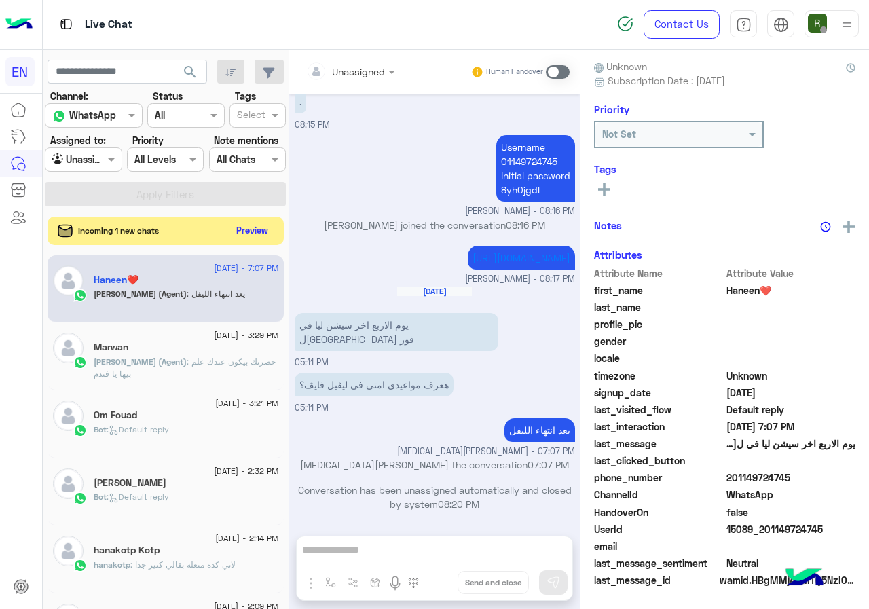
click at [257, 230] on button "Preview" at bounding box center [252, 230] width 42 height 18
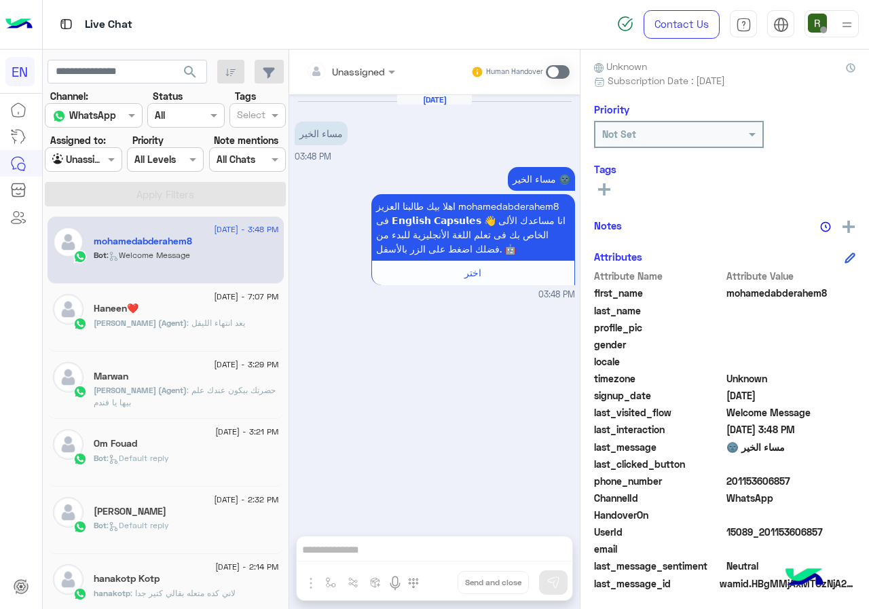
scroll to position [122, 0]
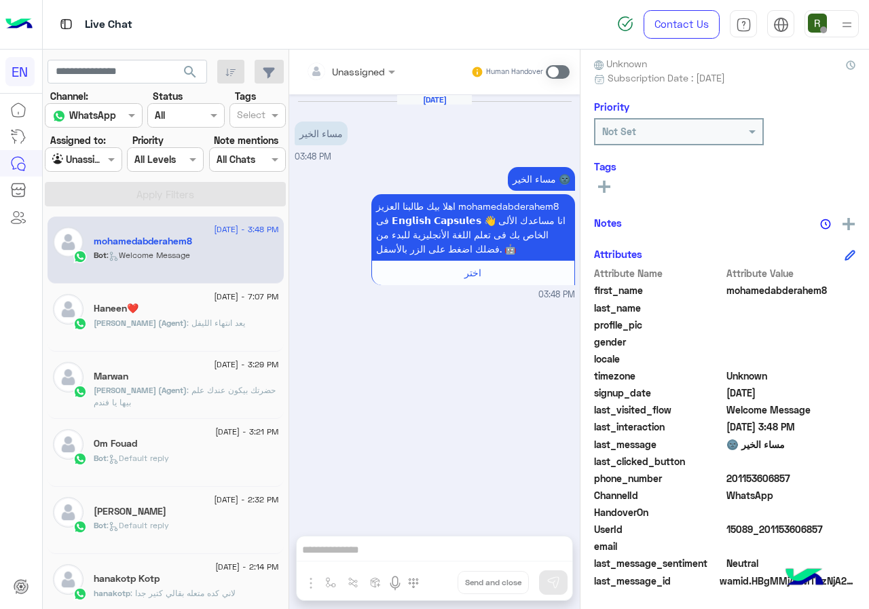
drag, startPoint x: 727, startPoint y: 479, endPoint x: 828, endPoint y: 479, distance: 100.5
click at [828, 479] on span "201153606857" at bounding box center [791, 478] width 130 height 14
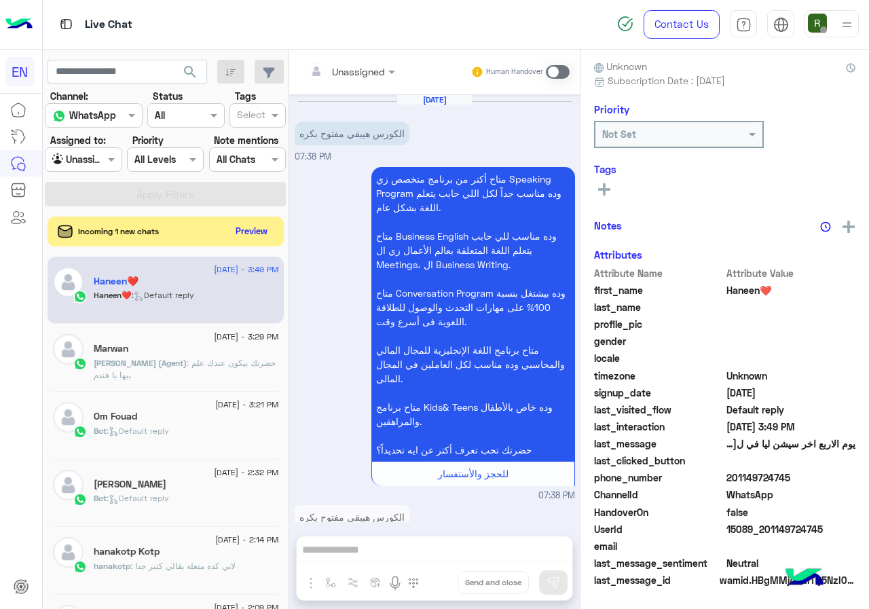
scroll to position [122, 0]
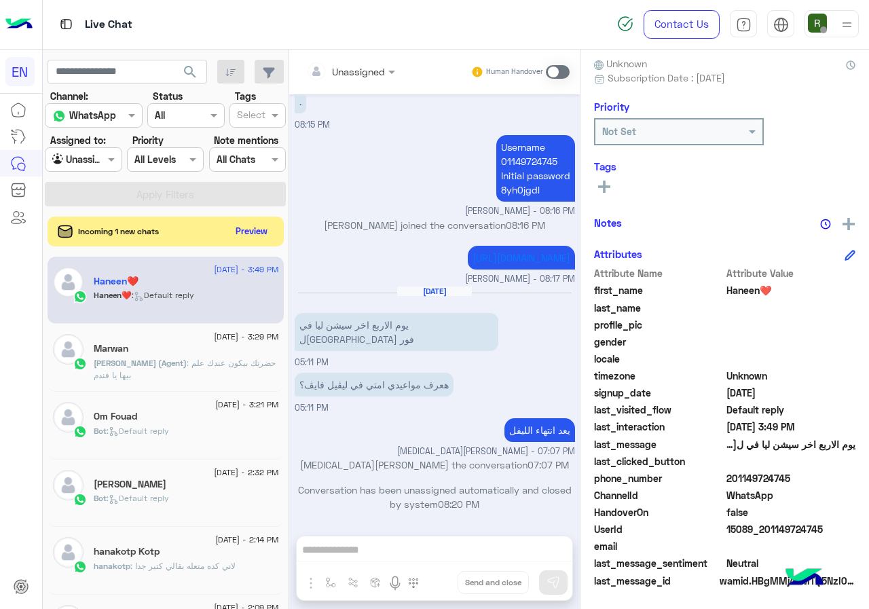
click at [363, 73] on div at bounding box center [350, 71] width 103 height 16
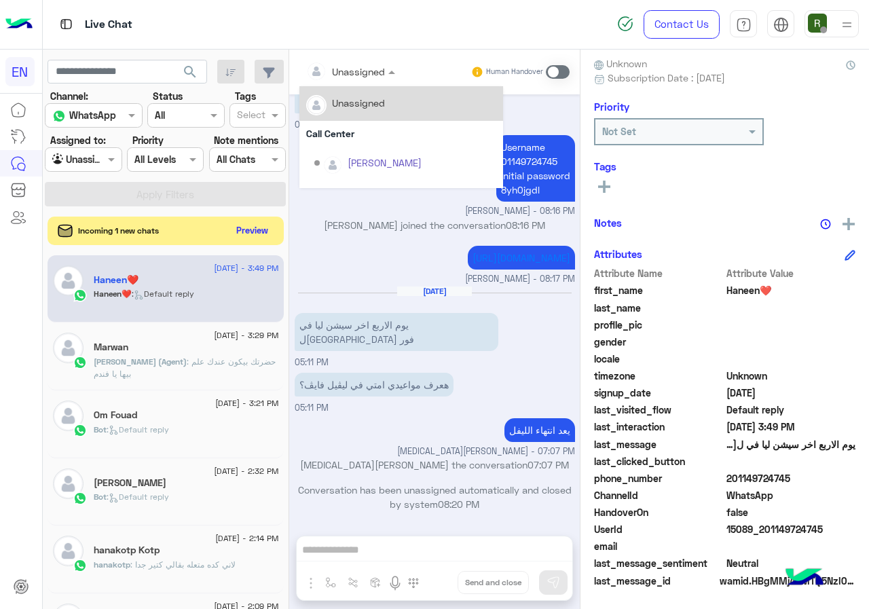
click at [260, 231] on button "Preview" at bounding box center [252, 230] width 42 height 18
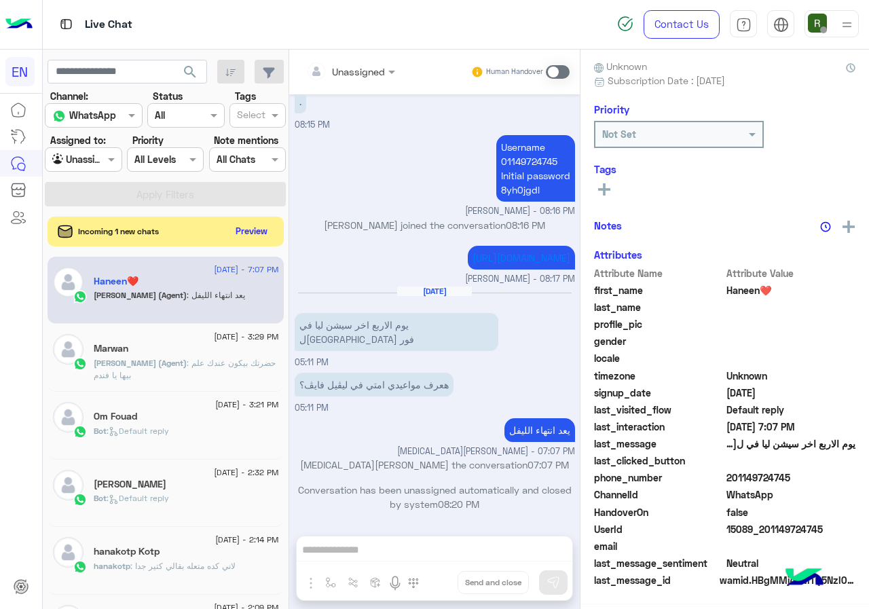
scroll to position [119, 0]
click at [249, 235] on button "Preview" at bounding box center [252, 230] width 42 height 18
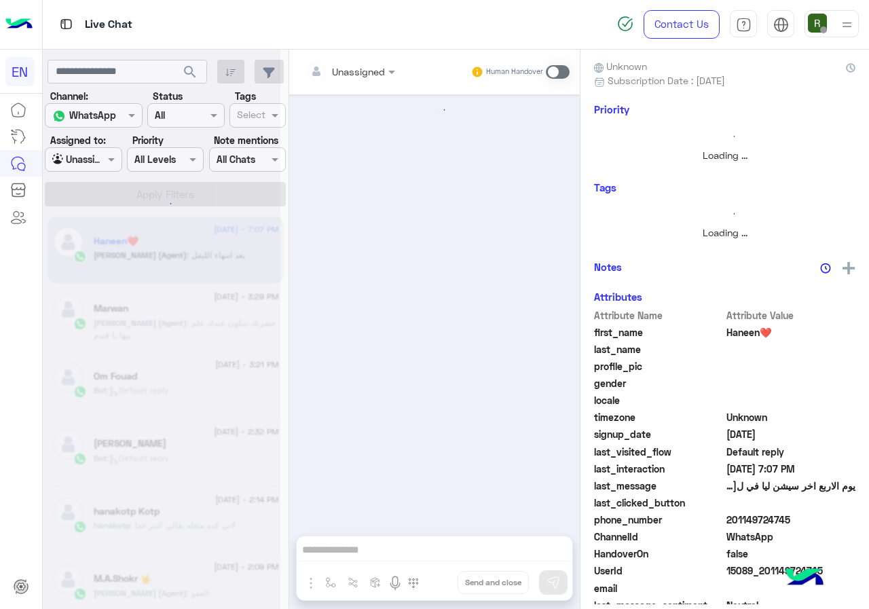
click at [255, 225] on div at bounding box center [162, 309] width 238 height 609
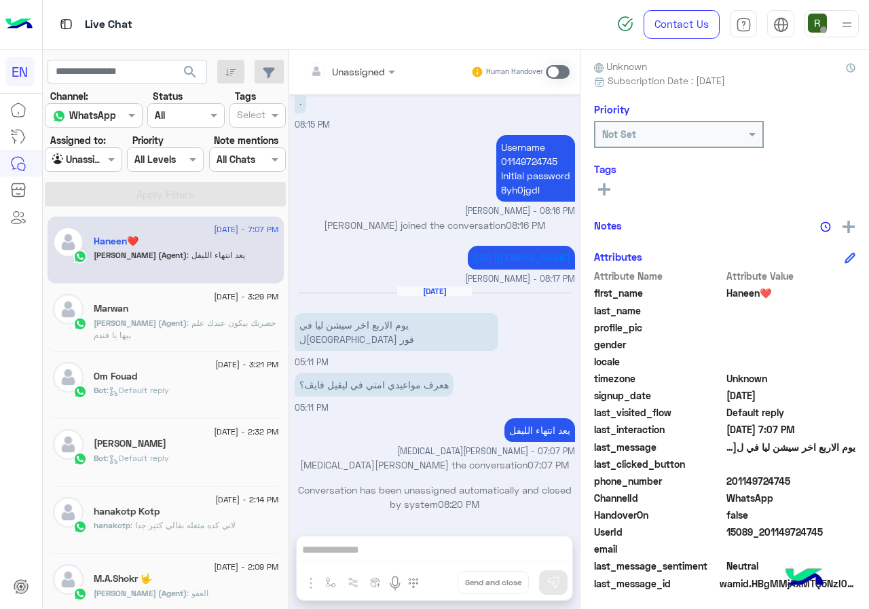
scroll to position [122, 0]
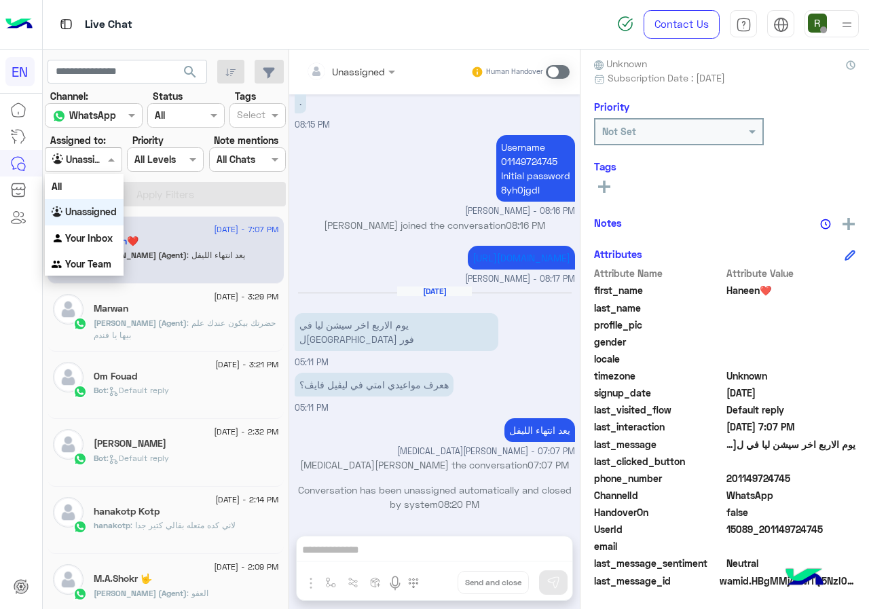
click at [63, 171] on div "Agent Filter Unassigned" at bounding box center [83, 159] width 77 height 24
click at [108, 242] on b "Your Inbox" at bounding box center [89, 238] width 48 height 12
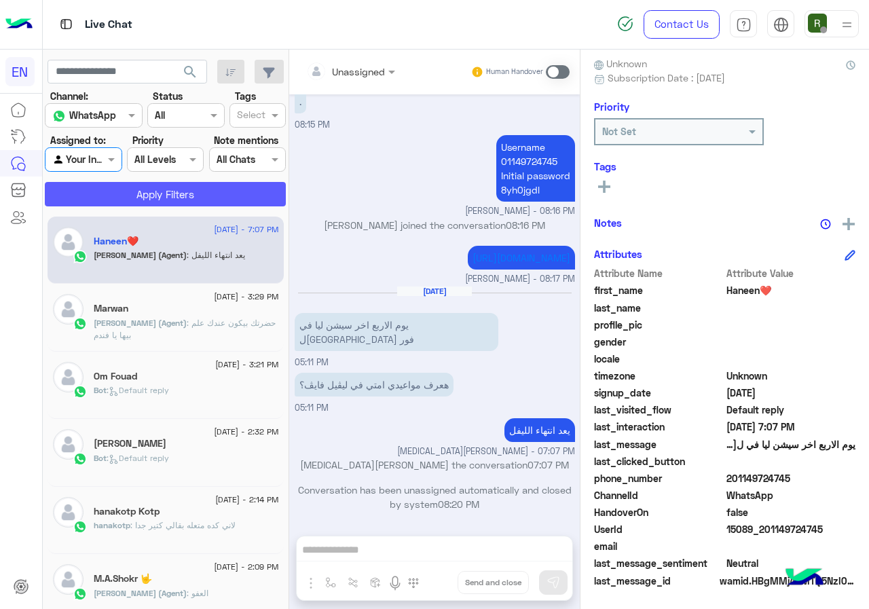
click at [136, 198] on button "Apply Filters" at bounding box center [165, 194] width 241 height 24
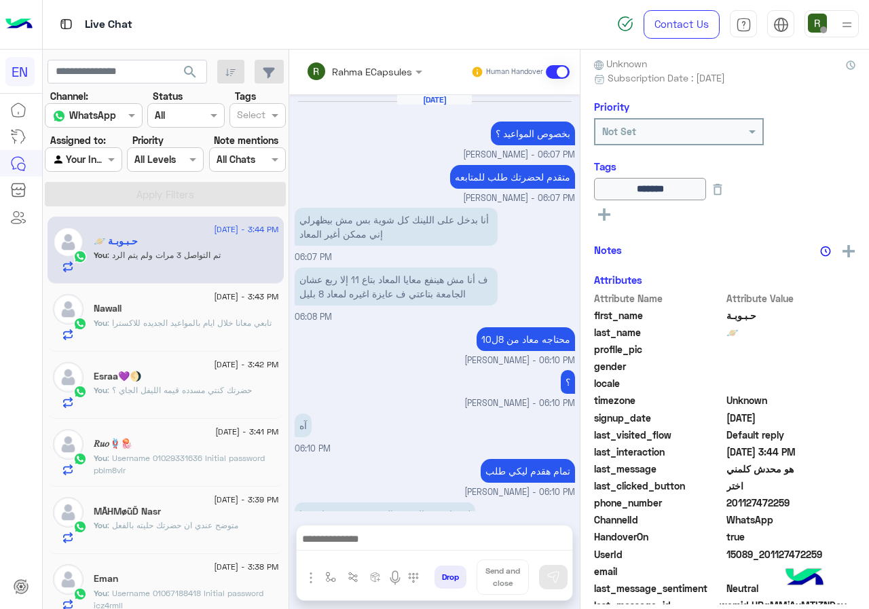
scroll to position [671, 0]
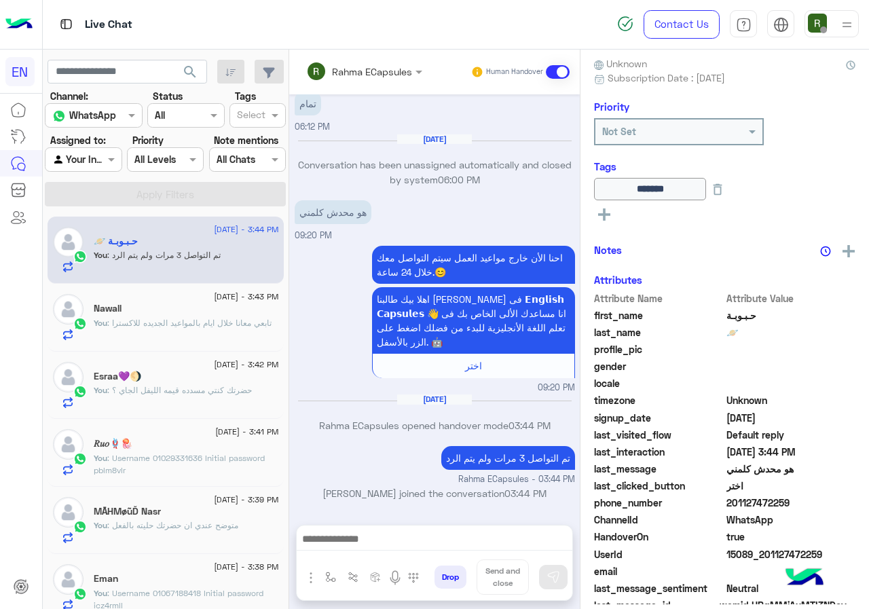
click at [344, 64] on input "text" at bounding box center [345, 71] width 79 height 14
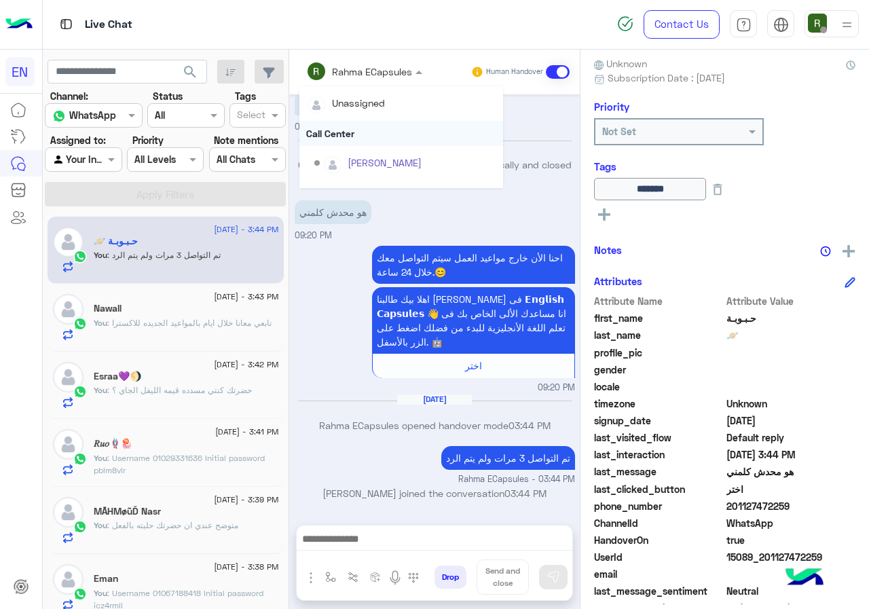
click at [363, 135] on div "Call Center" at bounding box center [401, 133] width 204 height 25
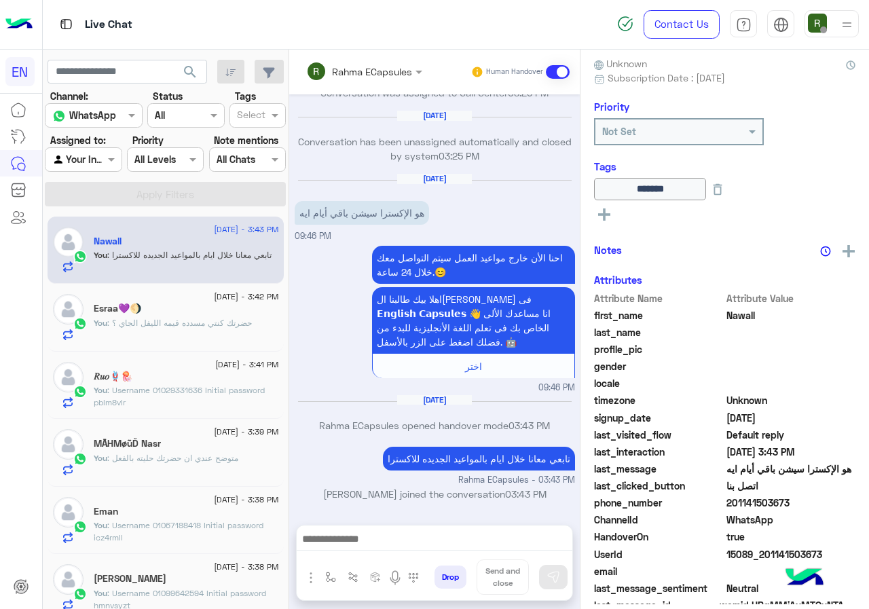
click at [369, 79] on div "Rahma ECapsules" at bounding box center [359, 71] width 106 height 27
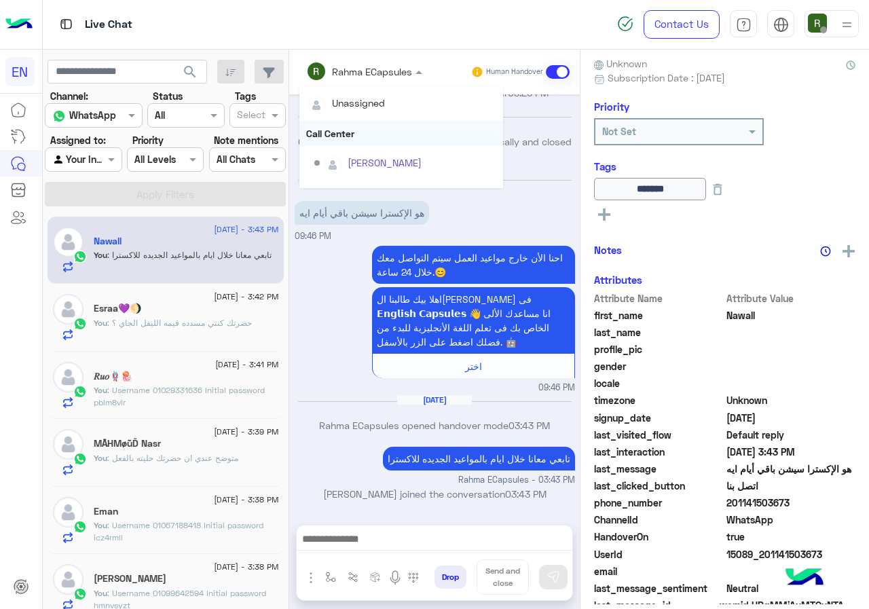
click at [367, 140] on div "Call Center" at bounding box center [401, 133] width 204 height 25
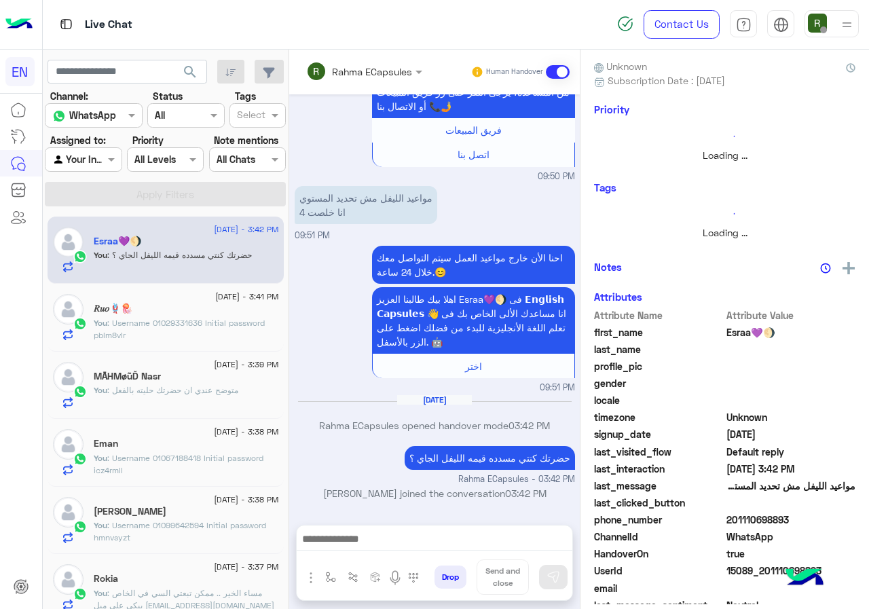
click at [361, 77] on input "text" at bounding box center [345, 71] width 79 height 14
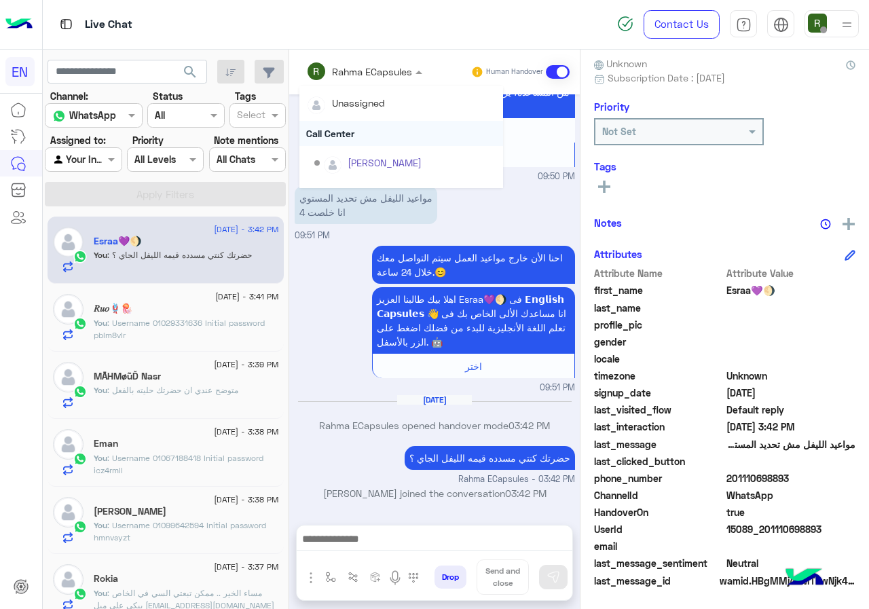
click at [354, 134] on div "Call Center" at bounding box center [401, 133] width 204 height 25
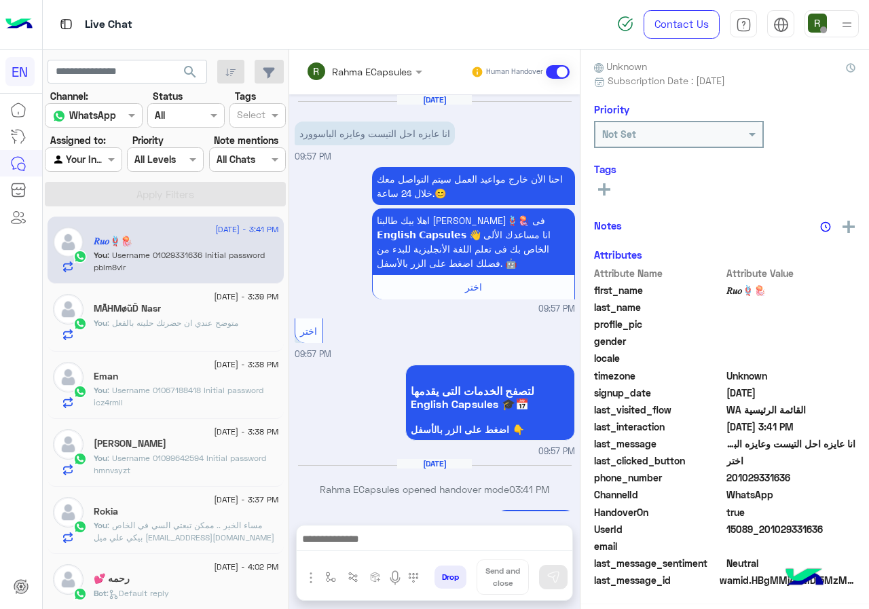
click at [356, 64] on input "text" at bounding box center [345, 71] width 79 height 14
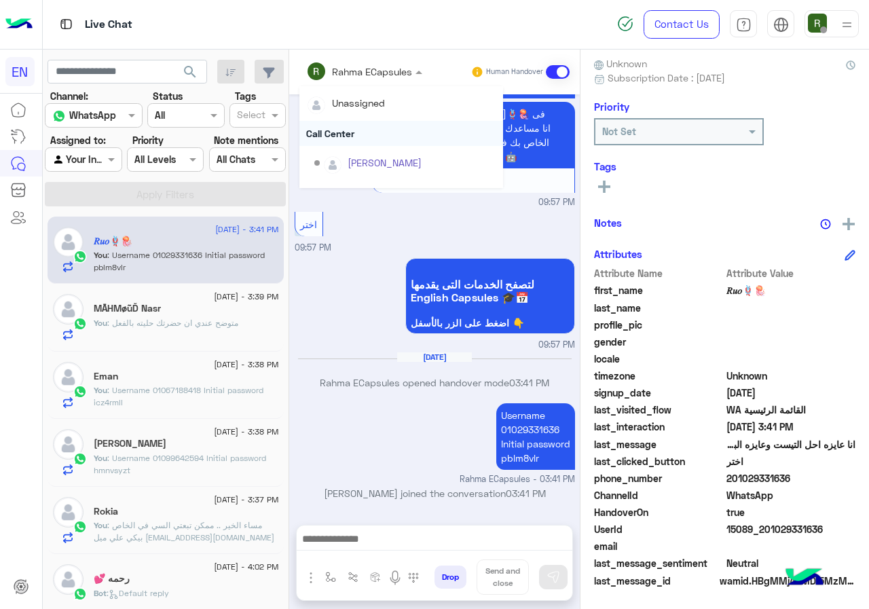
click at [354, 143] on div "Call Center" at bounding box center [401, 133] width 204 height 25
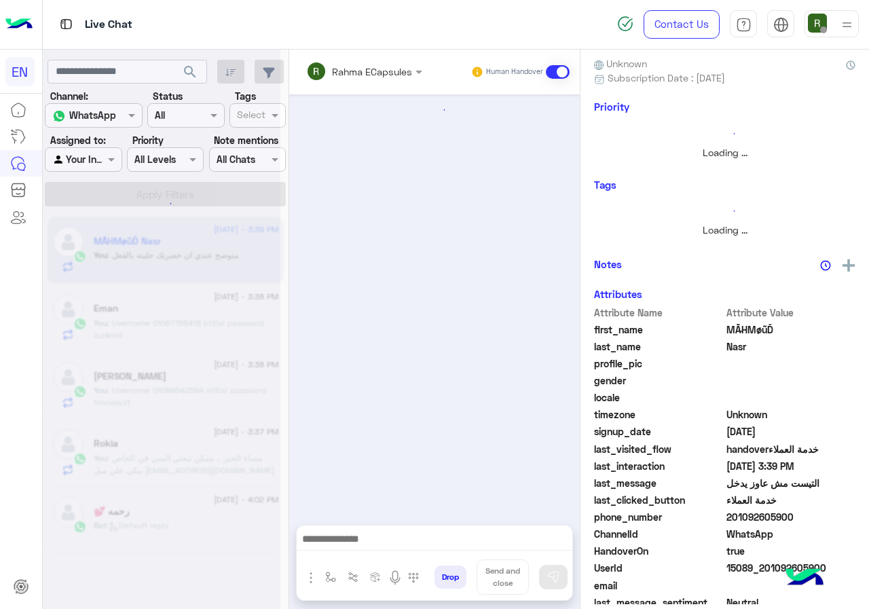
click at [352, 44] on div "Live Chat" at bounding box center [318, 24] width 551 height 49
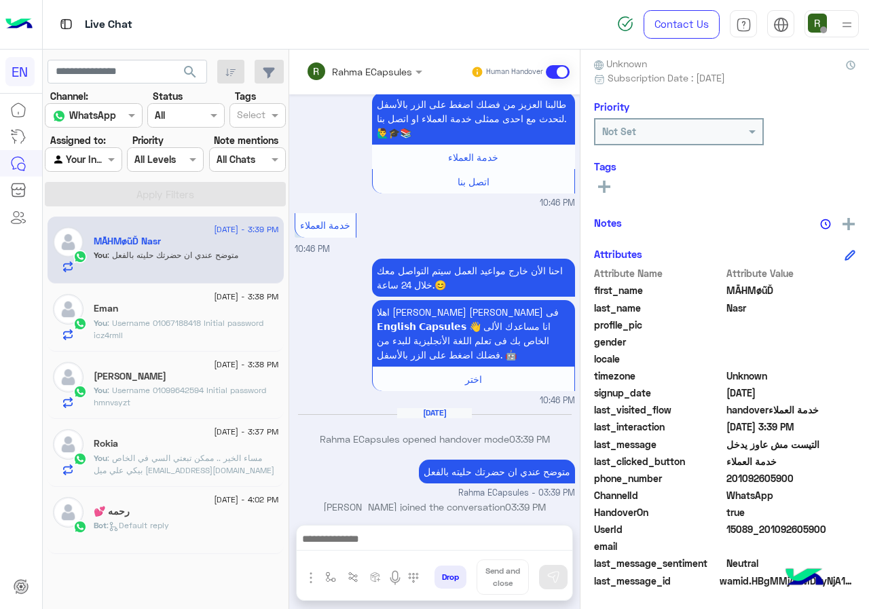
click at [355, 72] on input "text" at bounding box center [345, 71] width 79 height 14
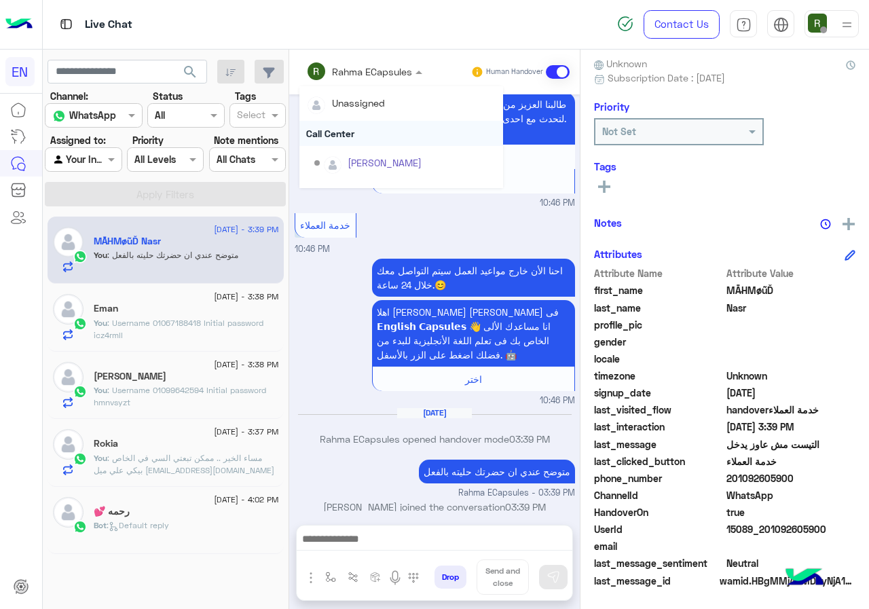
click at [352, 131] on div "Call Center" at bounding box center [401, 133] width 204 height 25
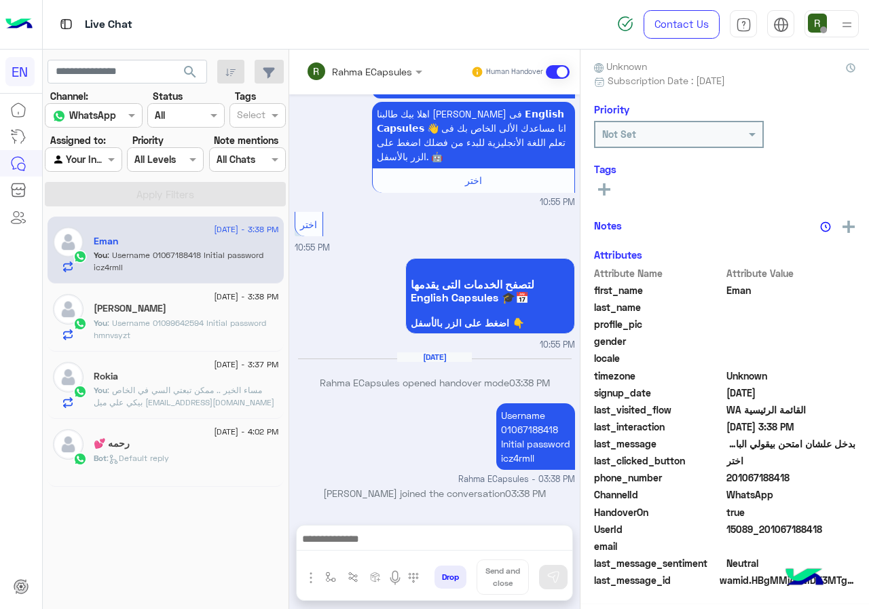
click at [350, 81] on div "Rahma ECapsules" at bounding box center [359, 71] width 106 height 27
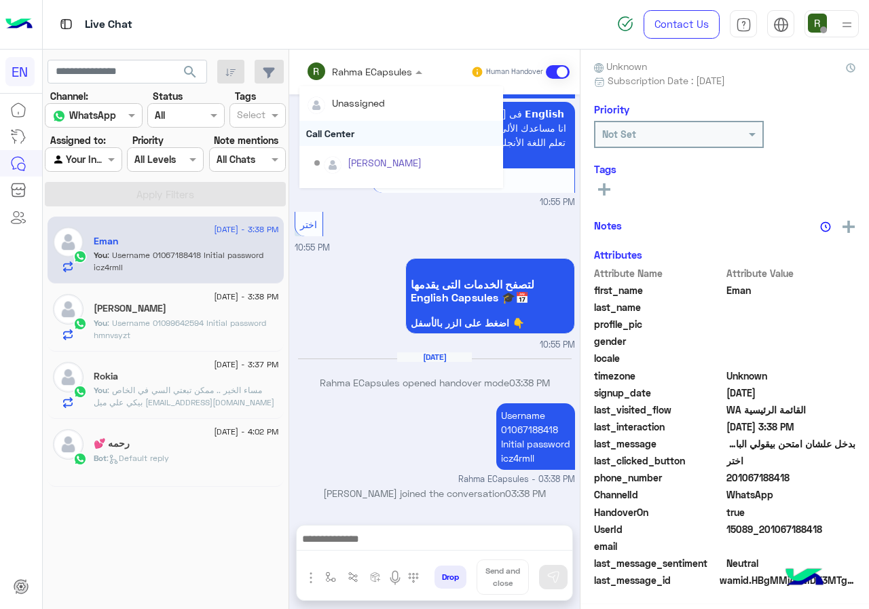
click at [350, 142] on div "Call Center" at bounding box center [401, 133] width 204 height 25
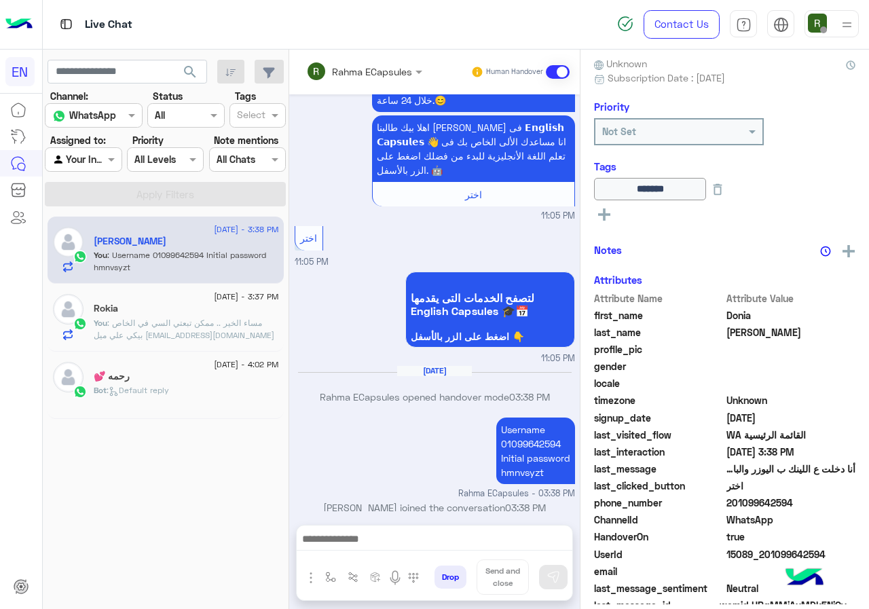
click at [346, 71] on input "text" at bounding box center [345, 71] width 79 height 14
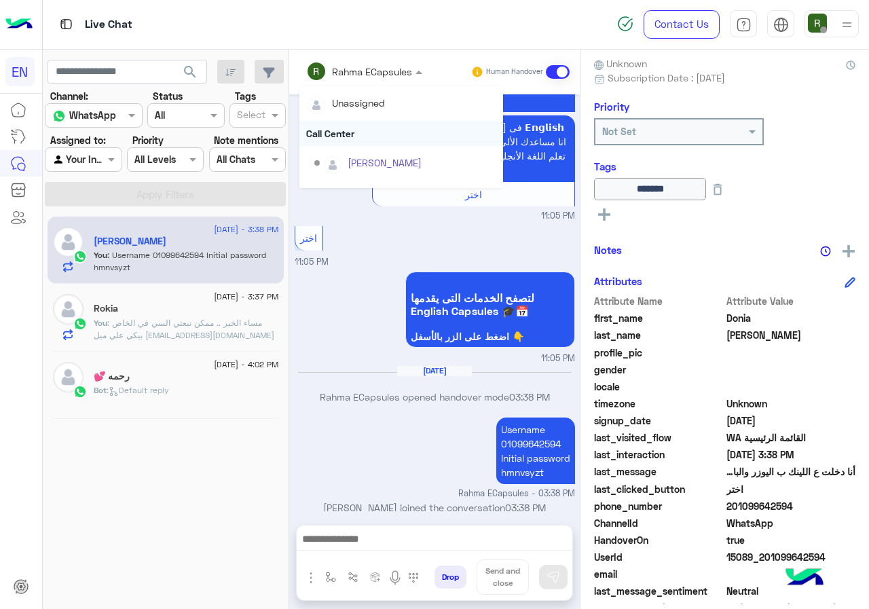
click at [345, 138] on div "Call Center" at bounding box center [401, 133] width 204 height 25
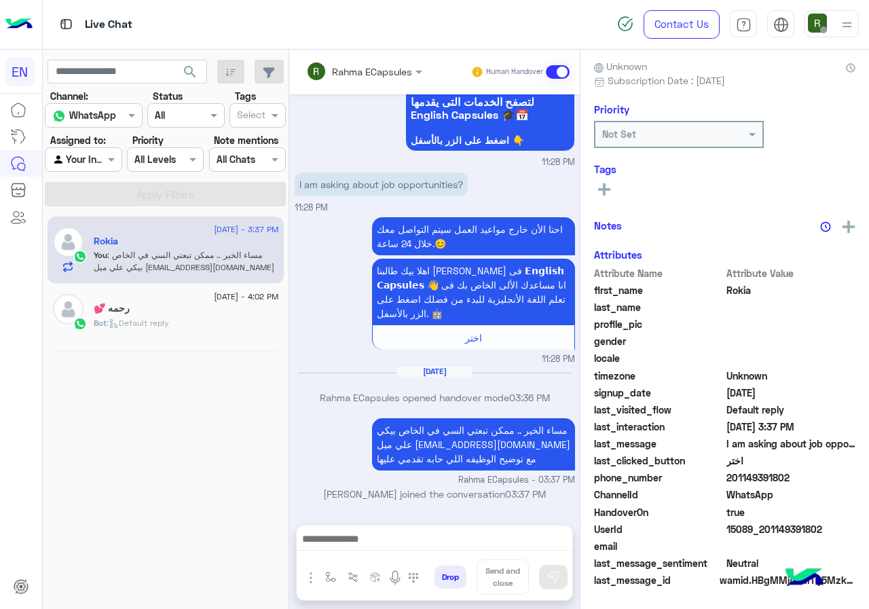
click at [335, 64] on input "text" at bounding box center [345, 71] width 79 height 14
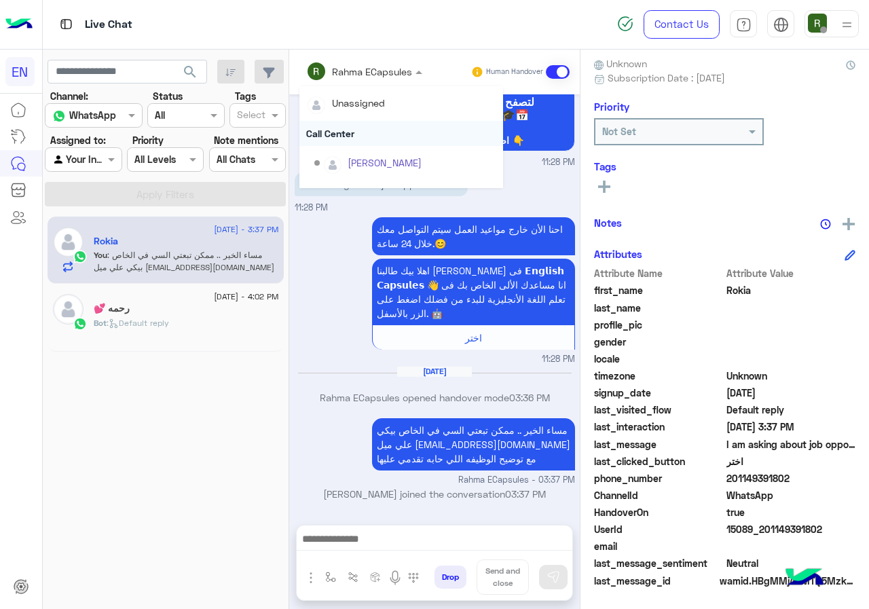
click at [334, 141] on div "Call Center" at bounding box center [401, 133] width 204 height 25
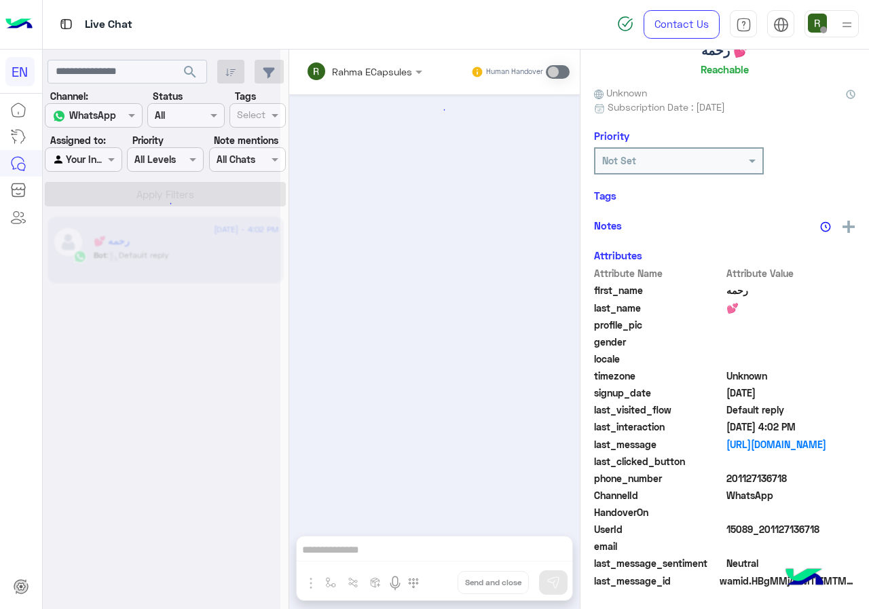
click at [96, 151] on div at bounding box center [162, 309] width 238 height 609
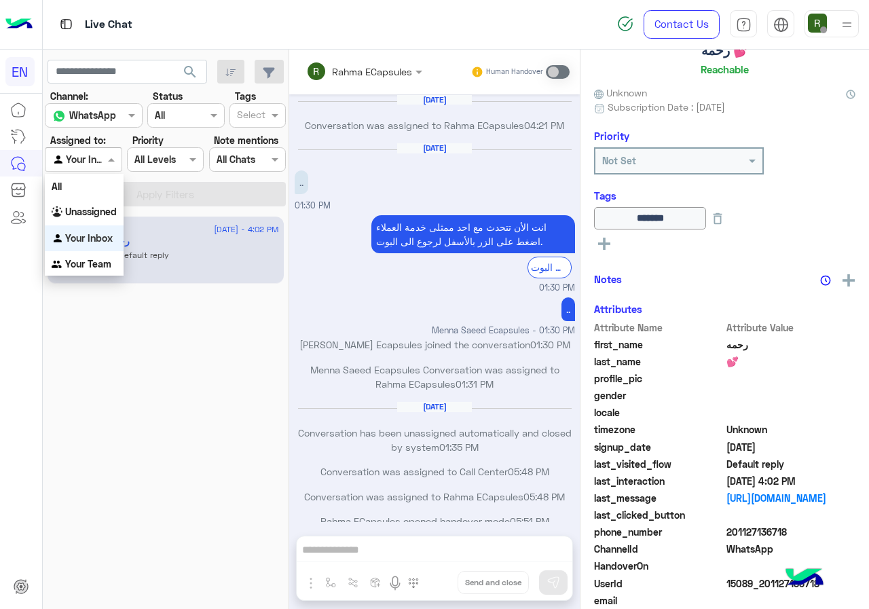
click at [99, 166] on div at bounding box center [82, 159] width 75 height 16
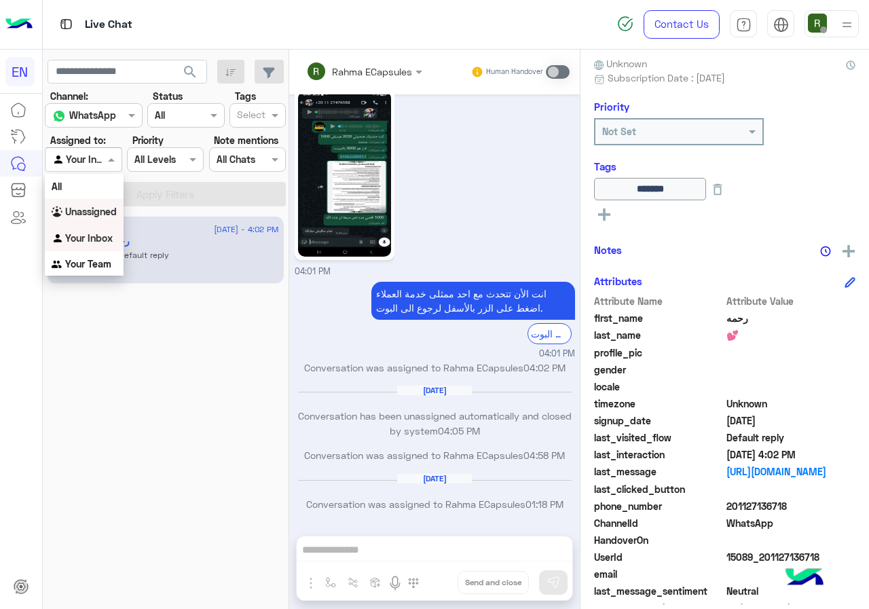
click at [107, 219] on div "Unassigned" at bounding box center [84, 212] width 79 height 26
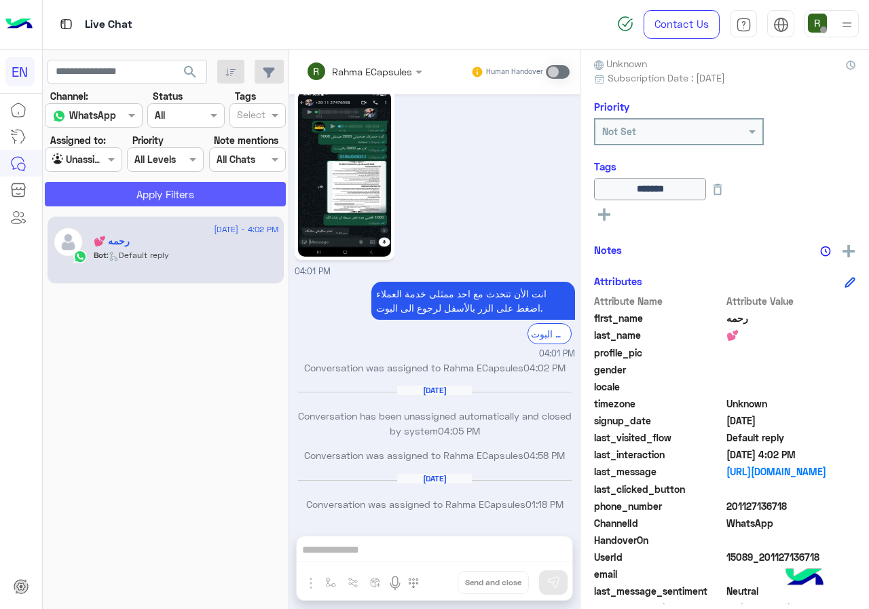
click at [128, 204] on button "Apply Filters" at bounding box center [165, 194] width 241 height 24
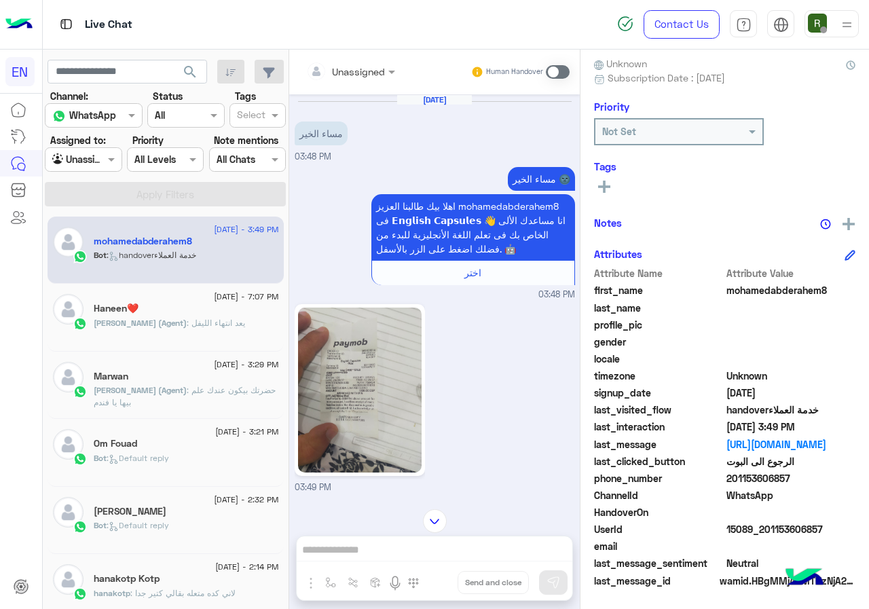
drag, startPoint x: 728, startPoint y: 473, endPoint x: 821, endPoint y: 477, distance: 93.7
click at [821, 477] on span "201153606857" at bounding box center [791, 478] width 130 height 14
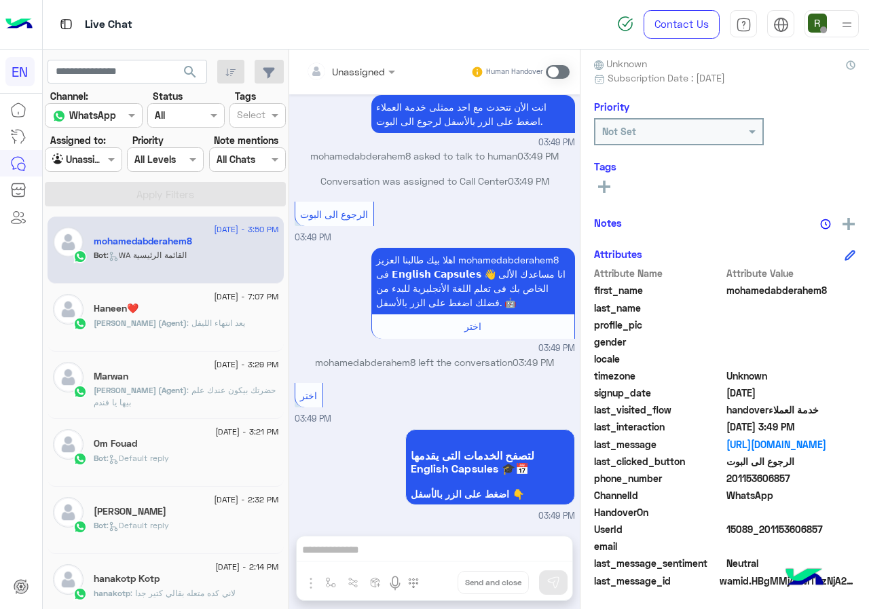
click at [365, 69] on div at bounding box center [350, 71] width 103 height 16
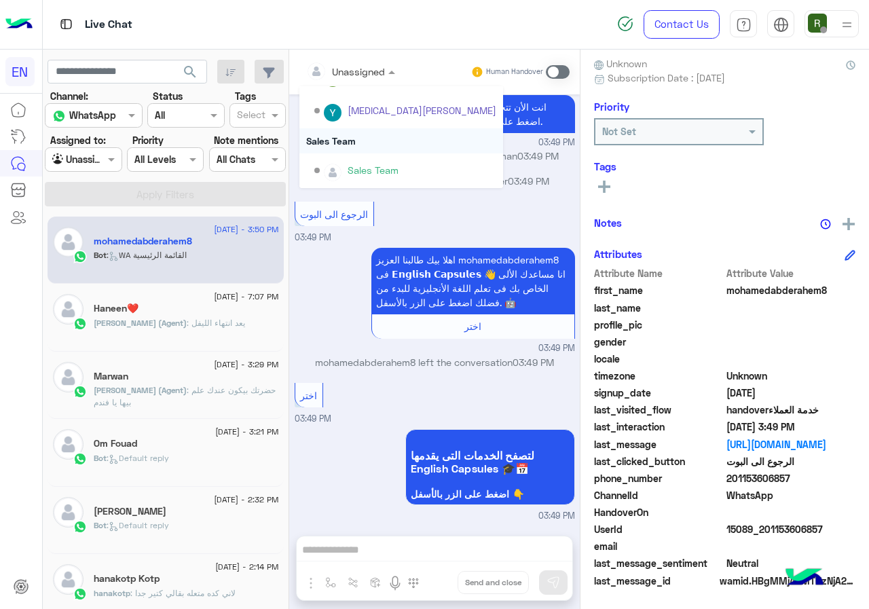
click at [370, 152] on div "Sales Team" at bounding box center [401, 140] width 204 height 25
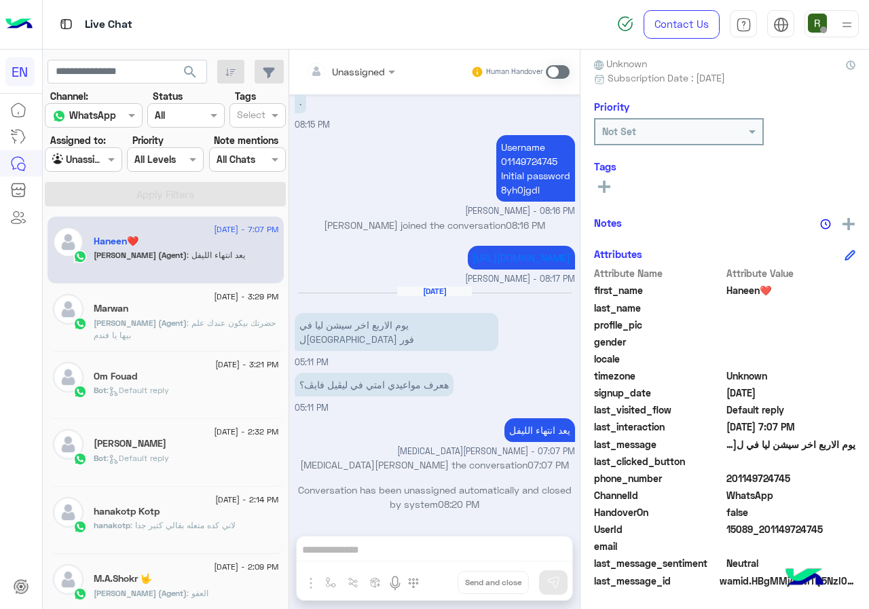
click at [83, 155] on input "text" at bounding box center [67, 160] width 31 height 14
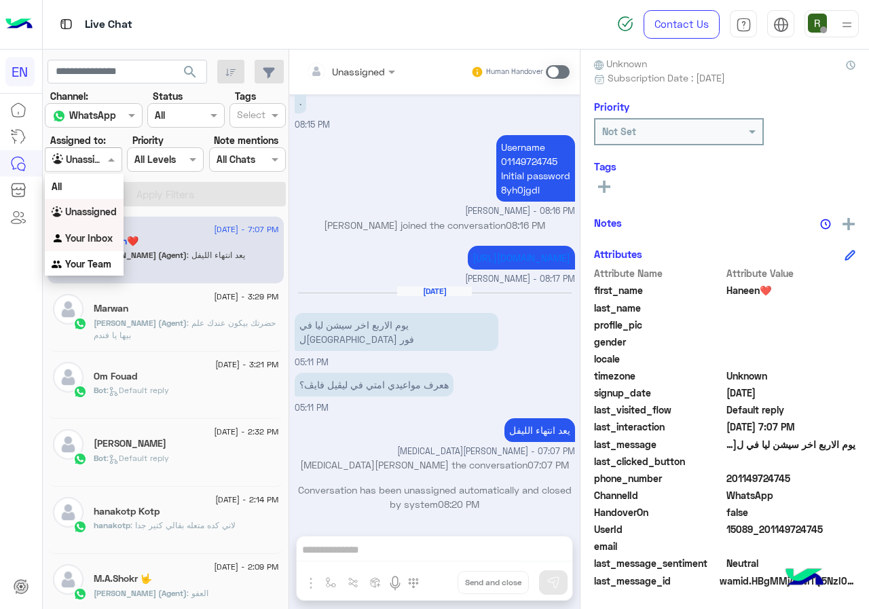
click at [101, 238] on b "Your Inbox" at bounding box center [89, 238] width 48 height 12
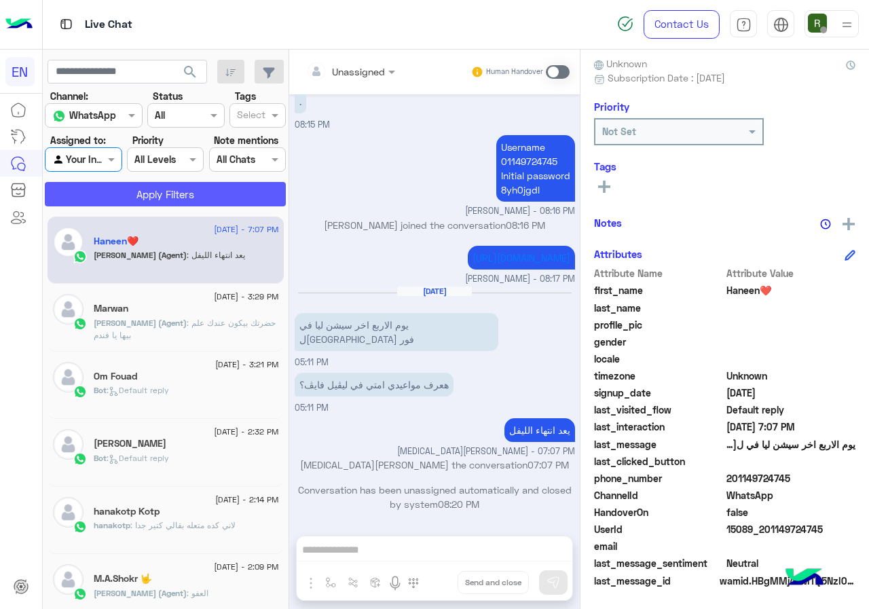
click at [132, 199] on button "Apply Filters" at bounding box center [165, 194] width 241 height 24
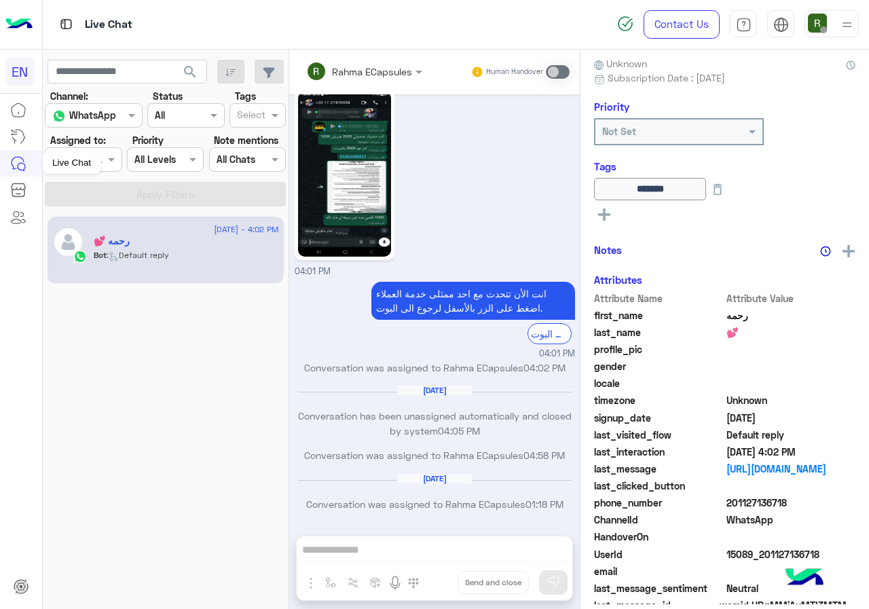
click at [38, 155] on li at bounding box center [21, 163] width 42 height 26
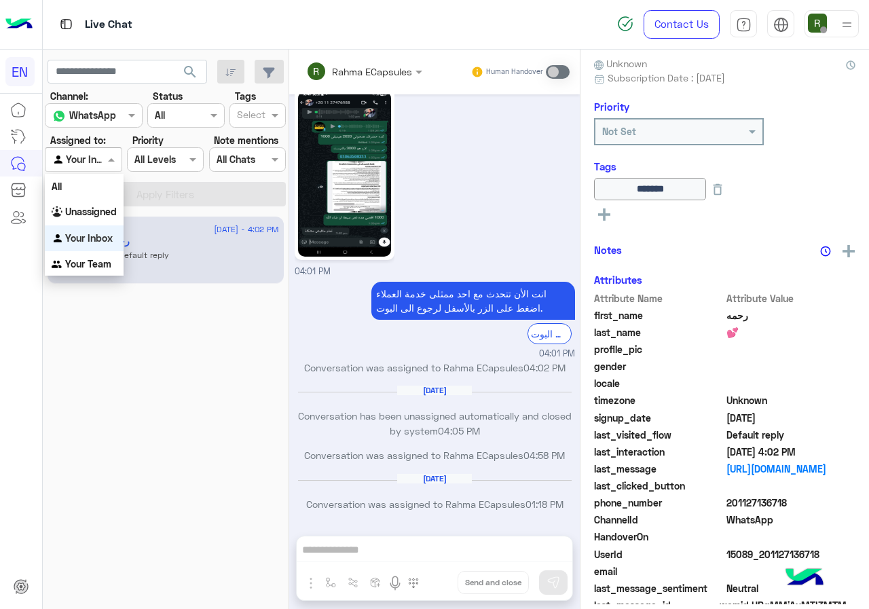
click at [111, 153] on span at bounding box center [113, 159] width 17 height 14
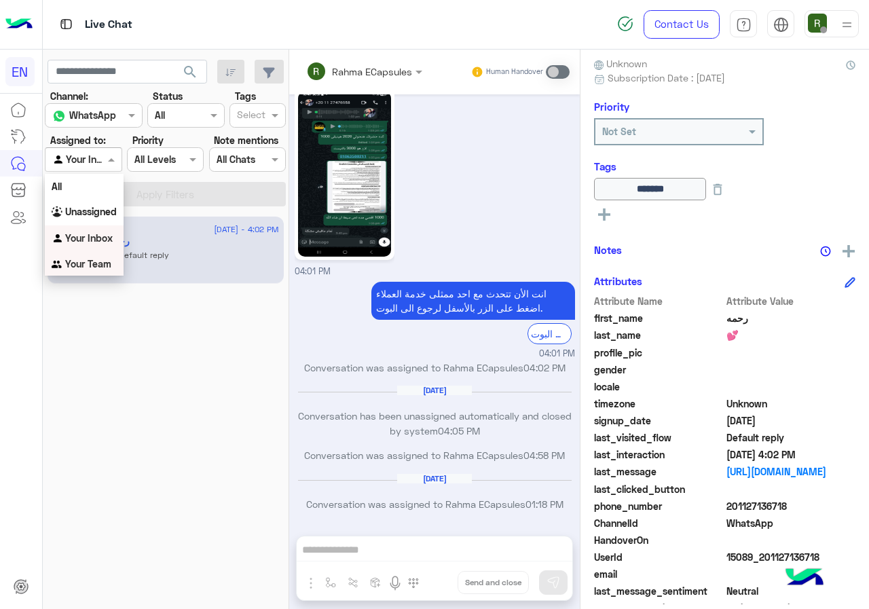
click at [88, 267] on b "Your Team" at bounding box center [88, 264] width 46 height 12
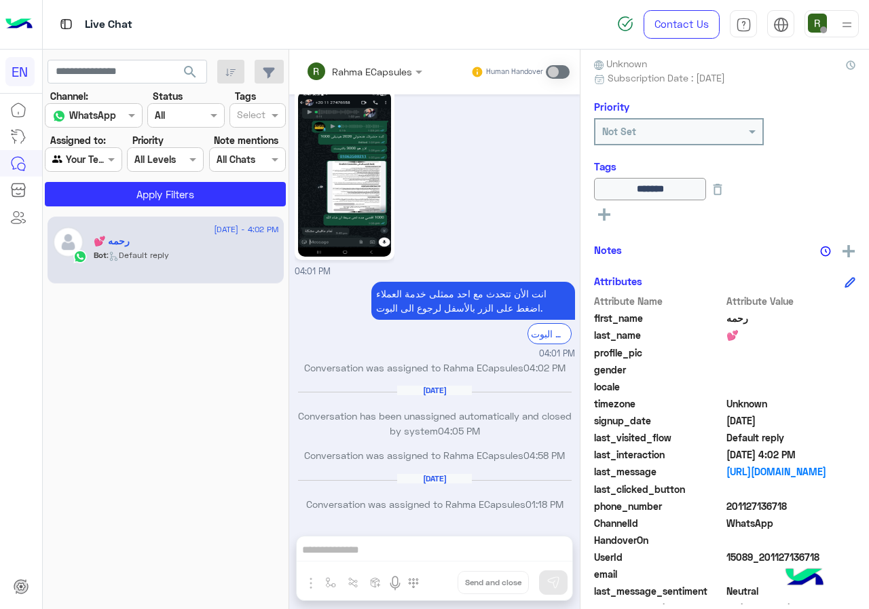
click at [114, 208] on app-inbox-users-filters "search Channel: Channel WhatsApp Status Channel All Tags Select Assigned to: Ag…" at bounding box center [166, 131] width 246 height 162
click at [117, 204] on button "Apply Filters" at bounding box center [165, 194] width 241 height 24
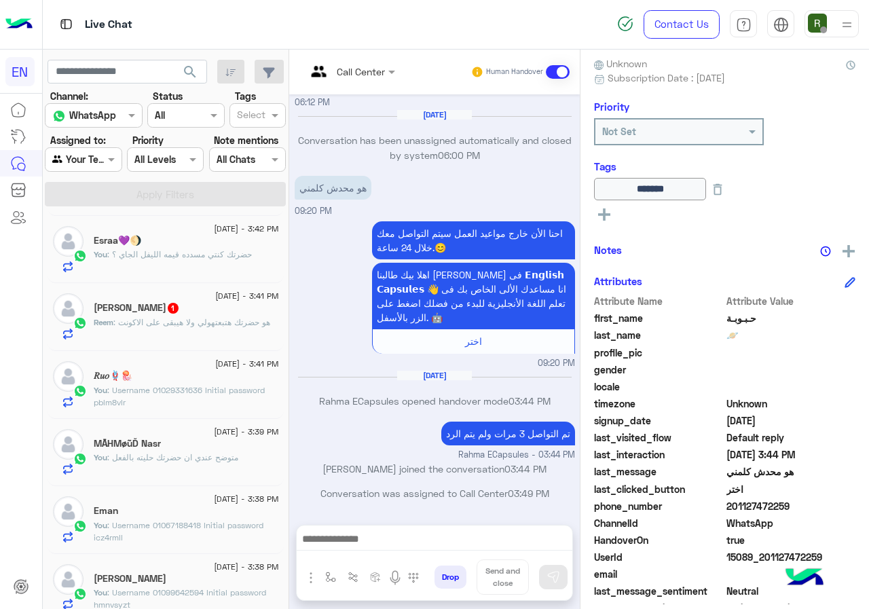
click at [225, 319] on span ": هو حضرتك هتبعتهولي ولا هيبقى على الاكونت" at bounding box center [191, 322] width 157 height 10
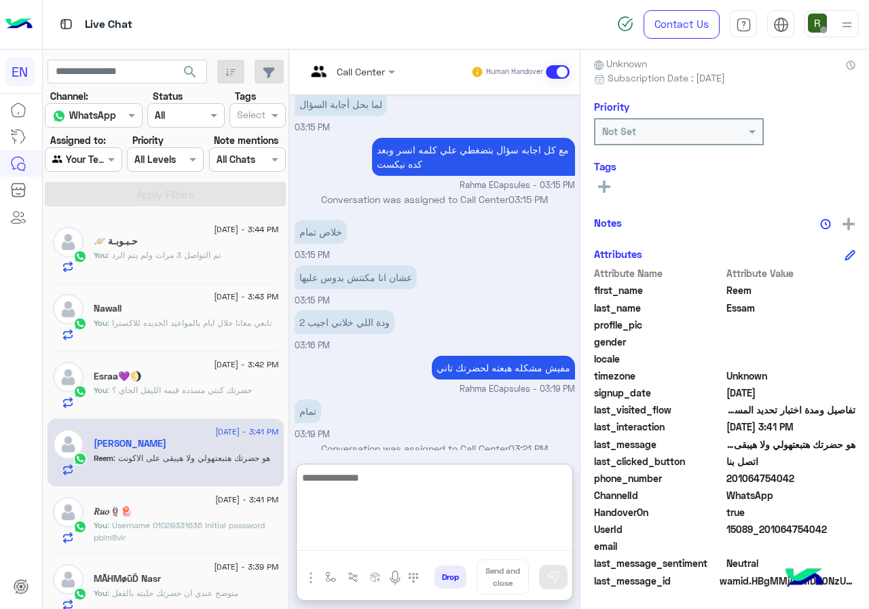
click at [424, 532] on textarea at bounding box center [435, 509] width 276 height 81
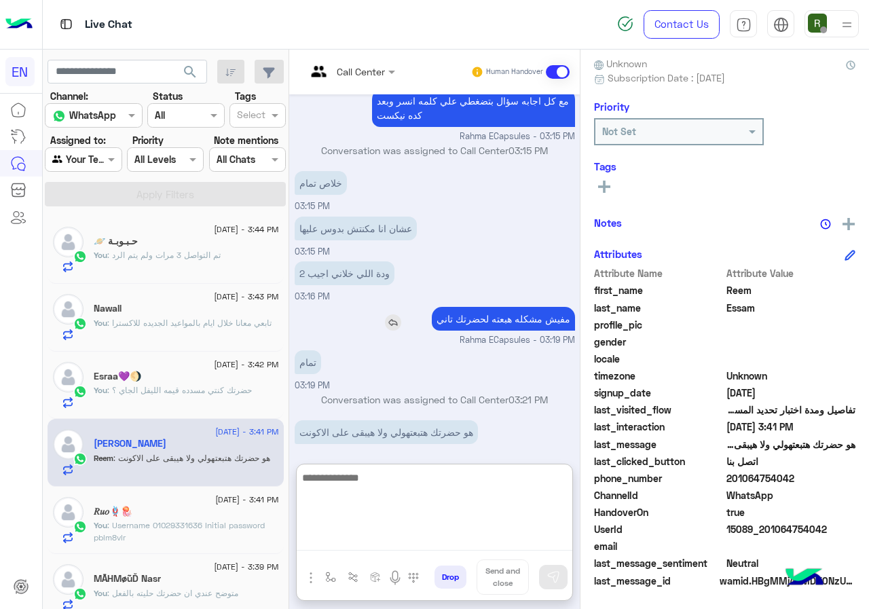
scroll to position [498, 0]
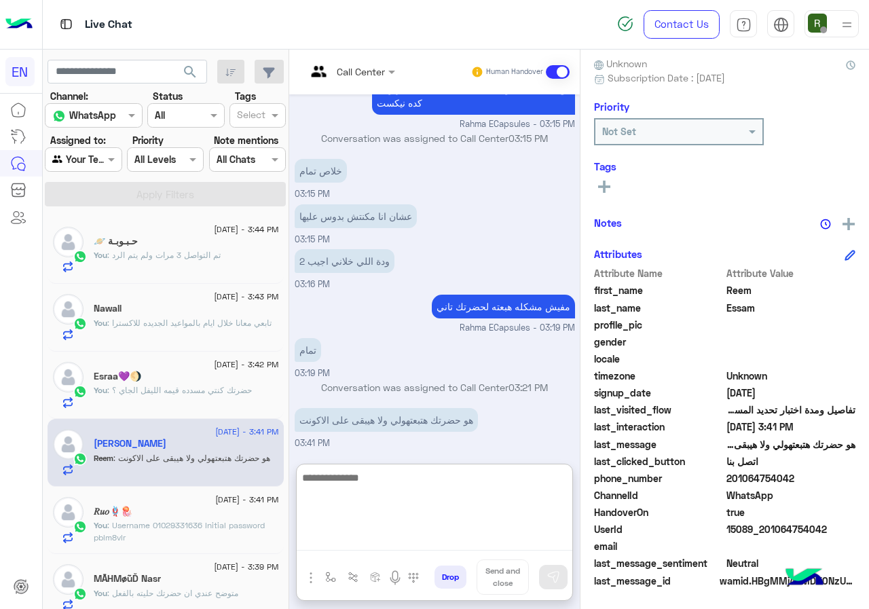
click at [413, 481] on textarea at bounding box center [435, 509] width 276 height 81
type textarea "**********"
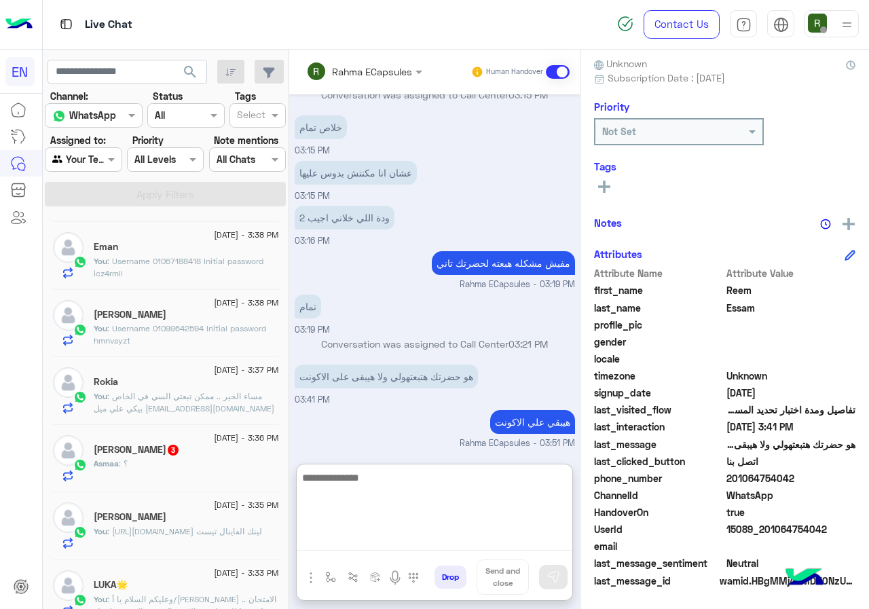
scroll to position [407, 0]
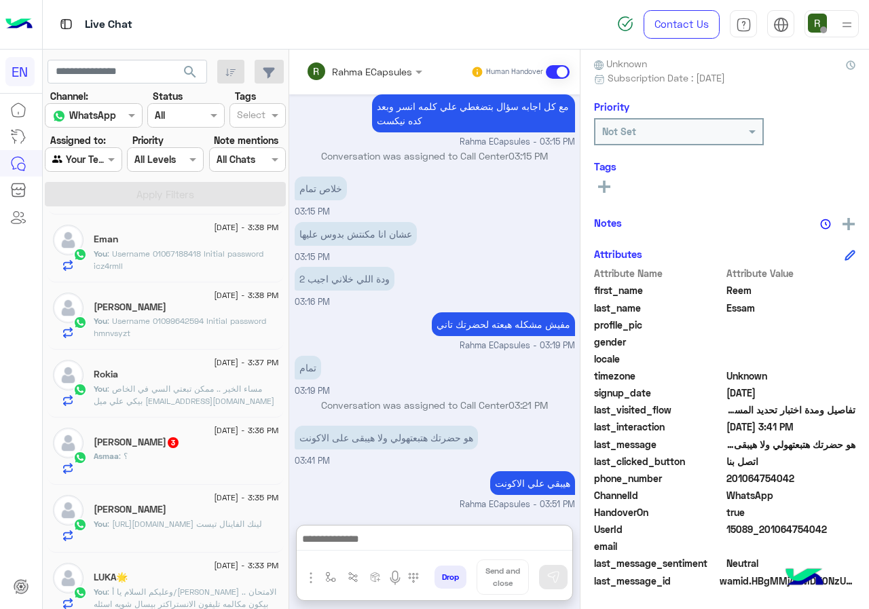
click at [168, 445] on span "3" at bounding box center [173, 442] width 11 height 11
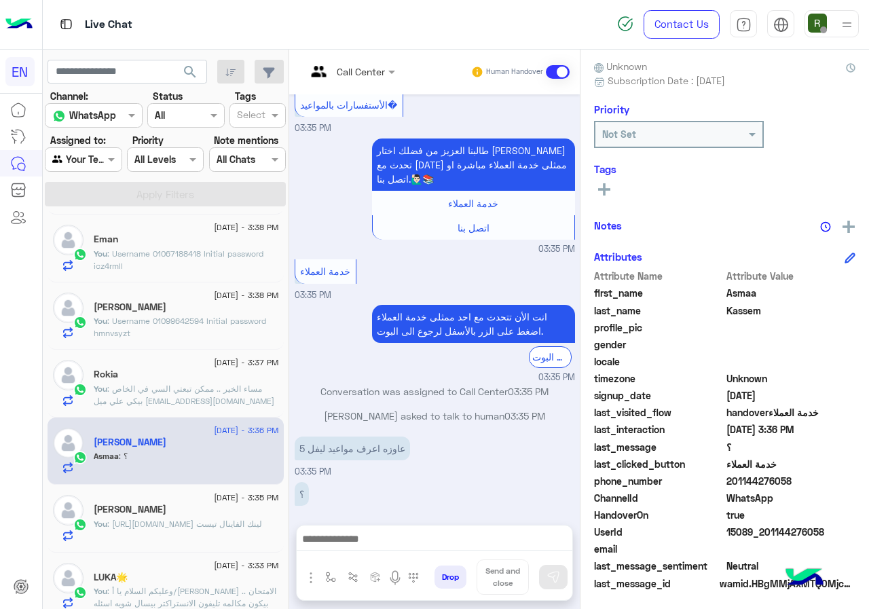
scroll to position [122, 0]
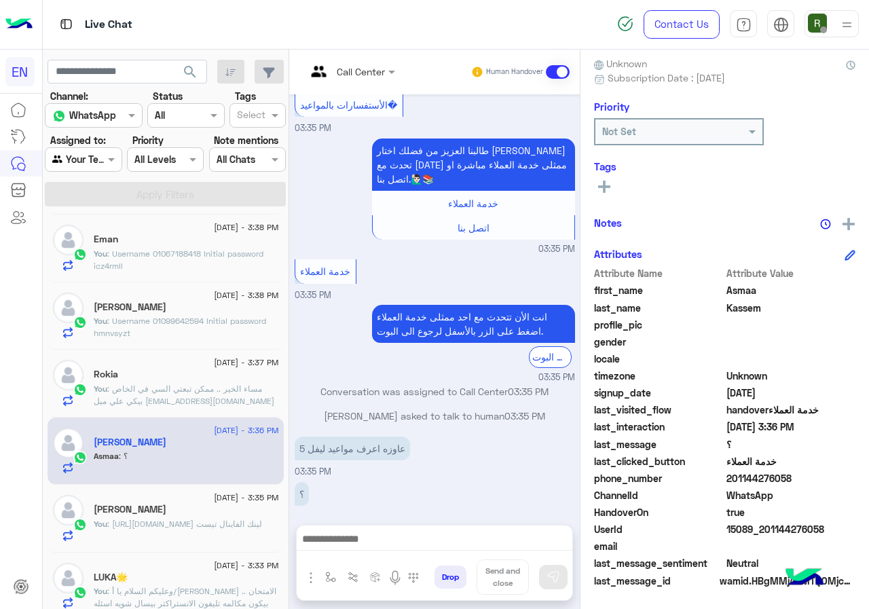
drag, startPoint x: 770, startPoint y: 477, endPoint x: 868, endPoint y: 477, distance: 98.4
click at [856, 477] on span "201144276058" at bounding box center [791, 478] width 130 height 14
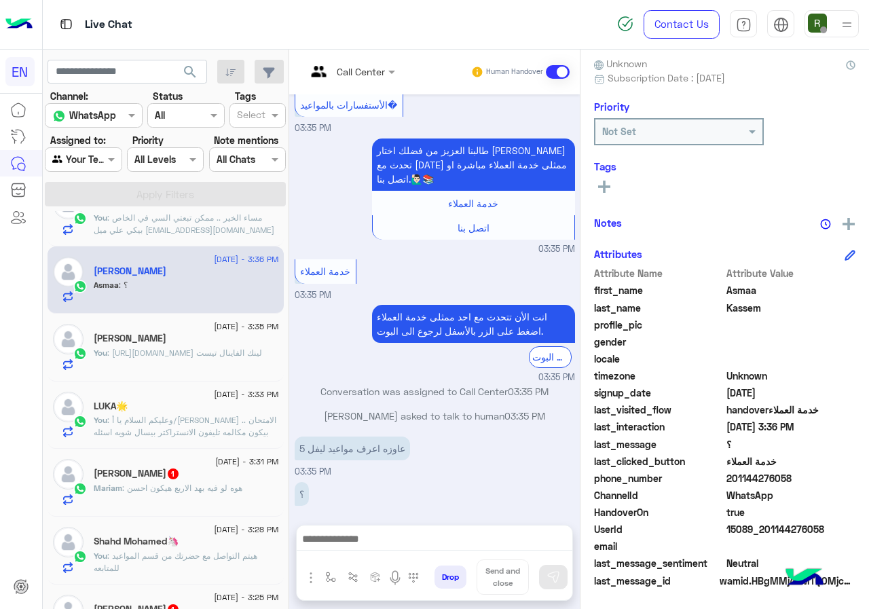
scroll to position [611, 0]
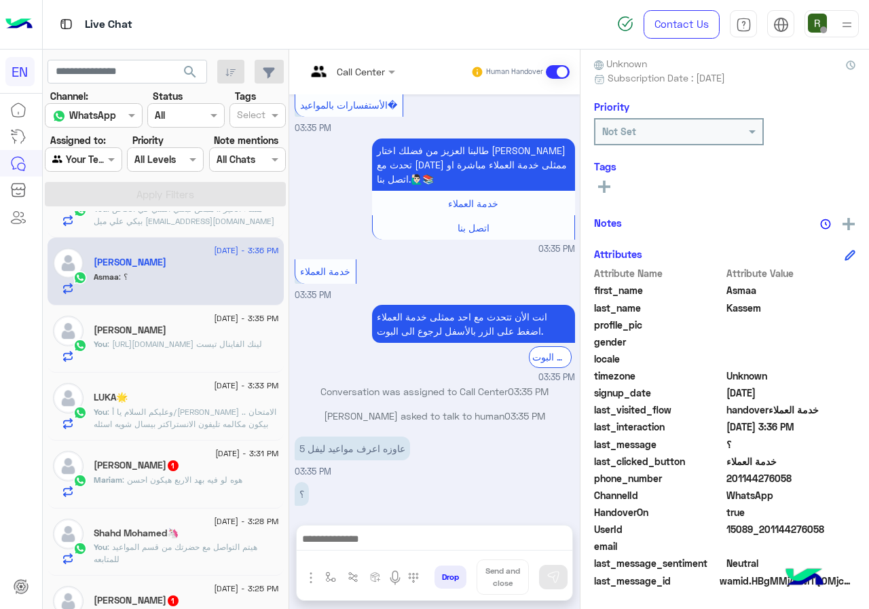
scroll to position [543, 0]
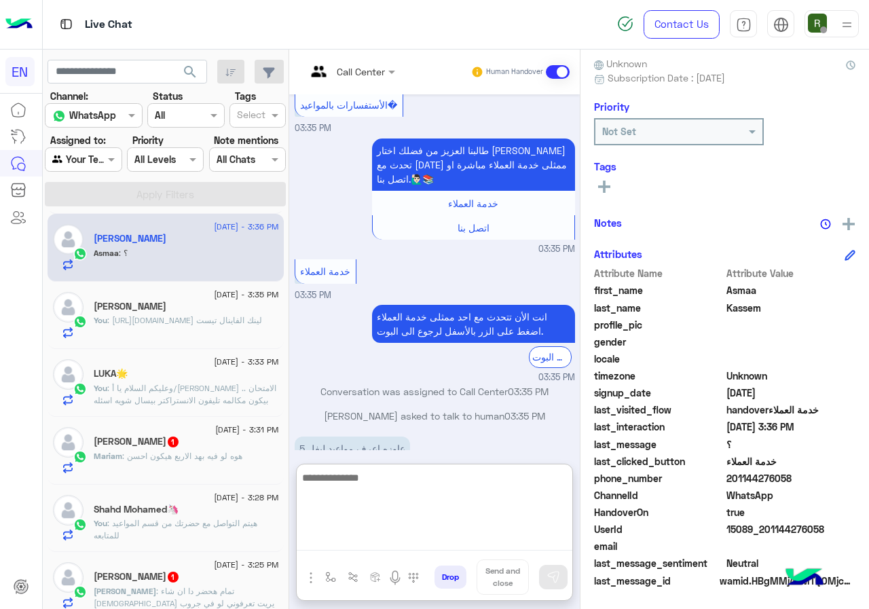
paste textarea "**********"
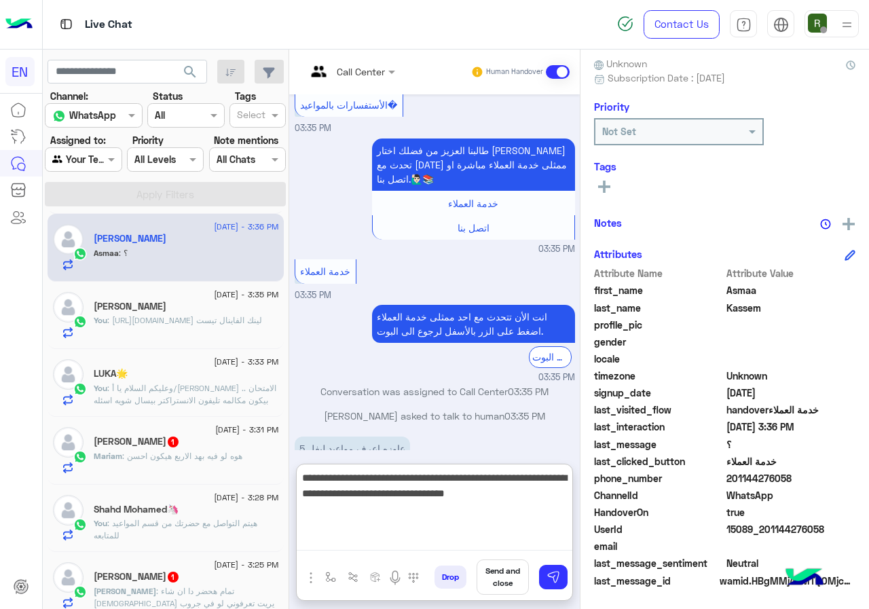
type textarea "**********"
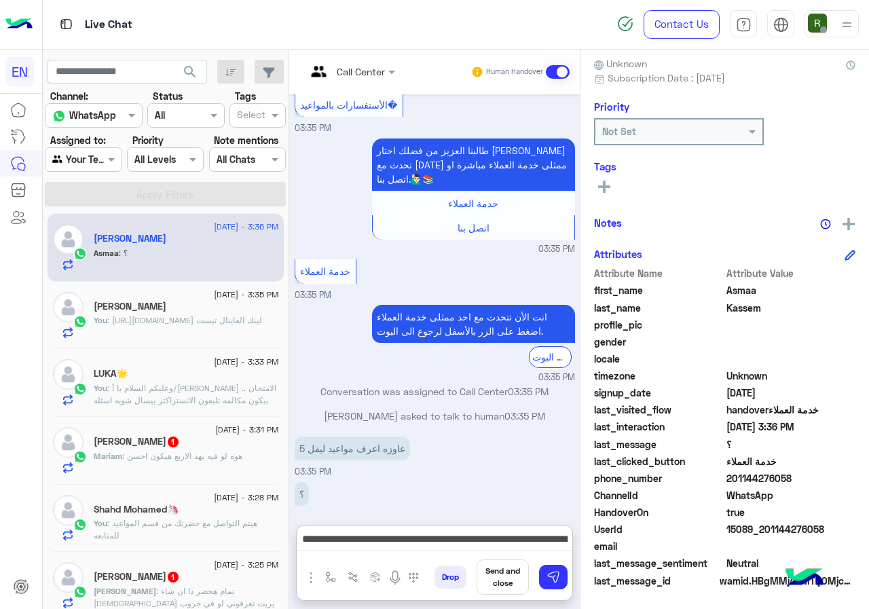
click at [572, 564] on div "Drop Send and close" at bounding box center [500, 579] width 143 height 41
click at [568, 570] on button at bounding box center [553, 577] width 29 height 24
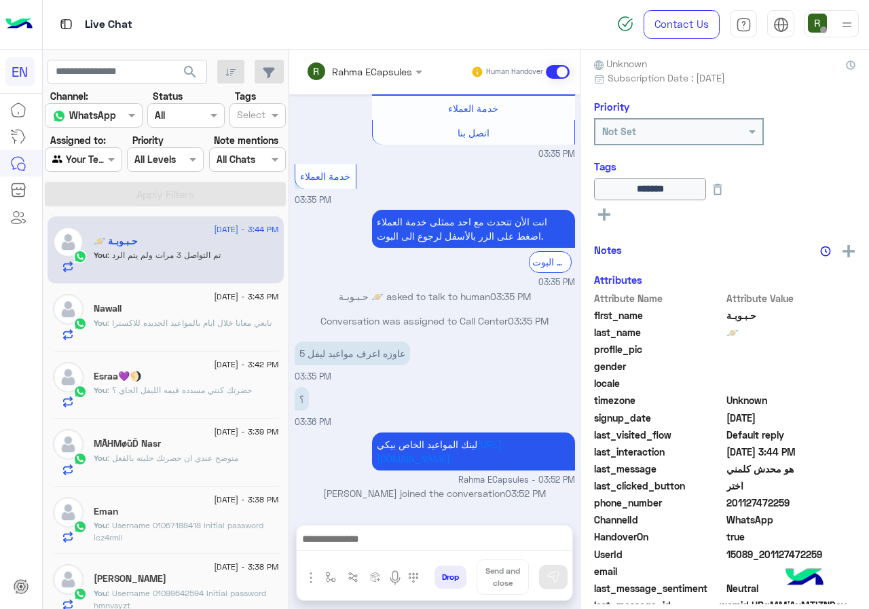
scroll to position [0, 0]
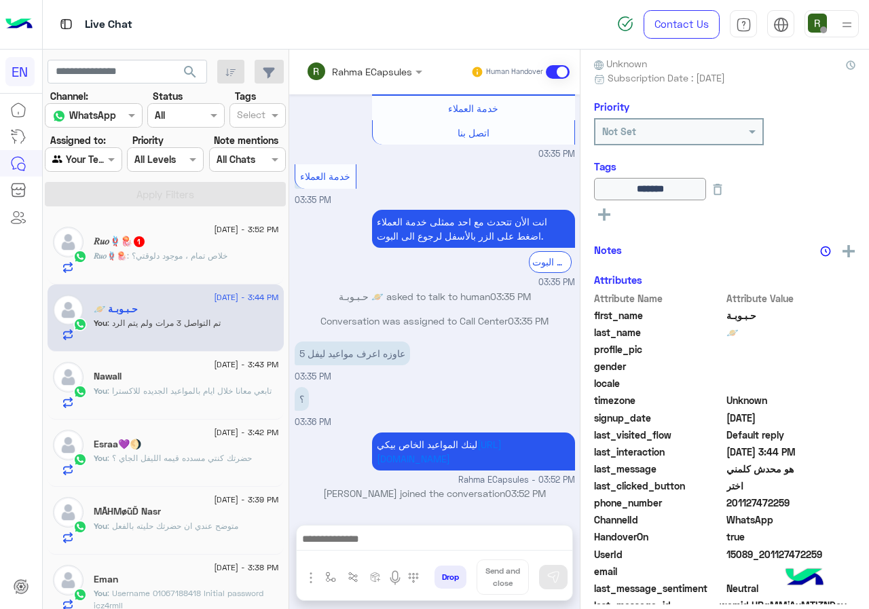
click at [203, 252] on span ": خلاص تمام ، موجود دلوقتي؟" at bounding box center [177, 256] width 100 height 10
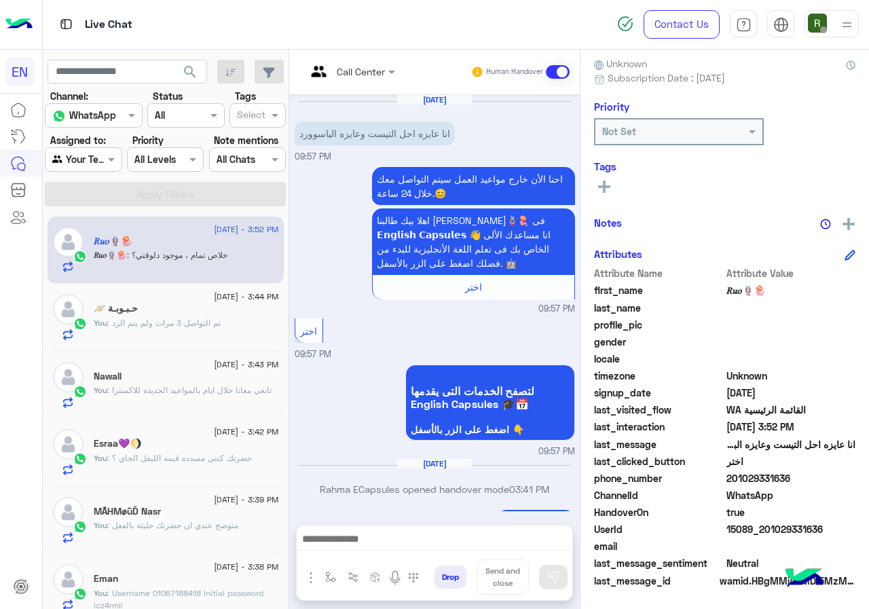
scroll to position [131, 0]
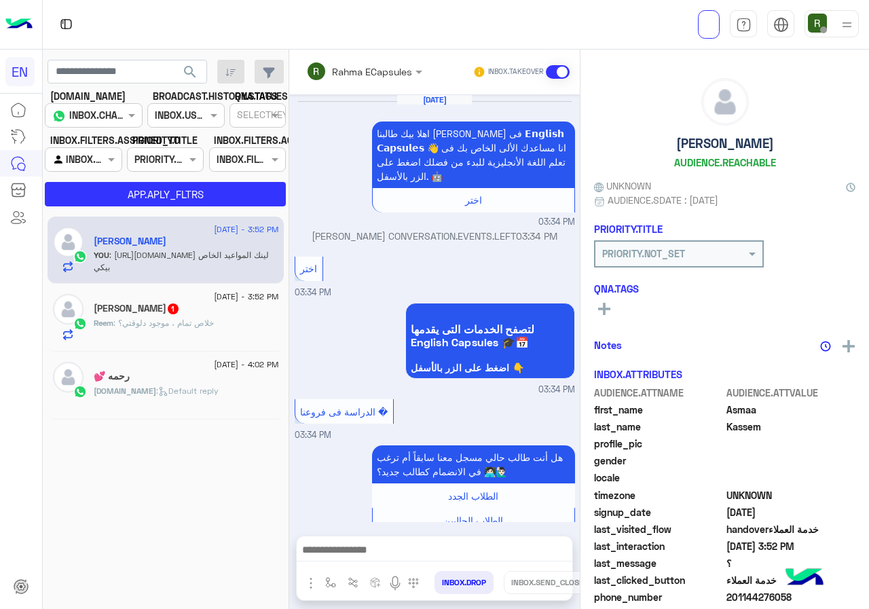
scroll to position [818, 0]
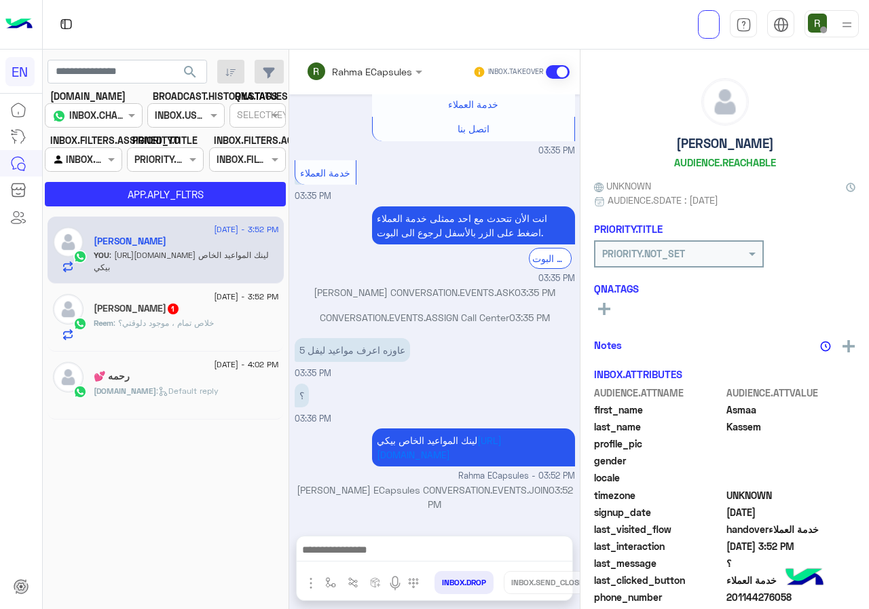
click at [386, 72] on input "text" at bounding box center [345, 71] width 79 height 14
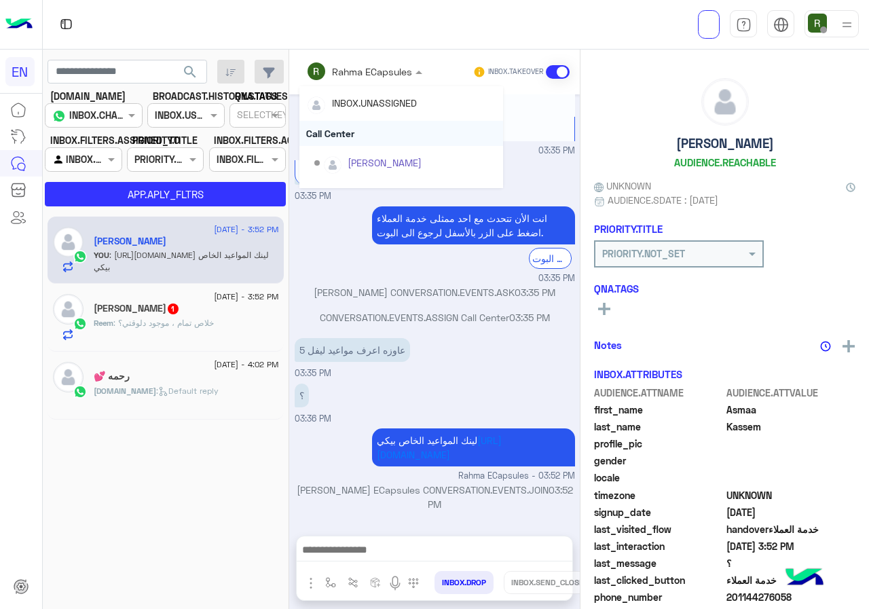
click at [392, 136] on div "Call Center" at bounding box center [401, 133] width 204 height 25
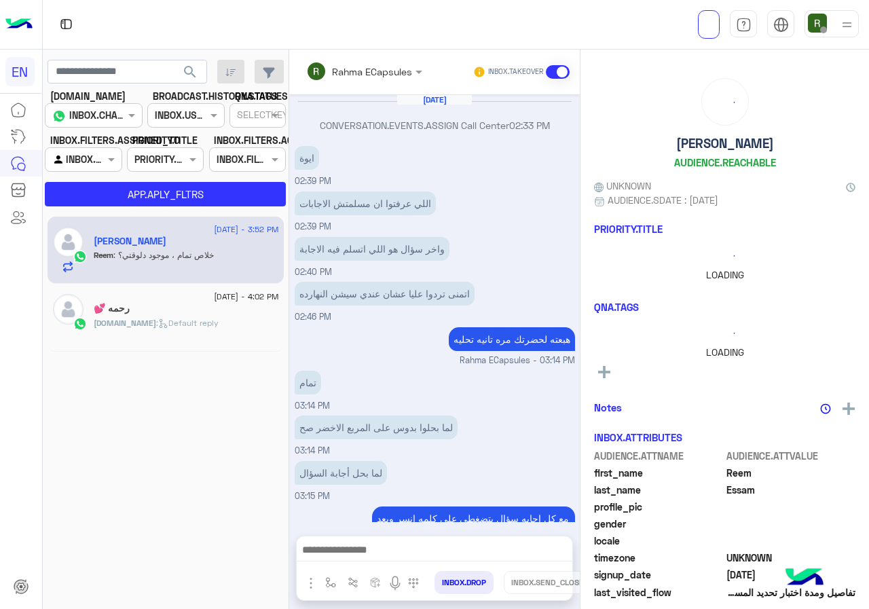
scroll to position [446, 0]
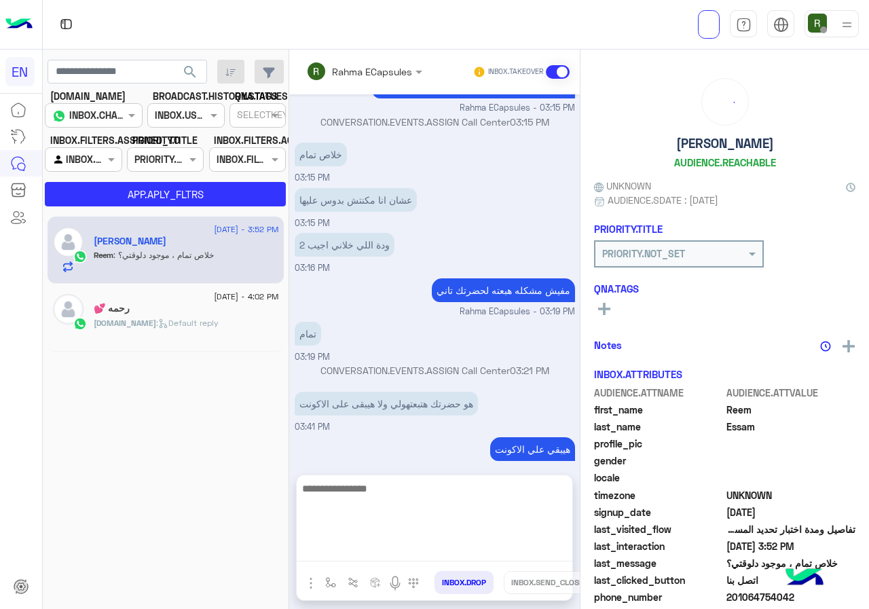
click at [404, 544] on textarea at bounding box center [435, 520] width 276 height 81
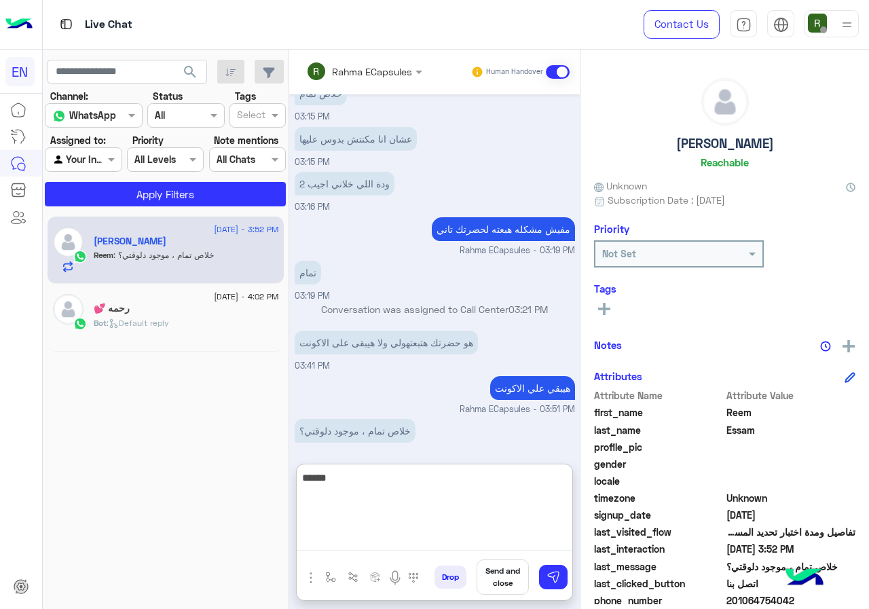
type textarea "******"
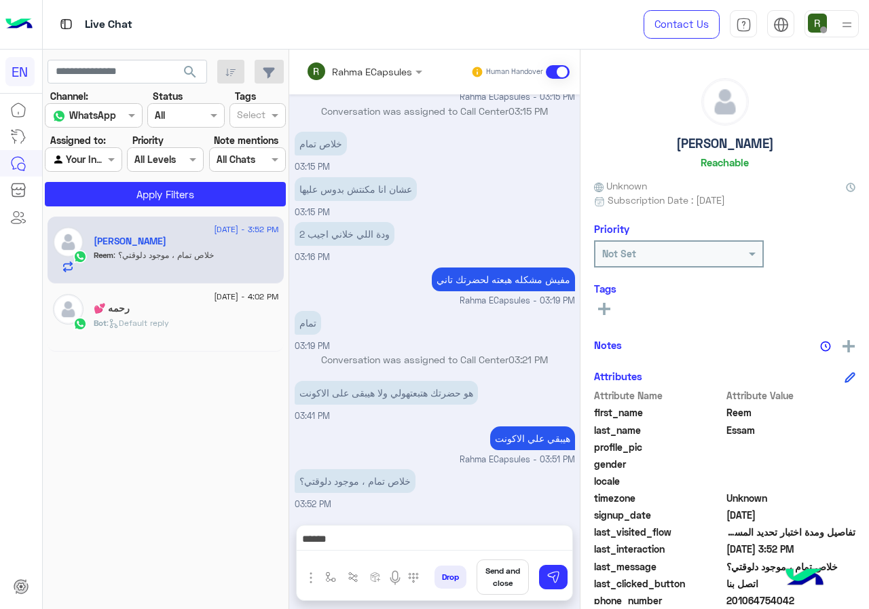
scroll to position [457, 0]
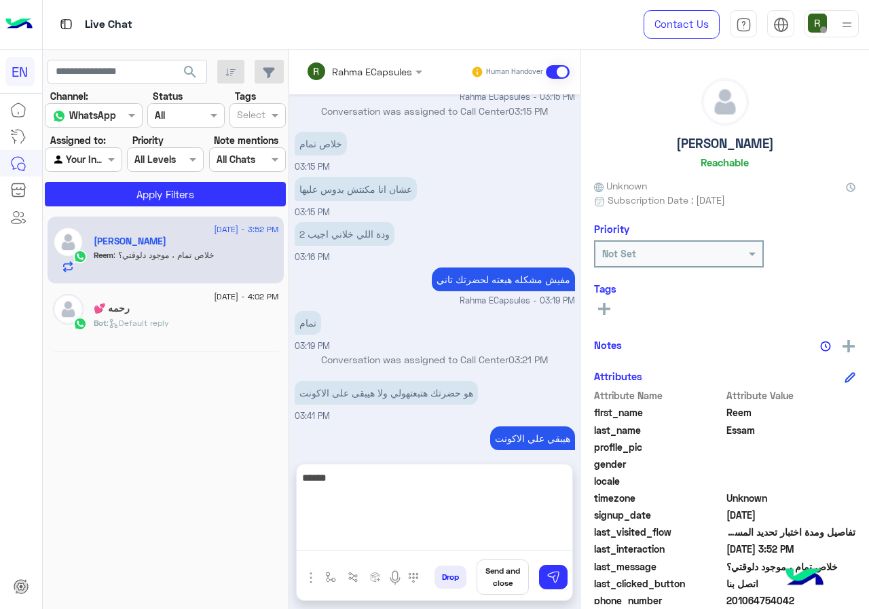
click at [507, 550] on textarea "******" at bounding box center [435, 509] width 276 height 81
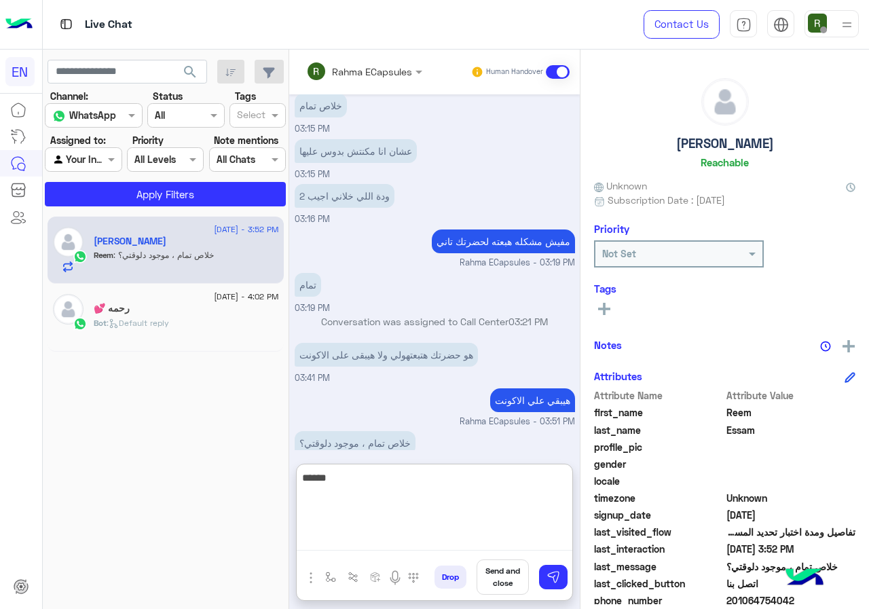
scroll to position [507, 0]
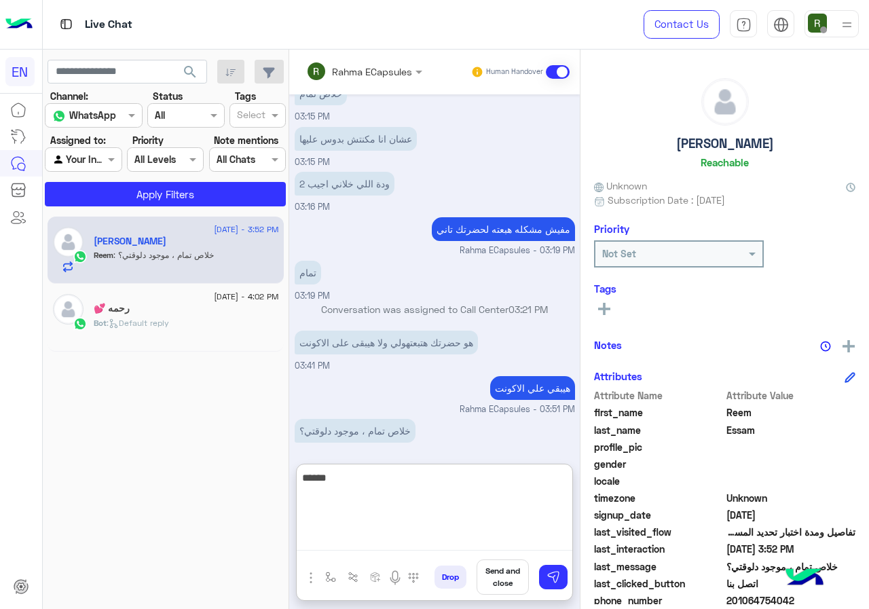
click at [513, 537] on textarea "******" at bounding box center [435, 509] width 276 height 81
click at [528, 489] on textarea "******" at bounding box center [435, 509] width 276 height 81
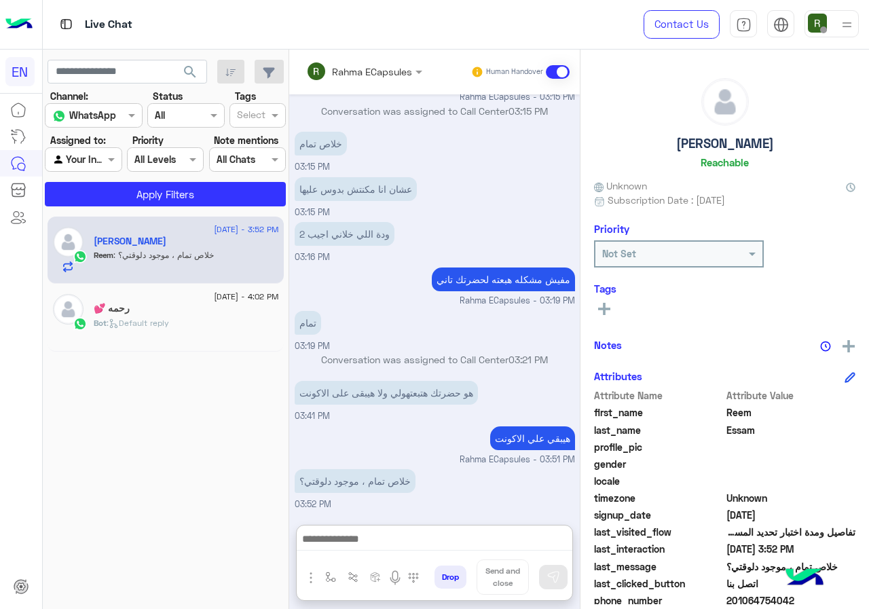
click at [360, 67] on div "Rahma ECapsules" at bounding box center [355, 71] width 113 height 27
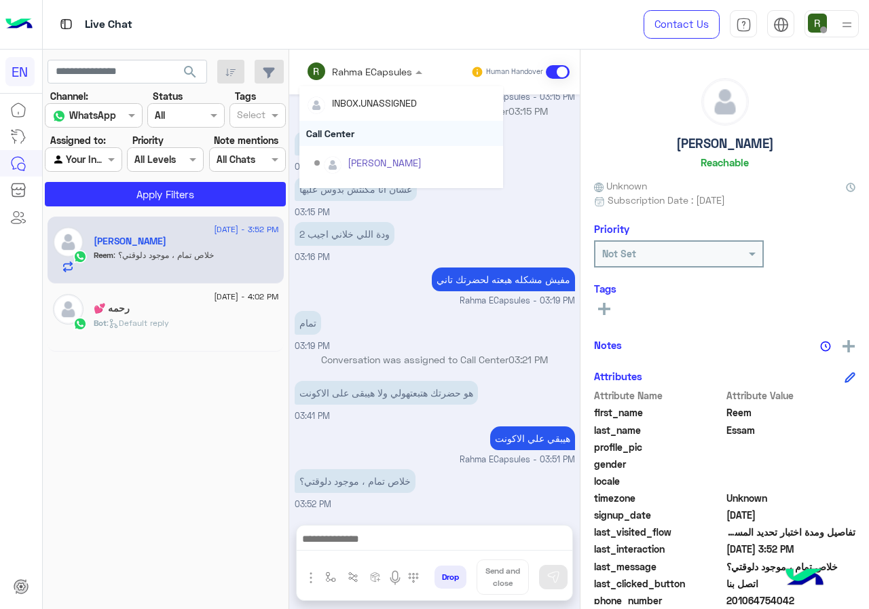
scroll to position [457, 0]
click at [356, 125] on div "Call Center" at bounding box center [401, 133] width 204 height 25
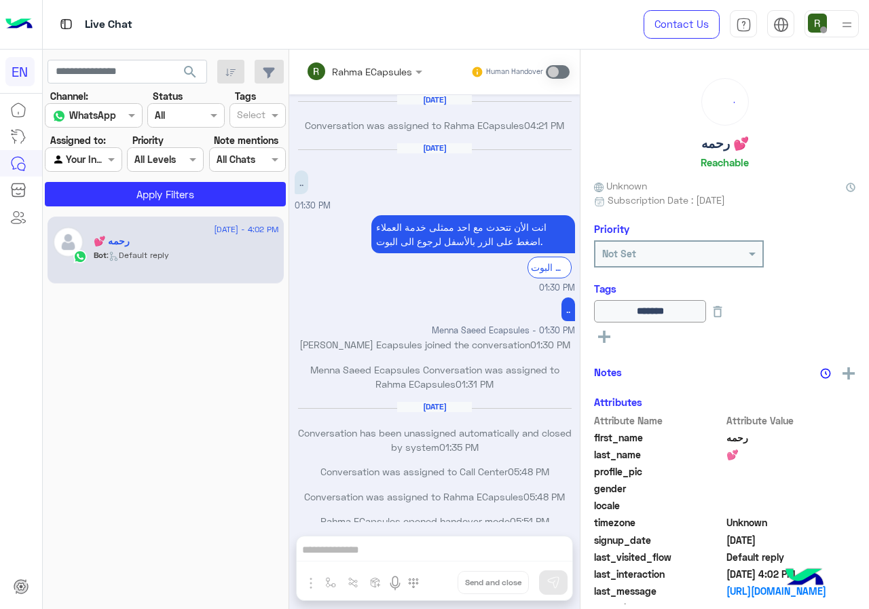
scroll to position [658, 0]
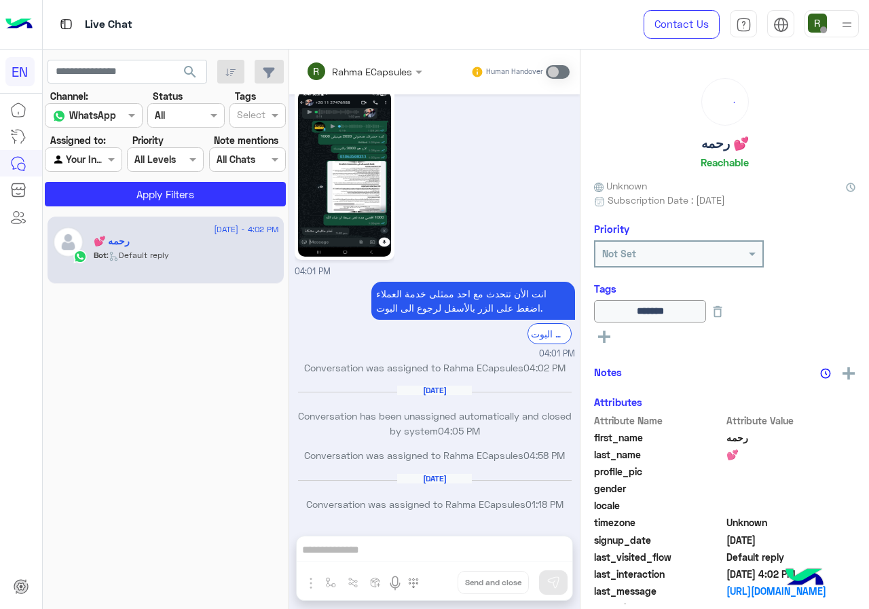
click at [99, 160] on div at bounding box center [82, 159] width 75 height 16
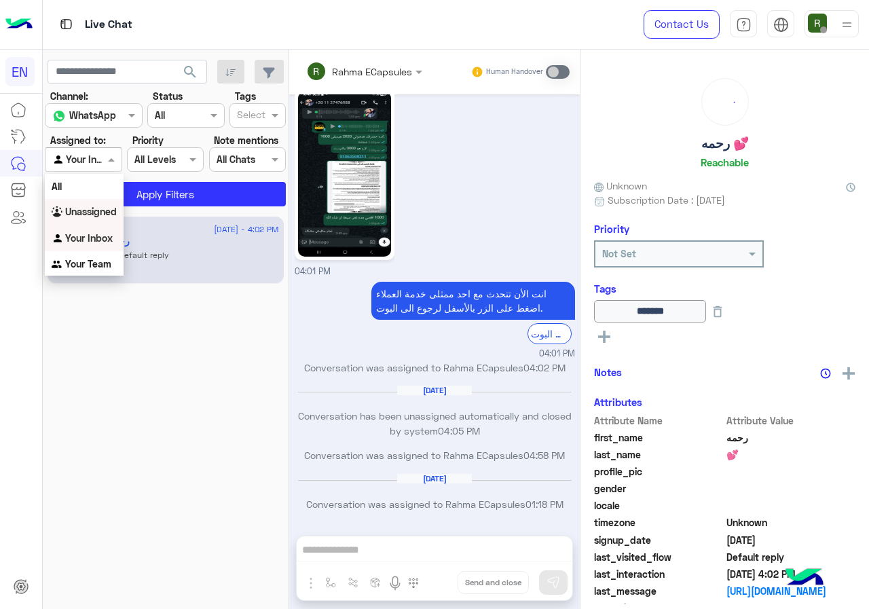
click at [111, 206] on b "Unassigned" at bounding box center [91, 212] width 52 height 12
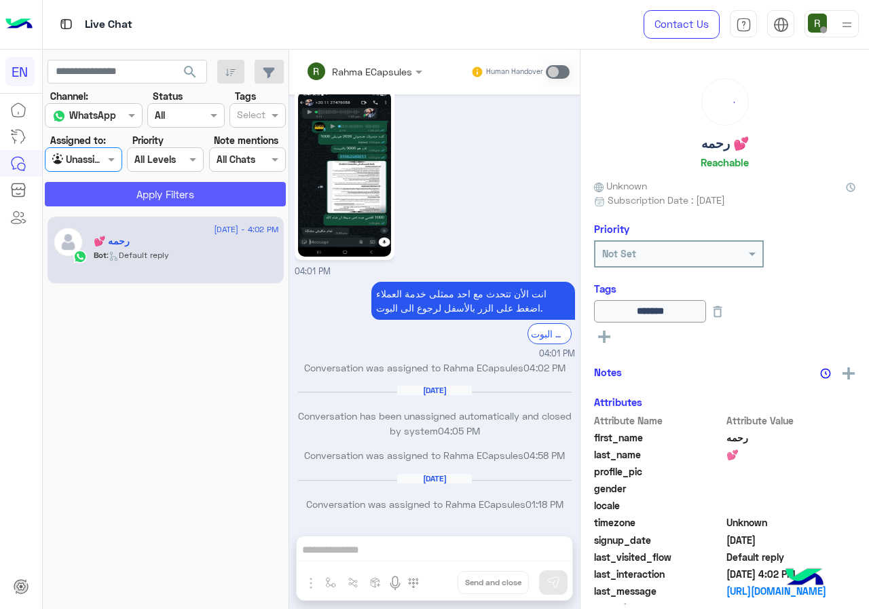
click at [117, 190] on button "Apply Filters" at bounding box center [165, 194] width 241 height 24
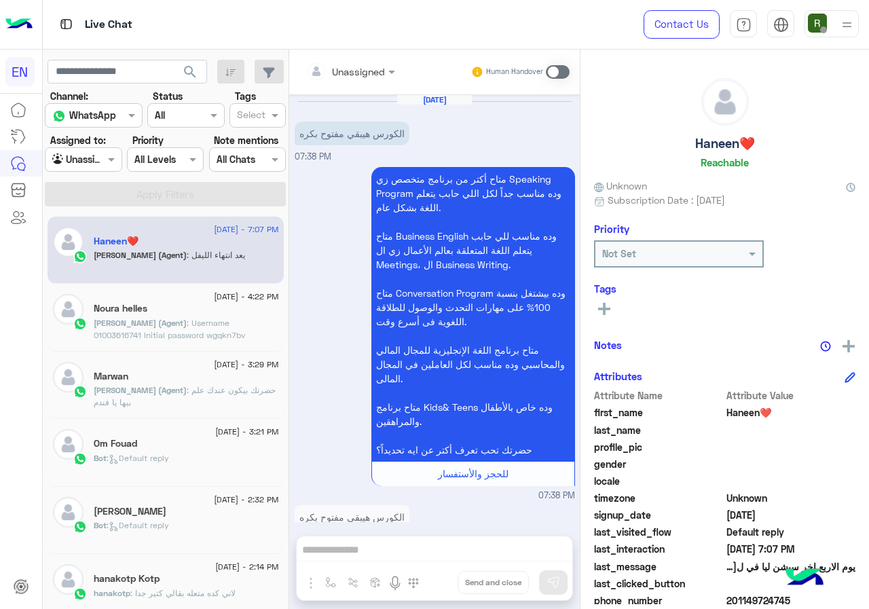
scroll to position [977, 0]
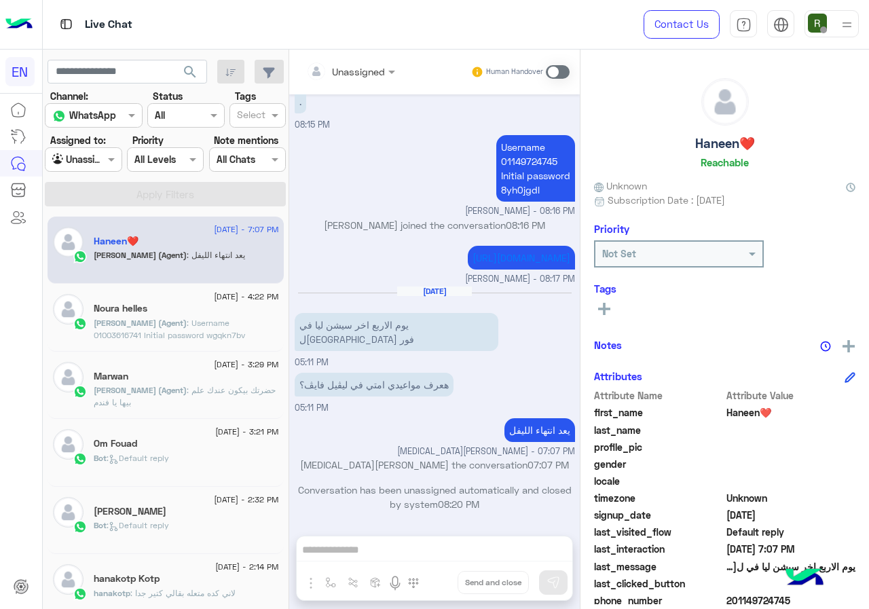
click at [92, 160] on div at bounding box center [82, 159] width 75 height 16
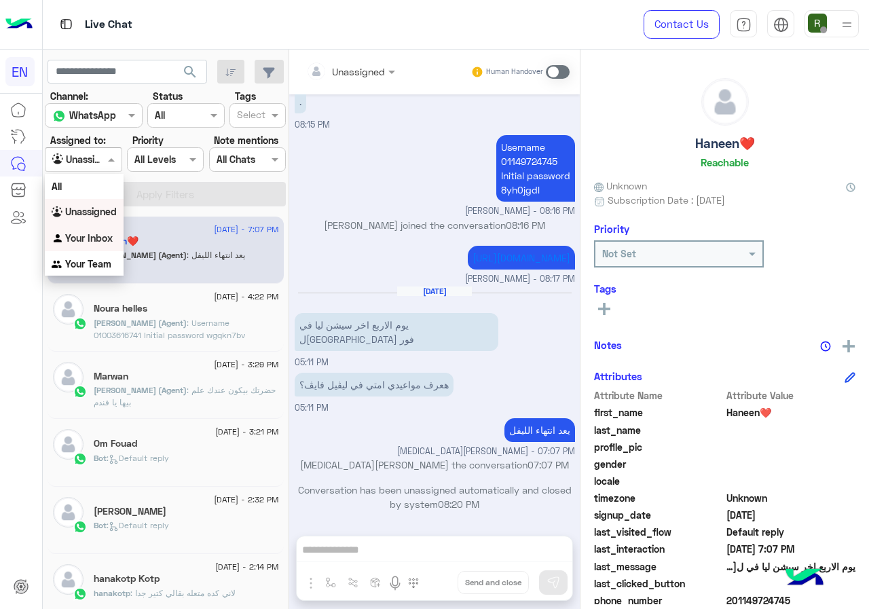
click at [97, 238] on b "Your Inbox" at bounding box center [89, 238] width 48 height 12
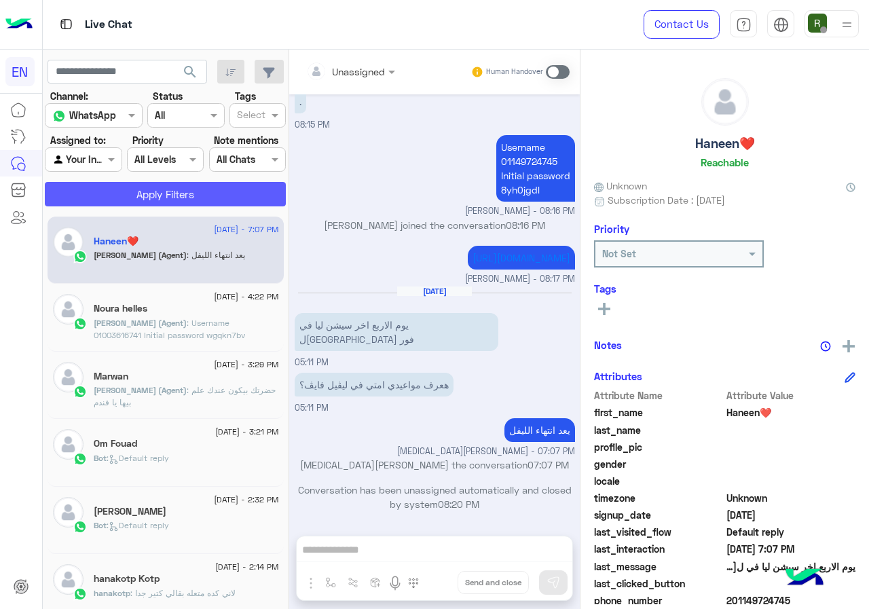
click at [120, 191] on button "Apply Filters" at bounding box center [165, 194] width 241 height 24
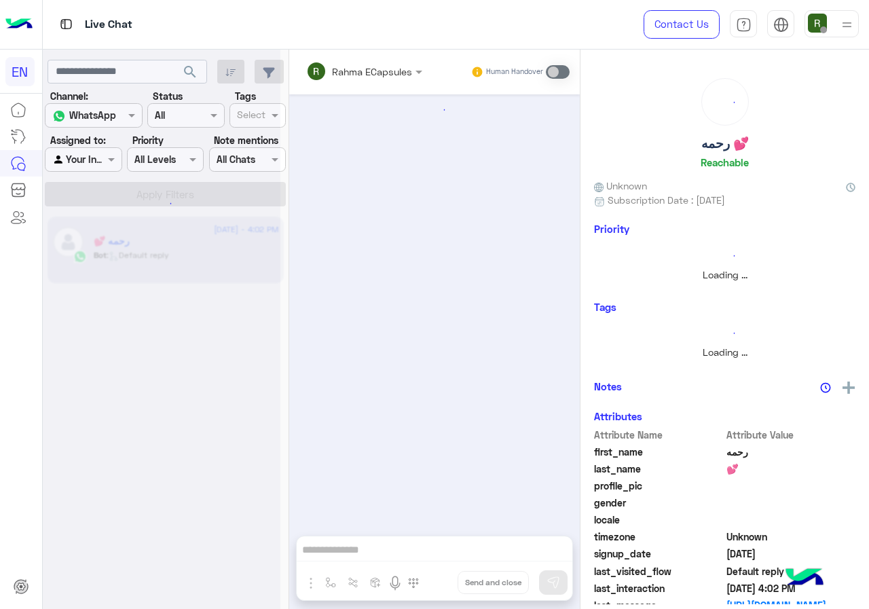
scroll to position [658, 0]
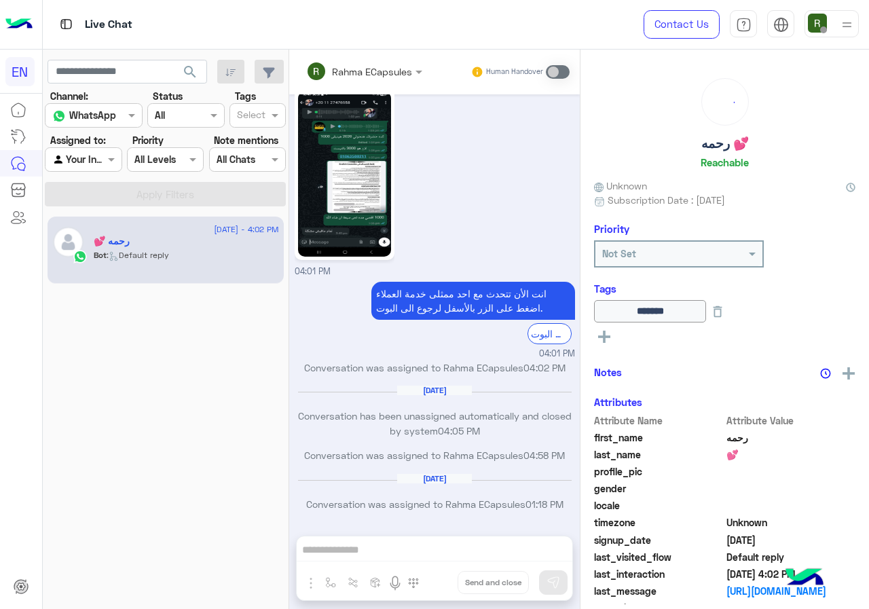
click at [66, 160] on input "text" at bounding box center [67, 160] width 31 height 14
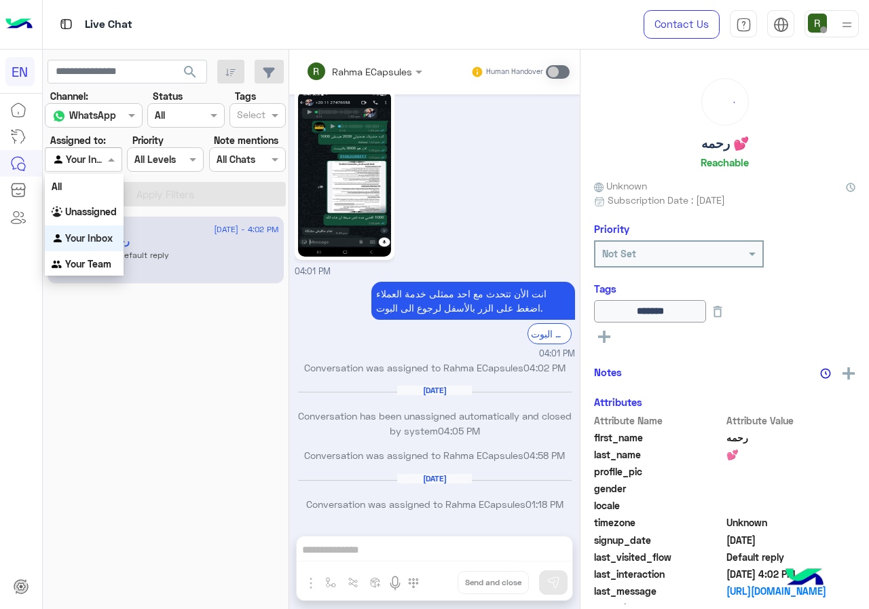
click at [95, 260] on b "Your Team" at bounding box center [88, 264] width 46 height 12
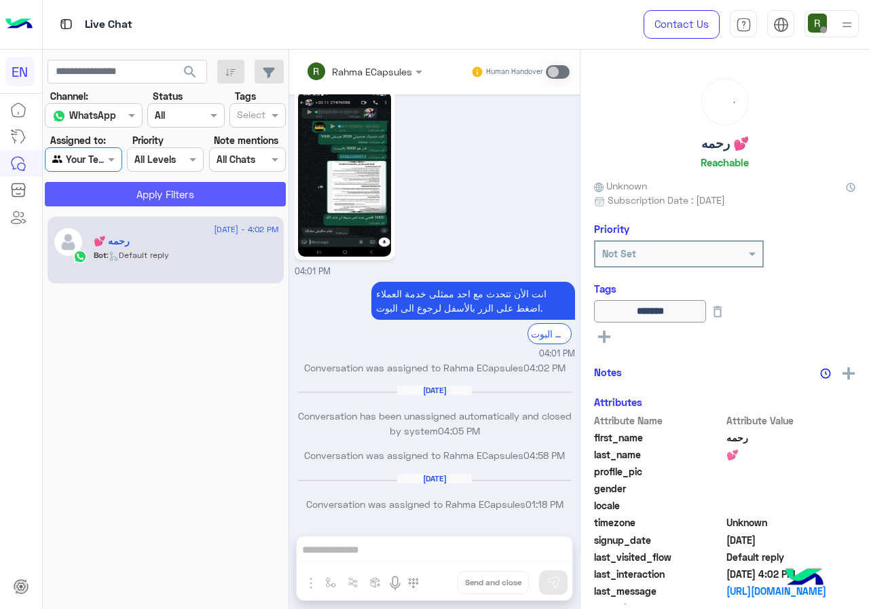
click at [107, 200] on button "Apply Filters" at bounding box center [165, 194] width 241 height 24
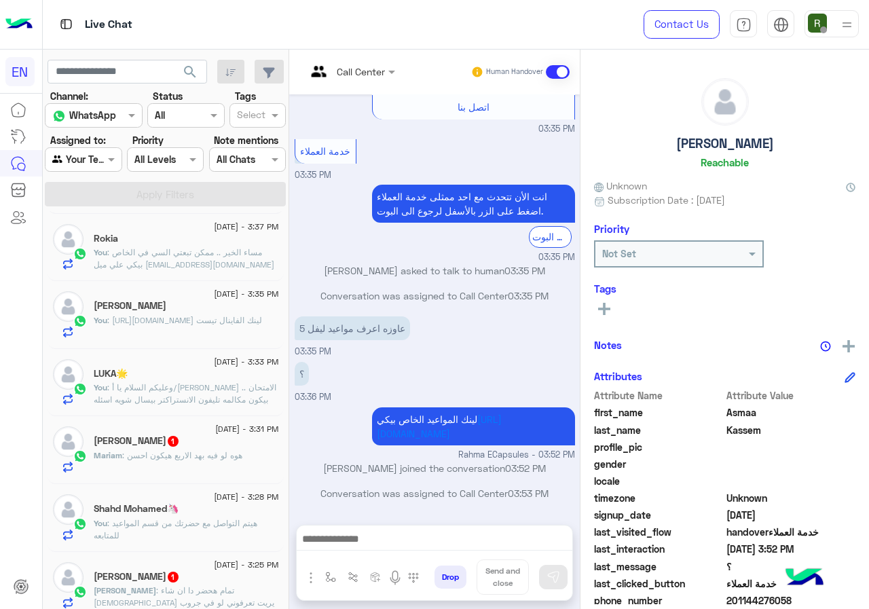
scroll to position [679, 0]
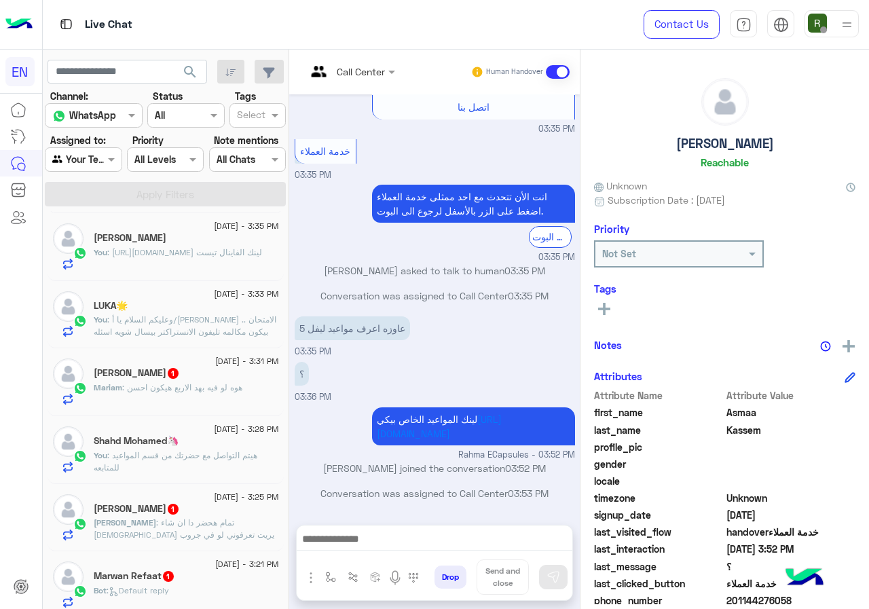
click at [168, 377] on span "1" at bounding box center [173, 373] width 11 height 11
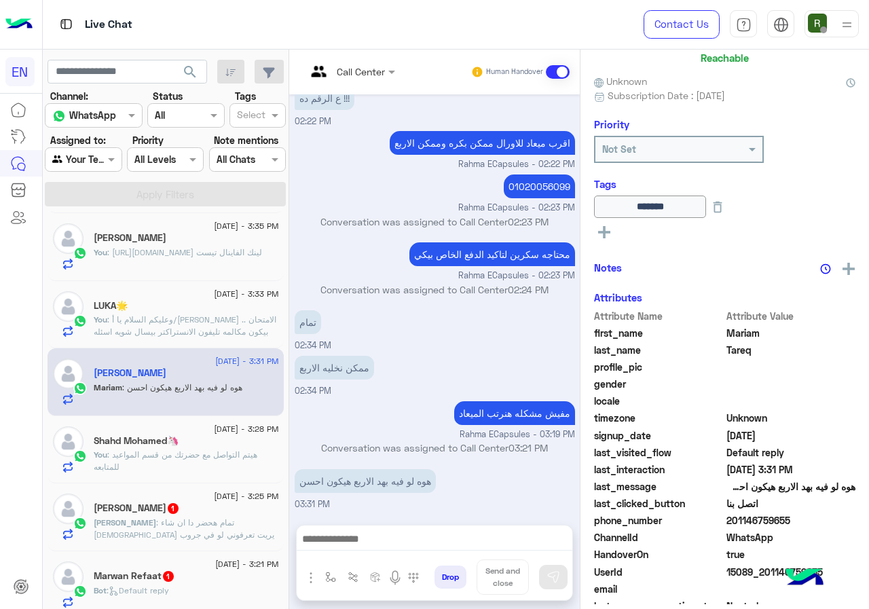
scroll to position [147, 0]
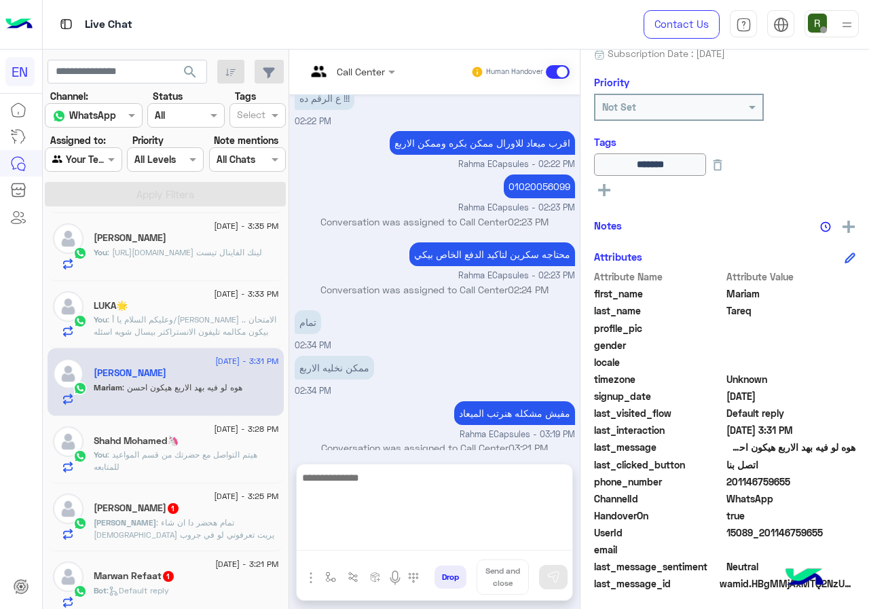
click at [497, 540] on textarea at bounding box center [435, 509] width 276 height 81
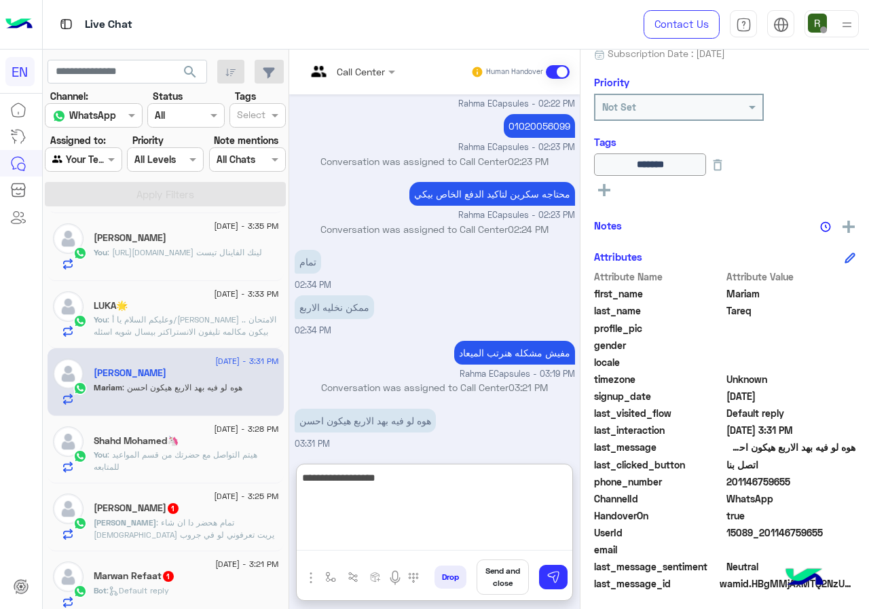
type textarea "**********"
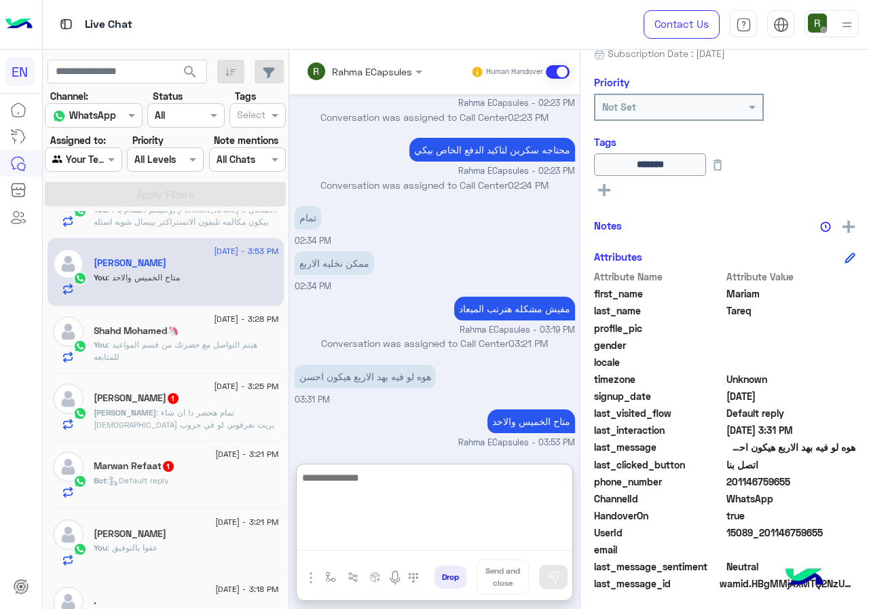
scroll to position [811, 0]
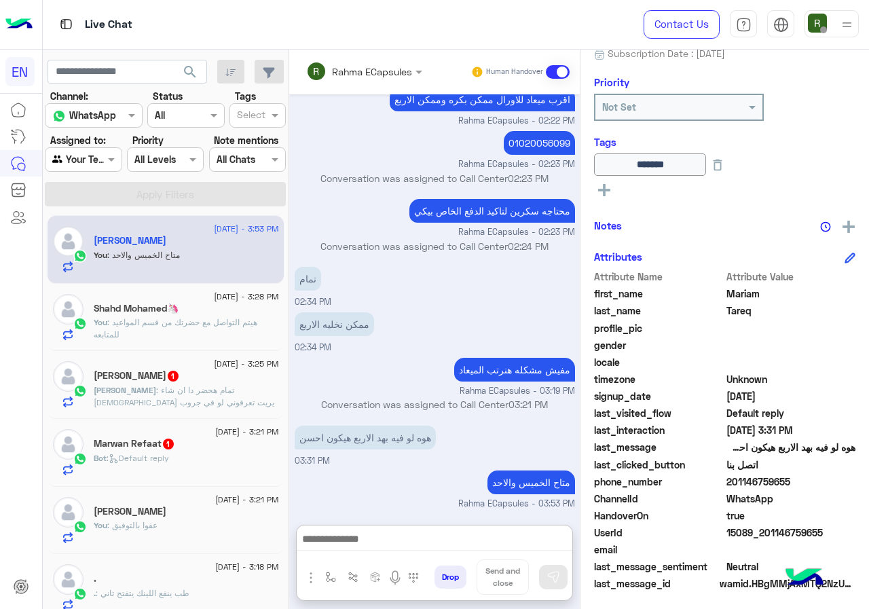
click at [188, 370] on div "Sara 1" at bounding box center [186, 377] width 185 height 14
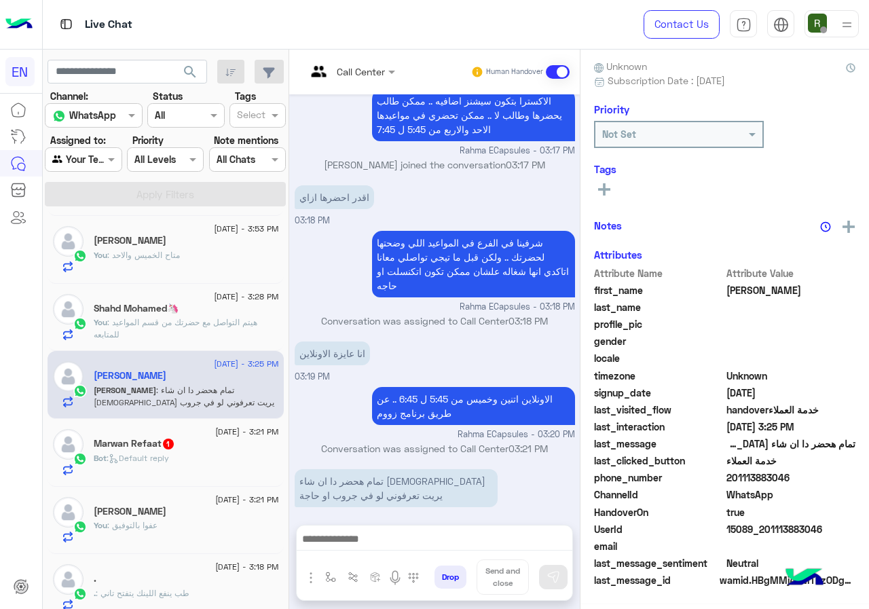
scroll to position [119, 0]
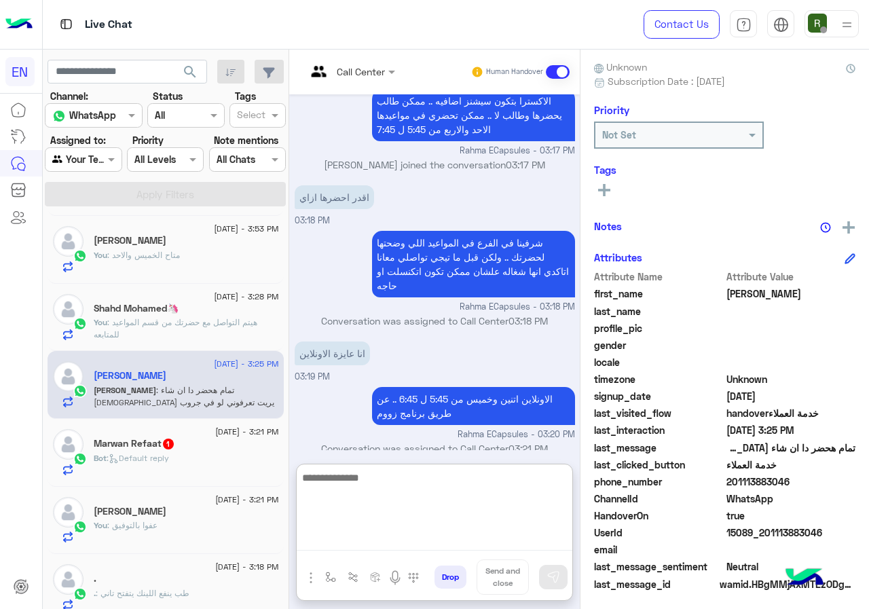
click at [481, 542] on textarea at bounding box center [435, 509] width 276 height 81
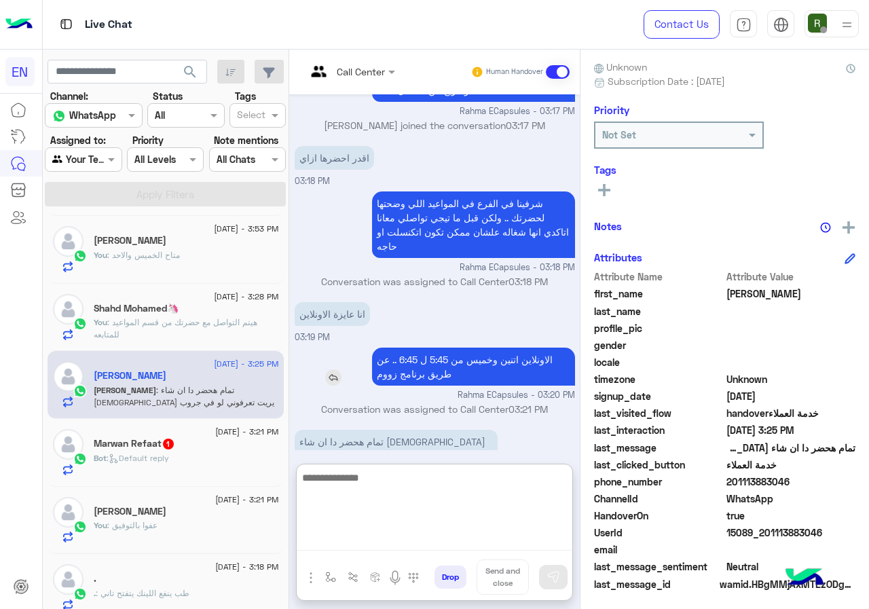
scroll to position [1108, 0]
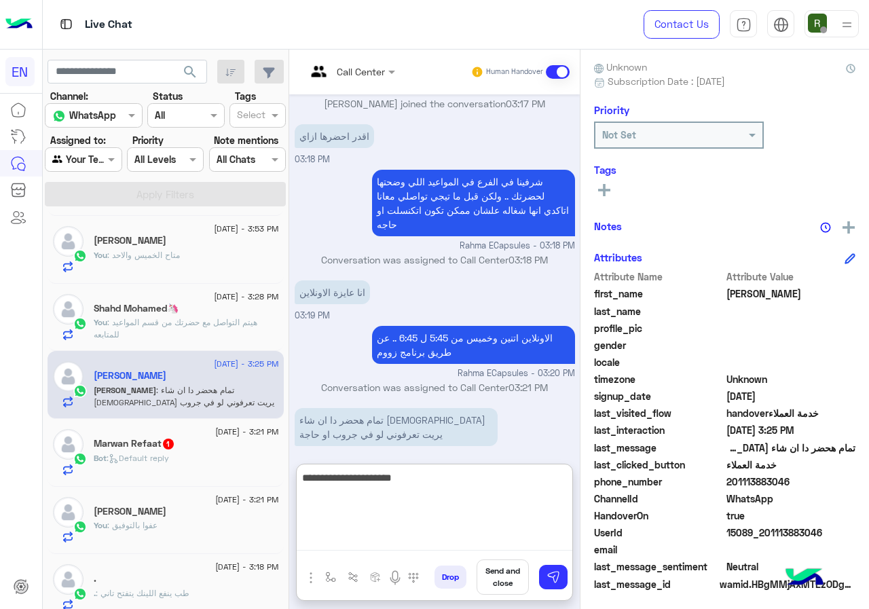
type textarea "**********"
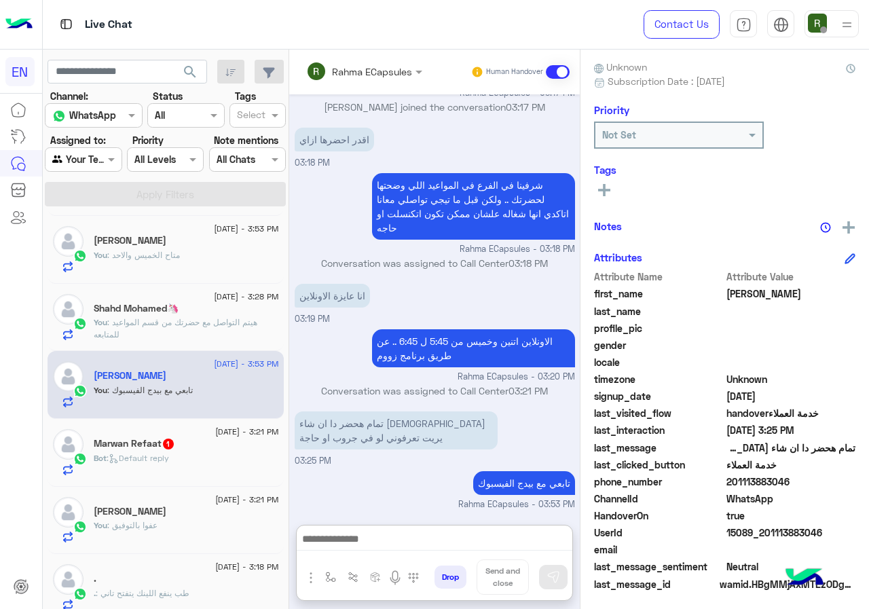
click at [231, 452] on div "Bot : Default reply" at bounding box center [186, 464] width 185 height 24
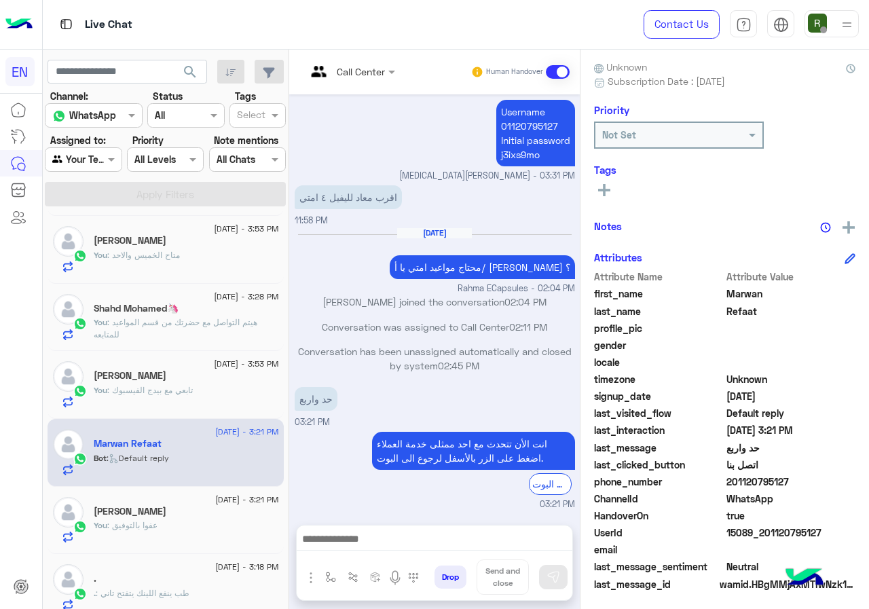
click at [825, 479] on span "201120795127" at bounding box center [791, 482] width 130 height 14
click at [802, 486] on span "201120795127" at bounding box center [791, 482] width 130 height 14
drag, startPoint x: 773, startPoint y: 480, endPoint x: 866, endPoint y: 480, distance: 93.7
click at [856, 480] on span "201120795127" at bounding box center [791, 482] width 130 height 14
copy span "01120795127"
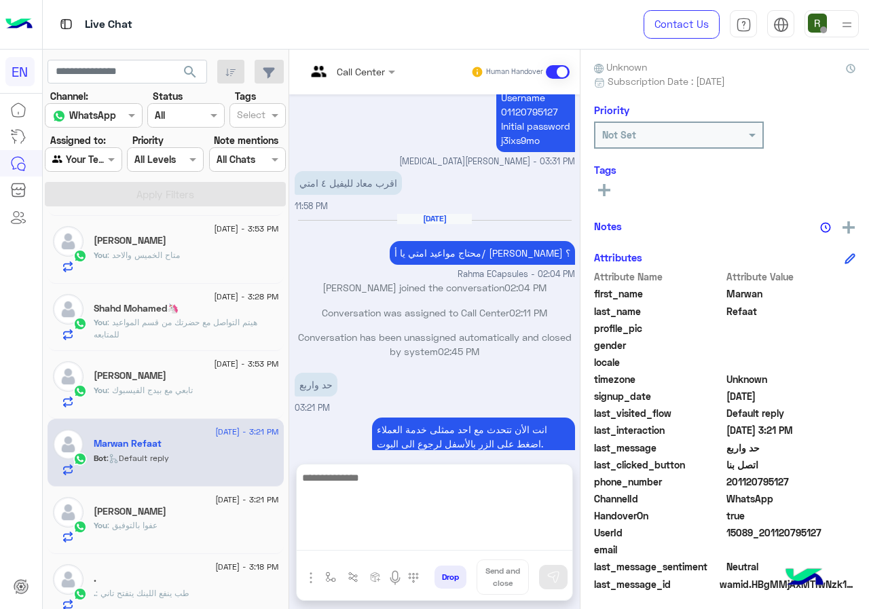
click at [388, 540] on textarea at bounding box center [435, 509] width 276 height 81
type textarea "*"
type textarea "**********"
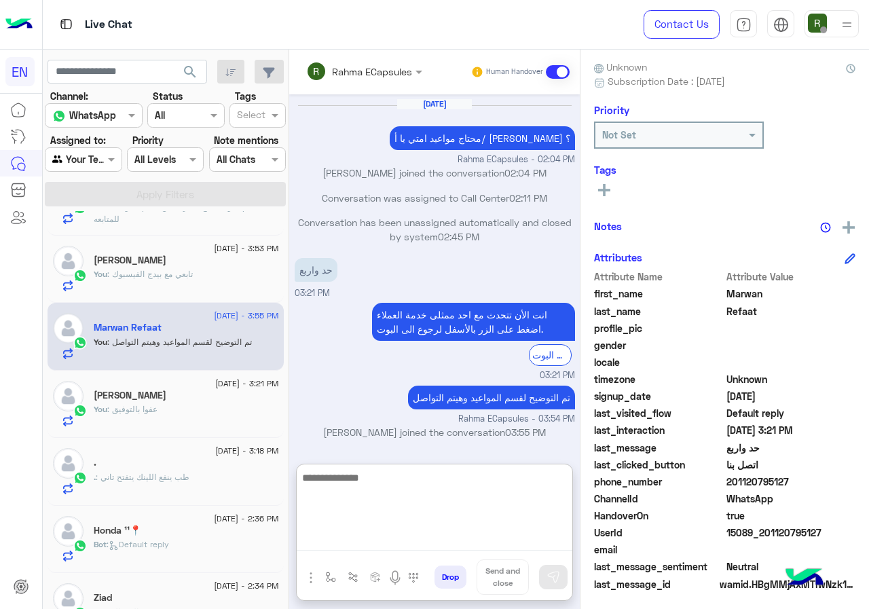
scroll to position [950, 0]
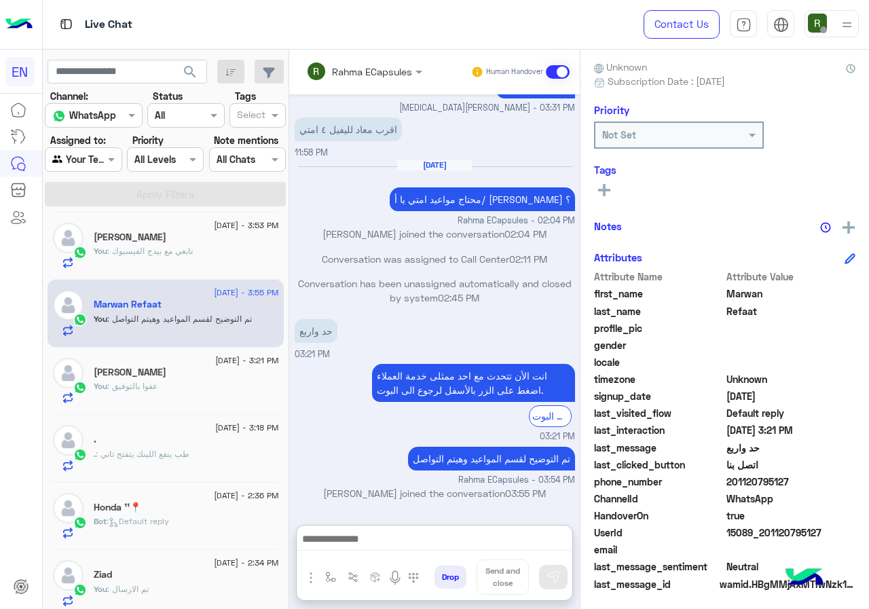
click at [178, 524] on div "Bot : Default reply" at bounding box center [186, 527] width 185 height 24
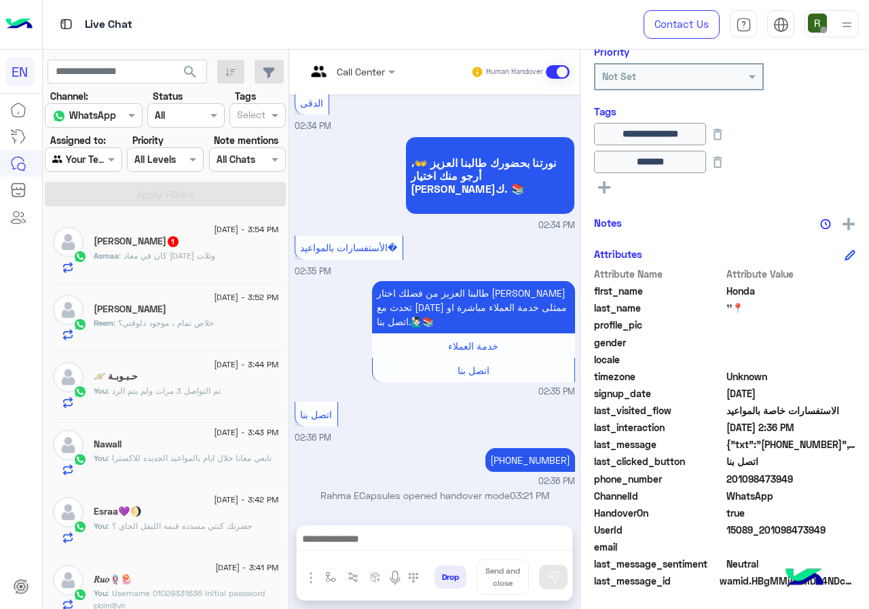
click at [218, 257] on div "Asmaa : كان في معاد سبت وتلات" at bounding box center [186, 262] width 185 height 24
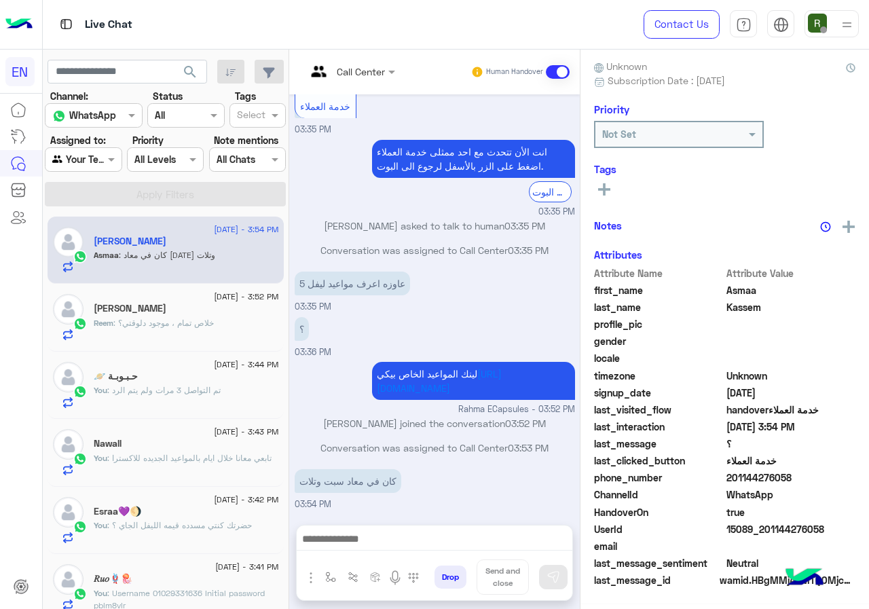
scroll to position [119, 0]
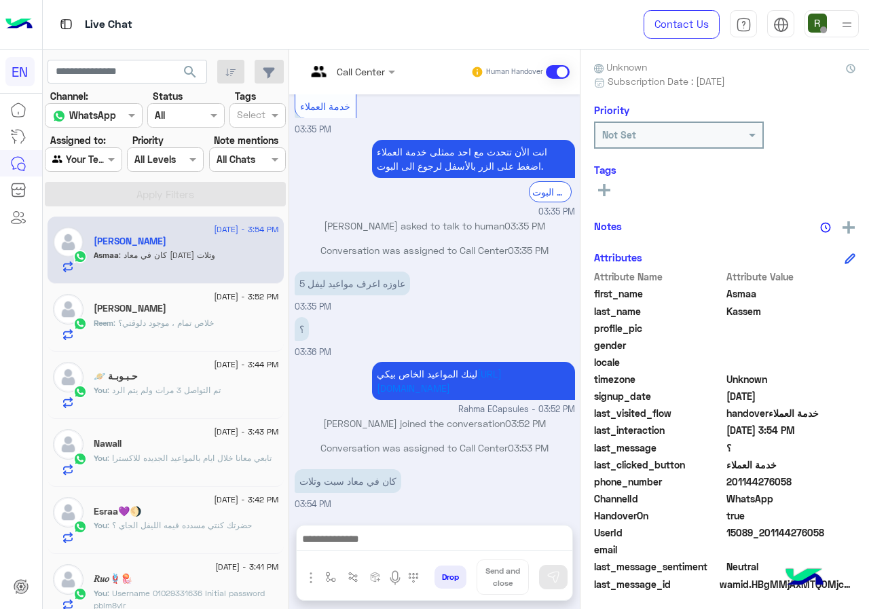
drag, startPoint x: 768, startPoint y: 479, endPoint x: 845, endPoint y: 478, distance: 76.7
click at [845, 478] on span "201144276058" at bounding box center [791, 482] width 130 height 14
drag, startPoint x: 806, startPoint y: 484, endPoint x: 475, endPoint y: 464, distance: 331.2
click at [475, 464] on div "Conversation was assigned to Call Center 03:53 PM" at bounding box center [435, 453] width 280 height 24
click at [502, 368] on link "[URL][DOMAIN_NAME]" at bounding box center [439, 381] width 125 height 26
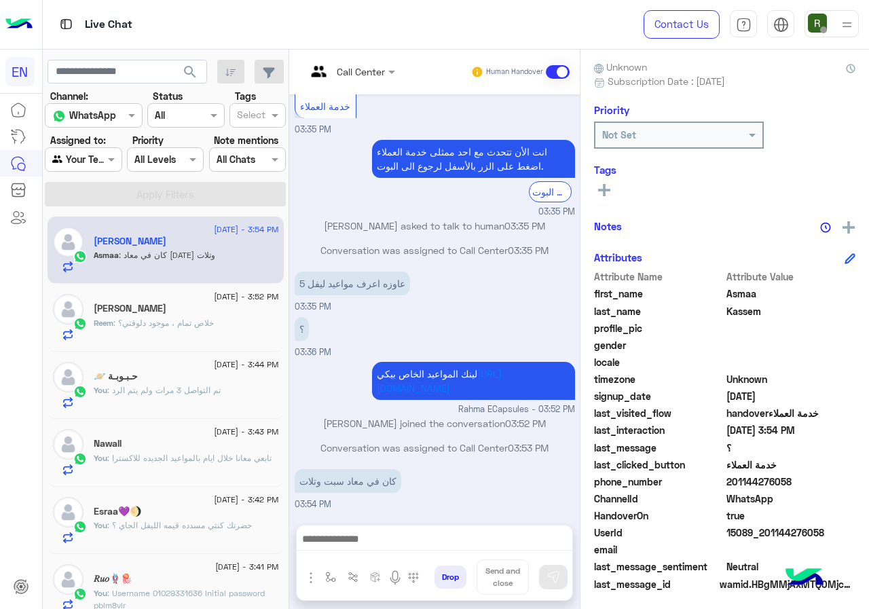
scroll to position [763, 0]
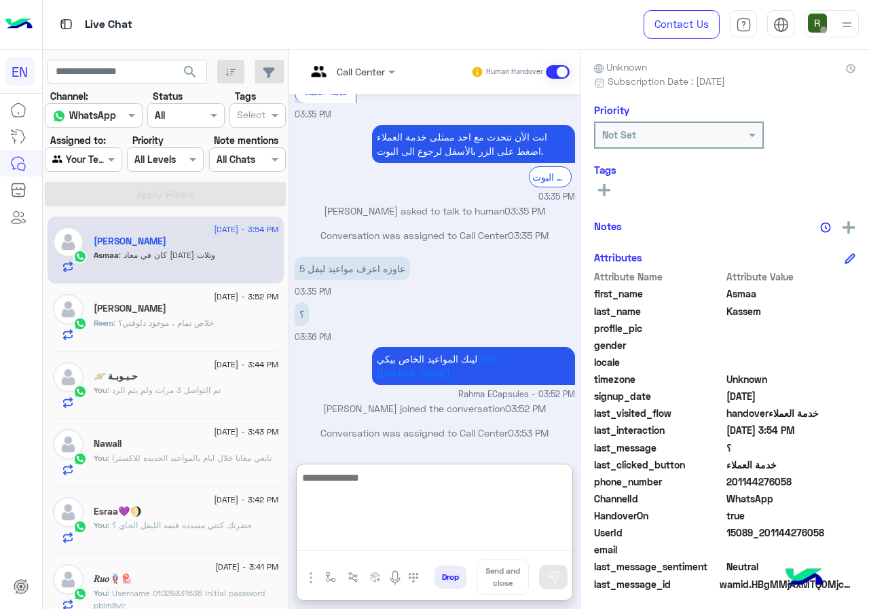
click at [415, 531] on textarea at bounding box center [435, 509] width 276 height 81
type textarea "**********"
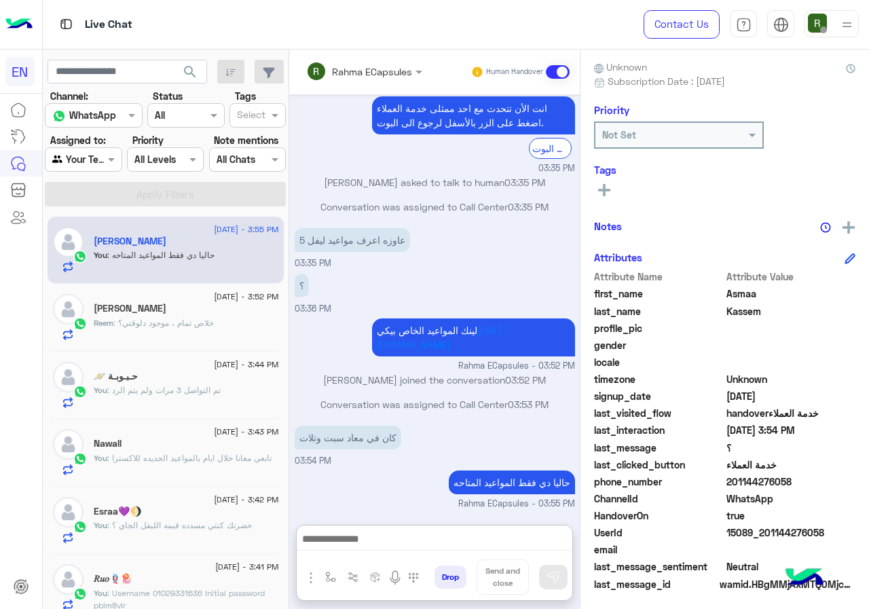
click at [187, 321] on span ": خلاص تمام ، موجود دلوقتي؟" at bounding box center [163, 323] width 100 height 10
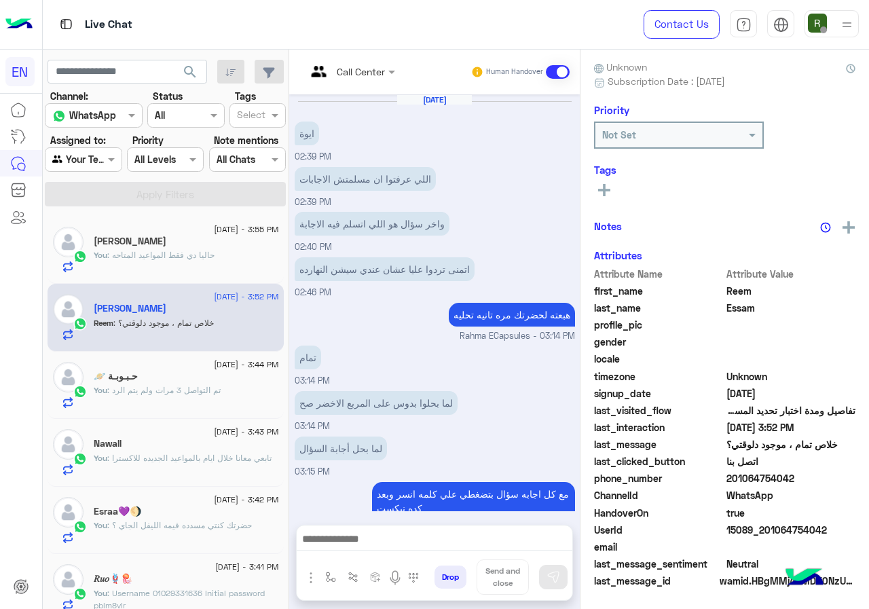
scroll to position [457, 0]
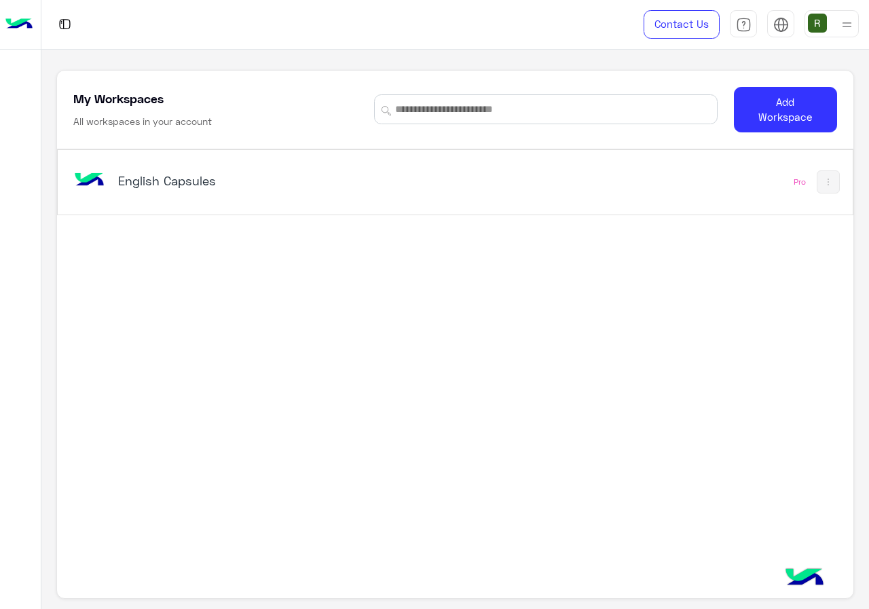
click at [321, 166] on div "English Capsules" at bounding box center [302, 181] width 462 height 39
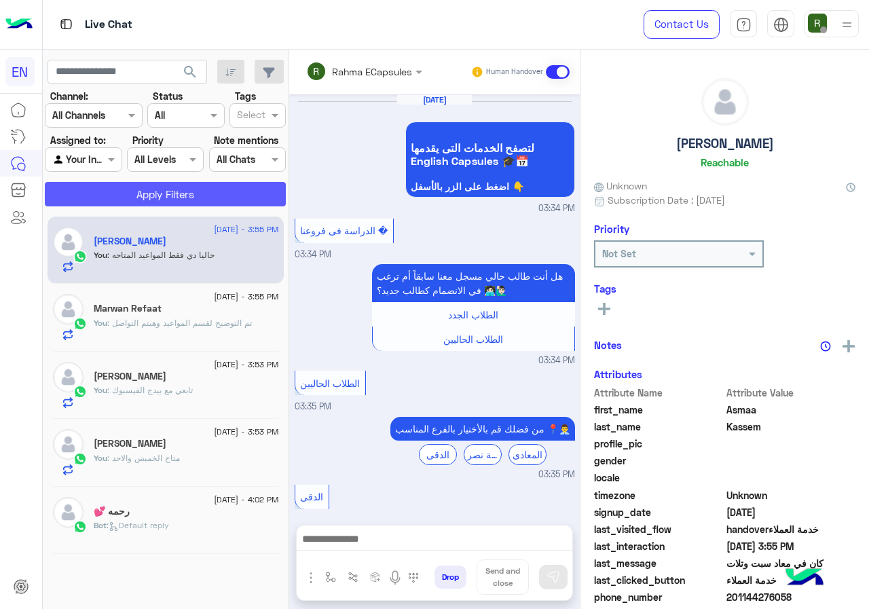
scroll to position [761, 0]
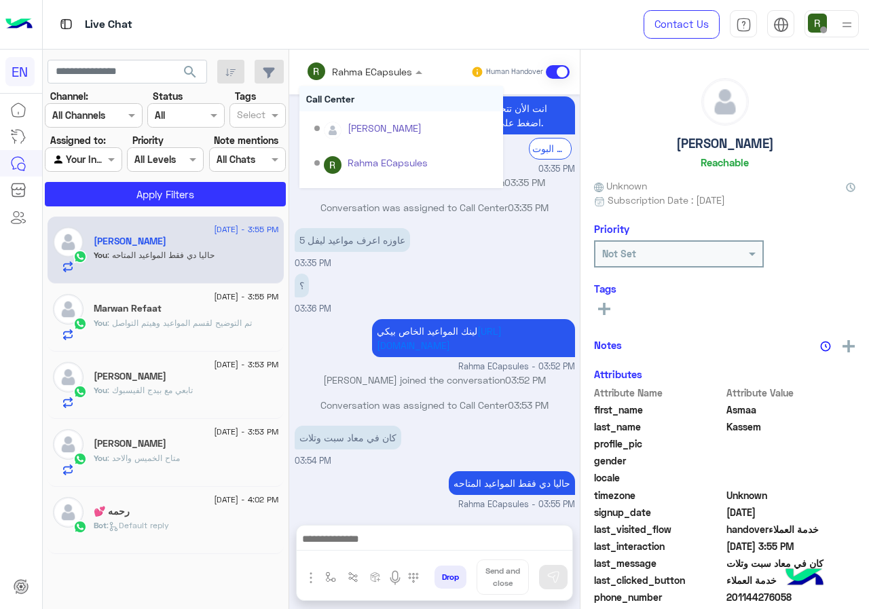
click at [365, 69] on input "text" at bounding box center [345, 71] width 79 height 14
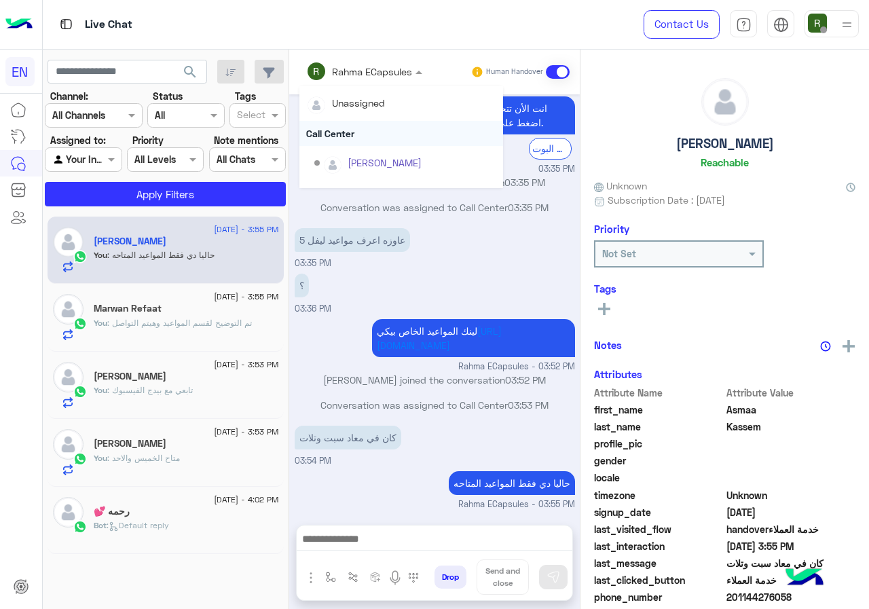
click at [366, 132] on div "Call Center" at bounding box center [401, 133] width 204 height 25
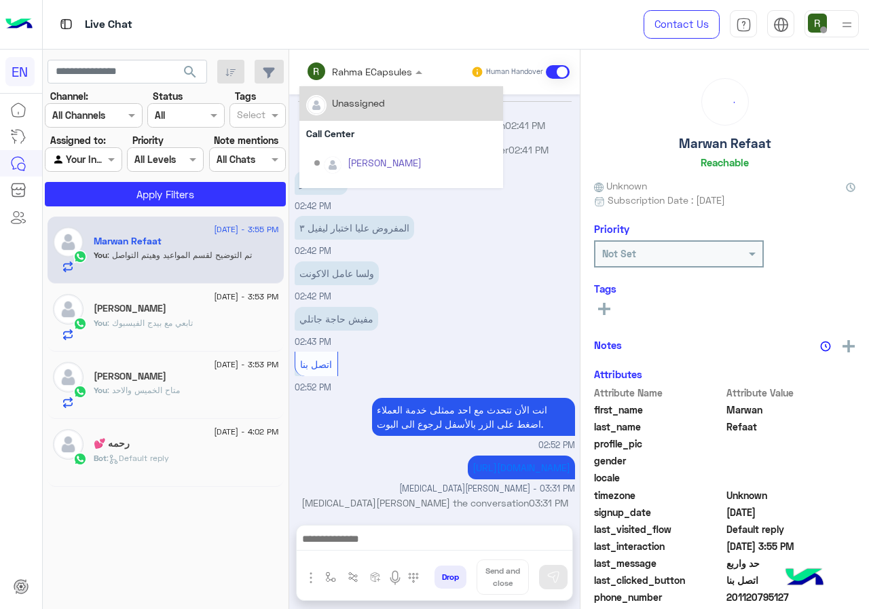
click at [365, 64] on input "text" at bounding box center [345, 71] width 79 height 14
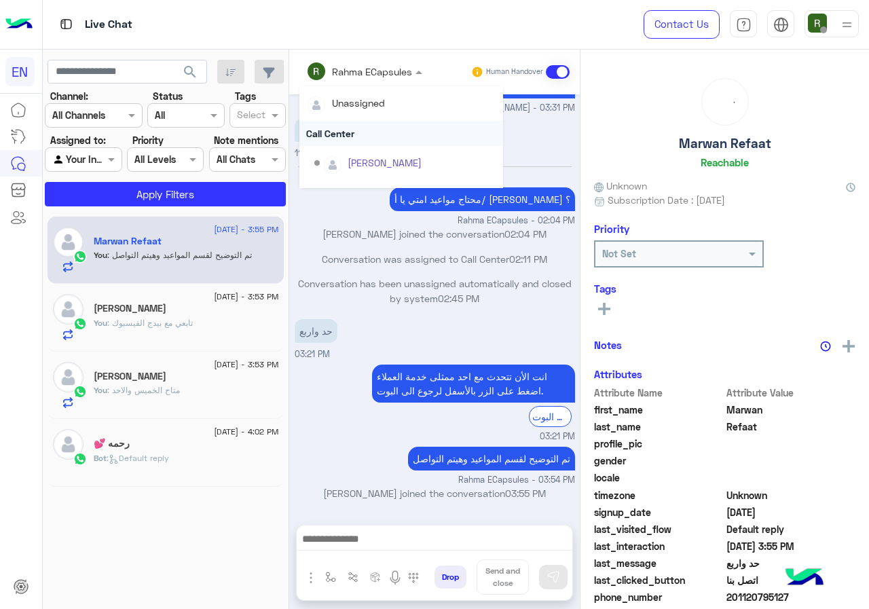
click at [350, 138] on div "Call Center" at bounding box center [401, 133] width 204 height 25
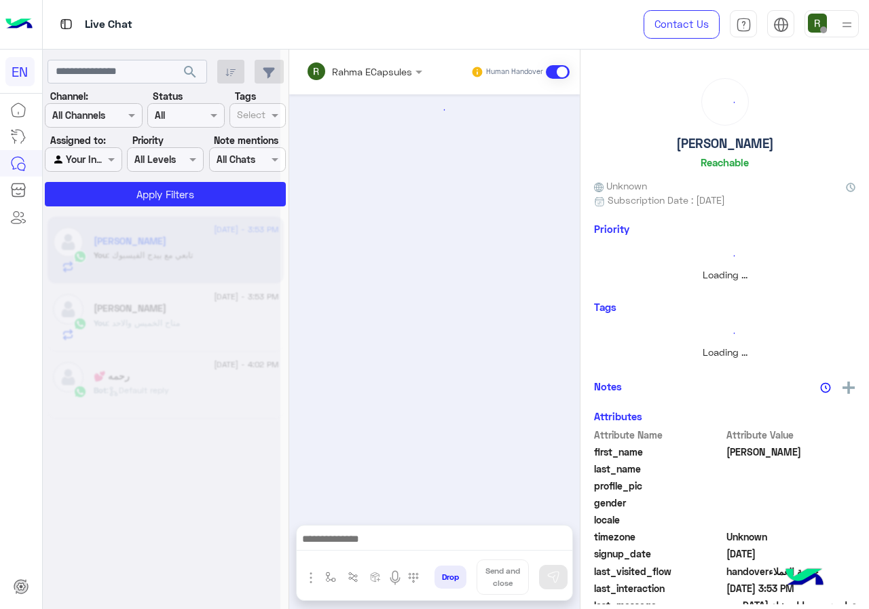
click at [350, 81] on div "Rahma ECapsules" at bounding box center [359, 71] width 106 height 27
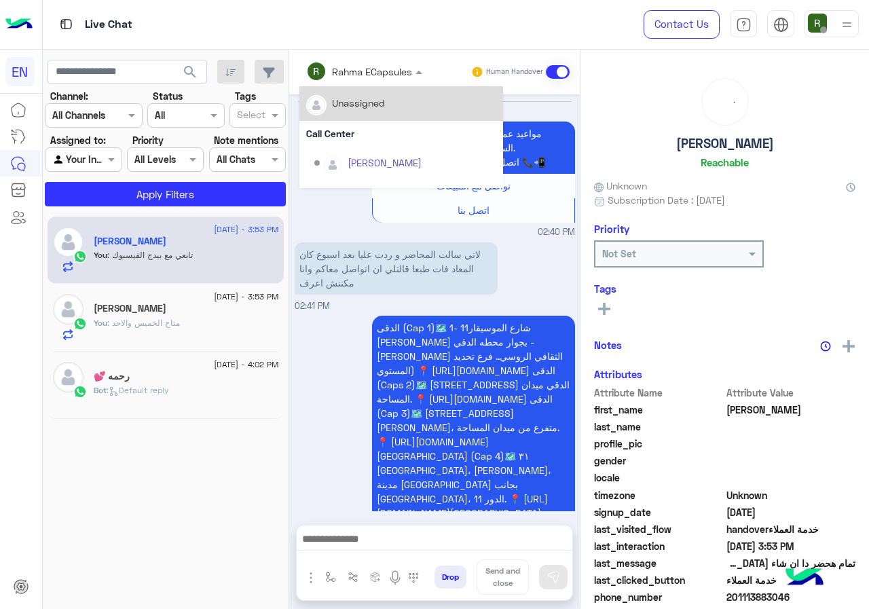
scroll to position [1045, 0]
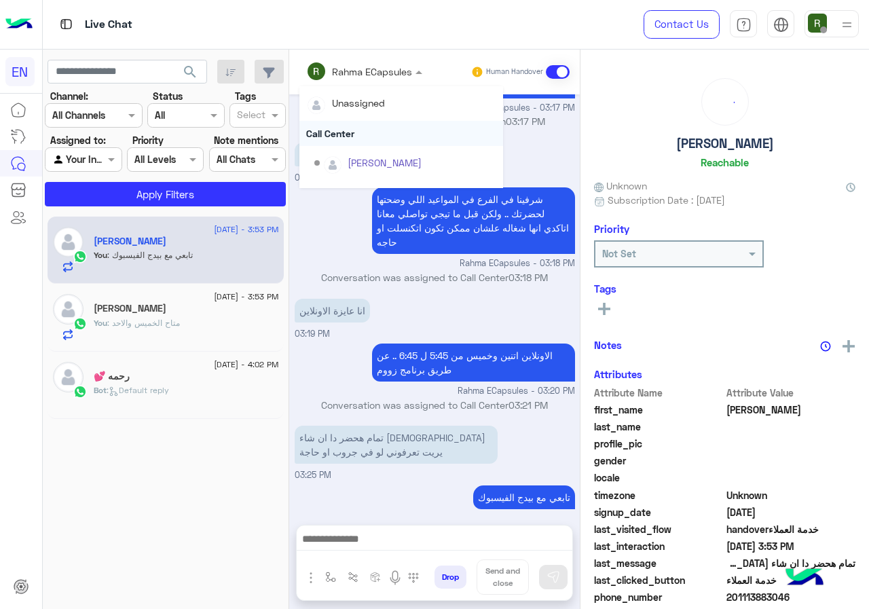
click at [344, 130] on div "Call Center" at bounding box center [401, 133] width 204 height 25
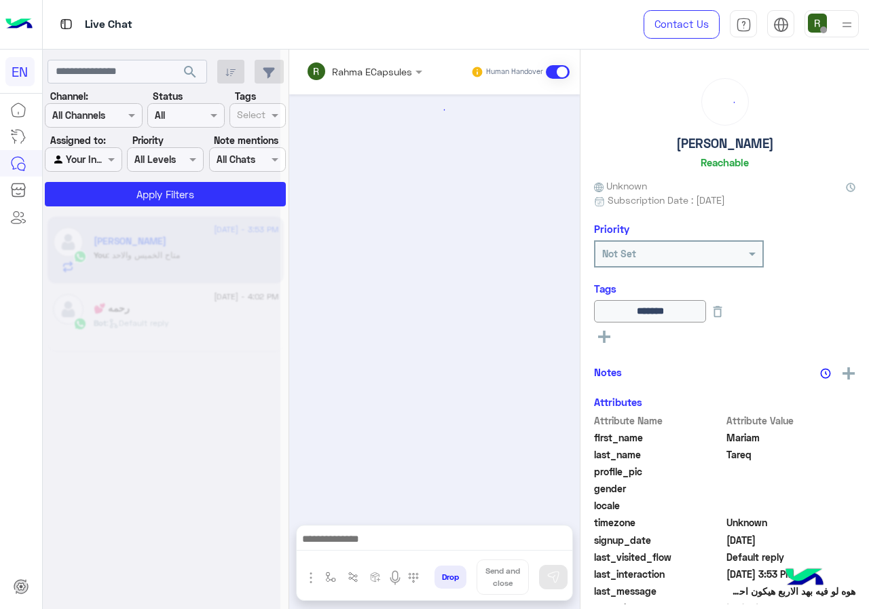
scroll to position [462, 0]
click at [353, 68] on input "text" at bounding box center [345, 71] width 79 height 14
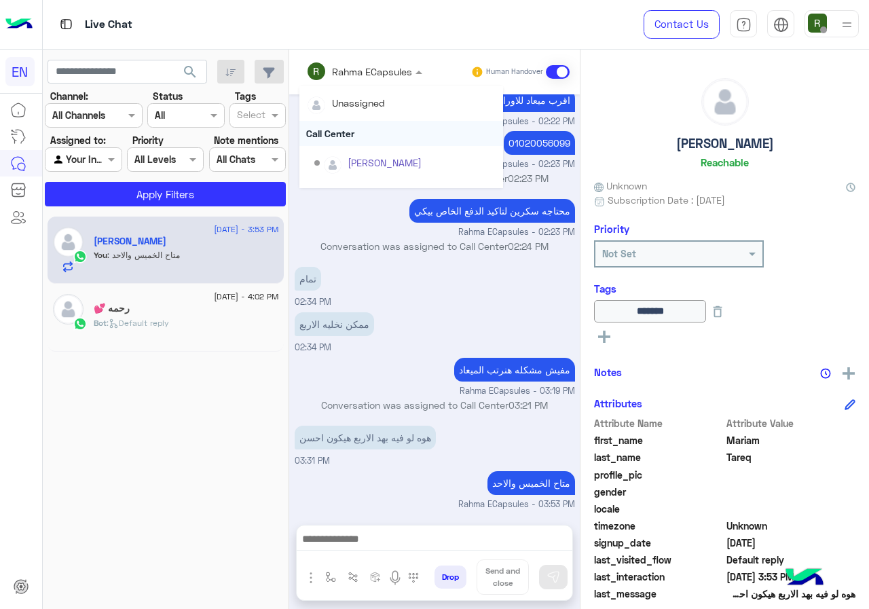
click at [343, 130] on div "Call Center" at bounding box center [401, 133] width 204 height 25
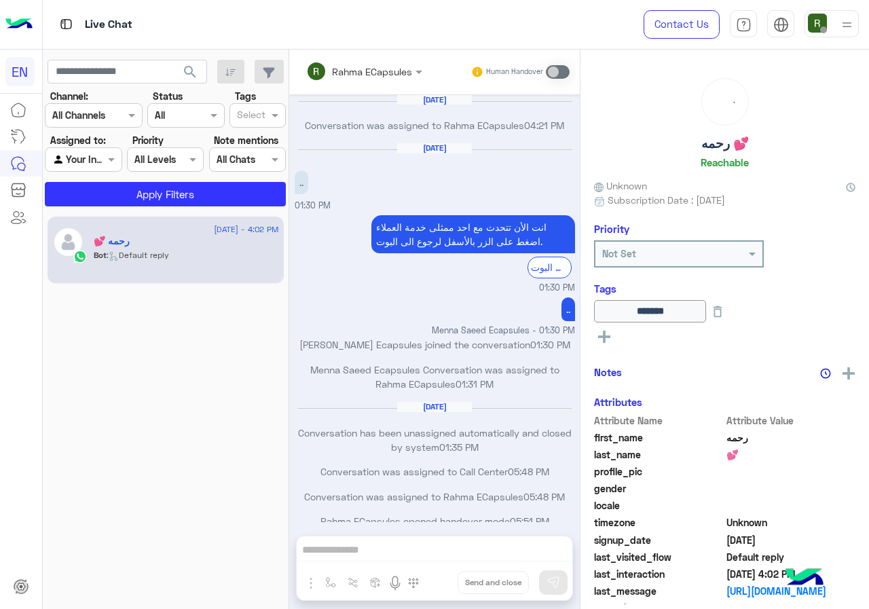
scroll to position [658, 0]
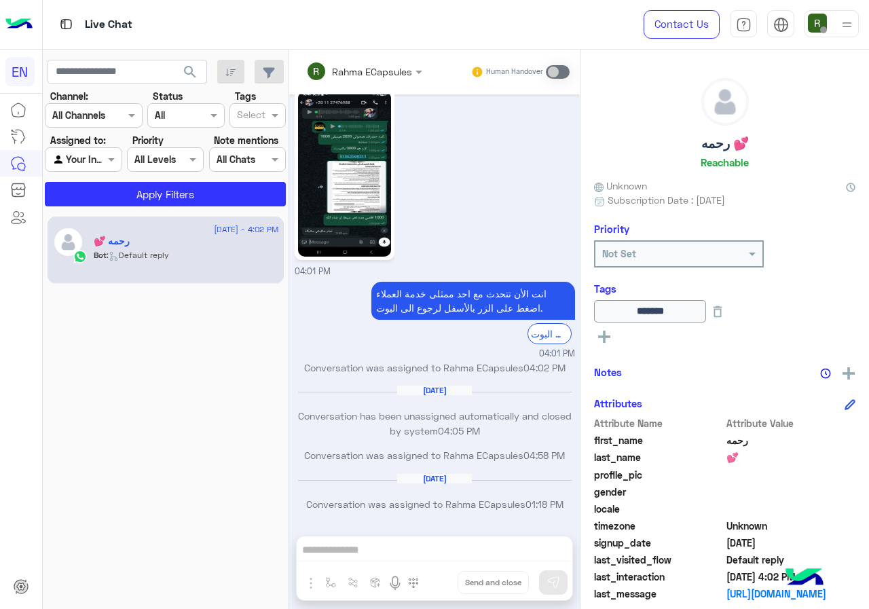
click at [91, 162] on div at bounding box center [82, 159] width 75 height 16
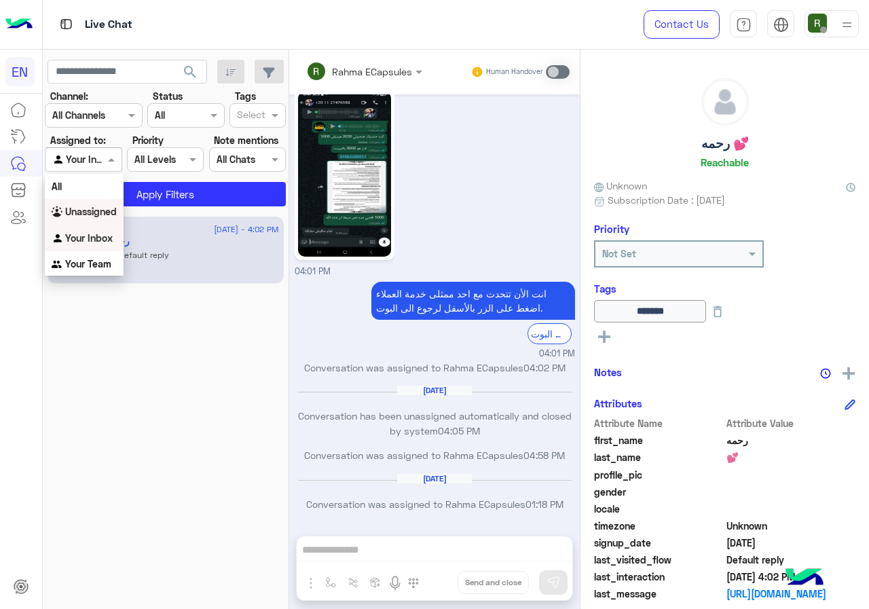
click at [98, 213] on b "Unassigned" at bounding box center [91, 212] width 52 height 12
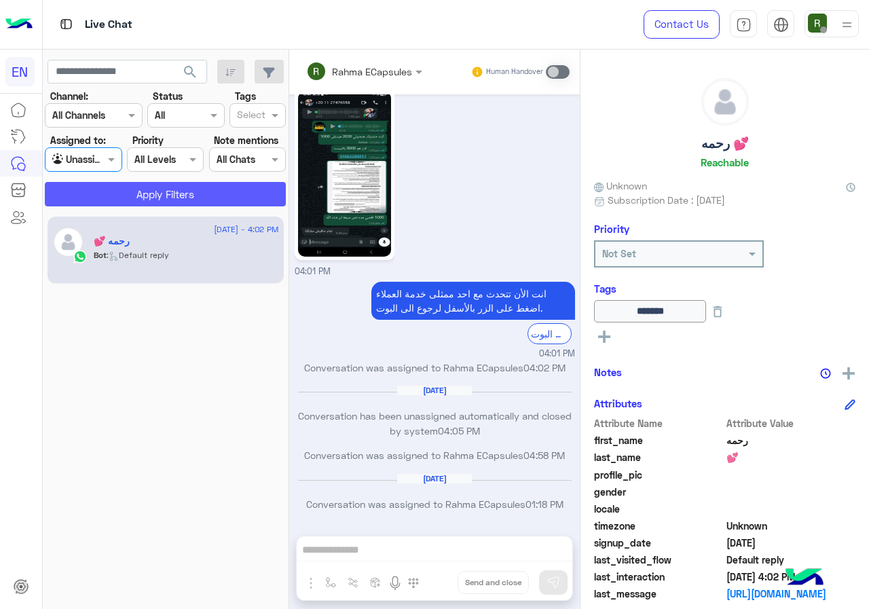
click at [131, 189] on button "Apply Filters" at bounding box center [165, 194] width 241 height 24
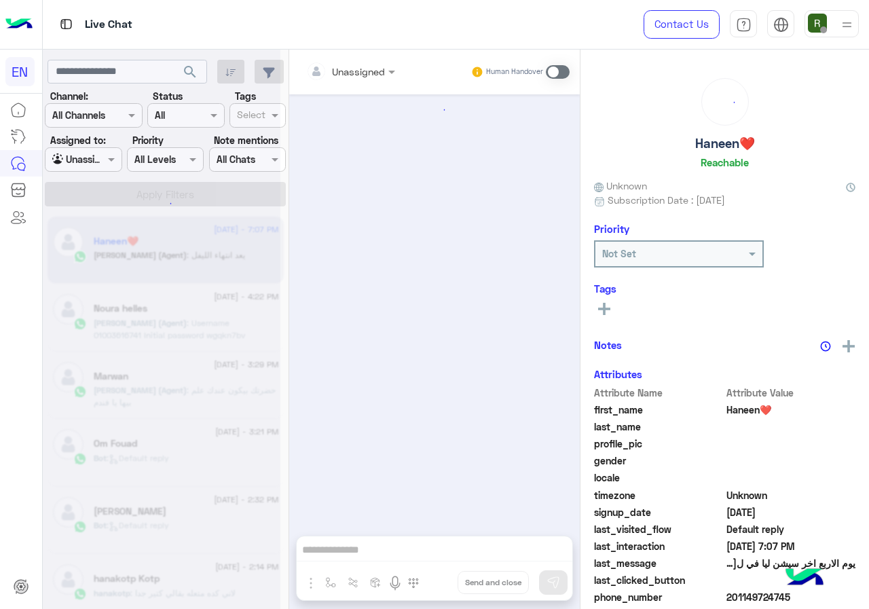
scroll to position [977, 0]
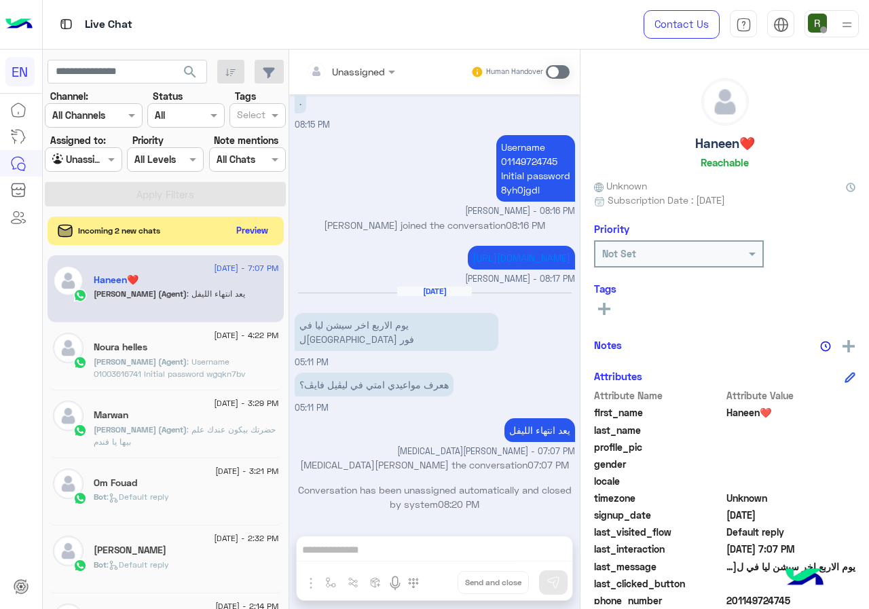
click at [242, 229] on button "Preview" at bounding box center [252, 230] width 42 height 18
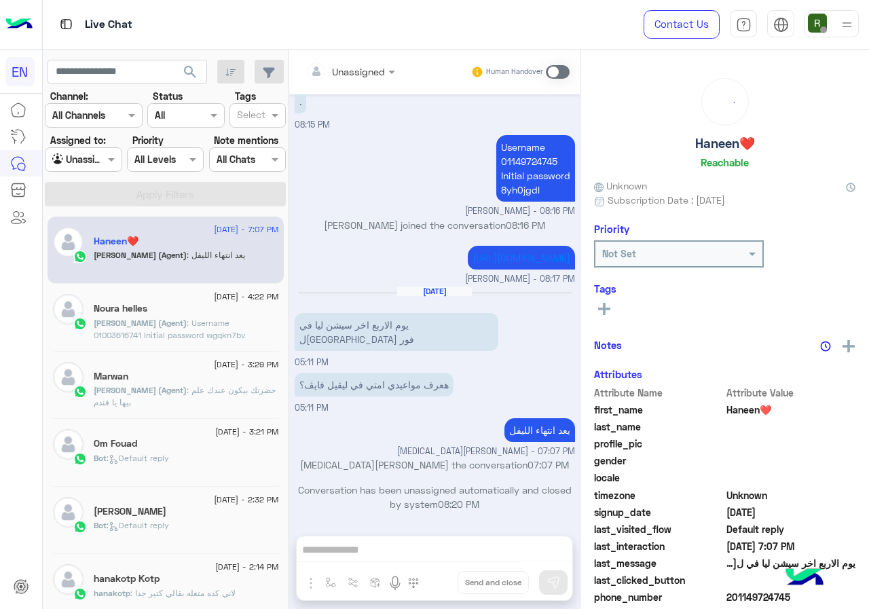
click at [84, 181] on section "Channel: Channel All Channels Status Channel All Tags Select Assigned to: Agent…" at bounding box center [166, 147] width 226 height 117
click at [86, 161] on div at bounding box center [82, 159] width 75 height 16
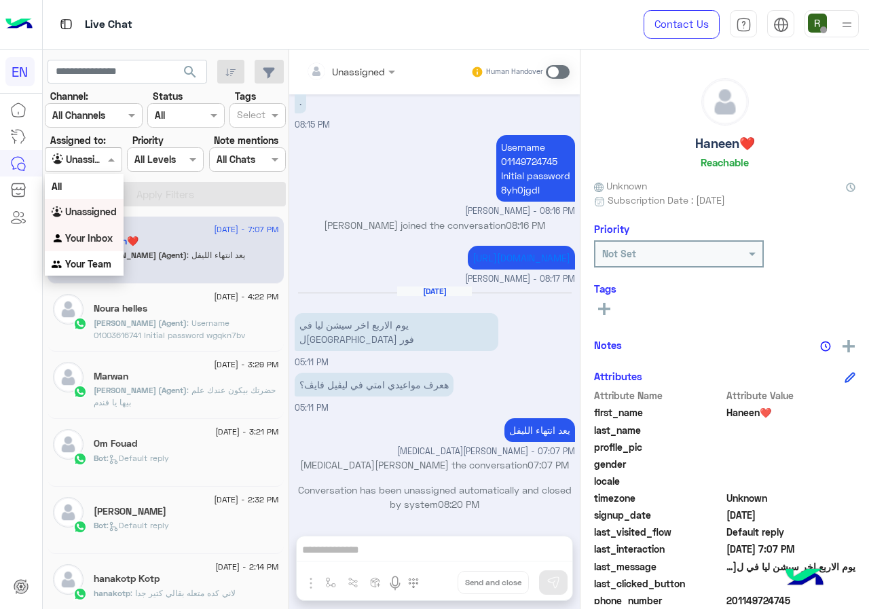
click at [89, 229] on div "Your Inbox" at bounding box center [84, 238] width 79 height 26
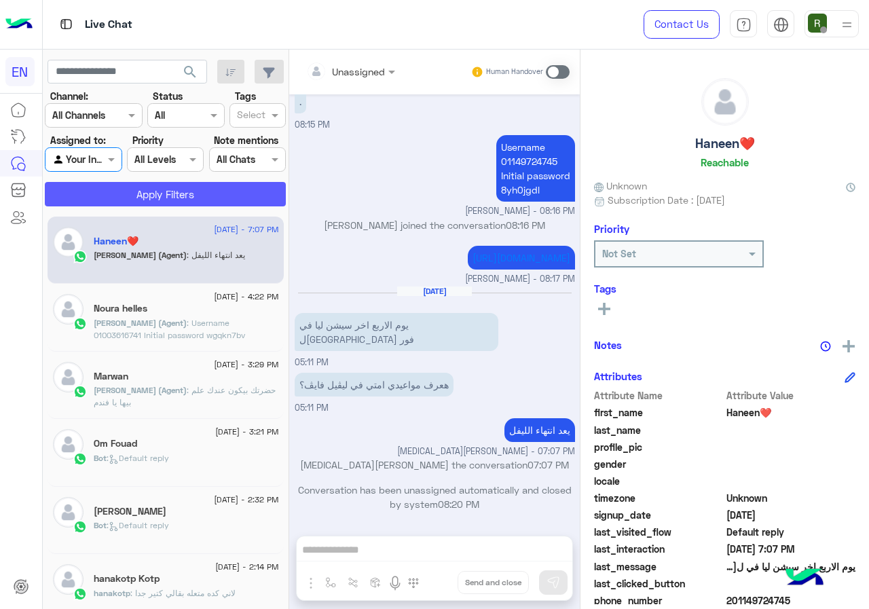
click at [122, 184] on button "Apply Filters" at bounding box center [165, 194] width 241 height 24
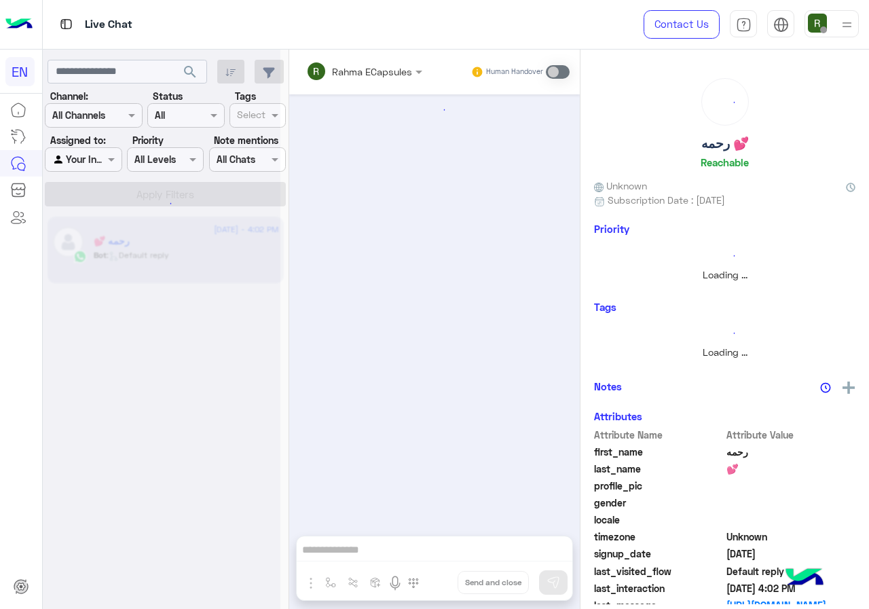
click at [111, 113] on div at bounding box center [162, 309] width 238 height 609
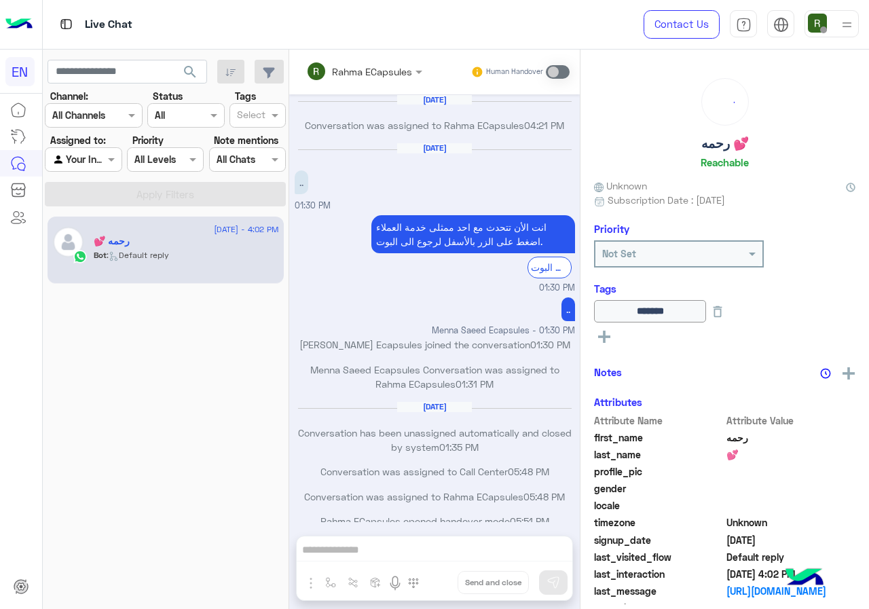
scroll to position [658, 0]
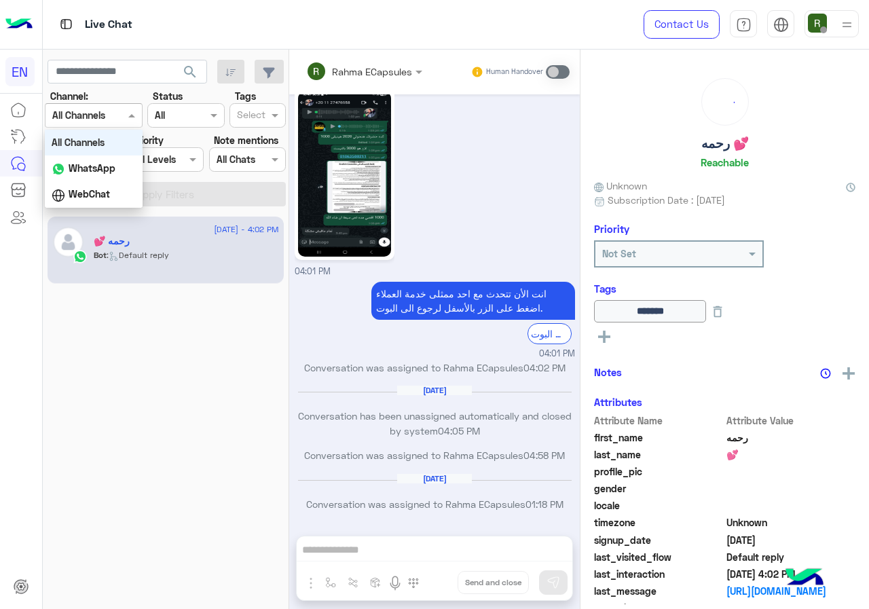
click at [111, 128] on div "Channel All Channels" at bounding box center [94, 115] width 98 height 24
click at [112, 184] on div "WebChat" at bounding box center [94, 194] width 98 height 26
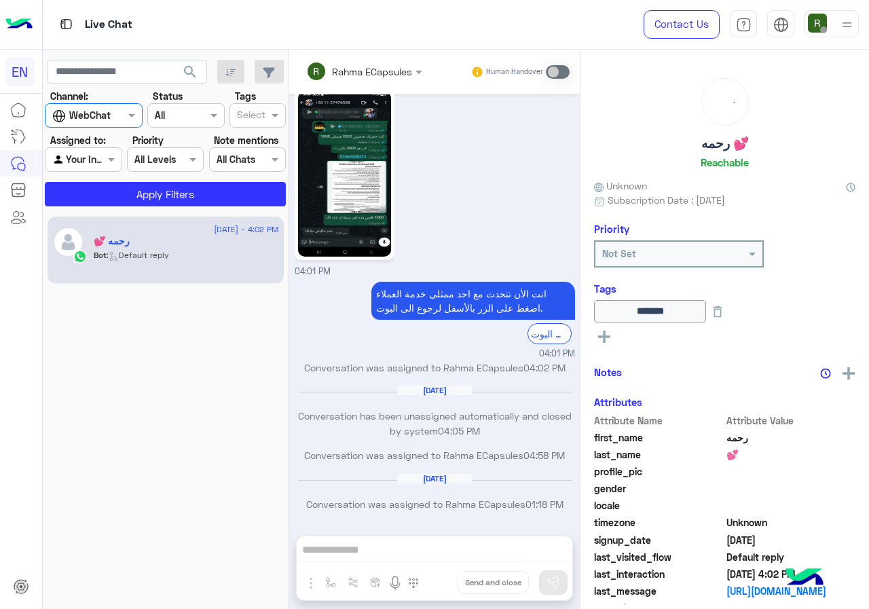
click at [115, 113] on div at bounding box center [93, 115] width 96 height 16
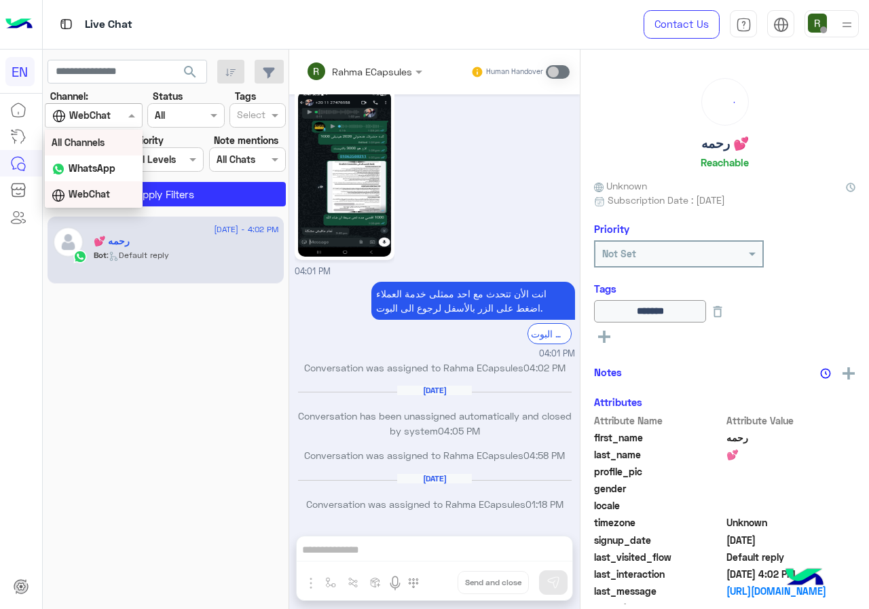
click at [116, 172] on div "WhatsApp" at bounding box center [94, 168] width 98 height 26
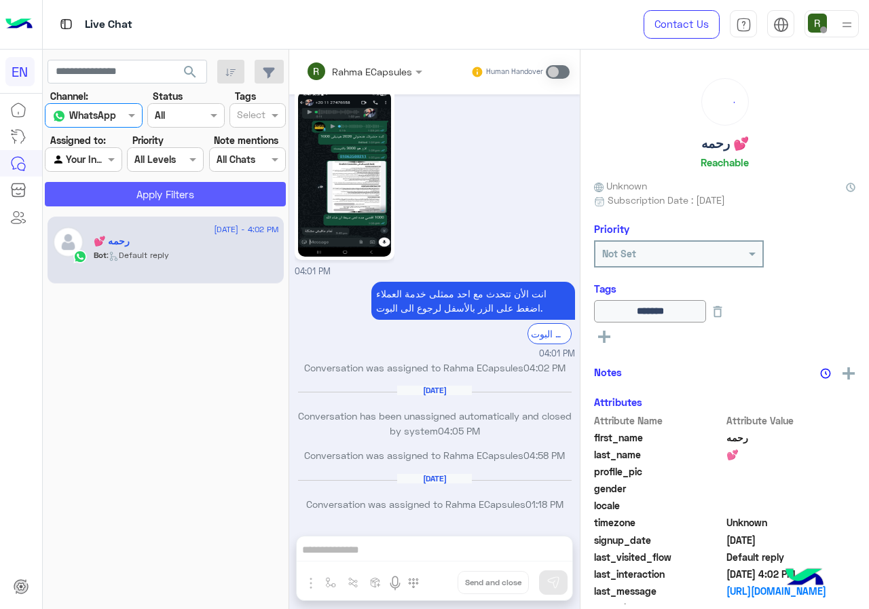
click at [124, 193] on button "Apply Filters" at bounding box center [165, 194] width 241 height 24
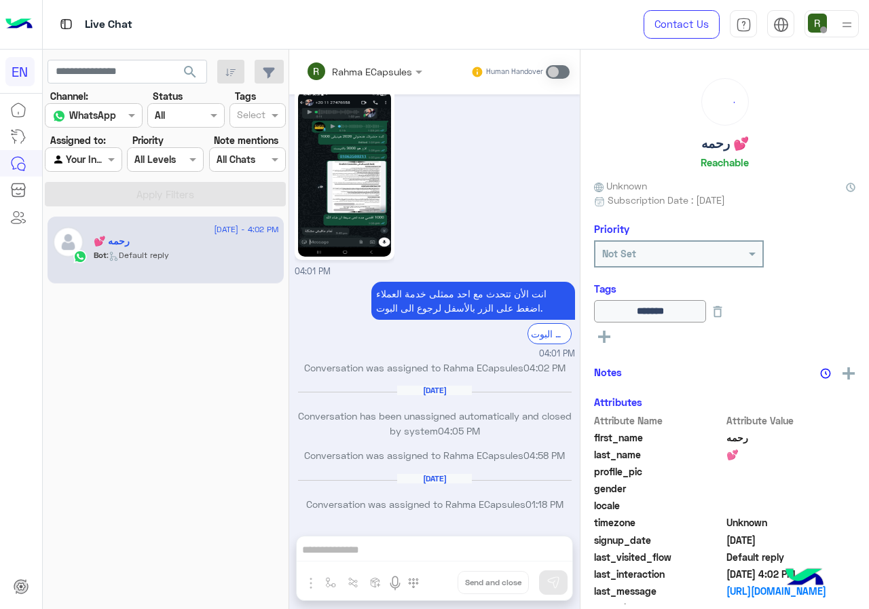
click at [92, 181] on section "Channel: Channel WhatsApp Status Channel All Tags Select Assigned to: Agent Fil…" at bounding box center [166, 147] width 226 height 117
click at [92, 158] on div at bounding box center [82, 159] width 75 height 16
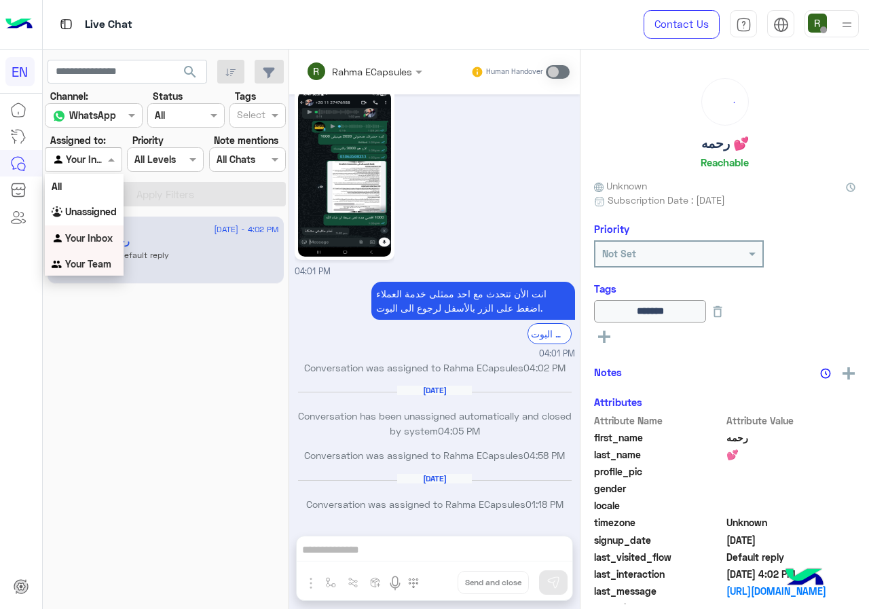
click at [98, 272] on div "Your Team" at bounding box center [84, 264] width 79 height 26
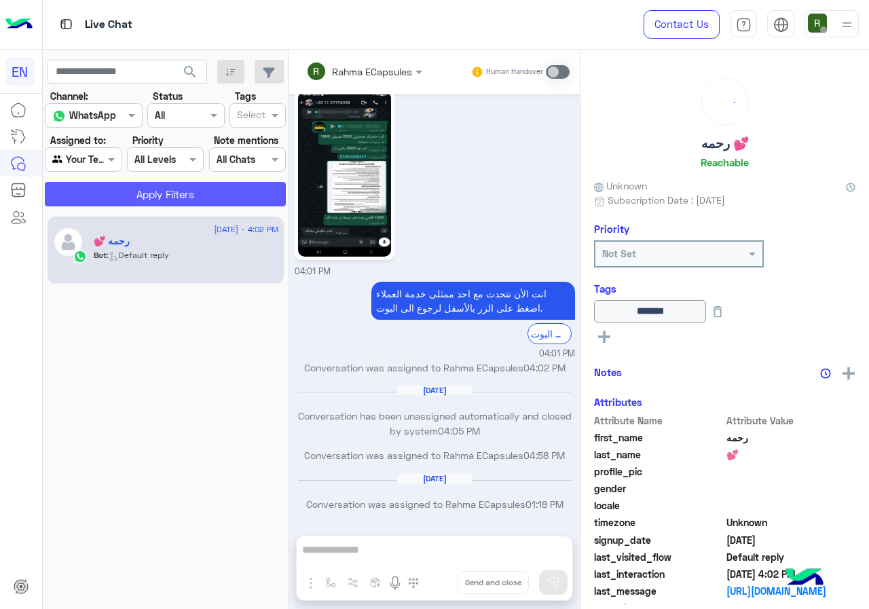
click at [117, 190] on button "Apply Filters" at bounding box center [165, 194] width 241 height 24
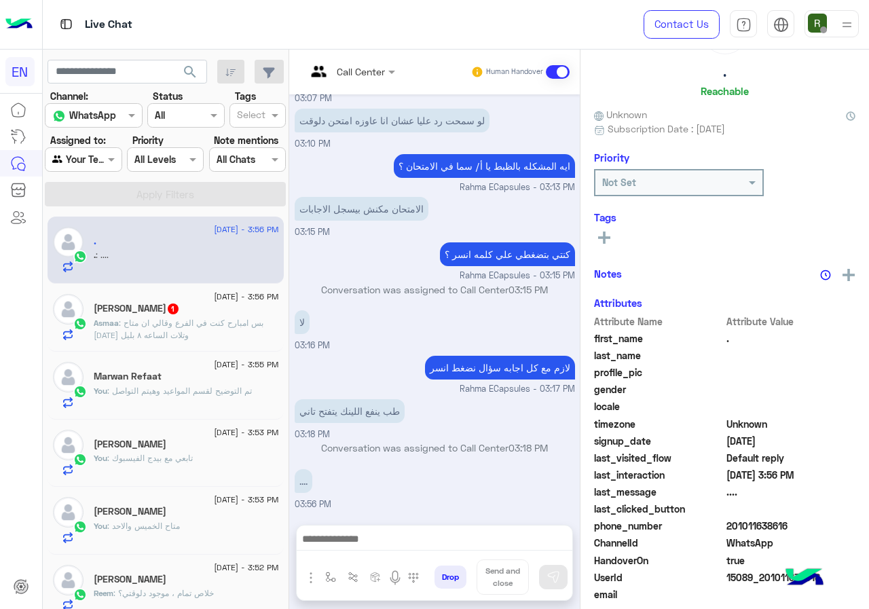
scroll to position [119, 0]
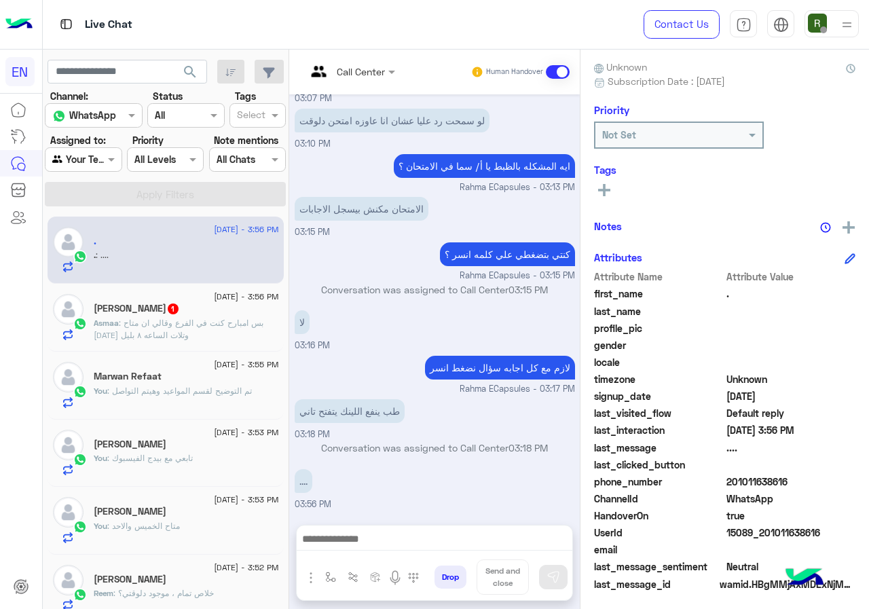
click at [173, 333] on p "Asmaa : بس امبارح كنت في الفرع وقالي ان متاح سبت وتلات الساعه ٨ بليل" at bounding box center [186, 329] width 185 height 24
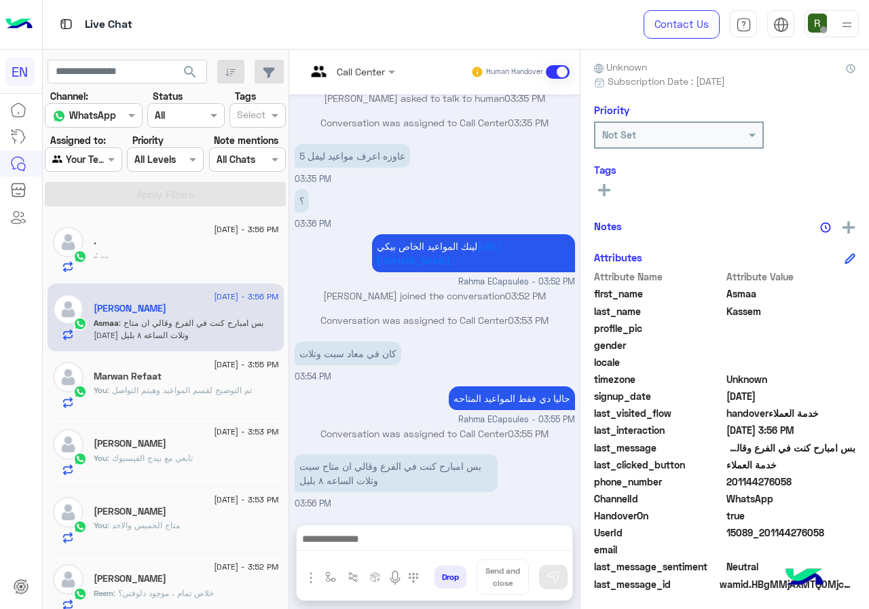
scroll to position [122, 0]
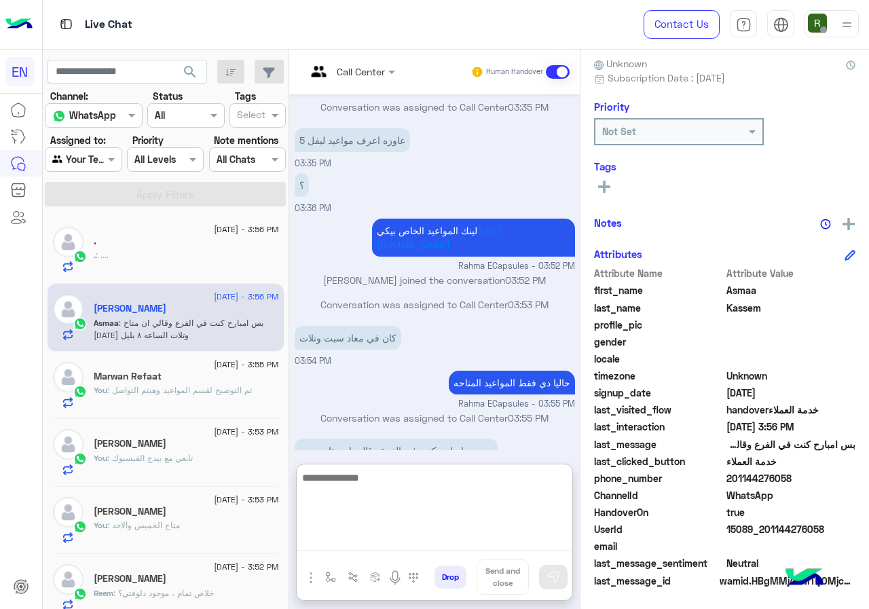
click at [470, 532] on textarea at bounding box center [435, 509] width 276 height 81
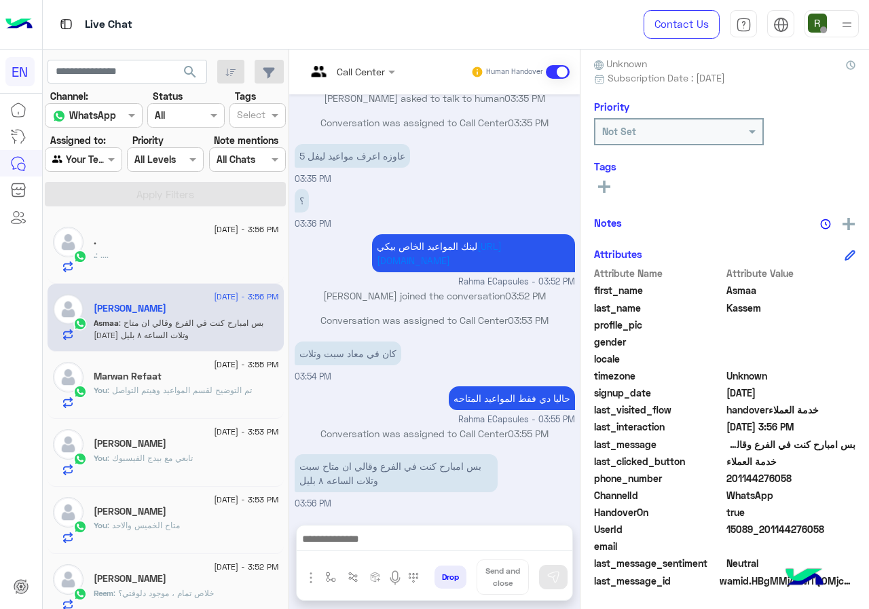
scroll to position [703, 0]
drag, startPoint x: 771, startPoint y: 473, endPoint x: 842, endPoint y: 477, distance: 72.0
click at [842, 477] on span "201144276058" at bounding box center [791, 478] width 130 height 14
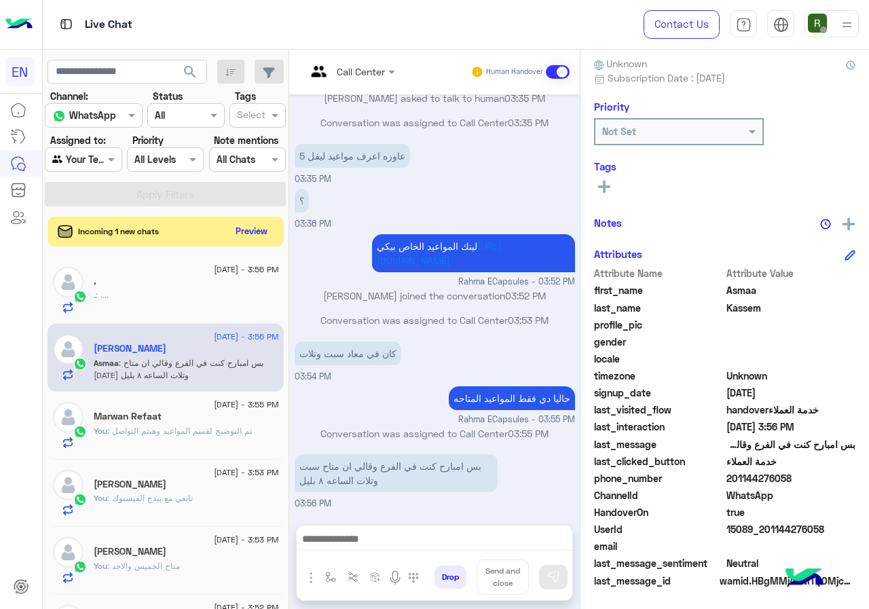
copy span "01144276058"
click at [274, 231] on button "Preview" at bounding box center [252, 230] width 42 height 18
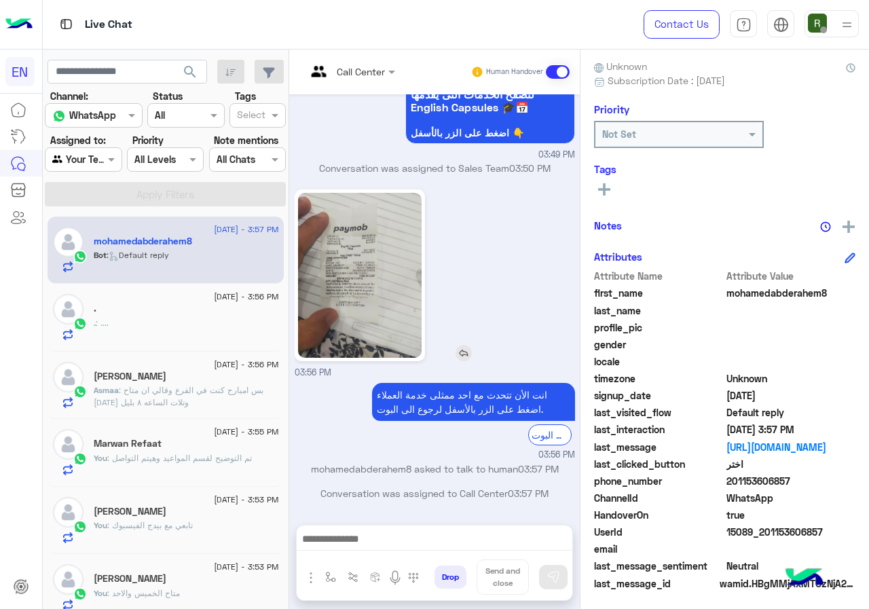
scroll to position [122, 0]
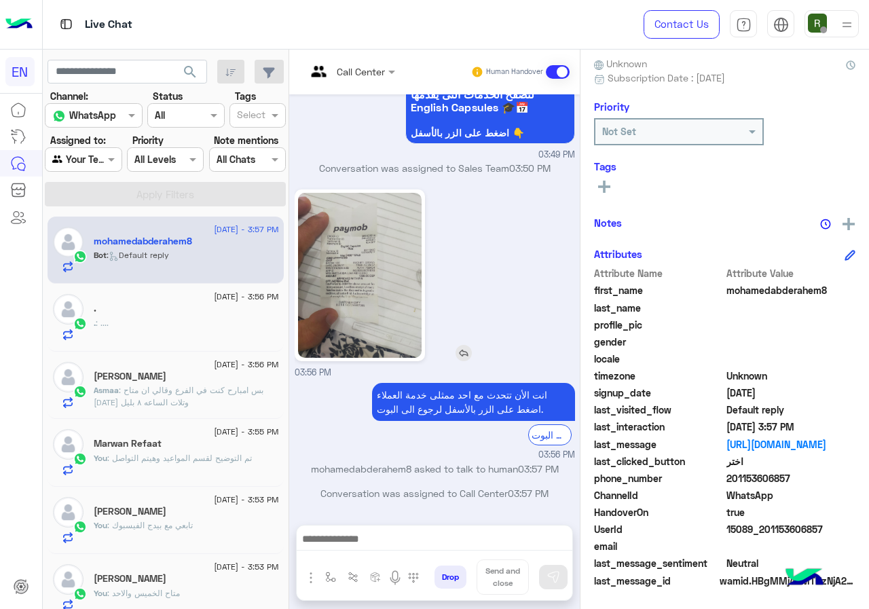
click at [402, 301] on img at bounding box center [360, 275] width 124 height 165
drag, startPoint x: 817, startPoint y: 477, endPoint x: 833, endPoint y: 479, distance: 15.7
click at [833, 479] on span "201153606857" at bounding box center [791, 478] width 130 height 14
click at [834, 482] on span "201153606857" at bounding box center [791, 478] width 130 height 14
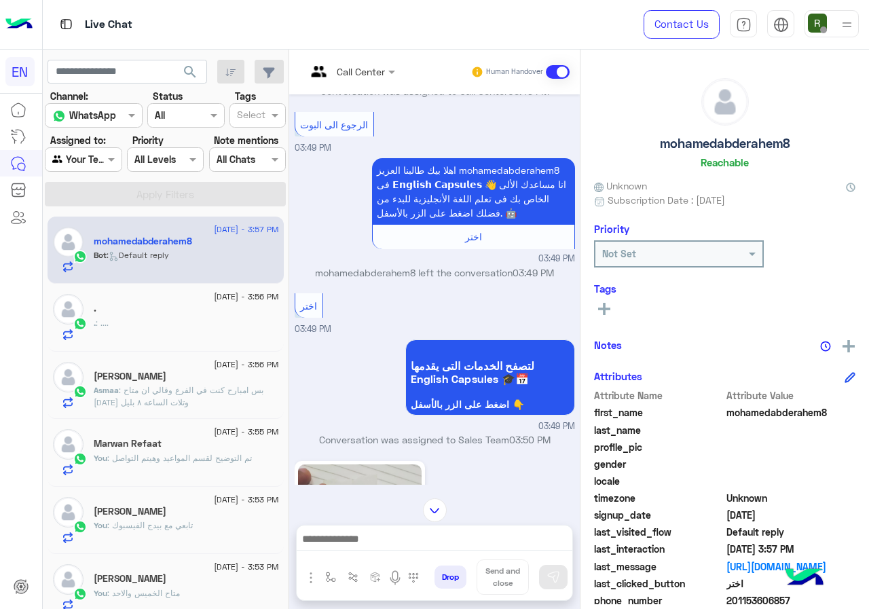
scroll to position [870, 0]
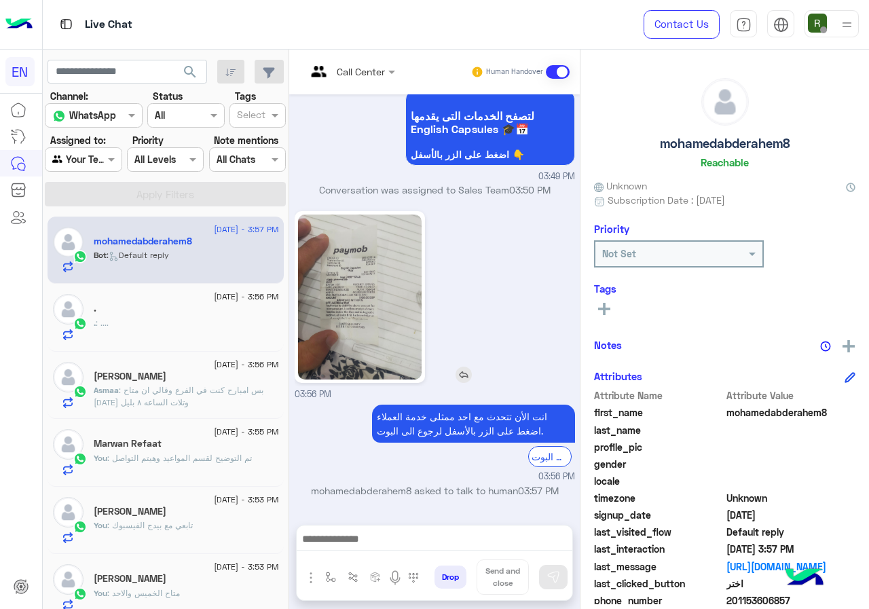
click at [369, 251] on img at bounding box center [360, 297] width 124 height 165
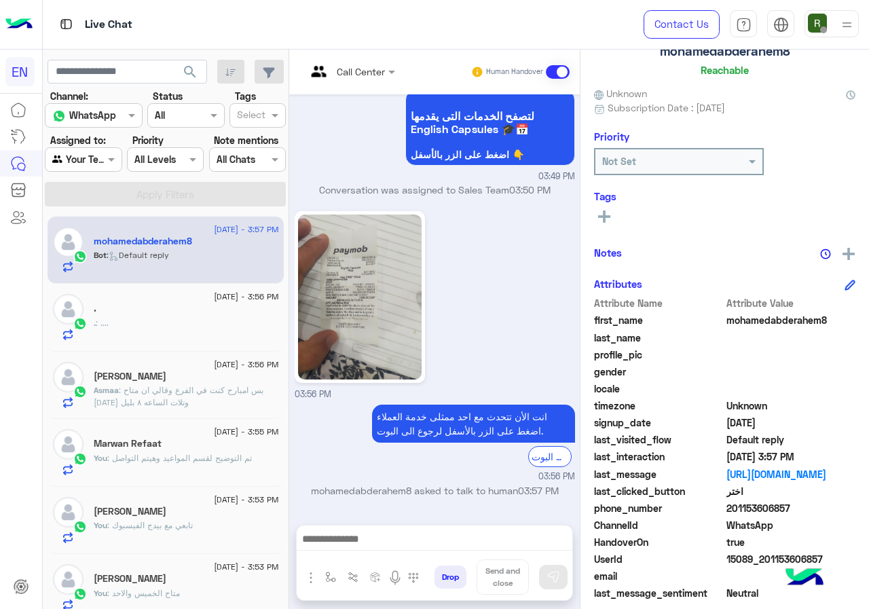
scroll to position [122, 0]
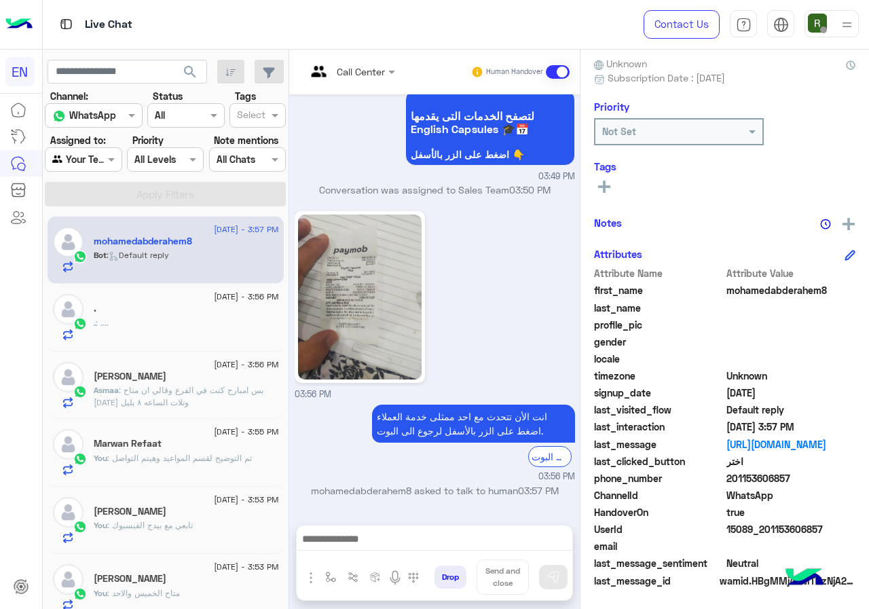
drag, startPoint x: 773, startPoint y: 482, endPoint x: 818, endPoint y: 481, distance: 44.8
click at [844, 482] on span "201153606857" at bounding box center [791, 478] width 130 height 14
copy span "01153606857"
click at [646, 176] on div "Tags See All" at bounding box center [724, 179] width 261 height 39
click at [659, 190] on div "See All" at bounding box center [724, 186] width 261 height 16
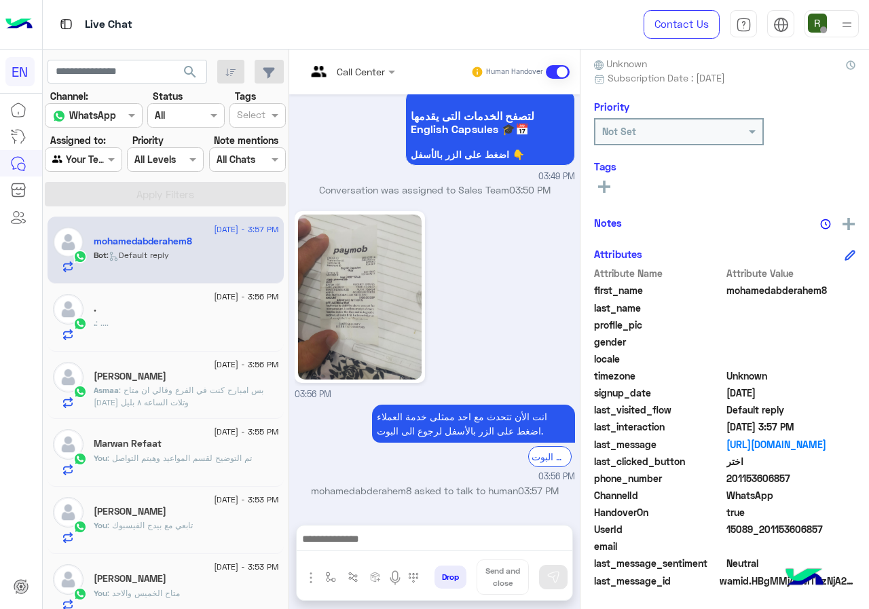
click at [610, 185] on icon at bounding box center [604, 187] width 12 height 12
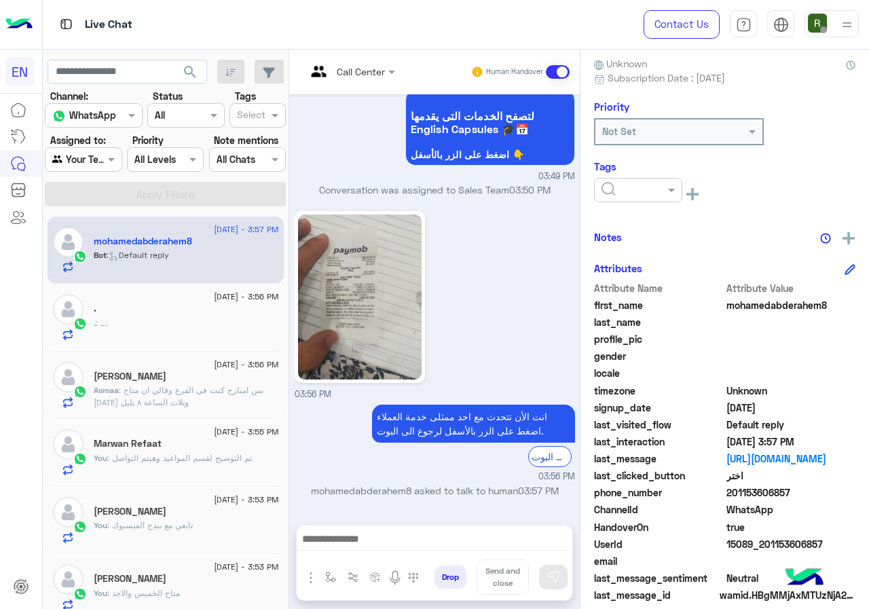
click at [643, 190] on input "text" at bounding box center [621, 190] width 41 height 14
drag, startPoint x: 671, startPoint y: 215, endPoint x: 792, endPoint y: 255, distance: 127.1
click at [672, 217] on div "Solved" at bounding box center [638, 222] width 88 height 25
click at [792, 255] on div "mohamedabderahem8 Reachable Unknown Subscription Date : 09/15/2025 Priority Not…" at bounding box center [724, 327] width 289 height 555
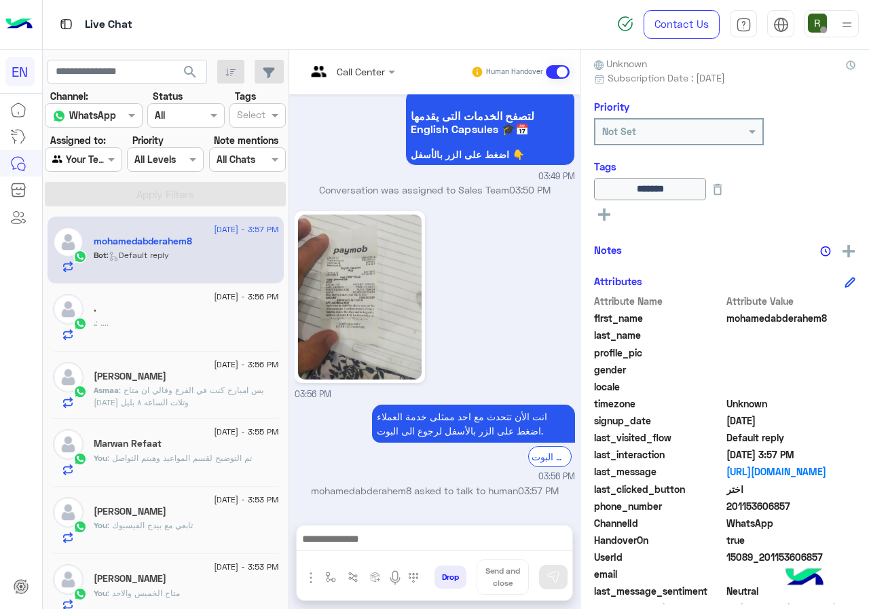
click at [412, 553] on div at bounding box center [435, 542] width 276 height 34
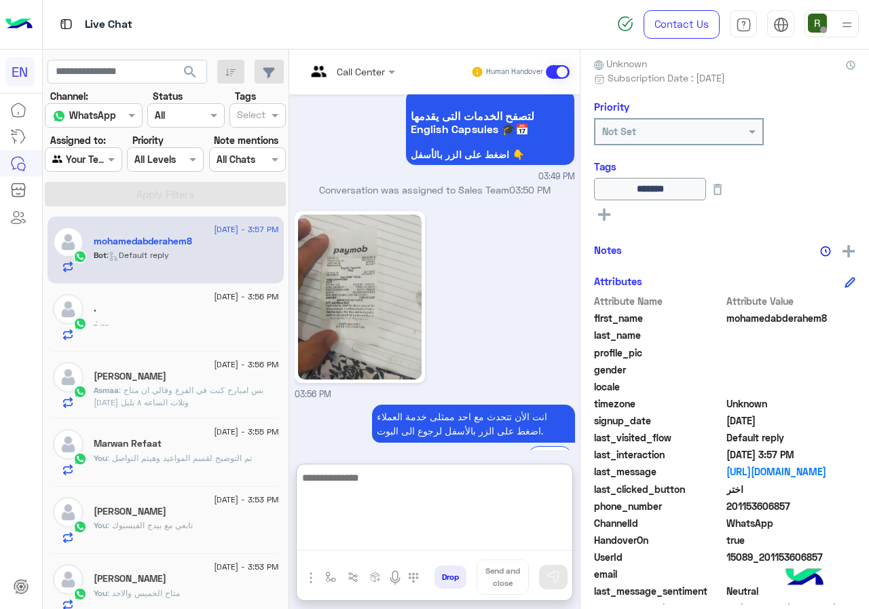
click at [411, 544] on textarea at bounding box center [435, 509] width 276 height 81
type textarea "**********"
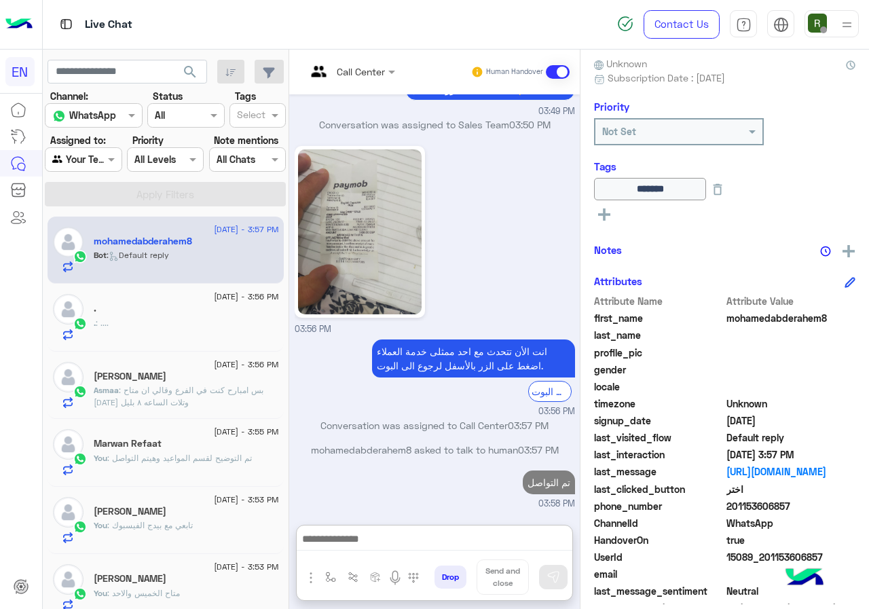
click at [121, 305] on div "." at bounding box center [186, 310] width 185 height 14
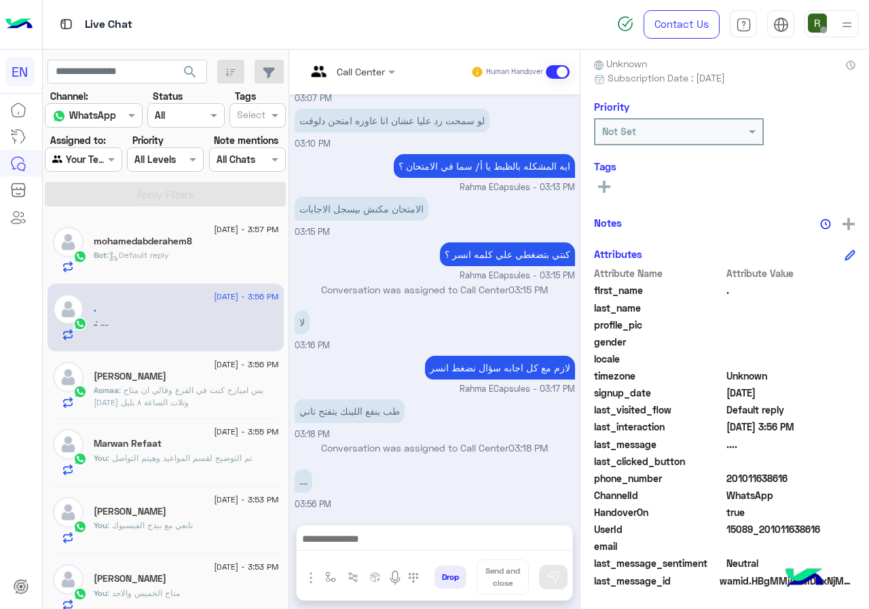
scroll to position [136, 0]
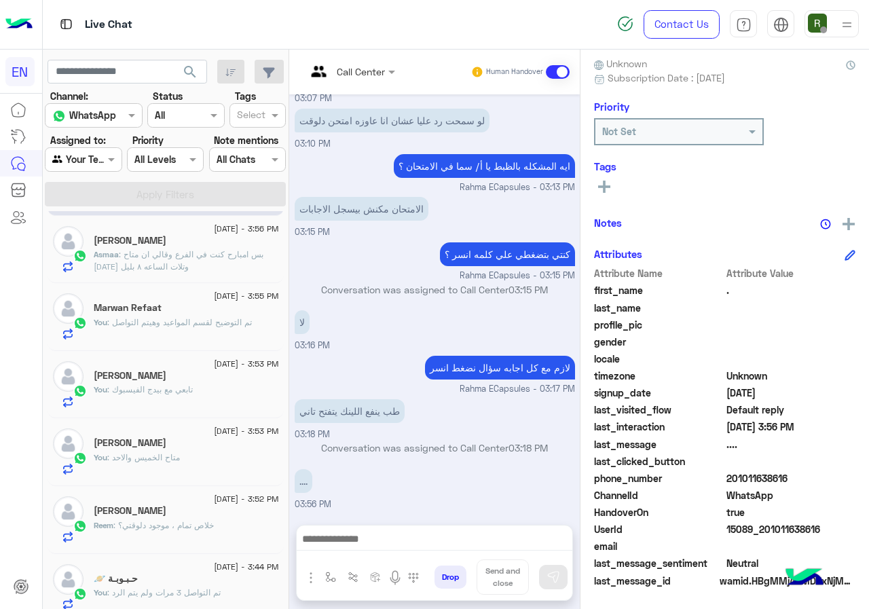
click at [208, 255] on span ": بس امبارح كنت في الفرع وقالي ان متاح سبت وتلات الساعه ٨ بليل" at bounding box center [179, 260] width 170 height 22
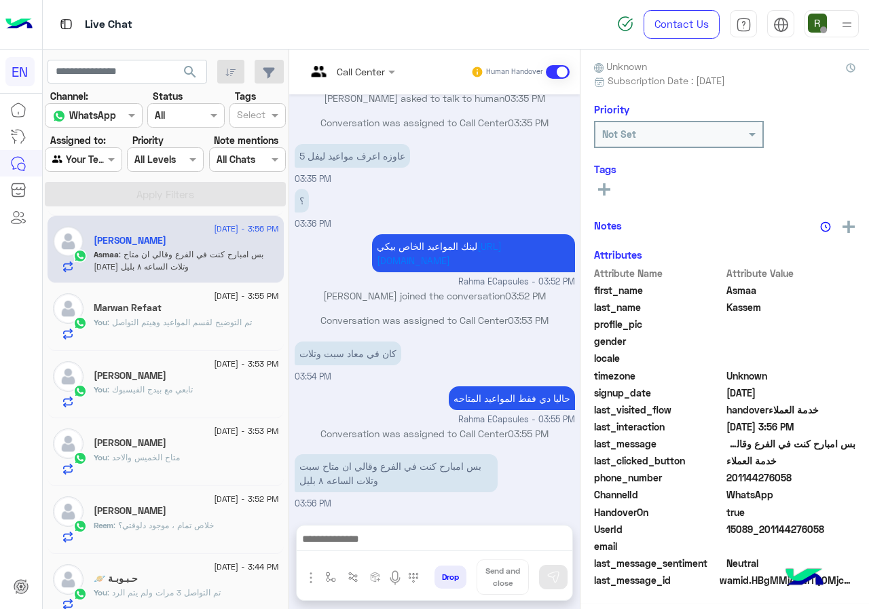
scroll to position [119, 0]
drag, startPoint x: 771, startPoint y: 477, endPoint x: 862, endPoint y: 477, distance: 91.0
click at [856, 477] on span "201144276058" at bounding box center [791, 478] width 130 height 14
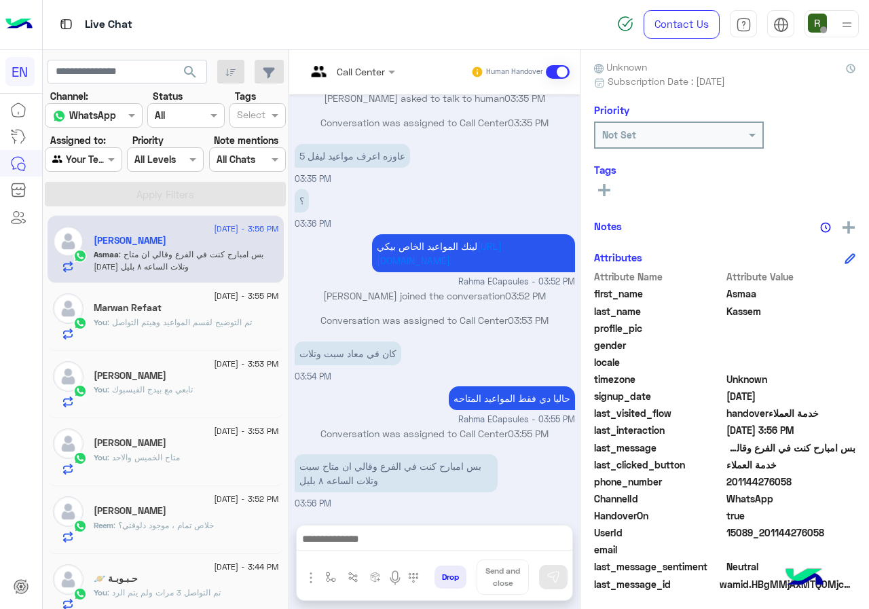
scroll to position [702, 0]
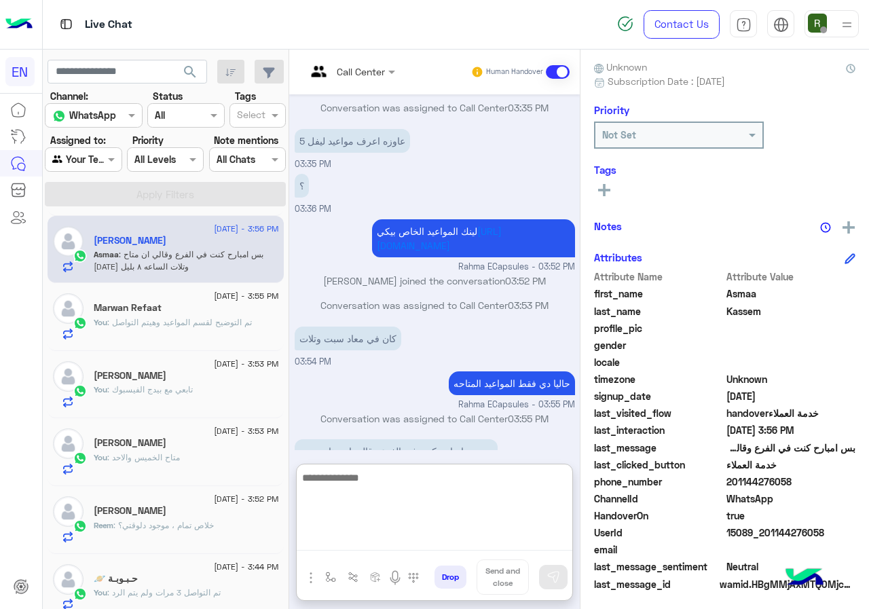
click at [397, 543] on textarea at bounding box center [435, 509] width 276 height 81
type textarea "*****"
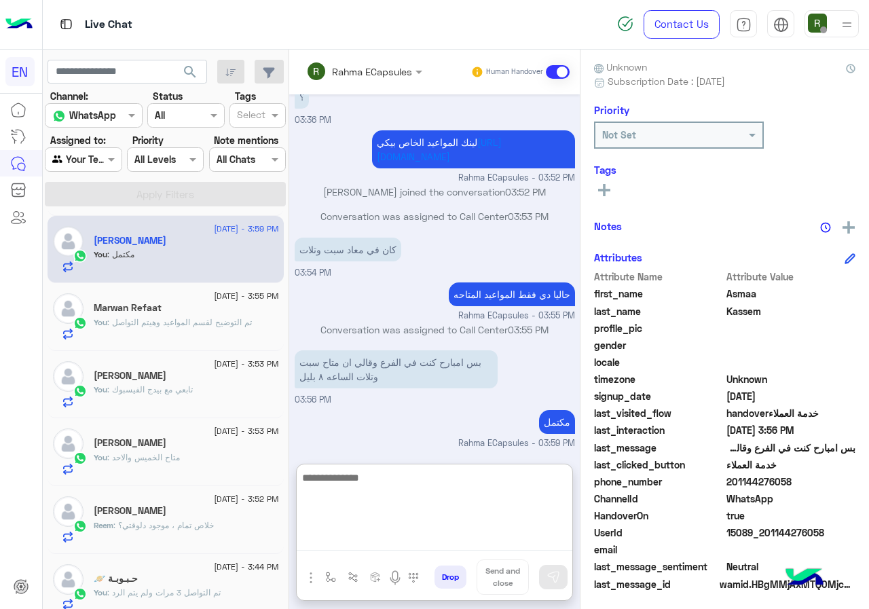
scroll to position [0, 0]
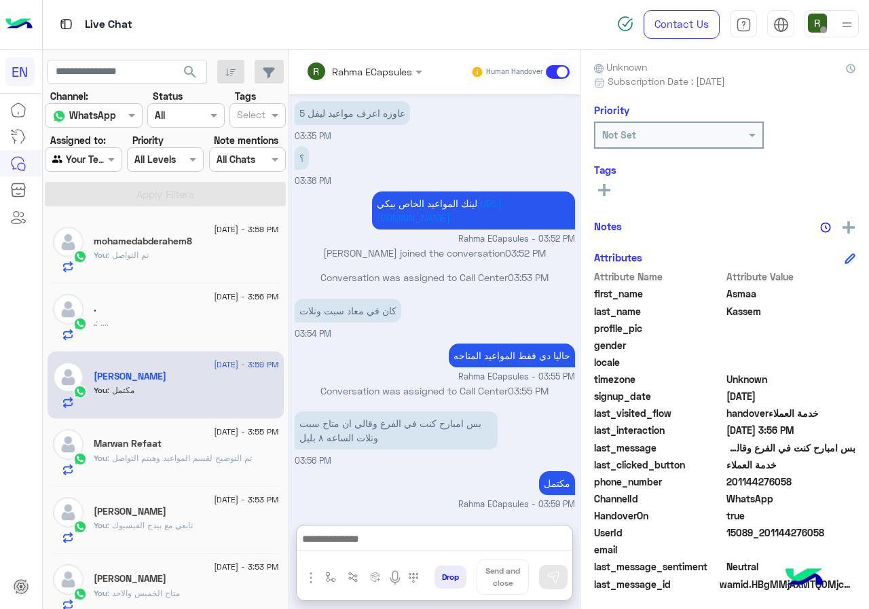
click at [209, 344] on div "15 September - 3:56 PM . . : ...." at bounding box center [166, 318] width 236 height 68
click at [209, 333] on div ". : ...." at bounding box center [186, 329] width 185 height 24
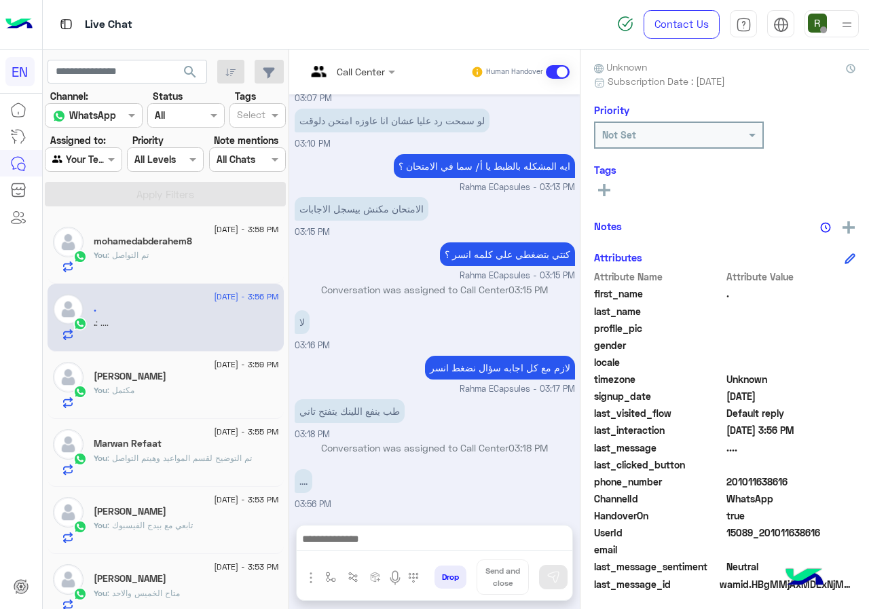
click at [112, 174] on section "Channel: Channel WhatsApp Status Channel All Tags Select Assigned to: Agent Fil…" at bounding box center [166, 147] width 226 height 117
click at [112, 150] on div "Agent Filter Your Team" at bounding box center [83, 159] width 77 height 24
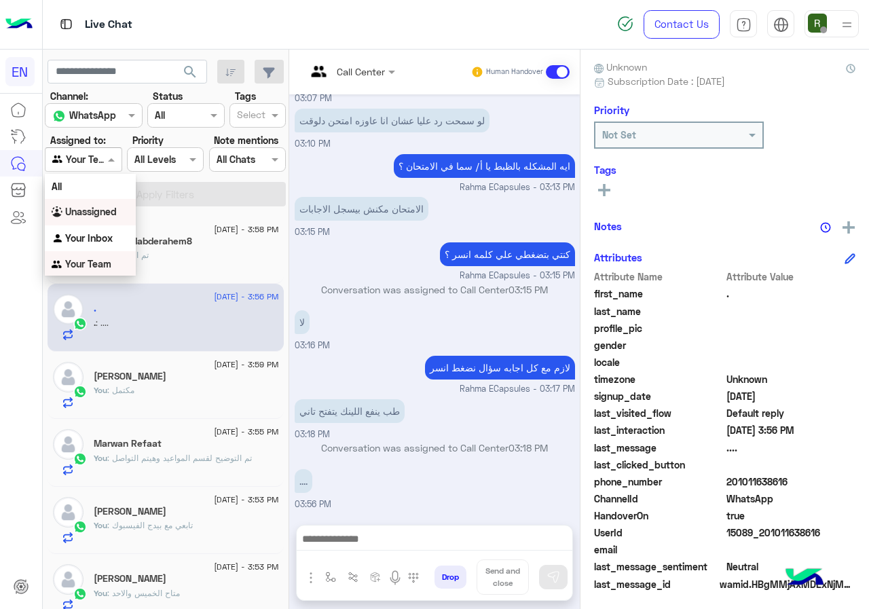
scroll to position [1, 0]
drag, startPoint x: 98, startPoint y: 257, endPoint x: 105, endPoint y: 240, distance: 18.7
click at [105, 240] on div "All Unassigned Your Inbox Your Team" at bounding box center [90, 225] width 91 height 104
click at [105, 238] on b "Your Inbox" at bounding box center [89, 237] width 48 height 12
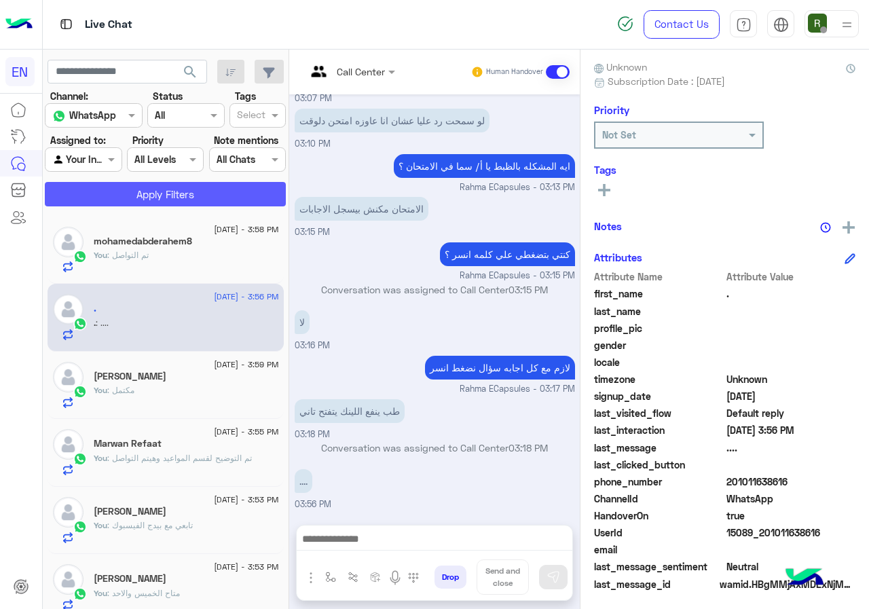
click at [128, 188] on button "Apply Filters" at bounding box center [165, 194] width 241 height 24
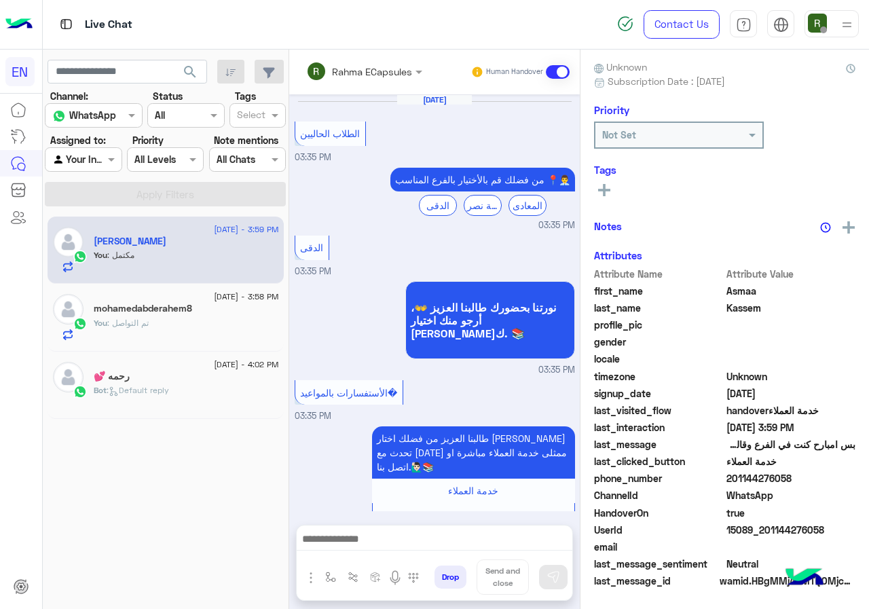
scroll to position [640, 0]
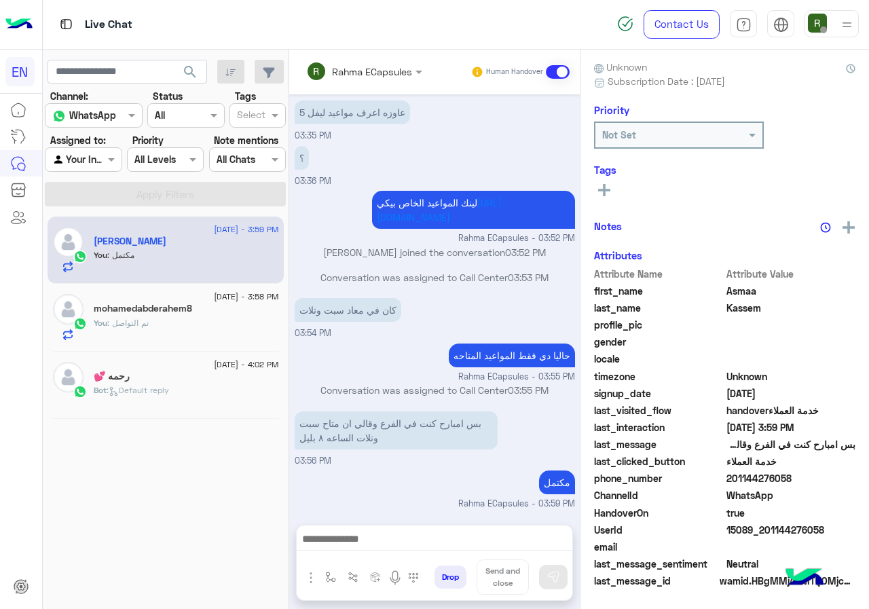
click at [334, 80] on div "Rahma ECapsules" at bounding box center [359, 71] width 106 height 27
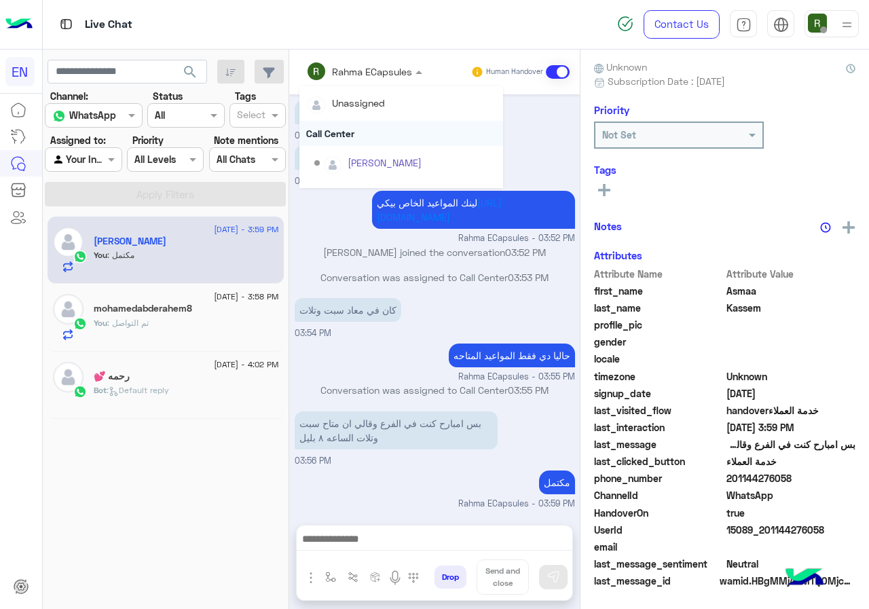
click at [343, 123] on div "Call Center" at bounding box center [401, 133] width 204 height 25
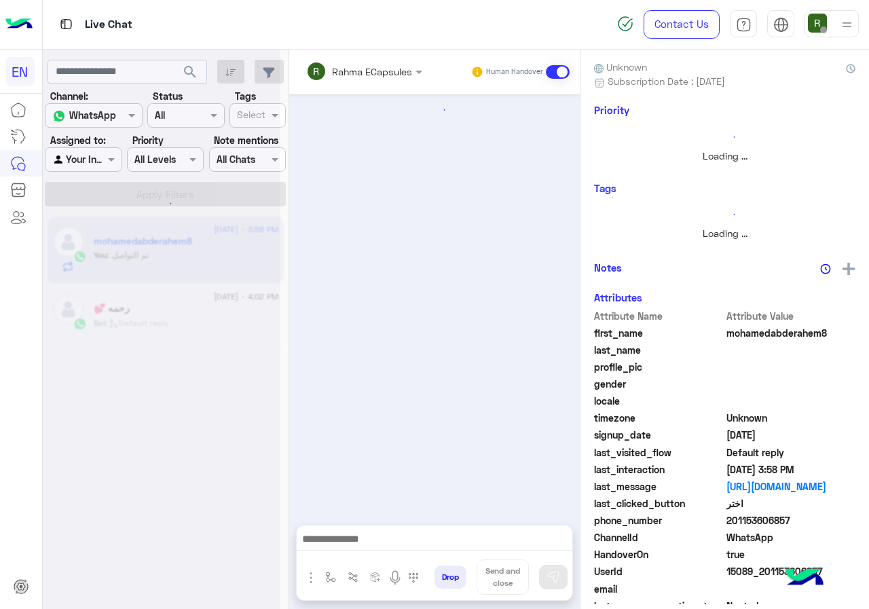
click at [351, 68] on input "text" at bounding box center [345, 71] width 79 height 14
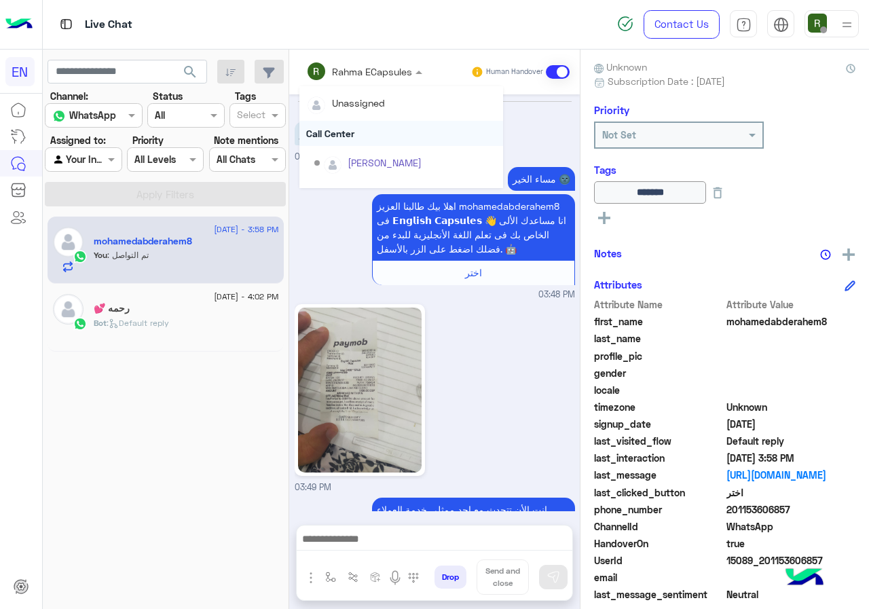
scroll to position [960, 0]
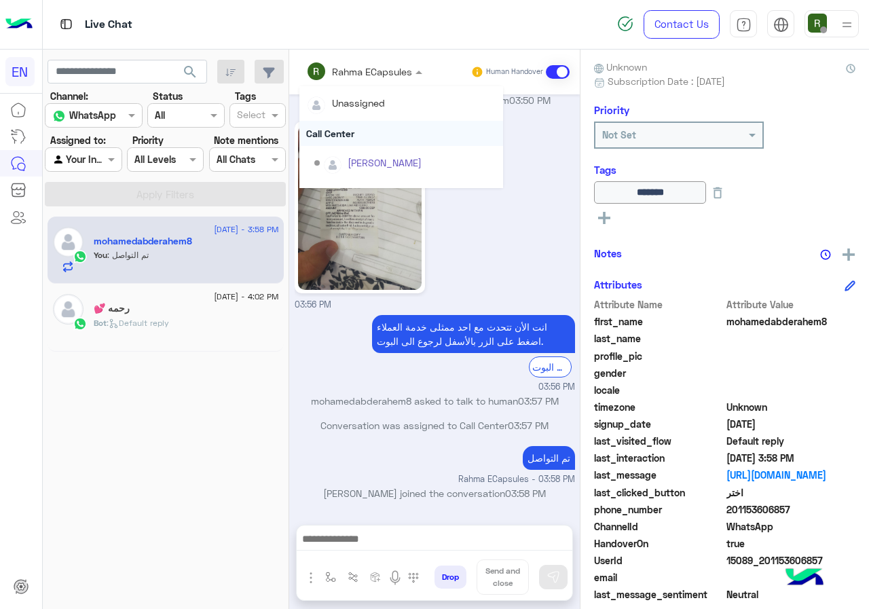
click at [352, 138] on div "Call Center" at bounding box center [401, 133] width 204 height 25
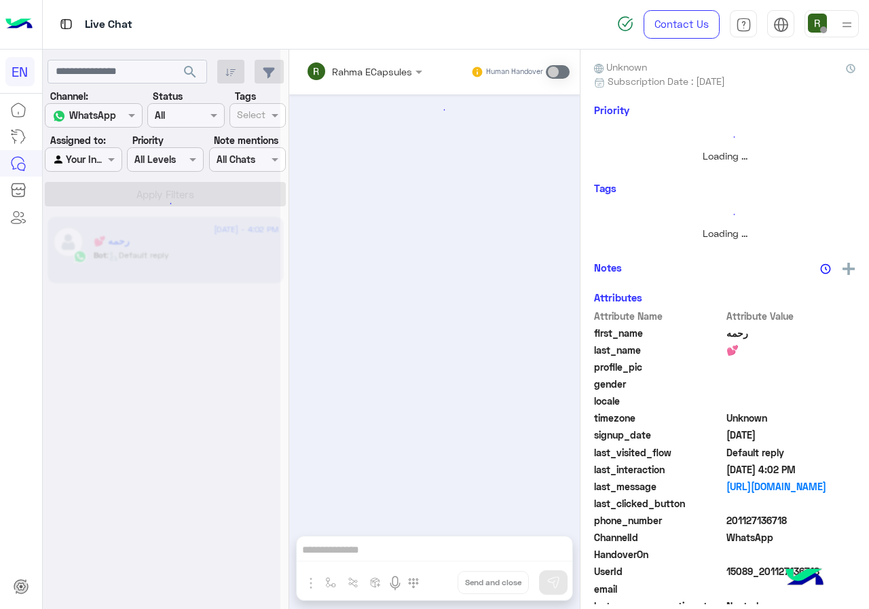
click at [69, 166] on div "Your Inbox" at bounding box center [78, 160] width 52 height 16
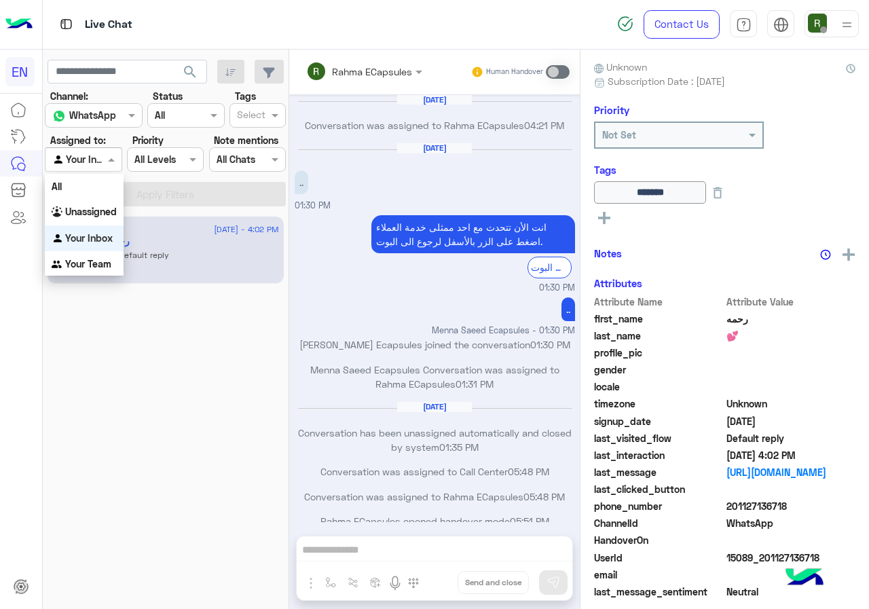
scroll to position [658, 0]
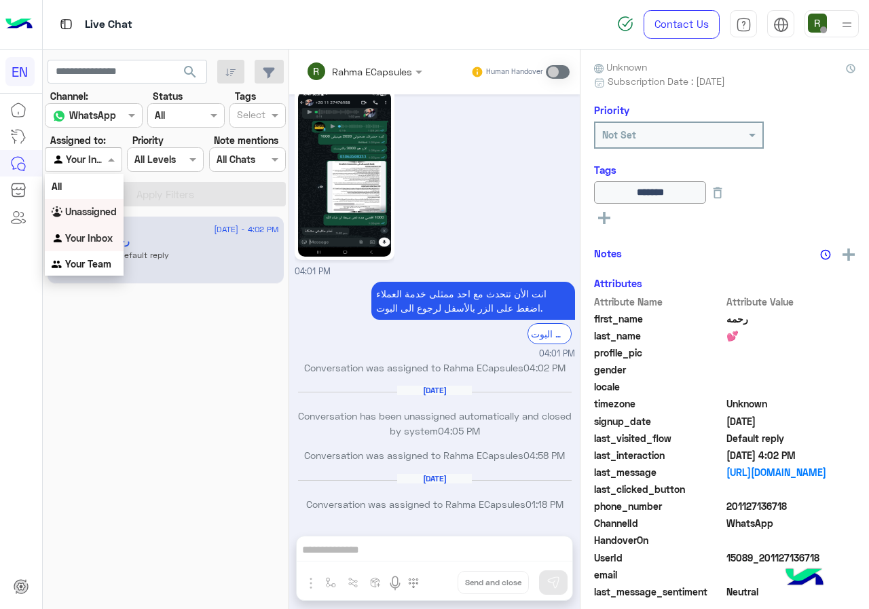
click at [103, 215] on b "Unassigned" at bounding box center [91, 212] width 52 height 12
click at [115, 190] on button "Apply Filters" at bounding box center [165, 194] width 241 height 24
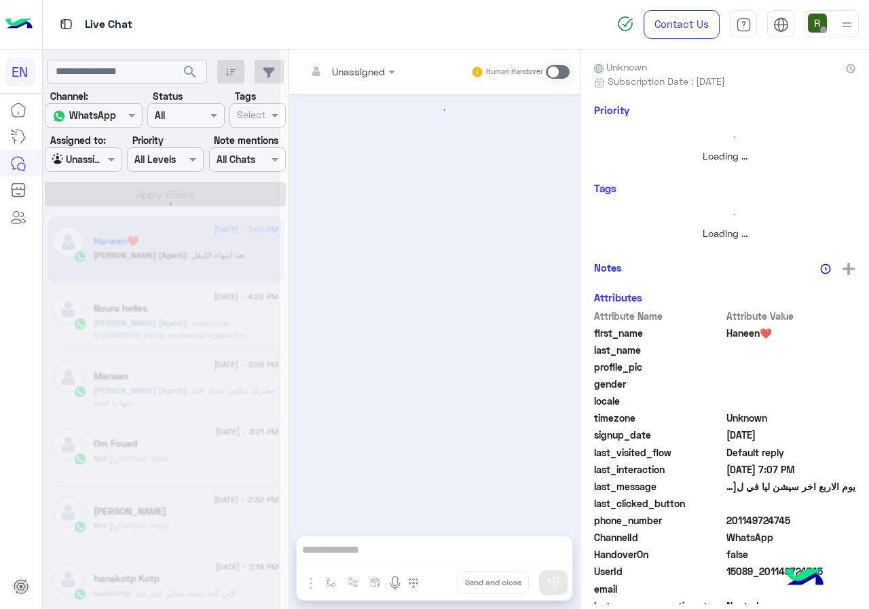
scroll to position [977, 0]
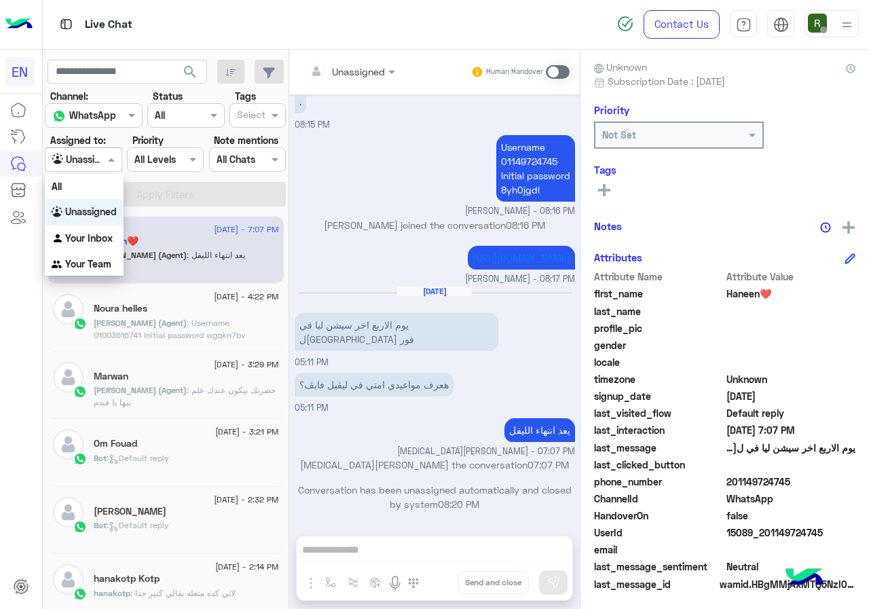
click at [81, 170] on div "Agent Filter Unassigned" at bounding box center [83, 159] width 77 height 24
click at [100, 265] on b "Your Team" at bounding box center [88, 264] width 46 height 12
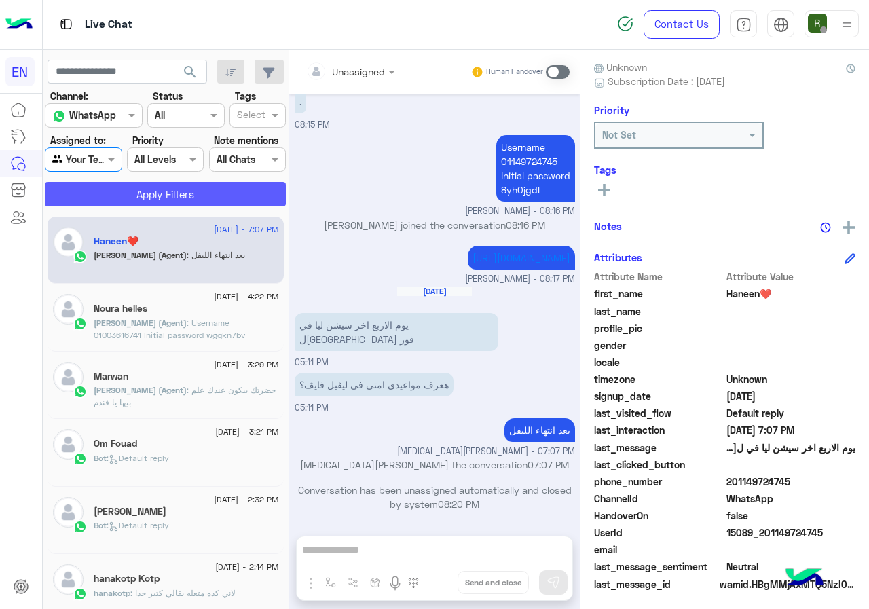
click at [119, 196] on button "Apply Filters" at bounding box center [165, 194] width 241 height 24
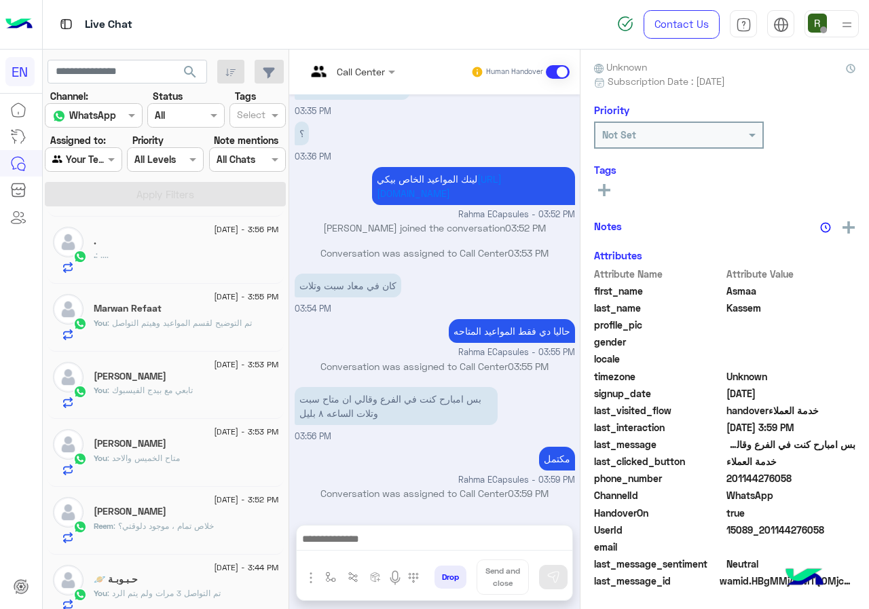
scroll to position [136, 0]
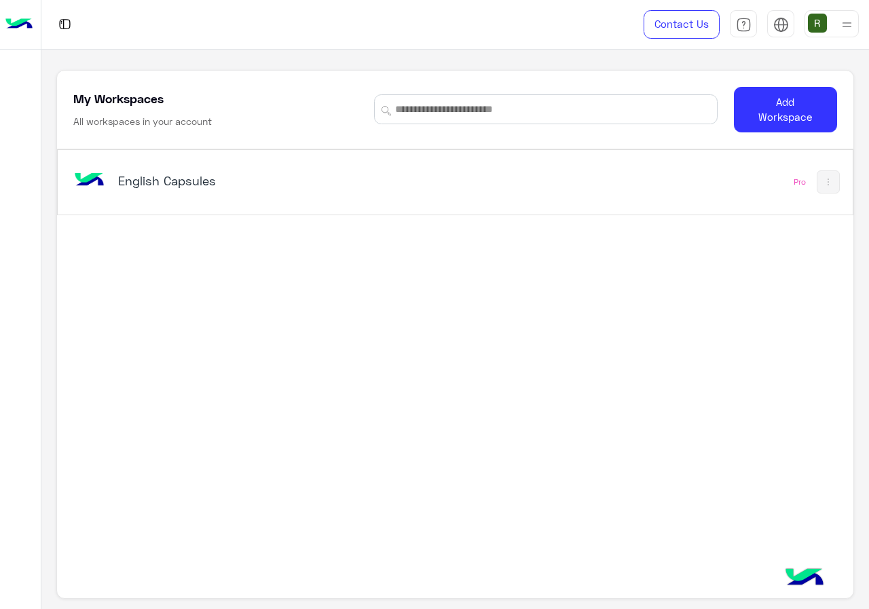
click at [462, 169] on div "English Capsules" at bounding box center [302, 181] width 462 height 39
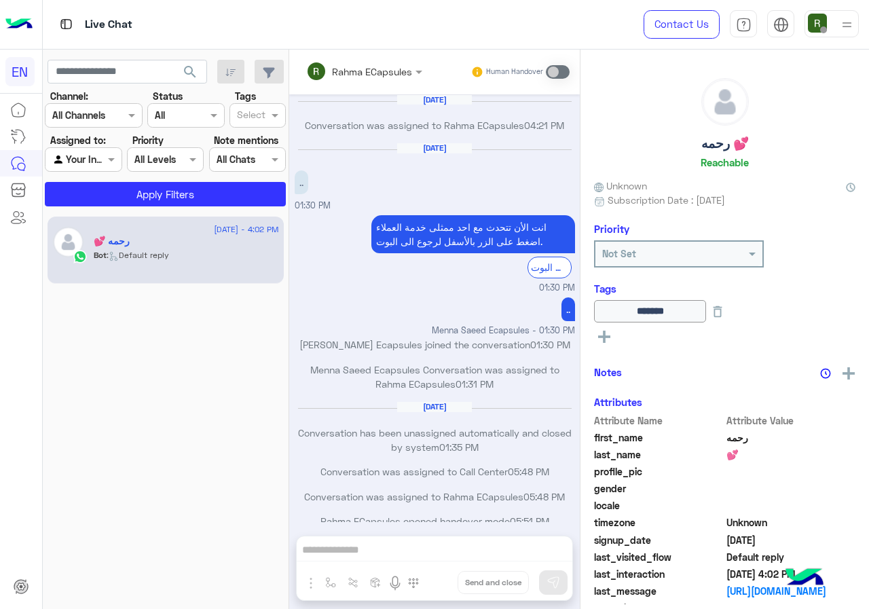
scroll to position [658, 0]
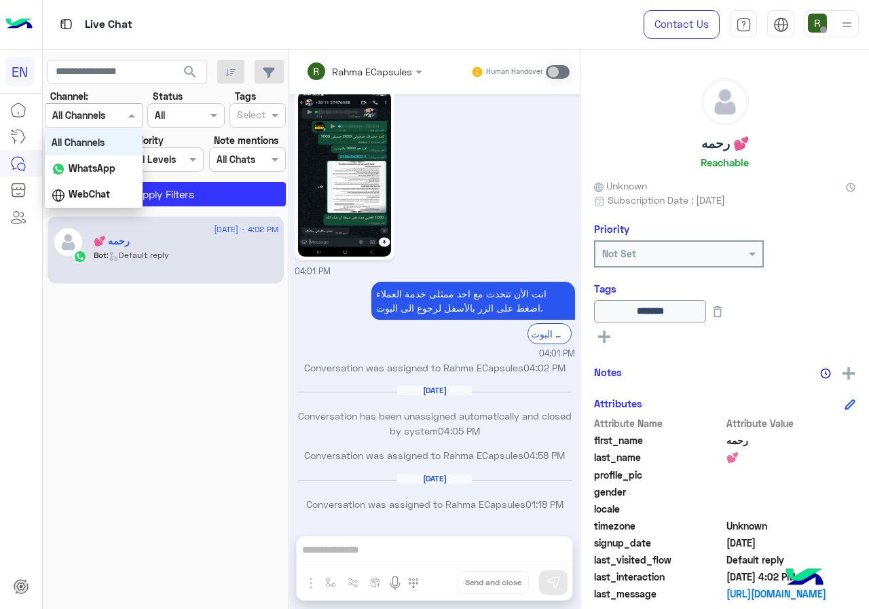
click at [117, 117] on div at bounding box center [93, 115] width 96 height 16
click at [111, 173] on b "WhatsApp" at bounding box center [92, 168] width 47 height 12
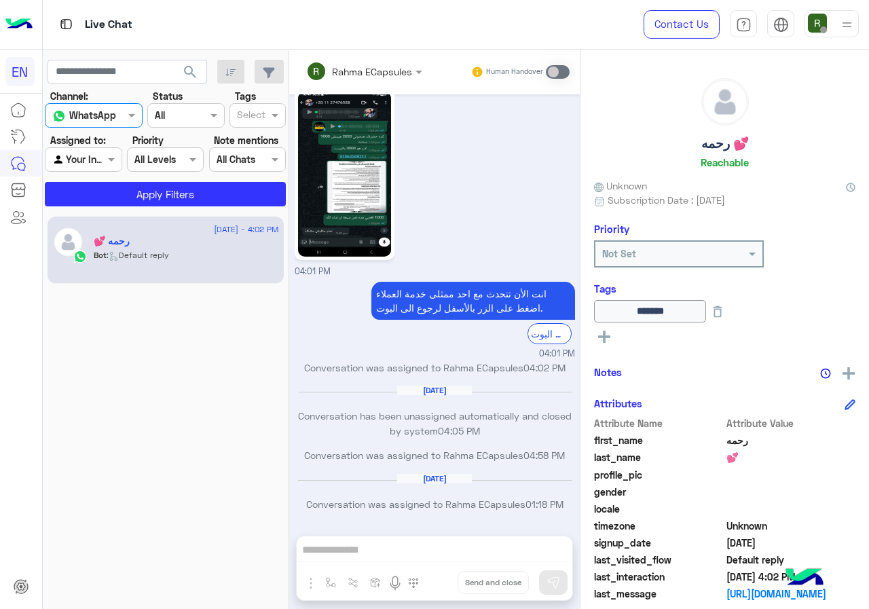
click at [132, 207] on app-inbox-users-filters "search Channel: Channel WhatsApp Status Channel All Tags Select Assigned to: Ag…" at bounding box center [166, 131] width 246 height 162
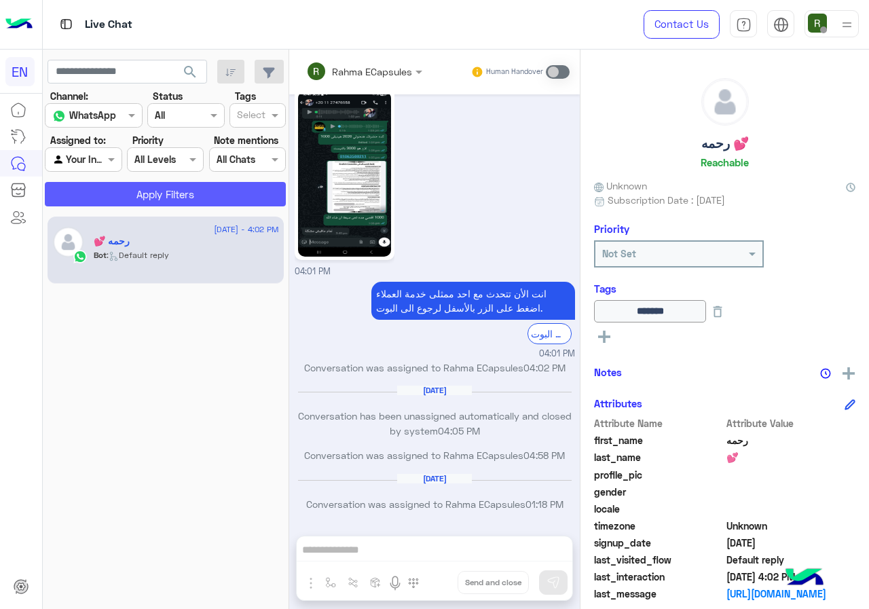
click at [132, 197] on button "Apply Filters" at bounding box center [165, 194] width 241 height 24
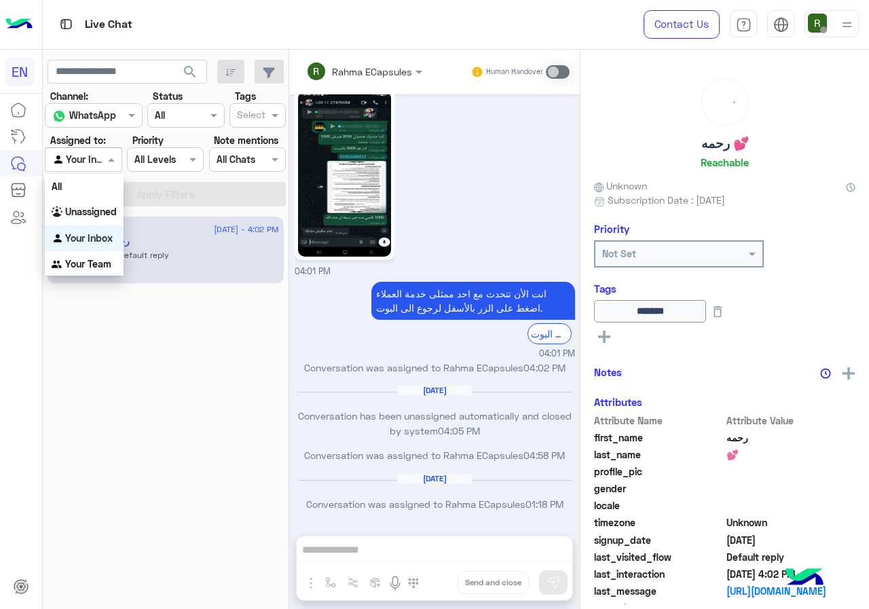
click at [100, 154] on div at bounding box center [82, 159] width 75 height 16
click at [102, 206] on b "Unassigned" at bounding box center [91, 212] width 52 height 12
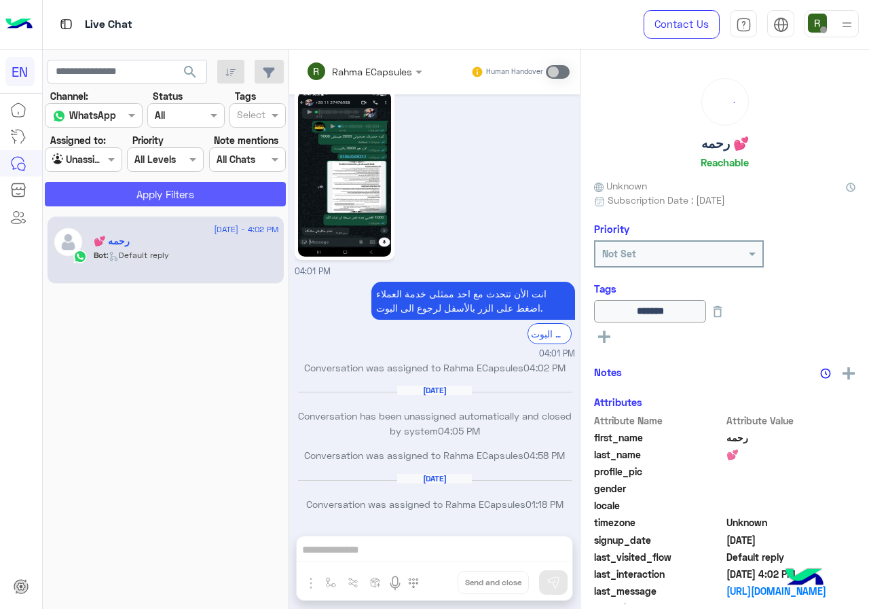
click at [115, 200] on button "Apply Filters" at bounding box center [165, 194] width 241 height 24
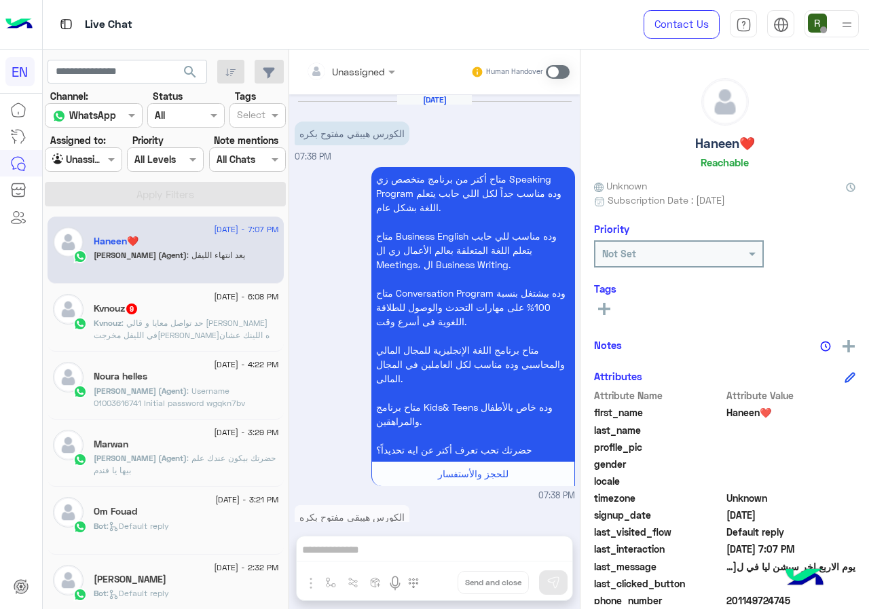
scroll to position [977, 0]
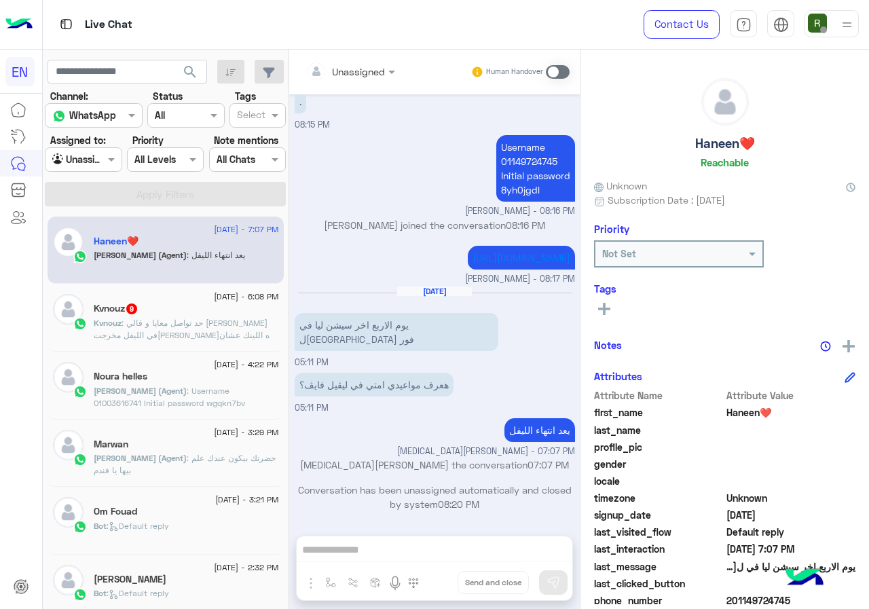
click at [163, 318] on span ": حد تواصل معايا و قالي [PERSON_NAME] في الليفل مخرجت[PERSON_NAME]ه اللينك عشان…" at bounding box center [182, 335] width 176 height 35
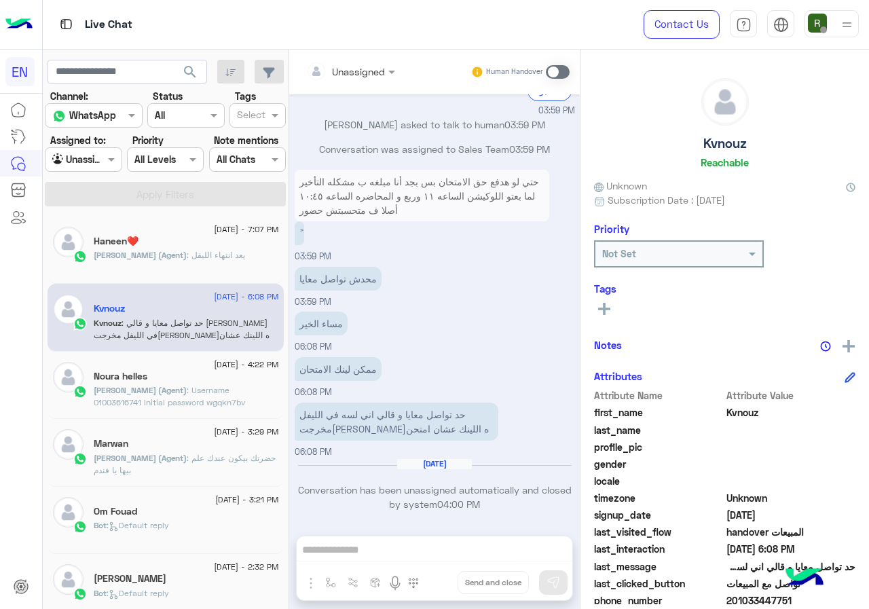
scroll to position [122, 0]
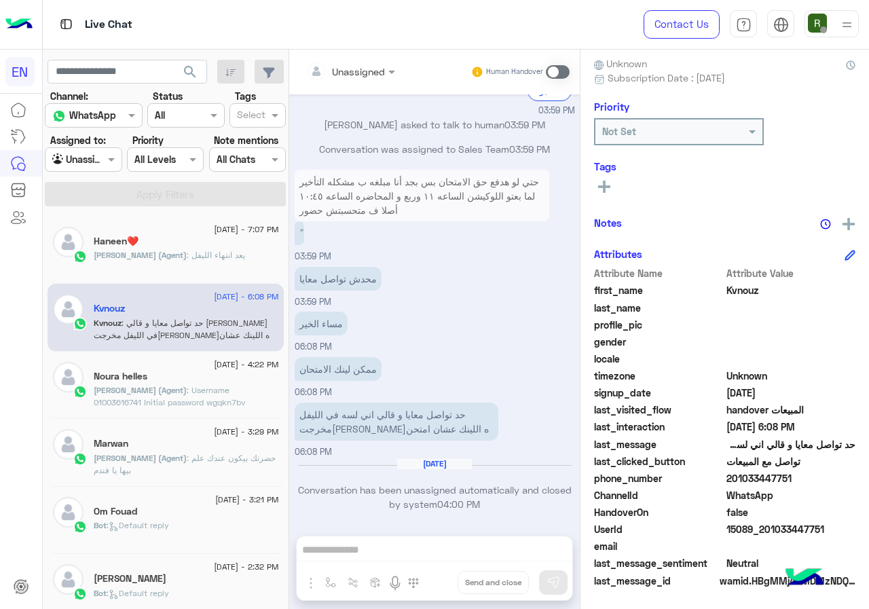
drag, startPoint x: 728, startPoint y: 480, endPoint x: 816, endPoint y: 475, distance: 88.4
click at [816, 475] on span "201033447751" at bounding box center [791, 478] width 130 height 14
copy span "01033447751"
click at [600, 185] on icon at bounding box center [604, 187] width 12 height 12
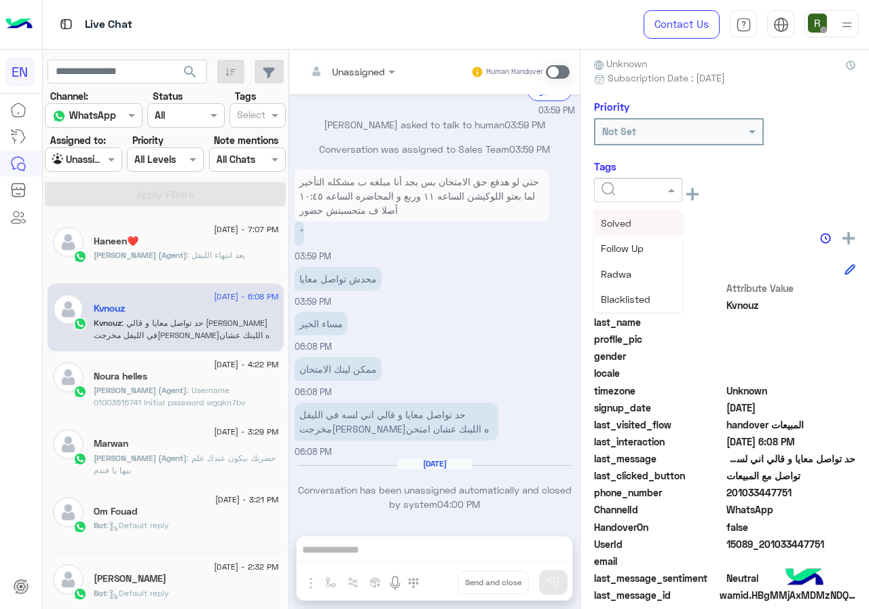
click at [617, 191] on input "text" at bounding box center [621, 190] width 41 height 14
drag, startPoint x: 626, startPoint y: 199, endPoint x: 627, endPoint y: 210, distance: 10.9
click at [627, 199] on div at bounding box center [638, 190] width 88 height 24
drag, startPoint x: 627, startPoint y: 217, endPoint x: 641, endPoint y: 223, distance: 14.6
click at [628, 217] on span "Solved" at bounding box center [616, 223] width 31 height 12
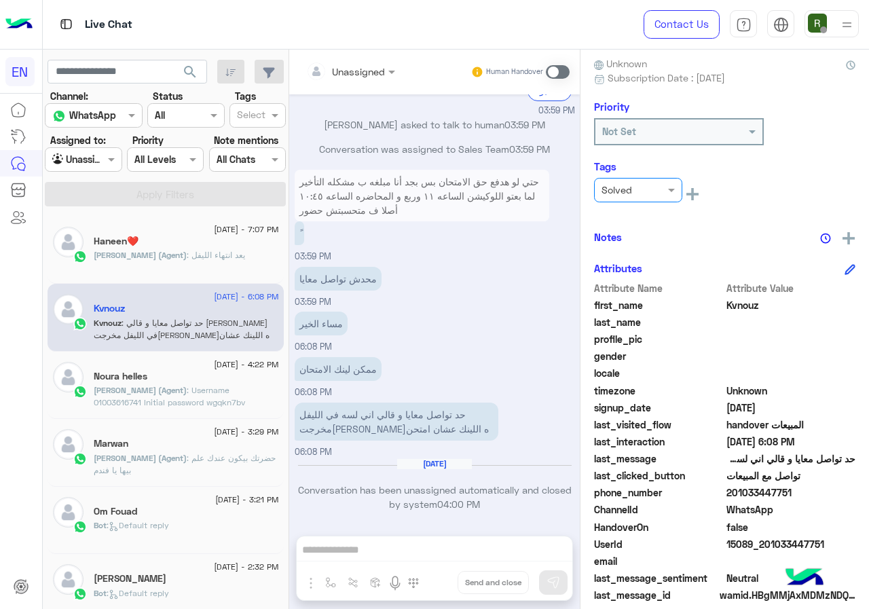
click at [647, 225] on div "Kvnouz Reachable Unknown Subscription Date : [DATE] Priority Not Set Tags × Sol…" at bounding box center [724, 327] width 289 height 555
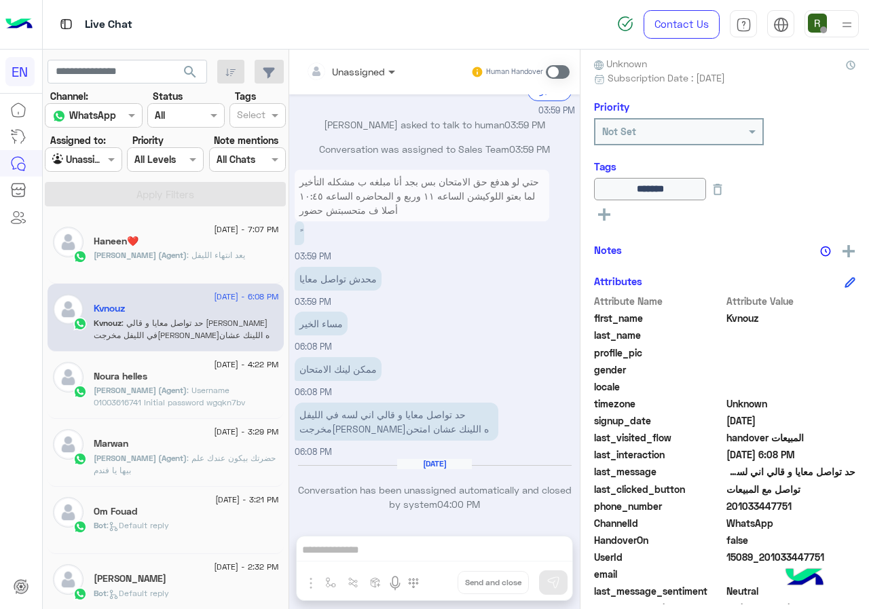
click at [385, 76] on span at bounding box center [393, 71] width 17 height 14
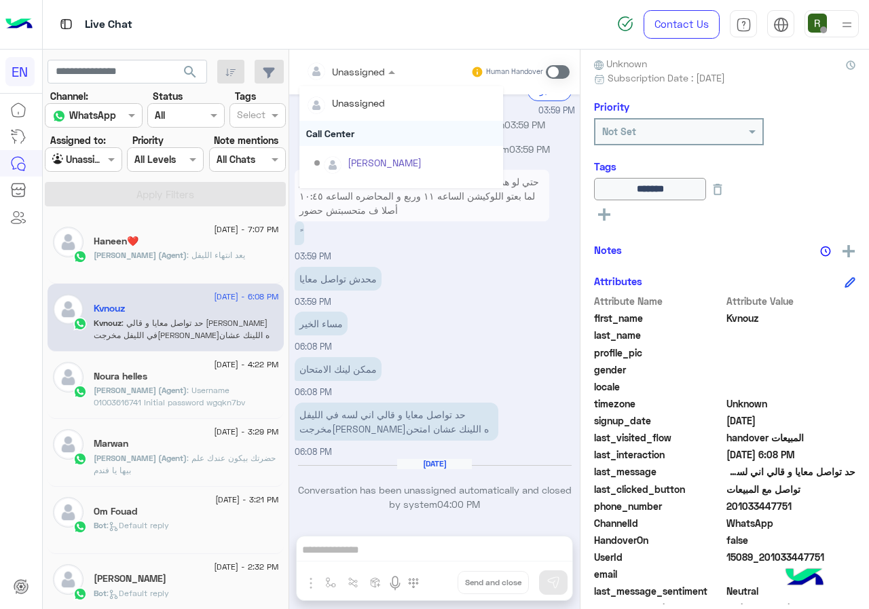
click at [367, 133] on div "Call Center" at bounding box center [401, 133] width 204 height 25
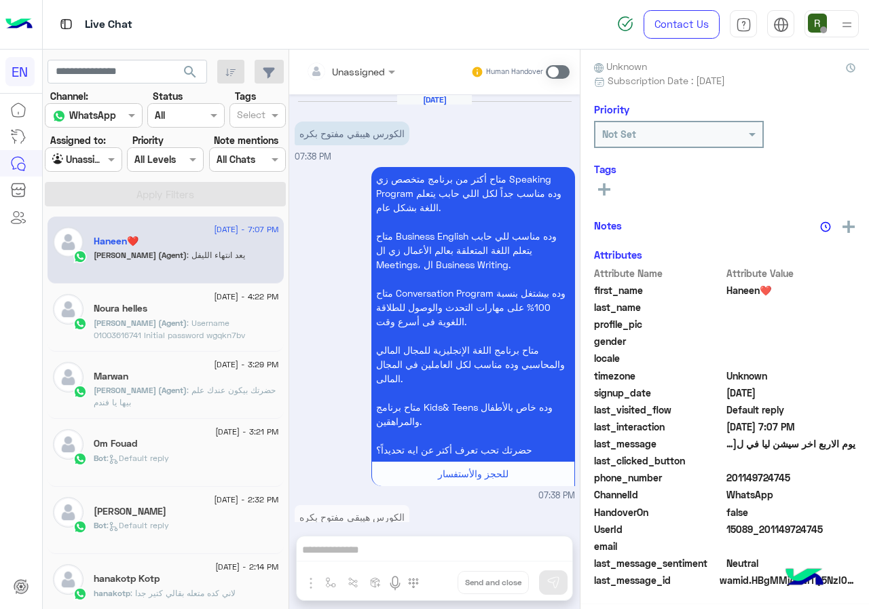
scroll to position [977, 0]
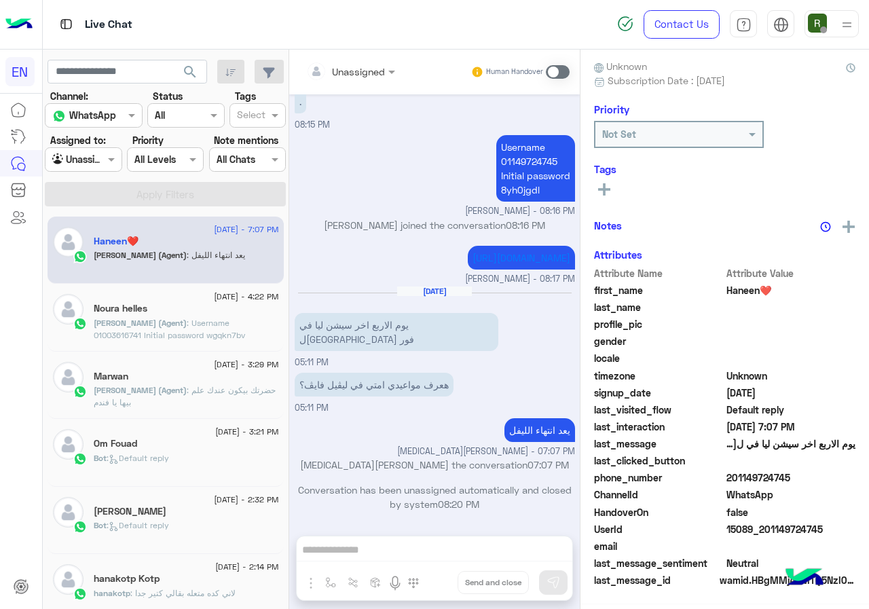
click at [86, 172] on section "Channel: Channel WhatsApp Status Channel All Tags Select Assigned to: Agent Fil…" at bounding box center [166, 147] width 226 height 117
click at [89, 163] on div at bounding box center [82, 159] width 75 height 16
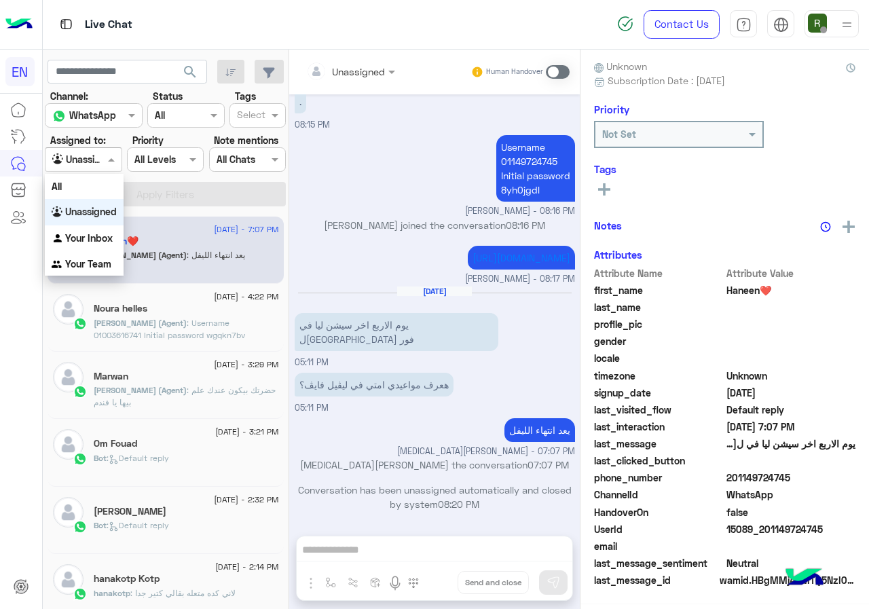
click at [84, 236] on b "Your Inbox" at bounding box center [89, 238] width 48 height 12
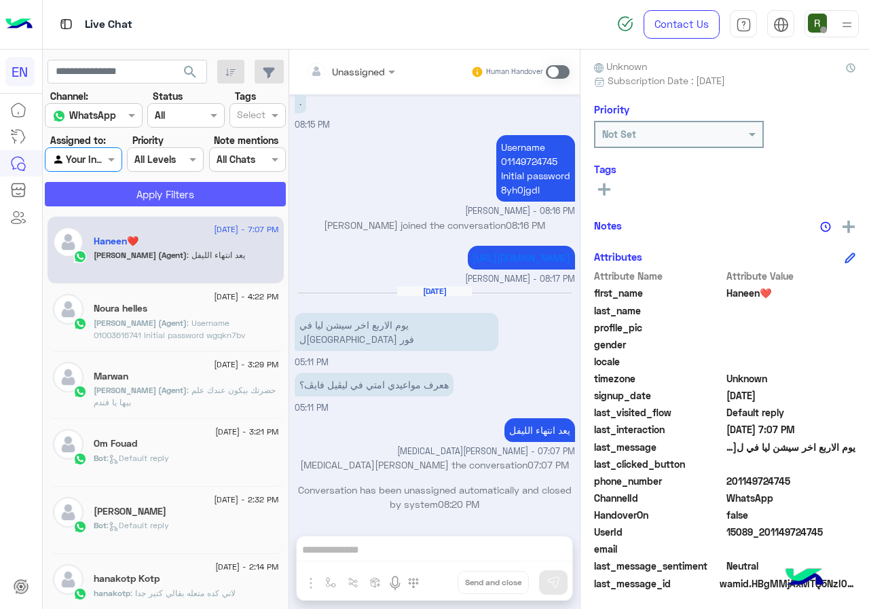
scroll to position [122, 0]
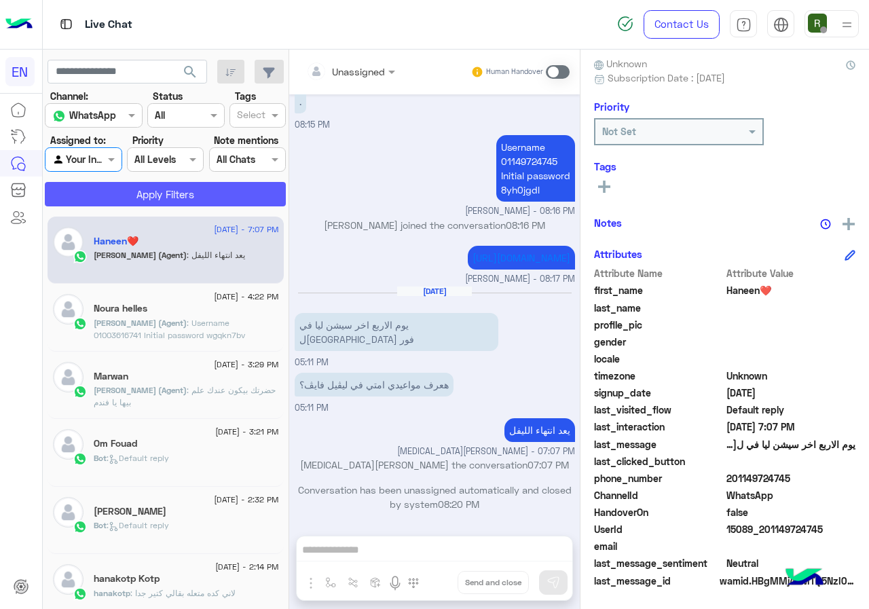
click at [99, 197] on button "Apply Filters" at bounding box center [165, 194] width 241 height 24
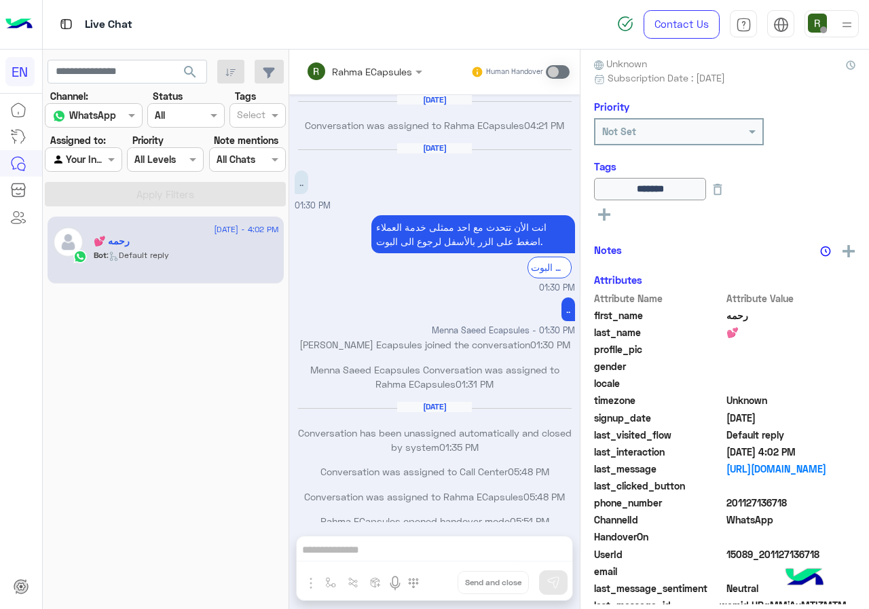
scroll to position [658, 0]
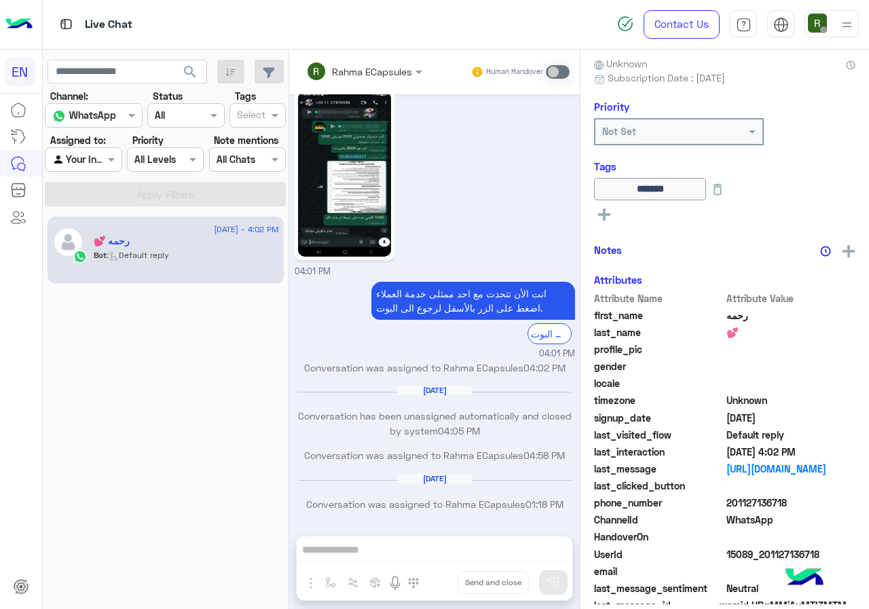
click at [82, 145] on label "Assigned to:" at bounding box center [78, 140] width 56 height 14
click at [85, 167] on div "Your Inbox" at bounding box center [78, 160] width 52 height 16
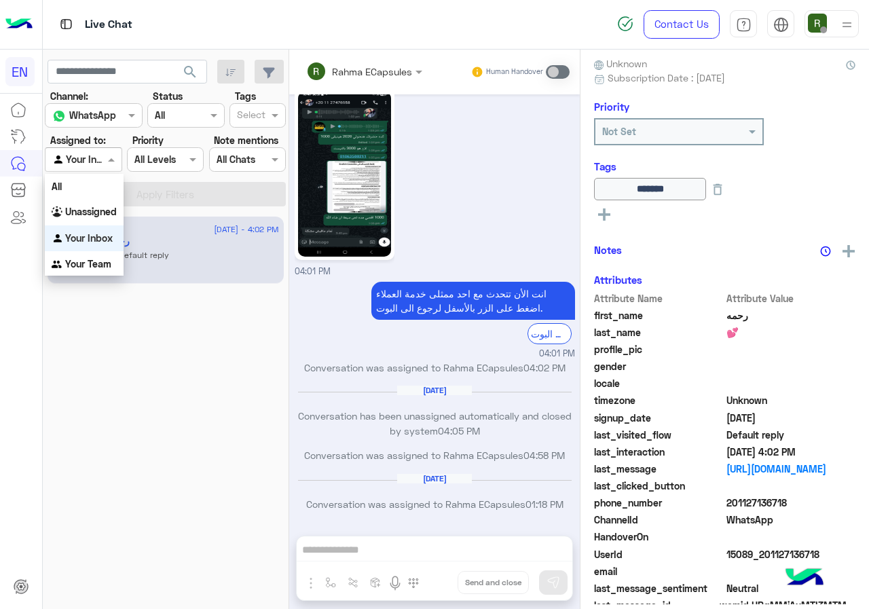
click at [87, 251] on div "Your Inbox" at bounding box center [84, 238] width 79 height 26
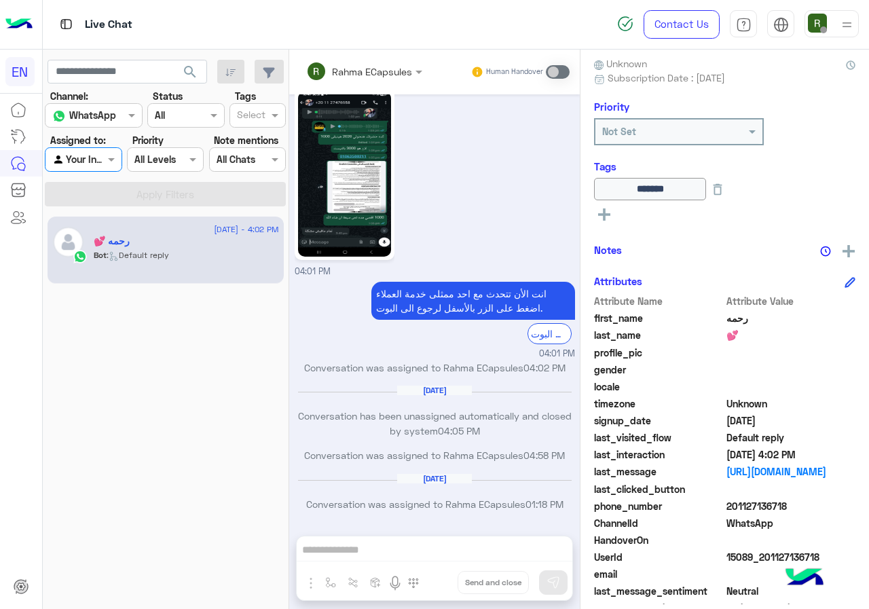
click at [82, 160] on input "text" at bounding box center [67, 160] width 31 height 14
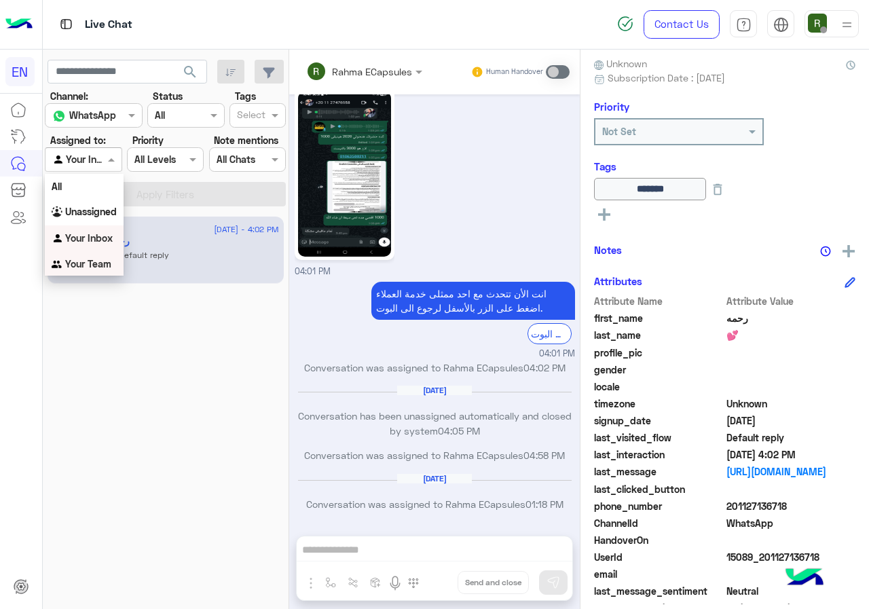
click at [71, 256] on div "Your Team" at bounding box center [84, 264] width 79 height 26
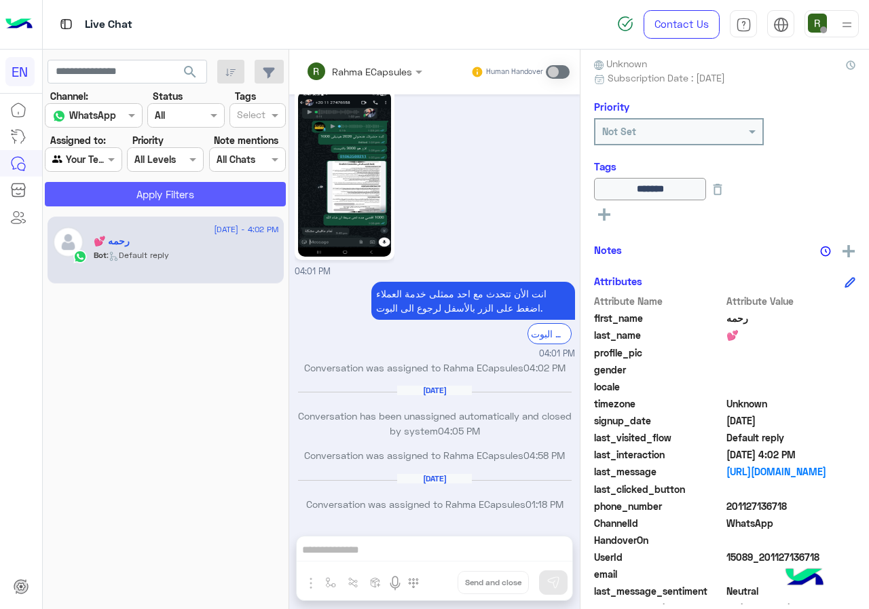
click at [86, 202] on button "Apply Filters" at bounding box center [165, 194] width 241 height 24
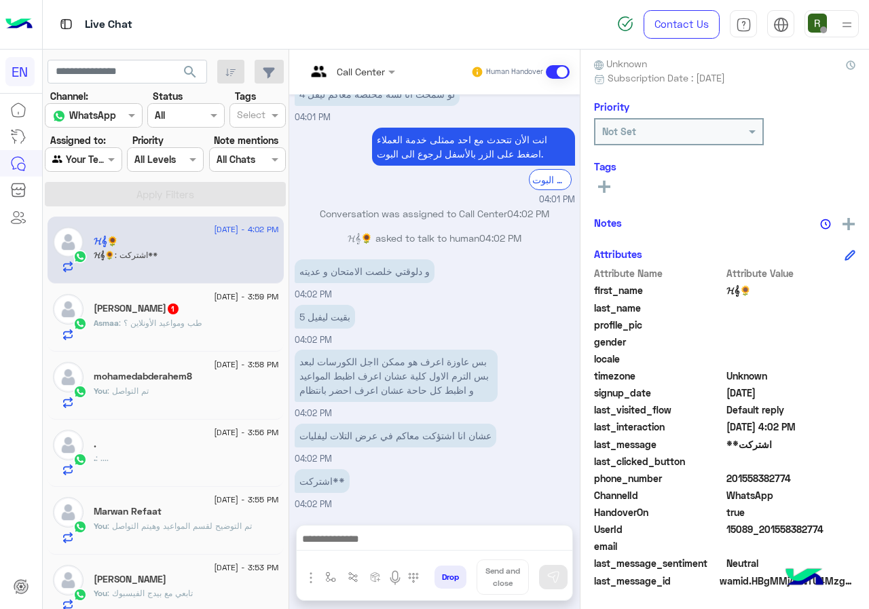
click at [181, 326] on span ": طب ومواعيد الأونلاين ؟" at bounding box center [161, 323] width 84 height 10
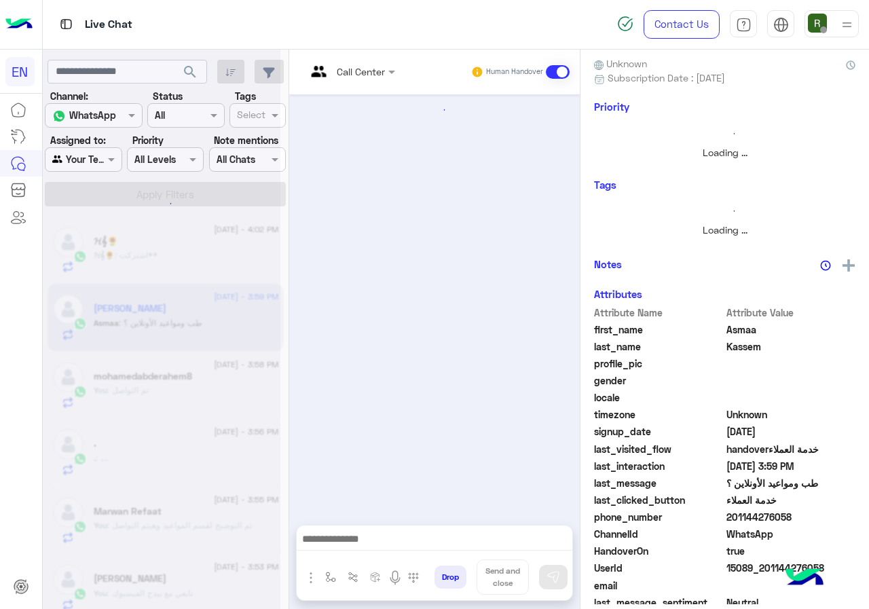
scroll to position [119, 0]
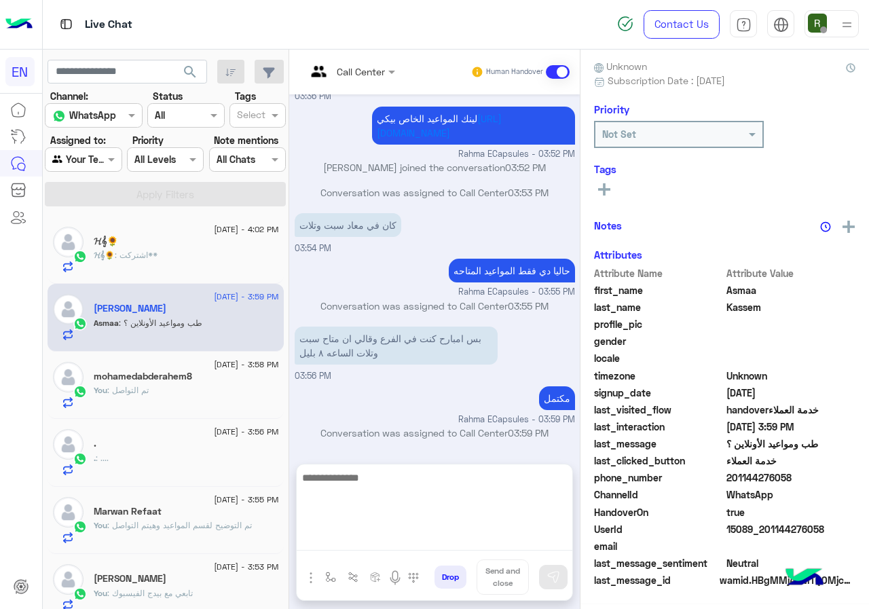
click at [424, 533] on textarea at bounding box center [435, 509] width 276 height 81
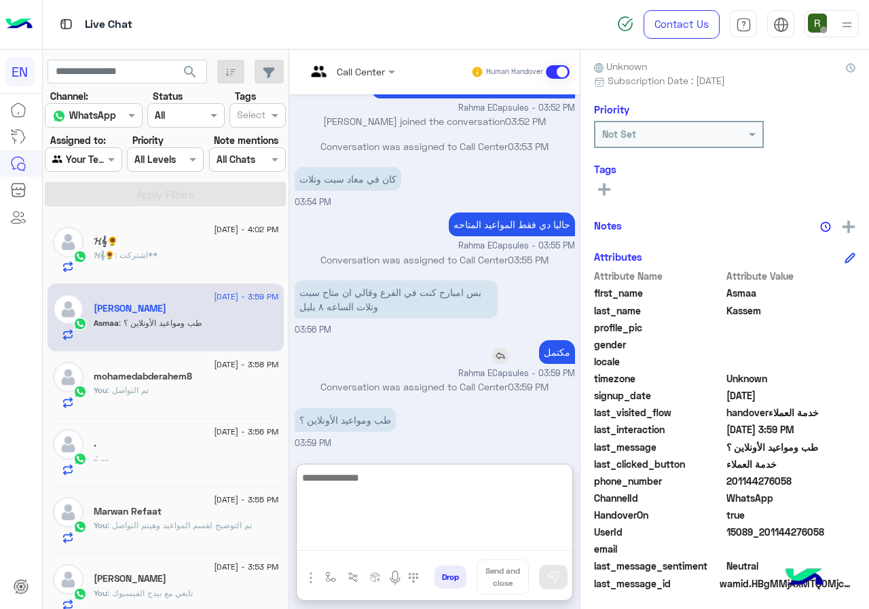
scroll to position [122, 0]
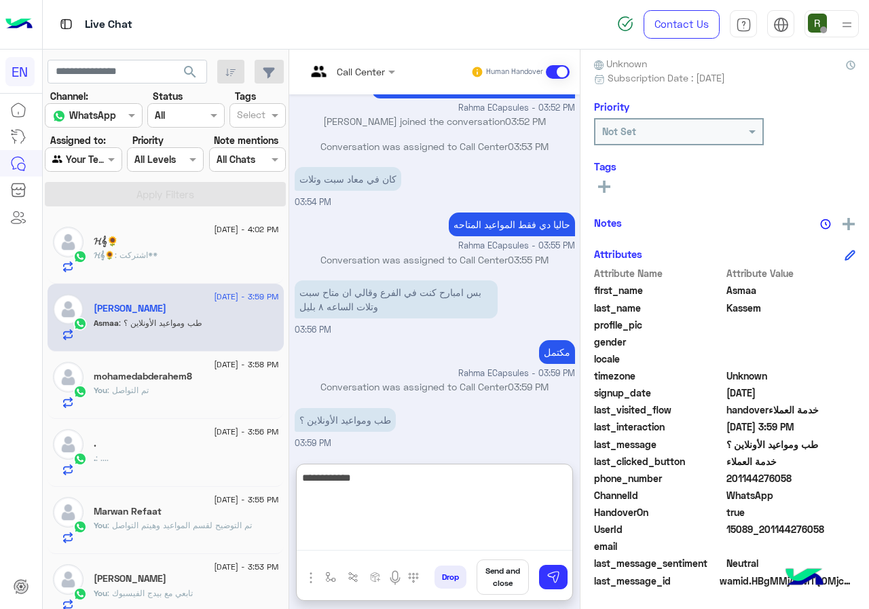
type textarea "**********"
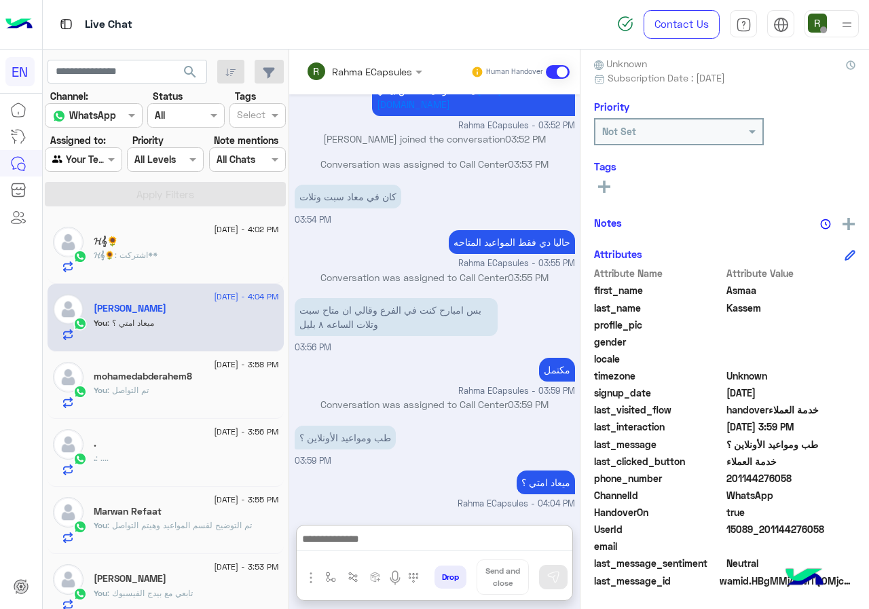
click at [222, 249] on div "𝓗𝄞🌻 : اشتركت**" at bounding box center [186, 261] width 185 height 24
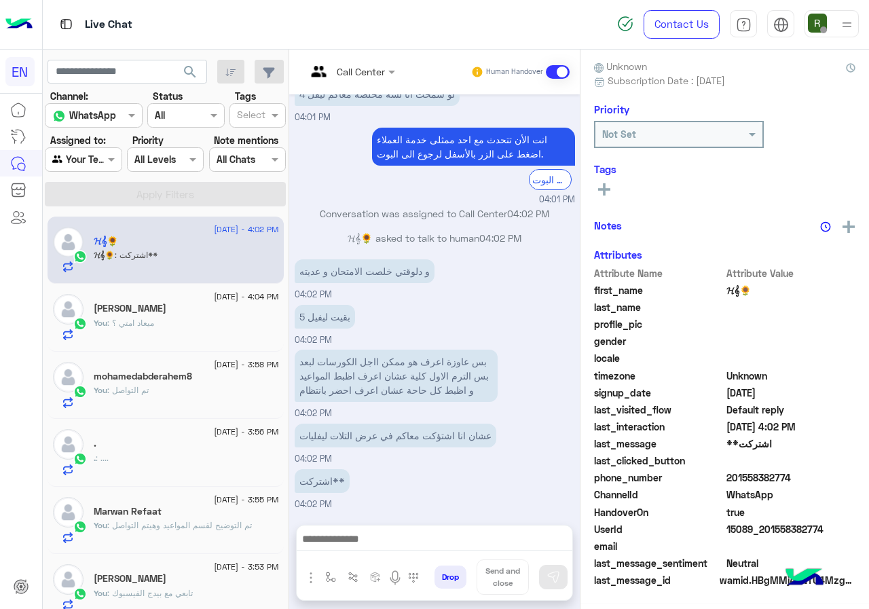
scroll to position [119, 0]
drag, startPoint x: 771, startPoint y: 475, endPoint x: 839, endPoint y: 473, distance: 68.6
click at [839, 473] on div "Attribute Name Attribute Value first_name 𝓗𝄞🌻 last_name profile_pic gender loca…" at bounding box center [724, 429] width 261 height 324
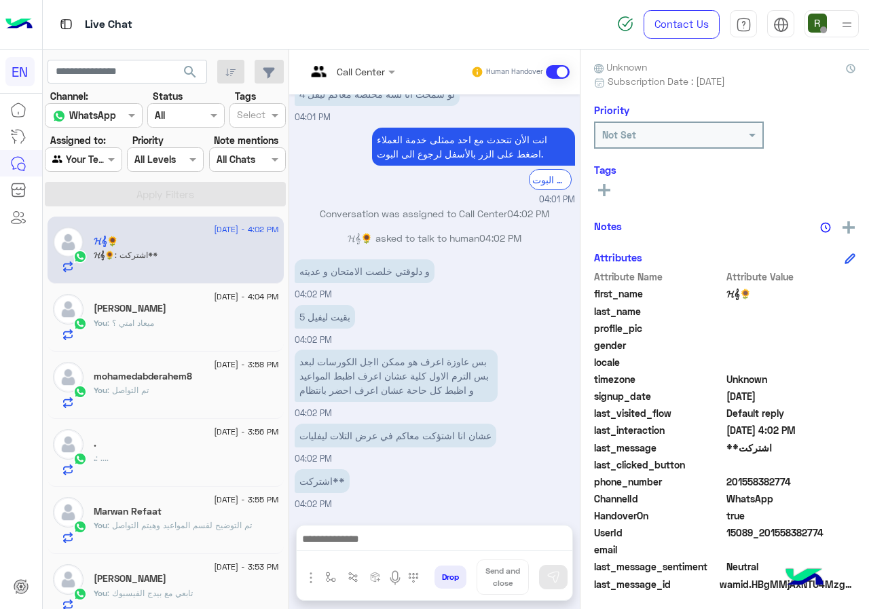
copy span "01558382774"
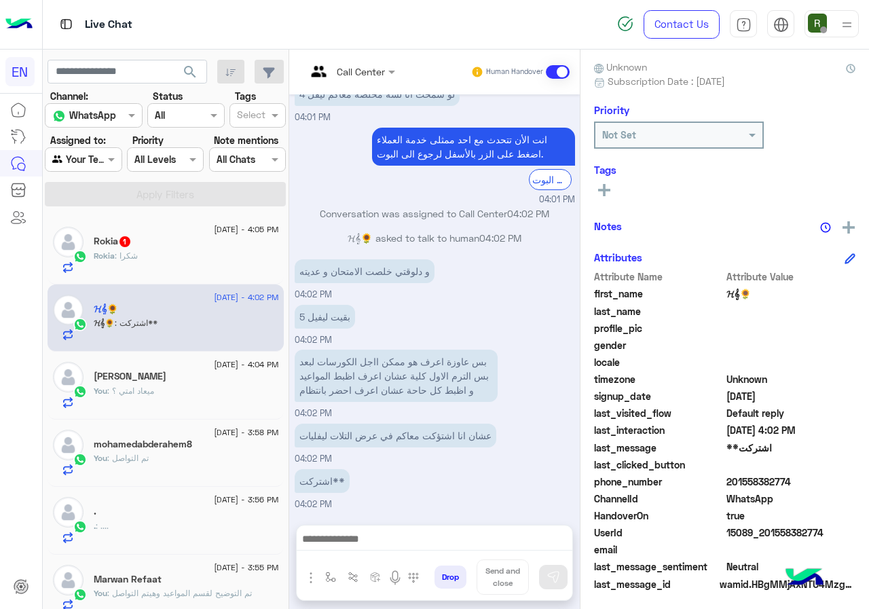
click at [154, 259] on div "Rokia : شكرا" at bounding box center [186, 262] width 185 height 24
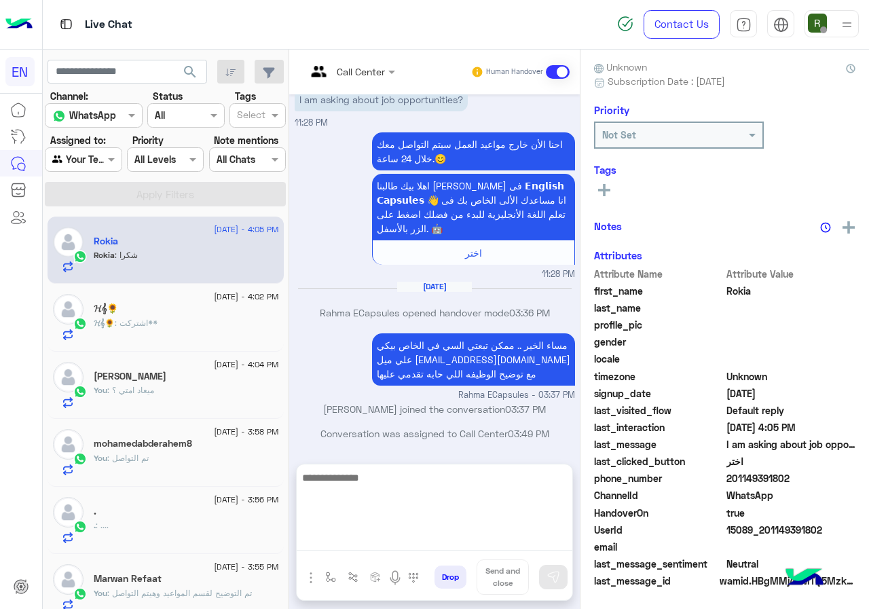
click at [454, 538] on textarea at bounding box center [435, 509] width 276 height 81
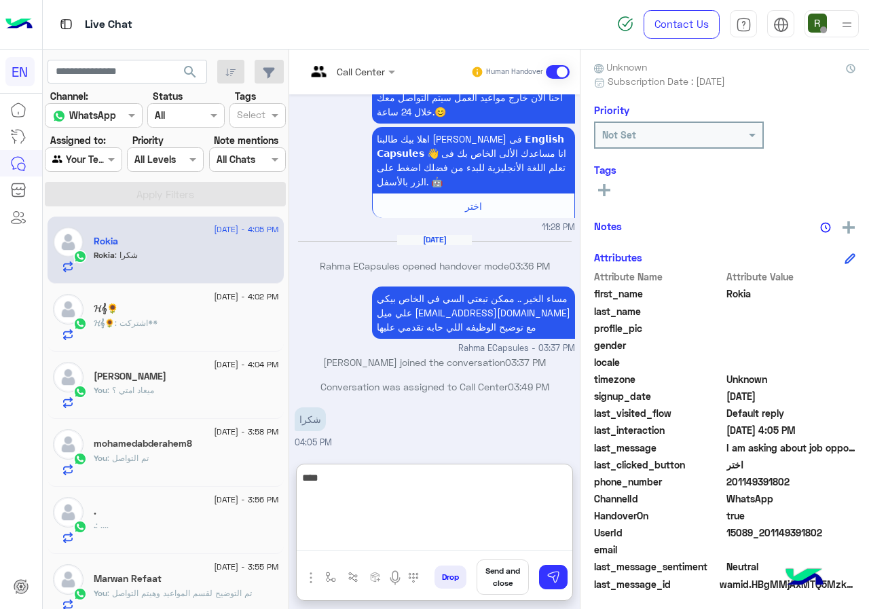
type textarea "****"
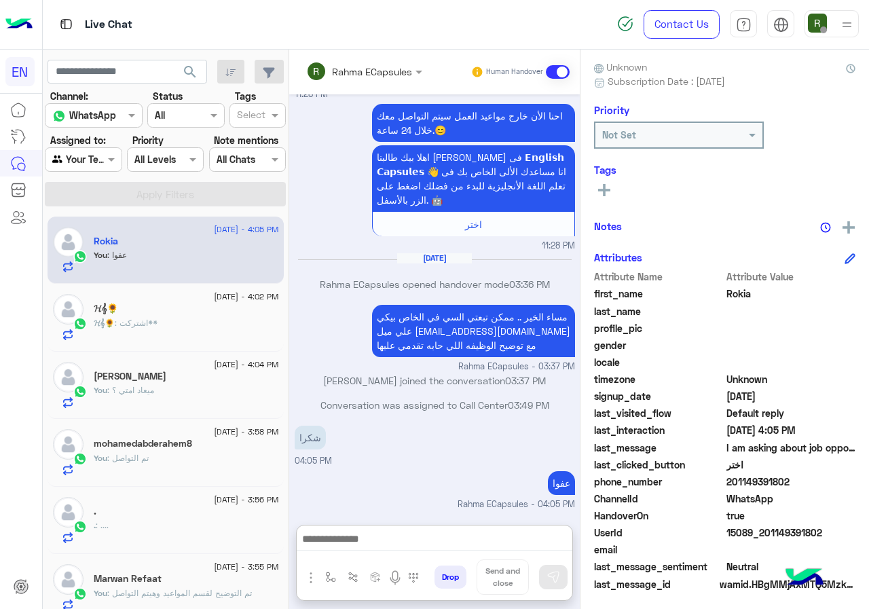
click at [201, 324] on div "𝓗𝄞🌻 : اشتركت**" at bounding box center [186, 329] width 185 height 24
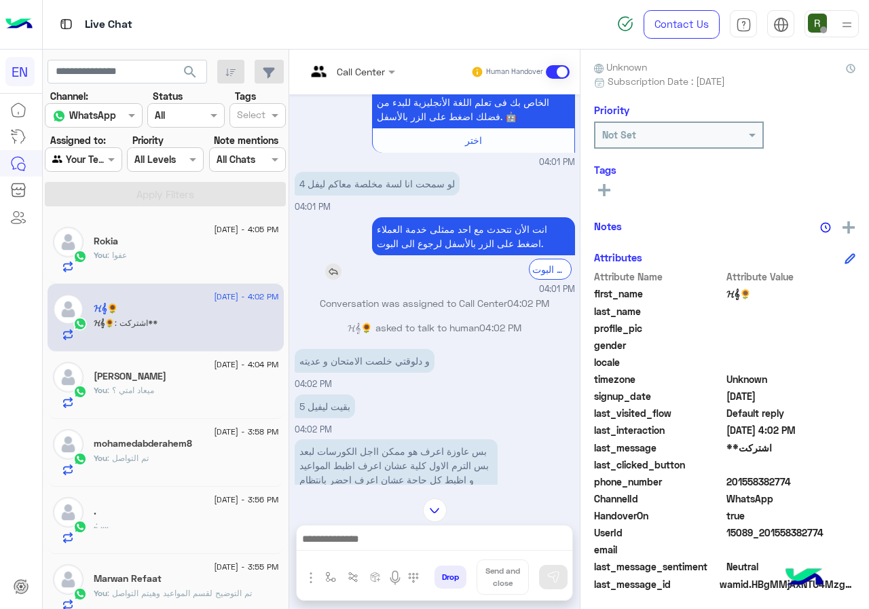
scroll to position [236, 0]
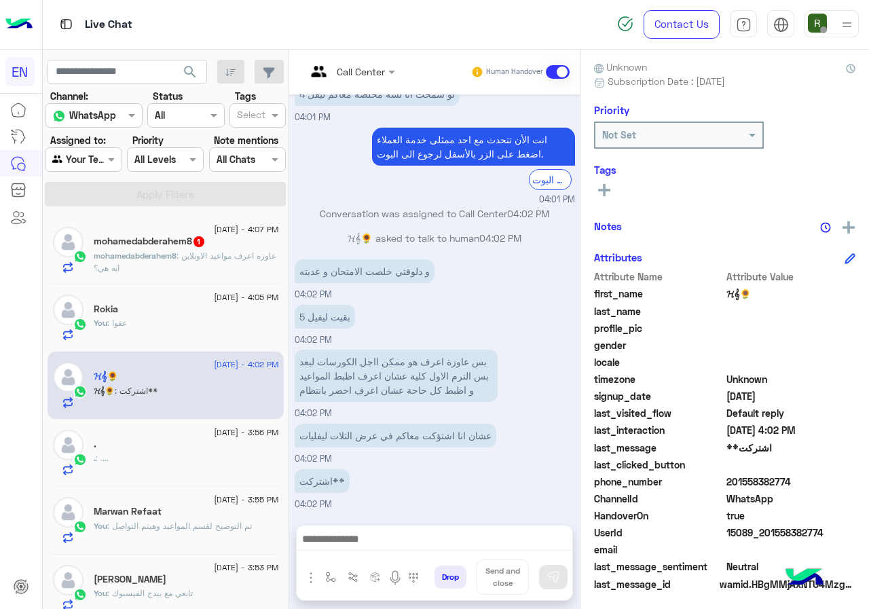
click at [242, 248] on div "mohamedabderahem8 1" at bounding box center [186, 243] width 185 height 14
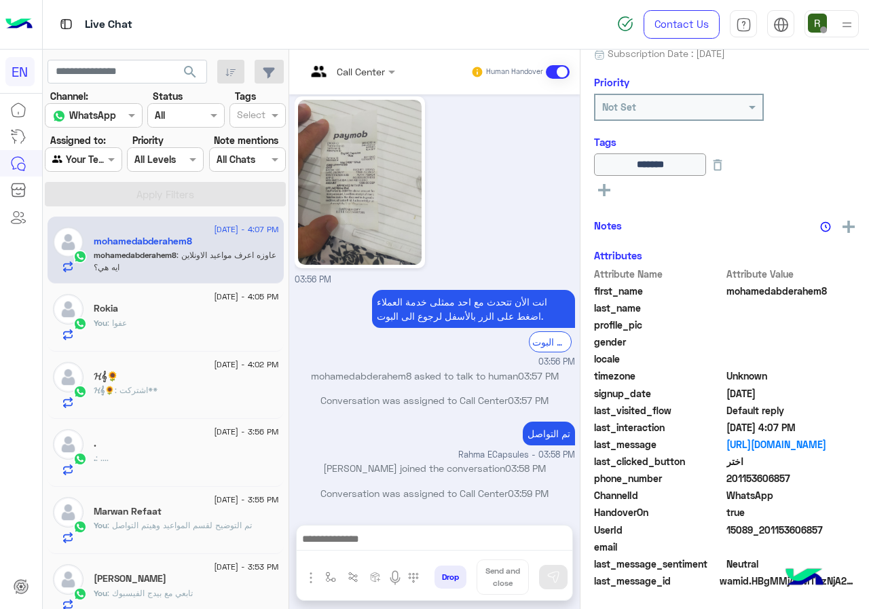
scroll to position [939, 0]
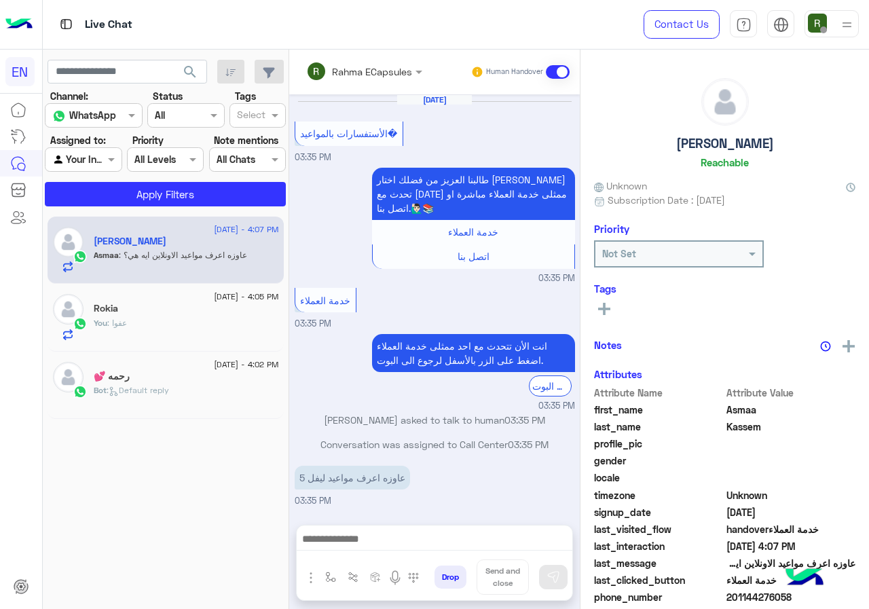
scroll to position [552, 0]
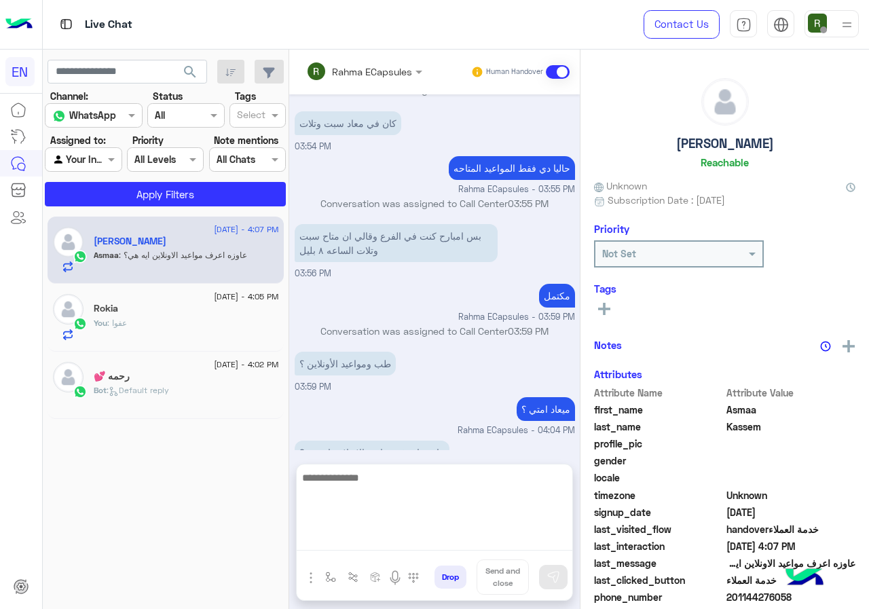
click at [373, 536] on textarea at bounding box center [435, 509] width 276 height 81
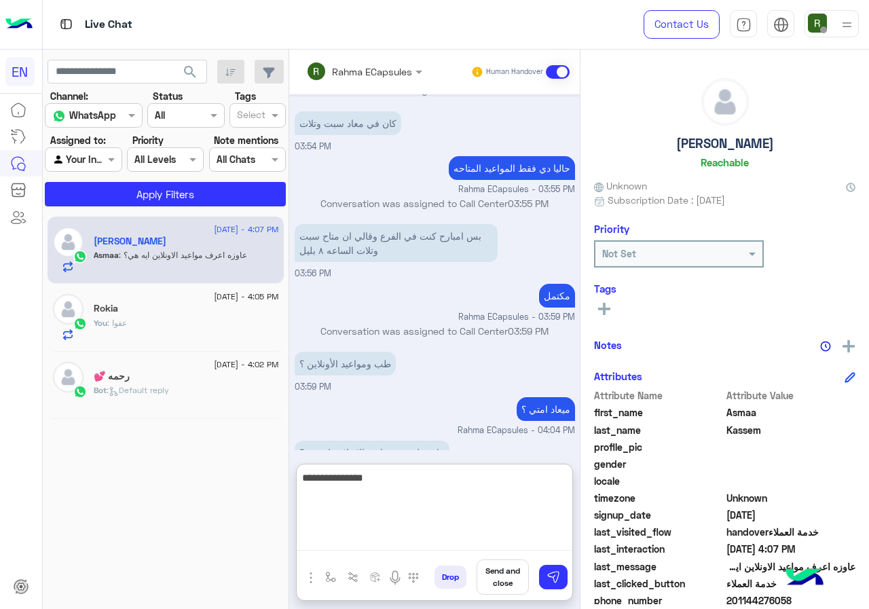
type textarea "**********"
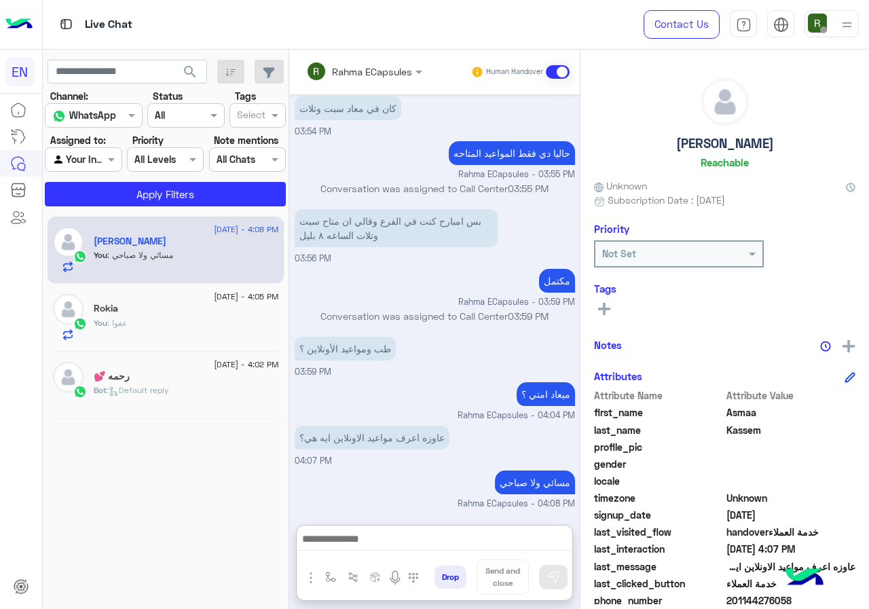
click at [373, 73] on input "text" at bounding box center [345, 71] width 79 height 14
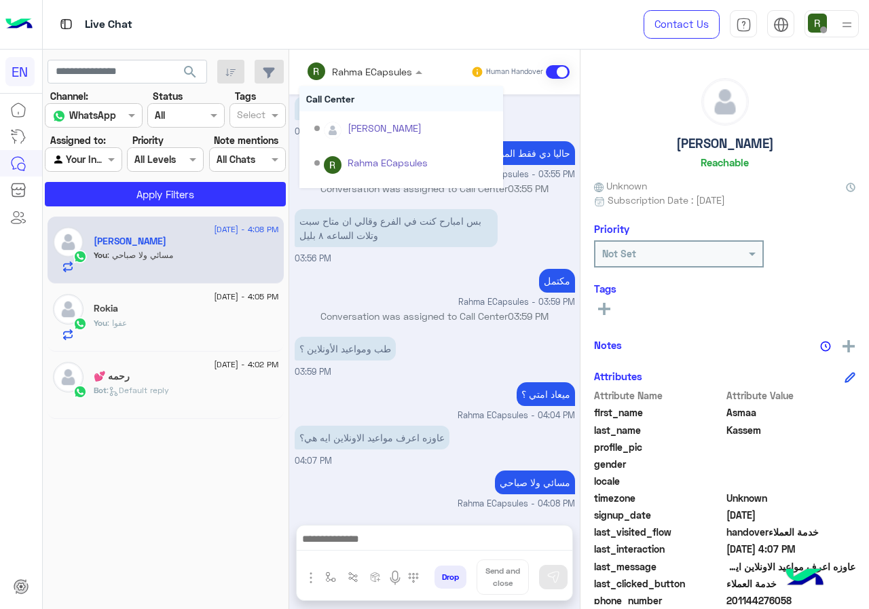
scroll to position [595, 0]
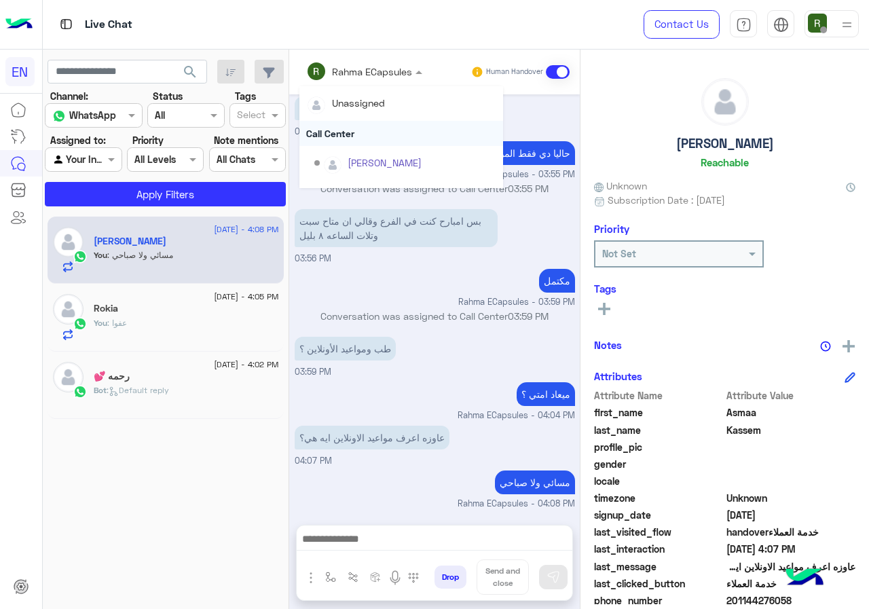
click at [363, 128] on div "Call Center" at bounding box center [401, 133] width 204 height 25
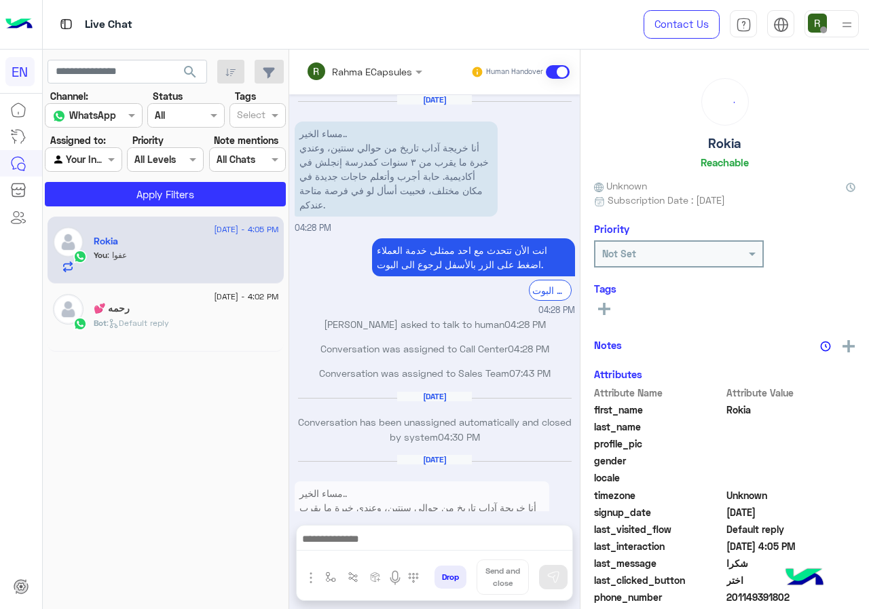
scroll to position [828, 0]
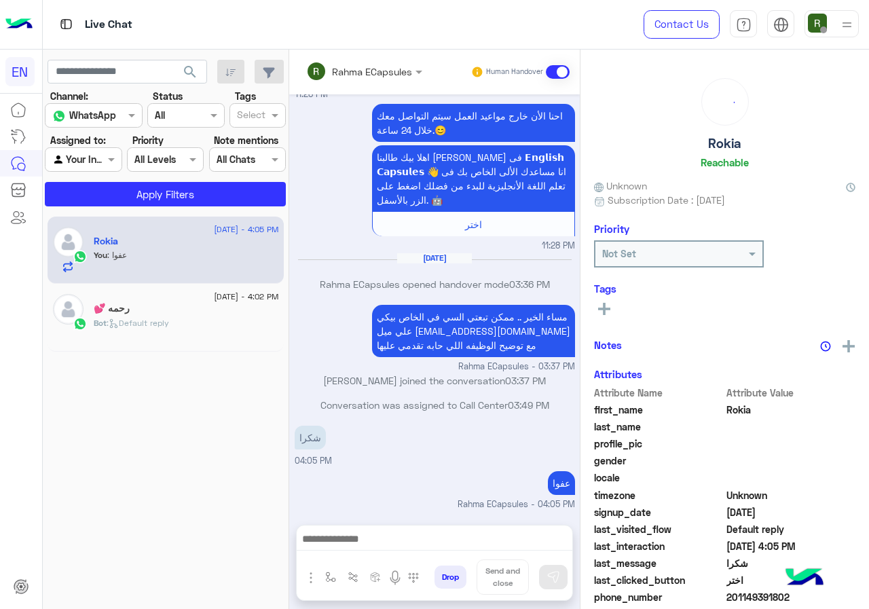
click at [348, 85] on div "Rahma ECapsules Human Handover" at bounding box center [434, 72] width 291 height 45
click at [355, 69] on input "text" at bounding box center [345, 71] width 79 height 14
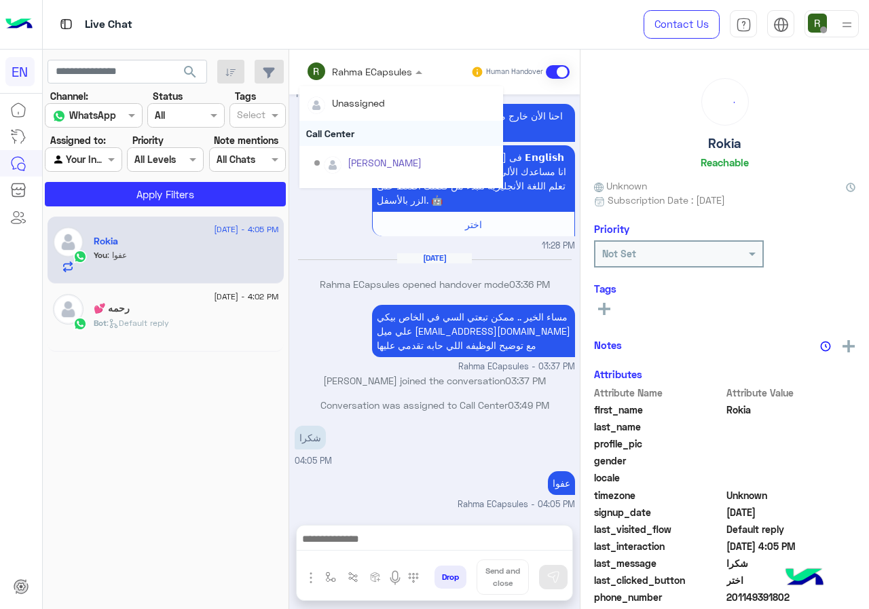
click at [358, 136] on div "Call Center" at bounding box center [401, 133] width 204 height 25
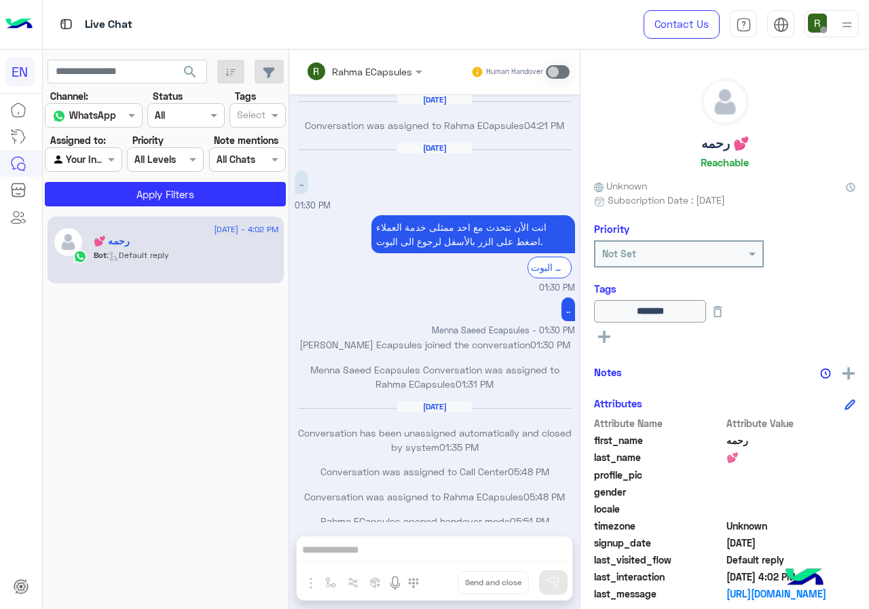
scroll to position [658, 0]
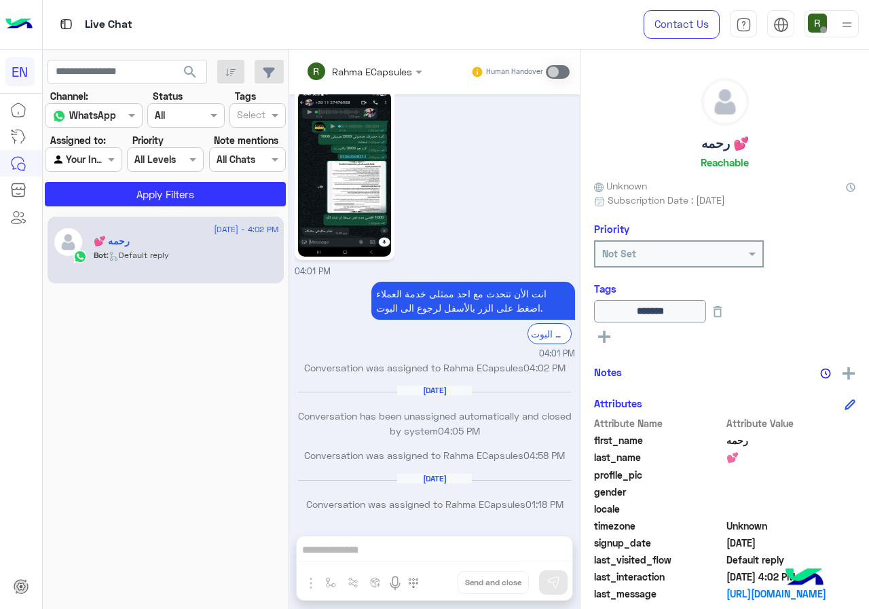
click at [96, 162] on div at bounding box center [82, 159] width 75 height 16
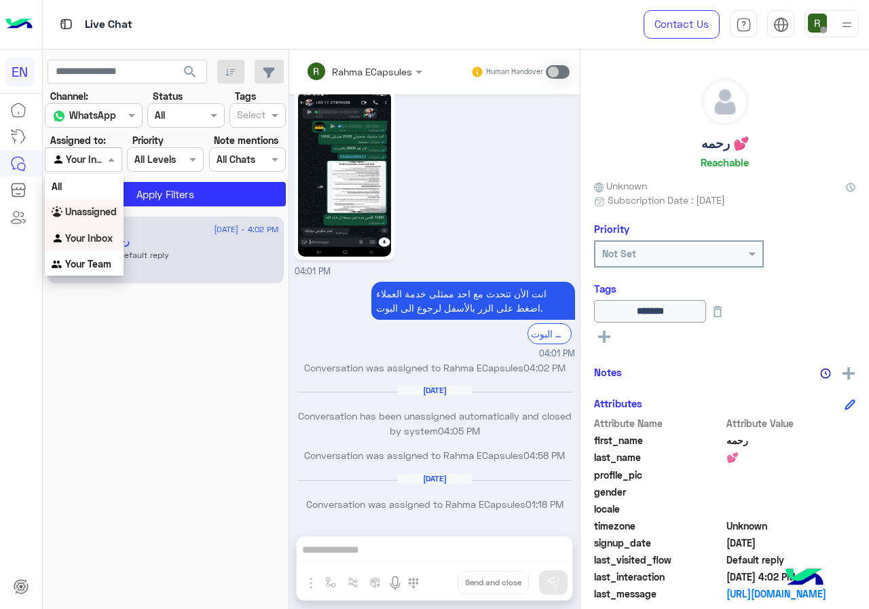
click at [97, 208] on b "Unassigned" at bounding box center [91, 212] width 52 height 12
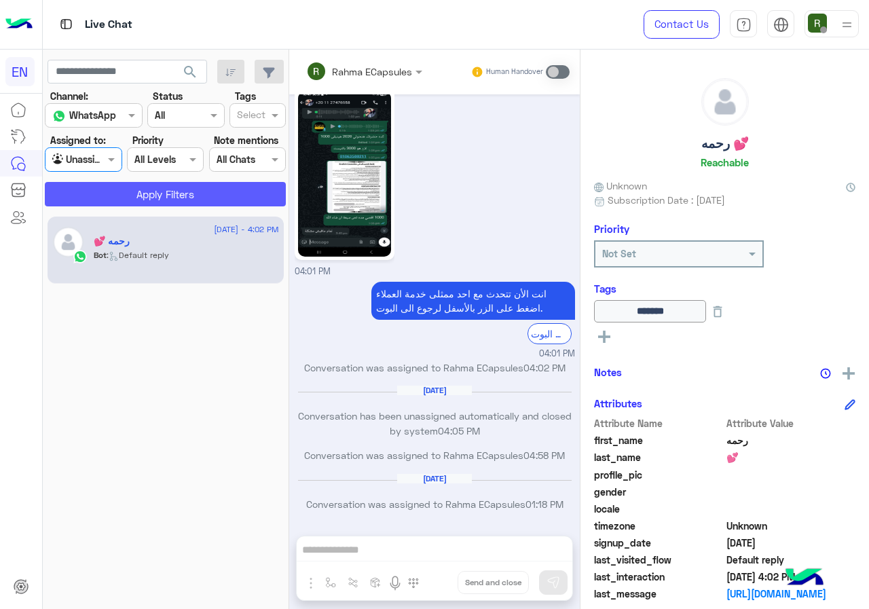
click at [113, 188] on button "Apply Filters" at bounding box center [165, 194] width 241 height 24
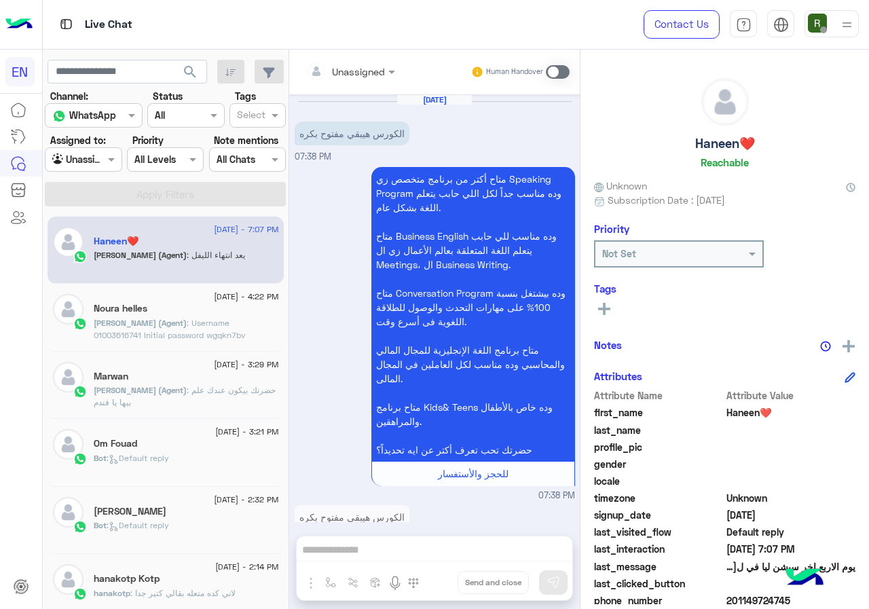
scroll to position [977, 0]
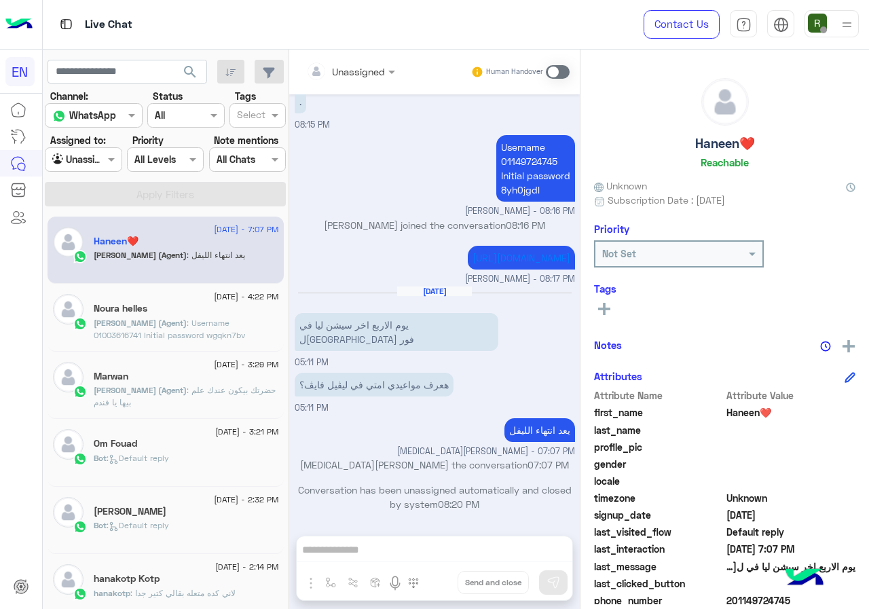
click at [72, 165] on input "text" at bounding box center [67, 160] width 31 height 14
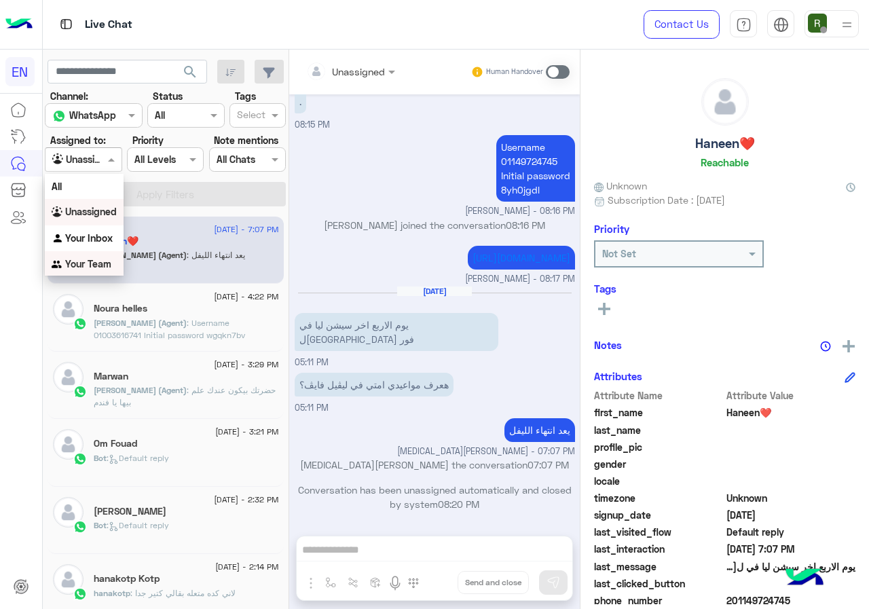
click at [77, 269] on b "Your Team" at bounding box center [88, 264] width 46 height 12
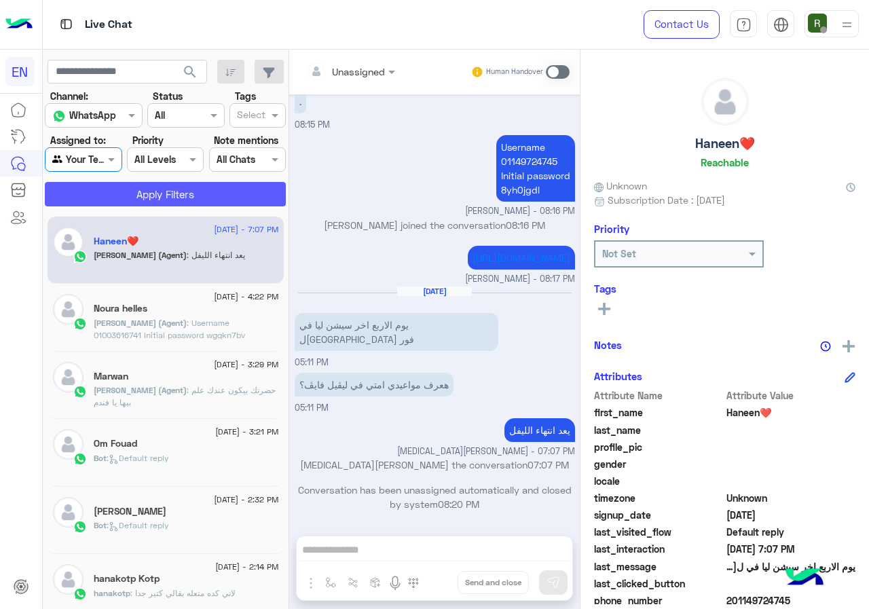
click at [109, 189] on button "Apply Filters" at bounding box center [165, 194] width 241 height 24
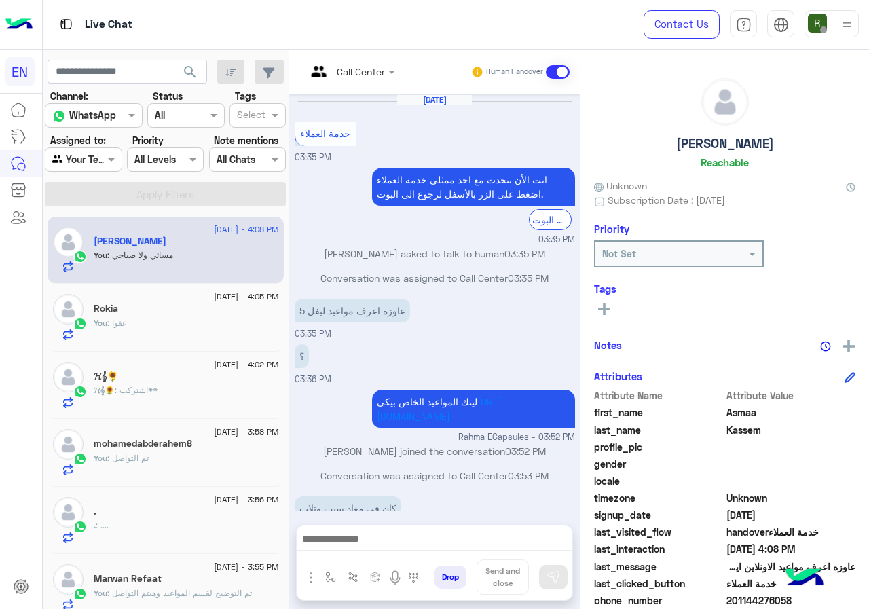
scroll to position [453, 0]
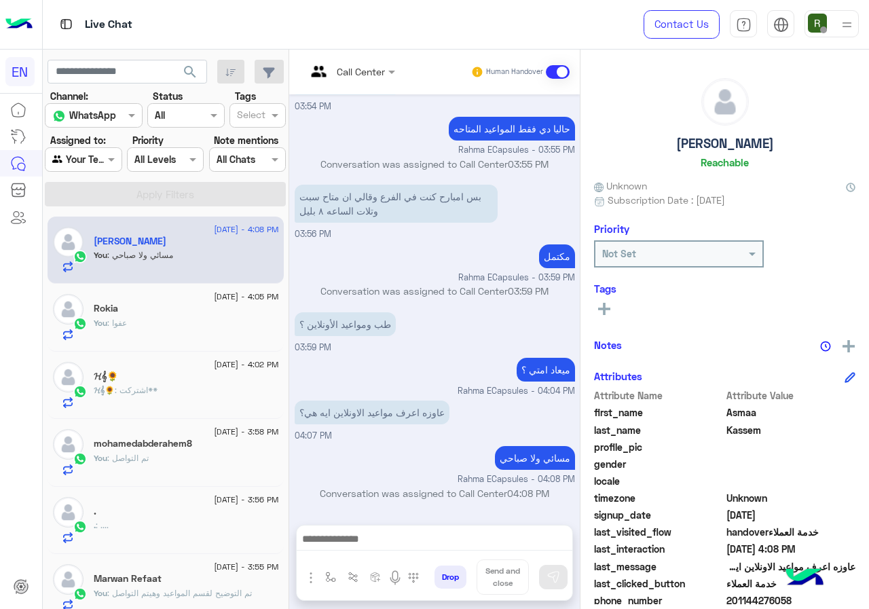
click at [217, 341] on div "15 September - 4:05 PM Rokia You : عفوا" at bounding box center [166, 318] width 236 height 68
click at [221, 331] on div "You : عفوا" at bounding box center [186, 329] width 185 height 24
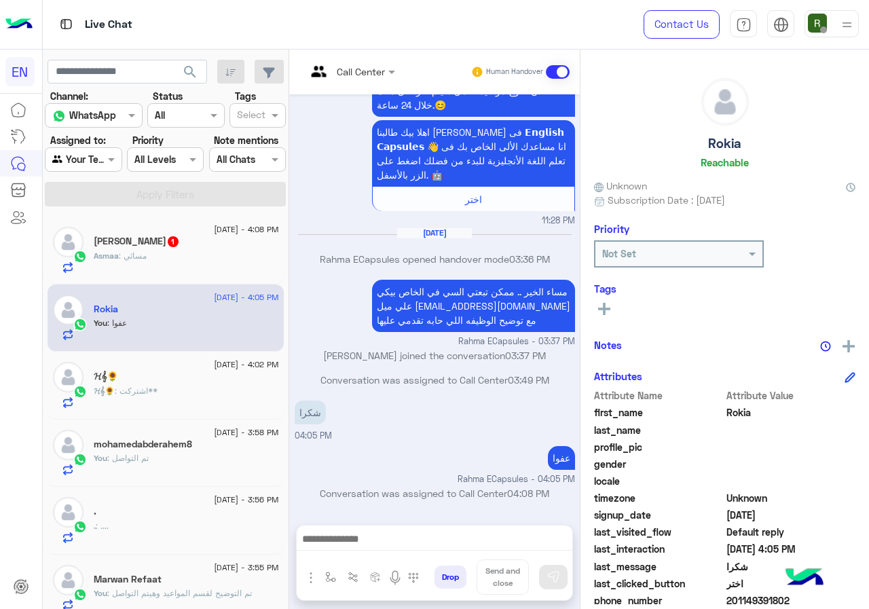
click at [173, 387] on div "𝓗𝄞🌻 : اشتركت**" at bounding box center [186, 397] width 185 height 24
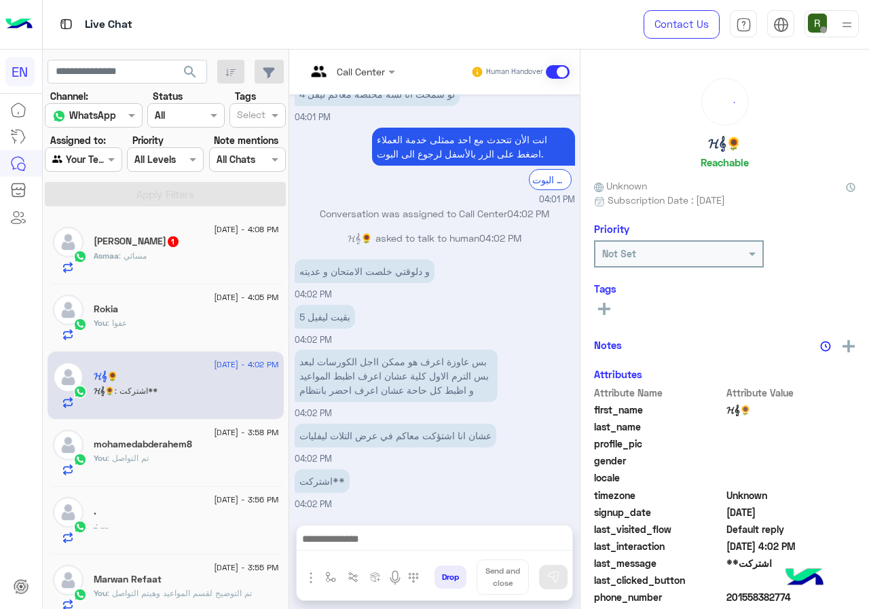
scroll to position [119, 0]
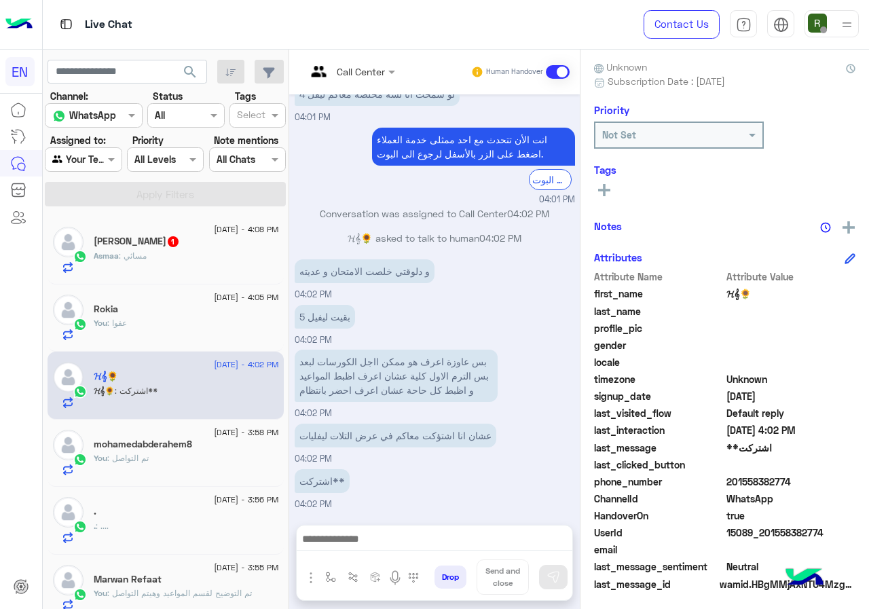
drag, startPoint x: 772, startPoint y: 482, endPoint x: 842, endPoint y: 481, distance: 70.6
click at [842, 481] on span "201558382774" at bounding box center [791, 482] width 130 height 14
copy span "01558382774"
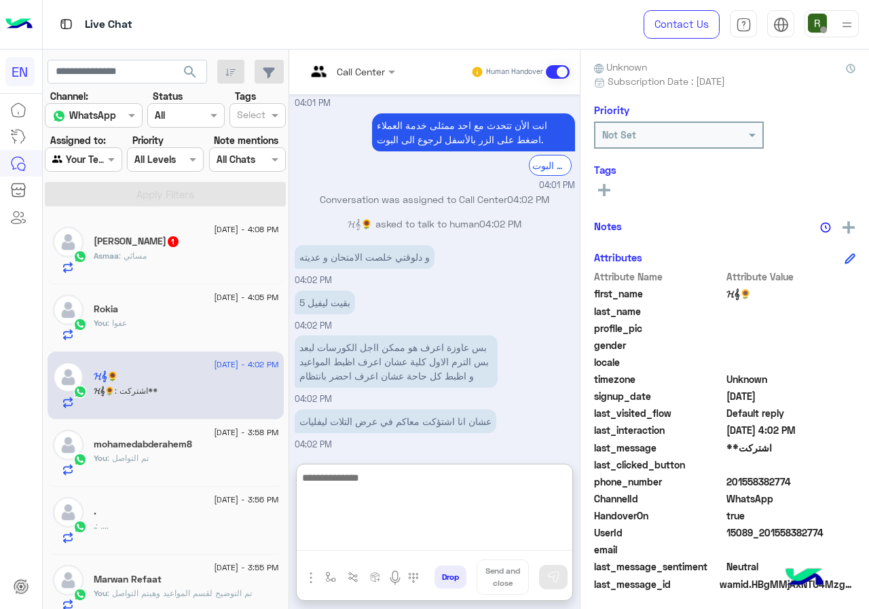
click at [418, 542] on textarea at bounding box center [435, 509] width 276 height 81
type textarea "**********"
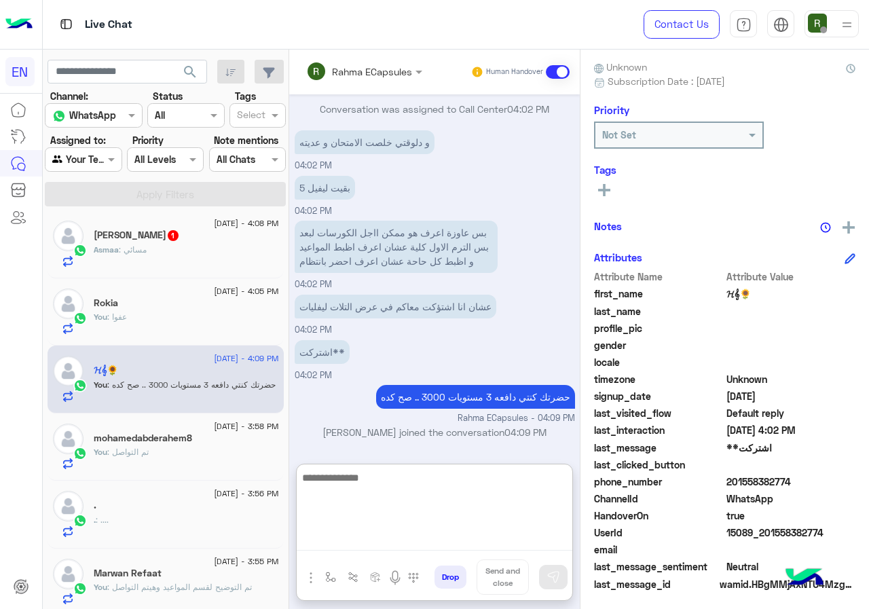
scroll to position [0, 0]
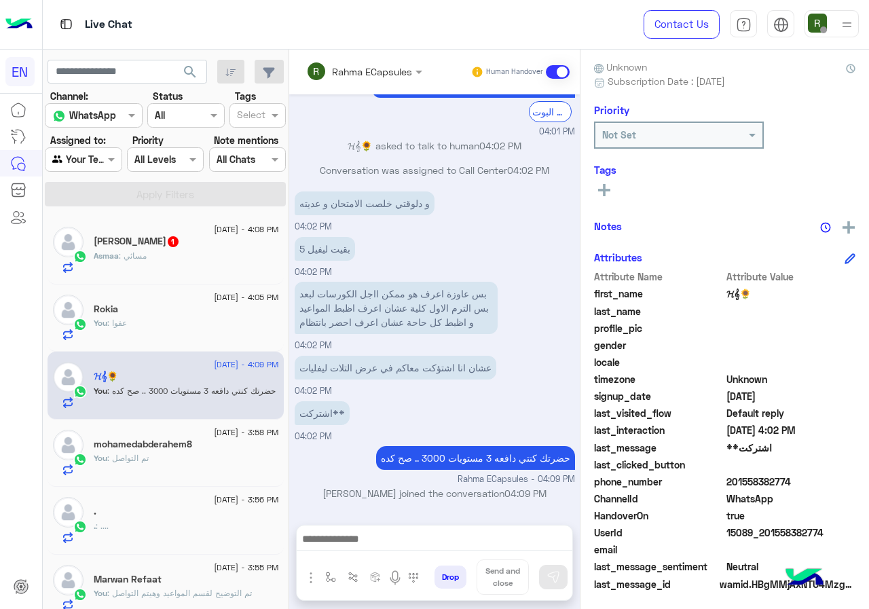
click at [212, 262] on div "Asmaa : مسائي" at bounding box center [186, 262] width 185 height 24
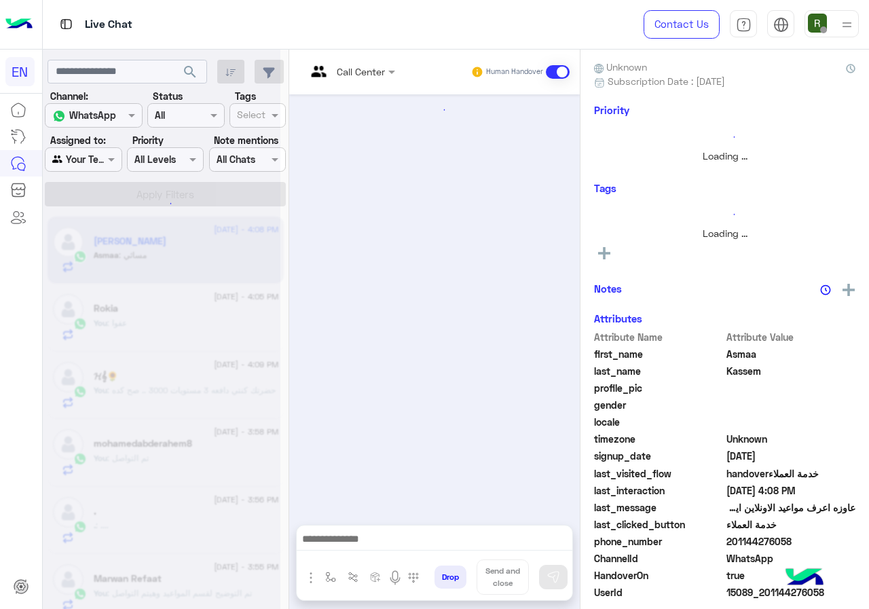
scroll to position [119, 0]
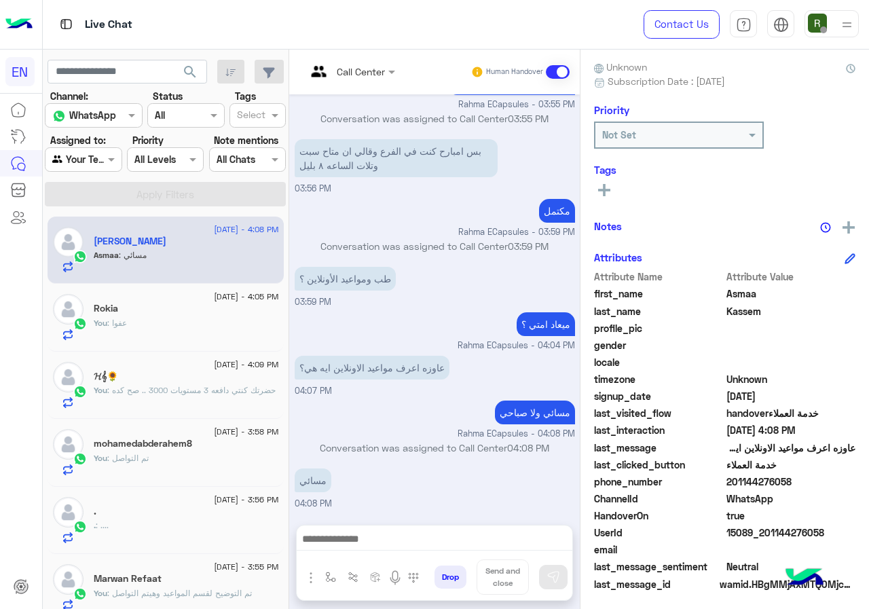
drag, startPoint x: 770, startPoint y: 479, endPoint x: 830, endPoint y: 489, distance: 61.3
click at [830, 489] on div "phone_number 201144276058" at bounding box center [724, 483] width 261 height 17
copy span "01144276058"
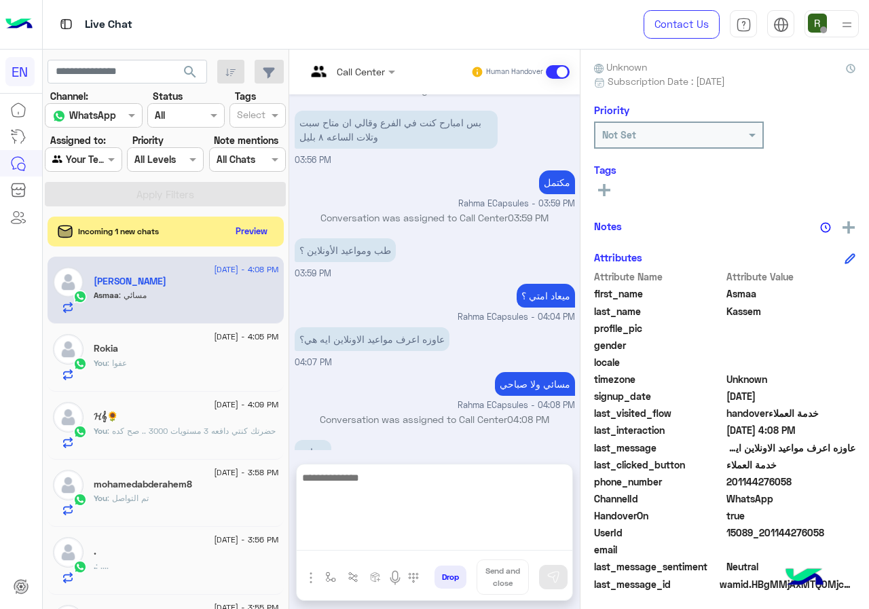
click at [399, 547] on textarea at bounding box center [435, 509] width 276 height 81
type textarea "*"
drag, startPoint x: 576, startPoint y: 473, endPoint x: 633, endPoint y: 476, distance: 57.8
click at [633, 476] on mat-drawer-container "Call Center Human Handover Sep 15, 2025 انت الأن تتحدث مع احد ممثلى خدمة العملا…" at bounding box center [579, 332] width 580 height 565
click at [475, 481] on textarea "**********" at bounding box center [435, 509] width 276 height 81
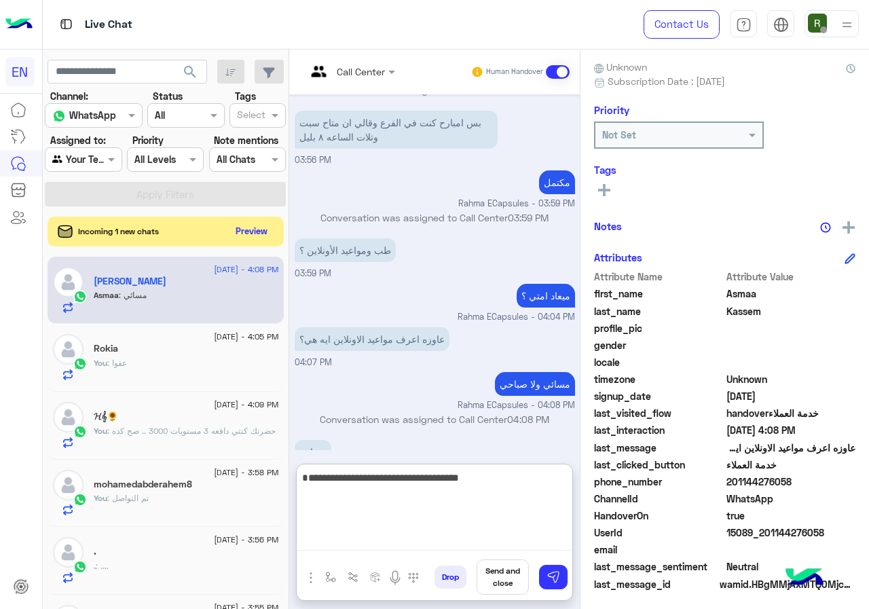
type textarea "**********"
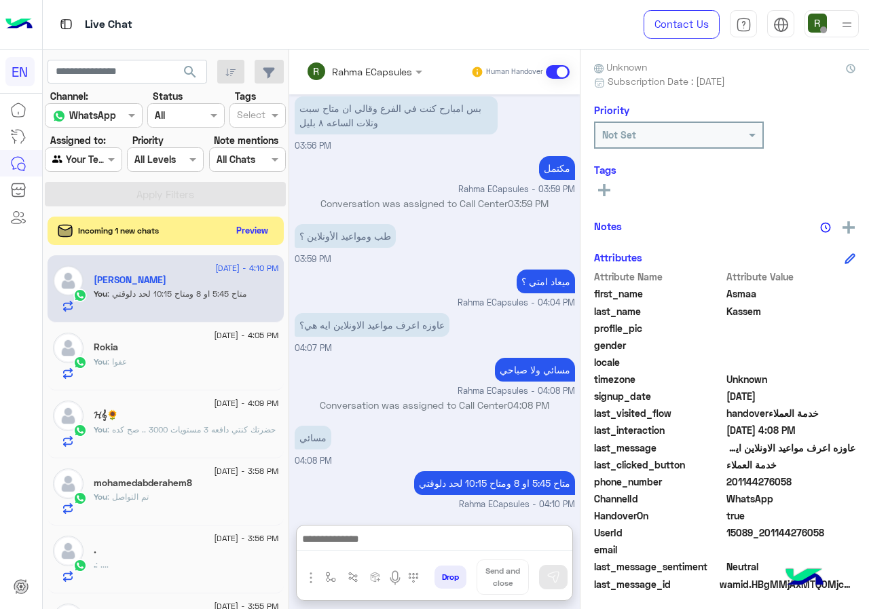
click at [274, 230] on button "Preview" at bounding box center [252, 230] width 42 height 18
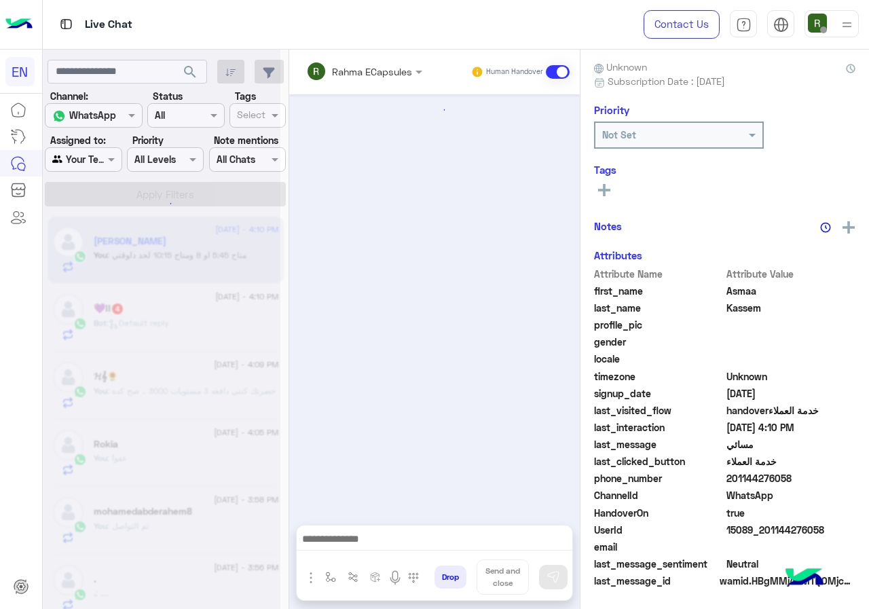
scroll to position [413, 0]
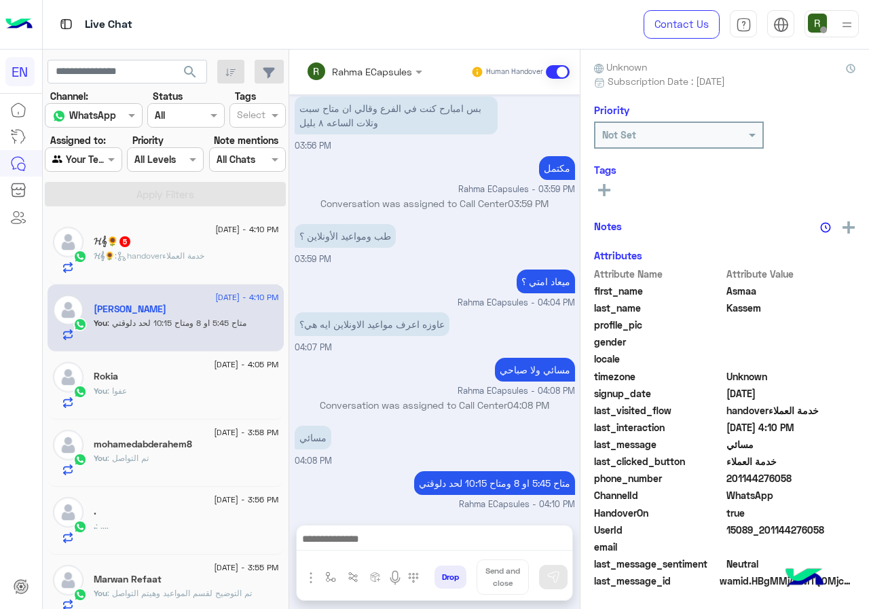
click at [235, 246] on div "𝓗𝄞🌻 5" at bounding box center [186, 243] width 185 height 14
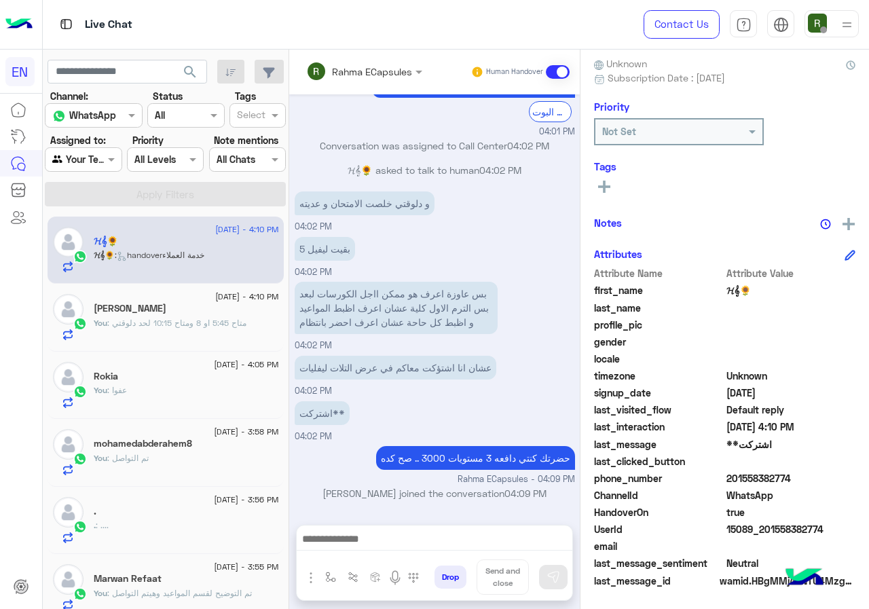
scroll to position [318, 0]
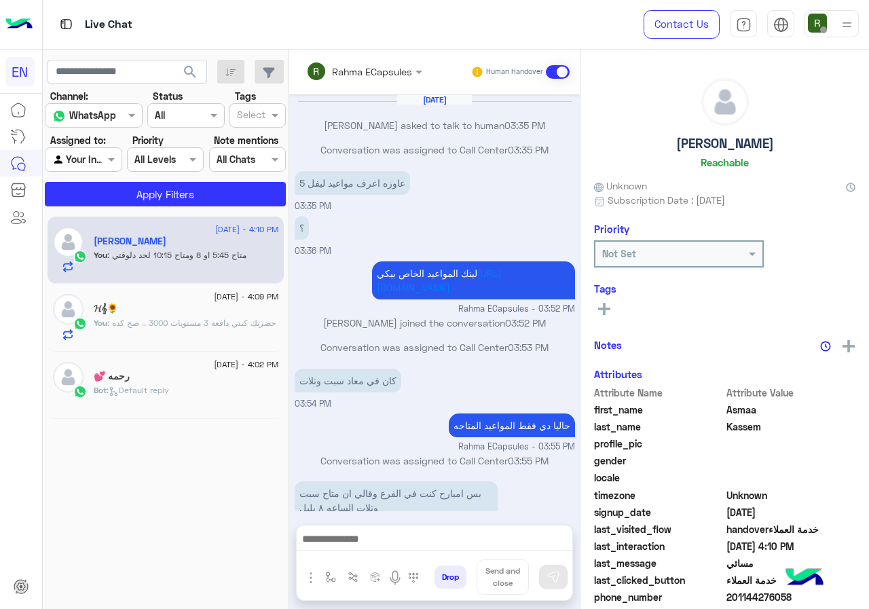
scroll to position [413, 0]
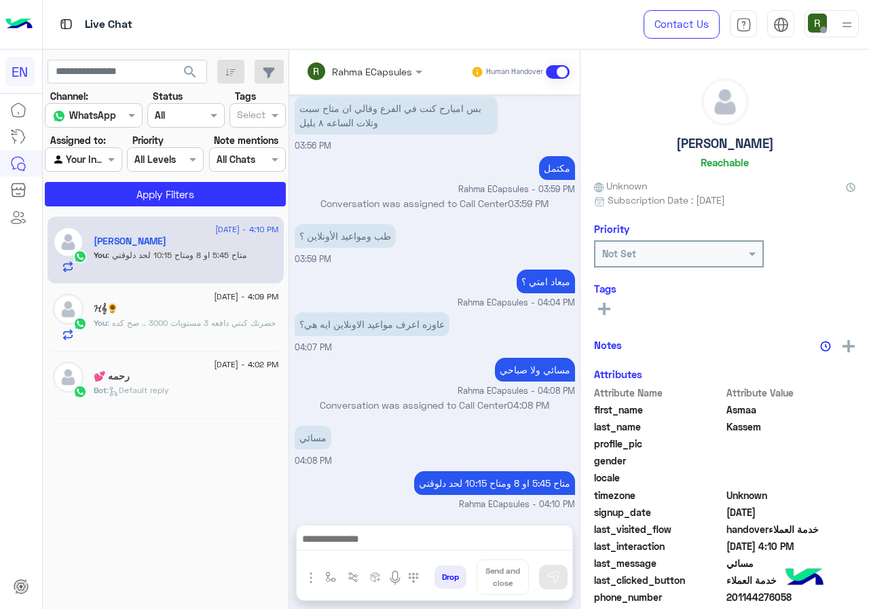
click at [361, 64] on input "text" at bounding box center [345, 71] width 79 height 14
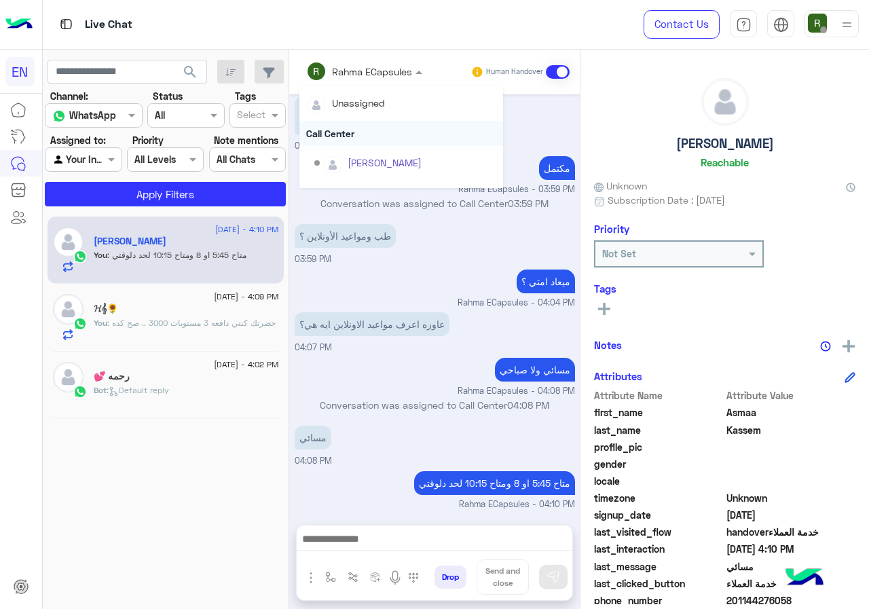
click at [351, 134] on div "Call Center" at bounding box center [401, 133] width 204 height 25
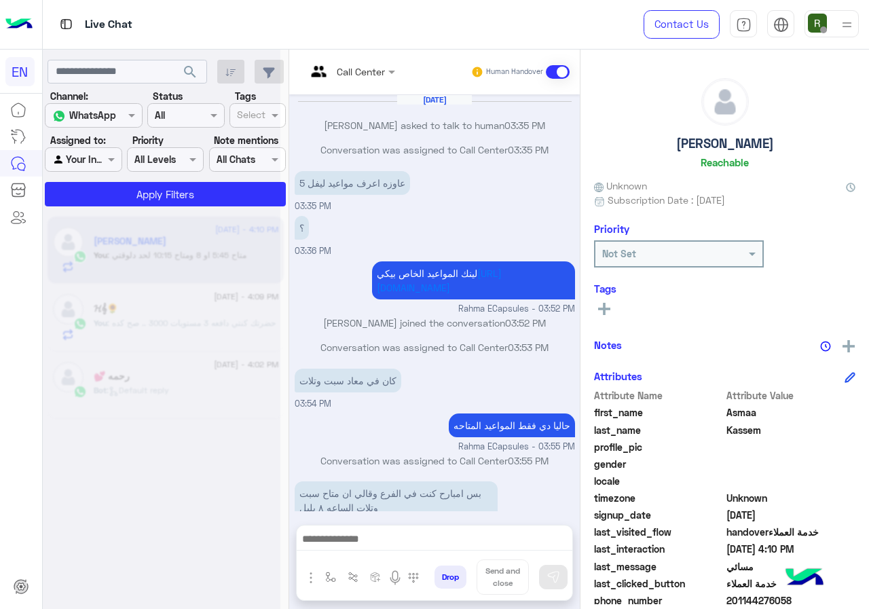
click at [349, 68] on input "text" at bounding box center [333, 71] width 55 height 14
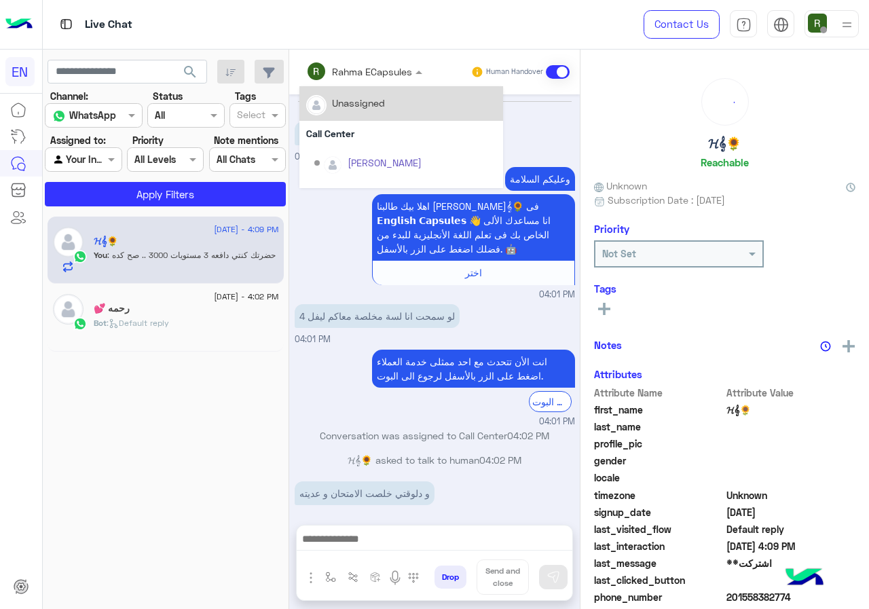
scroll to position [318, 0]
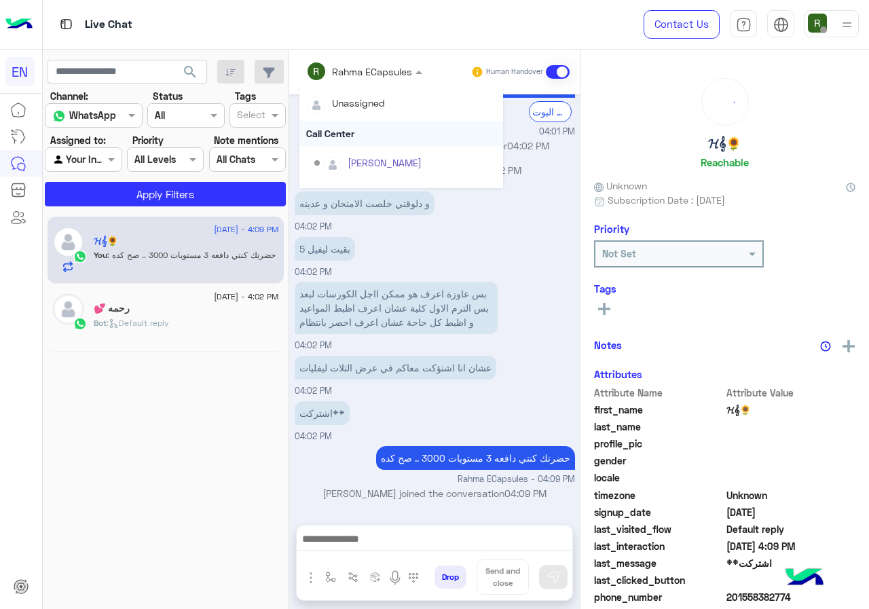
click at [339, 128] on div "Call Center" at bounding box center [401, 133] width 204 height 25
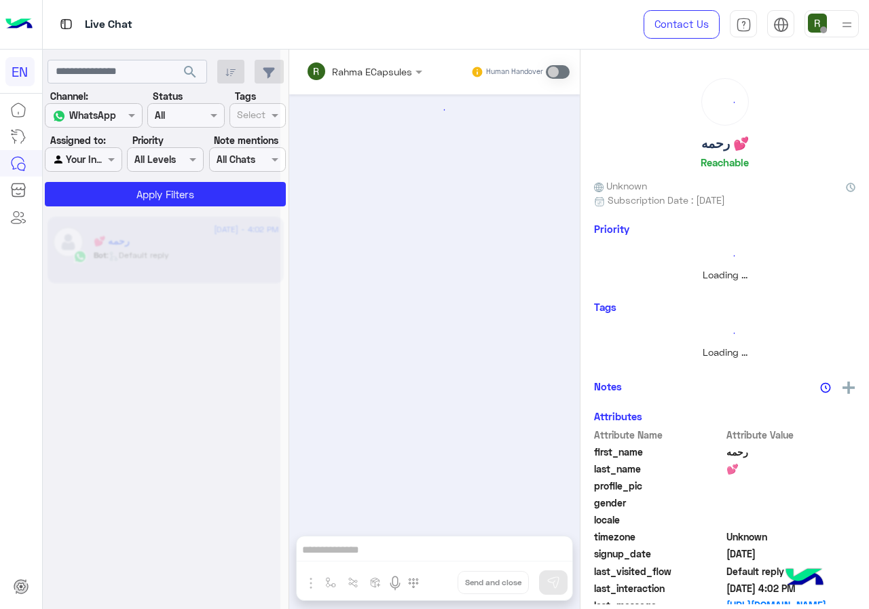
click at [72, 159] on input "text" at bounding box center [67, 160] width 31 height 14
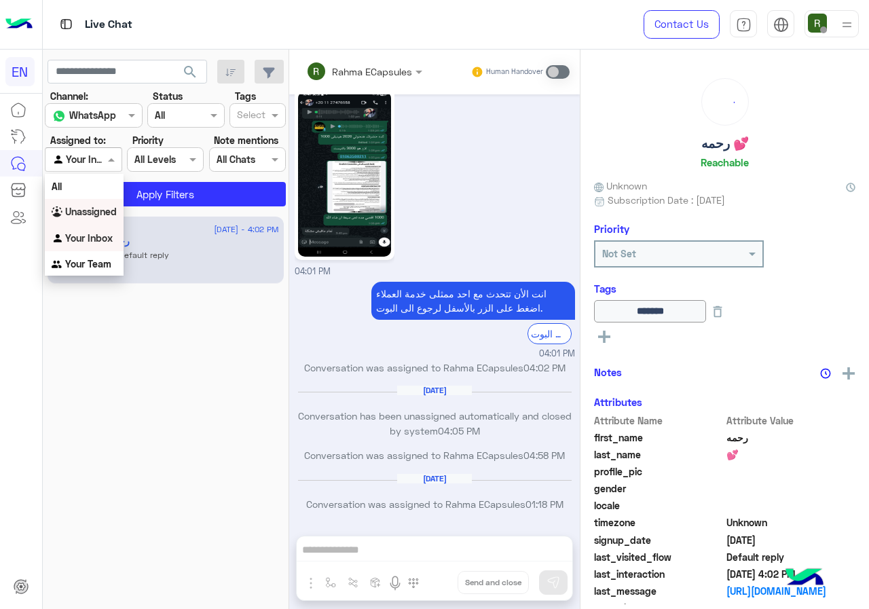
click at [97, 210] on b "Unassigned" at bounding box center [91, 212] width 52 height 12
click at [109, 206] on app-inbox-users-filters "search Channel: Channel WhatsApp Status Channel All Tags Select Assigned to: Ag…" at bounding box center [166, 131] width 246 height 162
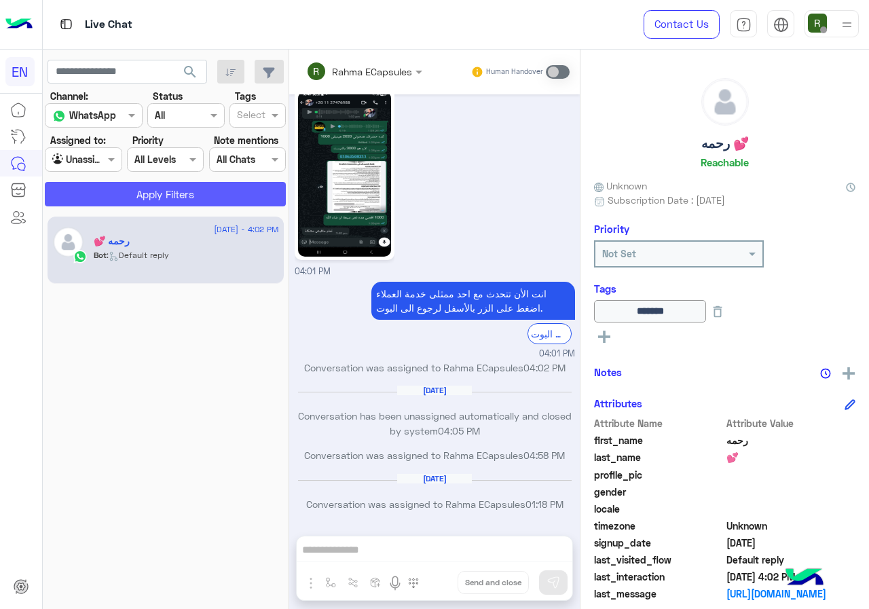
click at [119, 195] on button "Apply Filters" at bounding box center [165, 194] width 241 height 24
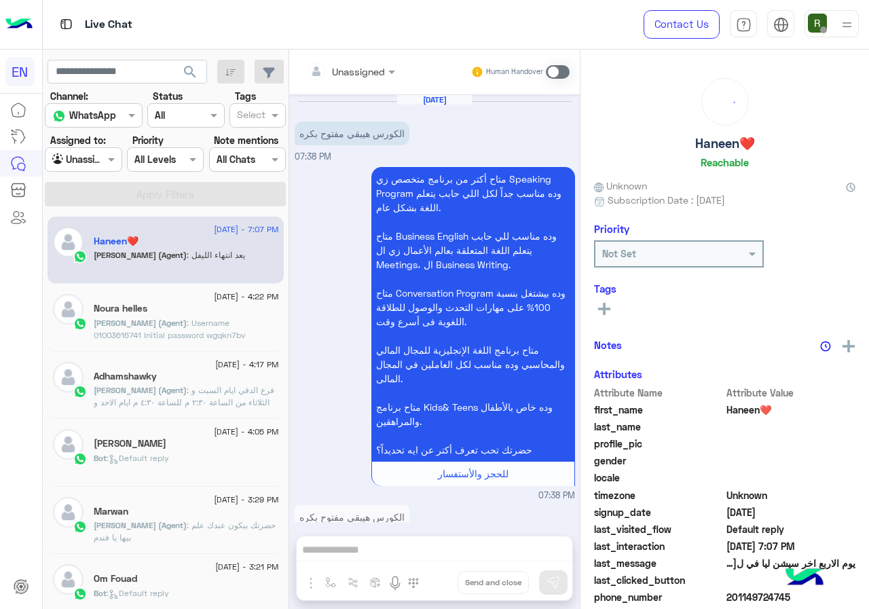
scroll to position [977, 0]
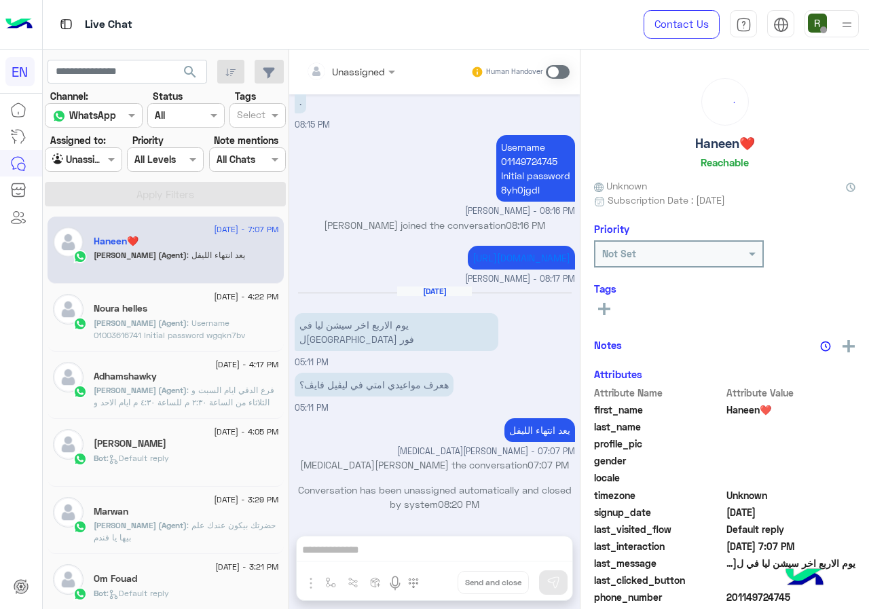
click at [88, 178] on section "Channel: Channel WhatsApp Status Channel All Tags Select Assigned to: Agent Fil…" at bounding box center [166, 147] width 226 height 117
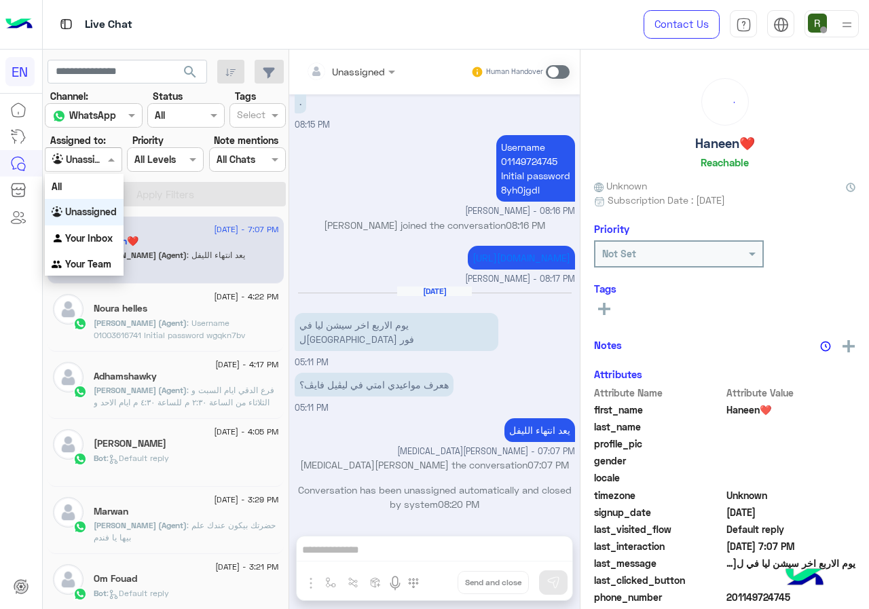
click at [90, 165] on div at bounding box center [82, 159] width 75 height 16
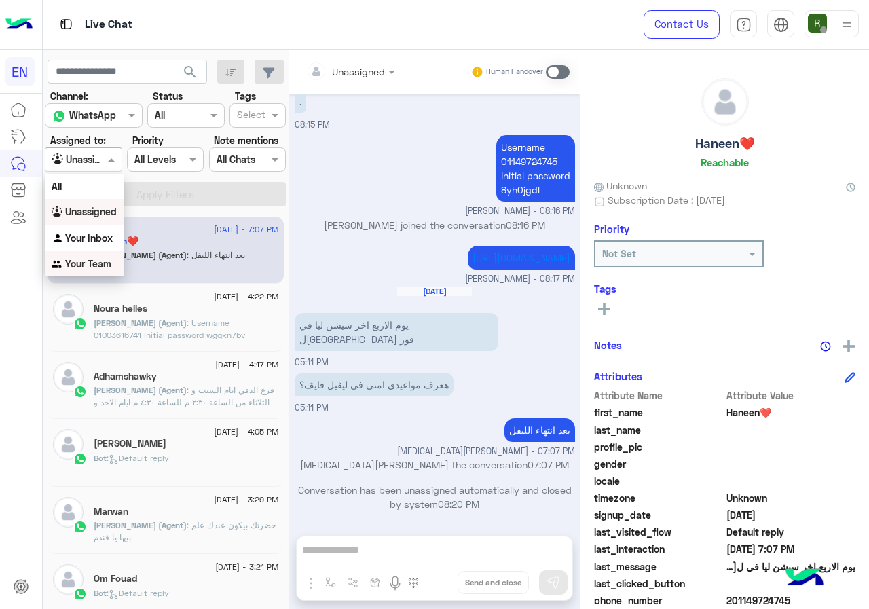
click at [96, 270] on div "Your Team" at bounding box center [84, 264] width 79 height 26
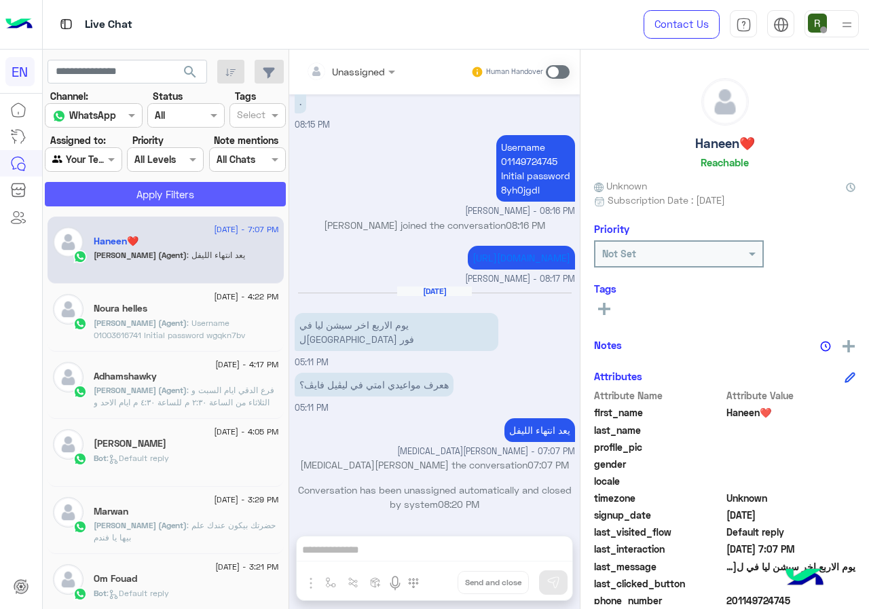
click at [111, 182] on button "Apply Filters" at bounding box center [165, 194] width 241 height 24
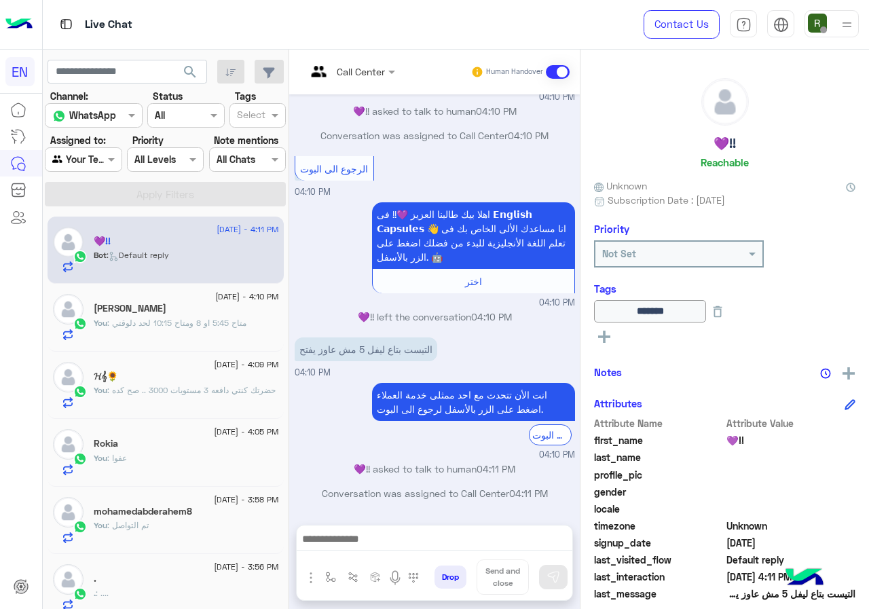
scroll to position [150, 0]
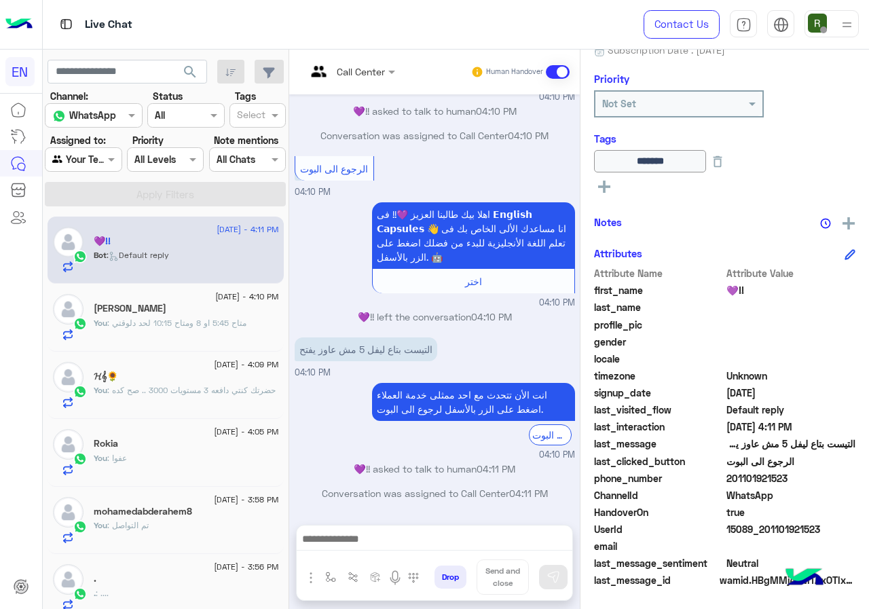
drag, startPoint x: 768, startPoint y: 479, endPoint x: 868, endPoint y: 478, distance: 99.8
click at [856, 478] on span "201101921523" at bounding box center [791, 478] width 130 height 14
click at [778, 479] on span "201101921523" at bounding box center [791, 478] width 130 height 14
drag, startPoint x: 775, startPoint y: 479, endPoint x: 868, endPoint y: 479, distance: 93.7
click at [856, 479] on span "201101921523" at bounding box center [791, 478] width 130 height 14
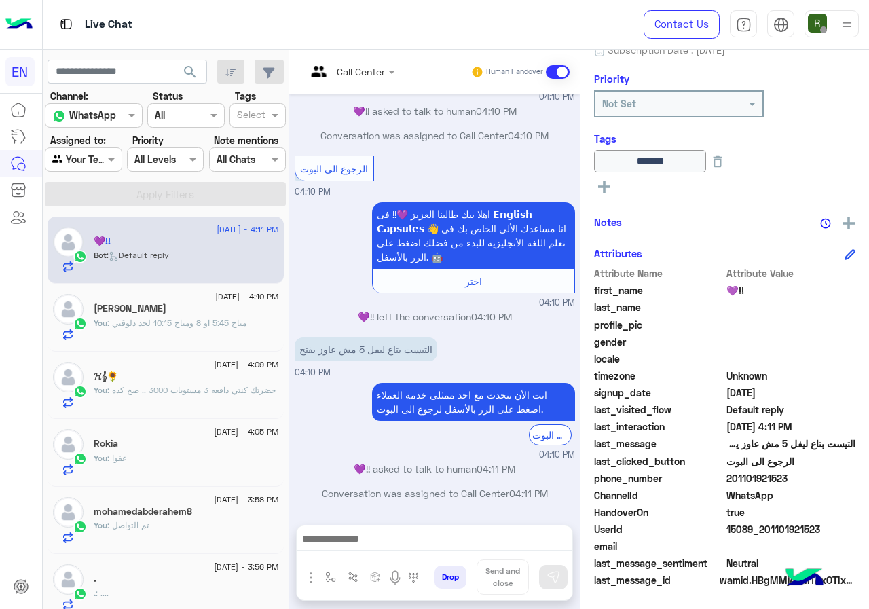
click at [790, 478] on span "201101921523" at bounding box center [791, 478] width 130 height 14
drag, startPoint x: 771, startPoint y: 475, endPoint x: 828, endPoint y: 475, distance: 57.7
click at [828, 475] on span "201101921523" at bounding box center [791, 478] width 130 height 14
copy span "01101921523"
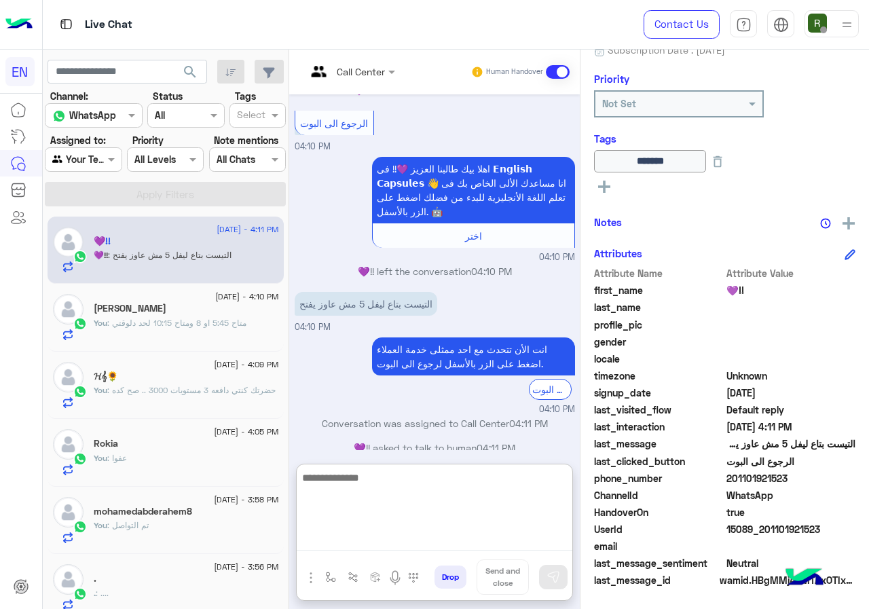
paste textarea "**********"
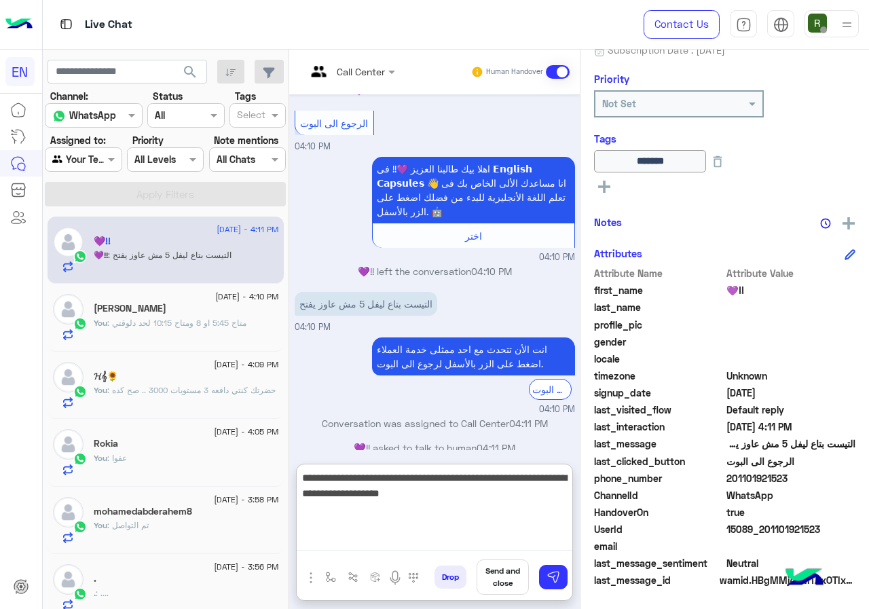
type textarea "**********"
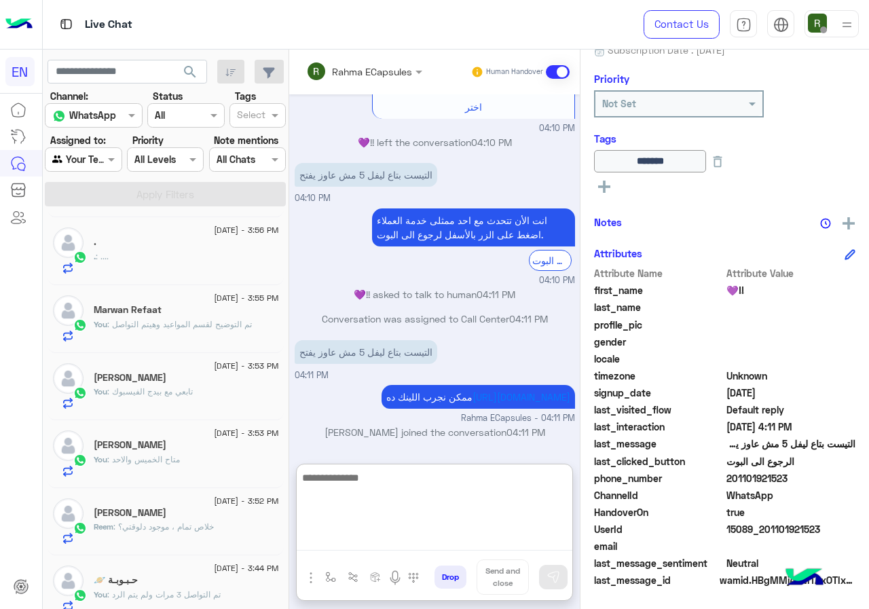
scroll to position [339, 0]
